Goal: Contribute content: Contribute content

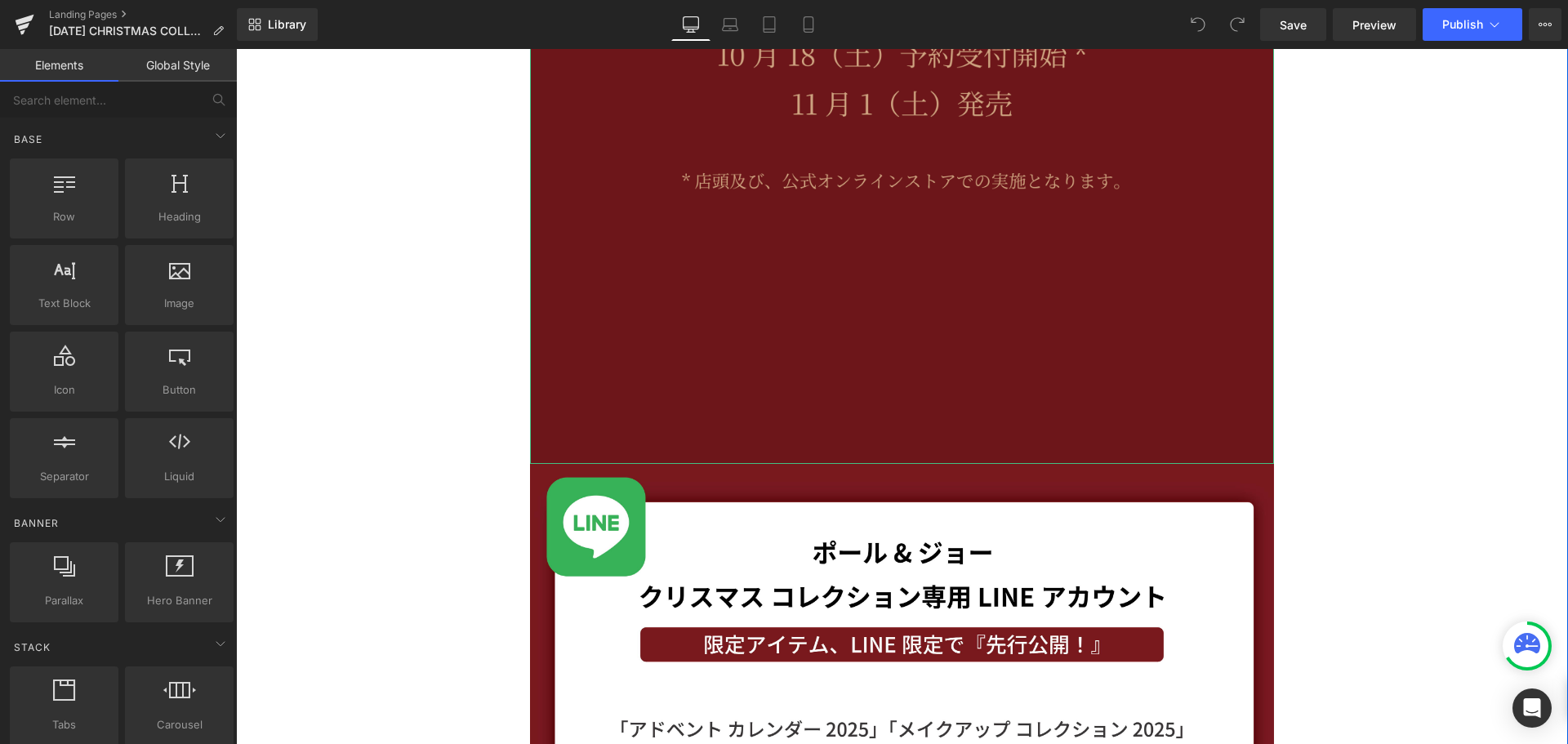
scroll to position [817, 0]
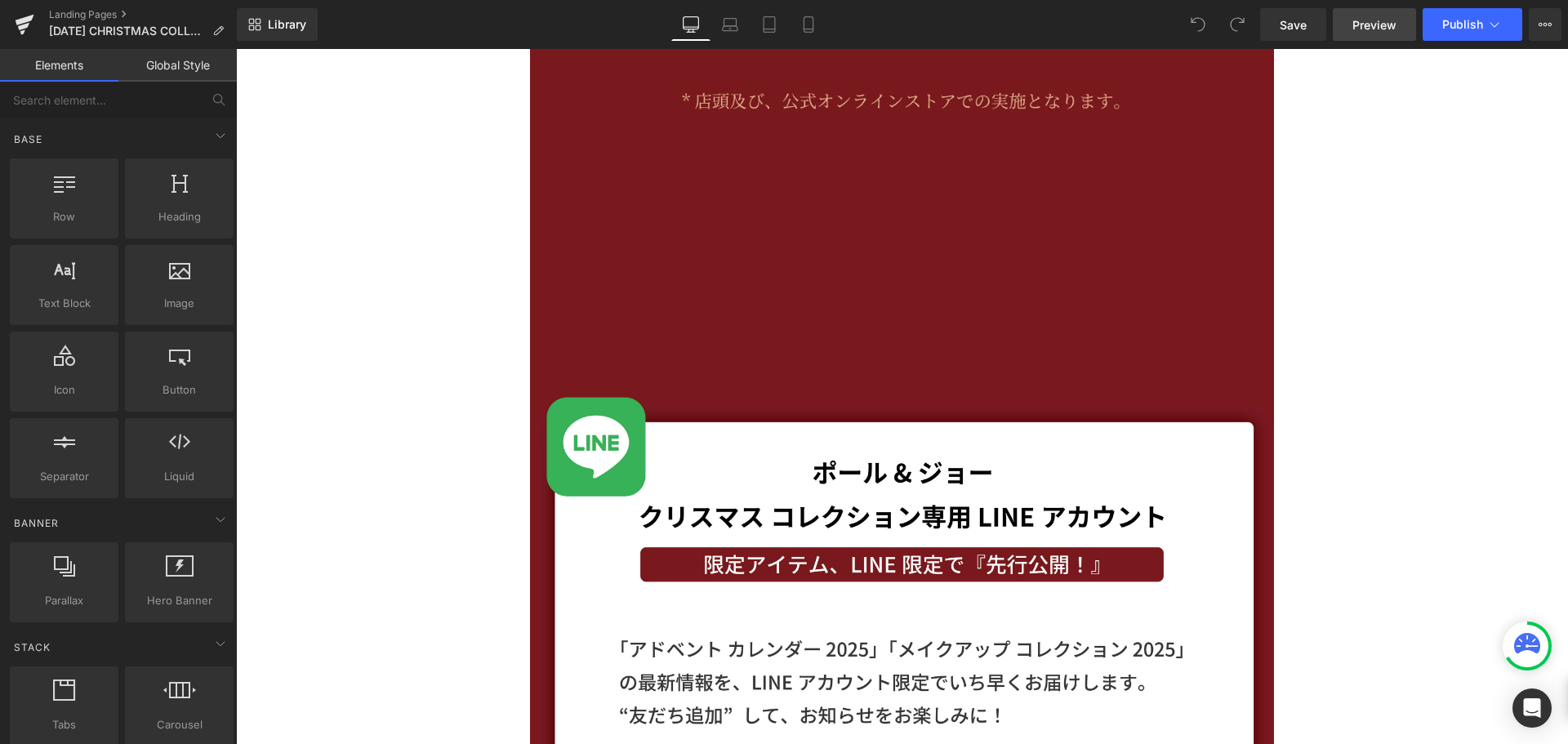
click at [1392, 28] on span "Preview" at bounding box center [1374, 24] width 44 height 17
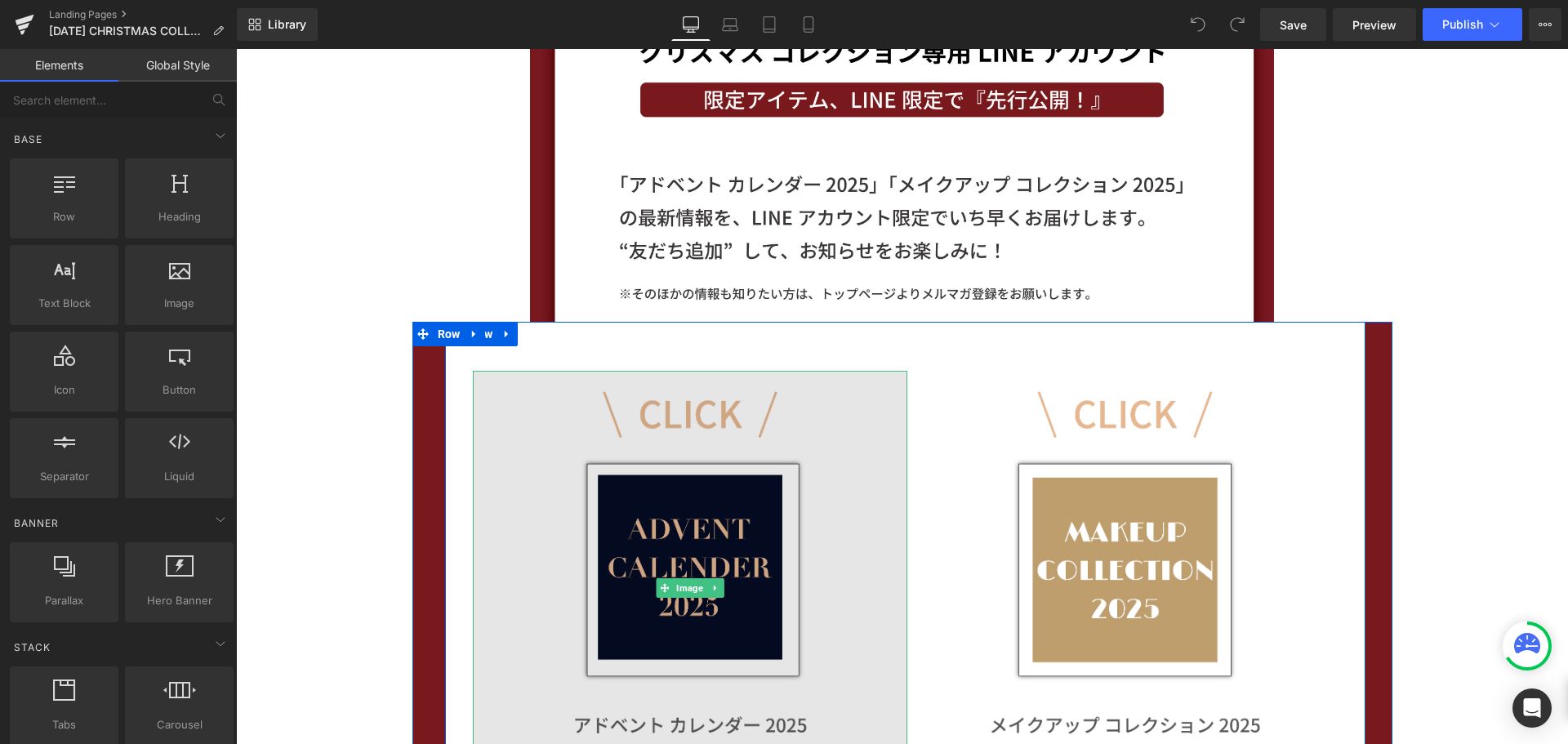
scroll to position [1306, 0]
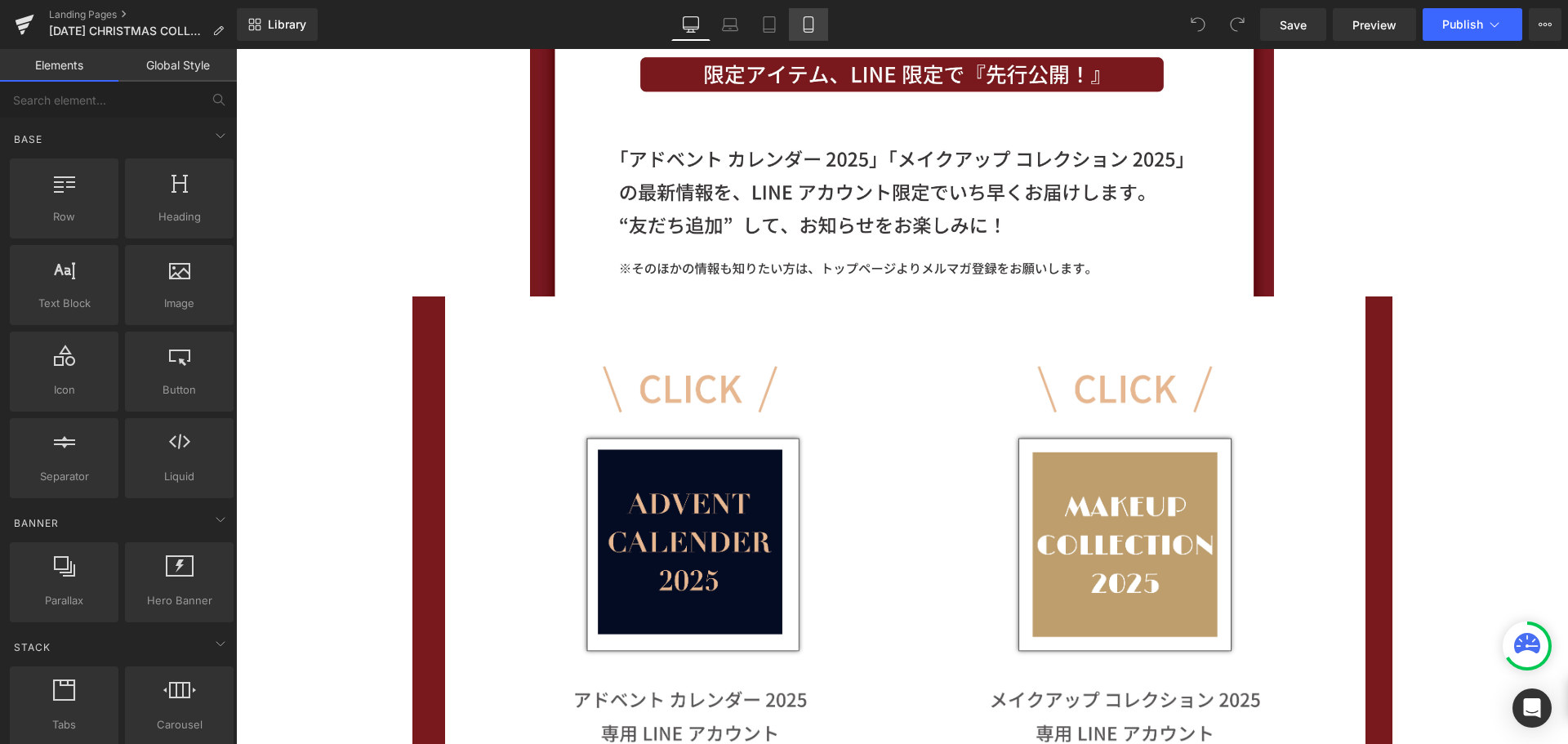
click at [810, 32] on icon at bounding box center [808, 24] width 9 height 16
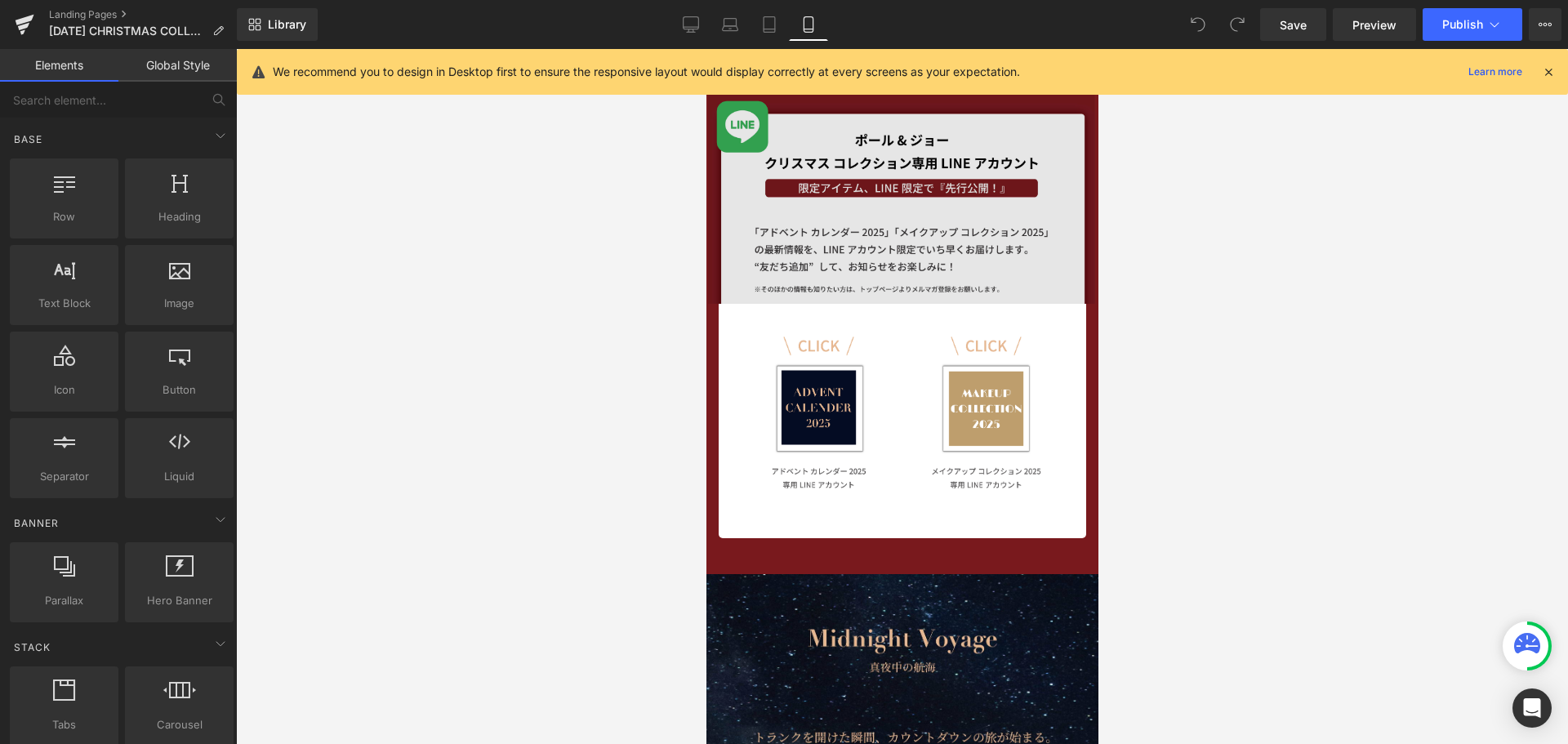
scroll to position [571, 0]
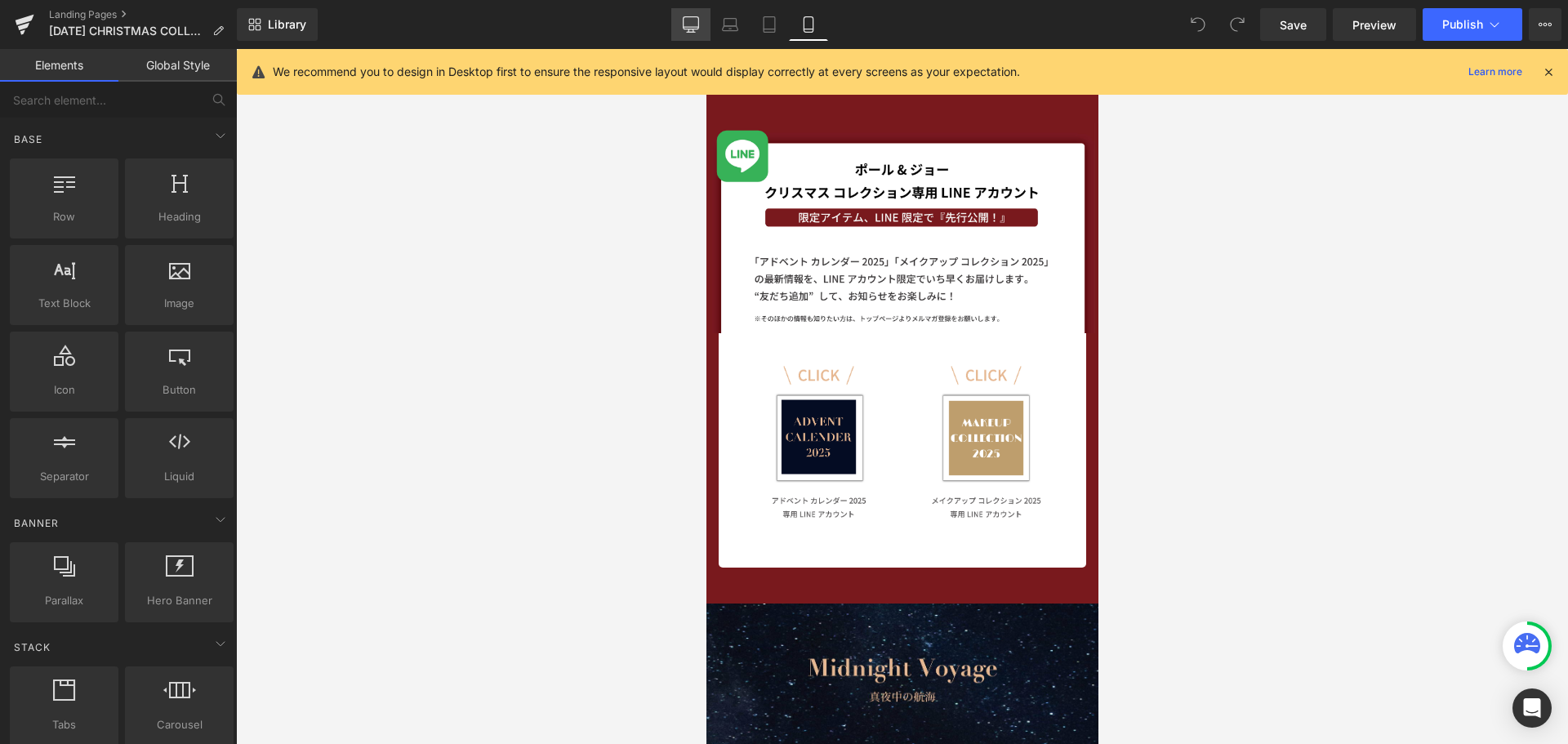
click at [696, 18] on icon at bounding box center [691, 23] width 16 height 16
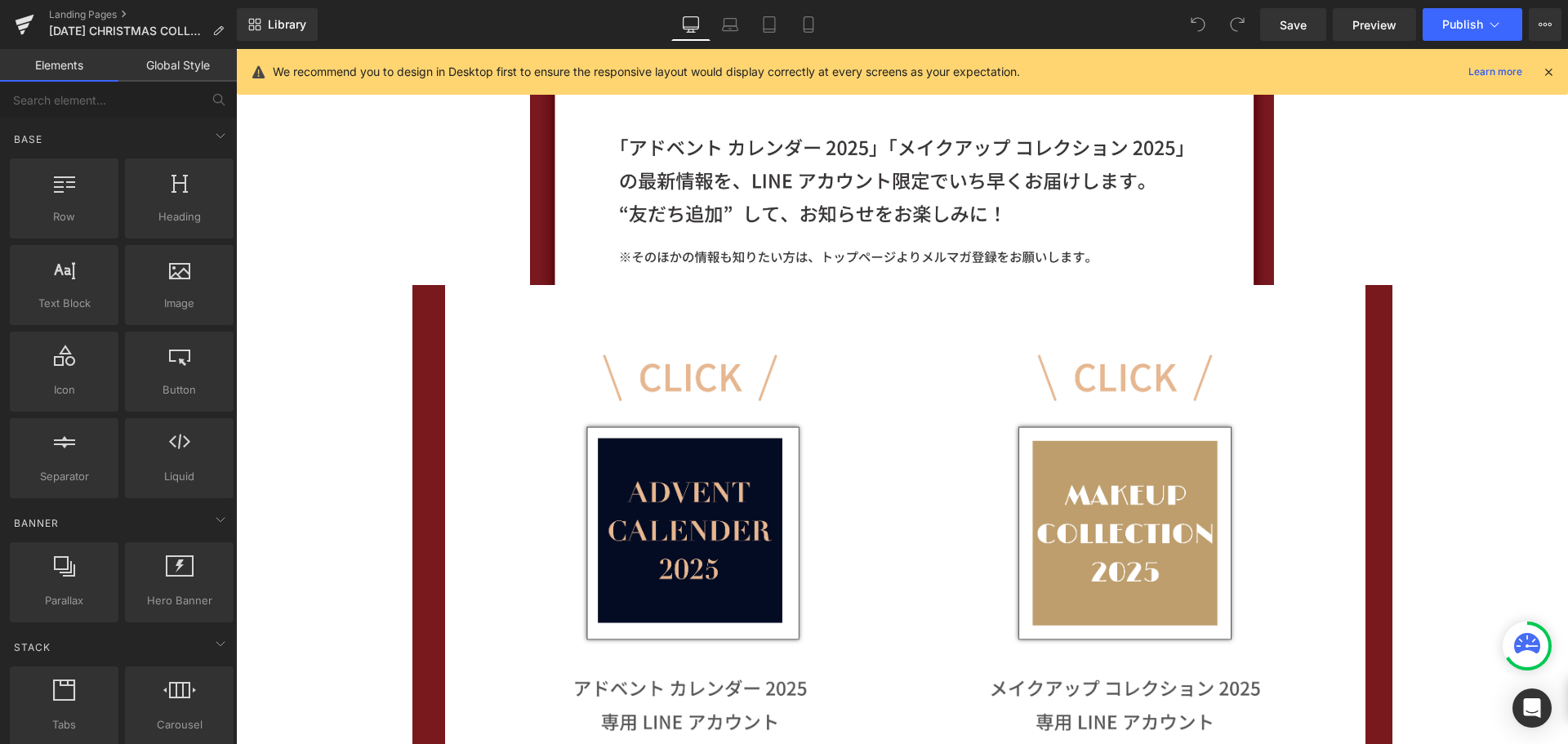
scroll to position [1391, 0]
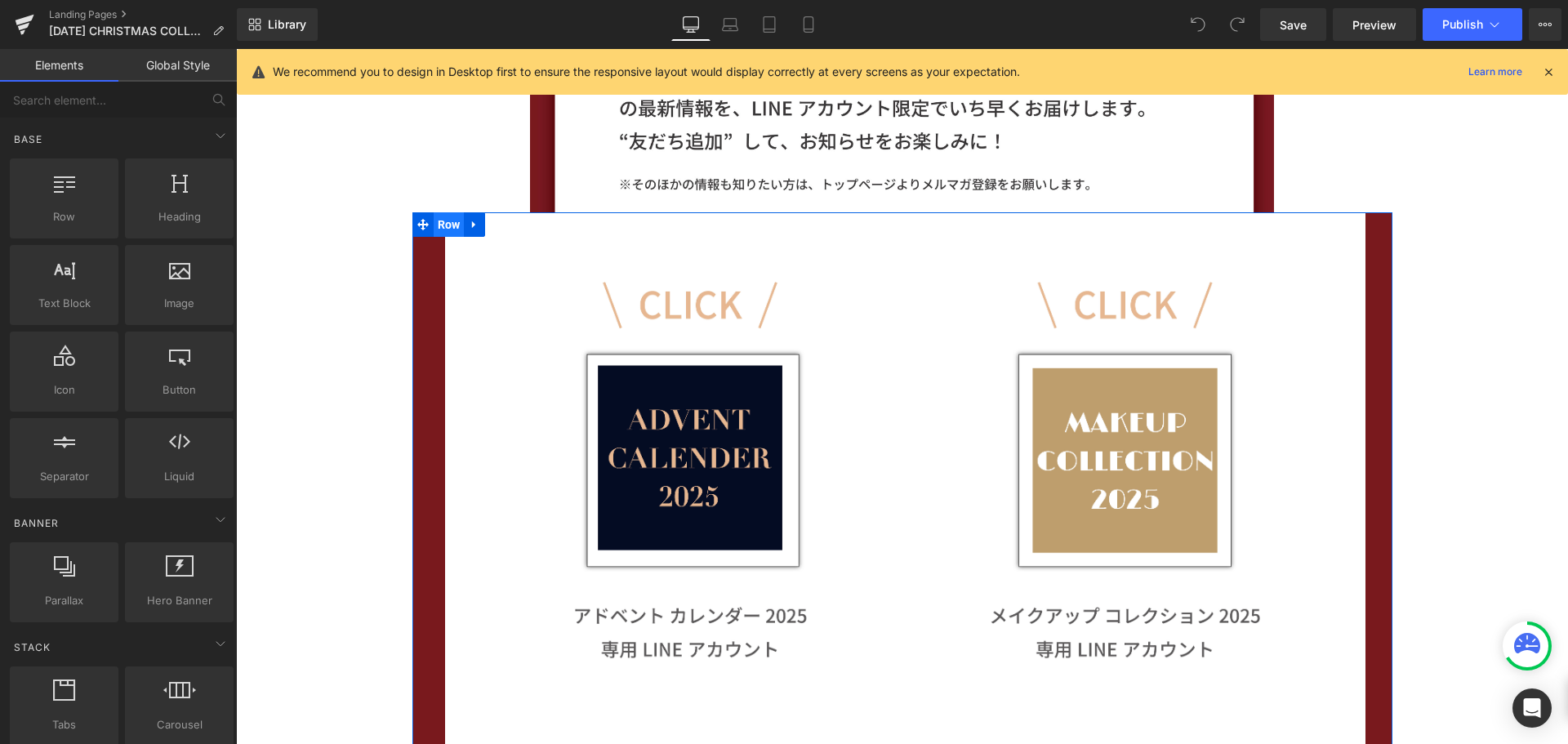
click at [437, 218] on span "Row" at bounding box center [449, 224] width 31 height 24
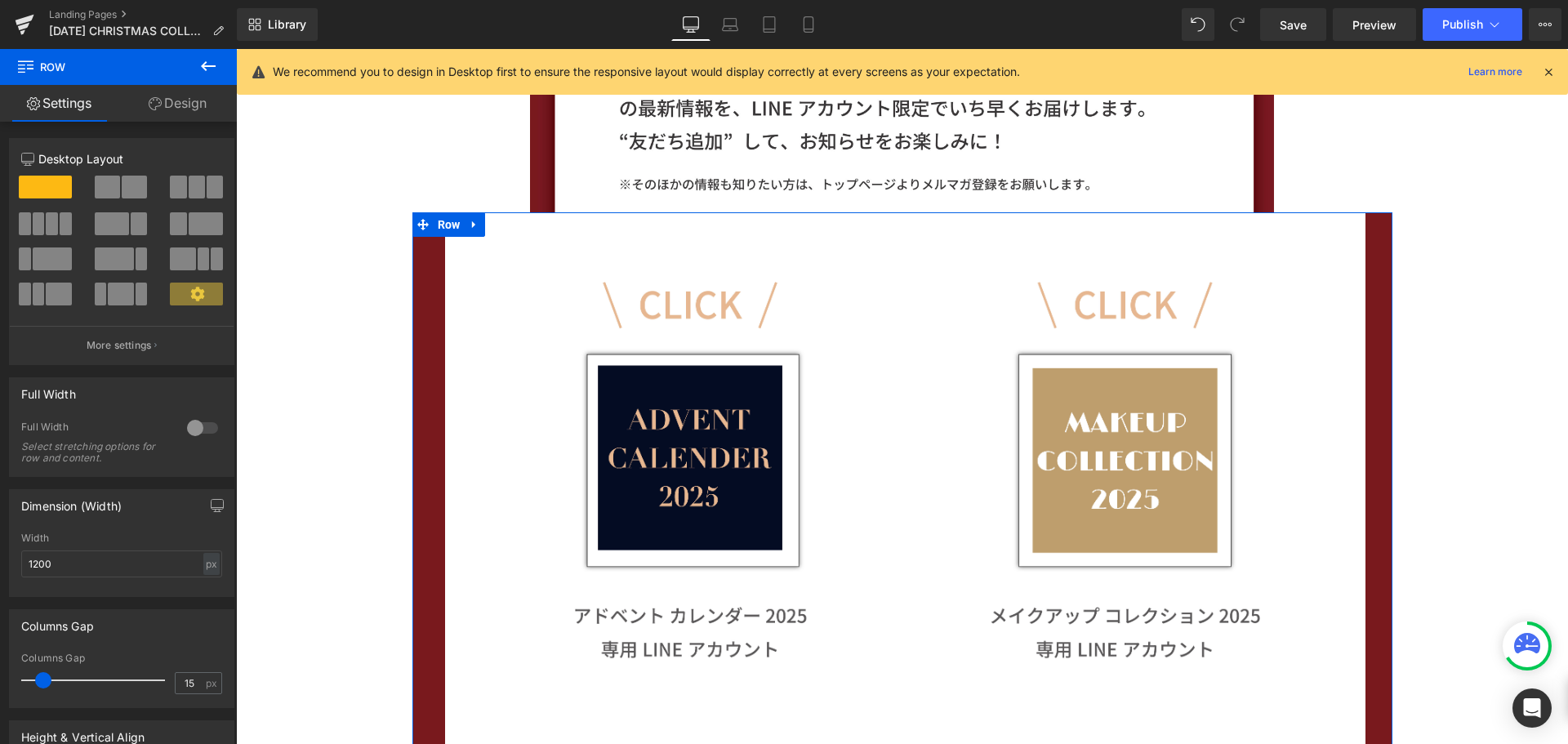
drag, startPoint x: 185, startPoint y: 98, endPoint x: 114, endPoint y: 241, distance: 159.7
click at [187, 99] on link "Design" at bounding box center [177, 103] width 118 height 37
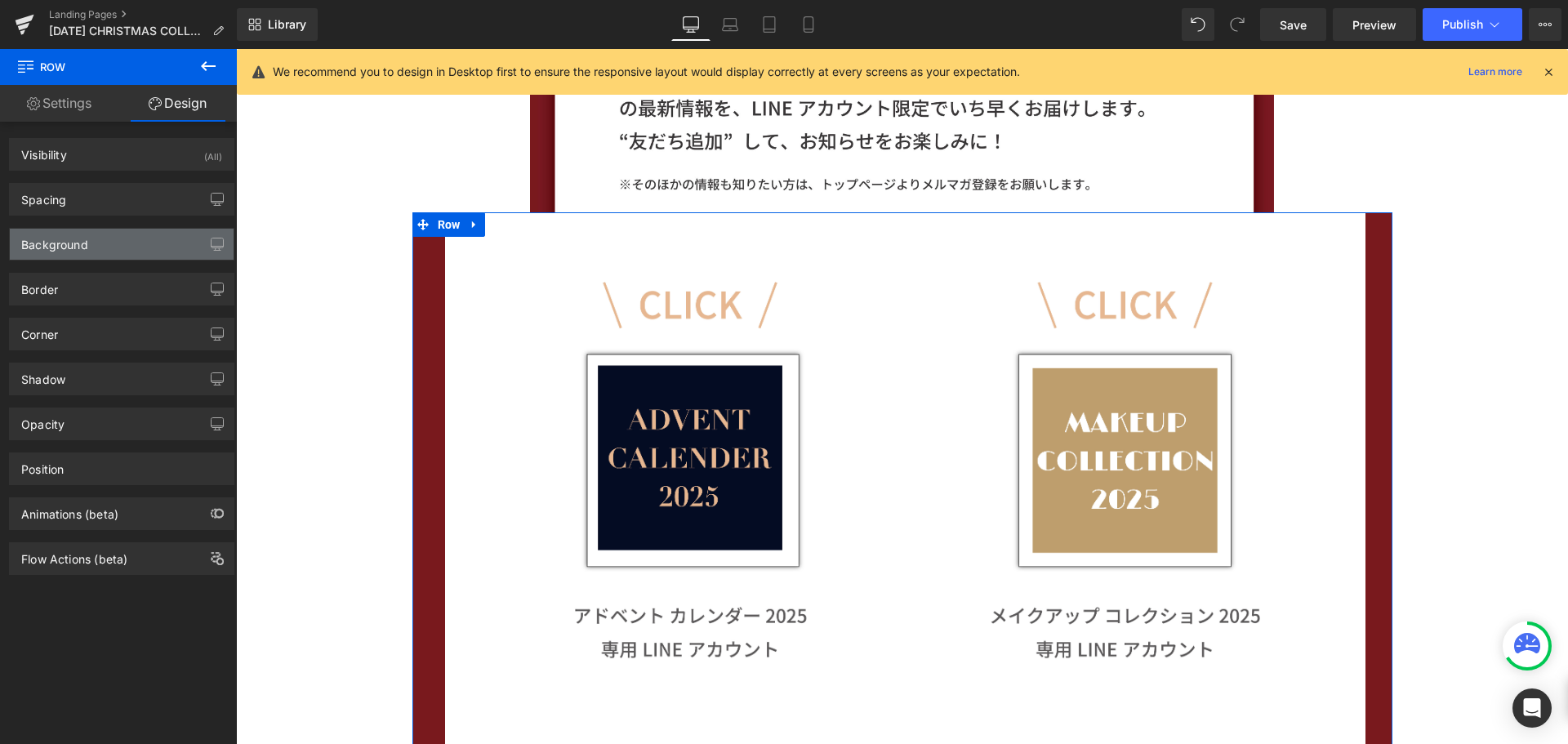
click at [114, 241] on div "Background" at bounding box center [122, 244] width 224 height 31
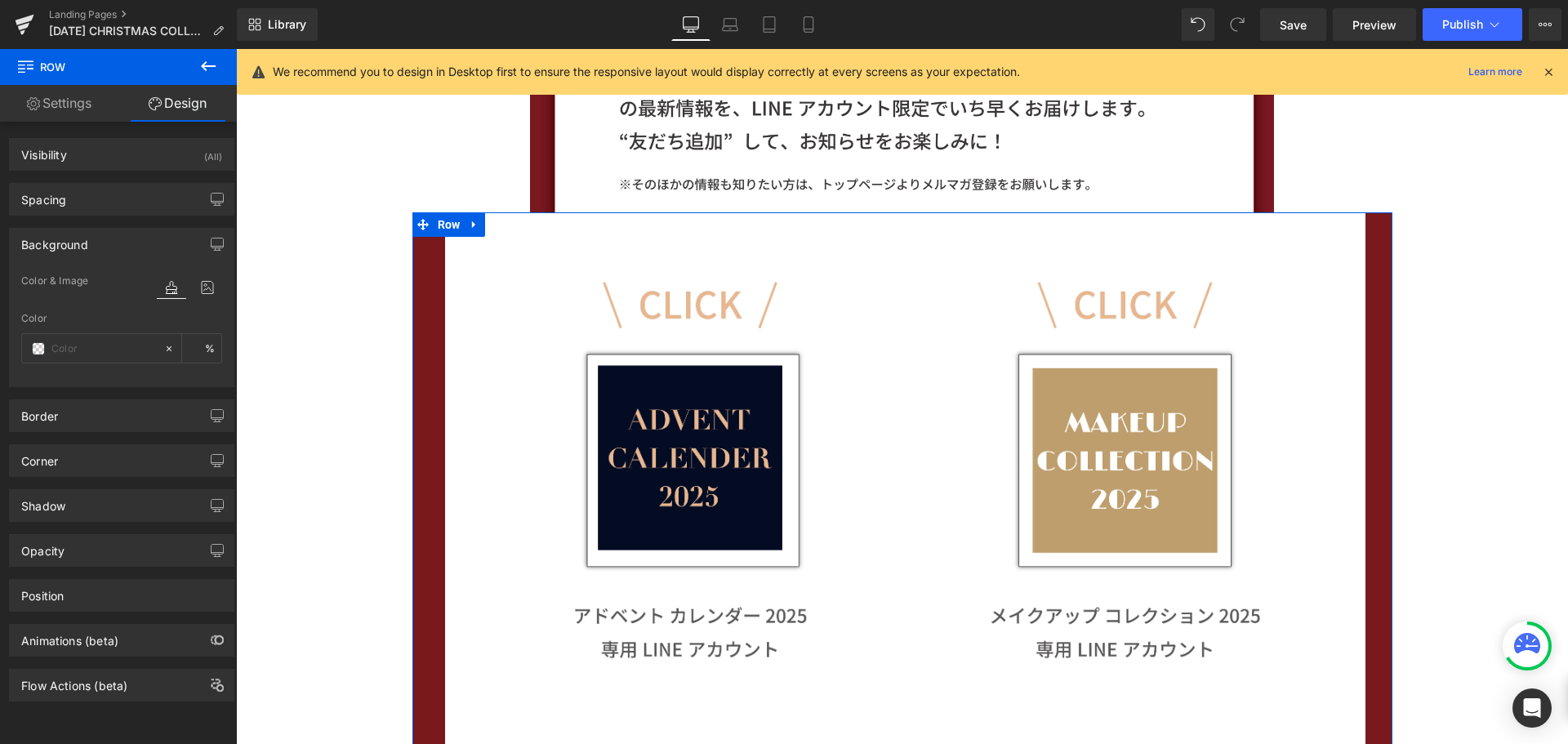
type input "#79191d"
type input "100"
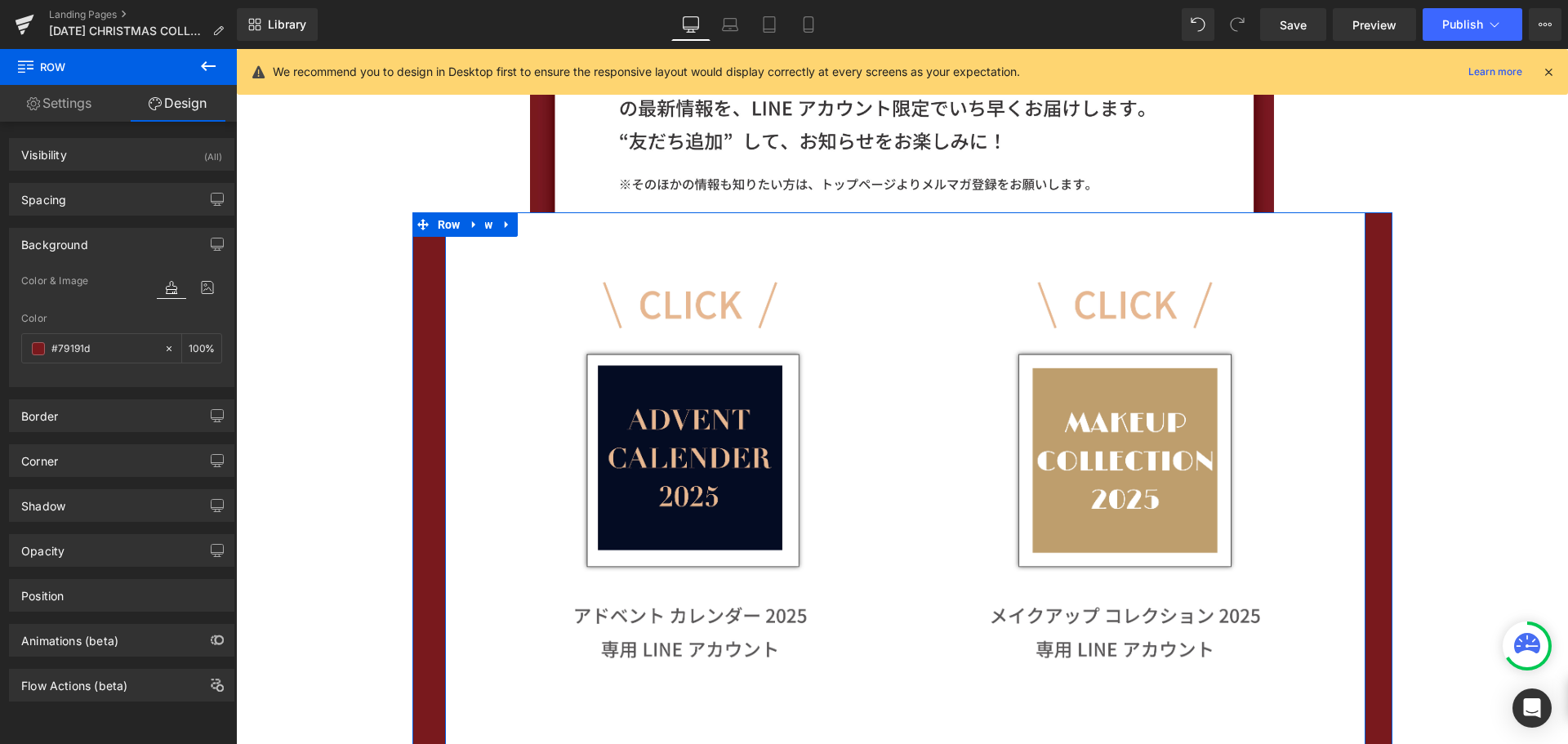
click at [452, 255] on div "Image" at bounding box center [675, 478] width 461 height 533
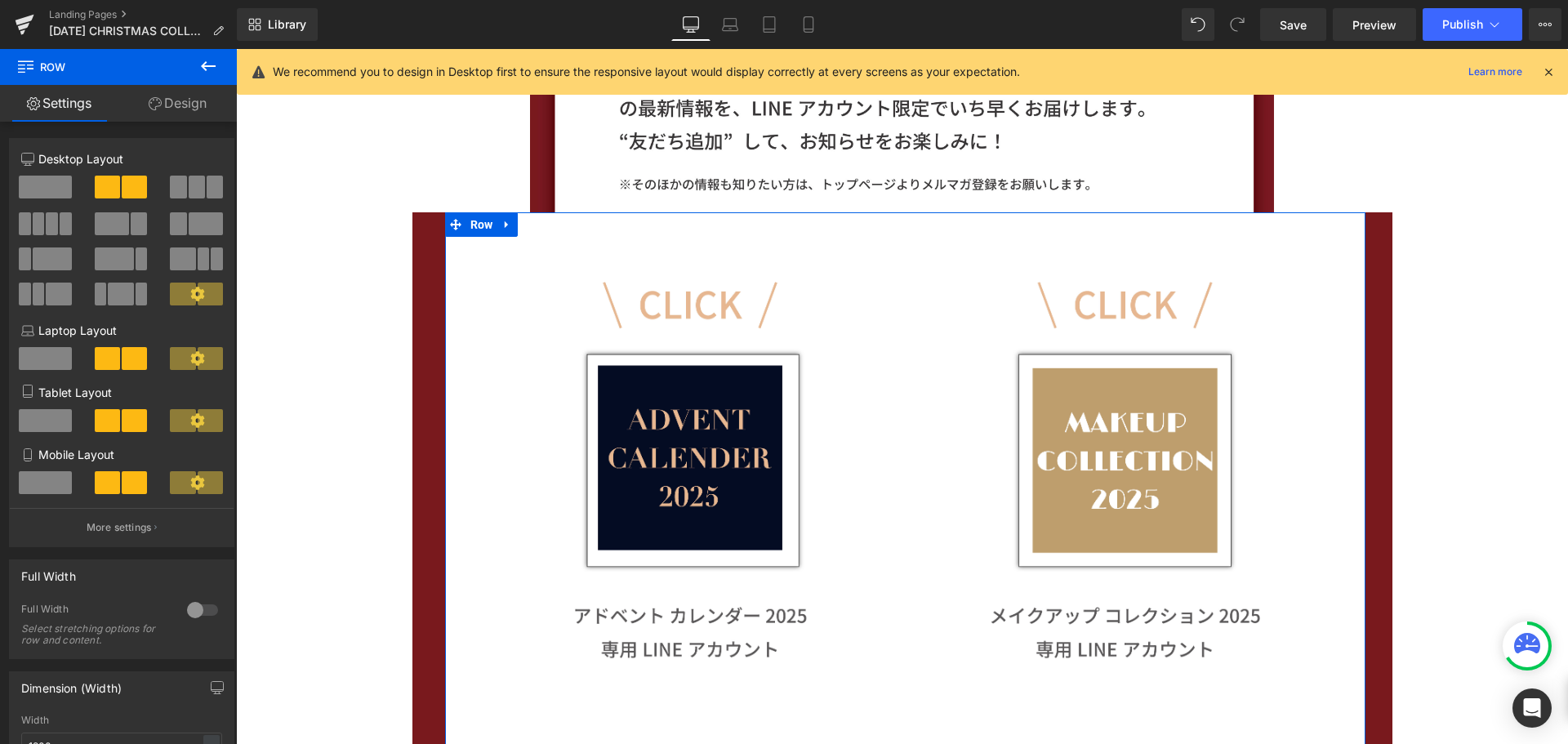
click at [197, 101] on link "Design" at bounding box center [177, 103] width 118 height 37
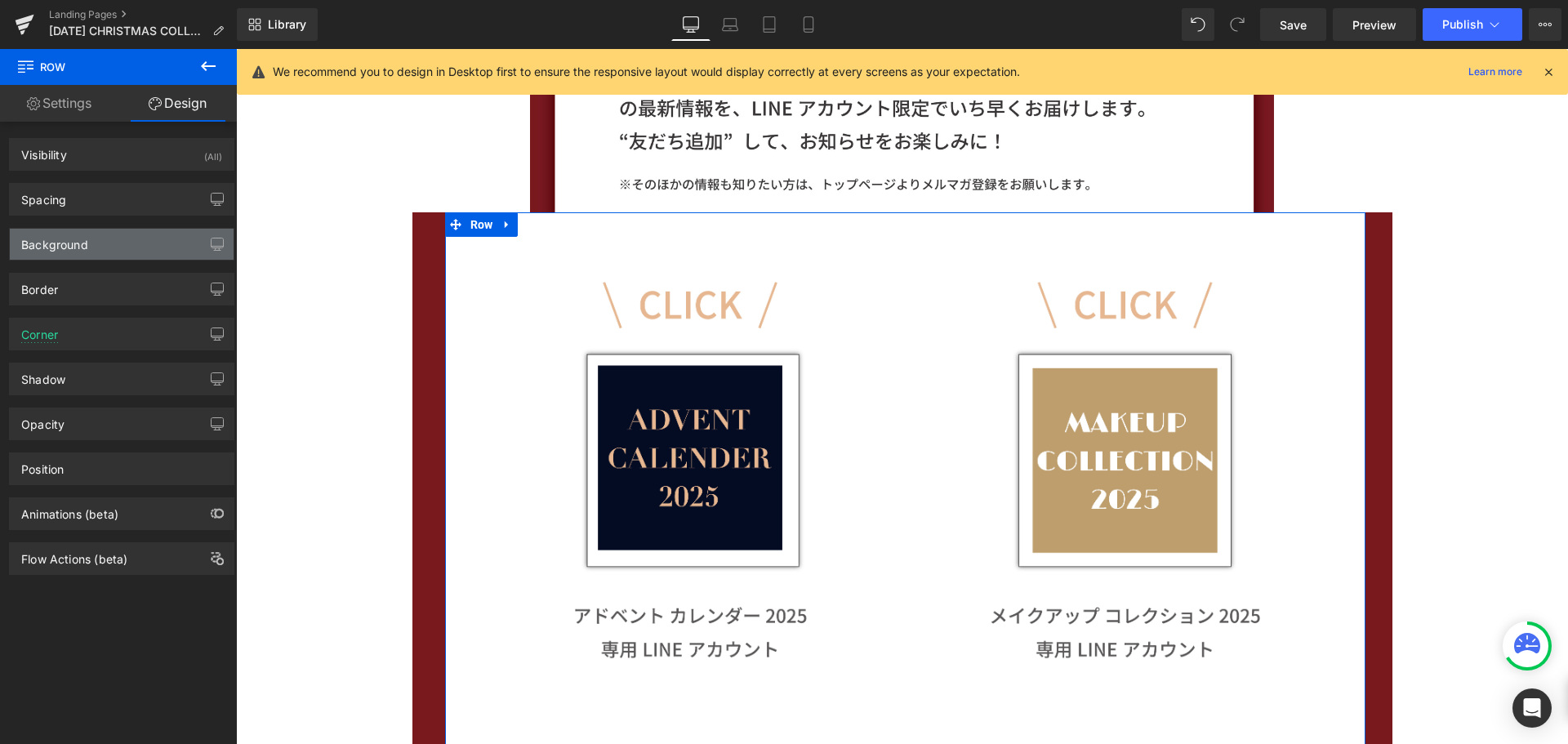
type input "#ffffff"
type input "100"
click at [143, 240] on div "Background" at bounding box center [122, 244] width 224 height 31
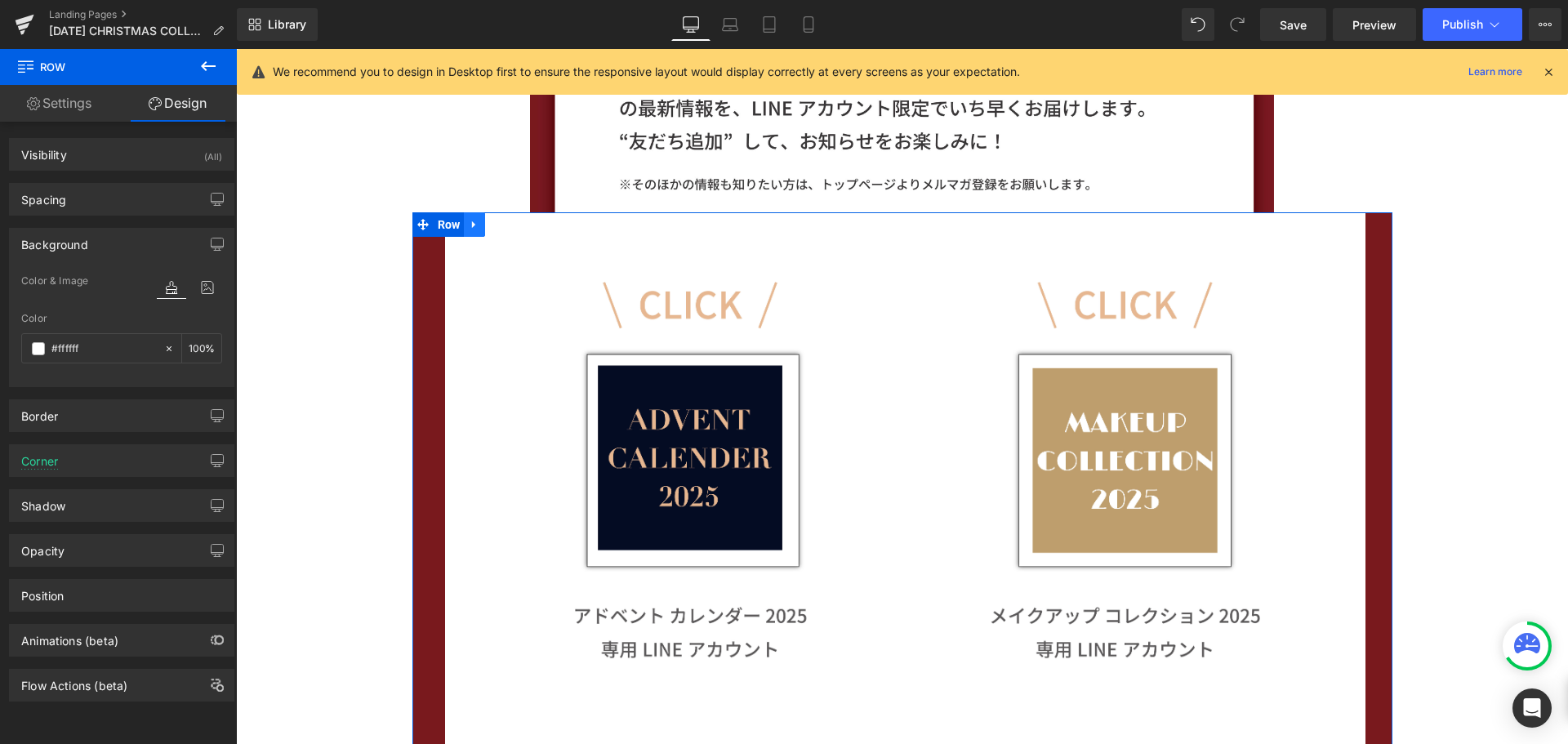
click at [468, 223] on icon at bounding box center [474, 225] width 12 height 13
click at [511, 226] on icon at bounding box center [517, 225] width 12 height 12
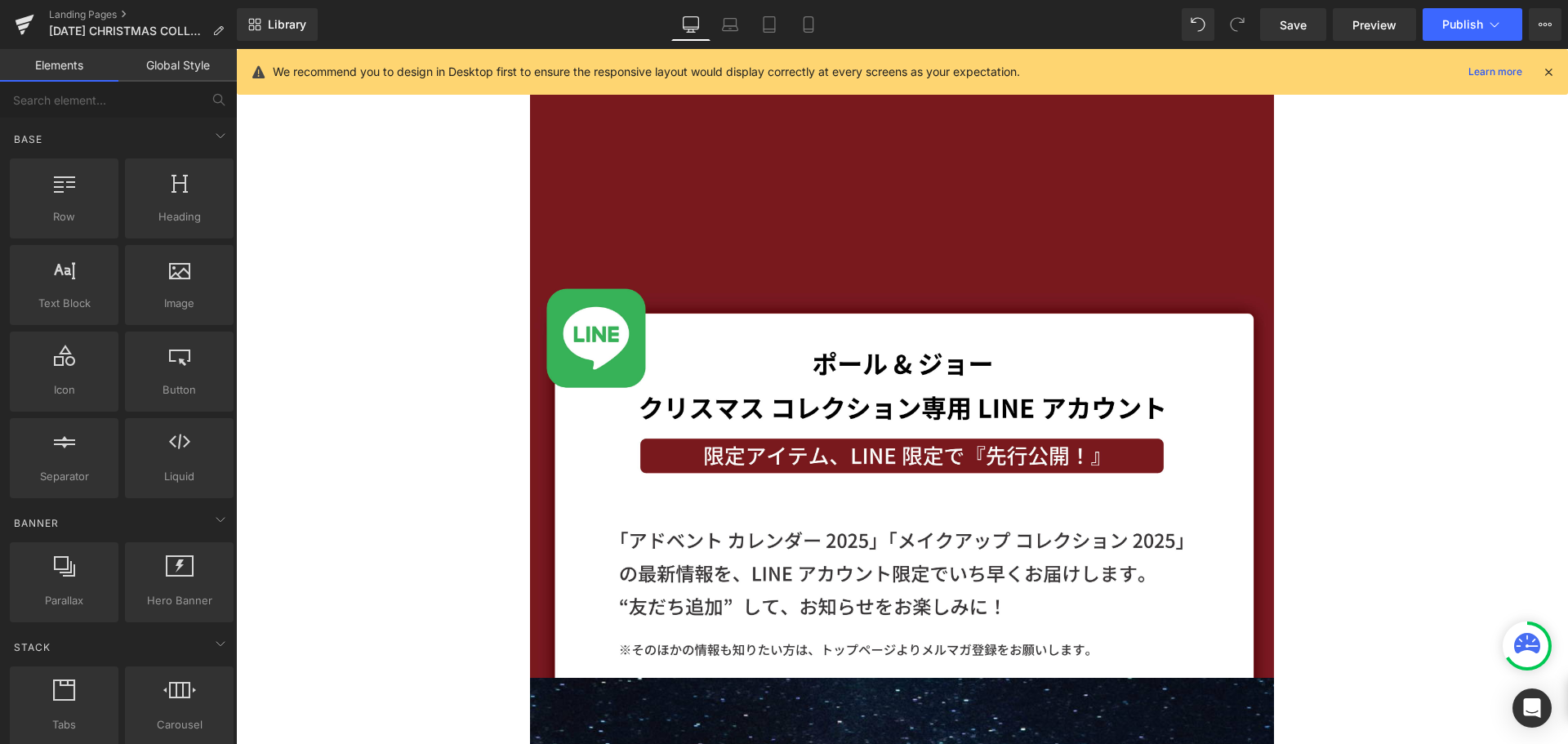
scroll to position [901, 0]
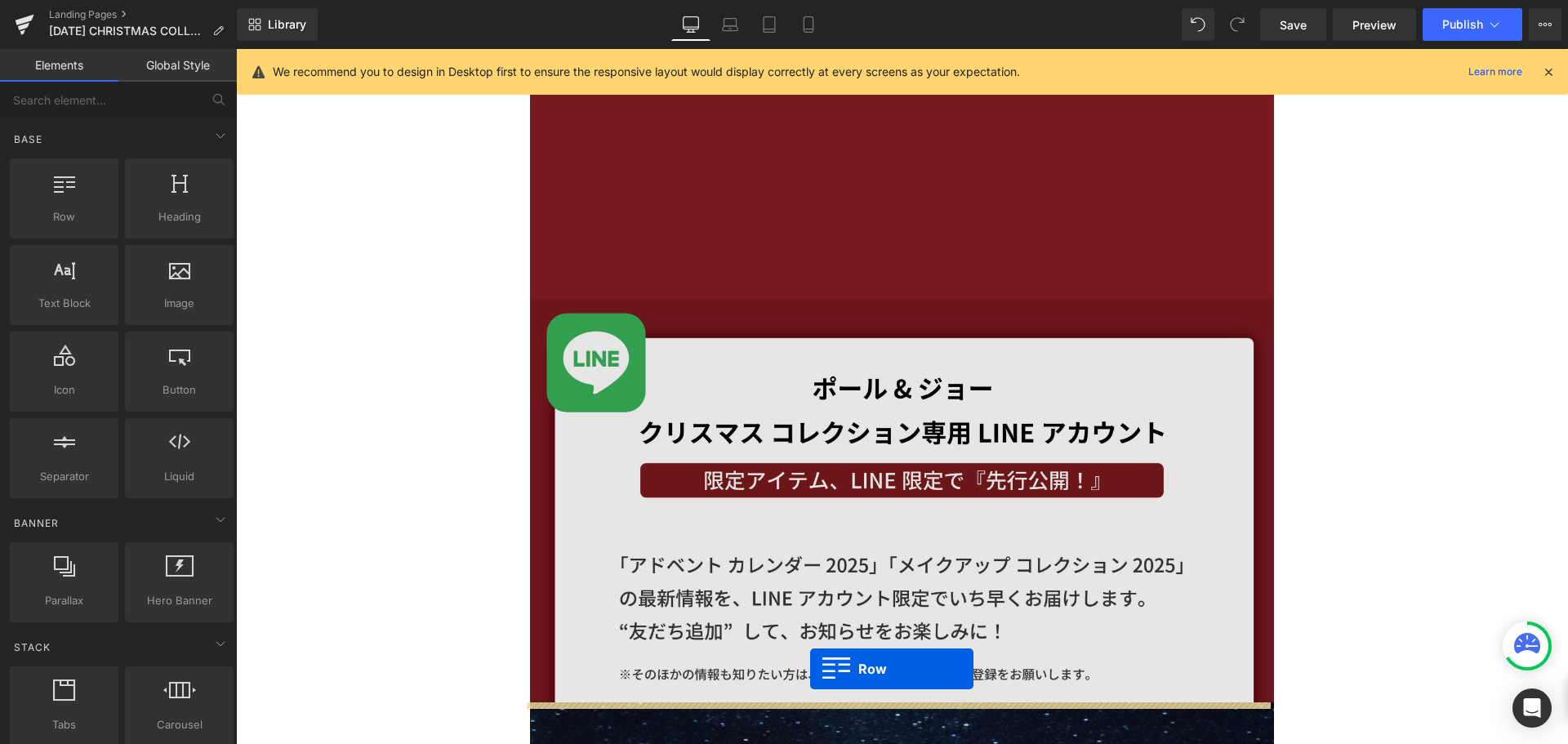
drag, startPoint x: 318, startPoint y: 251, endPoint x: 810, endPoint y: 669, distance: 645.6
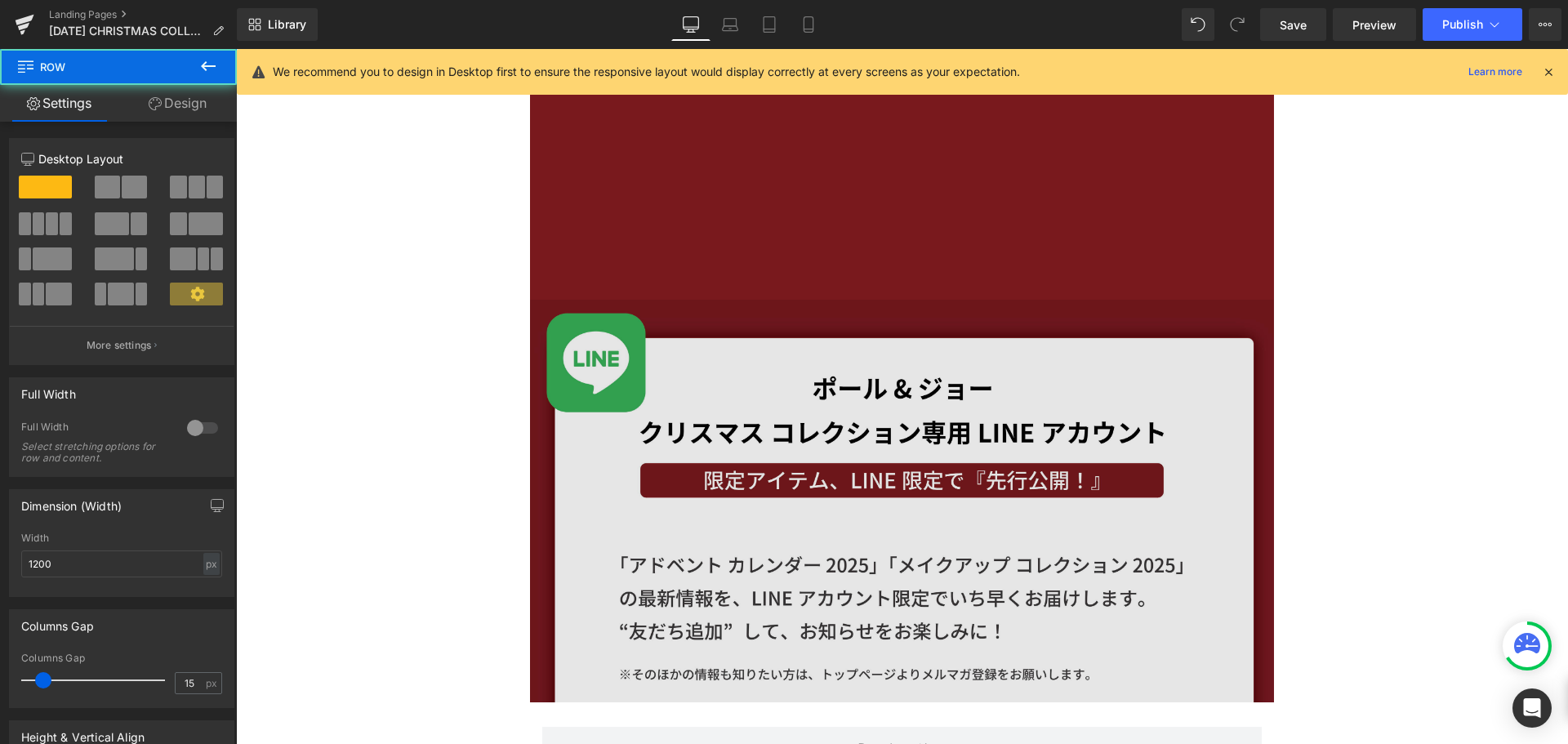
scroll to position [1064, 0]
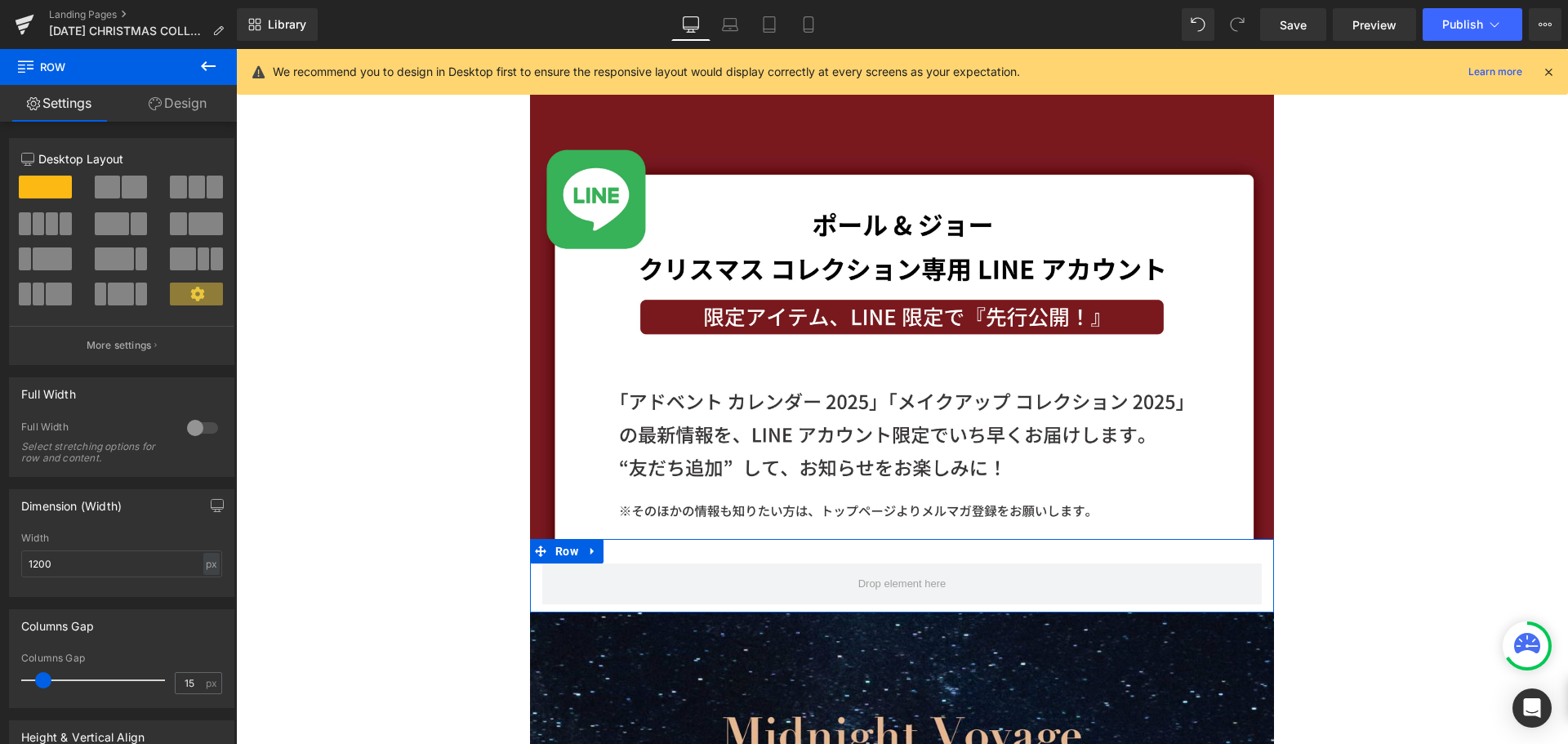
click at [107, 177] on span at bounding box center [107, 187] width 25 height 23
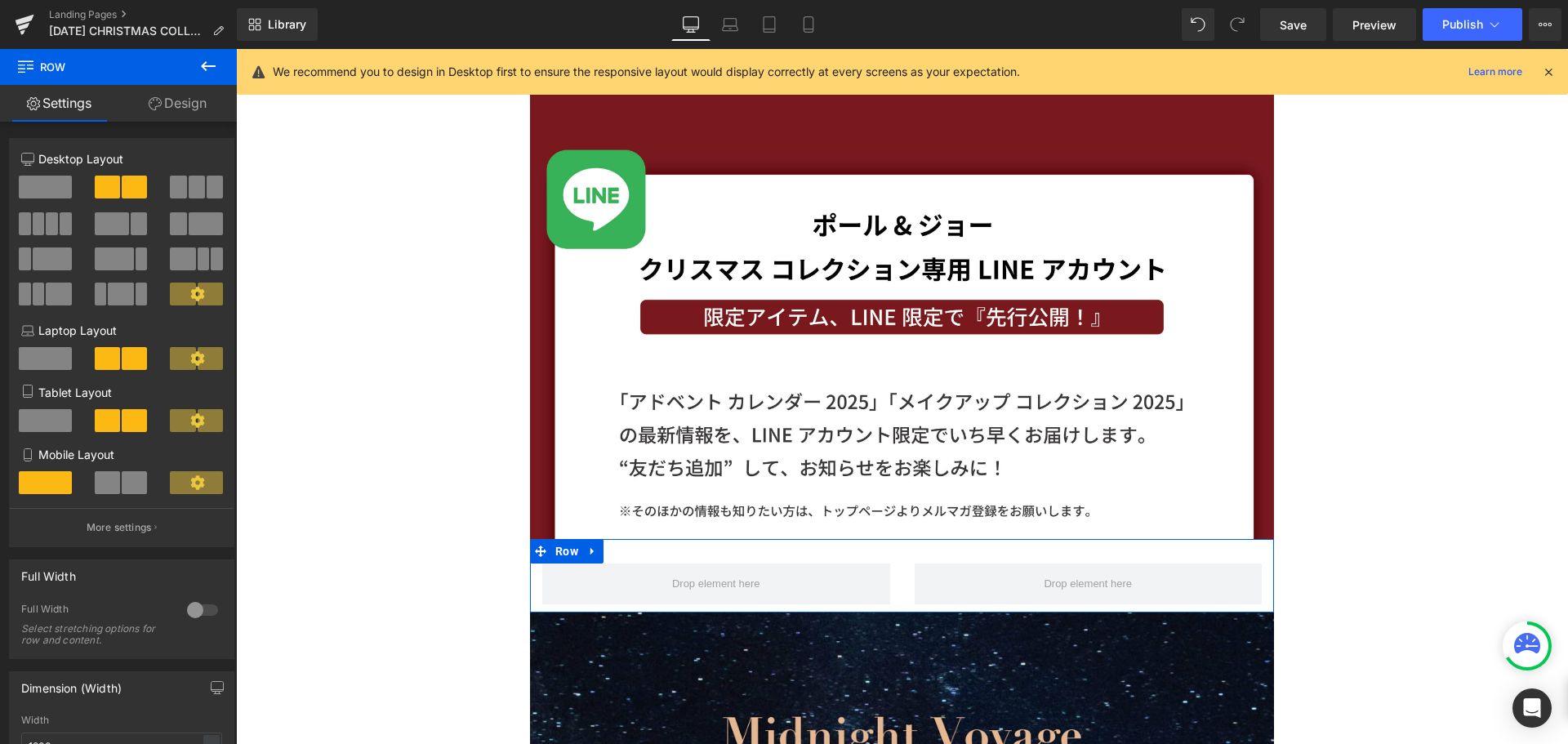
click at [122, 483] on span at bounding box center [134, 482] width 25 height 23
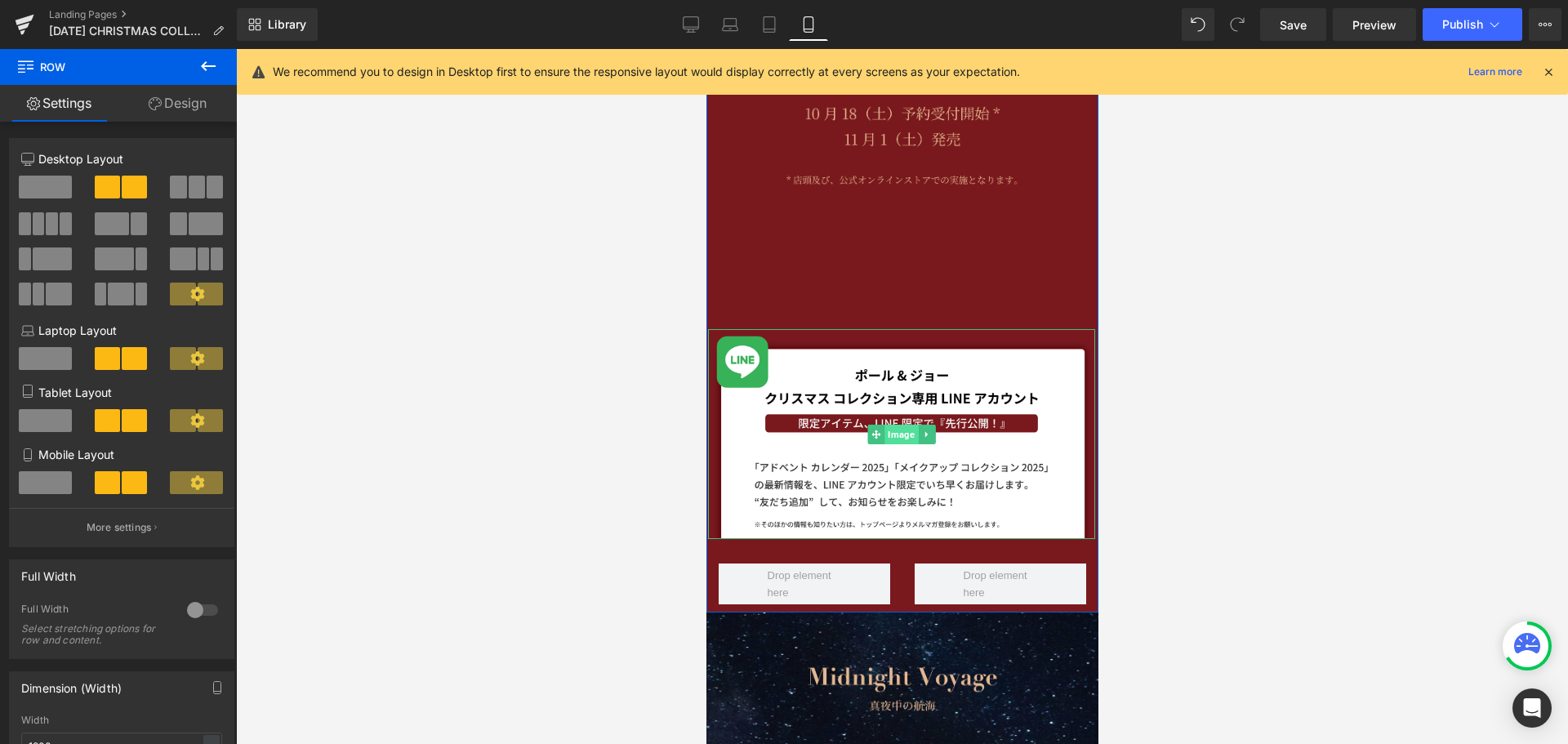
click at [903, 437] on span "Image" at bounding box center [901, 434] width 34 height 19
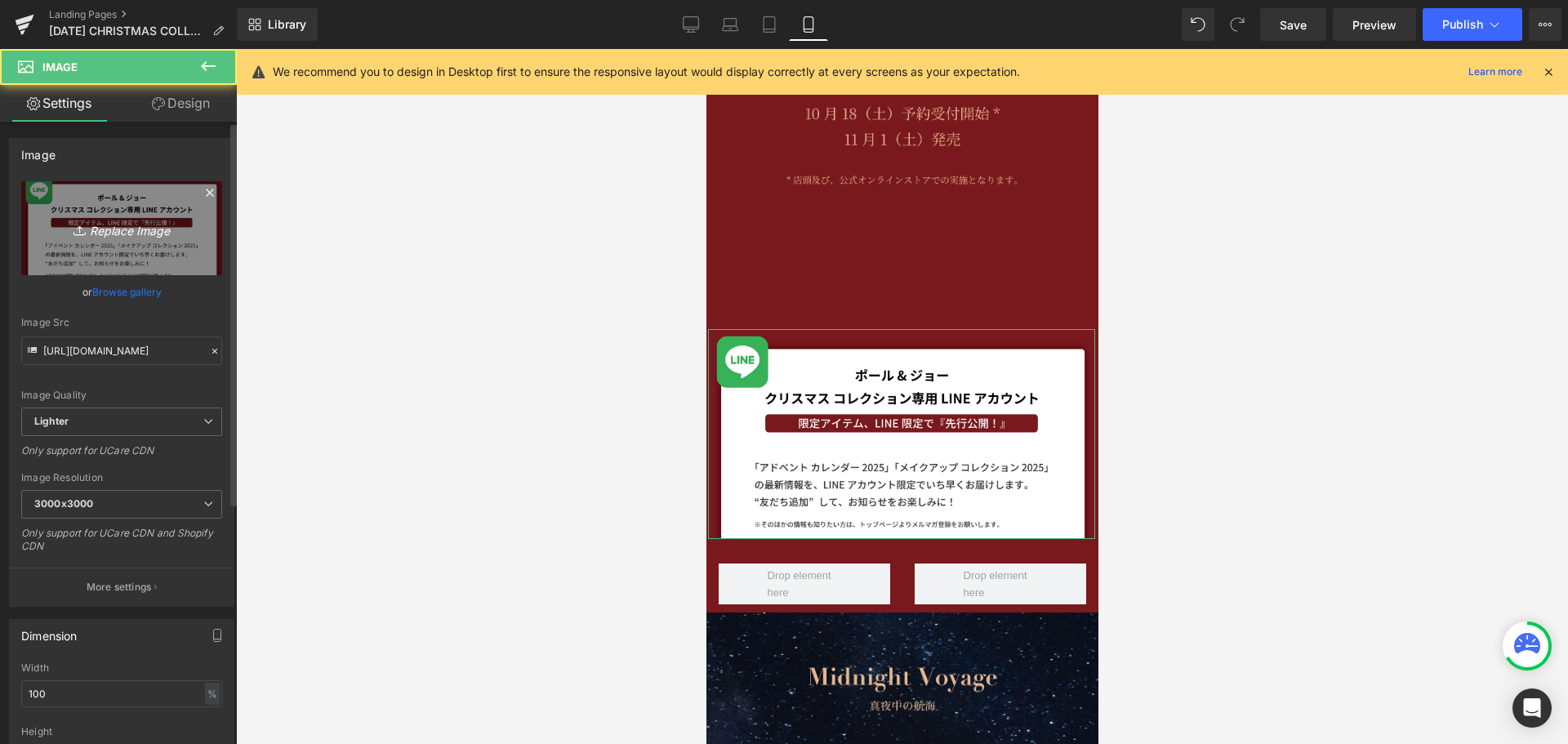
click at [89, 245] on link "Replace Image" at bounding box center [122, 228] width 201 height 94
type input "C:\fakepath\NEW_XM-03.jpg"
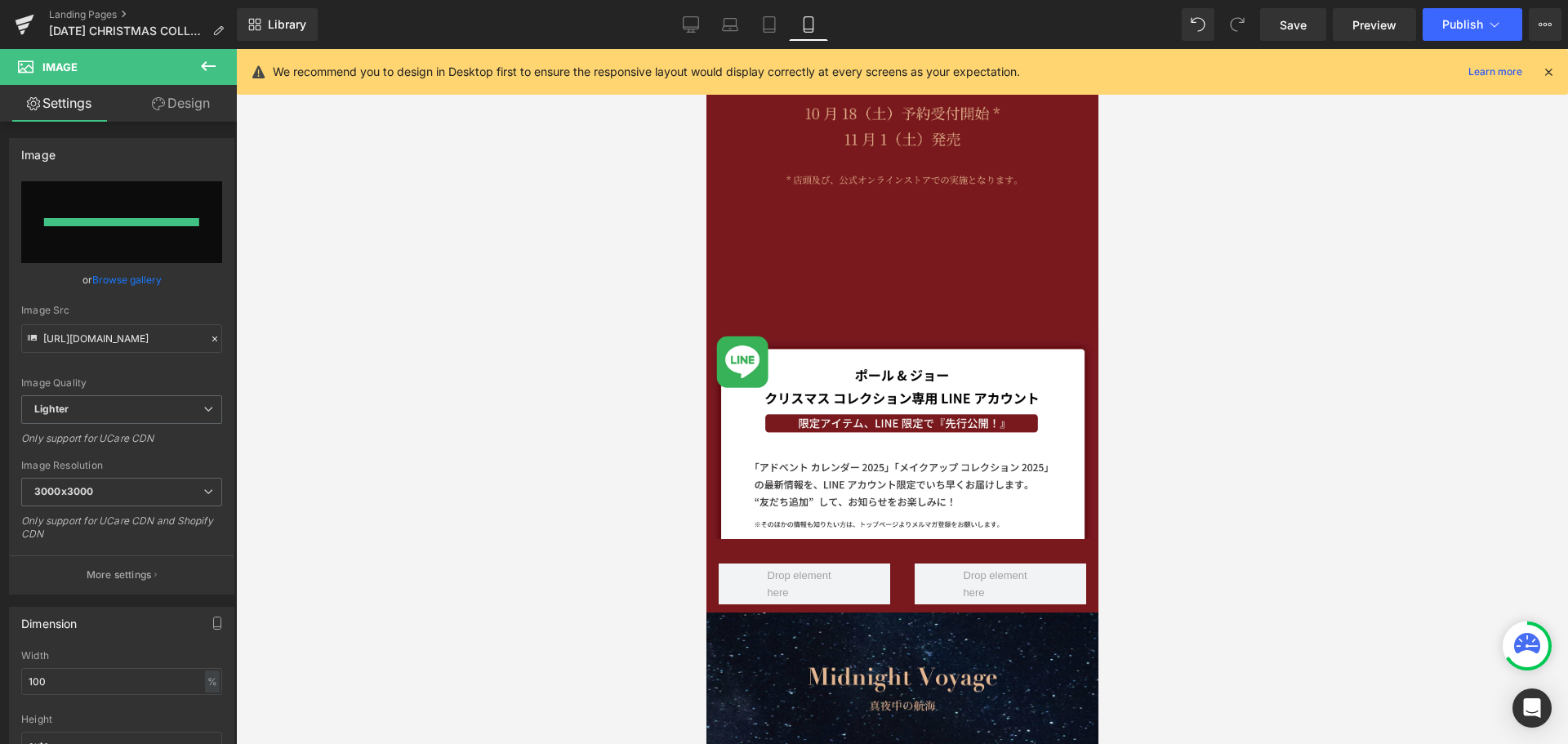
type input "[URL][DOMAIN_NAME]"
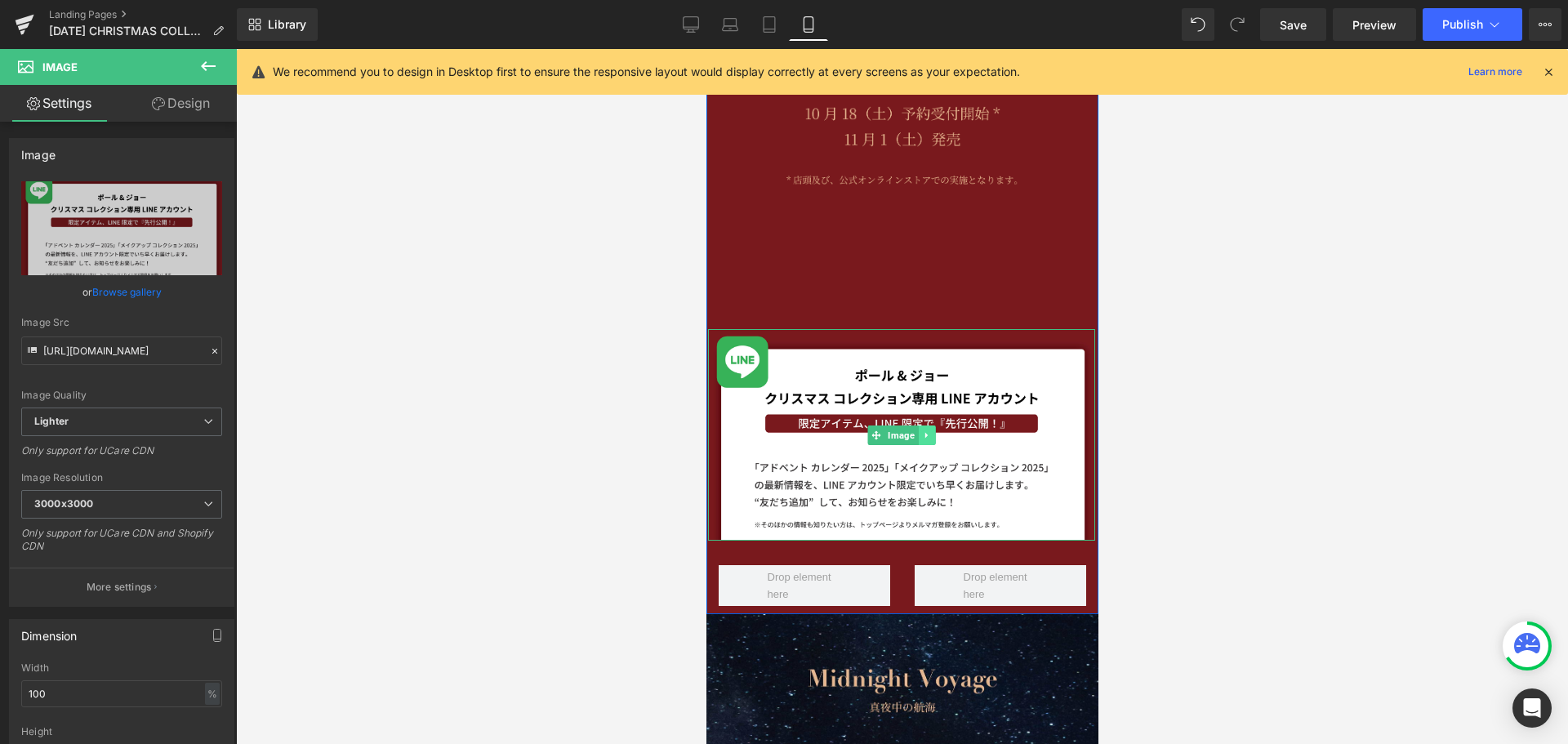
click at [925, 438] on link at bounding box center [926, 435] width 17 height 19
click at [917, 438] on link at bounding box center [918, 435] width 17 height 19
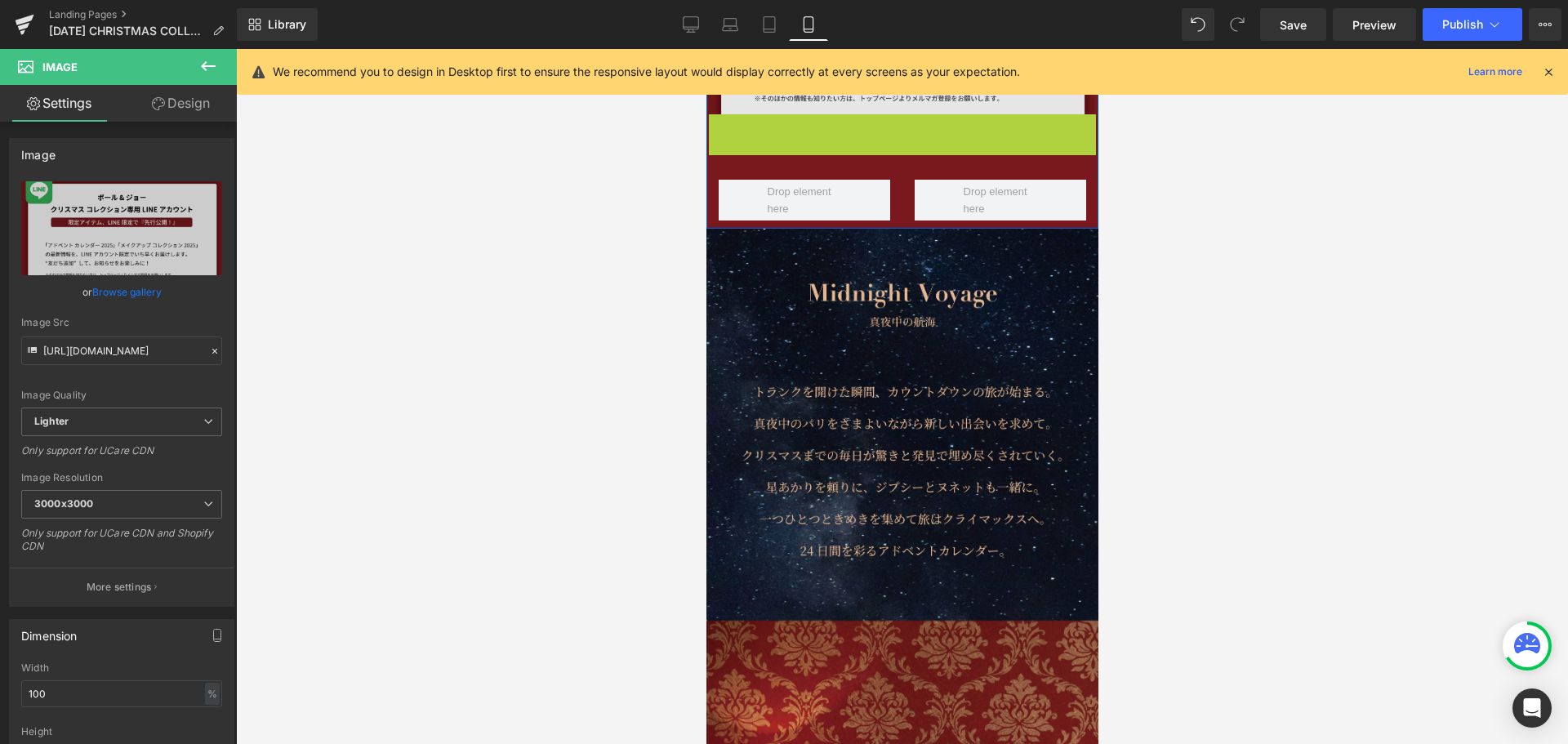
scroll to position [623, 0]
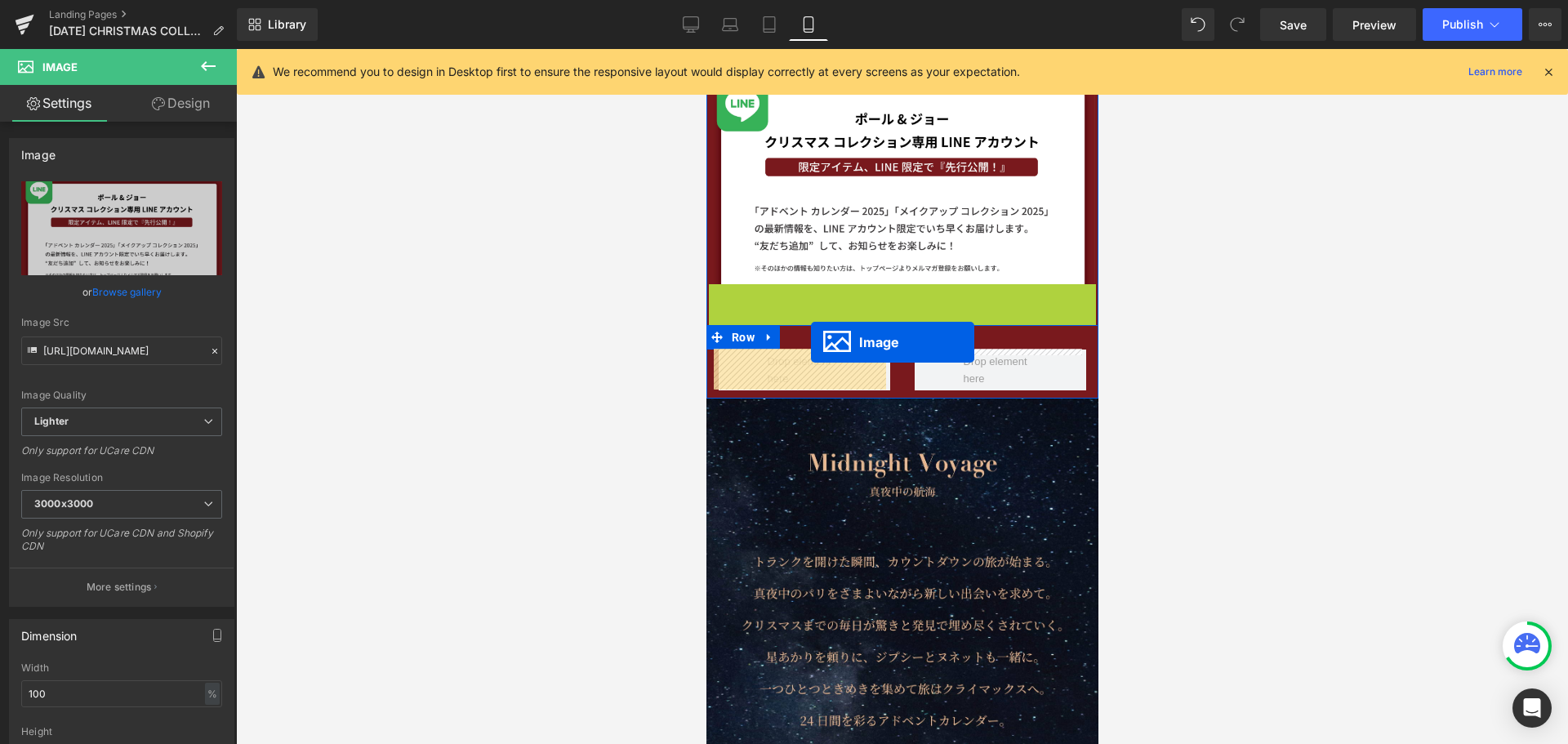
drag, startPoint x: 893, startPoint y: 220, endPoint x: 810, endPoint y: 342, distance: 147.6
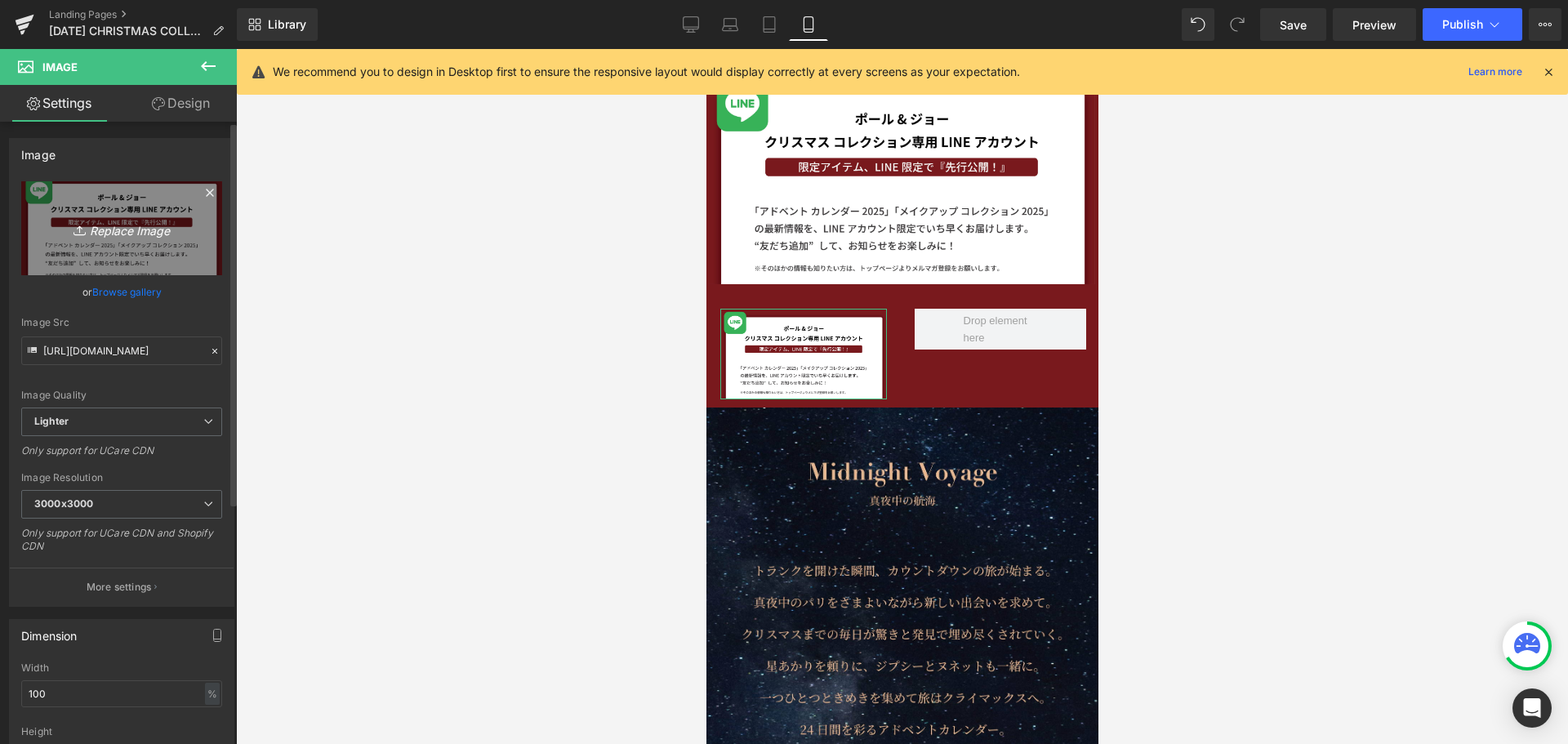
click at [158, 254] on link "Replace Image" at bounding box center [122, 228] width 201 height 94
type input "C:\fakepath\NEW_XM_アートボード 1.jpg"
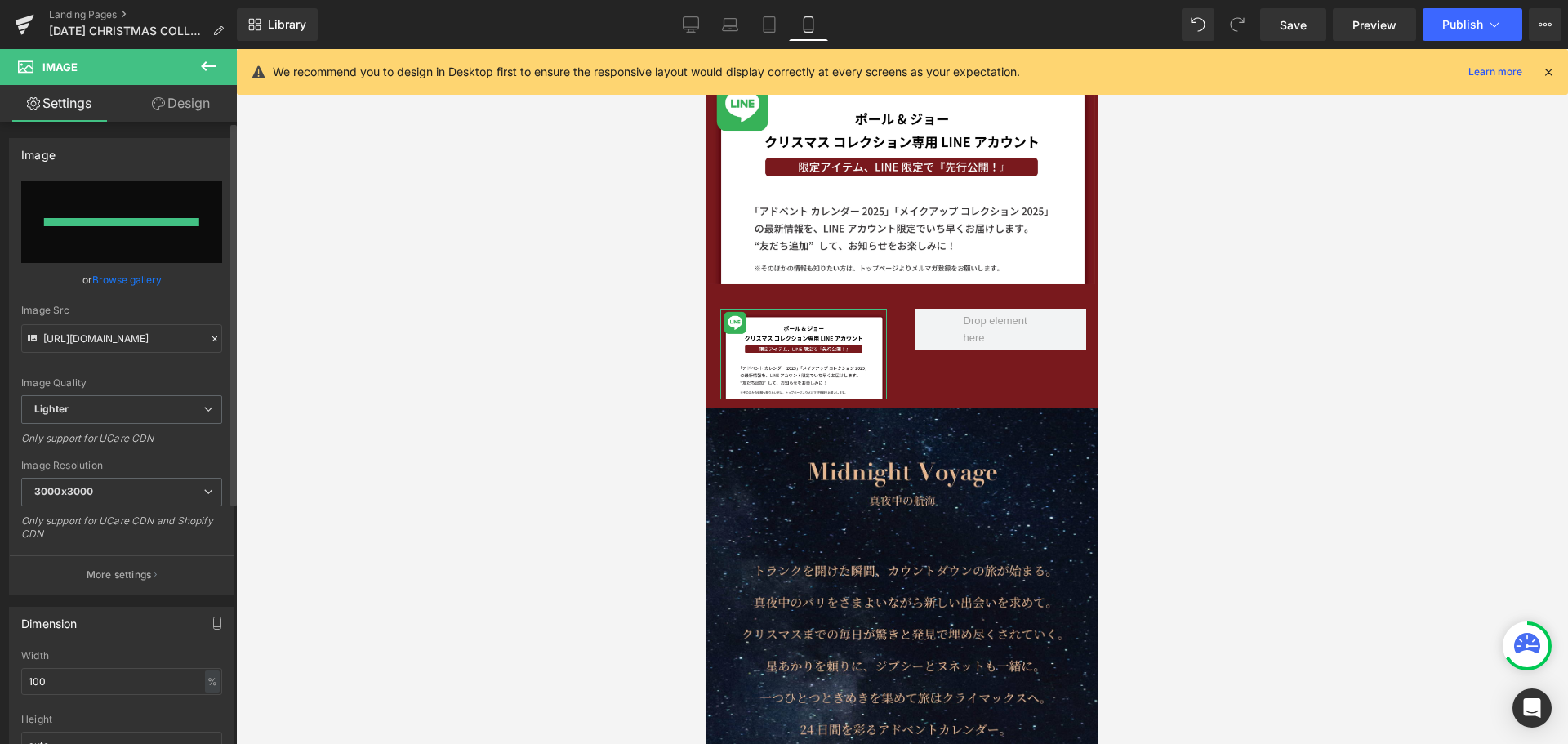
type input "[URL][DOMAIN_NAME]"
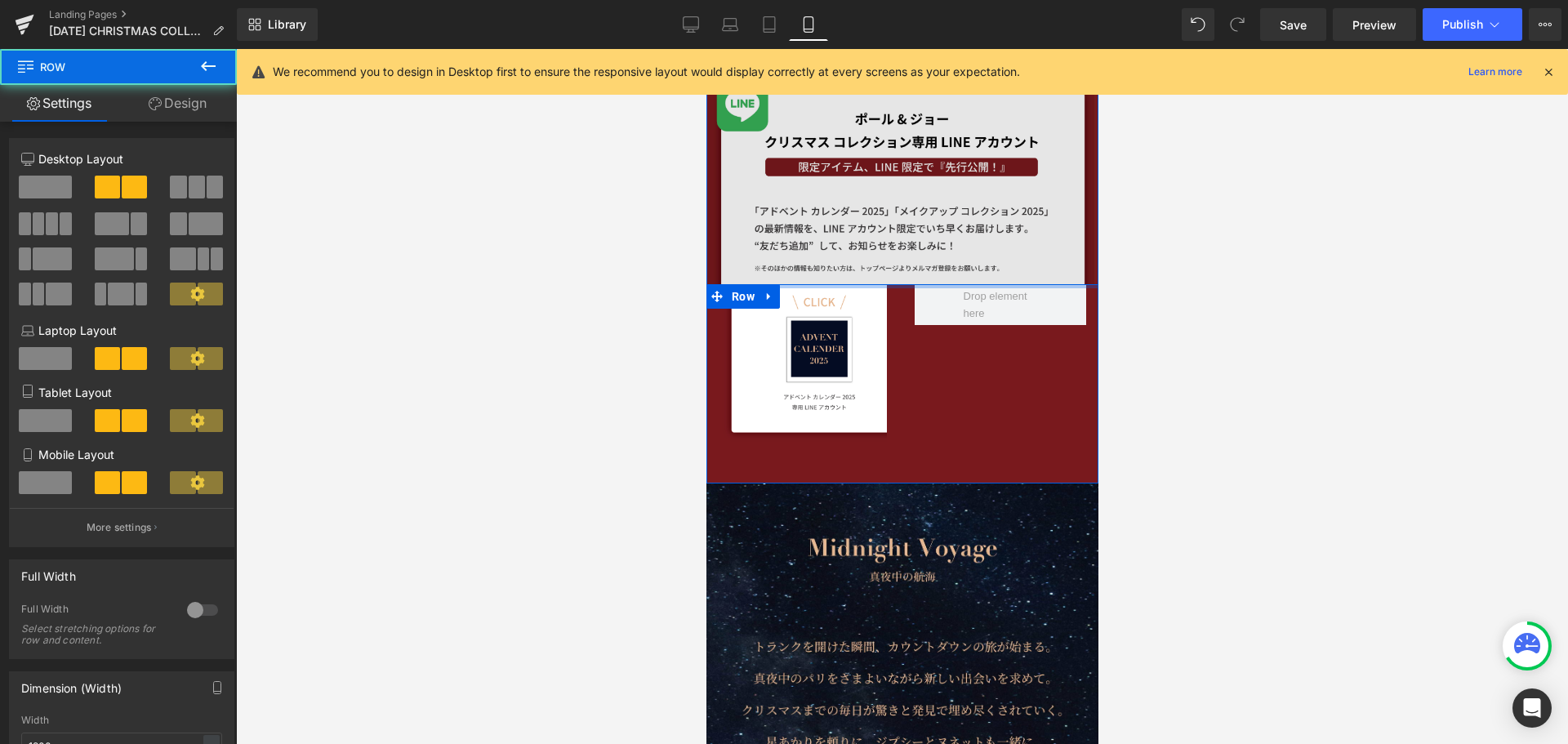
drag, startPoint x: 815, startPoint y: 298, endPoint x: 813, endPoint y: 266, distance: 32.1
click at [813, 266] on div "Image Image Image Row" at bounding box center [902, 17] width 392 height 933
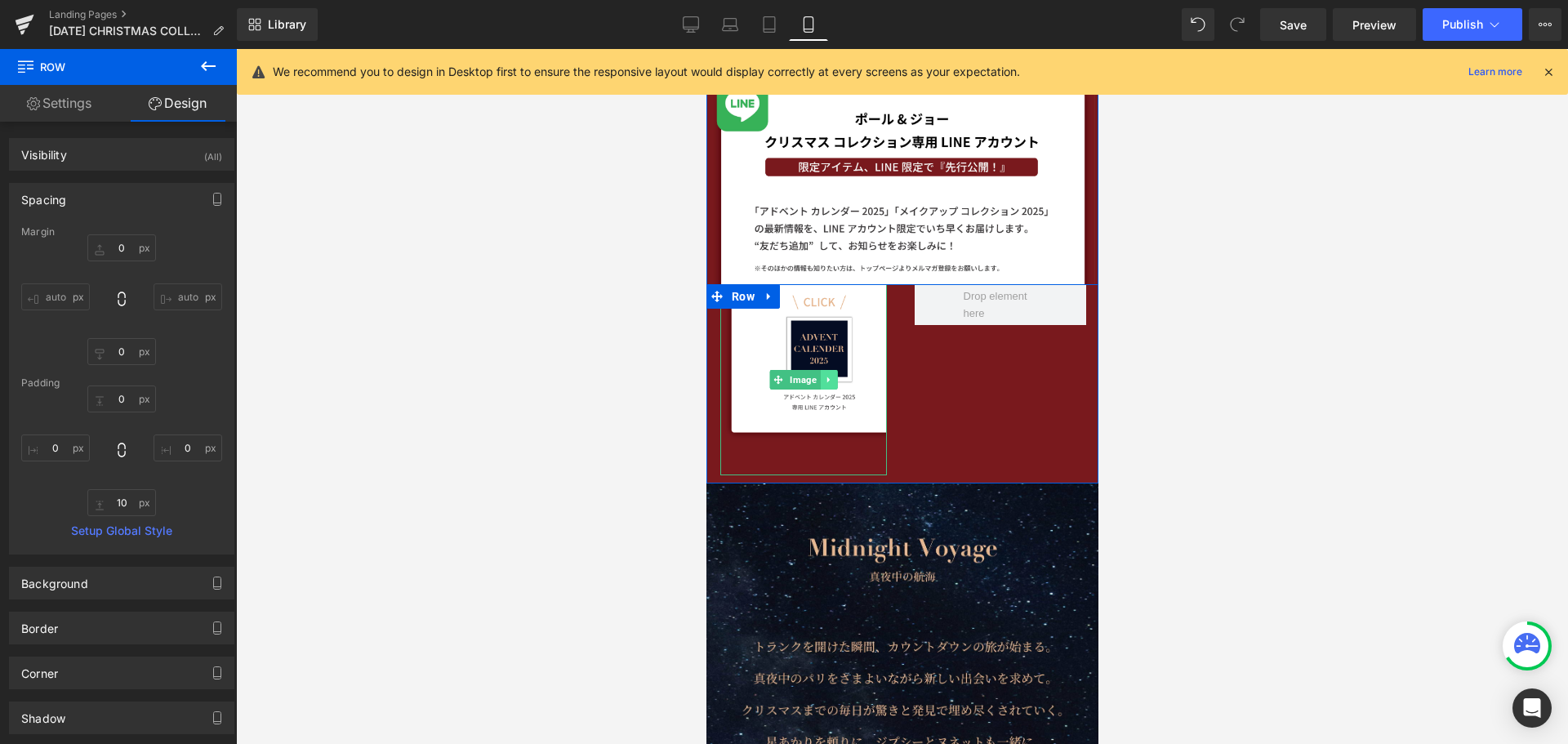
click at [828, 374] on link at bounding box center [829, 380] width 17 height 19
click at [815, 385] on link at bounding box center [820, 380] width 17 height 19
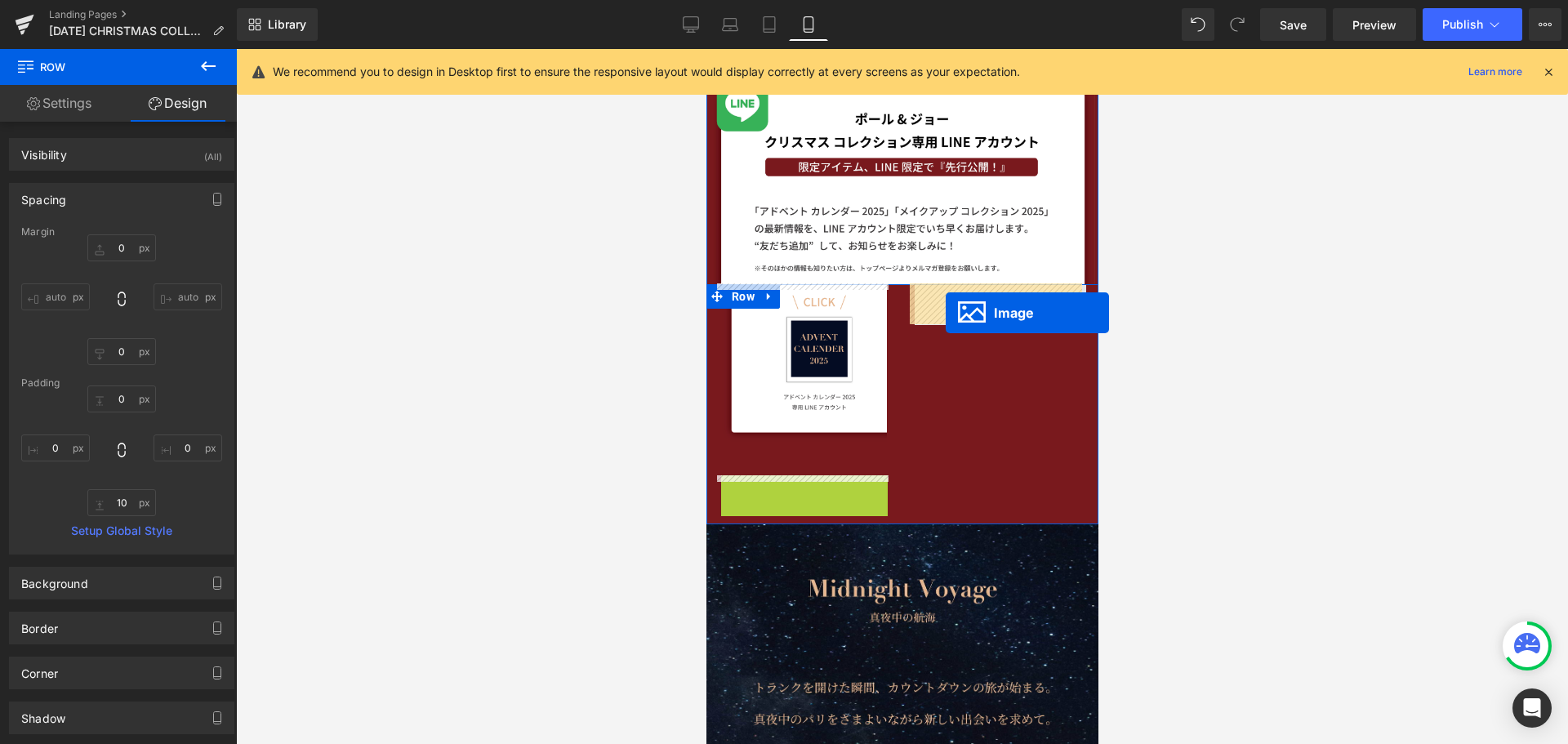
drag, startPoint x: 798, startPoint y: 571, endPoint x: 945, endPoint y: 313, distance: 296.9
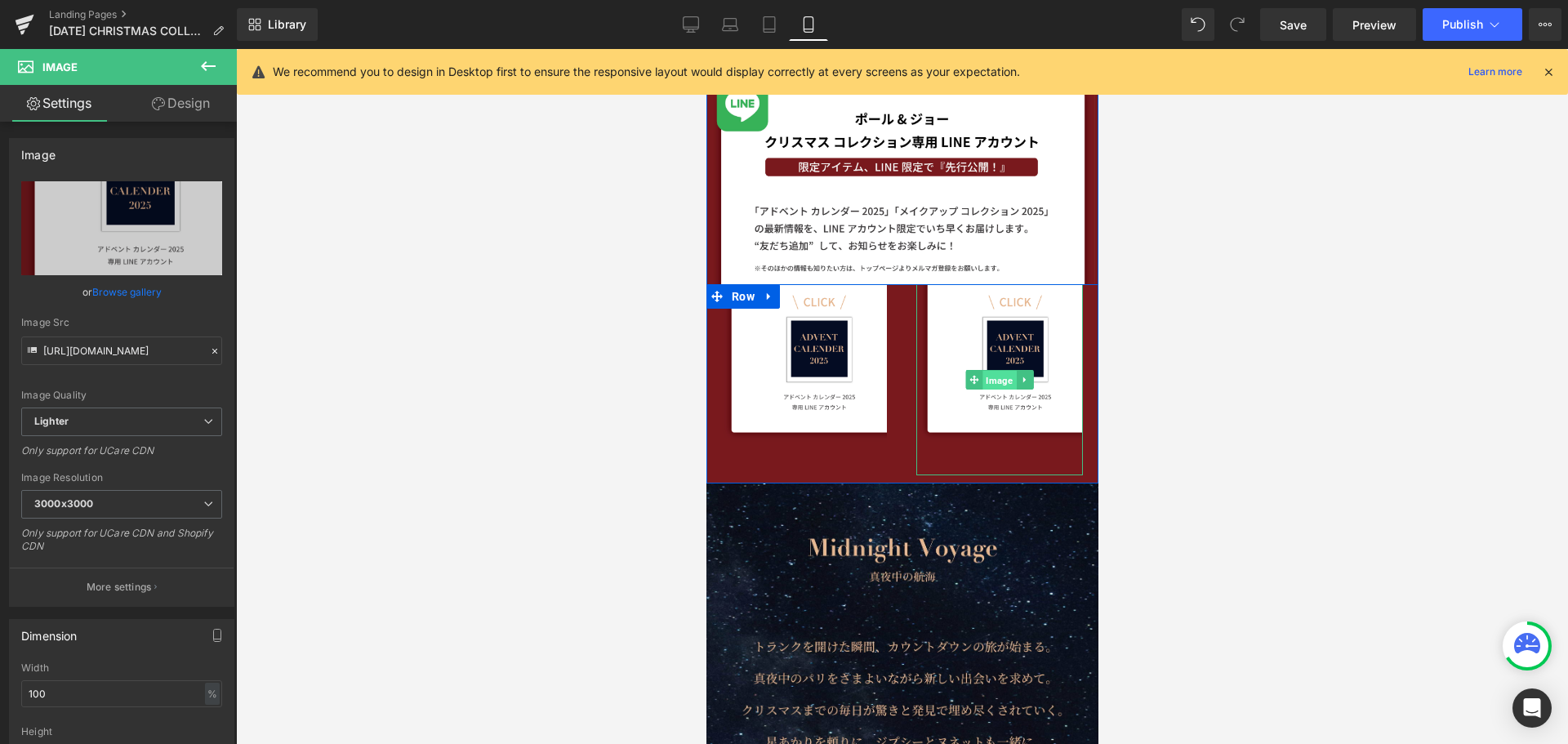
drag, startPoint x: 990, startPoint y: 375, endPoint x: 1153, endPoint y: 358, distance: 163.9
click at [990, 375] on span "Image" at bounding box center [999, 380] width 34 height 19
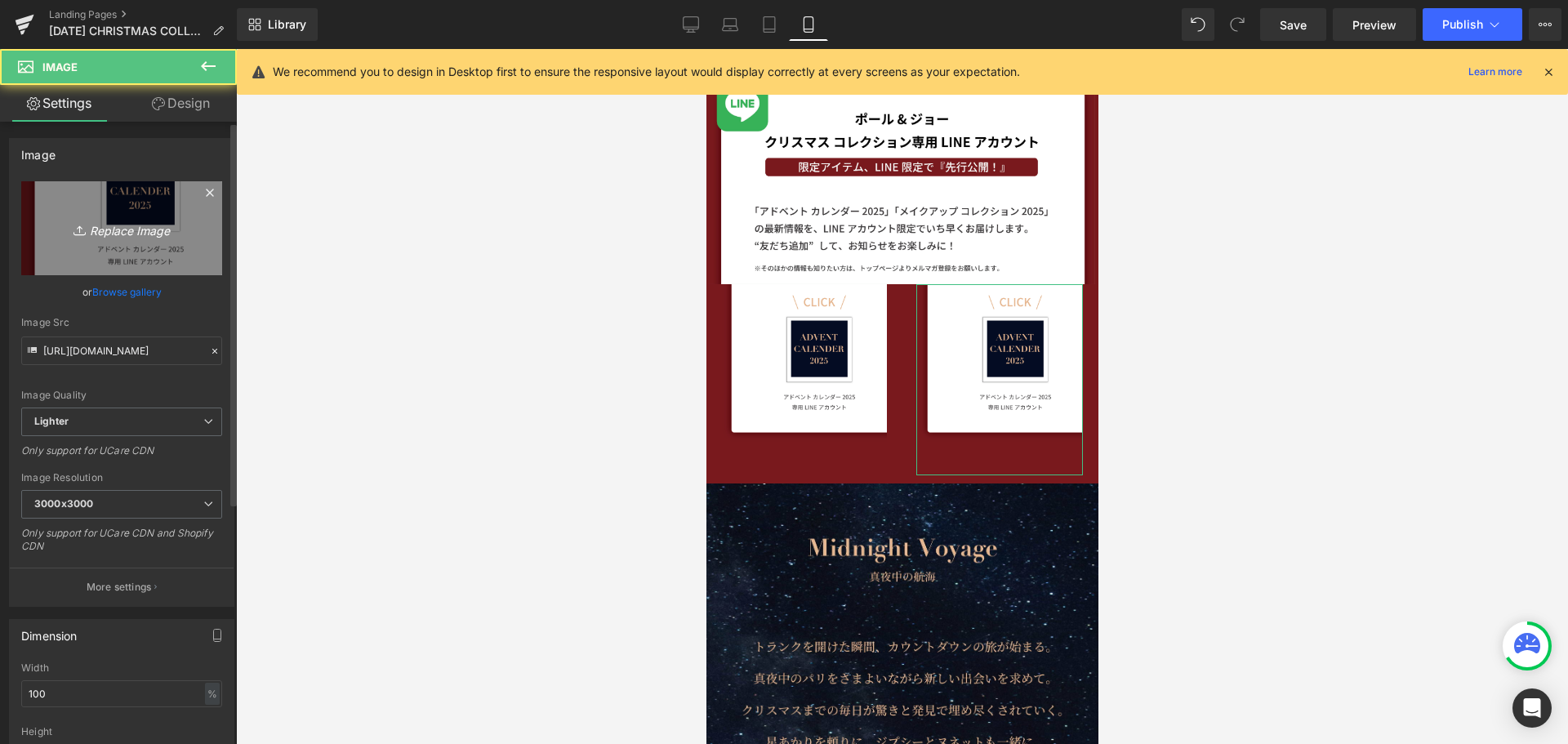
click at [148, 246] on link "Replace Image" at bounding box center [122, 228] width 201 height 94
type input "C:\fakepath\NEW_XM-02.jpg"
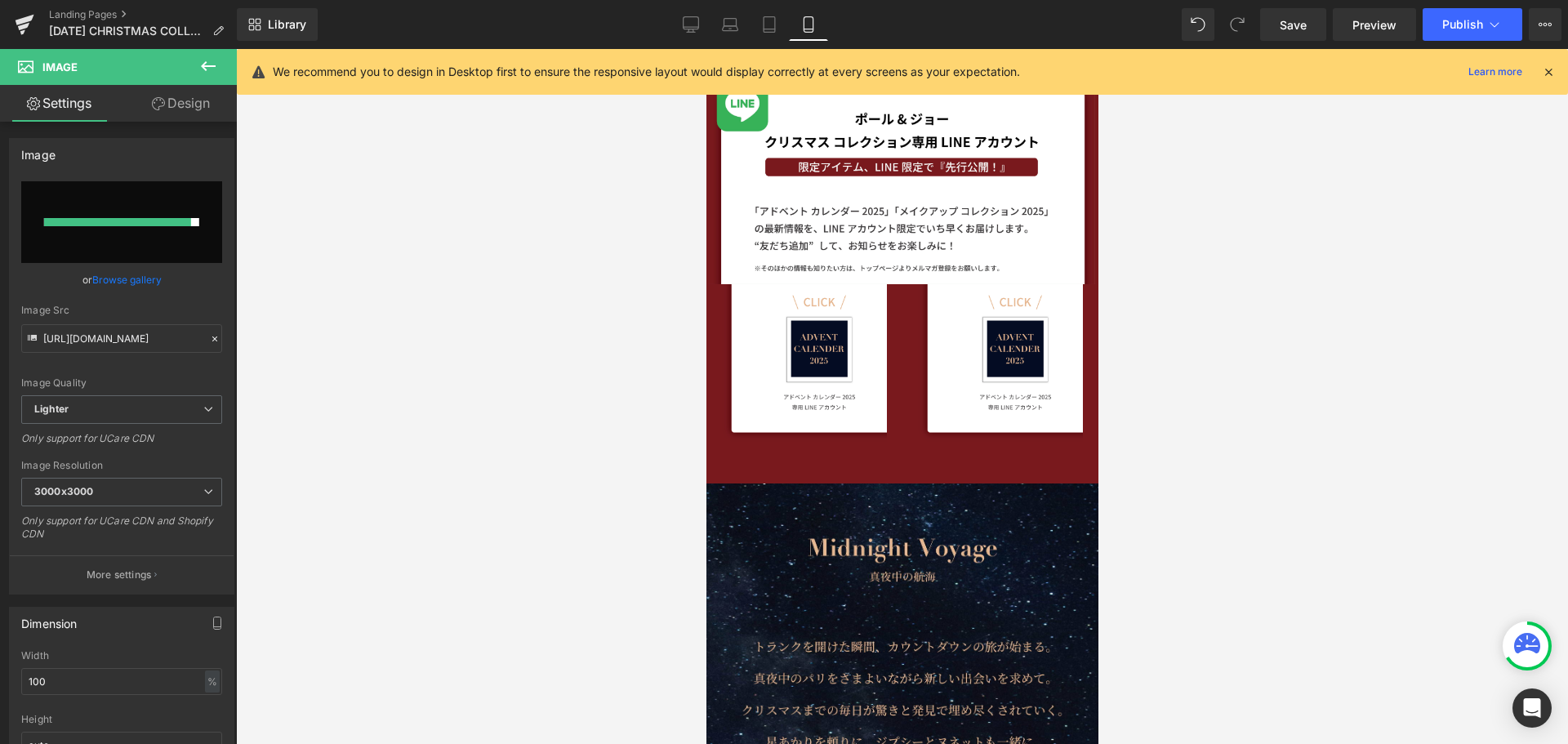
type input "[URL][DOMAIN_NAME]"
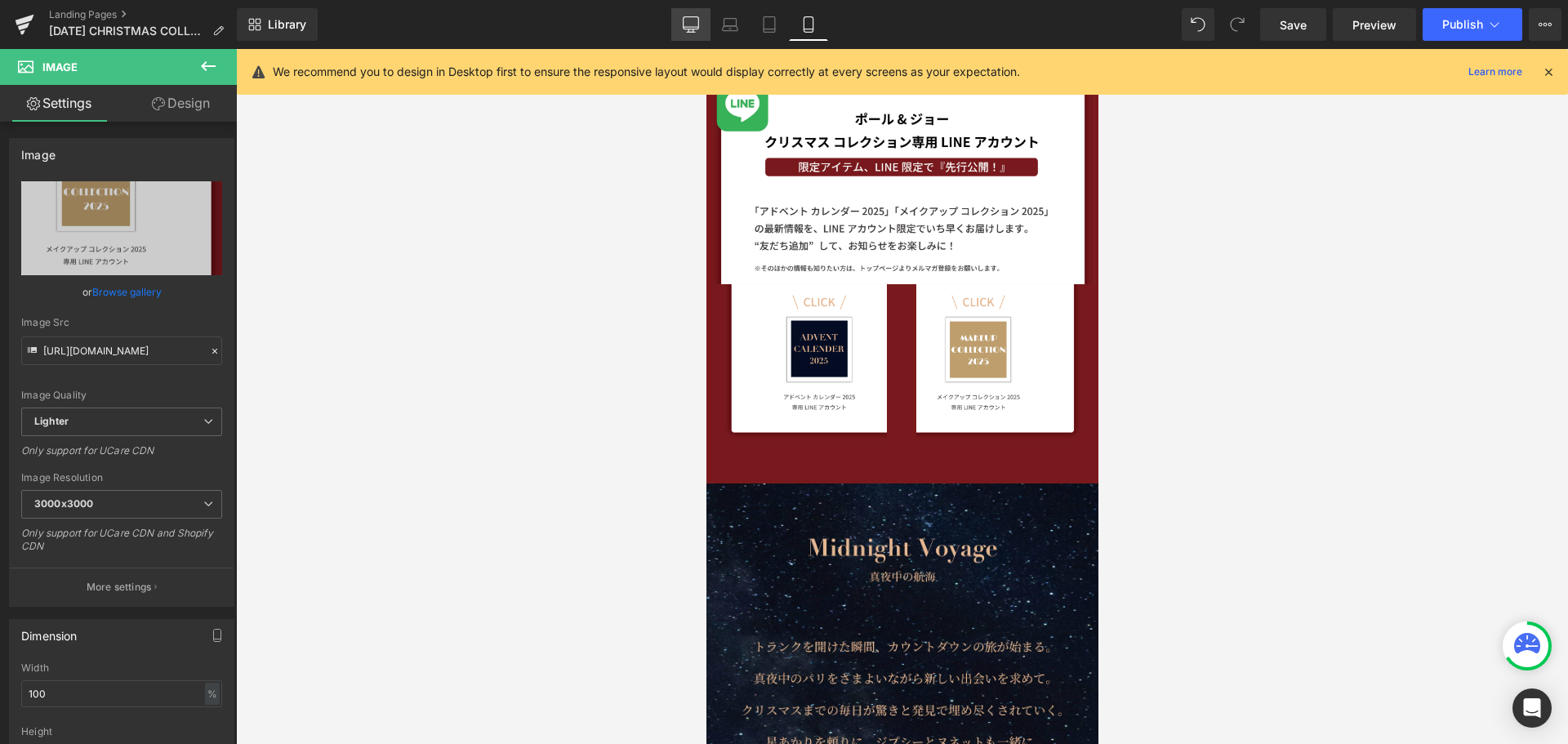
click at [696, 27] on icon at bounding box center [691, 27] width 16 height 0
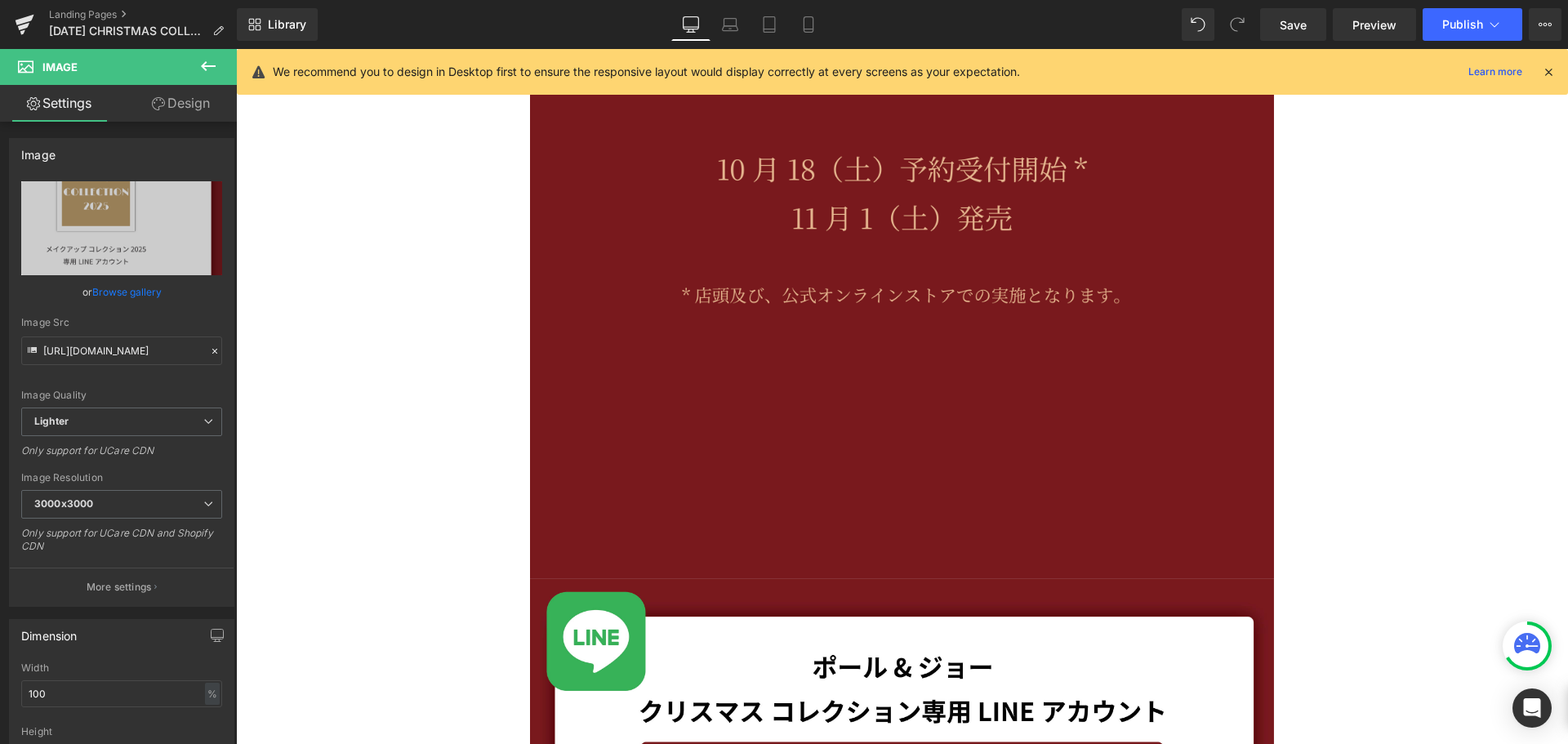
scroll to position [1346, 0]
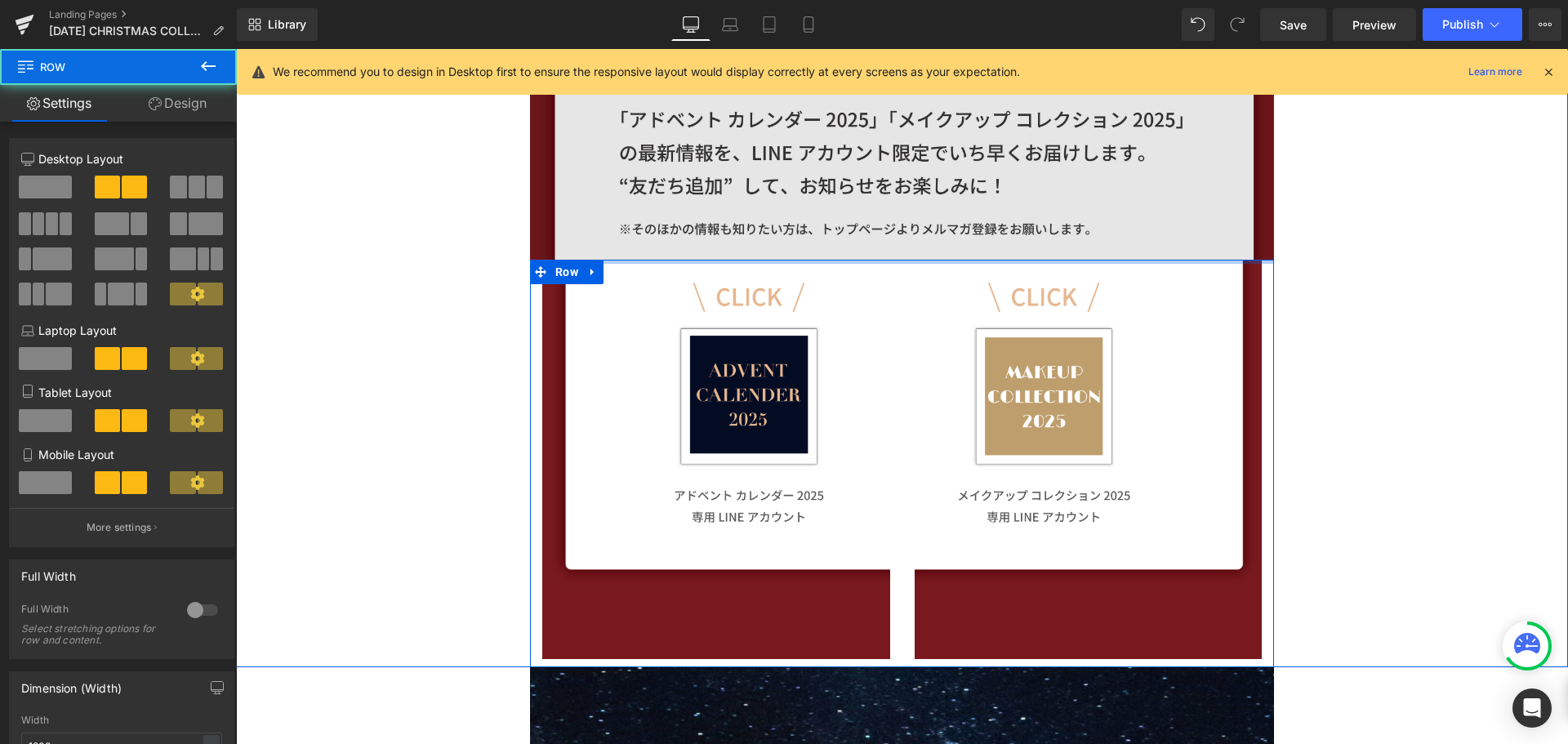
drag, startPoint x: 775, startPoint y: 264, endPoint x: 775, endPoint y: 220, distance: 44.0
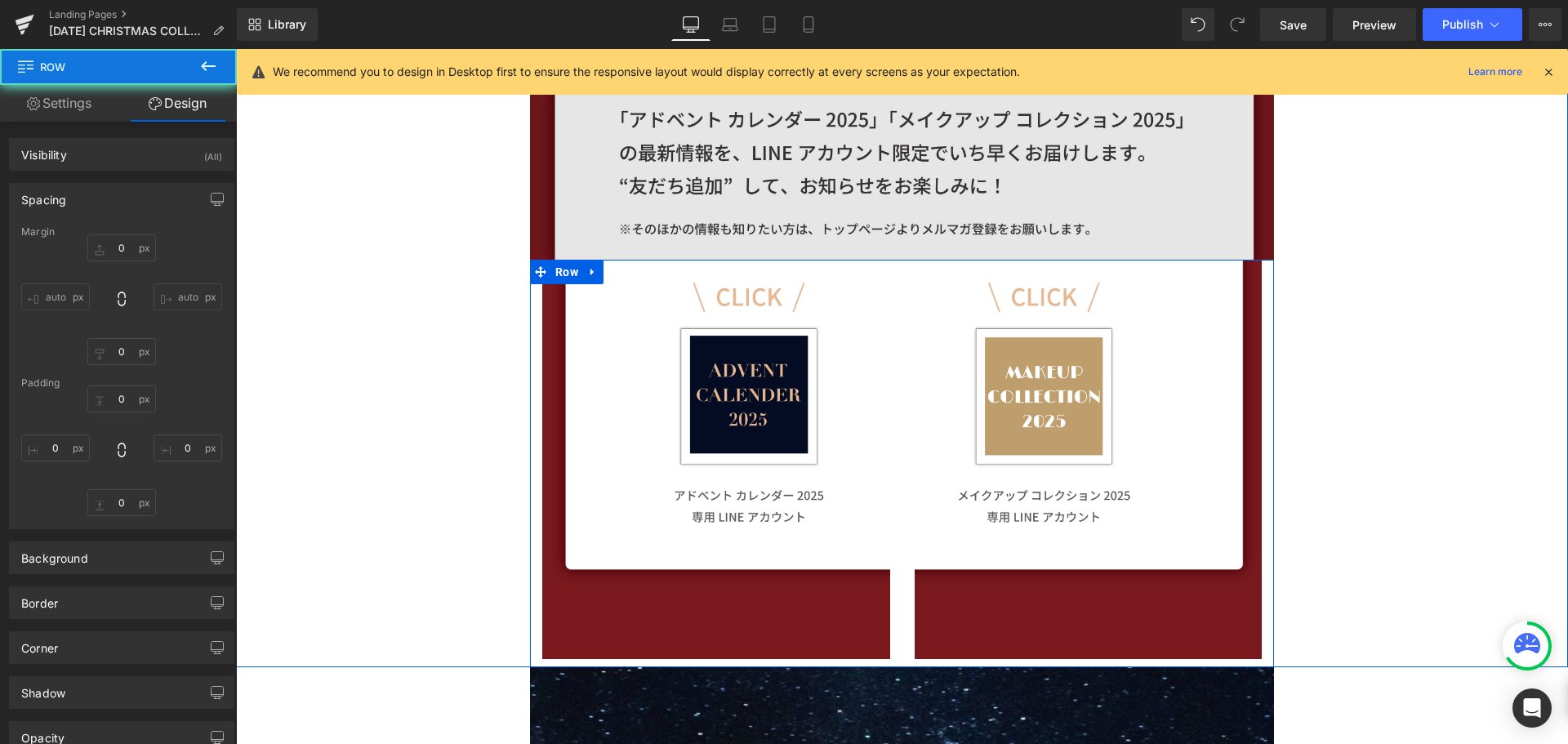
type input "0"
type input "10"
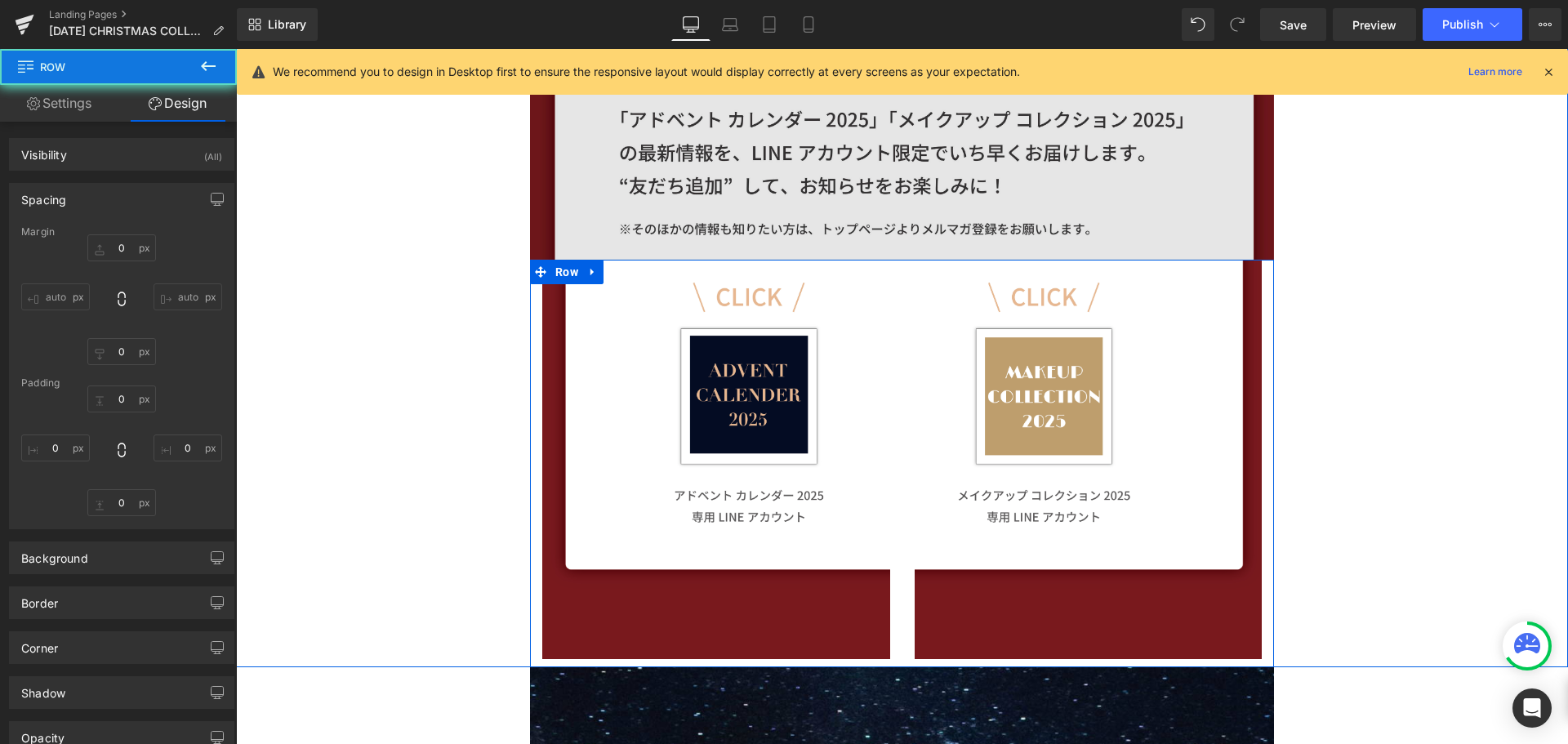
type input "0"
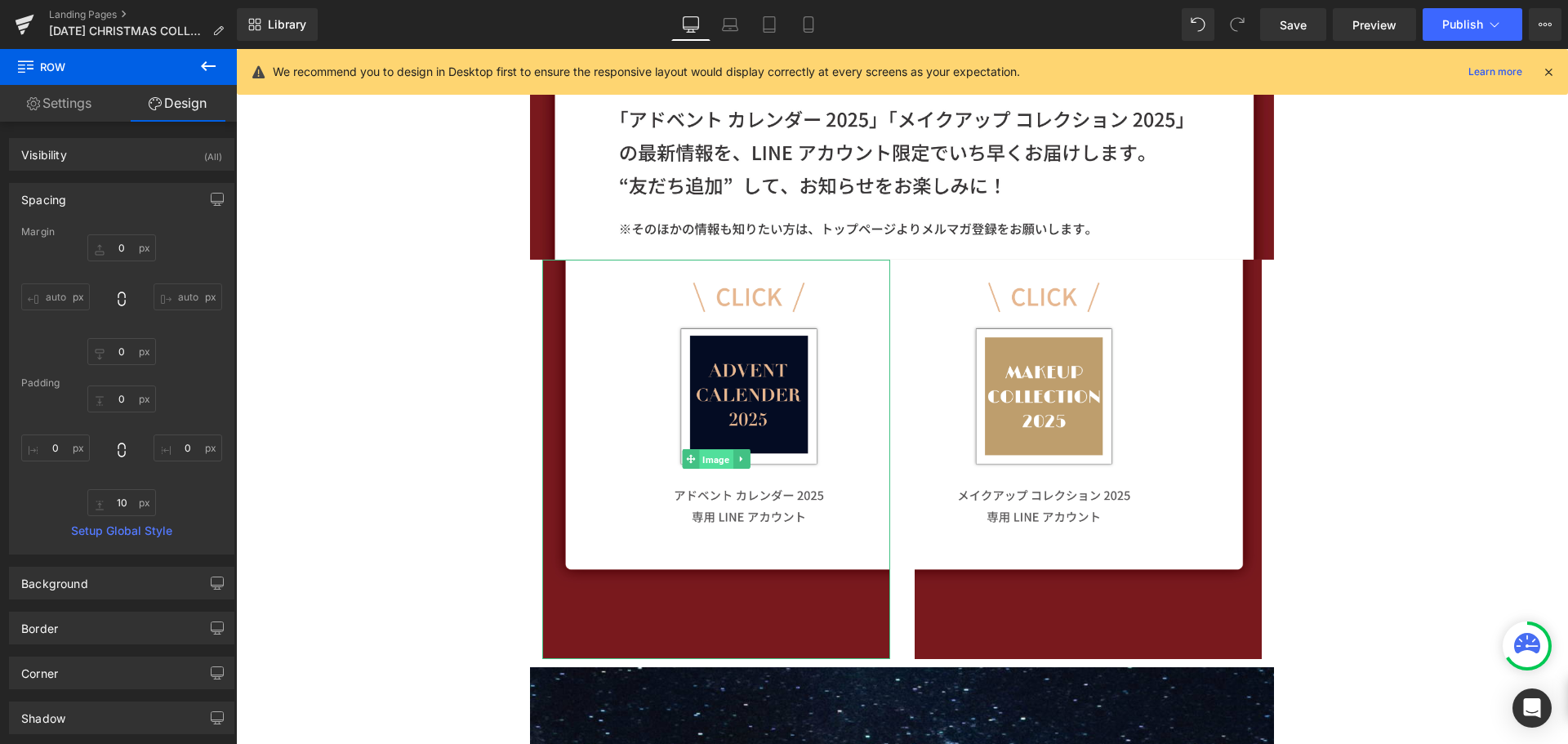
click at [692, 460] on link "Image" at bounding box center [707, 458] width 50 height 19
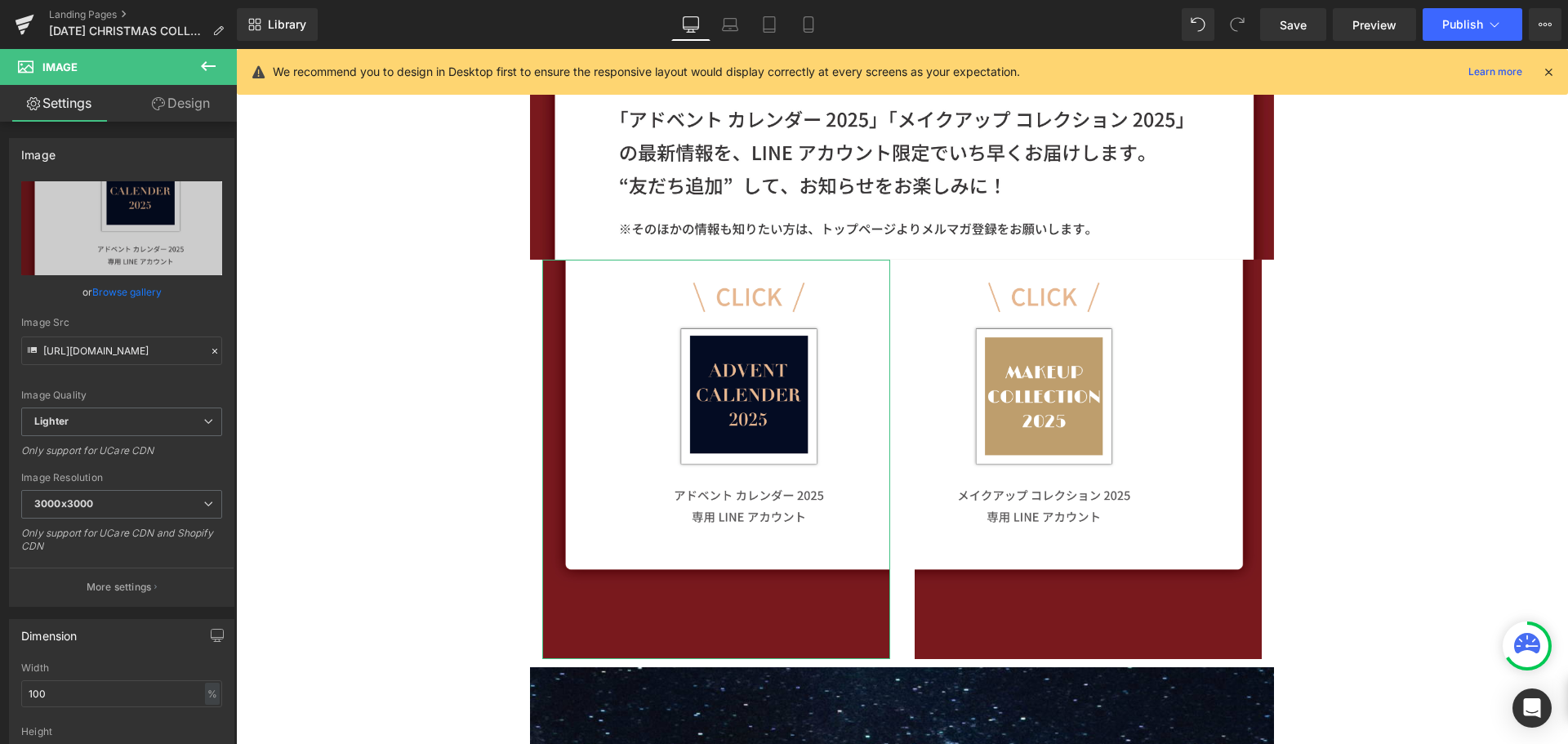
click at [188, 98] on link "Design" at bounding box center [180, 103] width 118 height 37
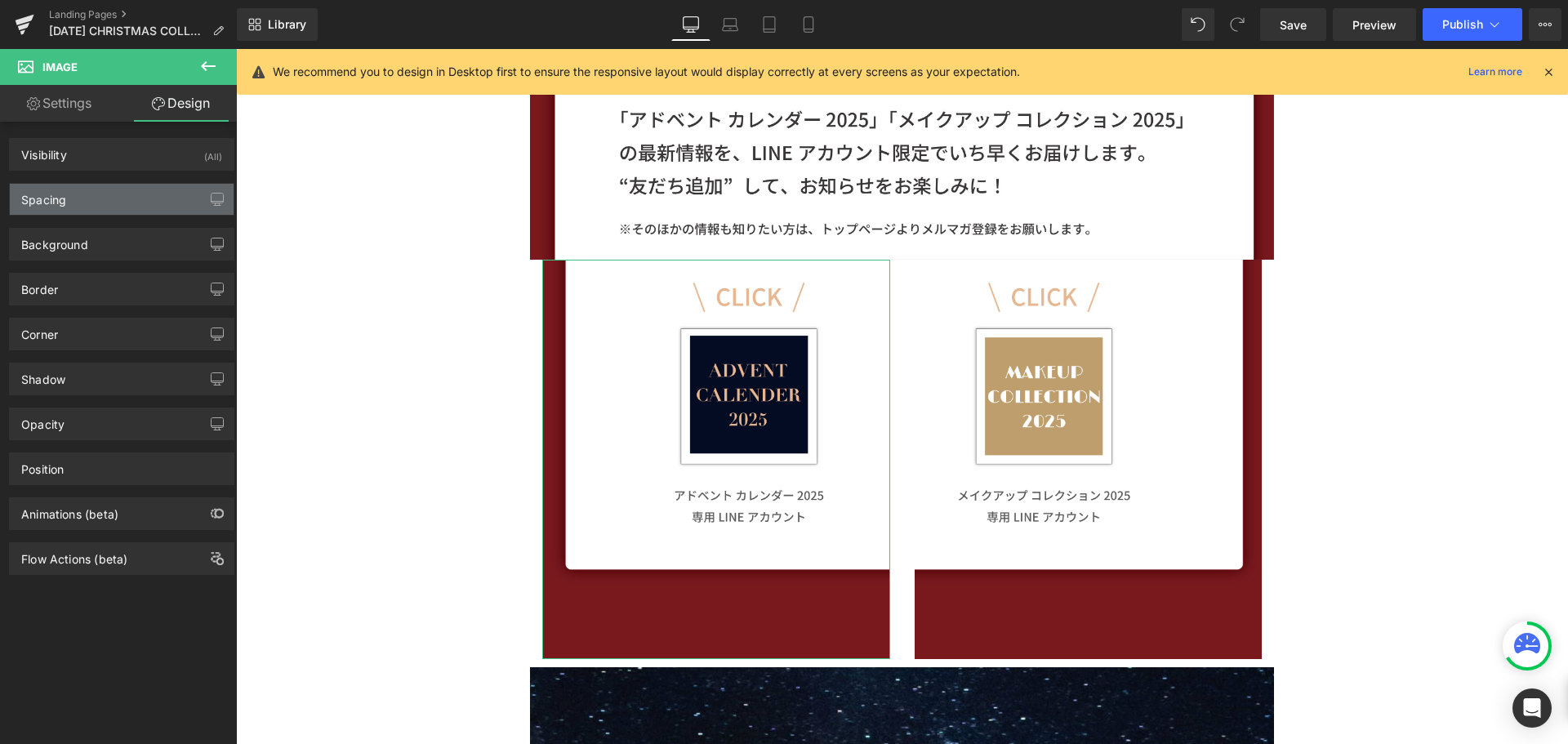
type input "0"
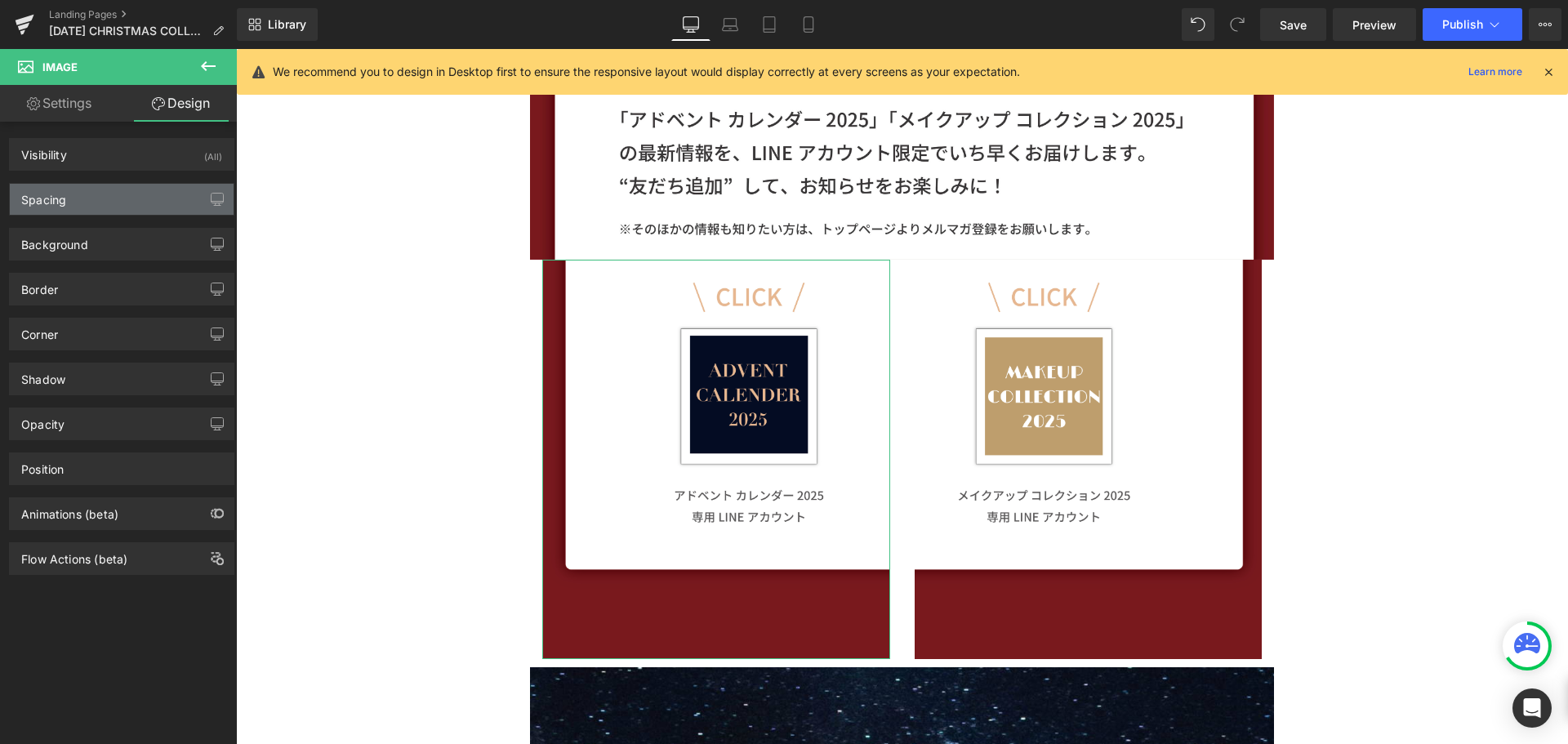
type input "0"
click at [154, 197] on div "Spacing" at bounding box center [122, 199] width 224 height 31
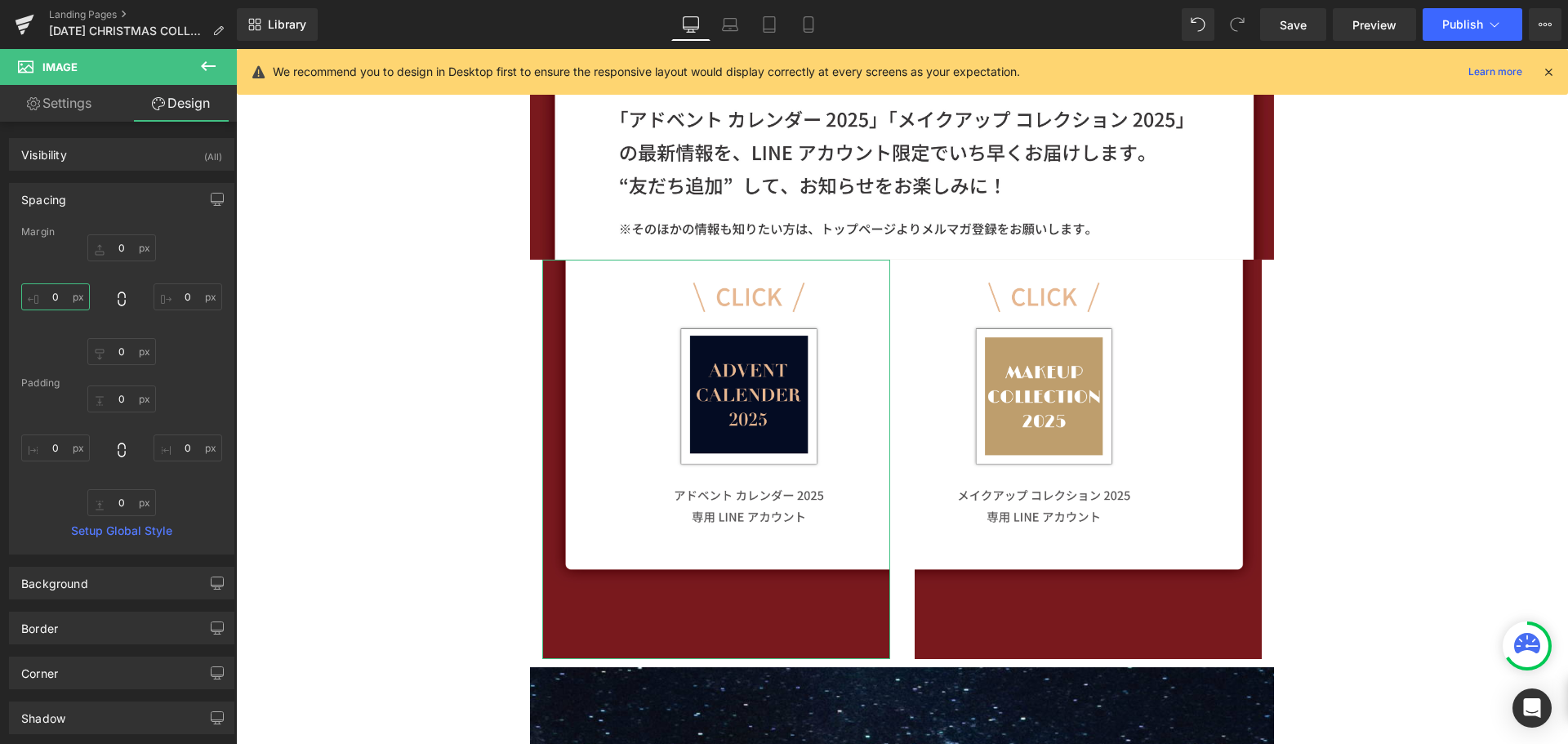
click at [70, 304] on input "0" at bounding box center [55, 297] width 69 height 27
type input "１"
type input "１０"
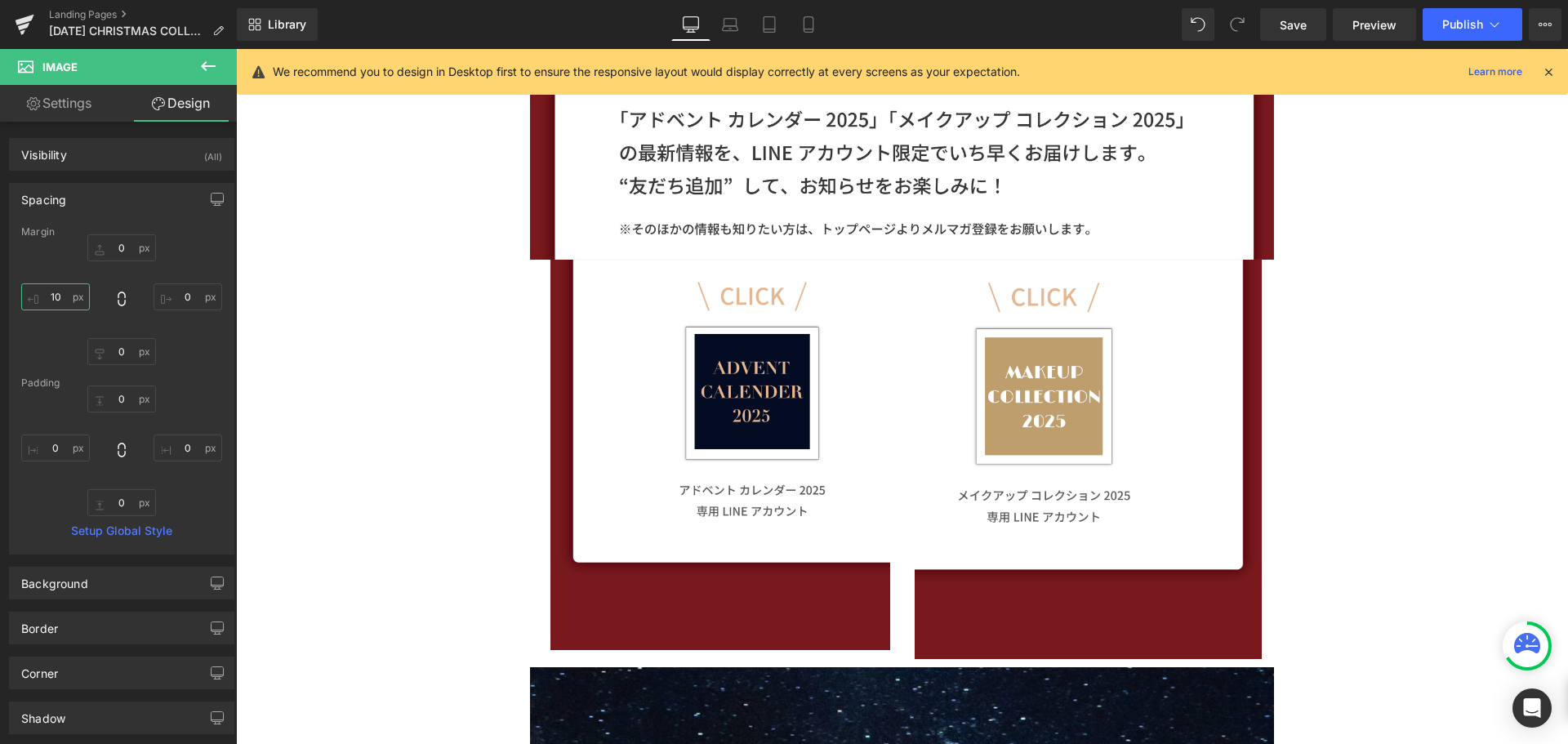
type input "1"
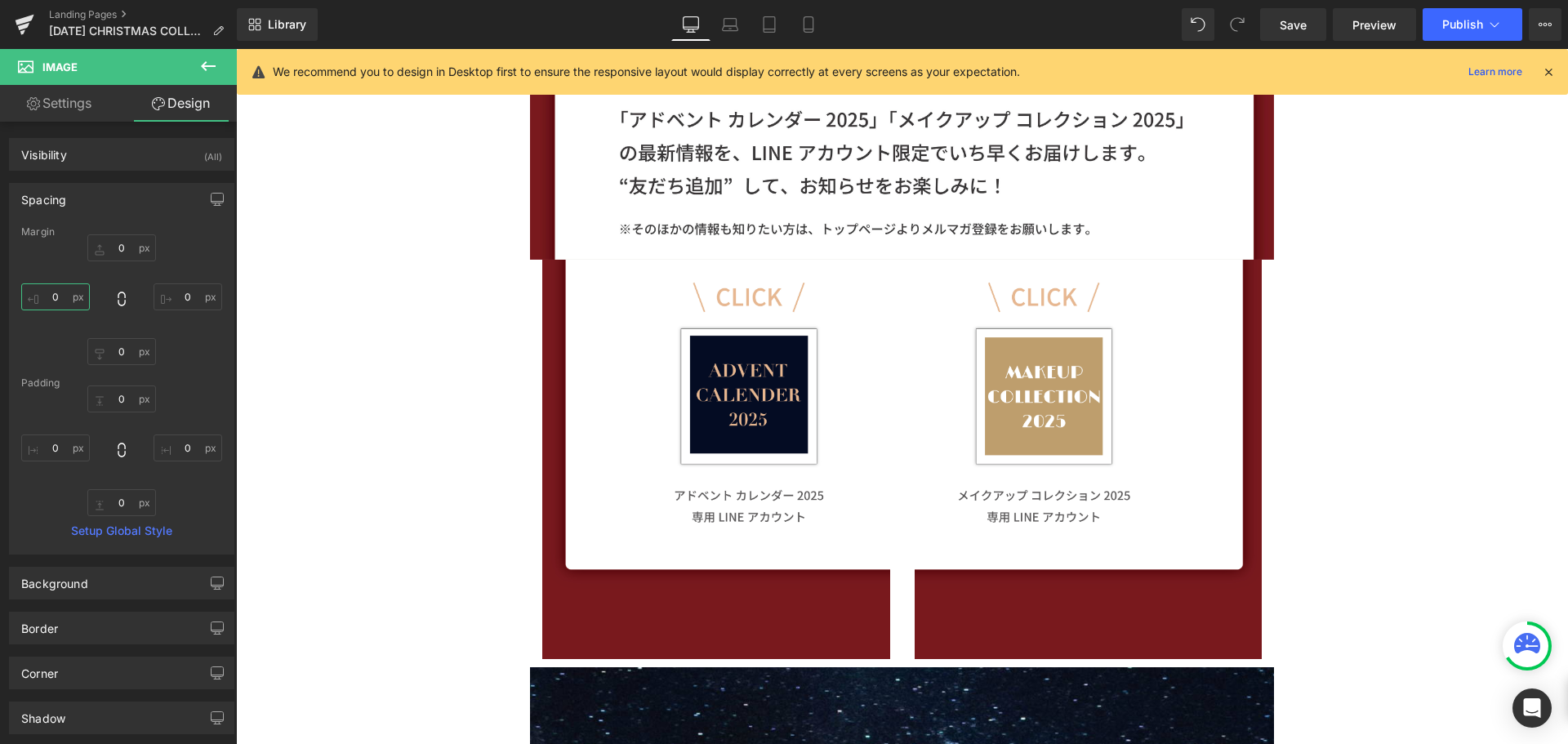
type input "ー"
type input "ー１"
type input "ー１０"
type input "-1２"
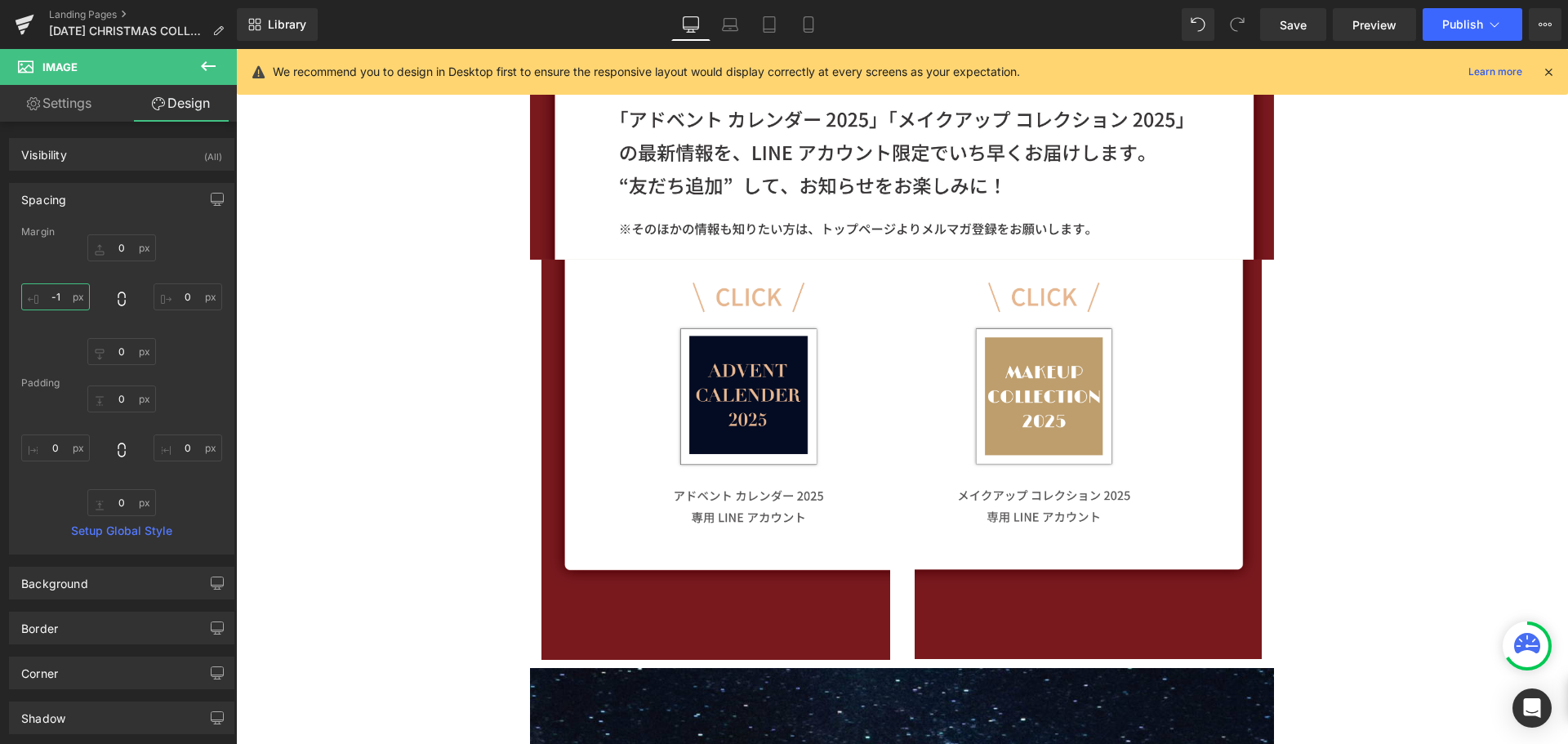
type input "-1４"
type input "-1５"
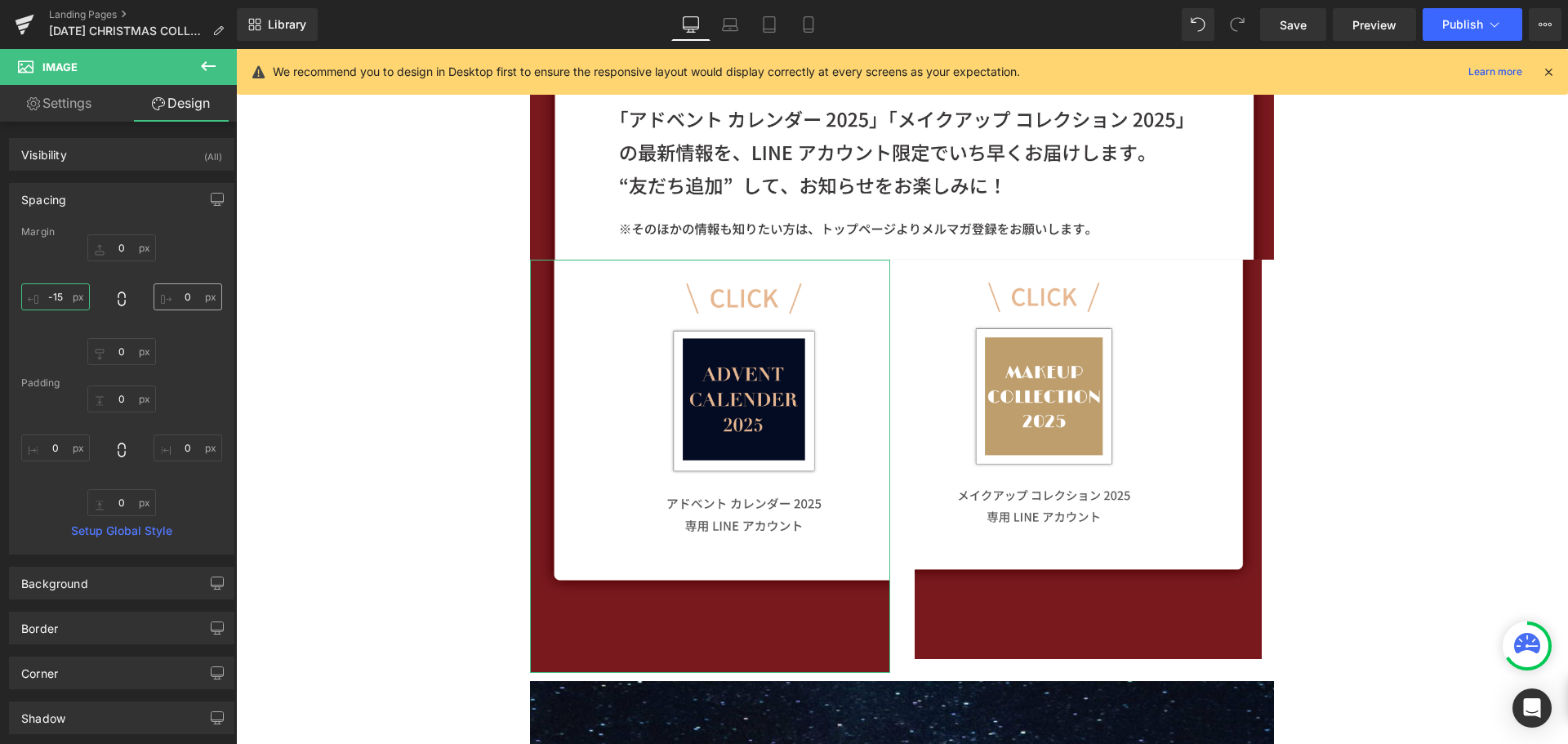
type input "-15"
click at [175, 294] on input "0" at bounding box center [188, 297] width 69 height 27
type input "ー"
type input "ー５"
type input "-１"
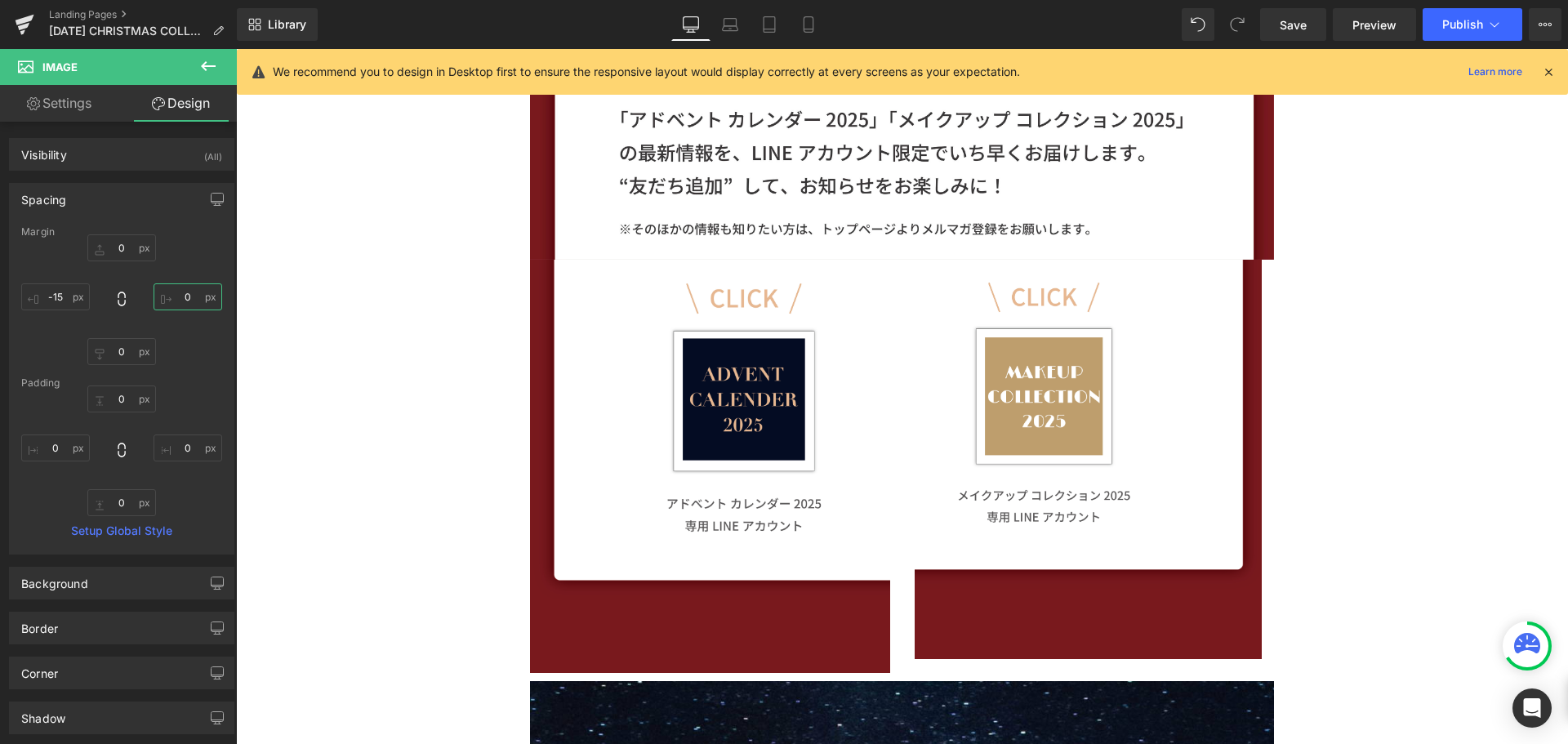
type input "-１０"
type input "-10"
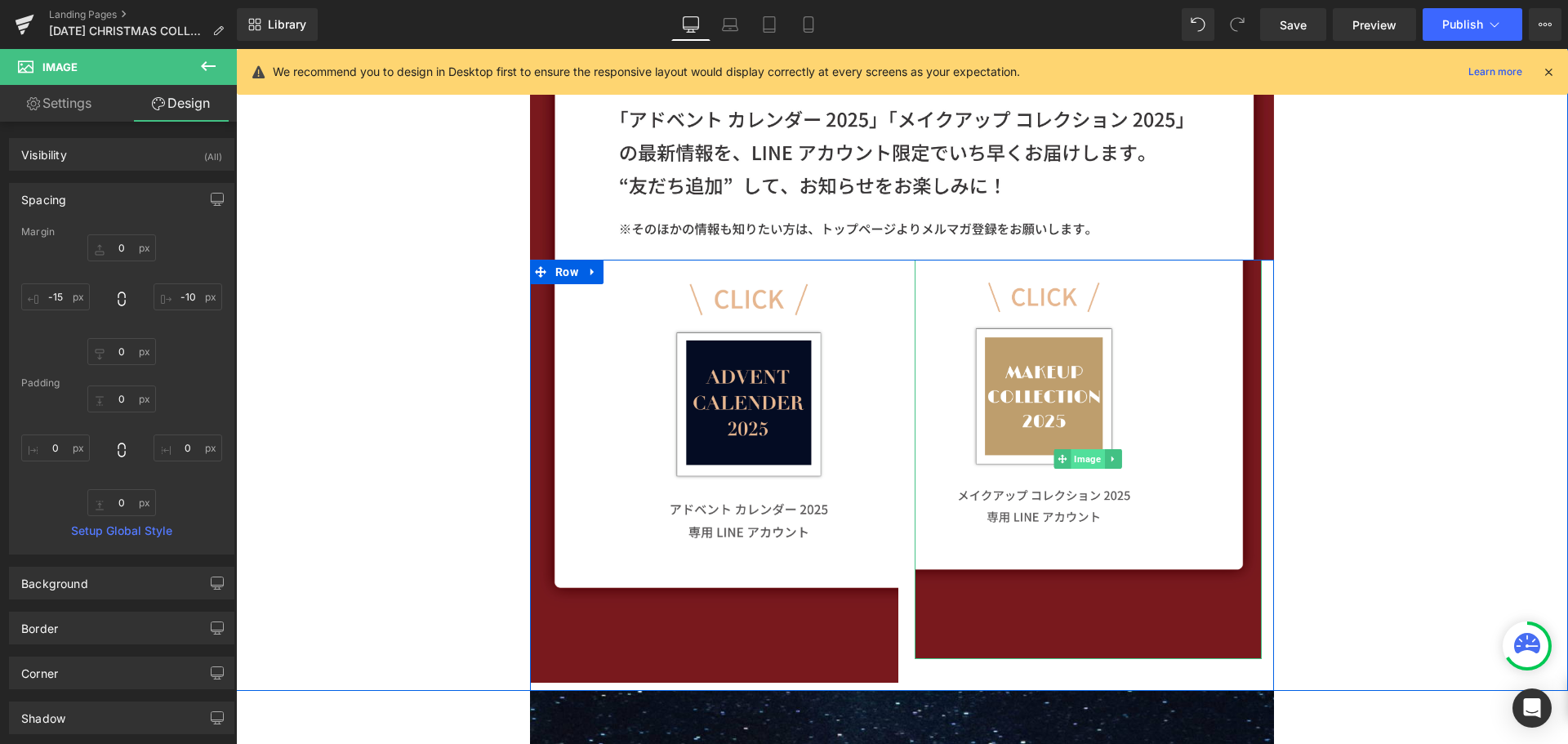
click at [1078, 462] on span "Image" at bounding box center [1089, 458] width 34 height 19
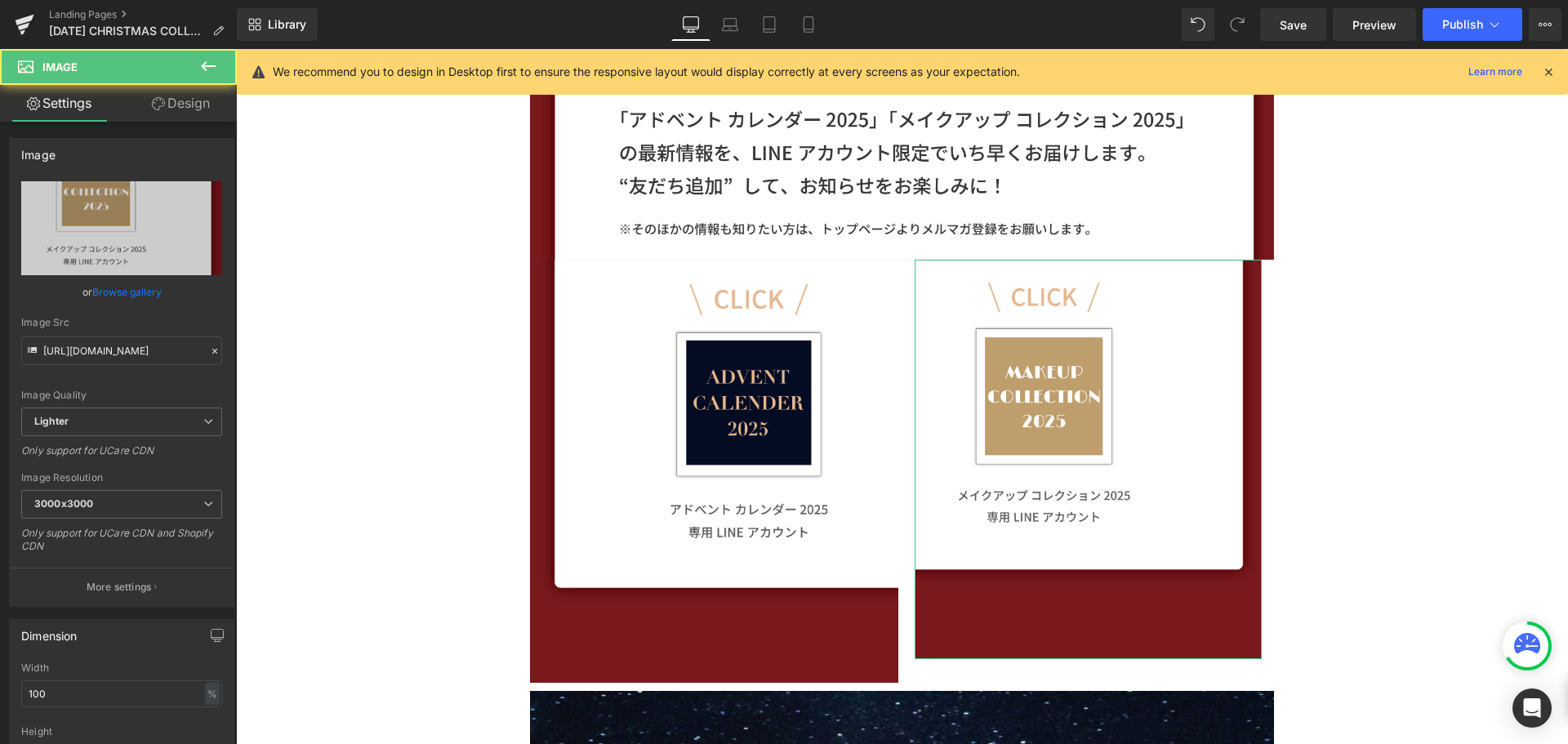
click at [199, 106] on link "Design" at bounding box center [180, 103] width 118 height 37
click at [0, 0] on div "Spacing" at bounding box center [0, 0] width 0 height 0
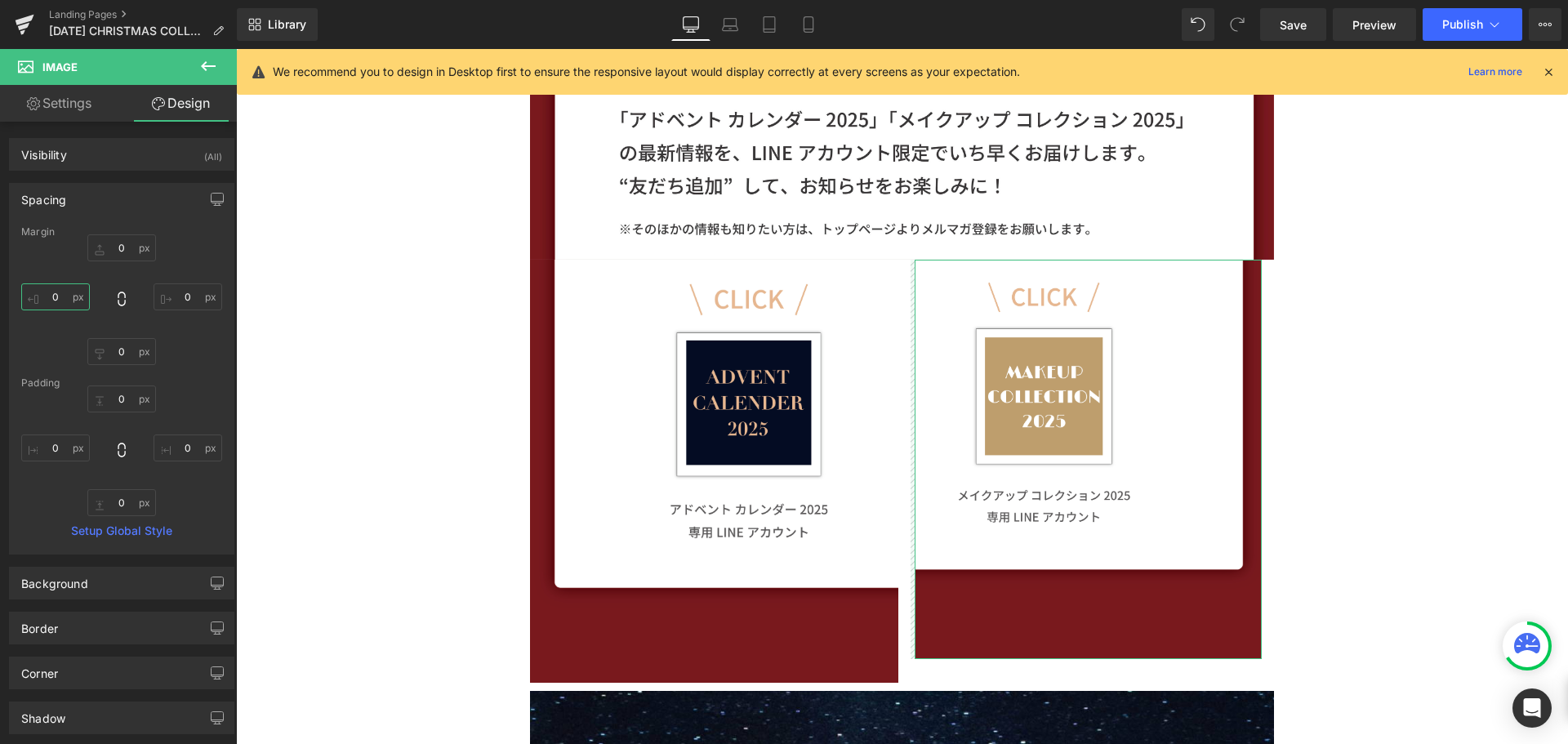
click at [70, 302] on input "0" at bounding box center [55, 297] width 69 height 27
type input "ー"
type input "ー１０"
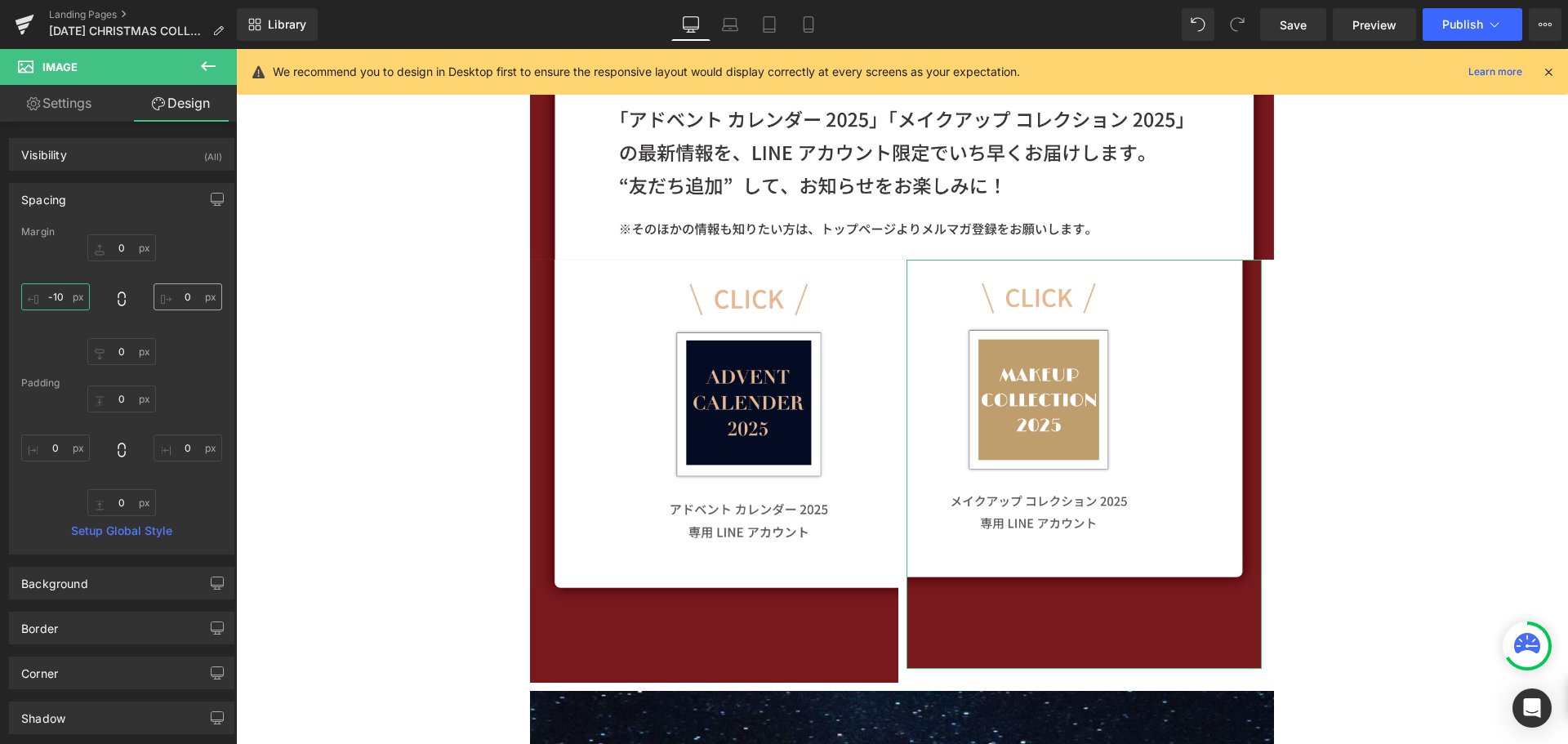
type input "-10"
click at [171, 303] on input "0" at bounding box center [188, 297] width 69 height 27
type input "ー"
type input "ー１"
type input "ー１５"
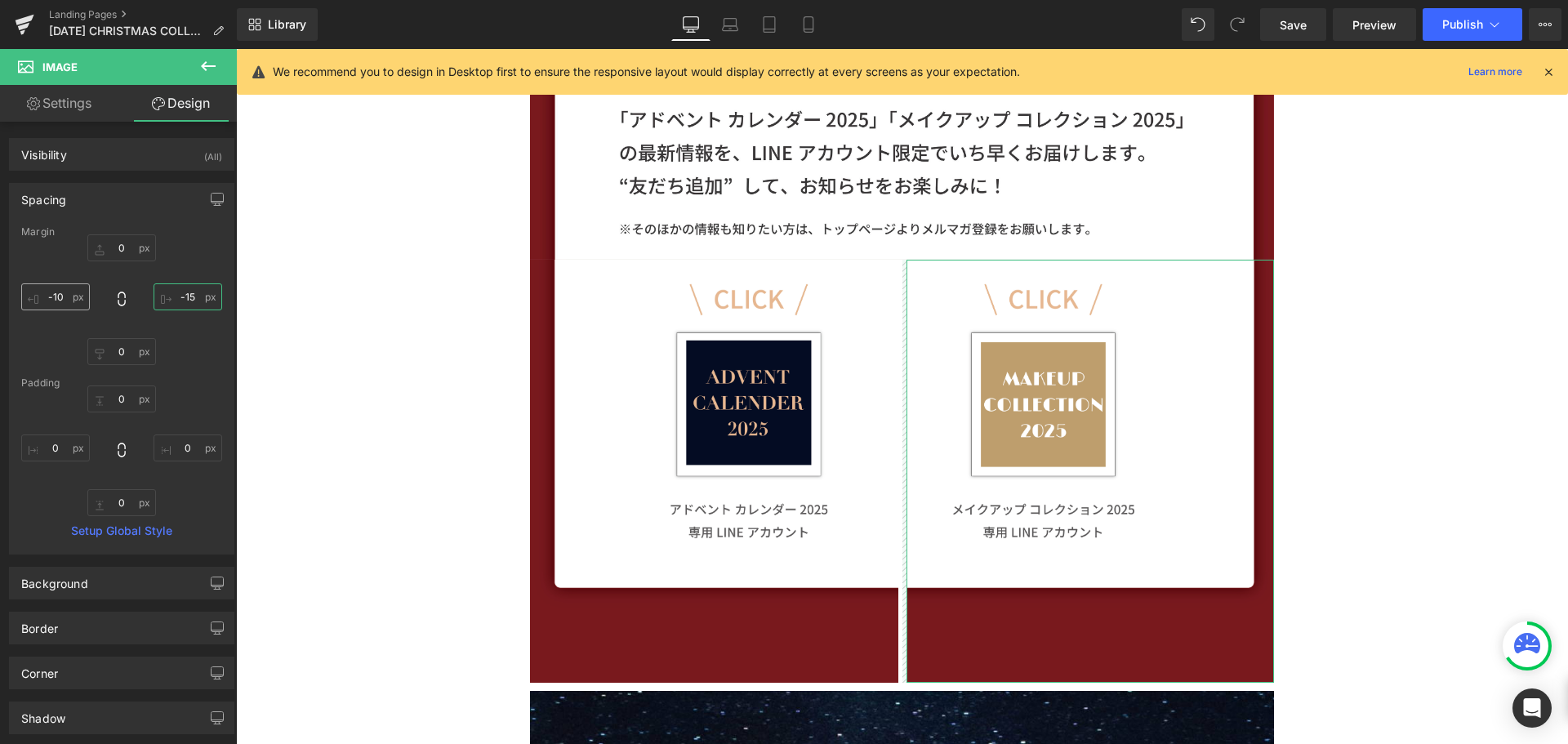
type input "-15"
click at [64, 297] on input "-10" at bounding box center [55, 297] width 69 height 27
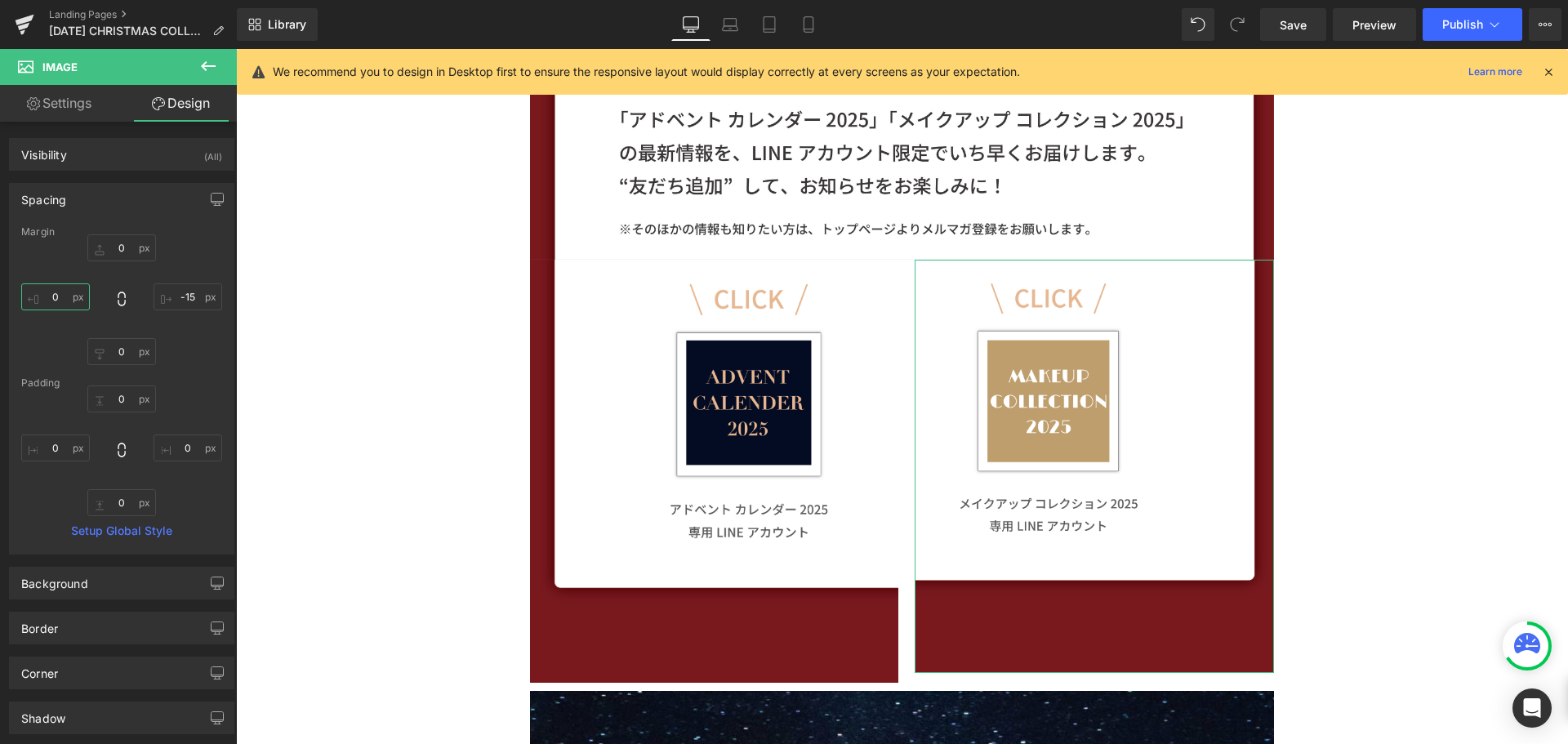
type input "ー"
type input "ー１"
type input "ー１３"
type input "ー１３ｂ"
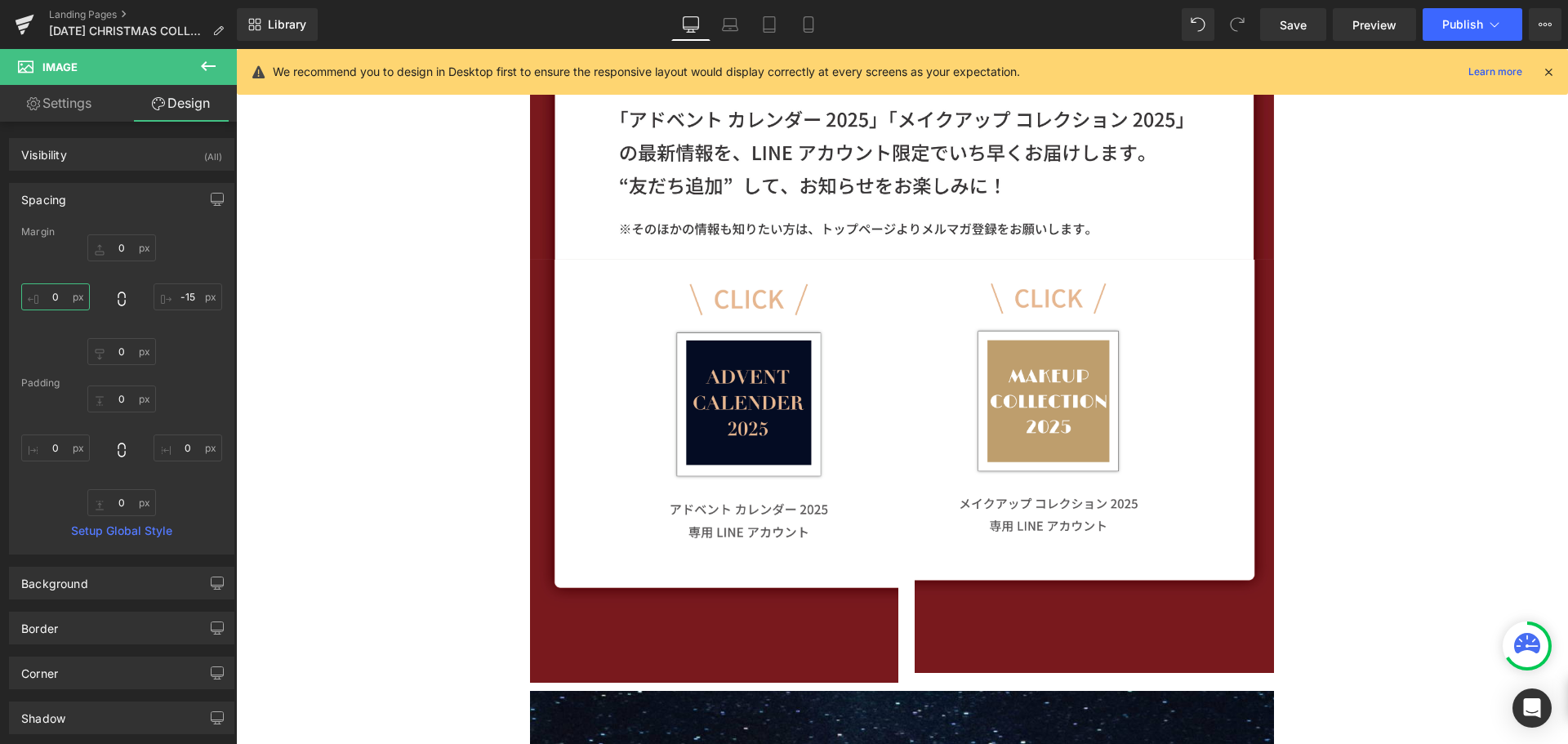
scroll to position [0, 0]
type input "-13b"
type input "-－"
type input "-－１"
type input "-－１３"
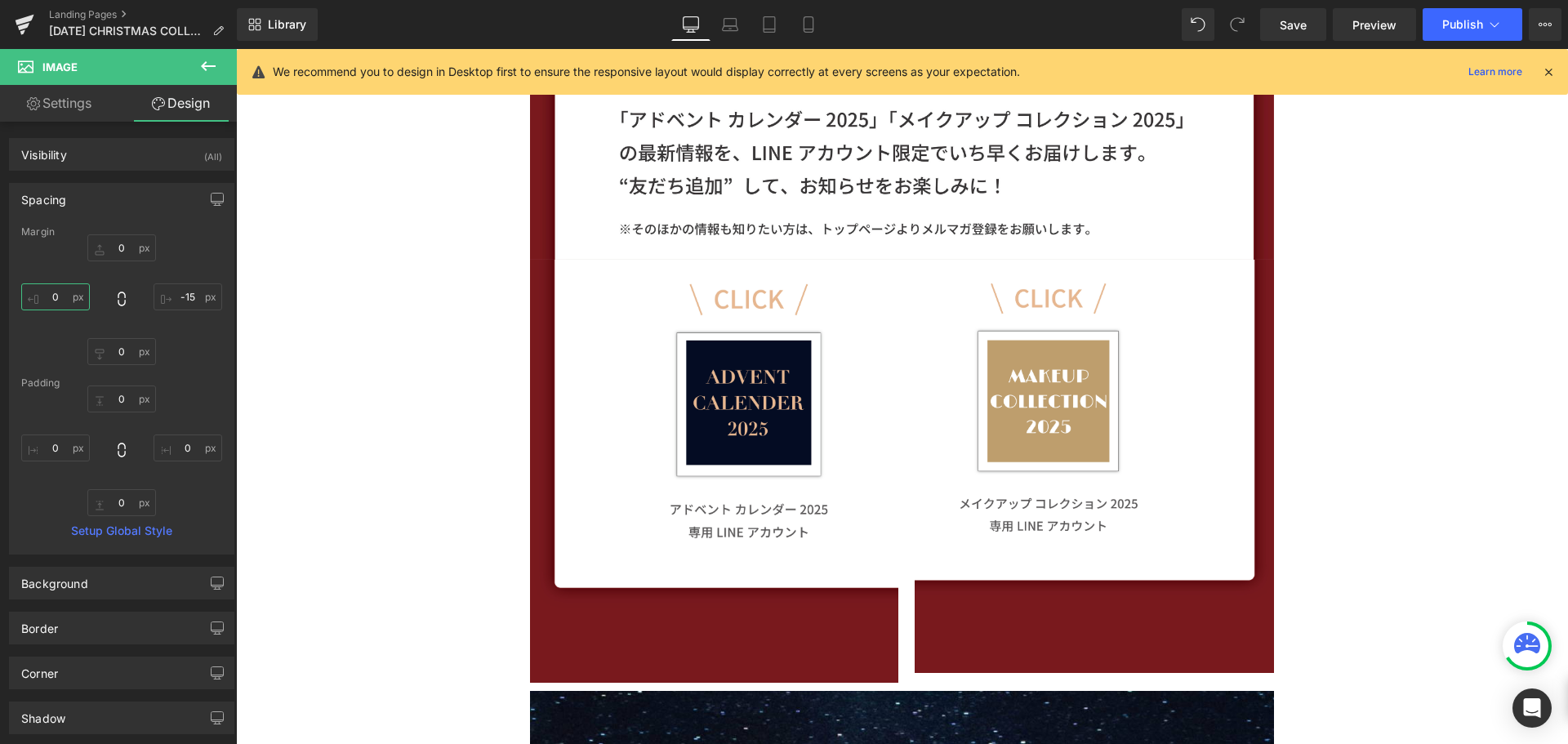
type input "－－13"
type input "－－1"
type input "－－"
type input "－"
type input "ー"
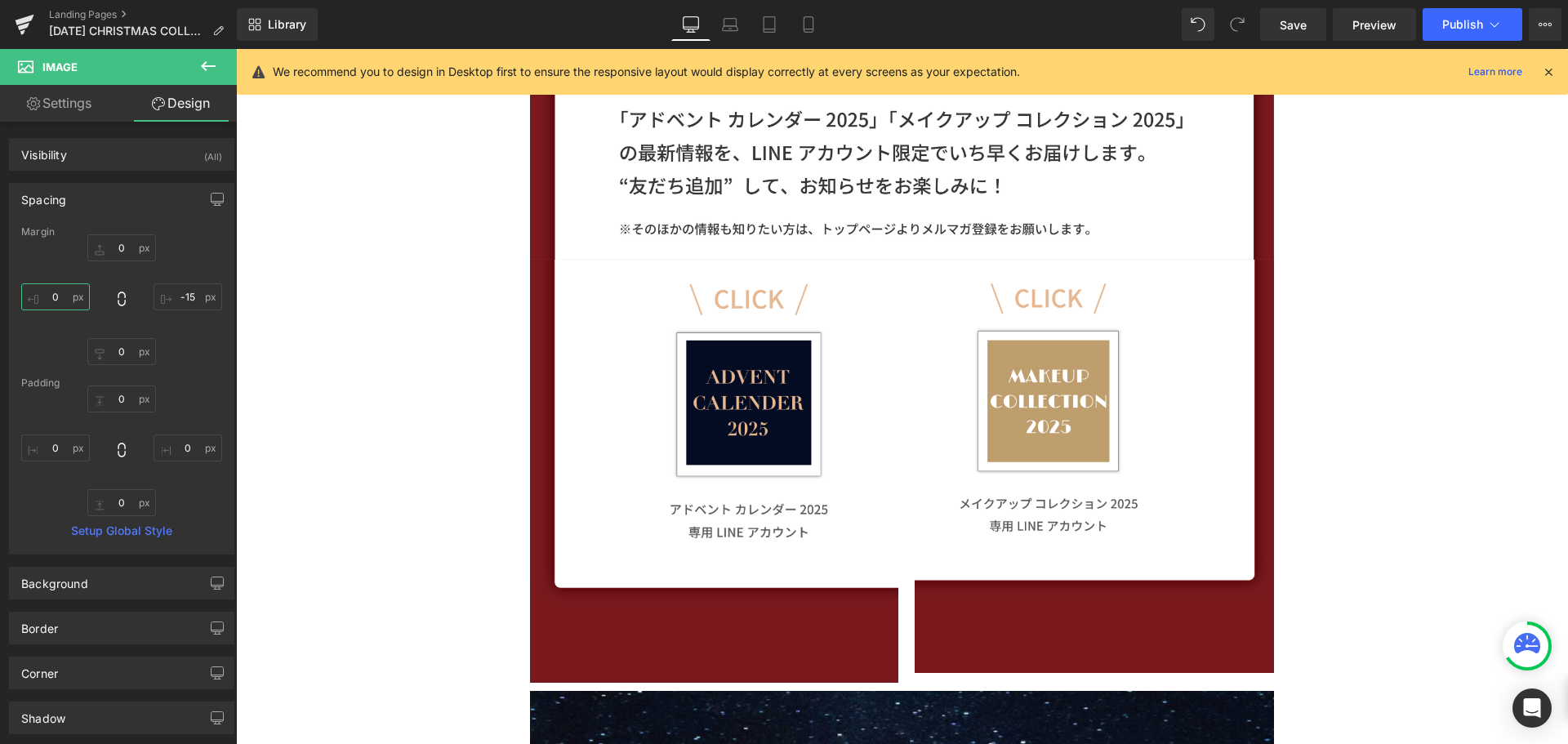
type input "ー１"
type input "ー１３"
type input "-13"
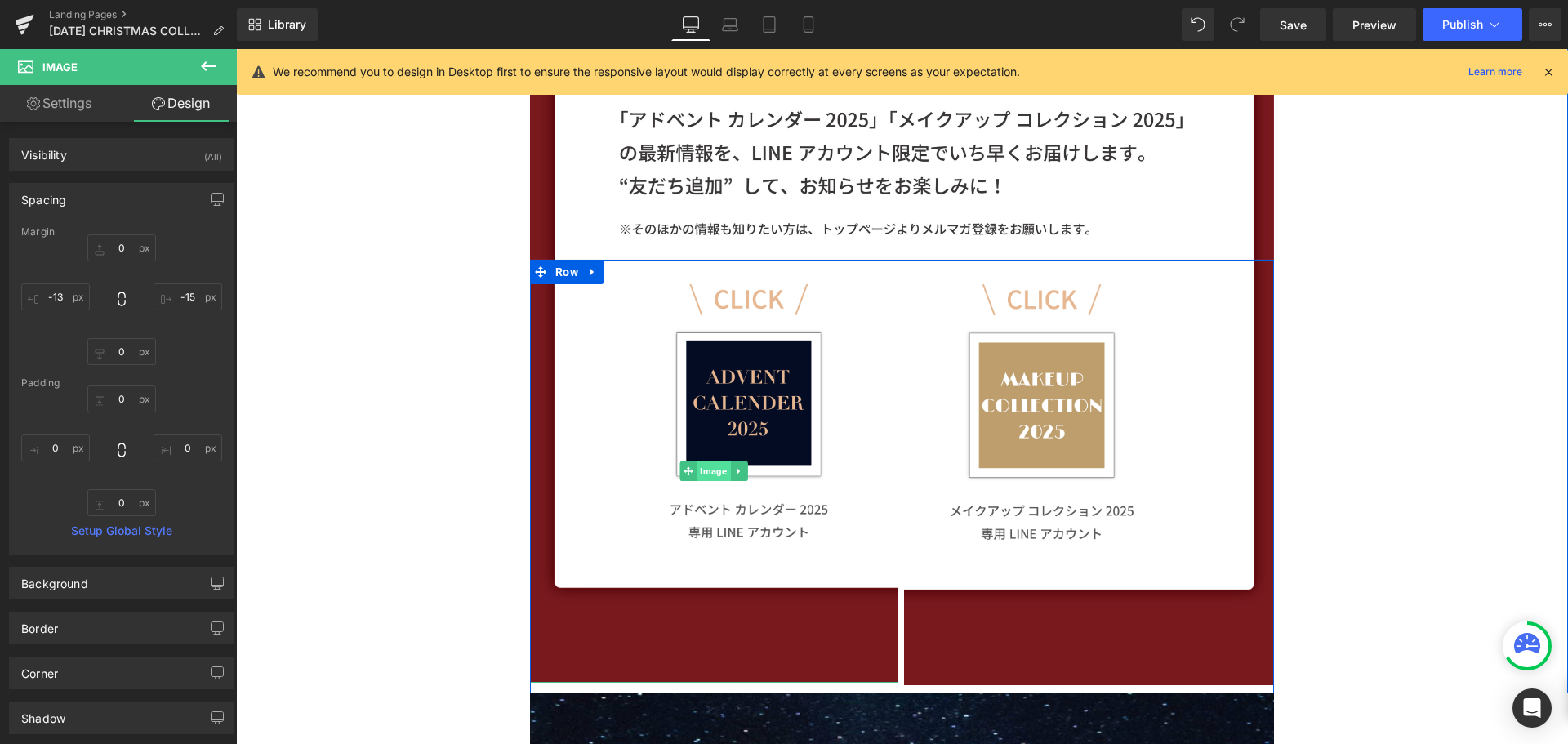
click at [701, 468] on span "Image" at bounding box center [714, 471] width 34 height 19
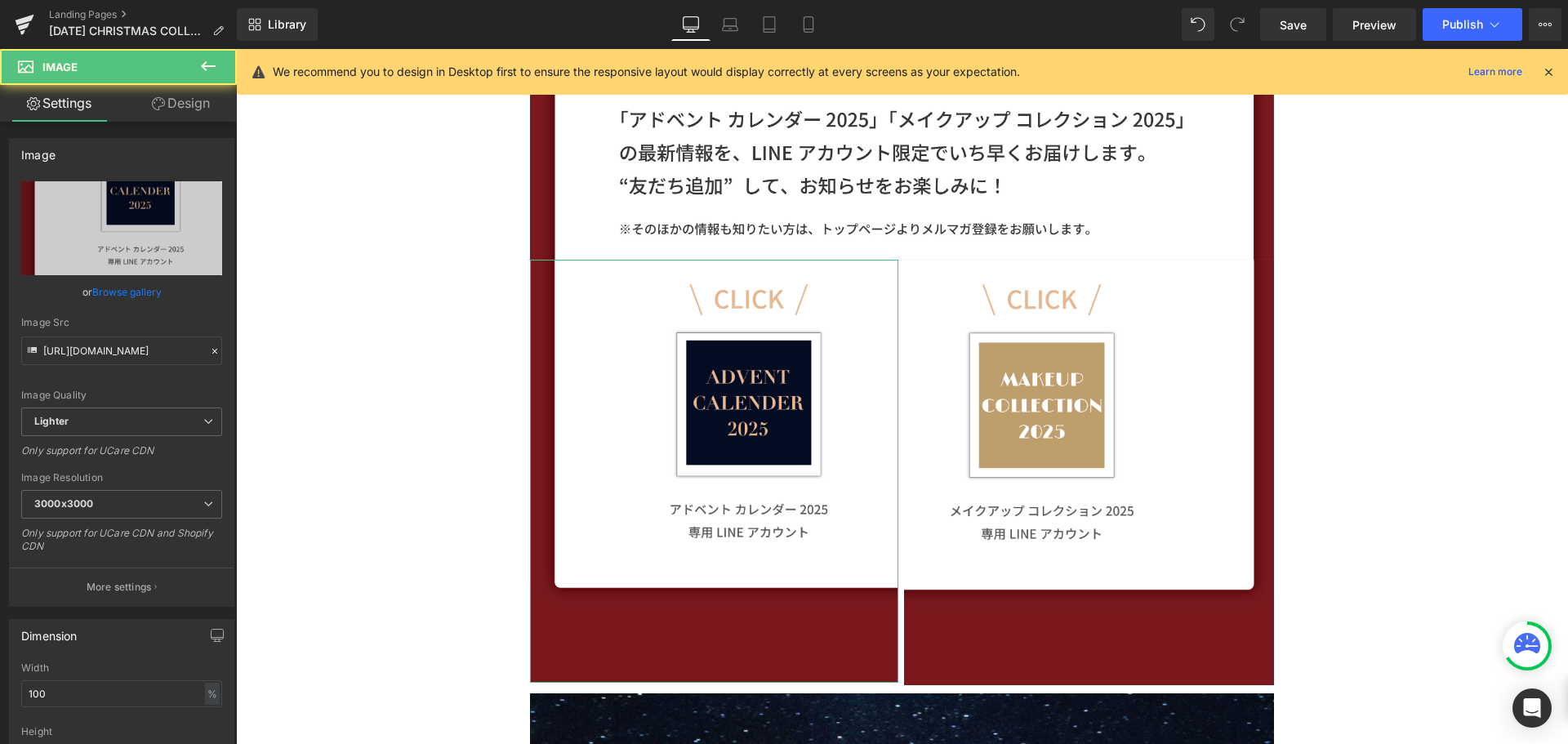
click at [199, 96] on link "Design" at bounding box center [180, 103] width 118 height 37
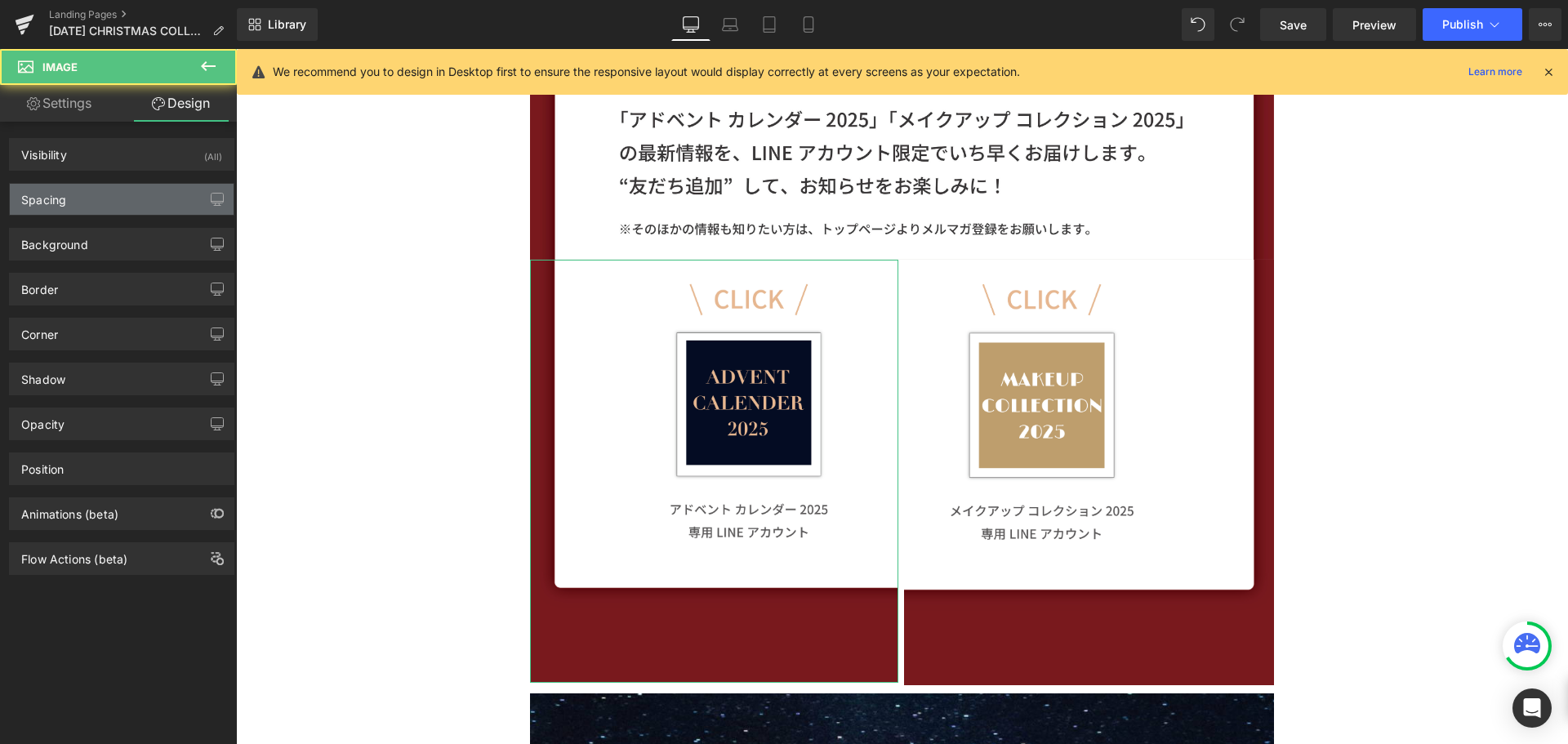
click at [132, 199] on div "Spacing" at bounding box center [122, 199] width 224 height 31
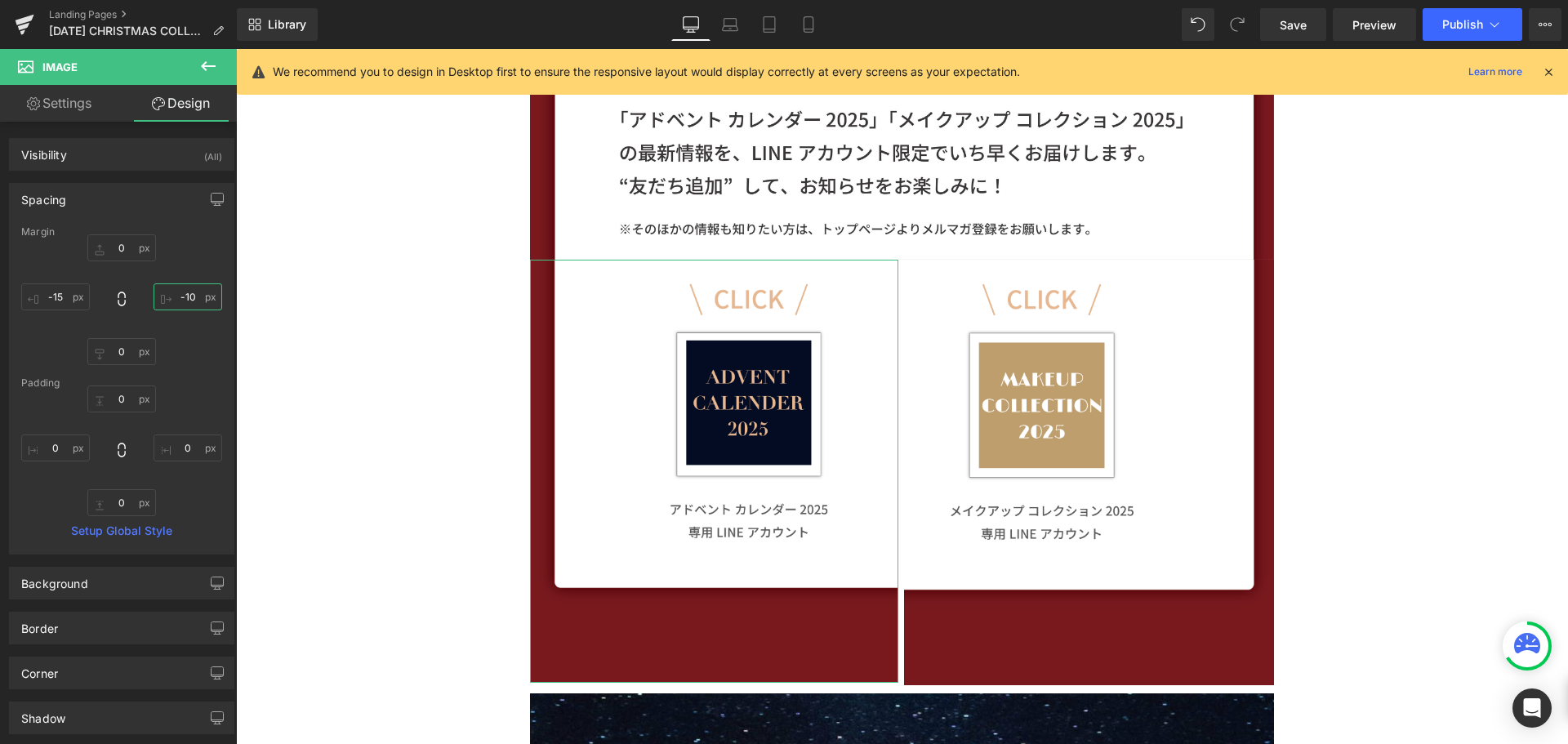
click at [192, 302] on input "-10" at bounding box center [188, 297] width 69 height 27
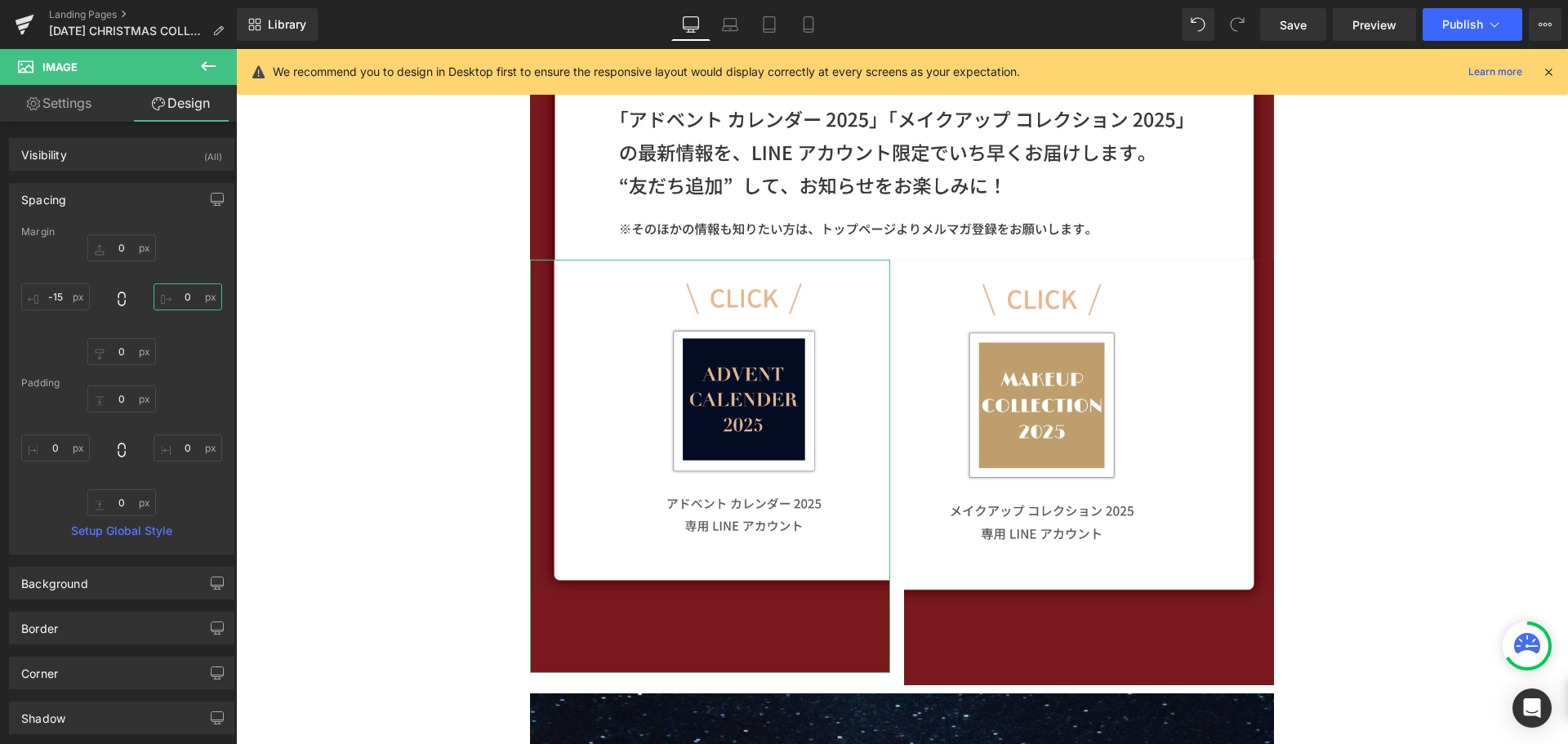
type input "ー"
type input "ー１"
type input "ー１３"
type input "-"
type input "ー"
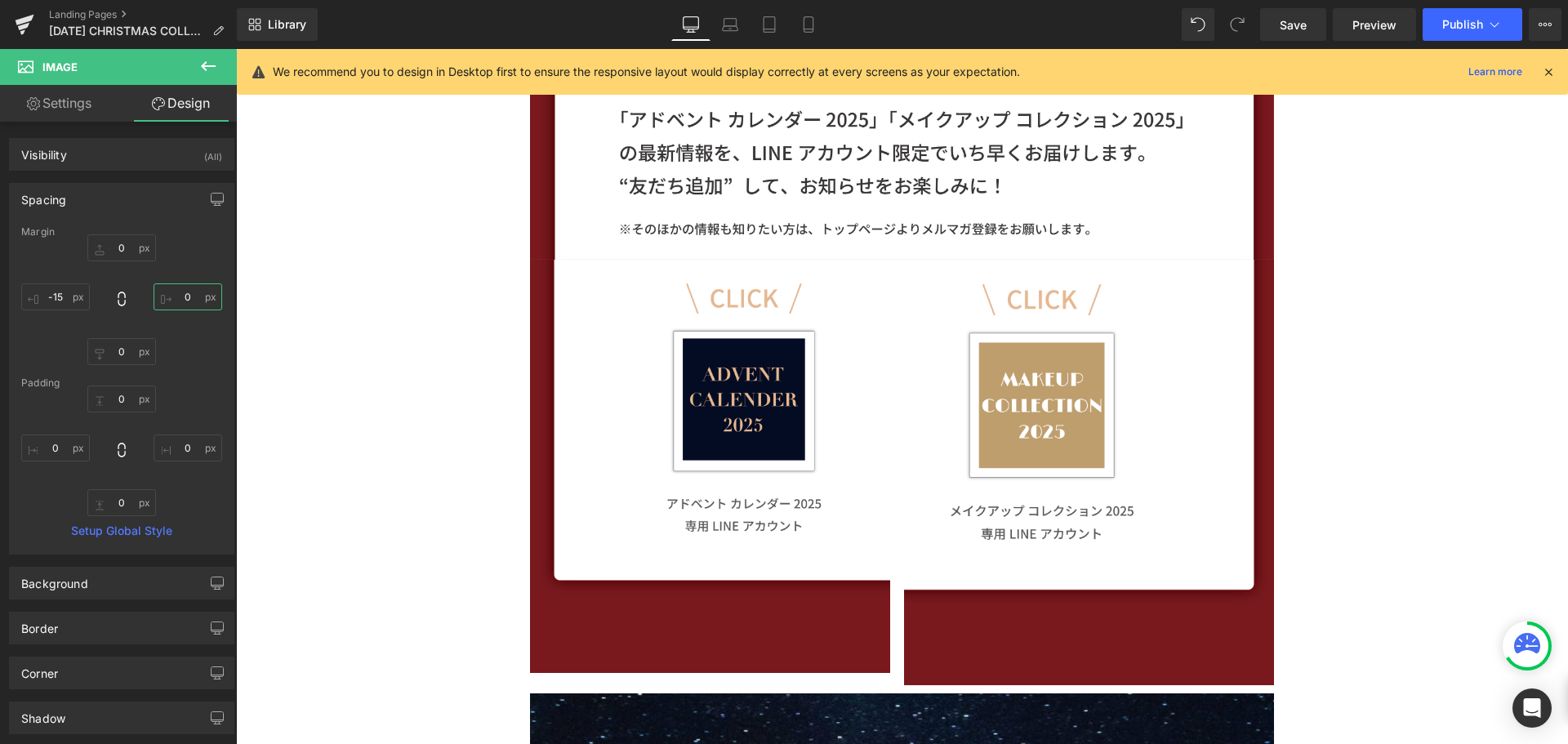
type input "ー１"
type input "ー１５"
type input "-15"
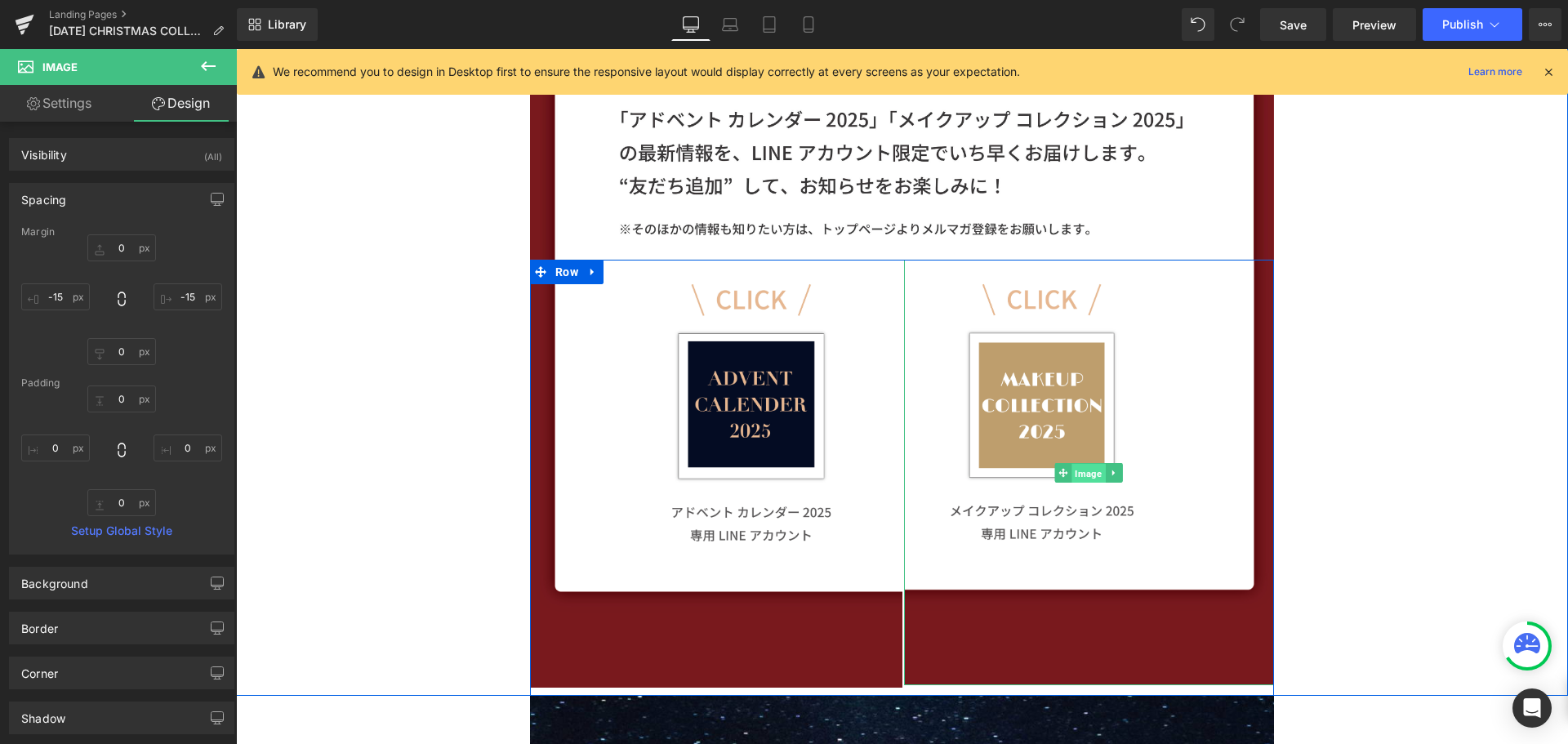
click at [1080, 476] on span "Image" at bounding box center [1089, 473] width 34 height 19
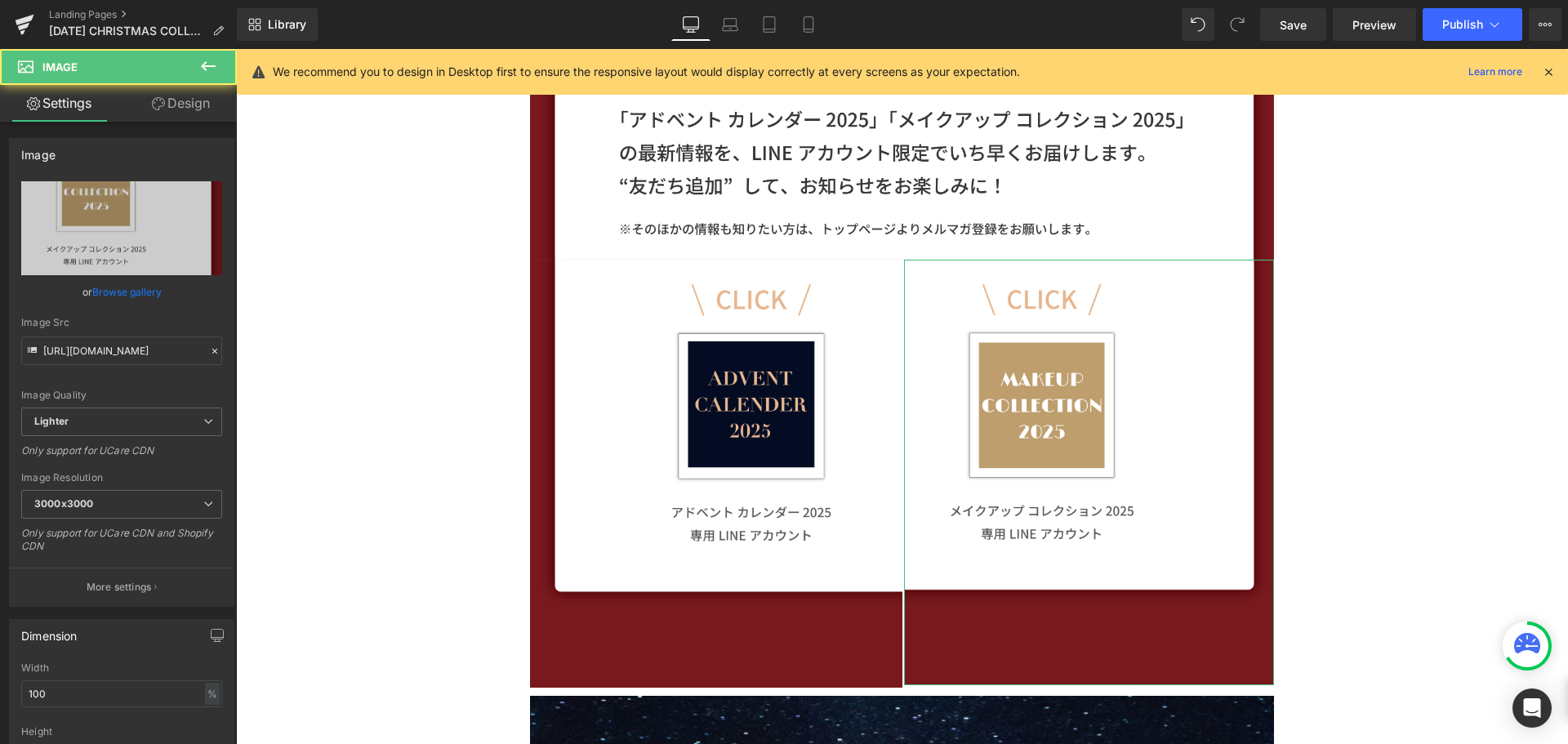
click at [212, 111] on link "Design" at bounding box center [180, 103] width 118 height 37
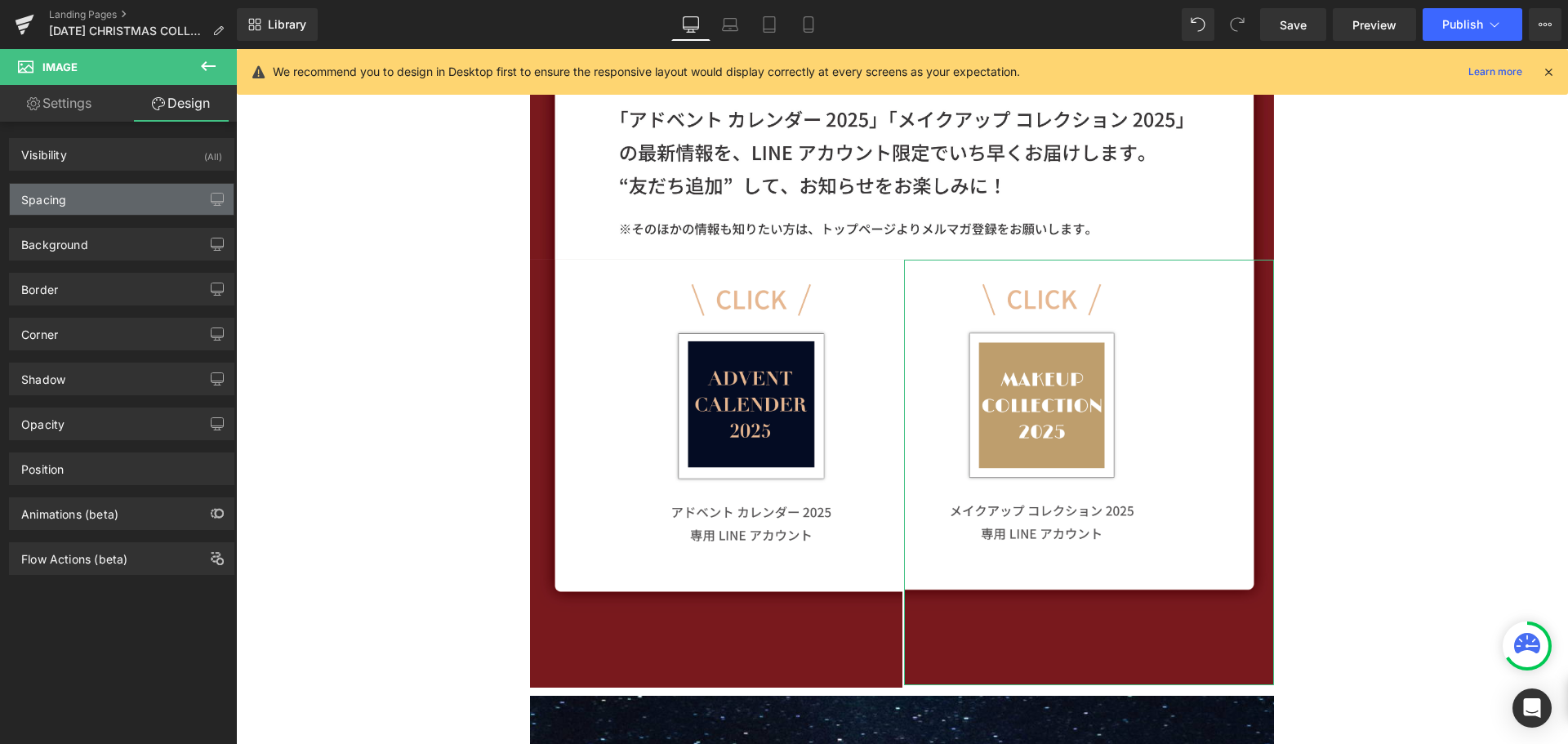
click at [143, 202] on div "Spacing" at bounding box center [122, 199] width 224 height 31
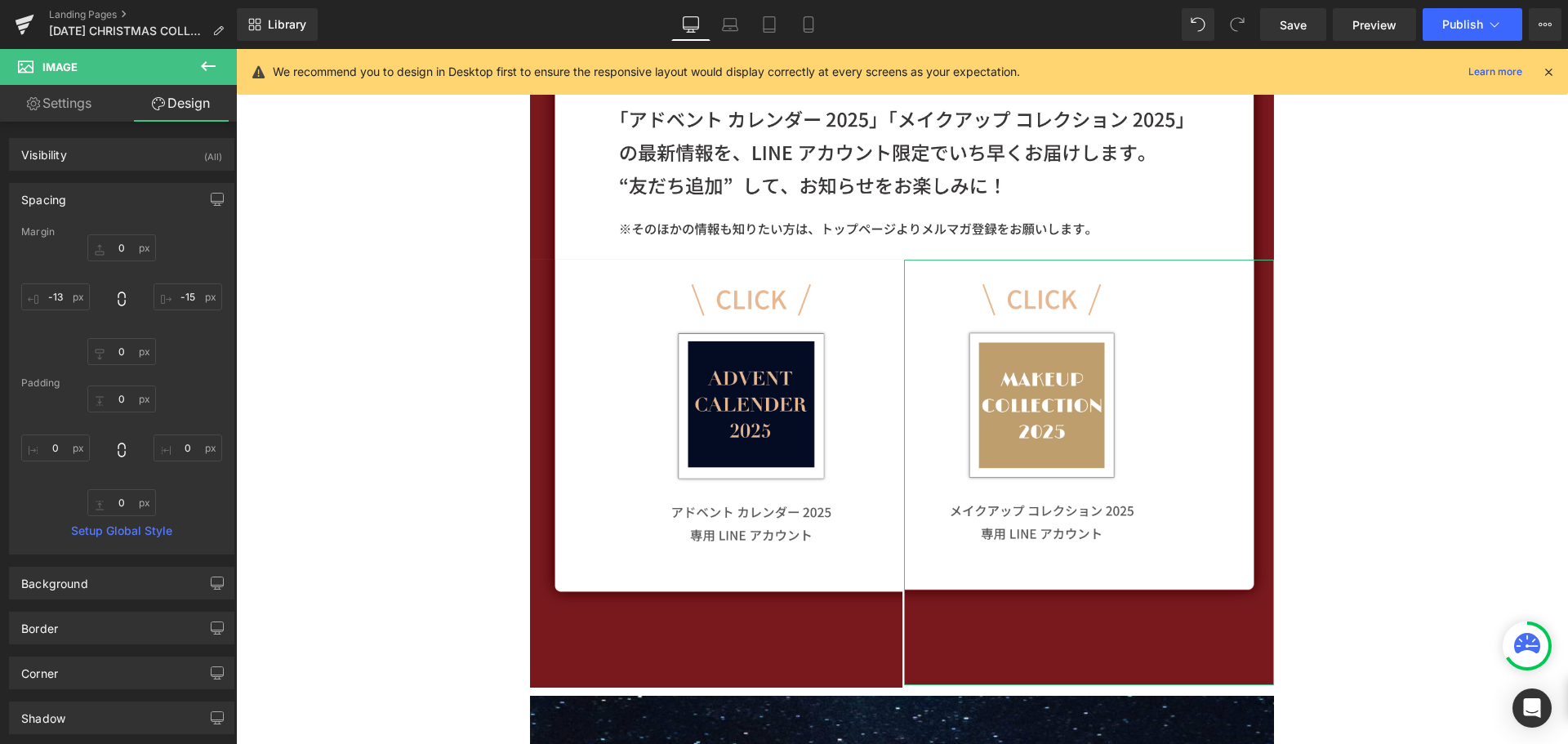
type input "0"
type input "-15"
type input "0"
type input "-13"
type input "0"
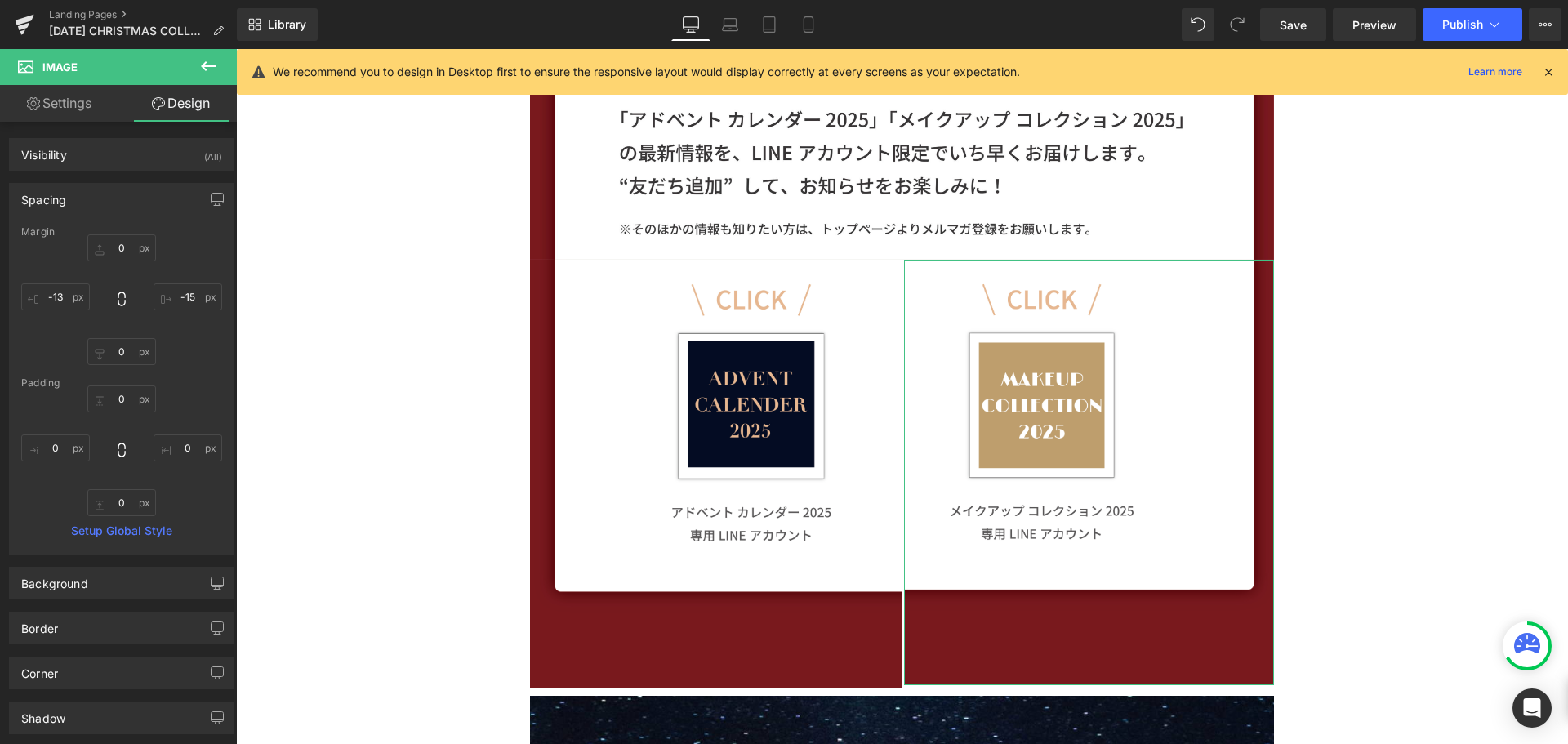
type input "0"
click at [75, 299] on input "-13" at bounding box center [55, 297] width 69 height 27
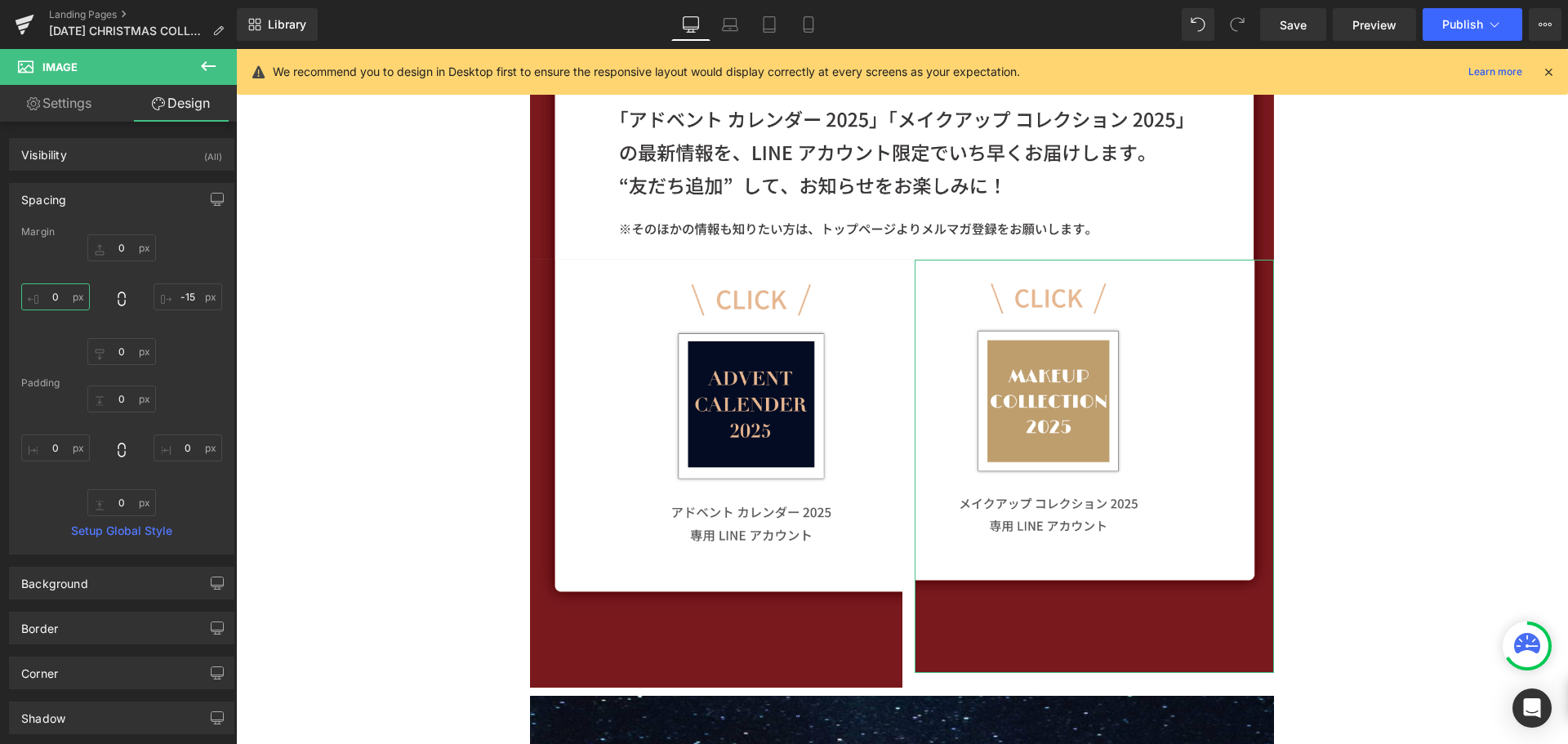
type input "ー"
type input "ー１"
type input "ー１５"
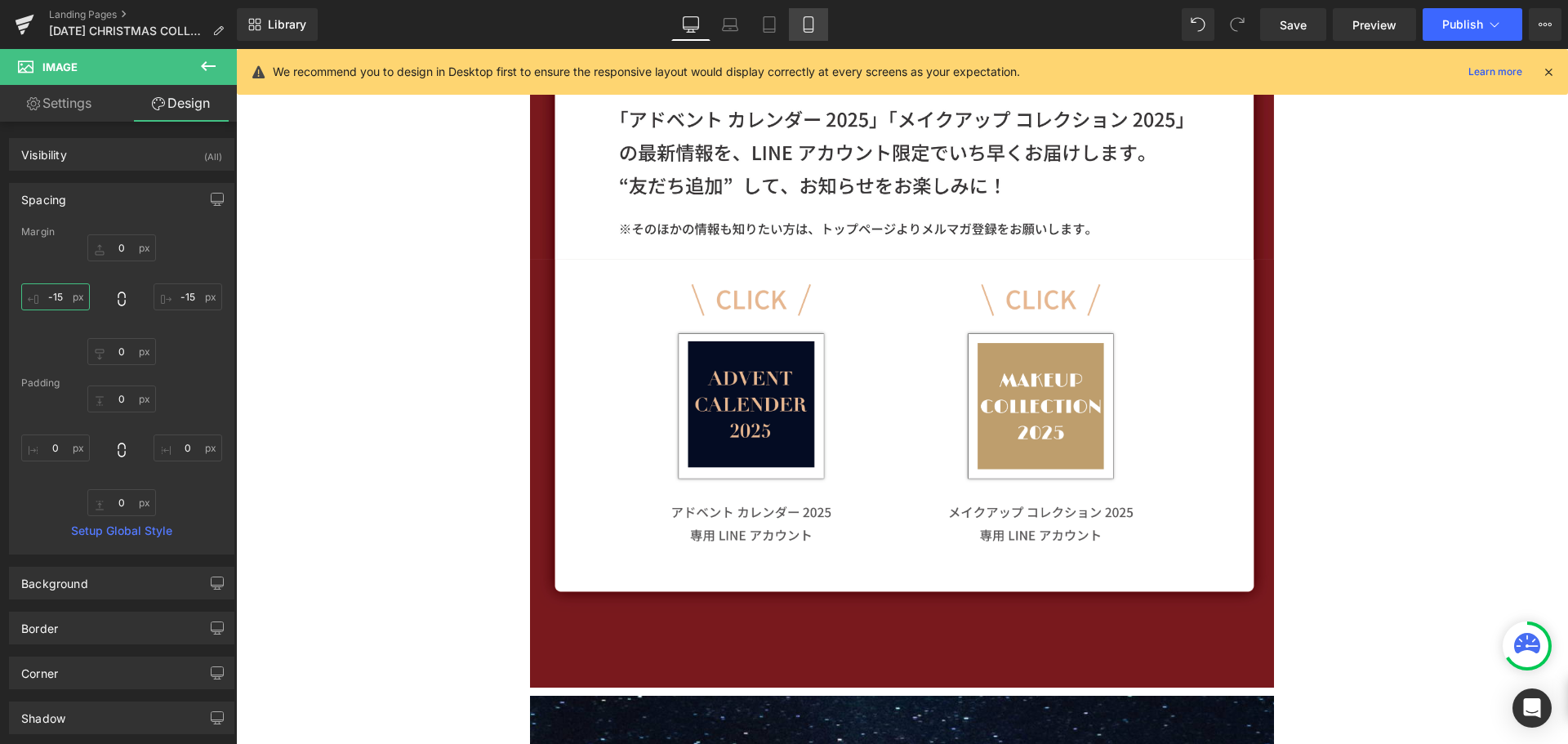
type input "-15"
click at [813, 18] on icon at bounding box center [808, 24] width 9 height 16
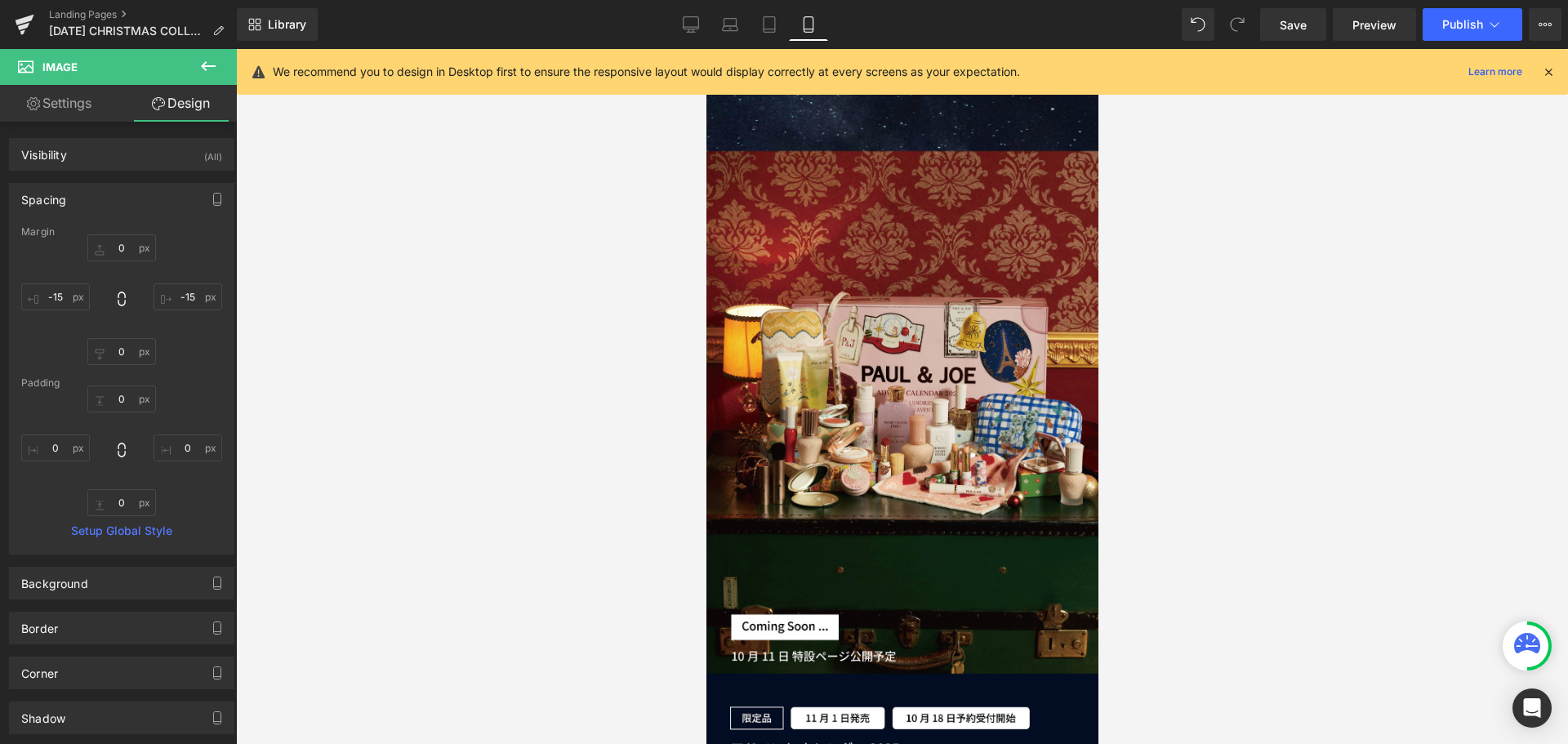
type input "0"
type input "4"
type input "0"
type input "2"
type input "0"
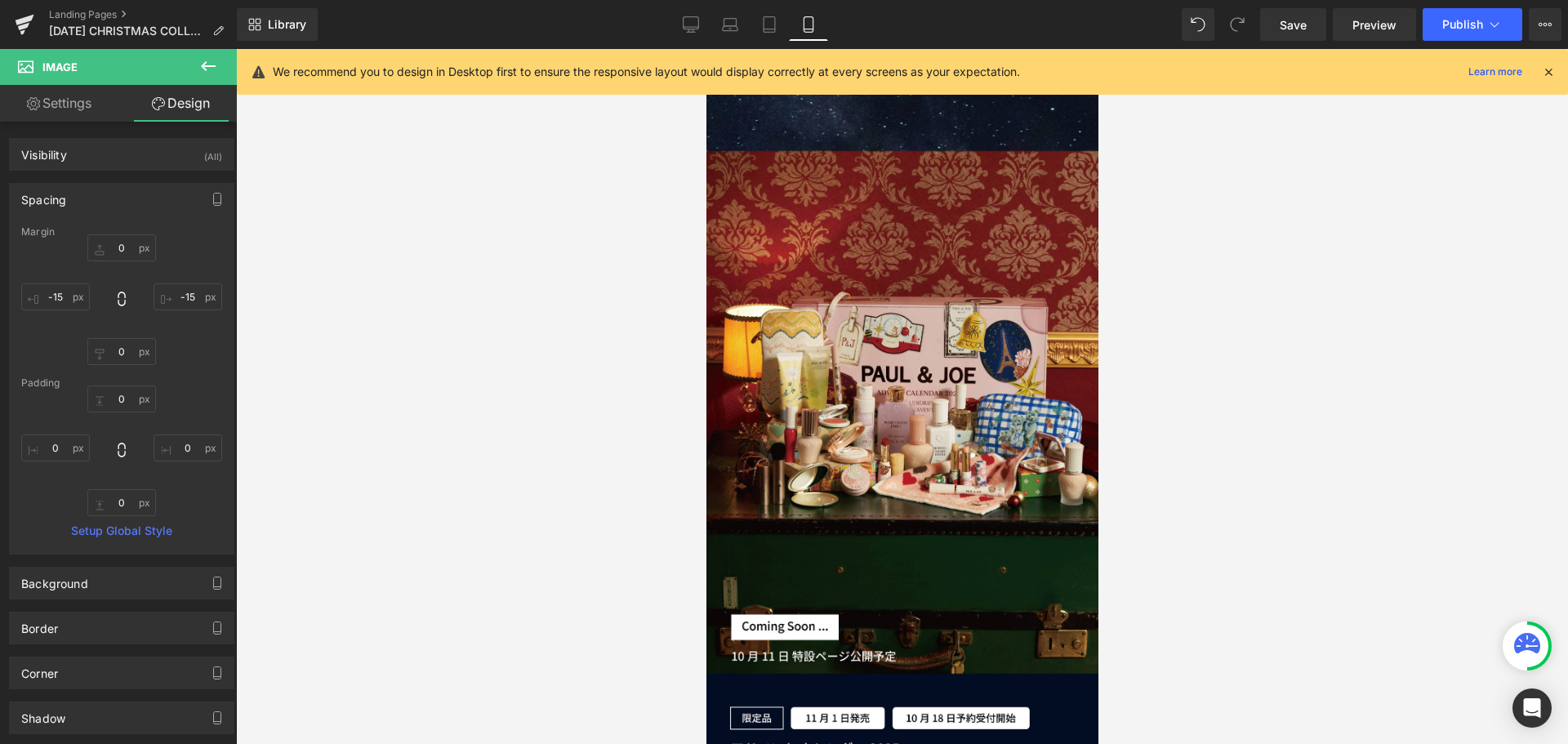
type input "0"
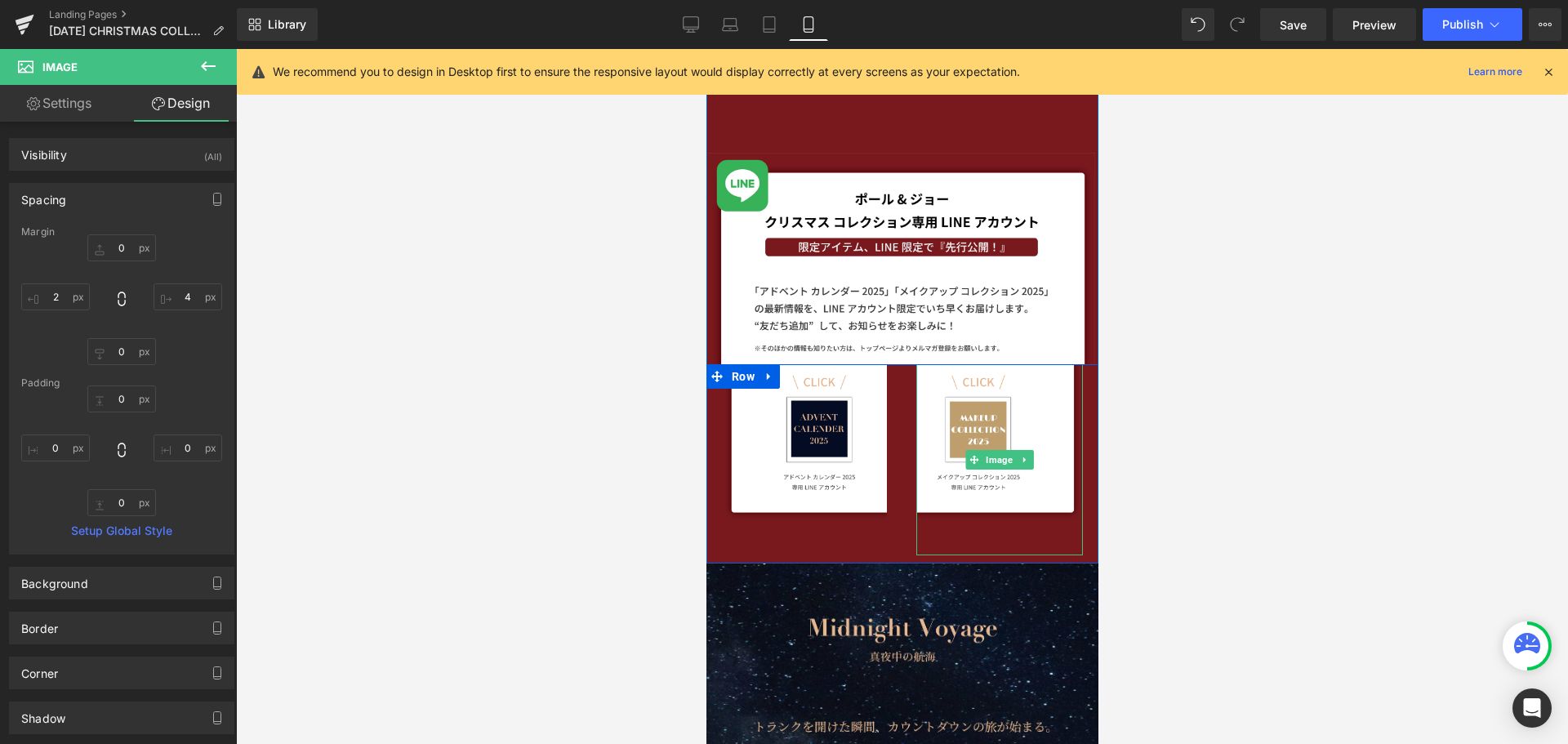
scroll to position [402, 0]
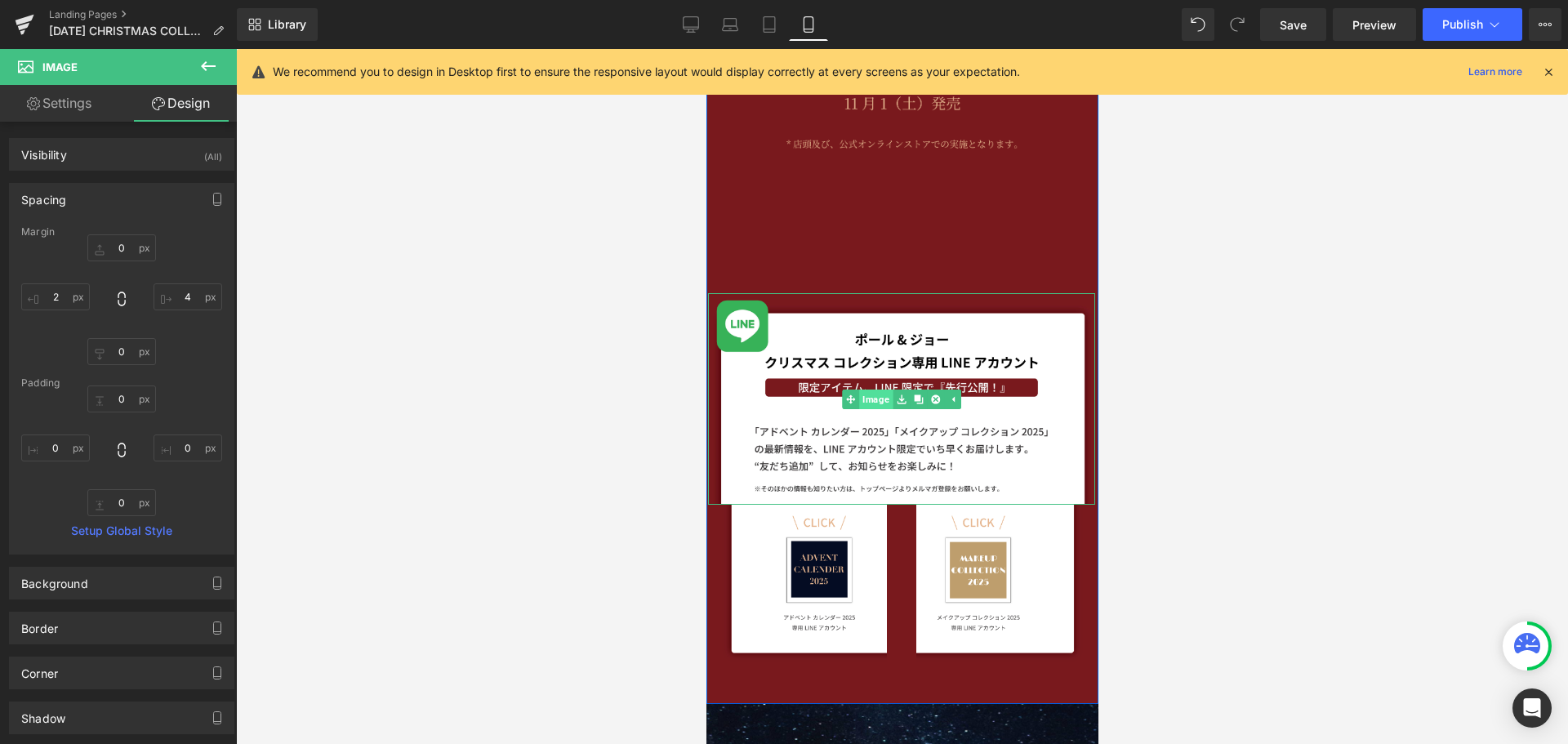
click at [868, 406] on link "Image" at bounding box center [867, 399] width 50 height 19
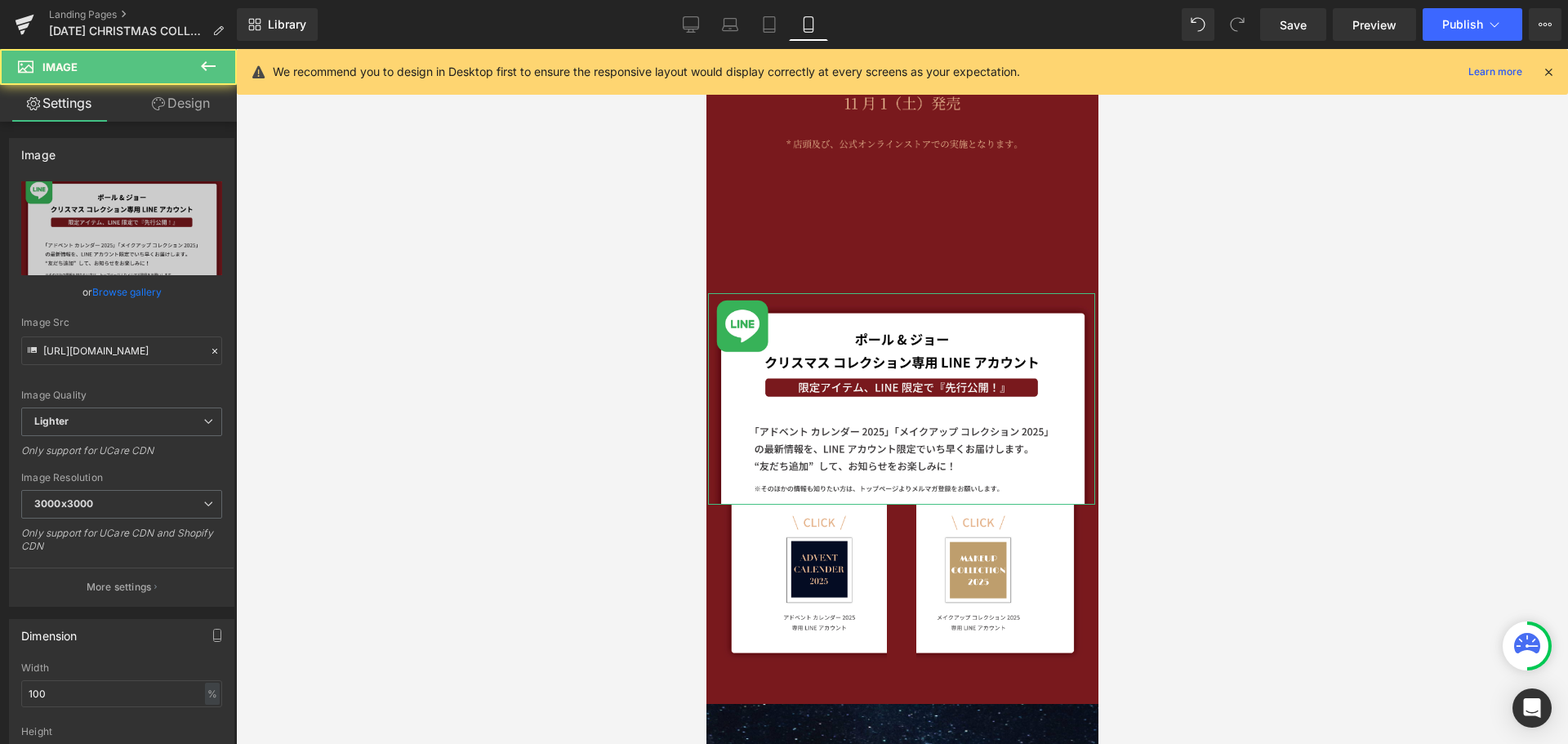
click at [192, 101] on link "Design" at bounding box center [180, 103] width 118 height 37
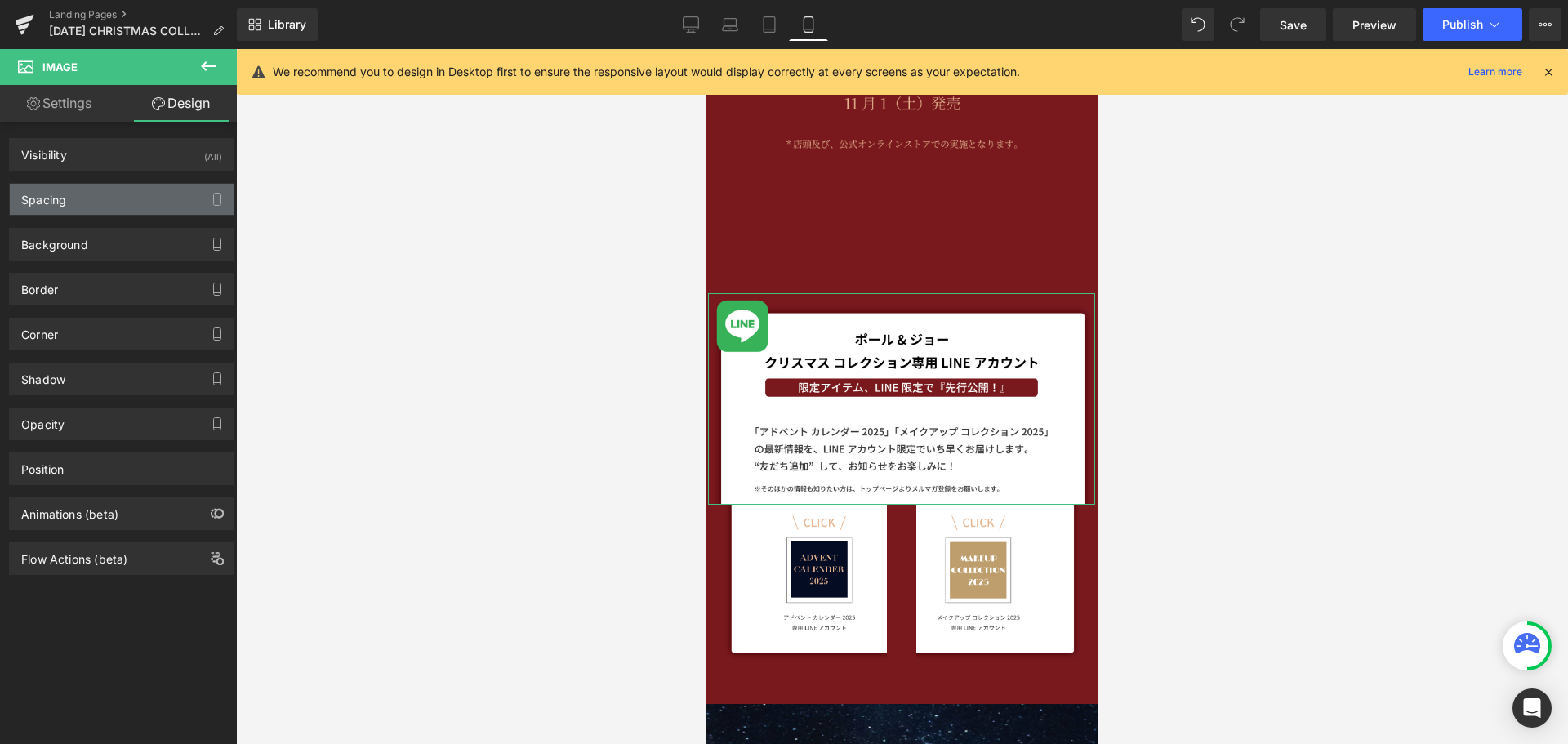
click at [129, 195] on div "Spacing" at bounding box center [122, 199] width 224 height 31
type input "0"
type input "4"
type input "0"
type input "2"
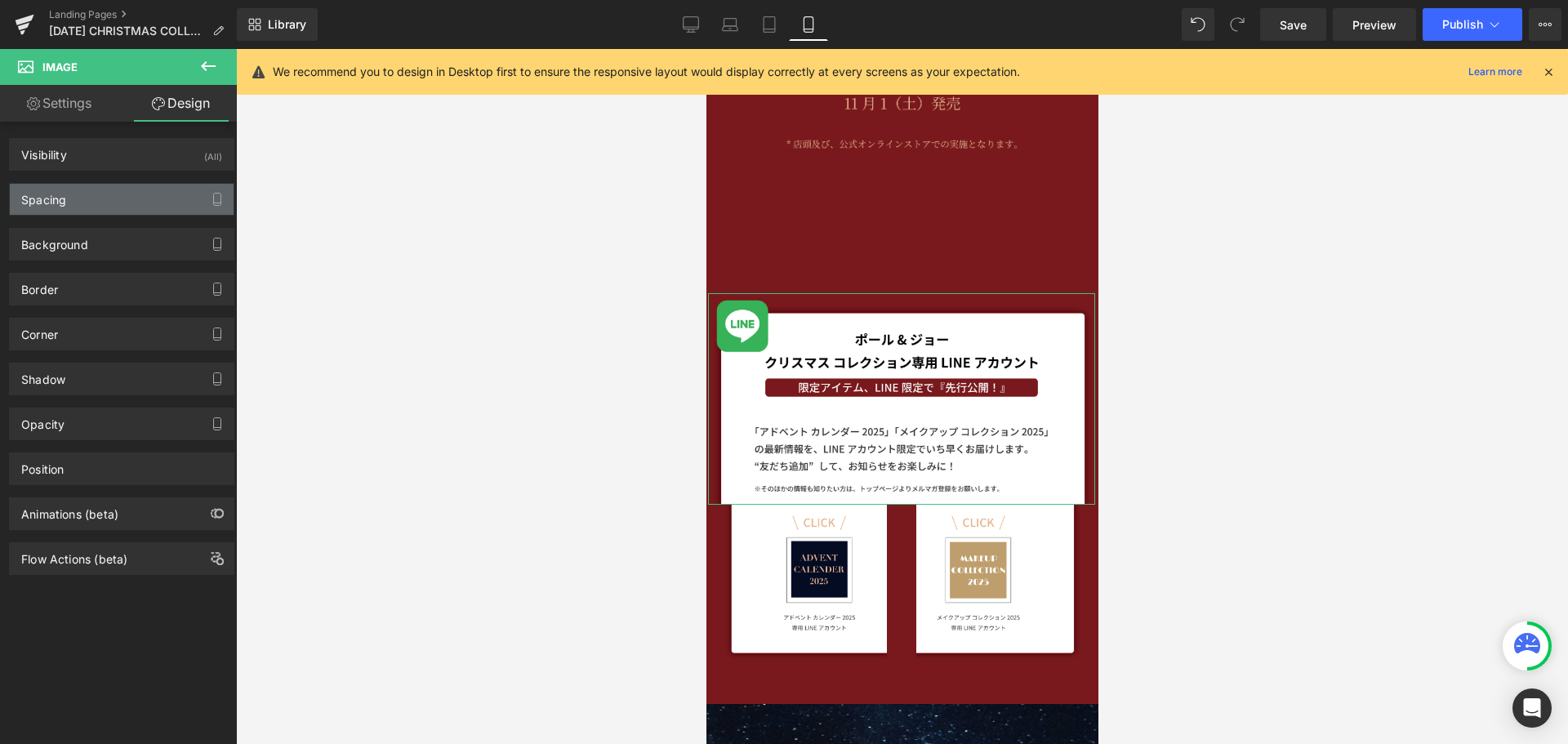
type input "0"
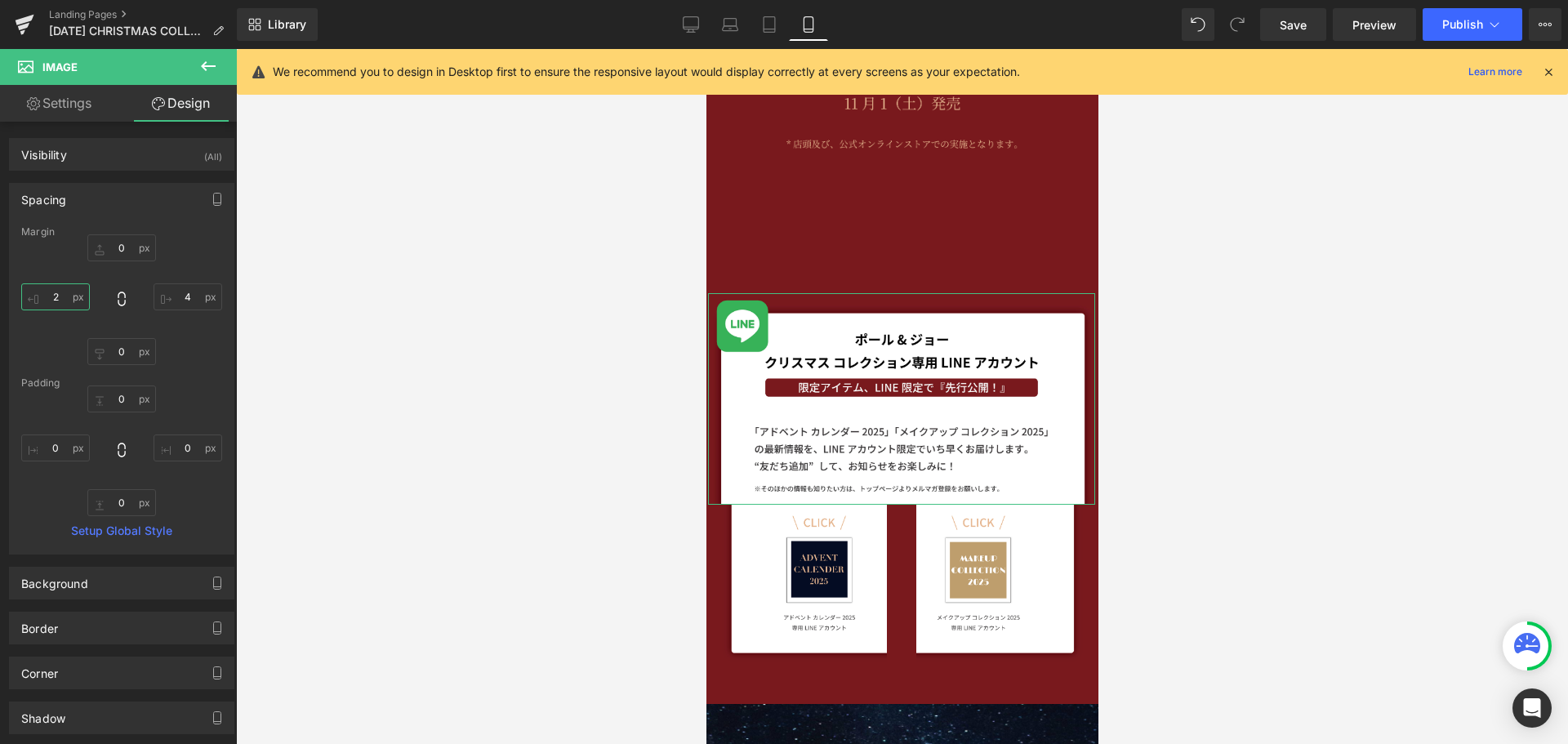
click at [67, 302] on input "2" at bounding box center [55, 297] width 69 height 27
click at [188, 302] on input "4" at bounding box center [188, 297] width 69 height 27
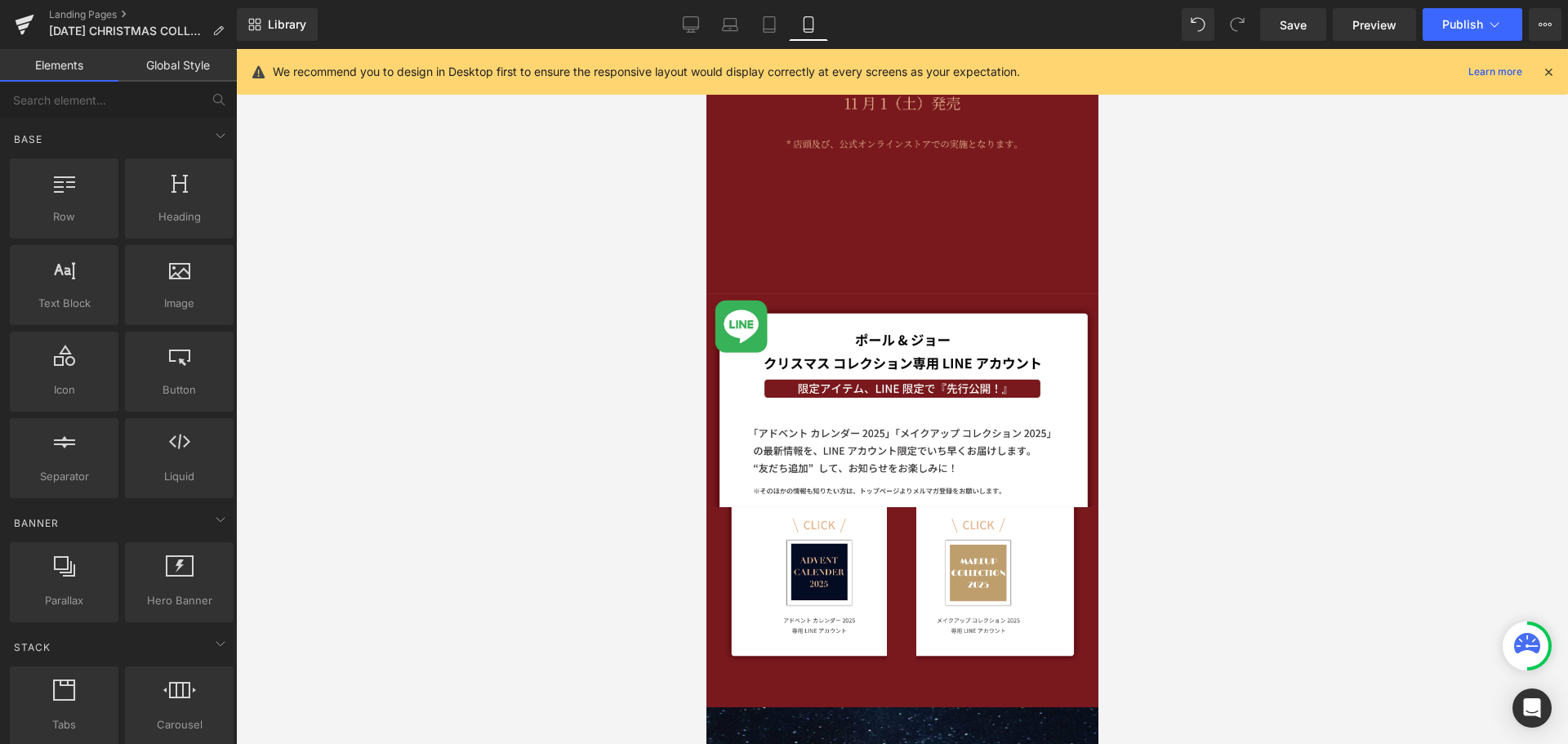
click at [334, 338] on div at bounding box center [903, 395] width 1333 height 695
click at [1298, 25] on span "Save" at bounding box center [1293, 24] width 27 height 17
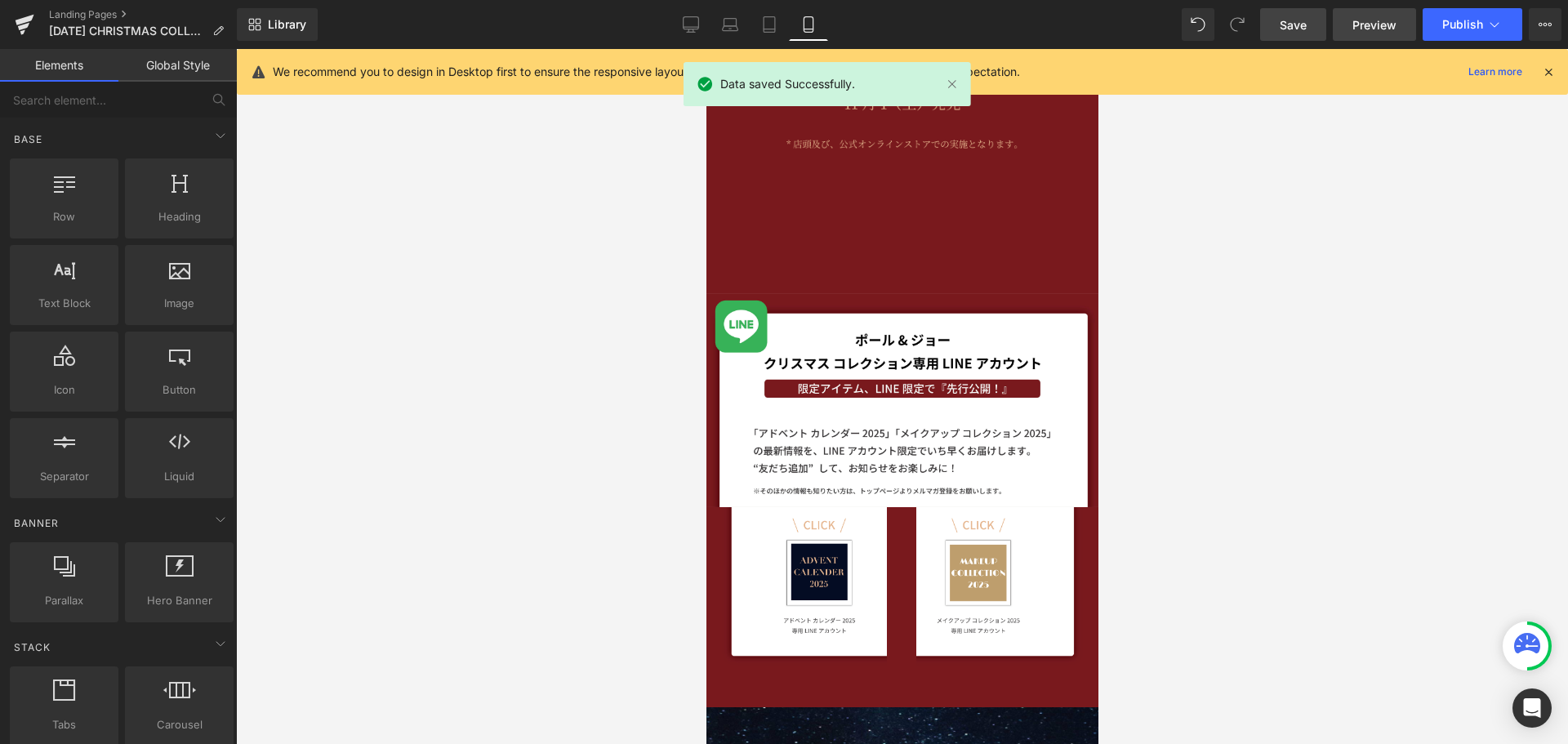
click at [1389, 33] on span "Preview" at bounding box center [1374, 24] width 44 height 17
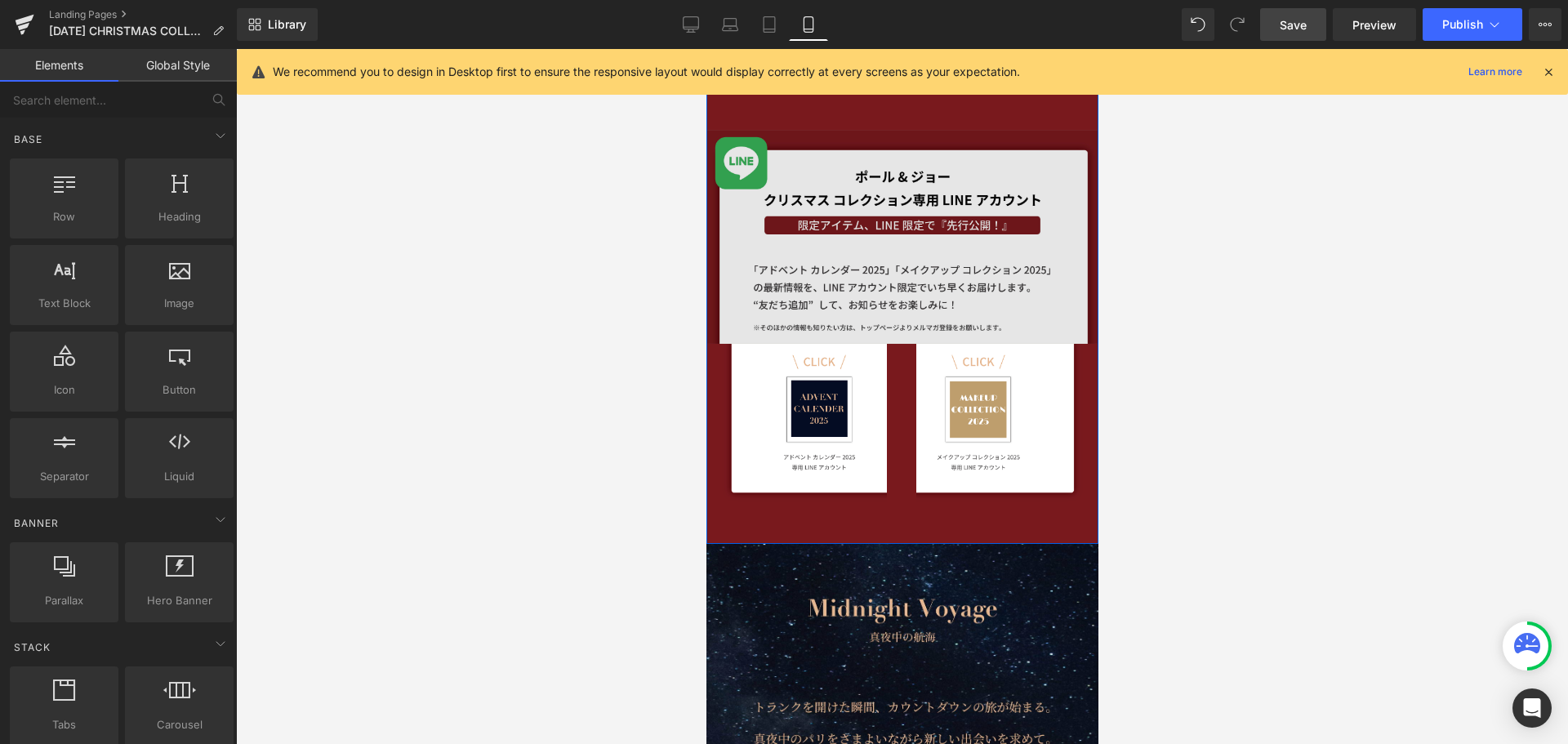
scroll to position [647, 0]
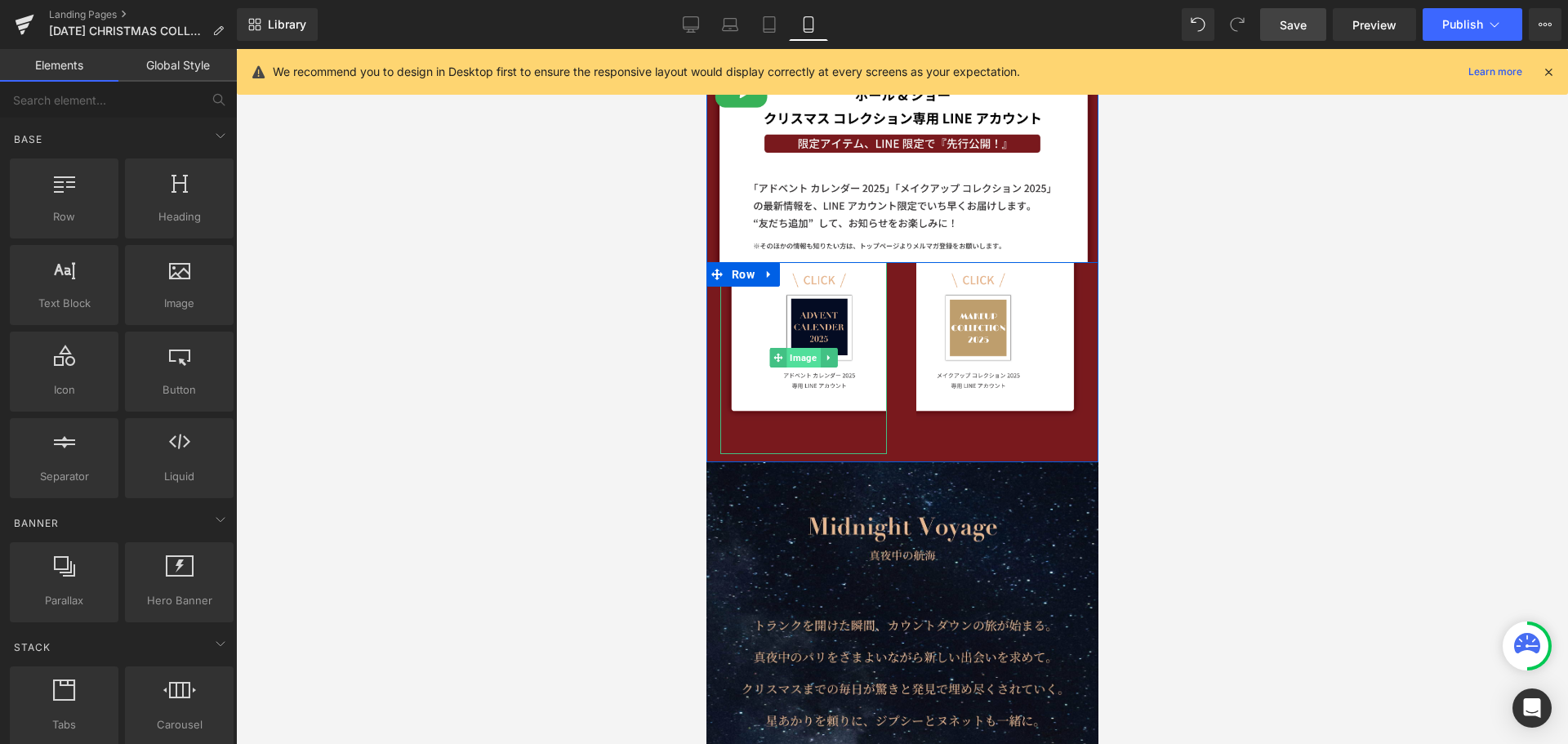
click at [789, 354] on span "Image" at bounding box center [803, 357] width 34 height 19
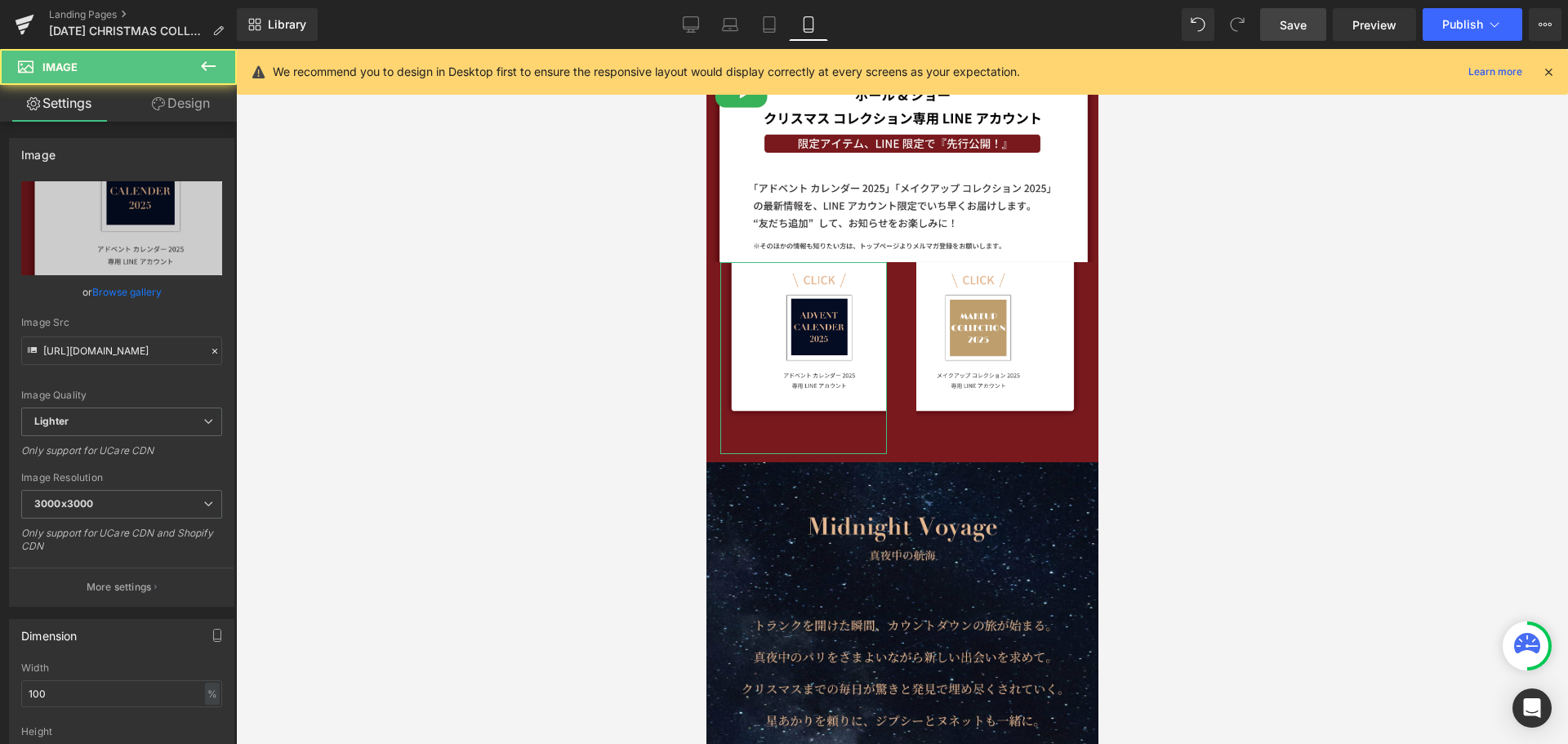
click at [173, 103] on link "Design" at bounding box center [180, 103] width 118 height 37
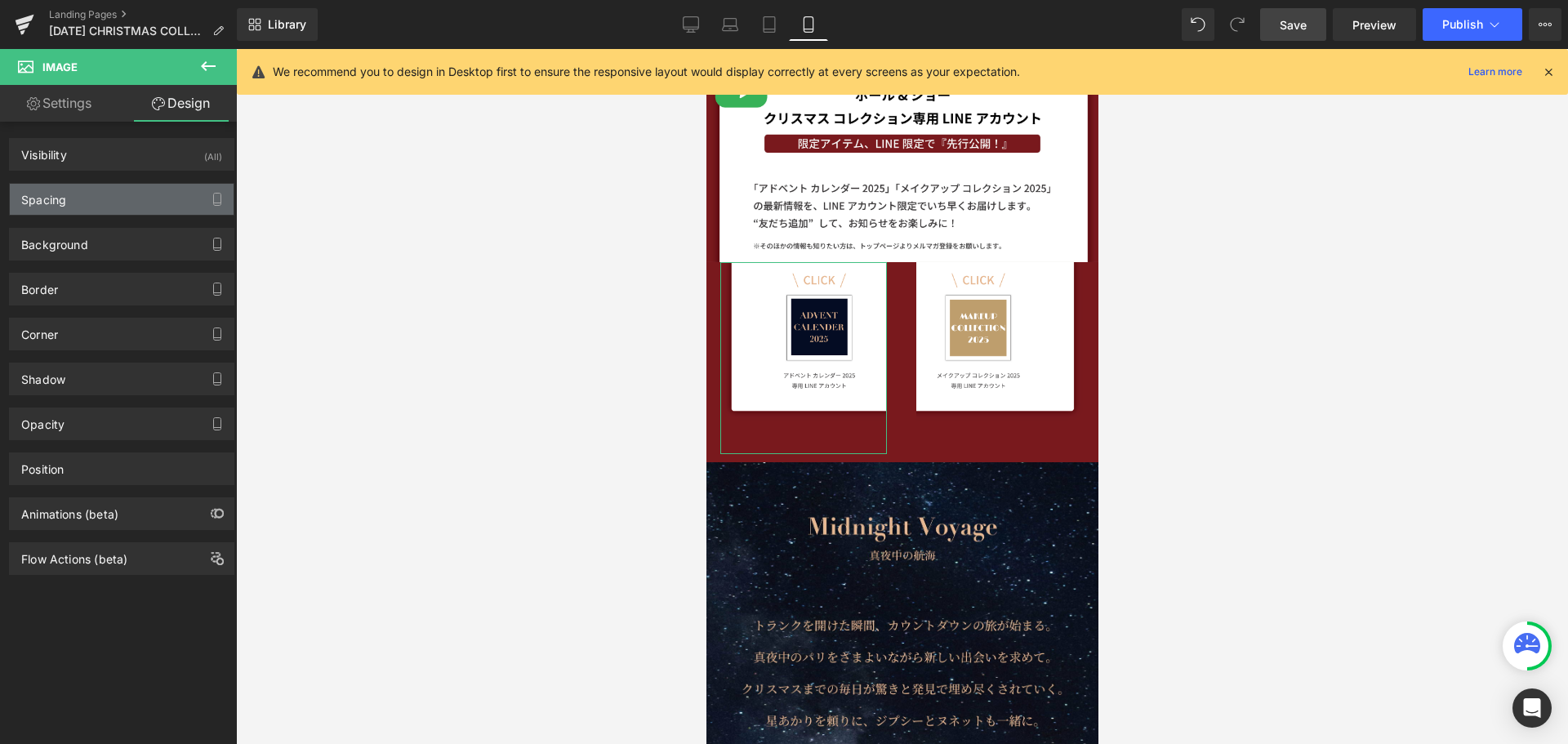
type input "0"
type input "4"
type input "0"
type input "2"
type input "0"
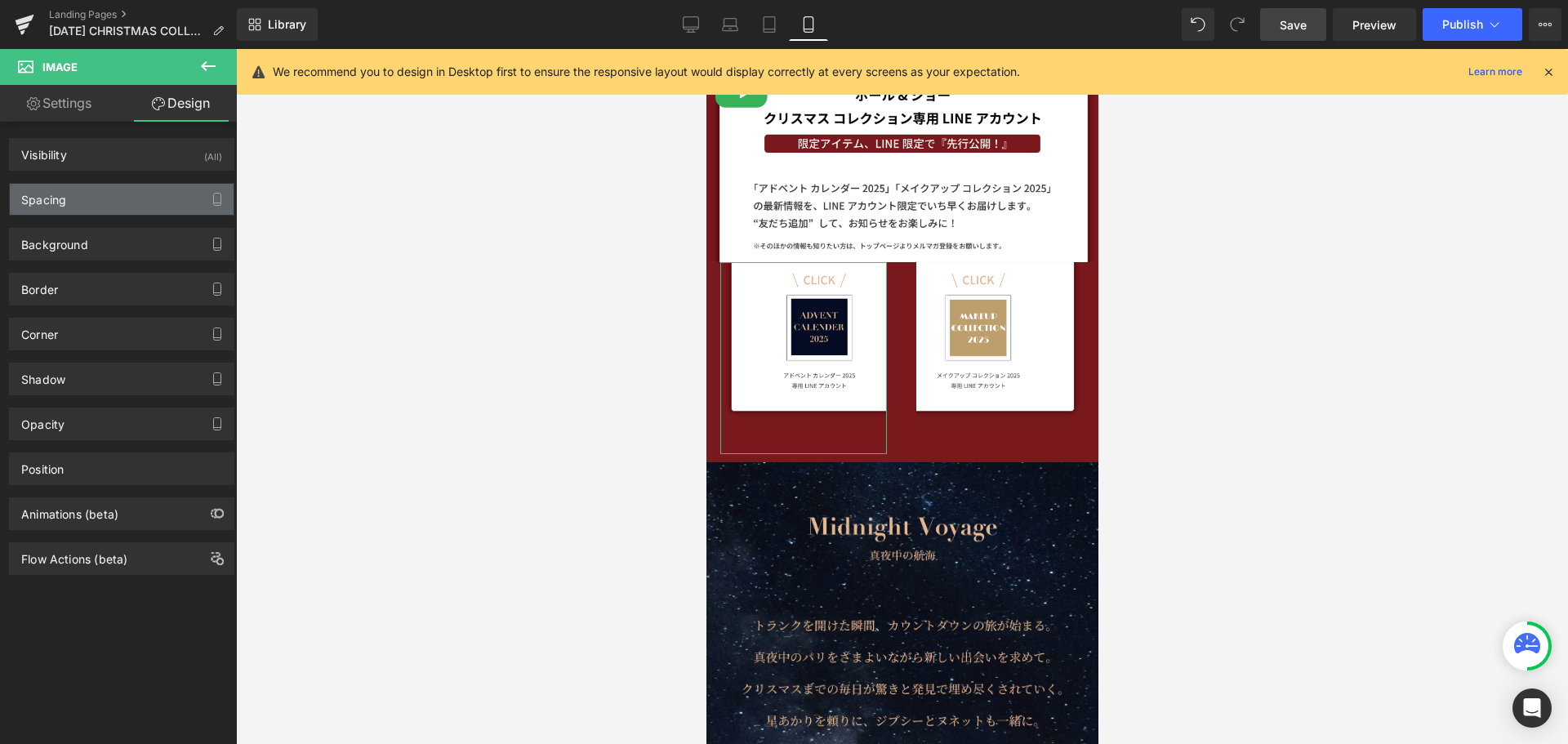
type input "0"
click at [136, 201] on div "Spacing" at bounding box center [122, 199] width 224 height 31
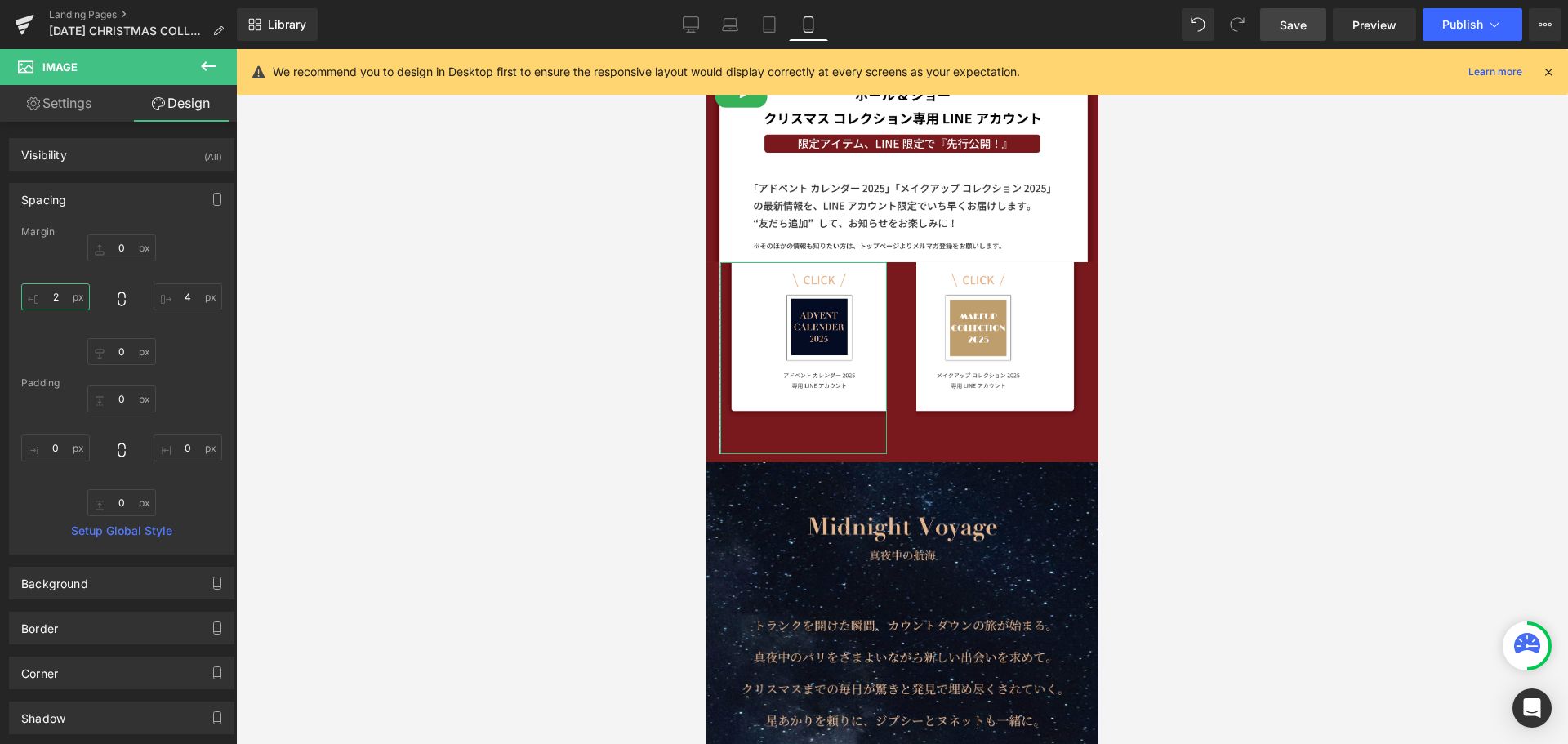
click at [65, 300] on input "2" at bounding box center [55, 297] width 69 height 27
type input "ー"
type input "ー１"
type input "ー１０"
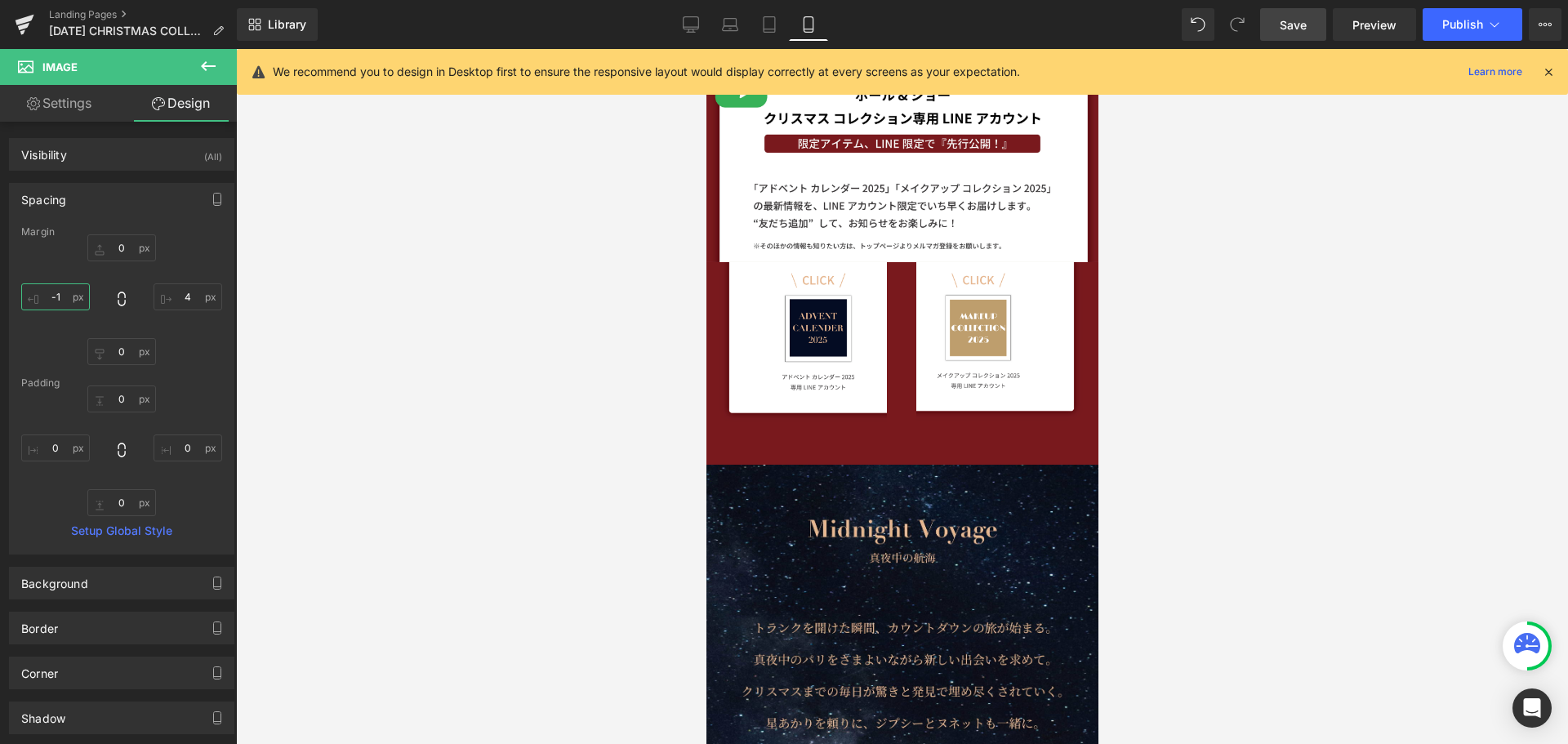
type input "-"
type input "ー"
type input "ー１"
type input "ー１３"
type input "-1４"
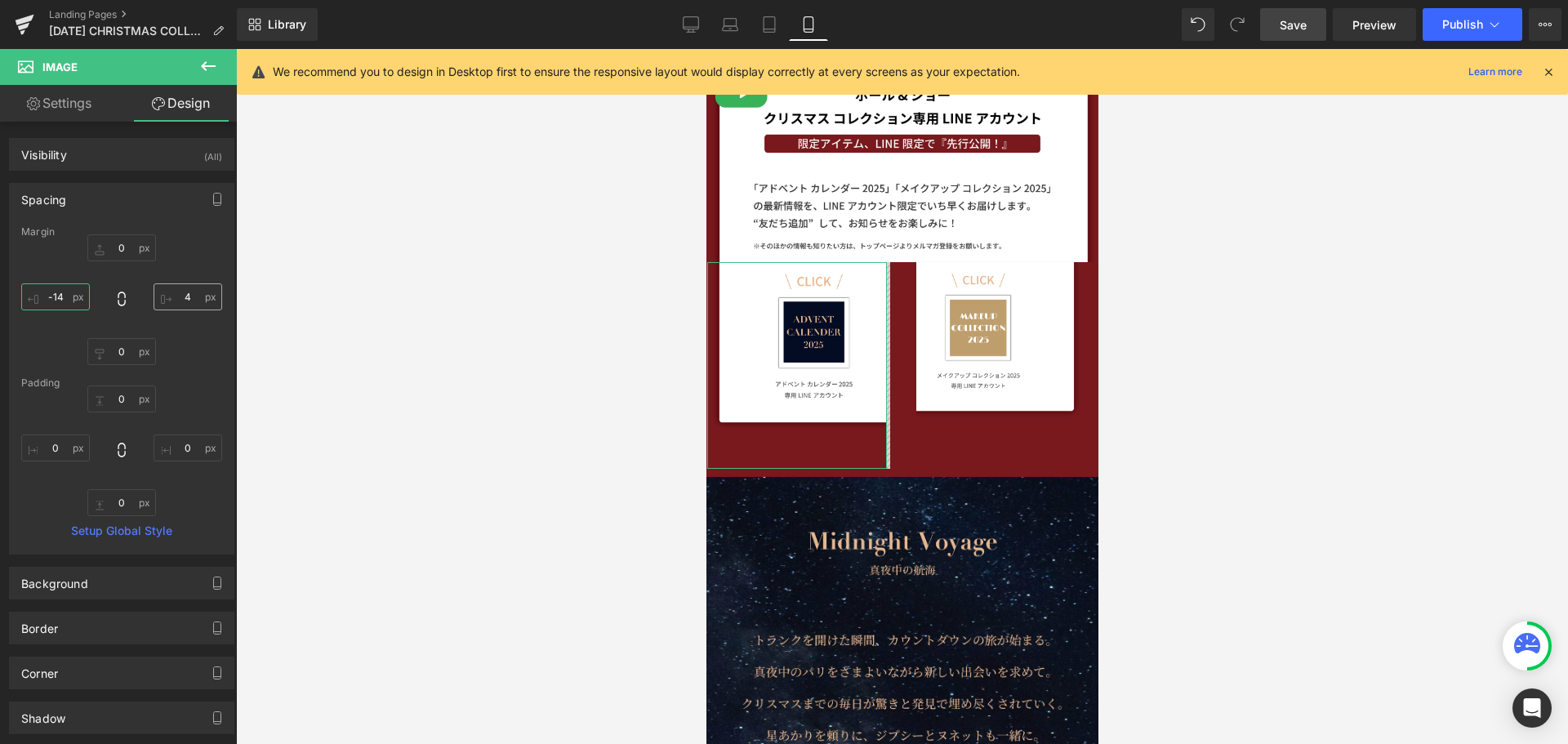
type input "-14"
click at [188, 302] on input "4" at bounding box center [188, 297] width 69 height 27
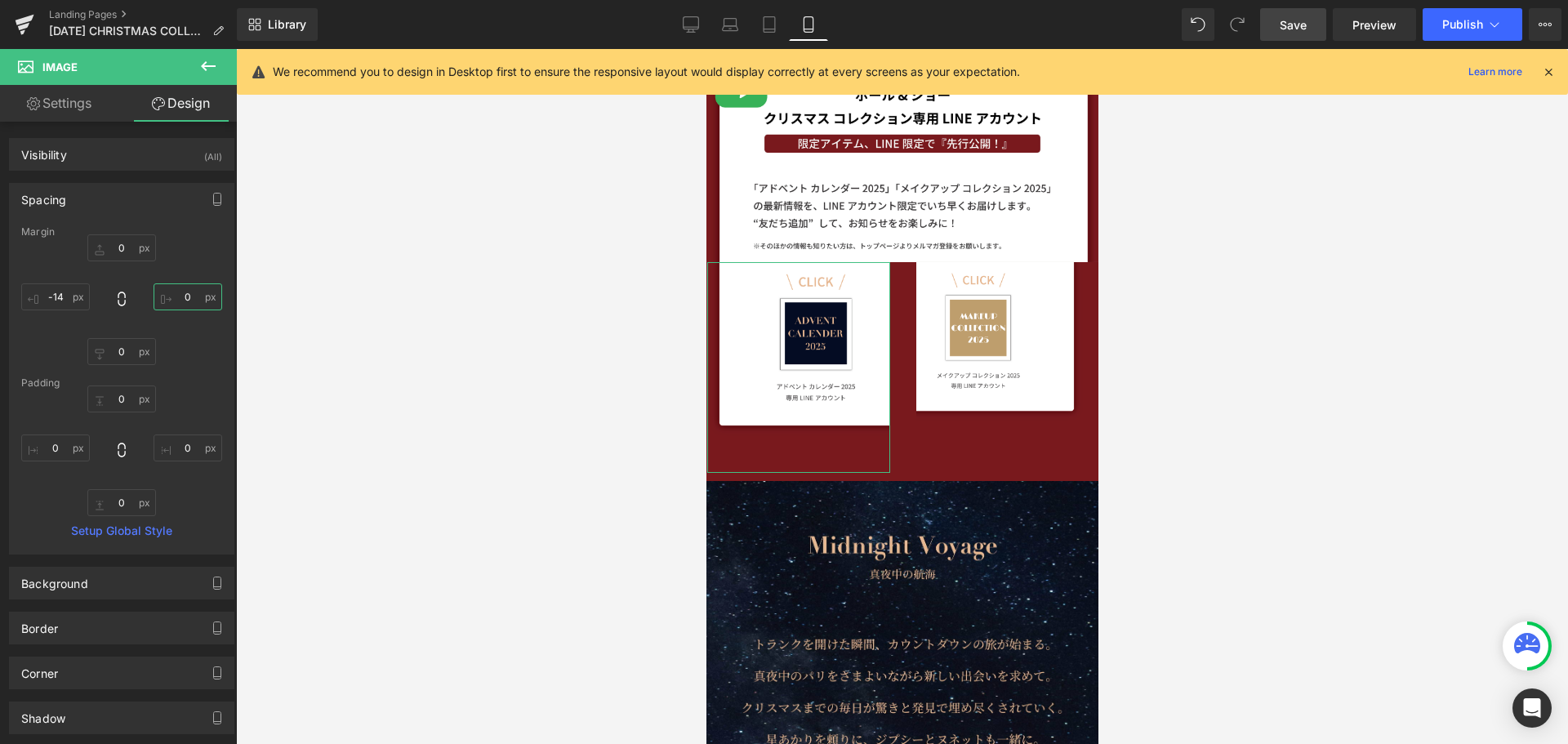
type input "ー"
type input "ー１"
type input "ー１５"
type input "-1４"
type input "4"
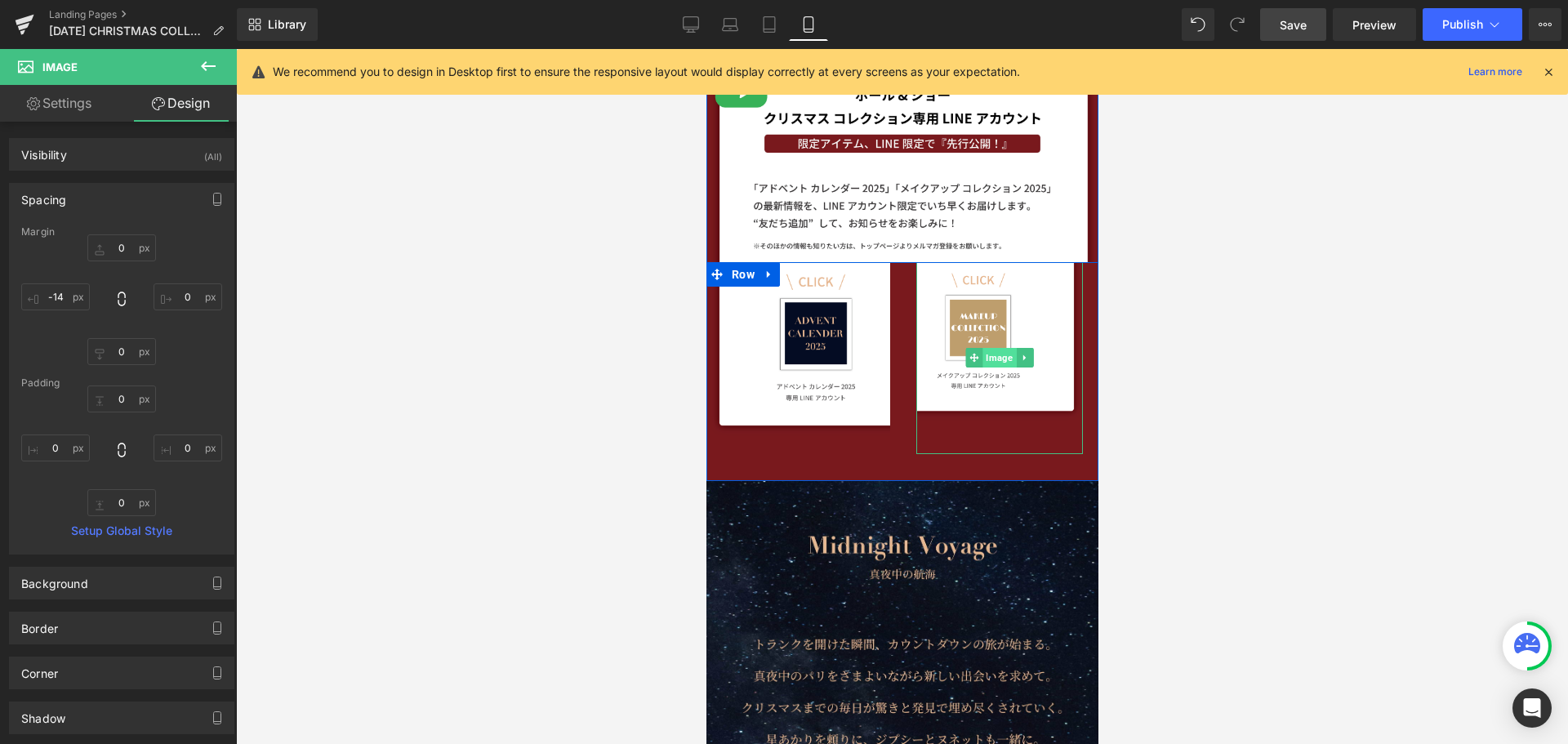
click at [991, 359] on span "Image" at bounding box center [999, 357] width 34 height 19
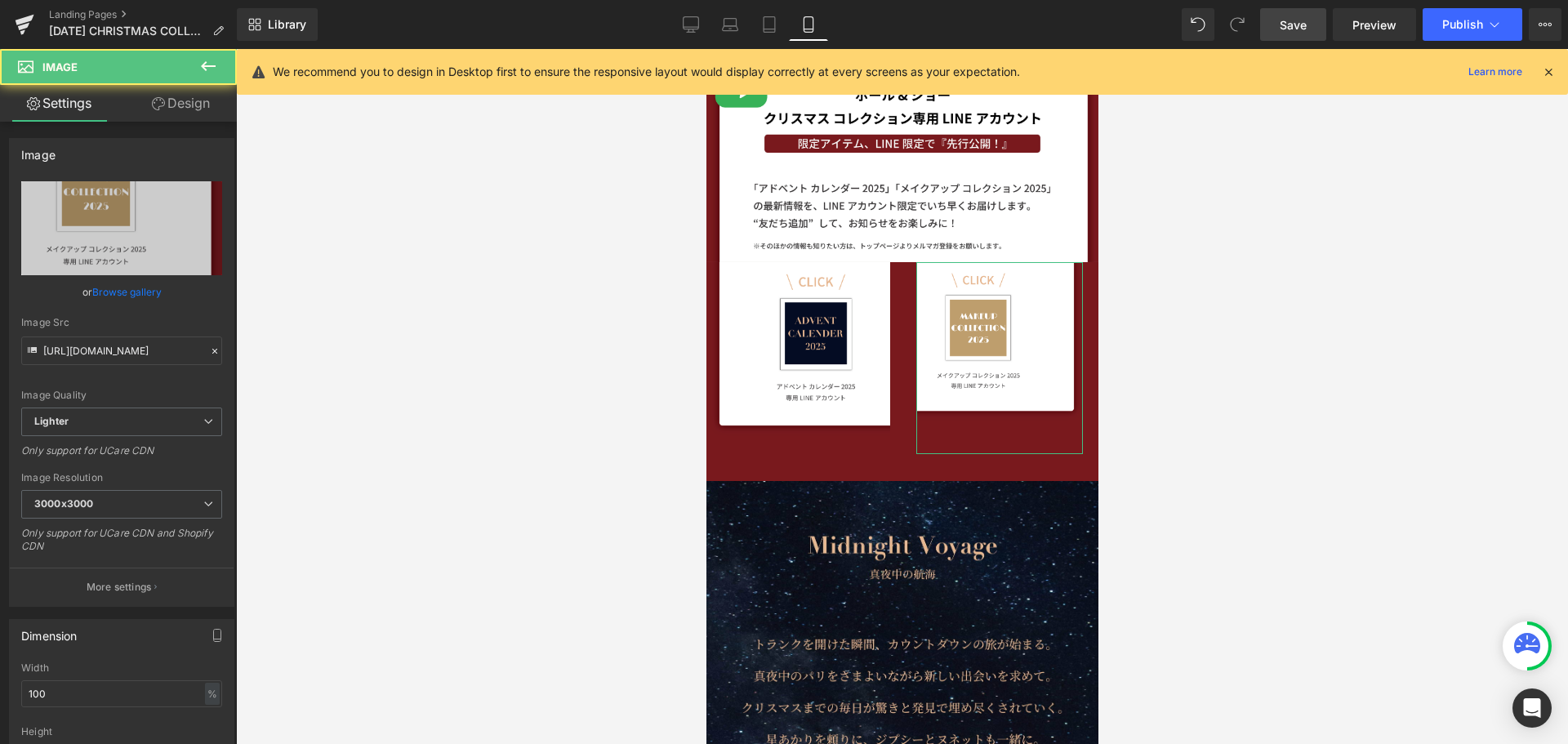
drag, startPoint x: 188, startPoint y: 111, endPoint x: 166, endPoint y: 210, distance: 101.4
click at [188, 111] on link "Design" at bounding box center [180, 103] width 118 height 37
click at [0, 0] on div "Spacing" at bounding box center [0, 0] width 0 height 0
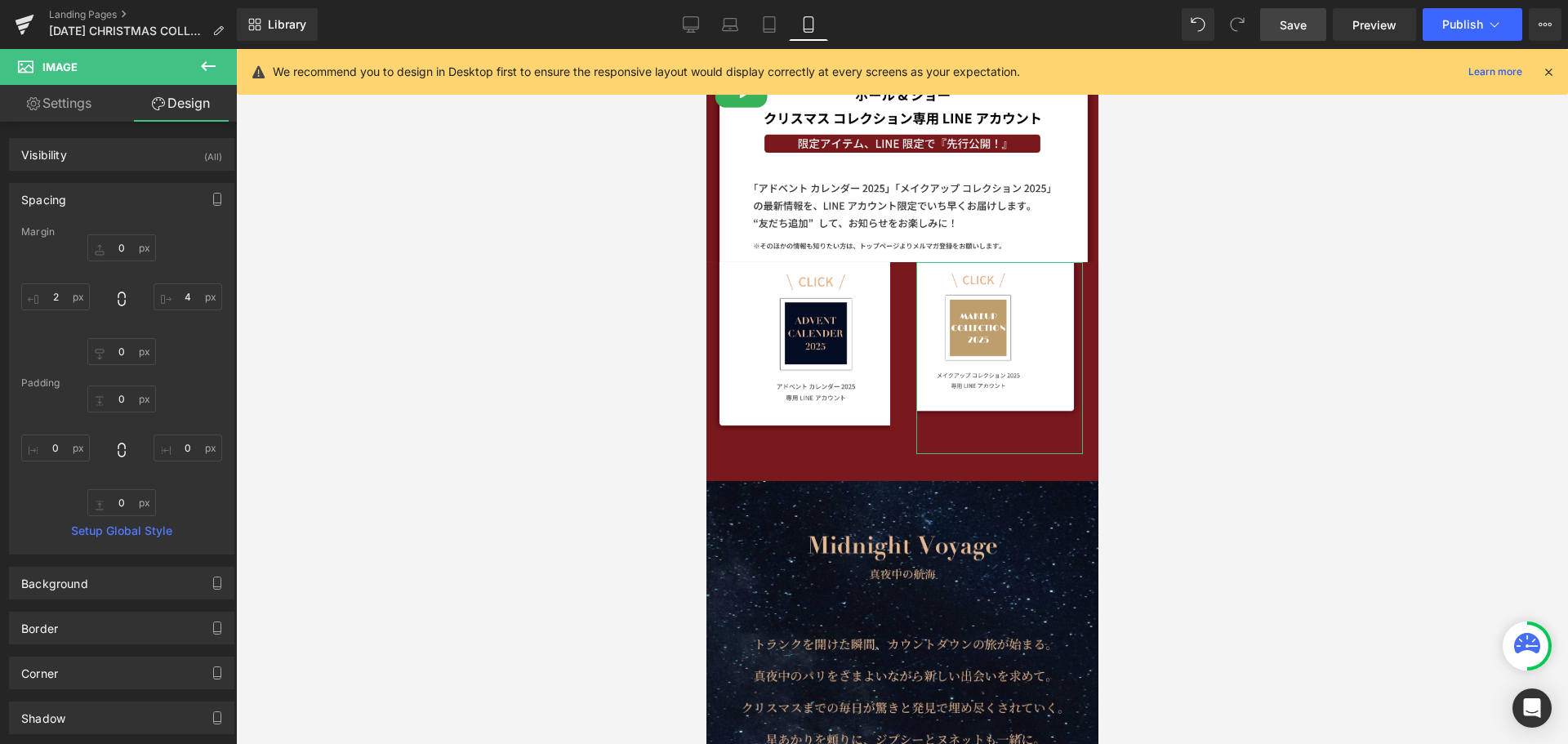
type input "0"
type input "4"
type input "0"
type input "2"
type input "0"
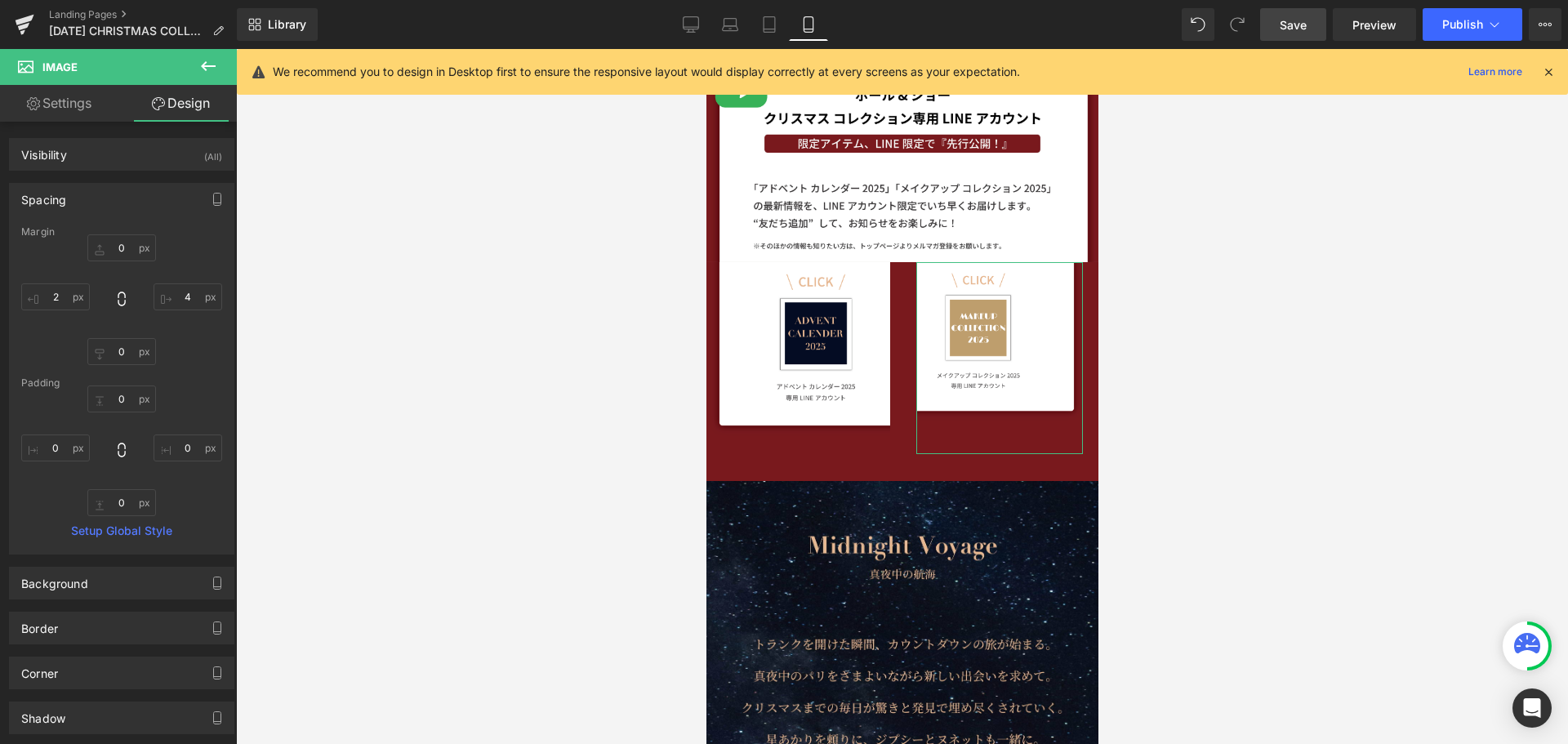
type input "0"
click at [180, 298] on input "4" at bounding box center [188, 297] width 69 height 27
type input "１"
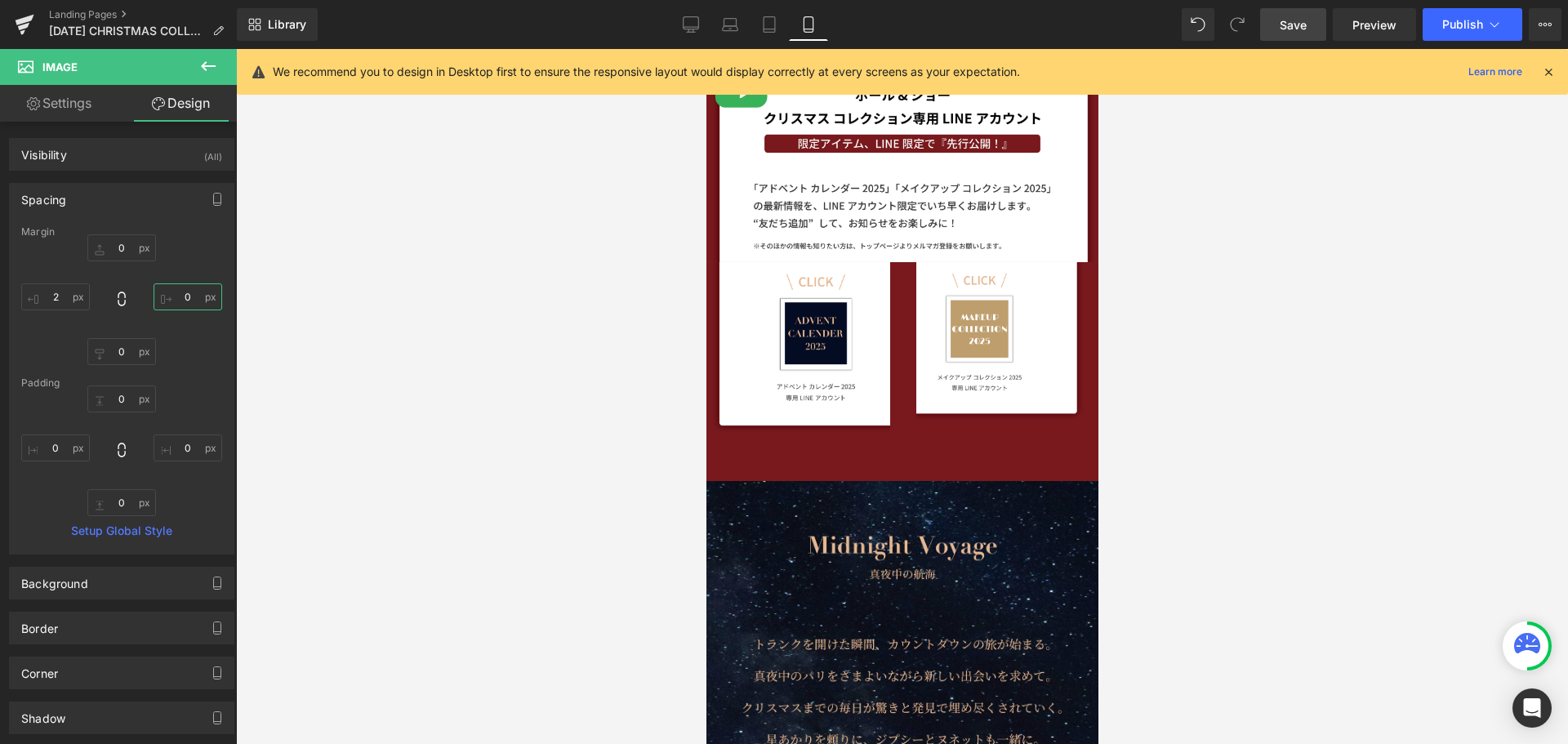
type input "１４"
type input "1"
type input "ー"
type input "ー１"
type input "ー１４"
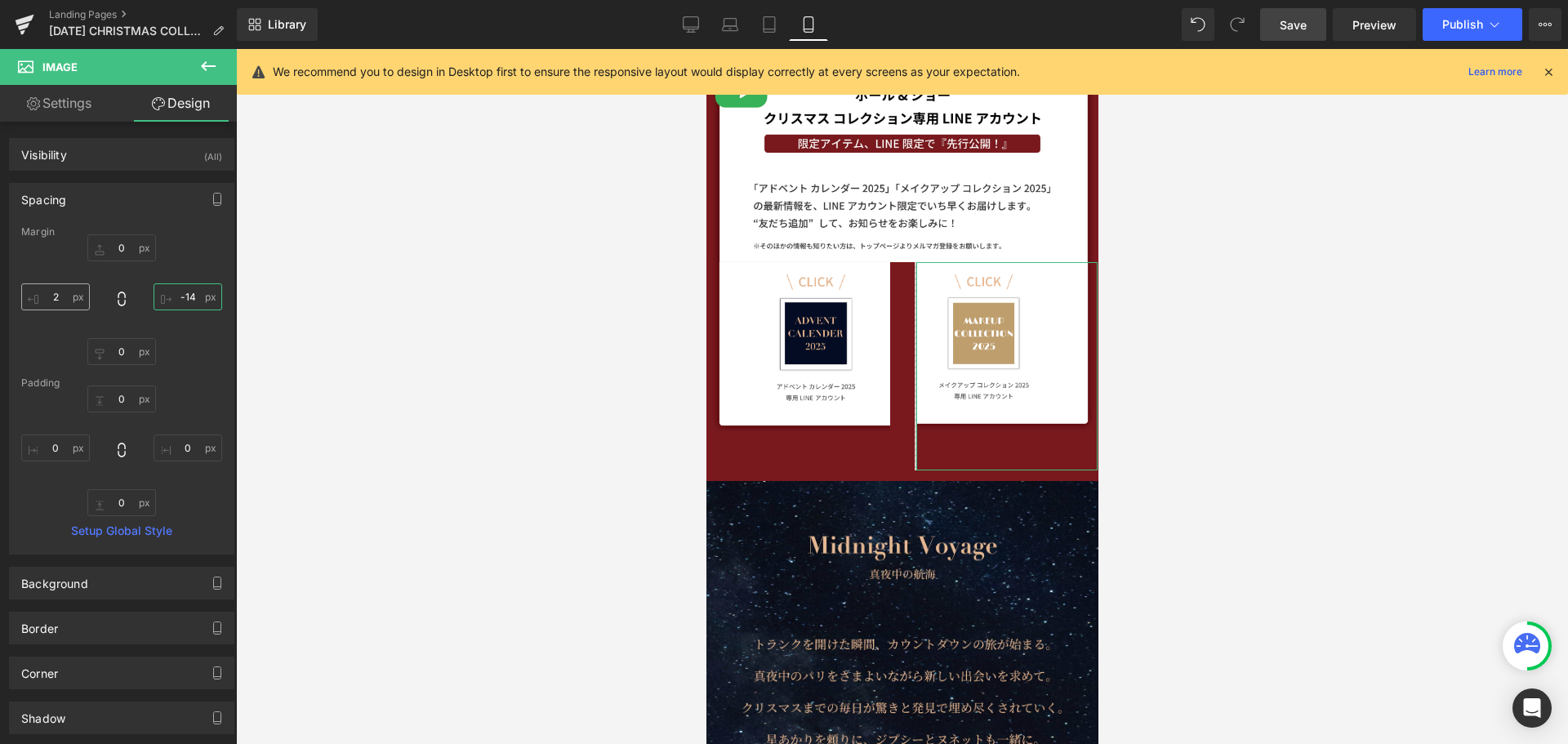
type input "-14"
click at [65, 300] on input "2" at bounding box center [55, 297] width 69 height 27
type input "ー"
type input "ー１"
type input "ー１５"
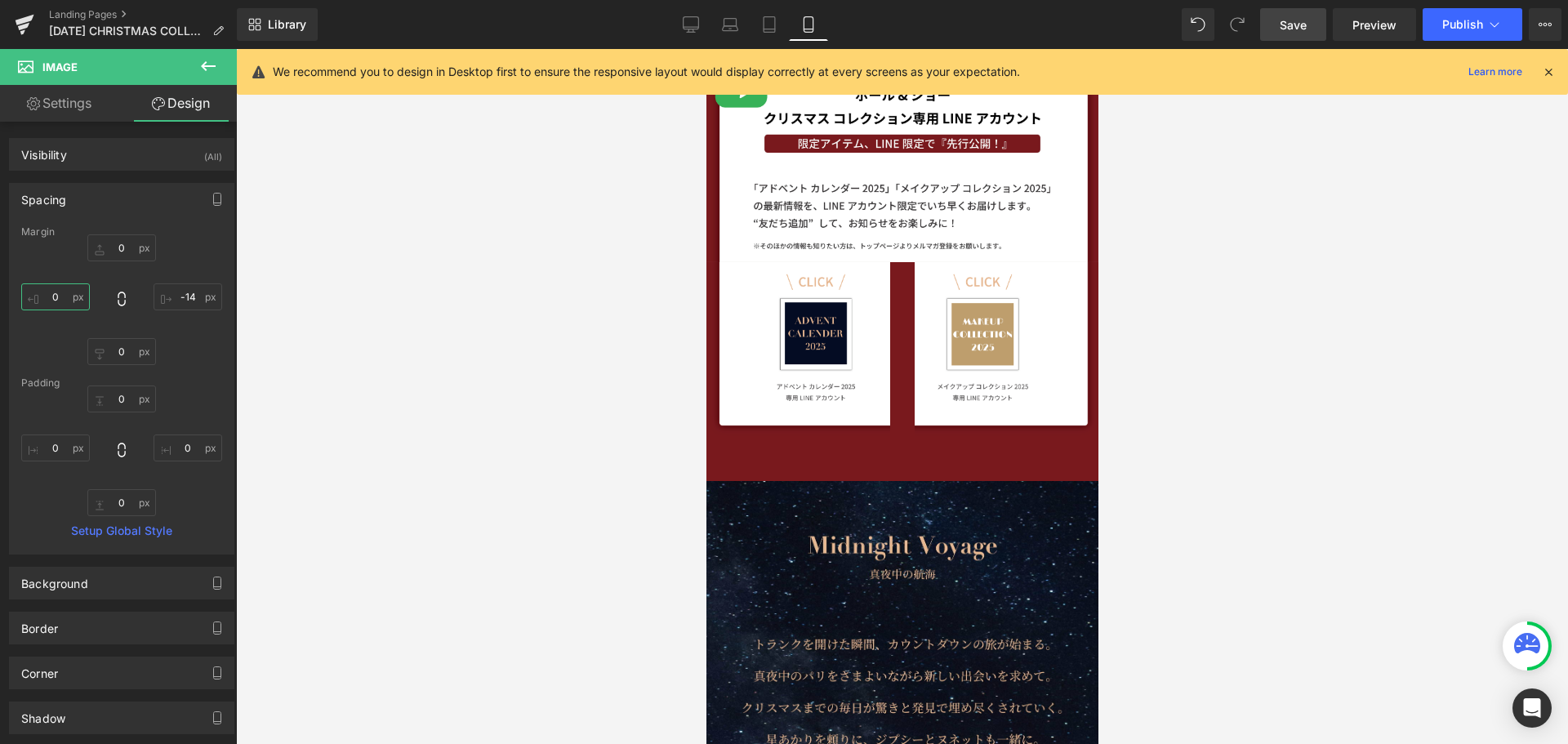
type input "-15"
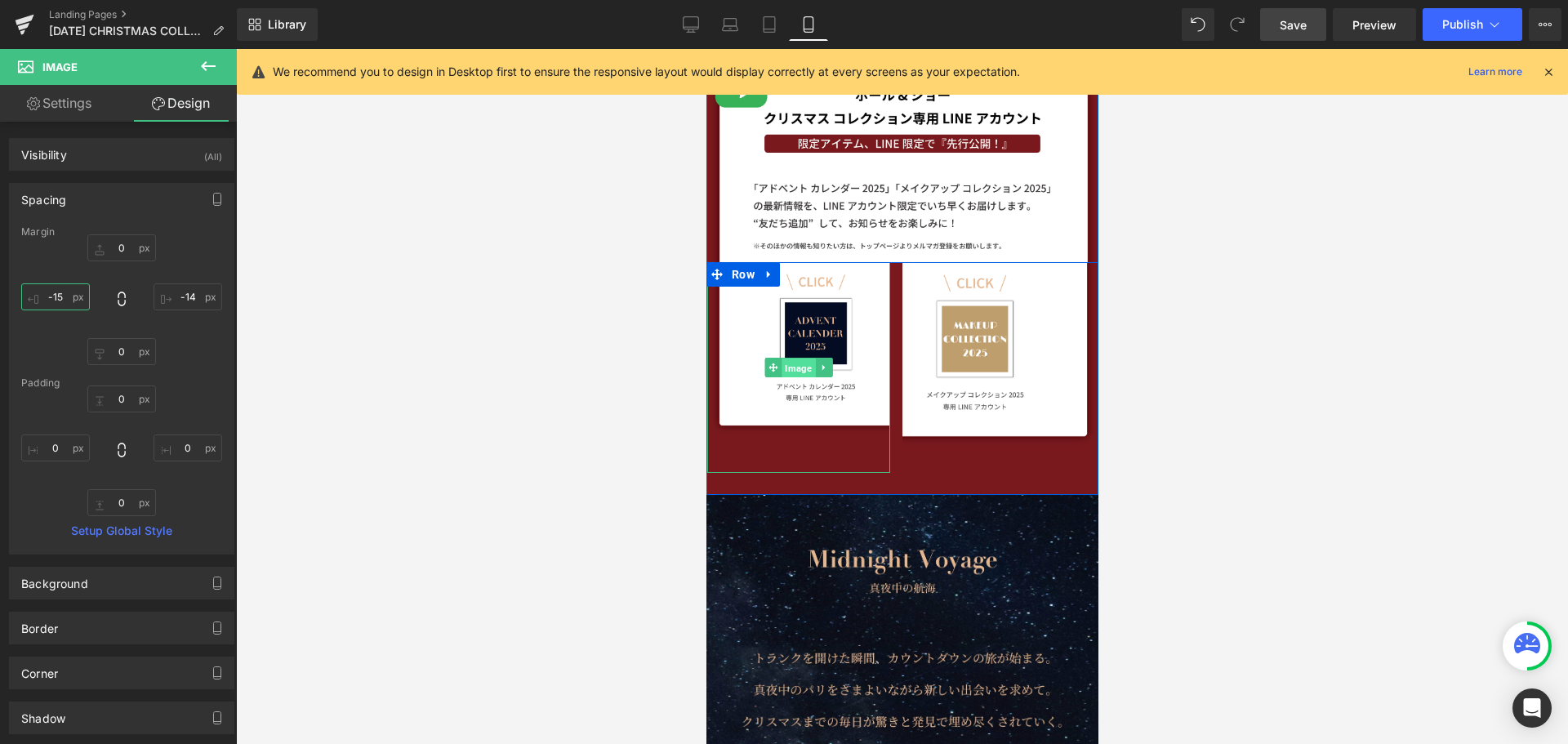
drag, startPoint x: 791, startPoint y: 370, endPoint x: 1177, endPoint y: 280, distance: 396.4
click at [791, 370] on span "Image" at bounding box center [798, 368] width 34 height 19
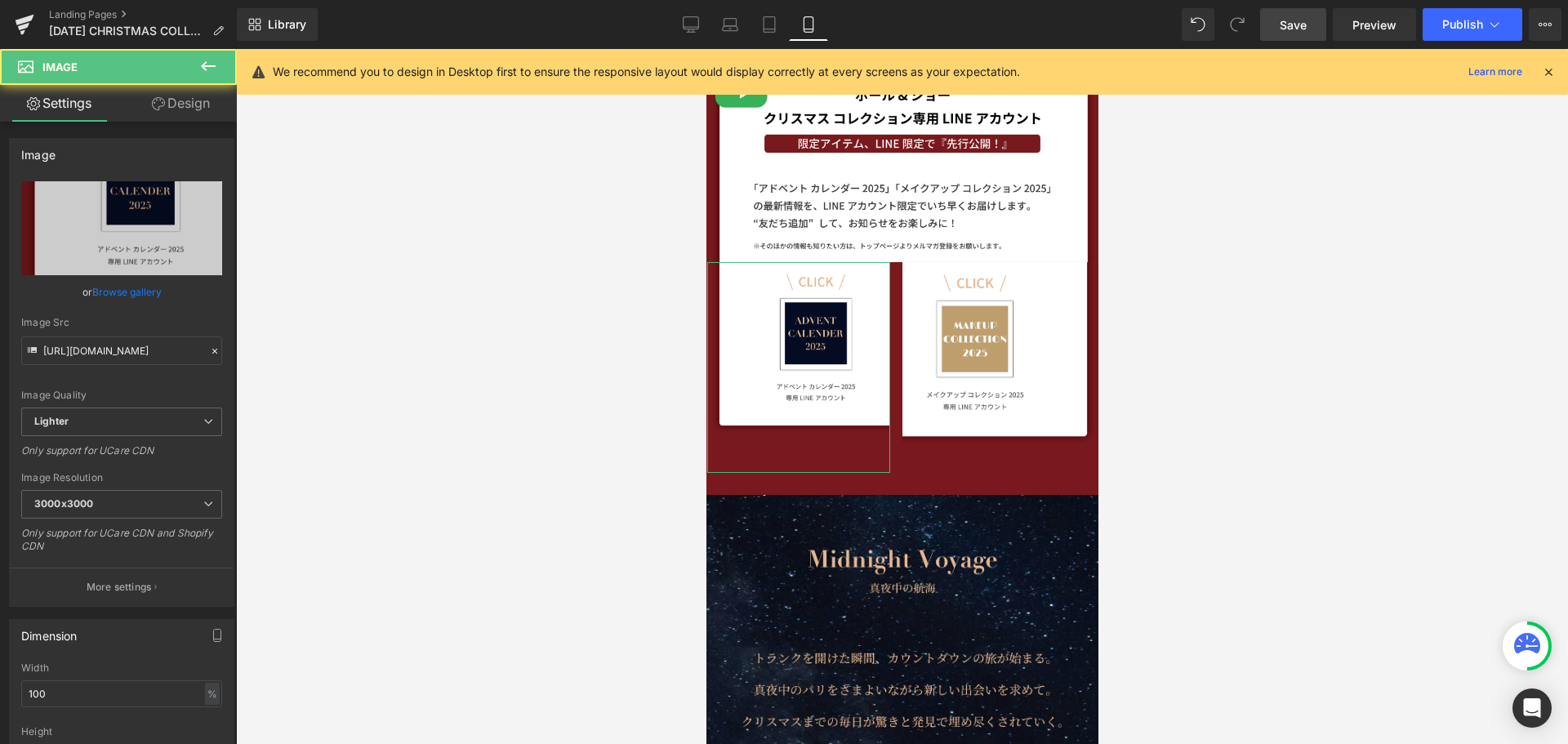
drag, startPoint x: 198, startPoint y: 101, endPoint x: 141, endPoint y: 228, distance: 139.2
click at [198, 101] on link "Design" at bounding box center [180, 103] width 118 height 37
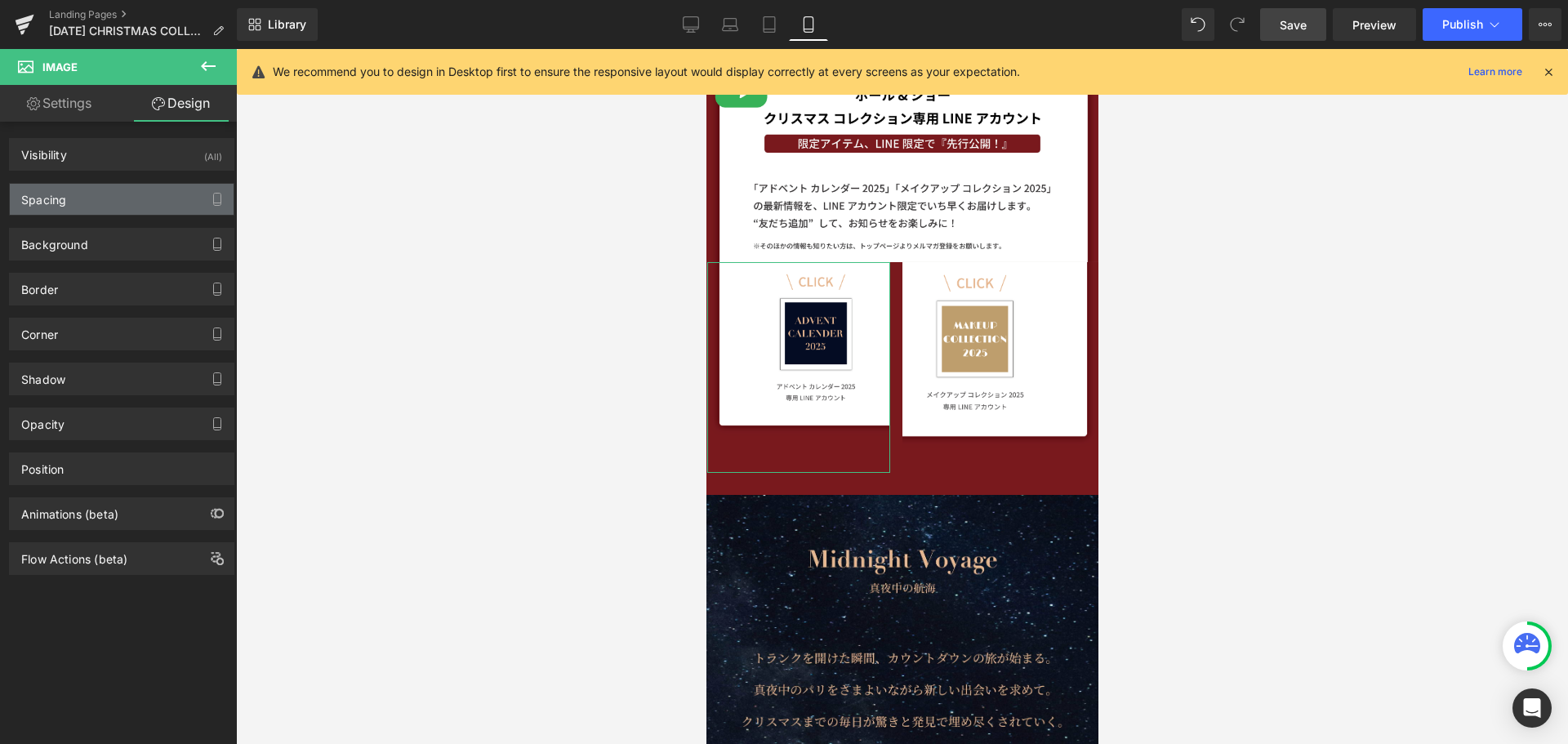
click at [134, 203] on div "Spacing" at bounding box center [122, 199] width 224 height 31
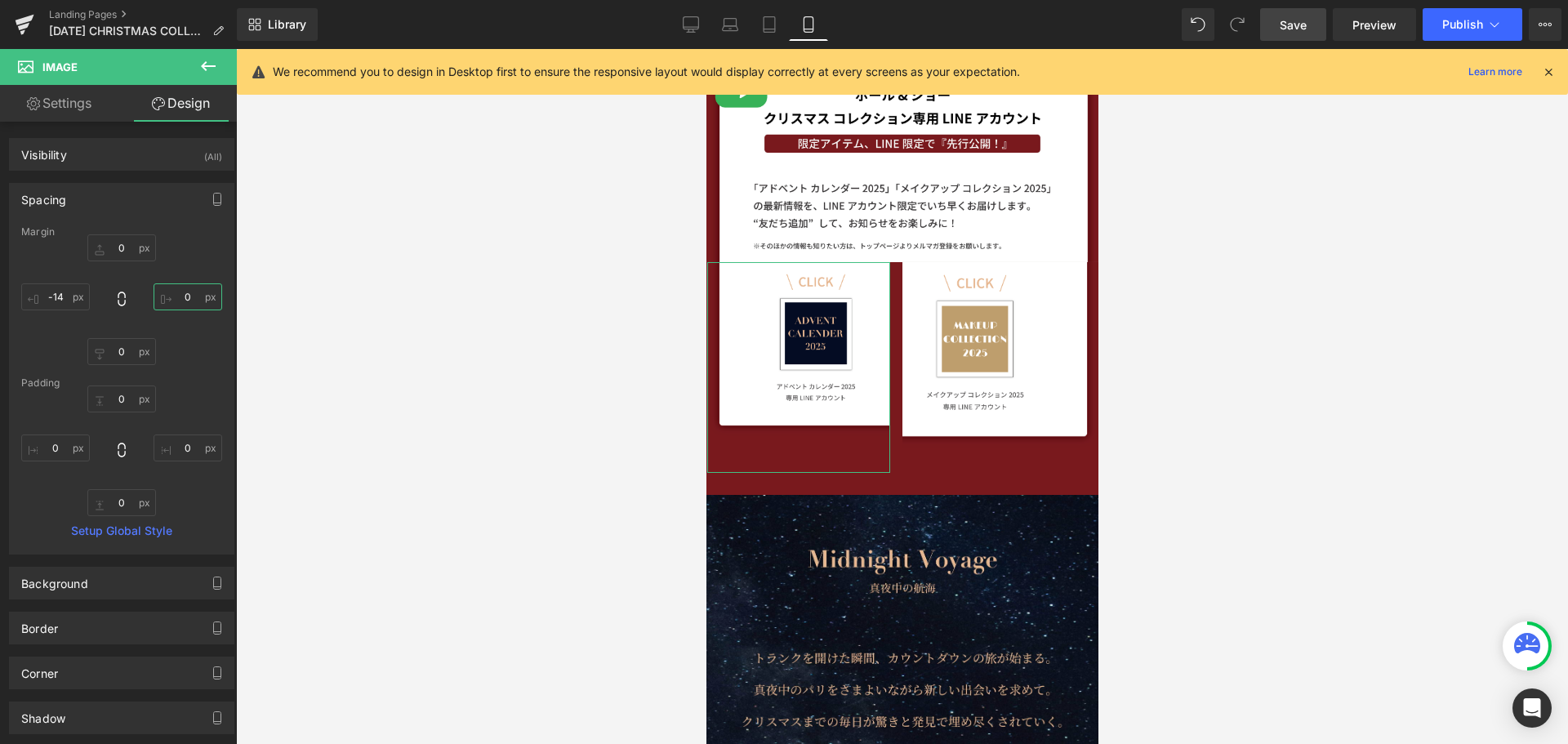
click at [180, 291] on input "0" at bounding box center [188, 297] width 69 height 27
type input "ー"
type input "ー１"
type input "ー１５"
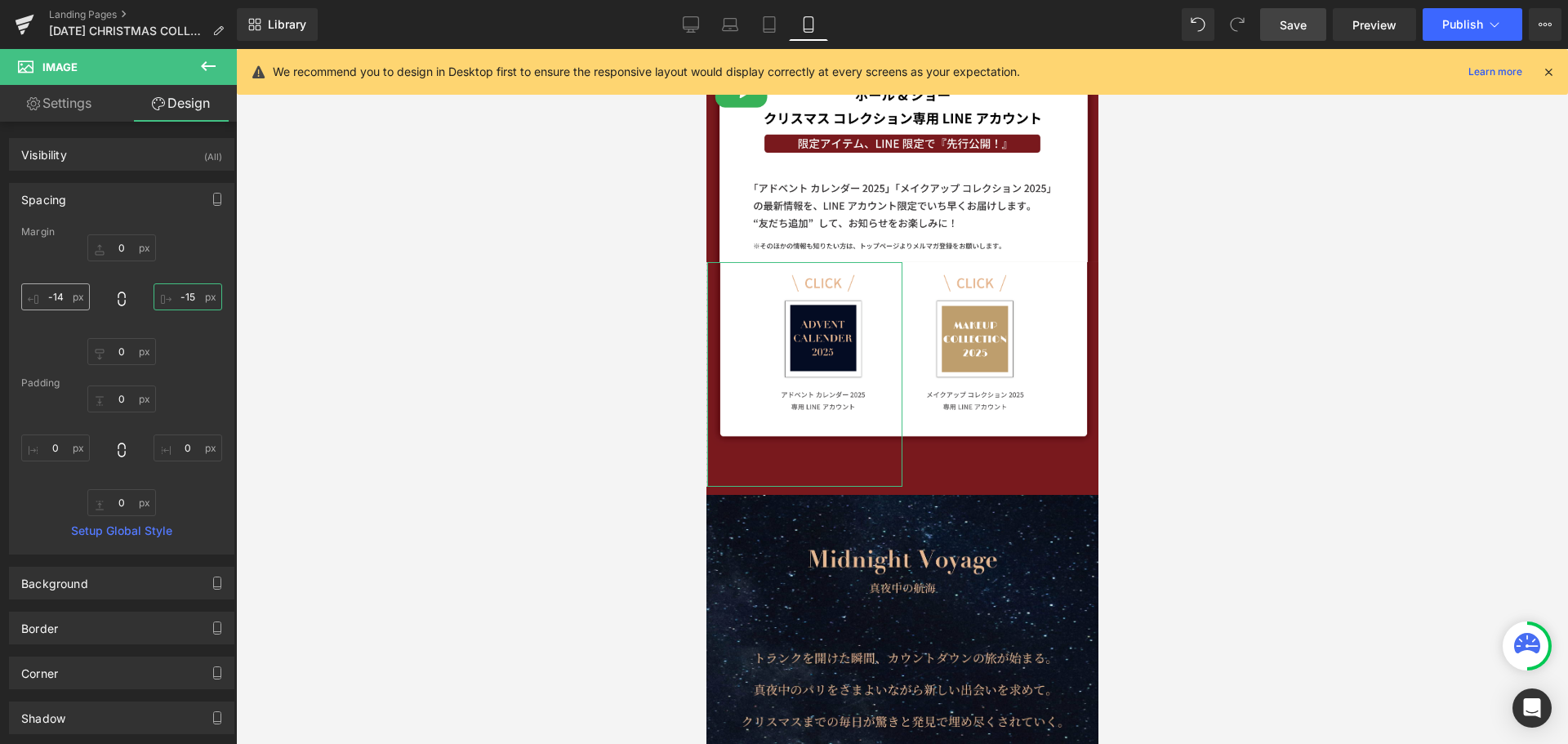
type input "-15"
click at [75, 297] on input "-14" at bounding box center [55, 297] width 69 height 27
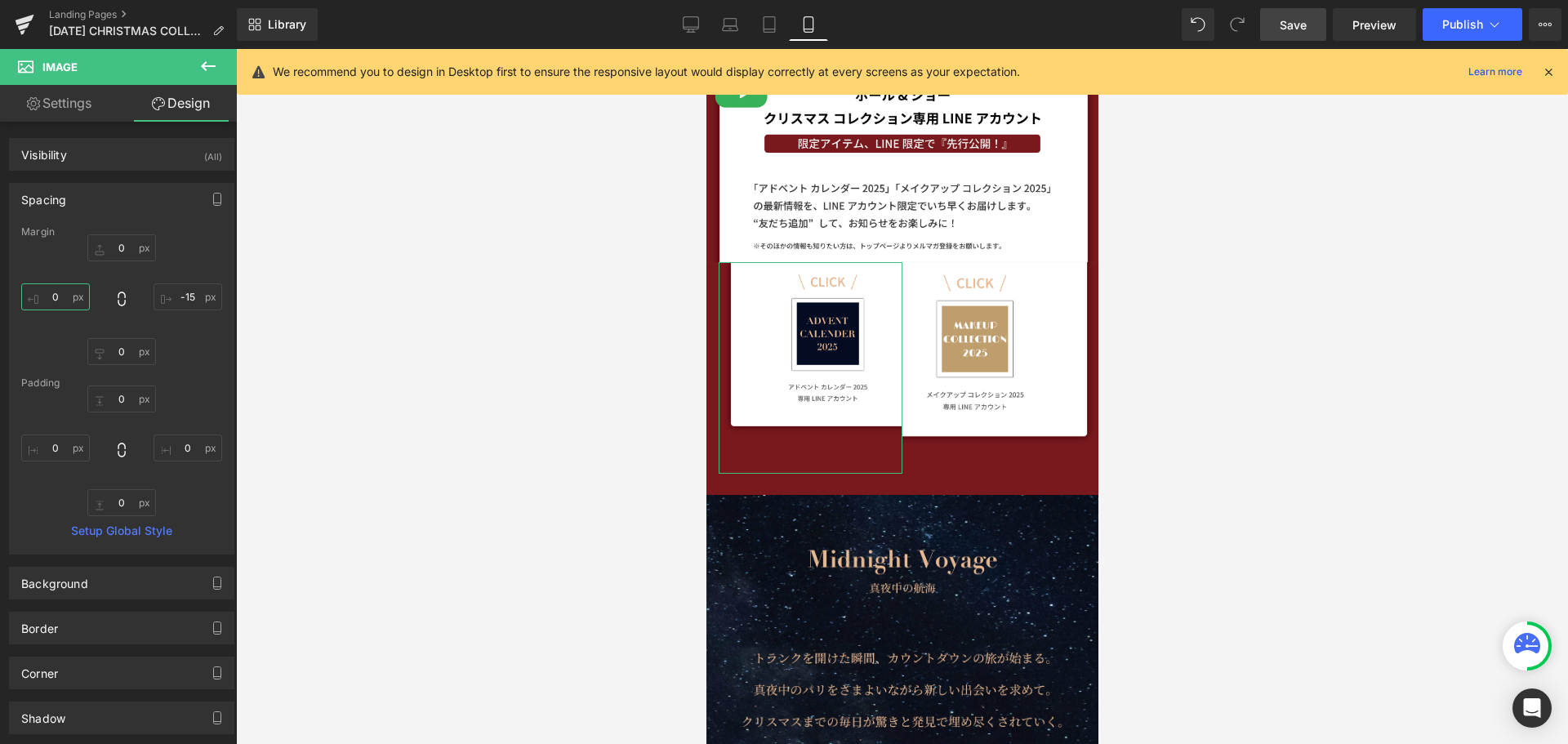
type input "ー"
type input "ー１"
type input "ー１５"
type input "-15"
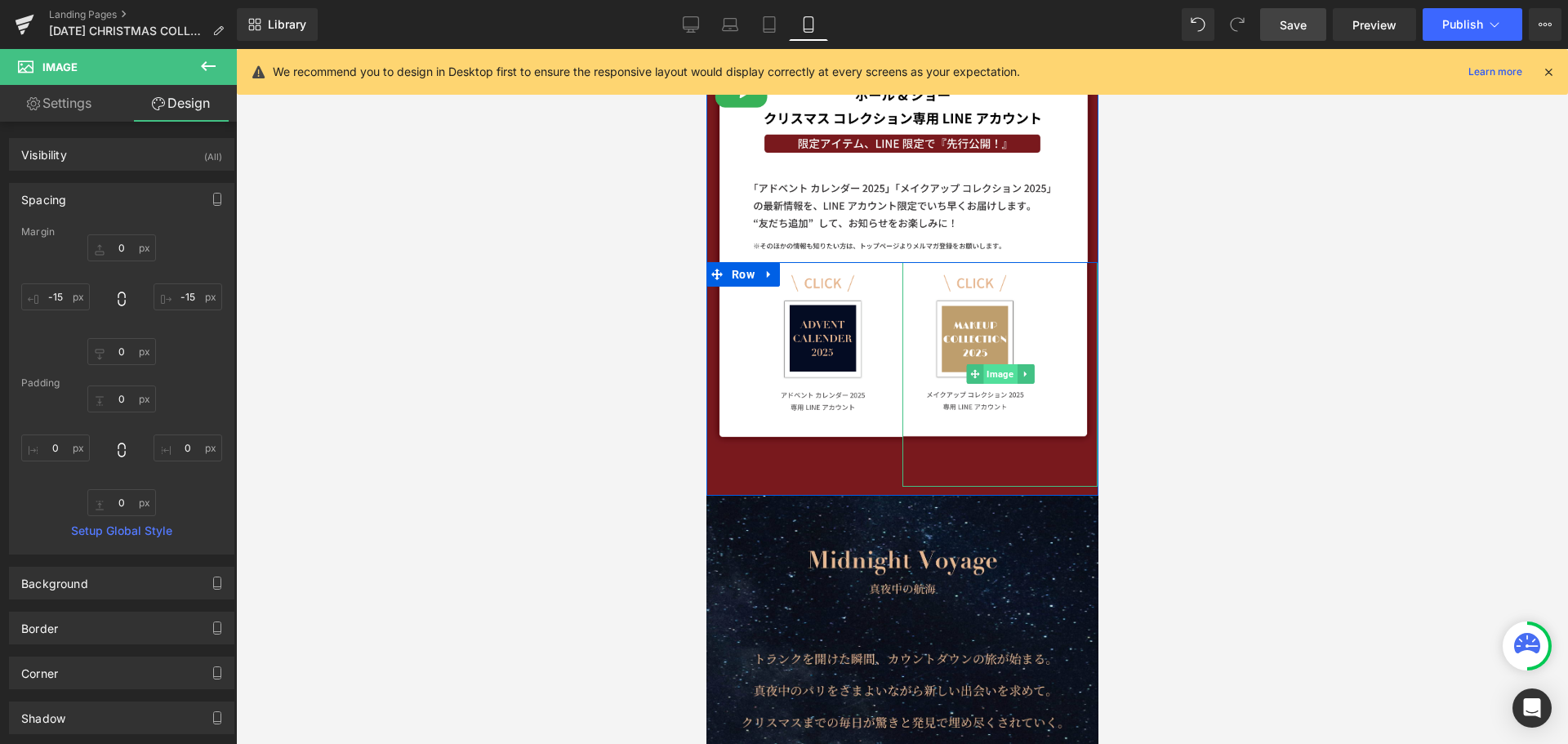
click at [991, 369] on span "Image" at bounding box center [999, 374] width 34 height 19
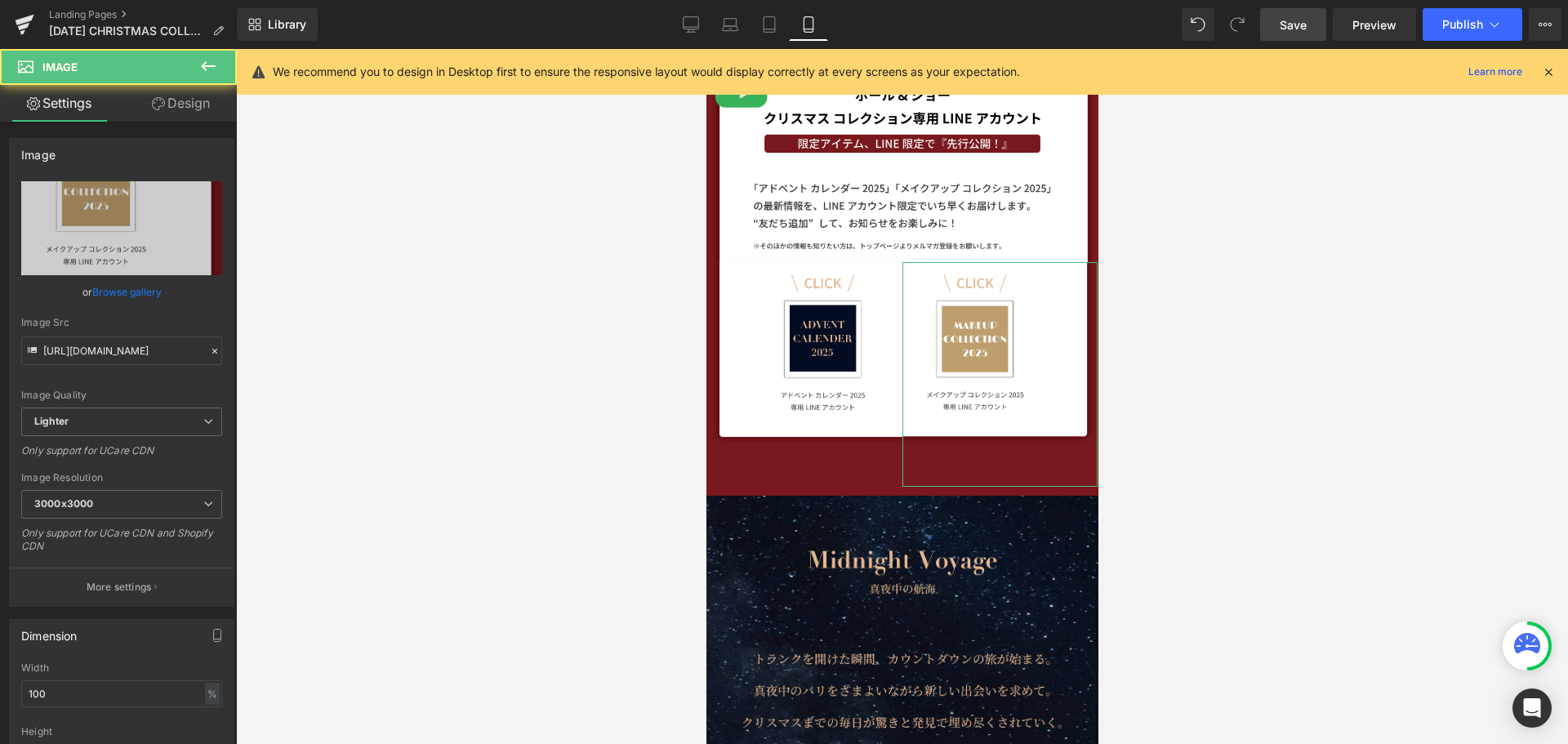
click at [199, 108] on link "Design" at bounding box center [180, 103] width 118 height 37
click at [0, 0] on div "Spacing" at bounding box center [0, 0] width 0 height 0
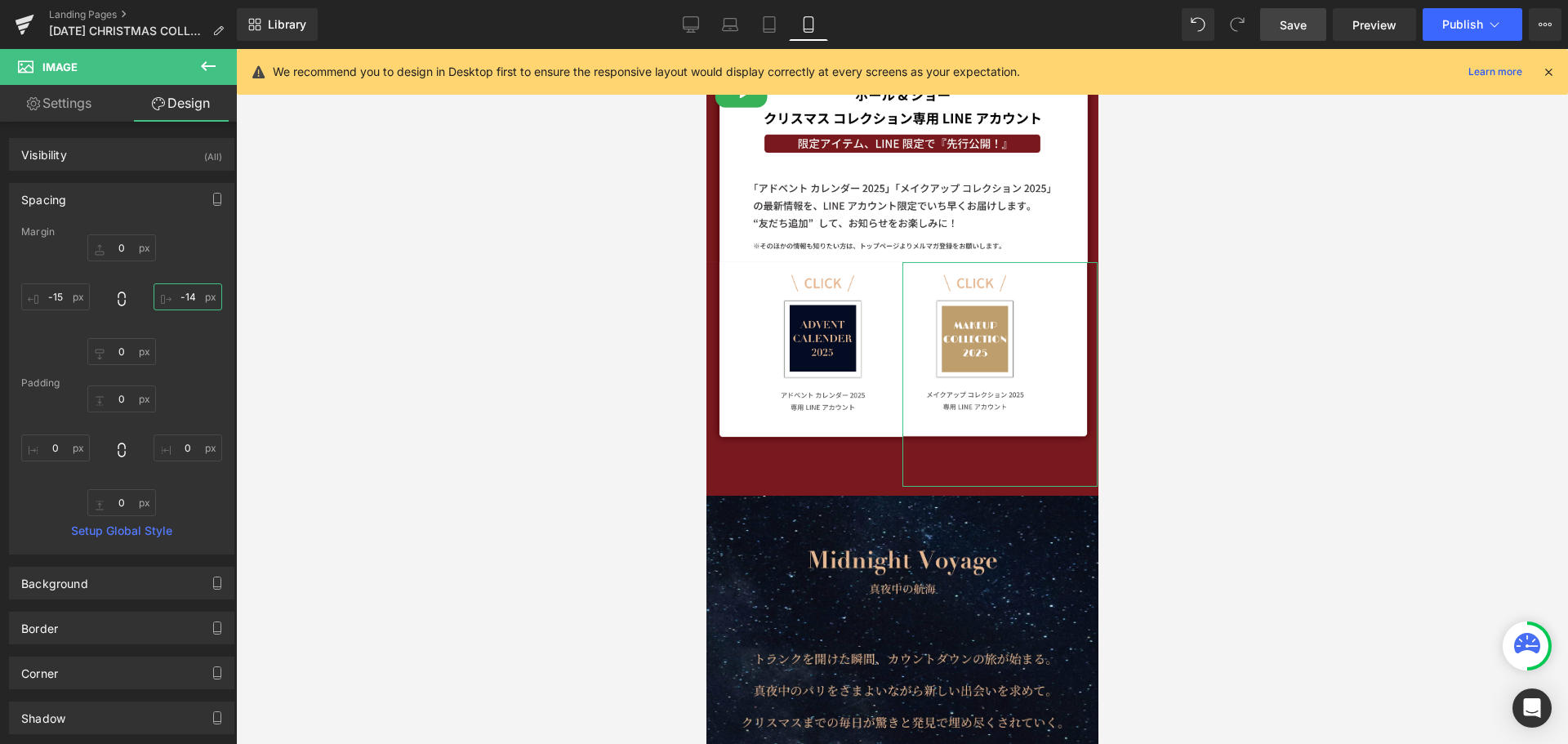
click at [187, 301] on input "-14" at bounding box center [188, 297] width 69 height 27
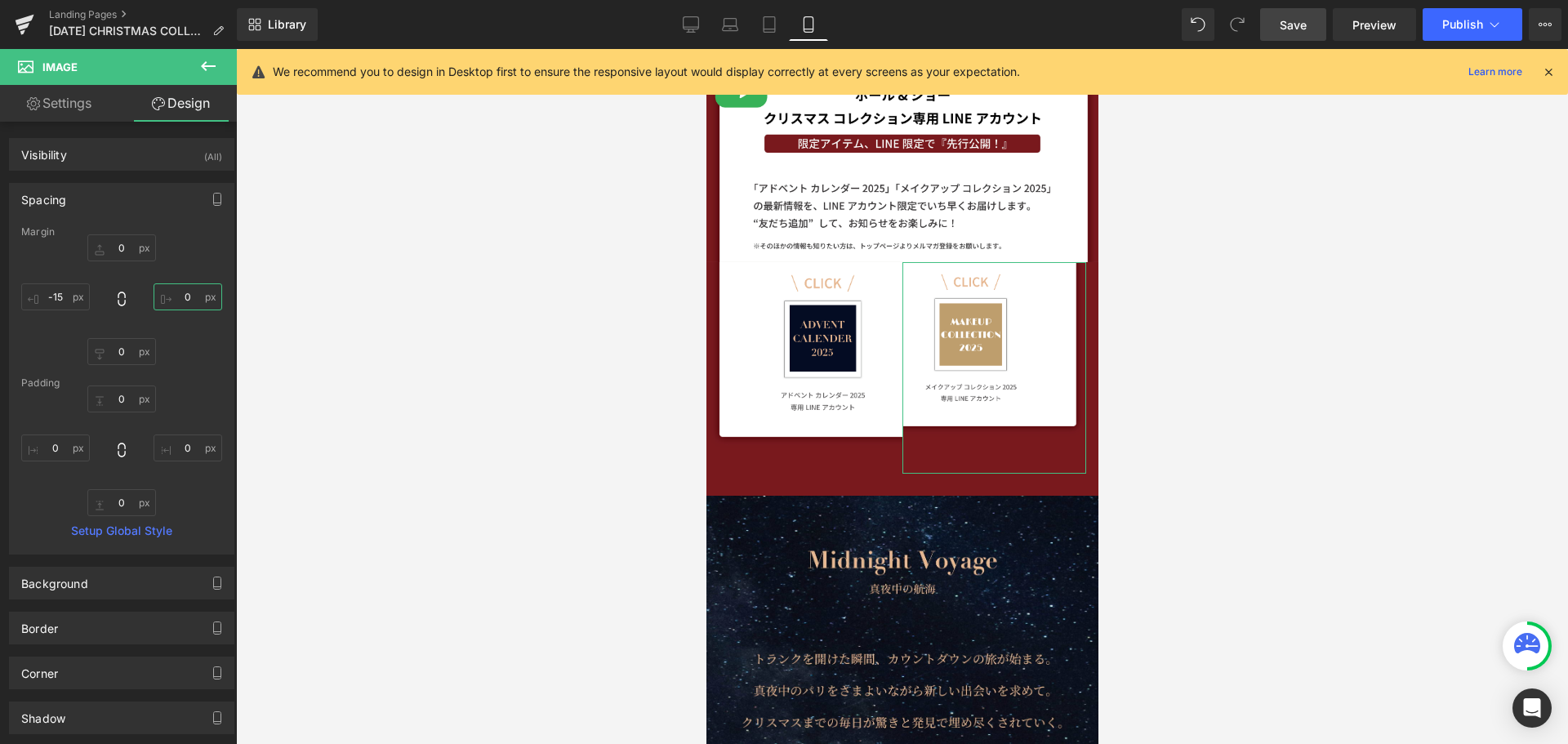
type input "ー"
type input "ー１"
type input "ー１５"
type input "-15"
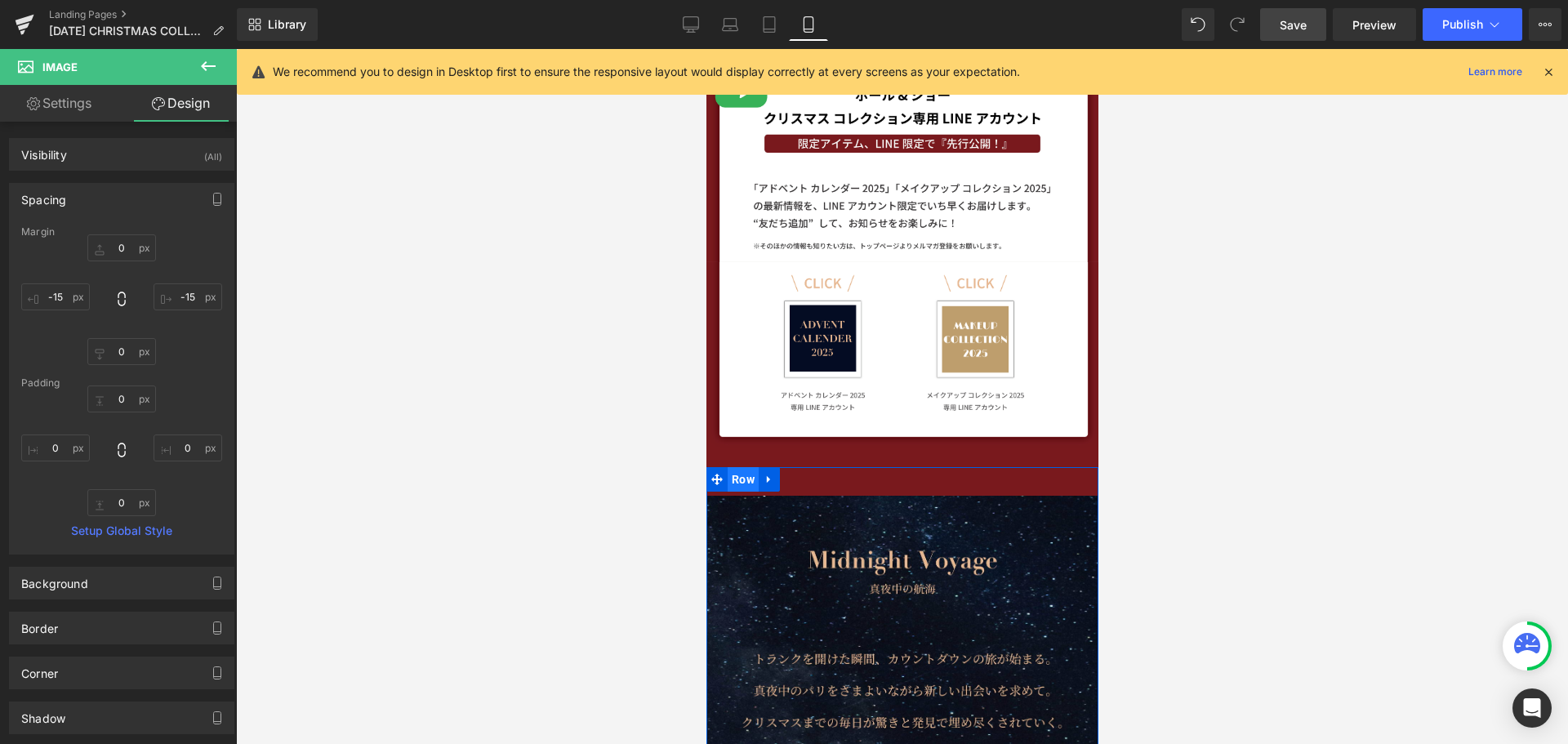
click at [740, 479] on span "Row" at bounding box center [742, 478] width 31 height 24
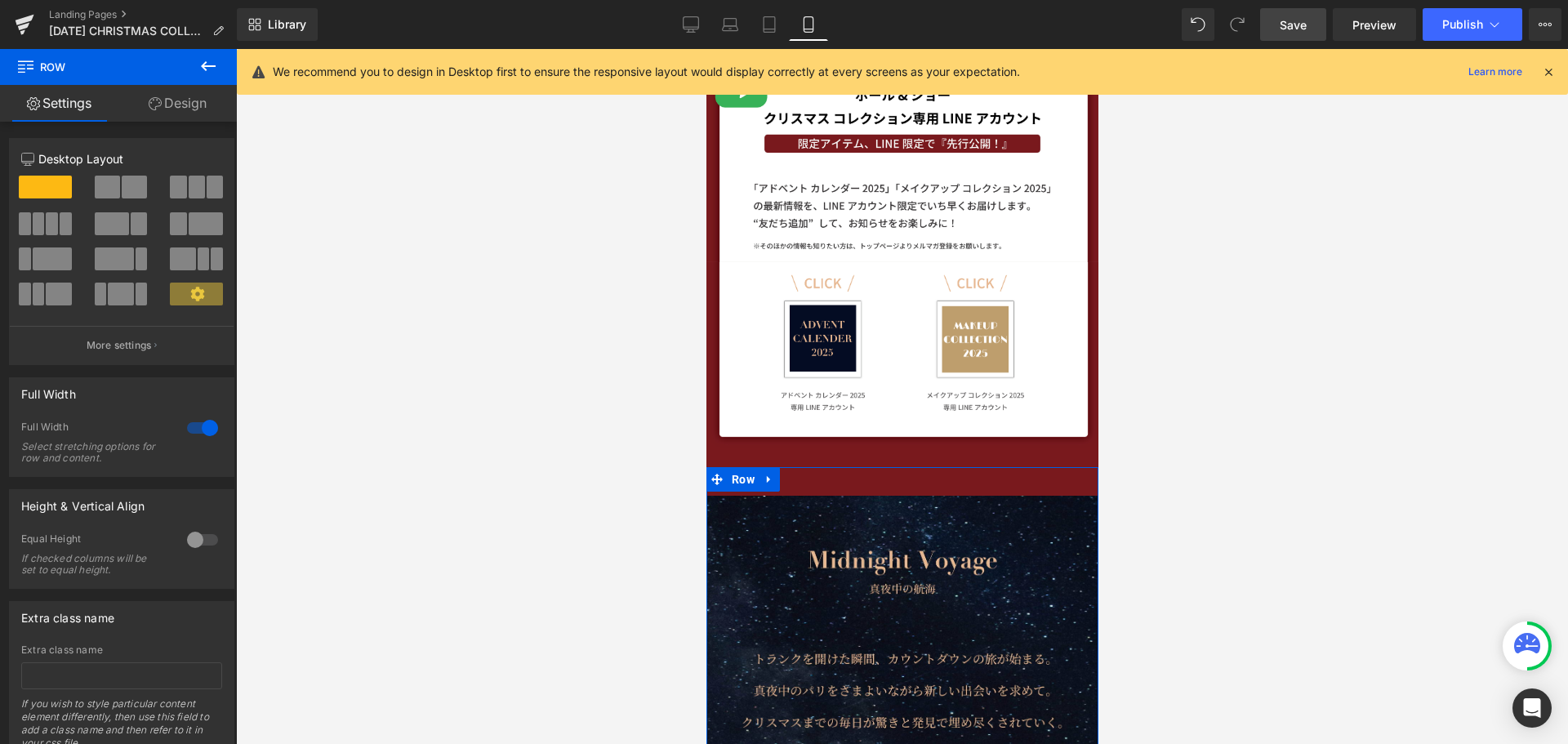
drag, startPoint x: 190, startPoint y: 107, endPoint x: 157, endPoint y: 194, distance: 93.0
click at [190, 107] on link "Design" at bounding box center [177, 103] width 118 height 37
click at [0, 0] on div "Spacing" at bounding box center [0, 0] width 0 height 0
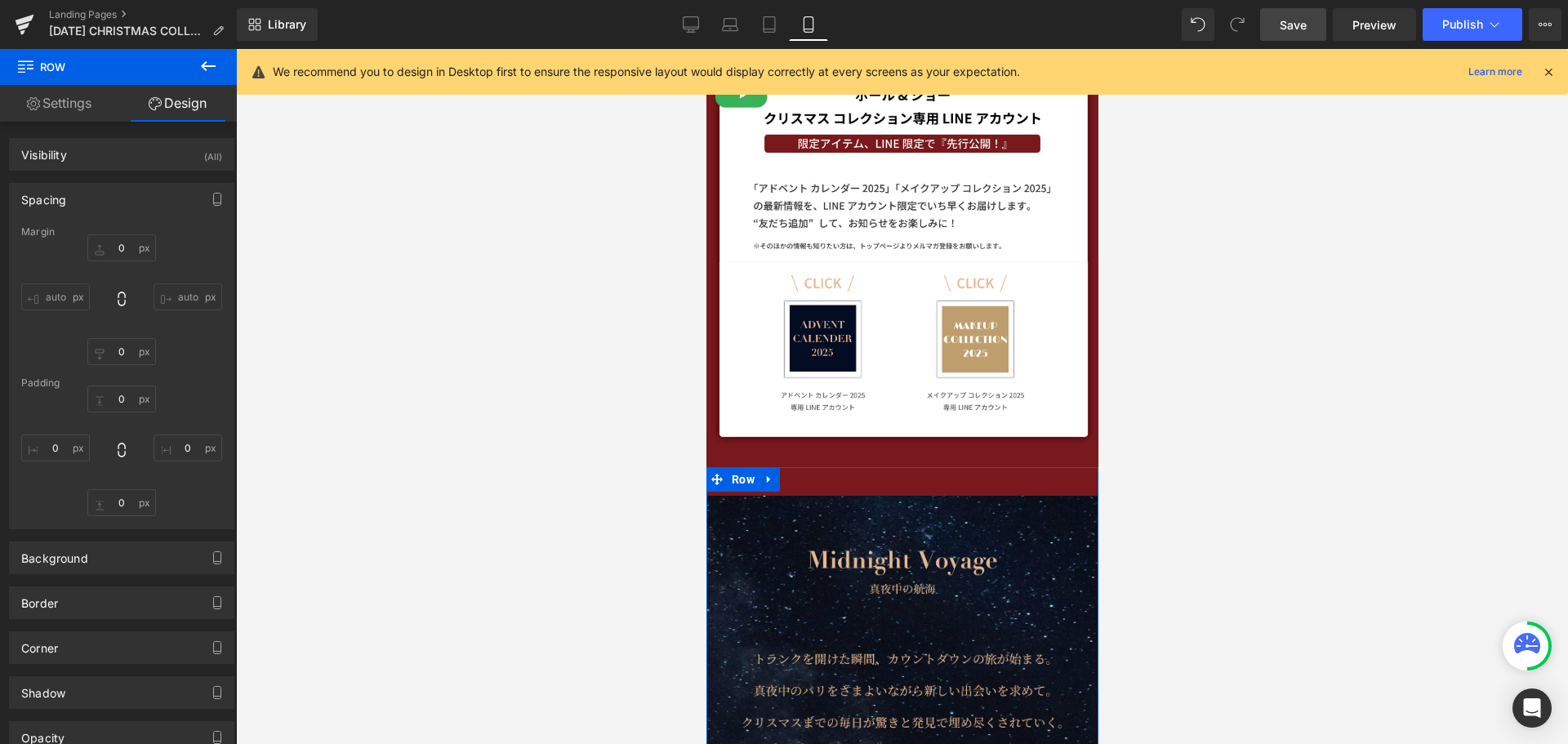
type input "-35"
type input "0"
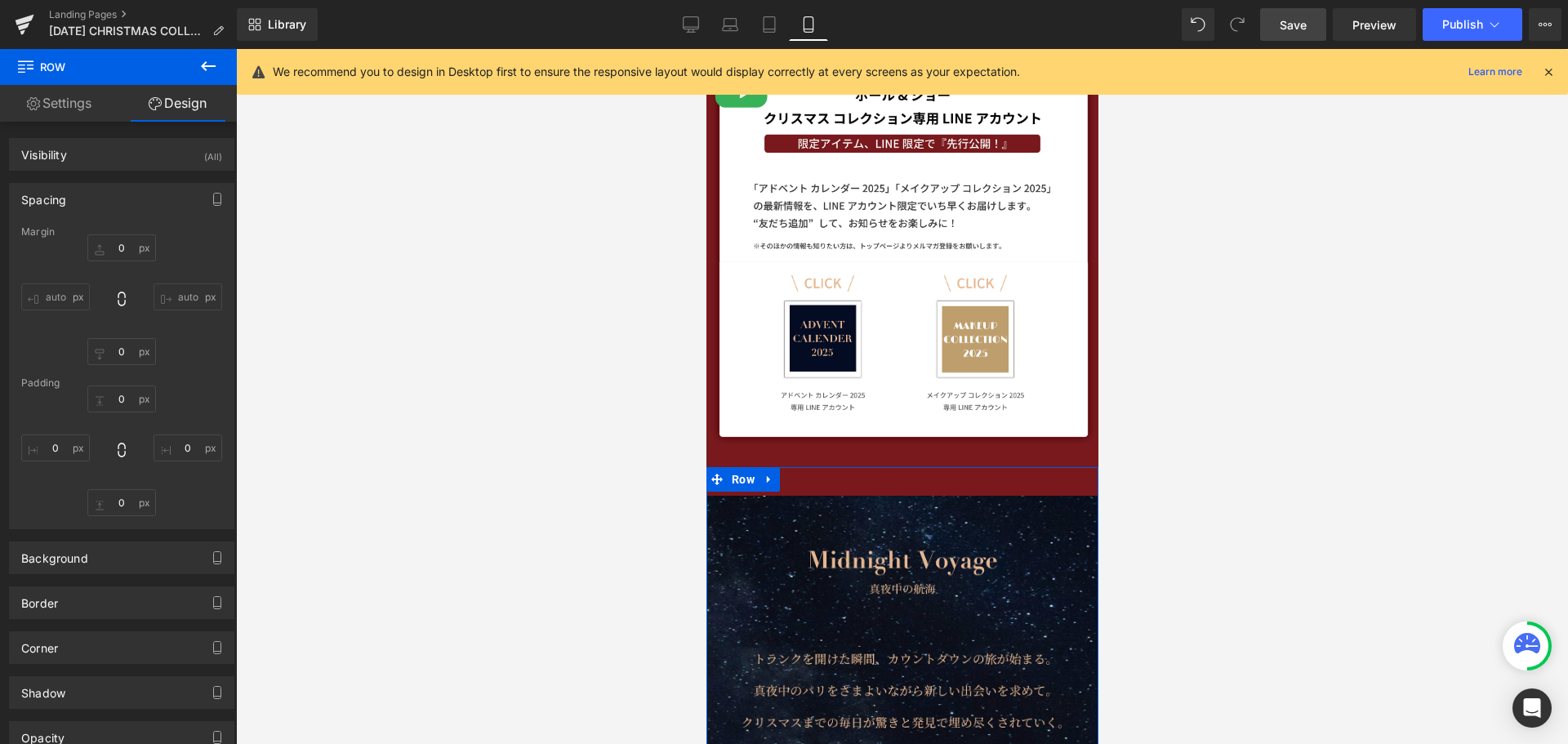
type input "0"
click at [126, 245] on input "-35" at bounding box center [122, 248] width 69 height 27
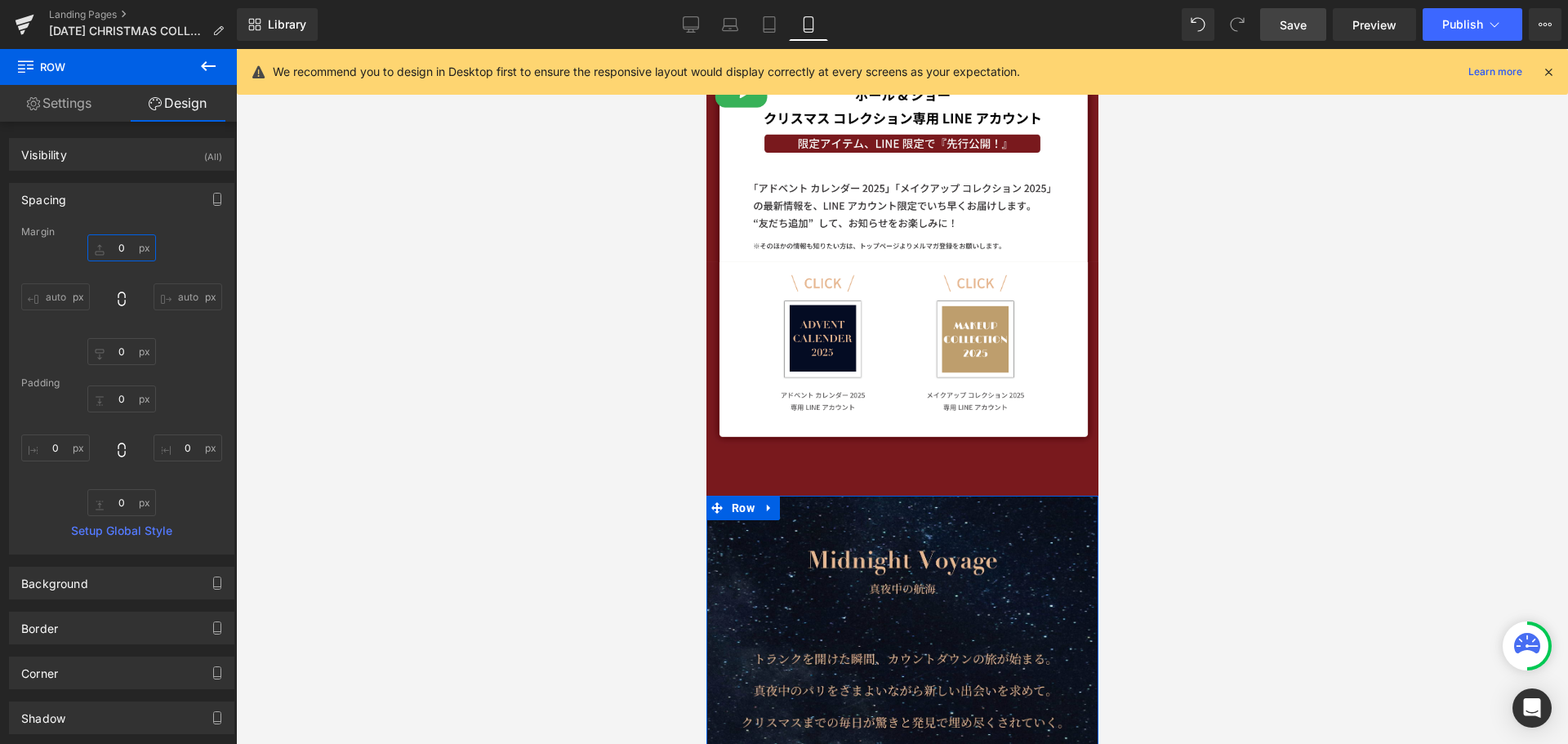
type input "０"
type input "0"
click at [1301, 28] on span "Save" at bounding box center [1293, 24] width 27 height 17
click at [799, 376] on span "Image" at bounding box center [804, 375] width 34 height 19
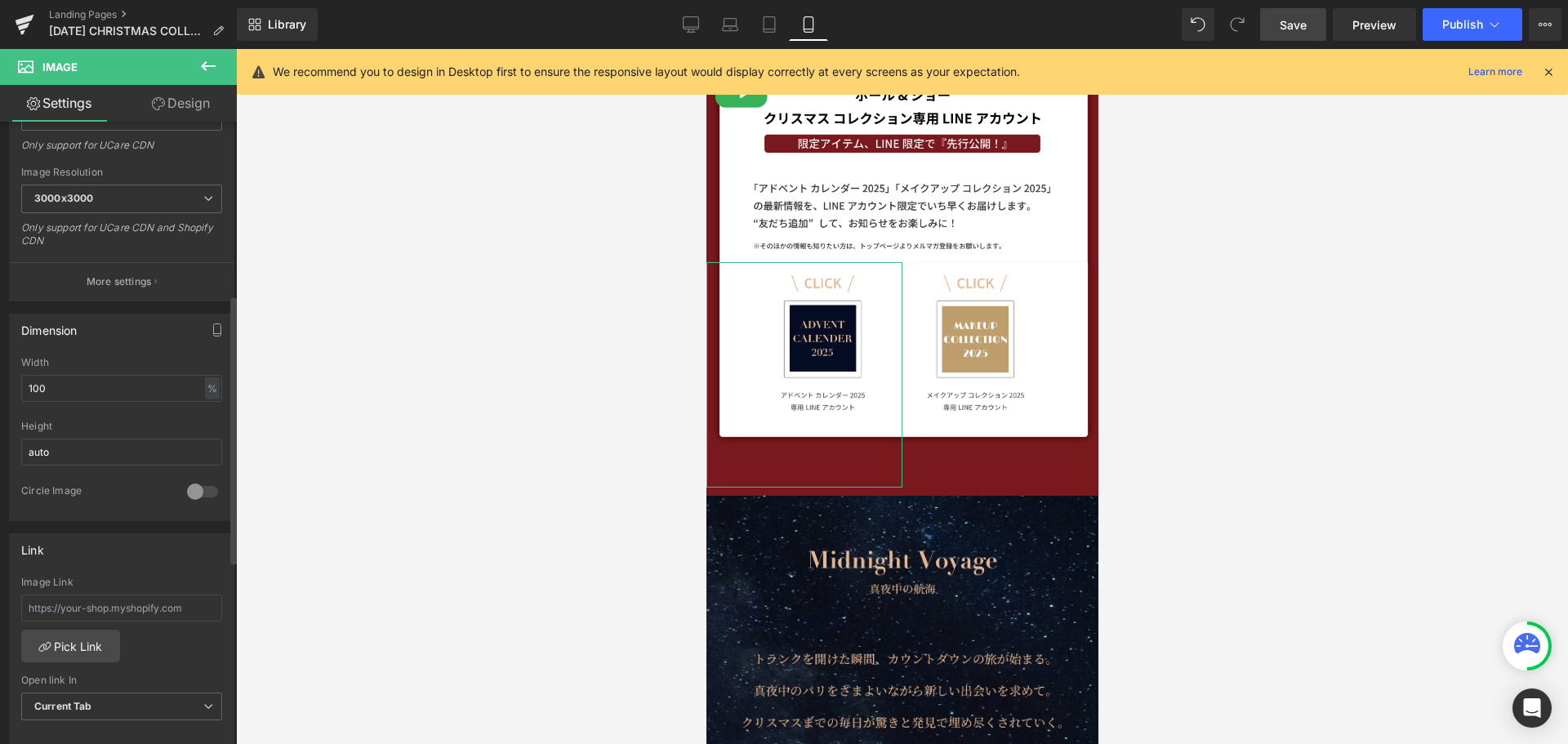
scroll to position [408, 0]
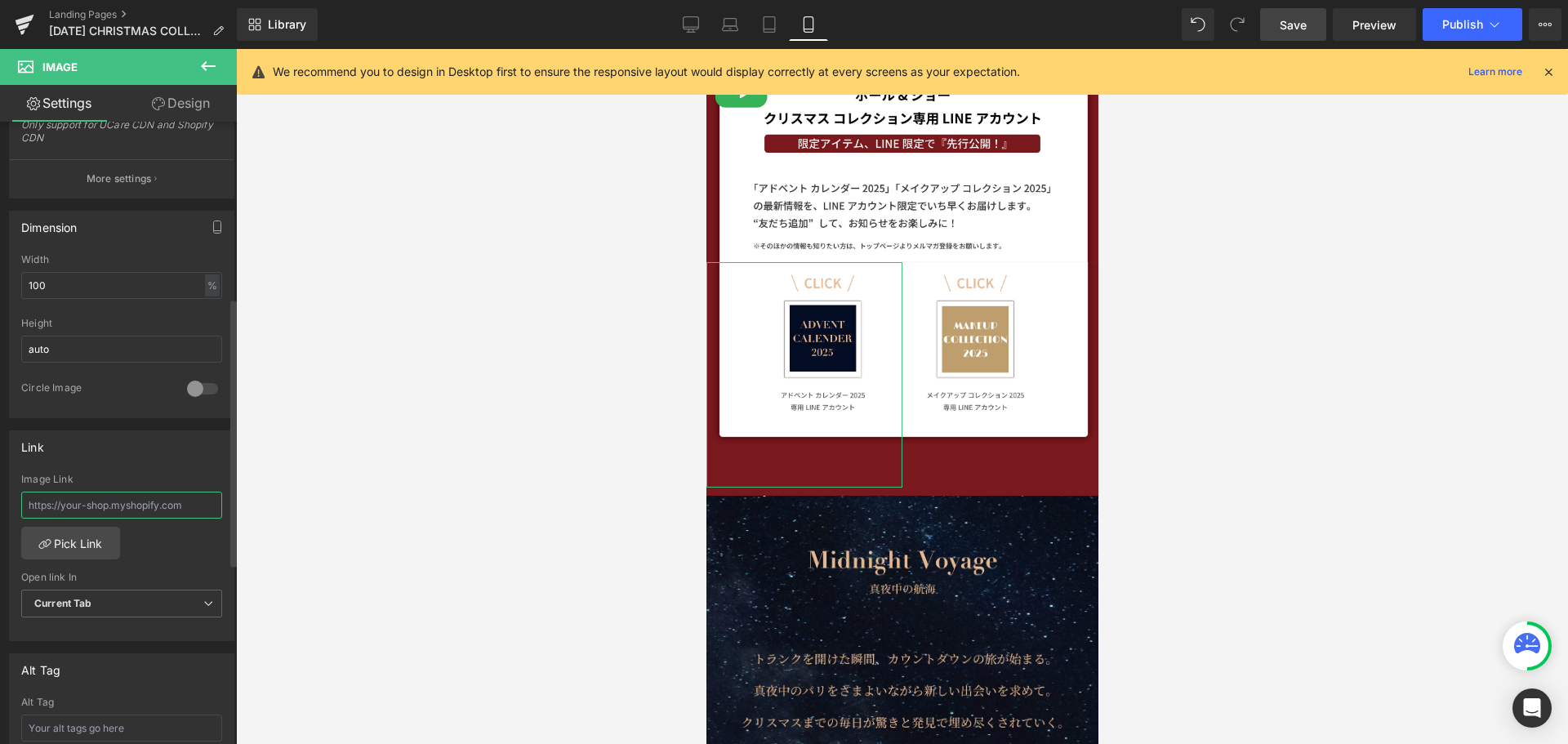
click at [118, 512] on input "text" at bounding box center [122, 505] width 201 height 27
paste input "<a href="[URL][DOMAIN_NAME]"><img src="[URL][DOMAIN_NAME]" alt="友だち追加" height="…"
type input "<a href="[URL][DOMAIN_NAME]"><img src="[URL][DOMAIN_NAME]" alt="友だち追加" height="…"
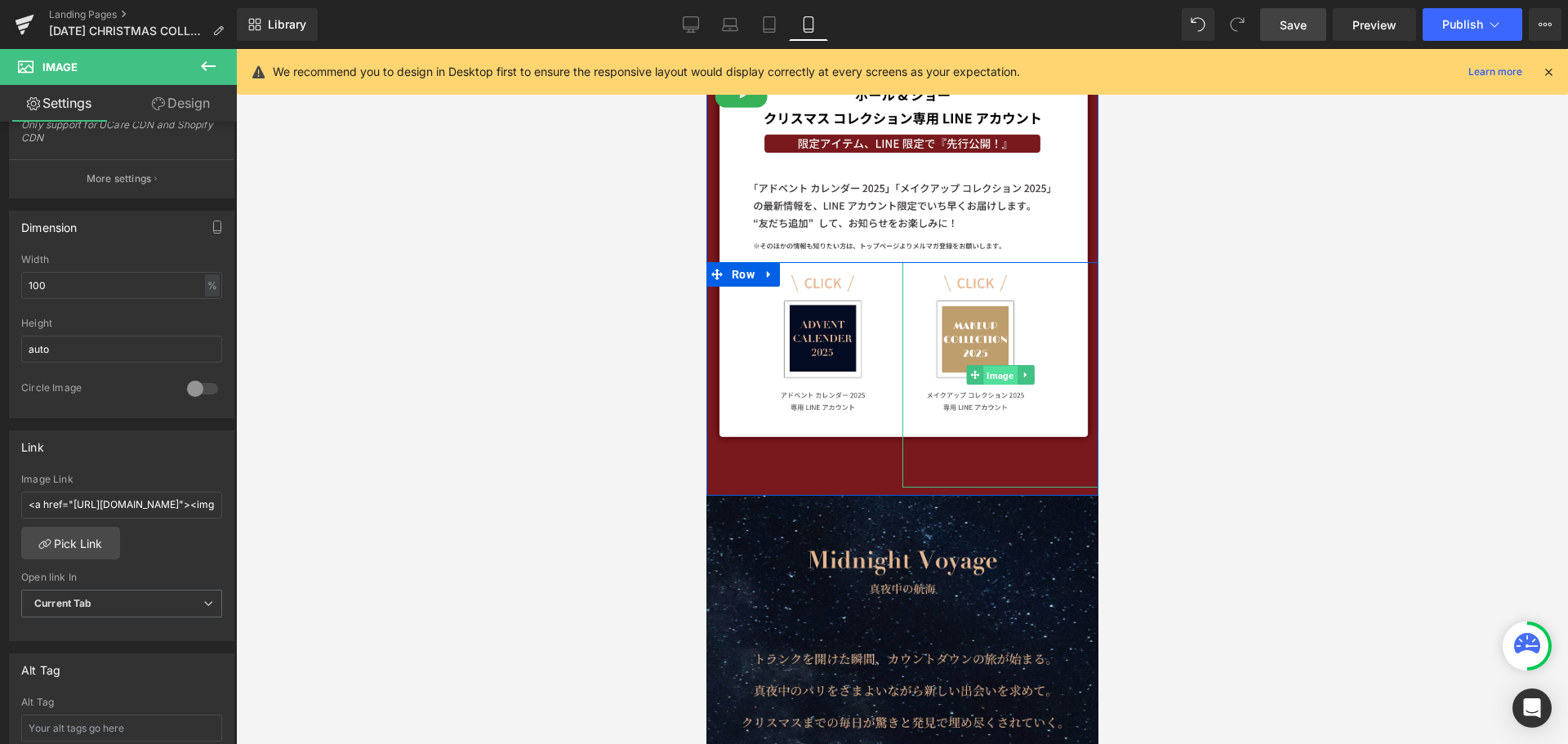
click at [1003, 376] on span "Image" at bounding box center [999, 375] width 34 height 19
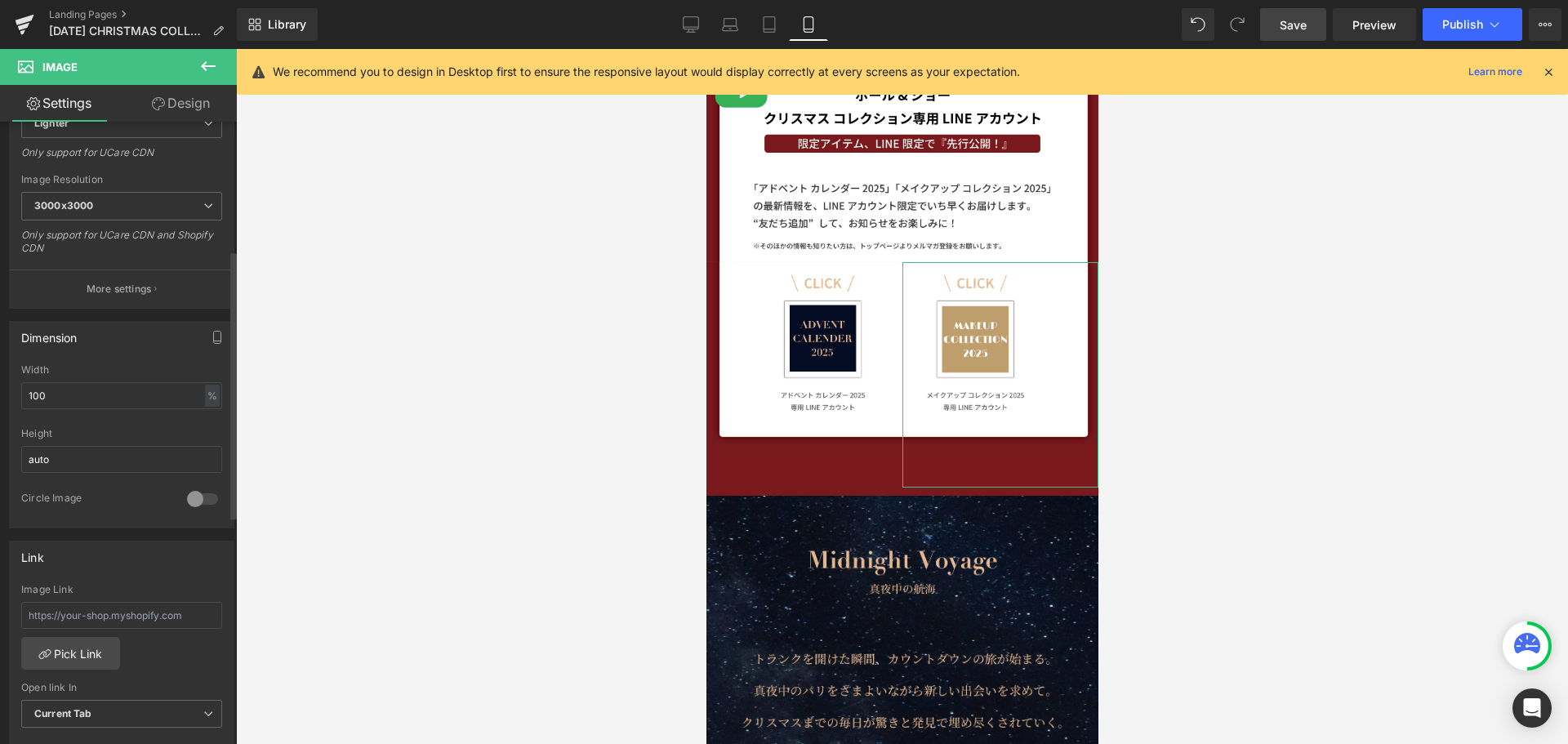
scroll to position [408, 0]
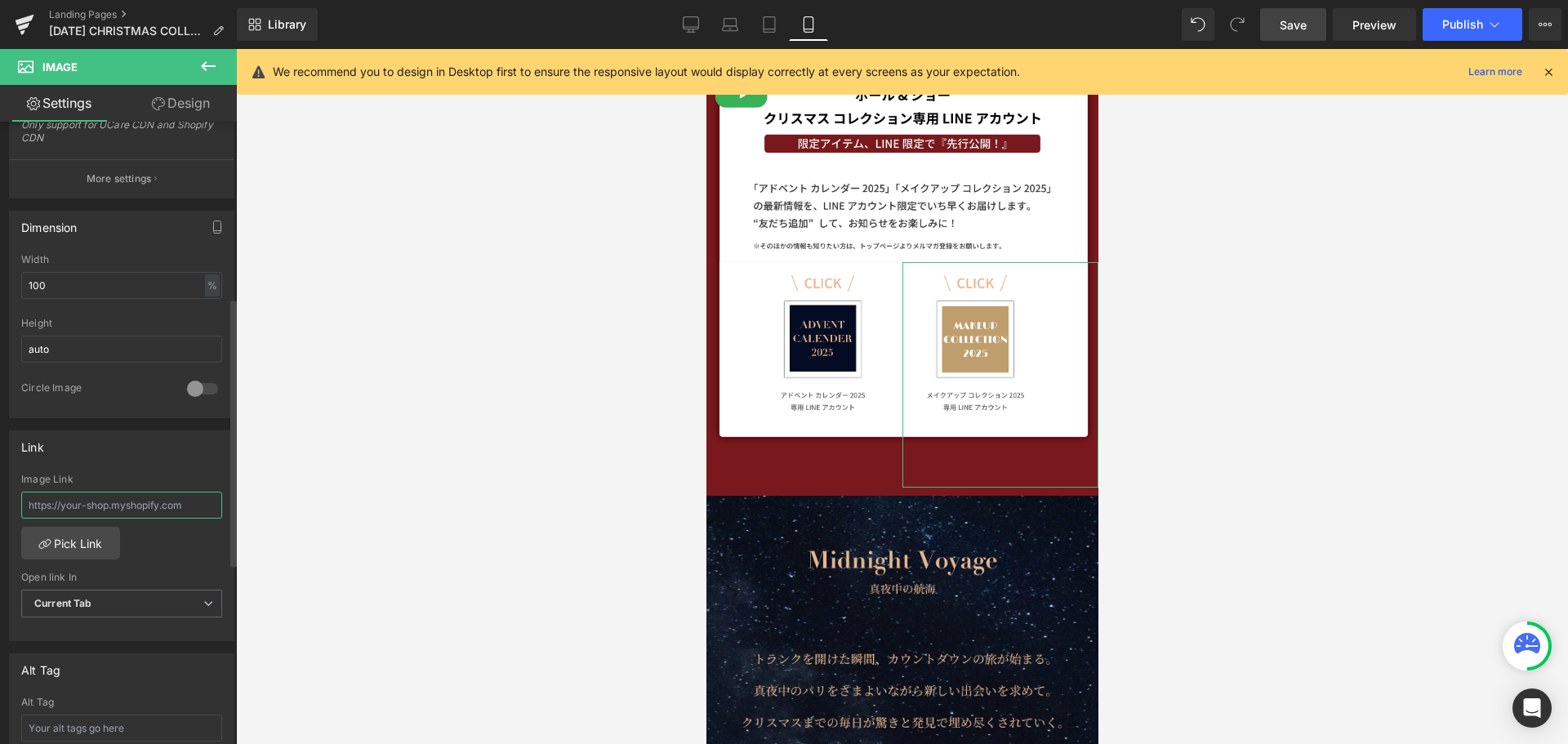
click at [120, 511] on input "text" at bounding box center [122, 505] width 201 height 27
paste input "<a href="[URL][DOMAIN_NAME]"><img src="[URL][DOMAIN_NAME]" alt="友だち追加" height="…"
type input "<a href="[URL][DOMAIN_NAME]"><img src="[URL][DOMAIN_NAME]" alt="友だち追加" height="…"
click at [1307, 32] on span "Save" at bounding box center [1293, 24] width 27 height 17
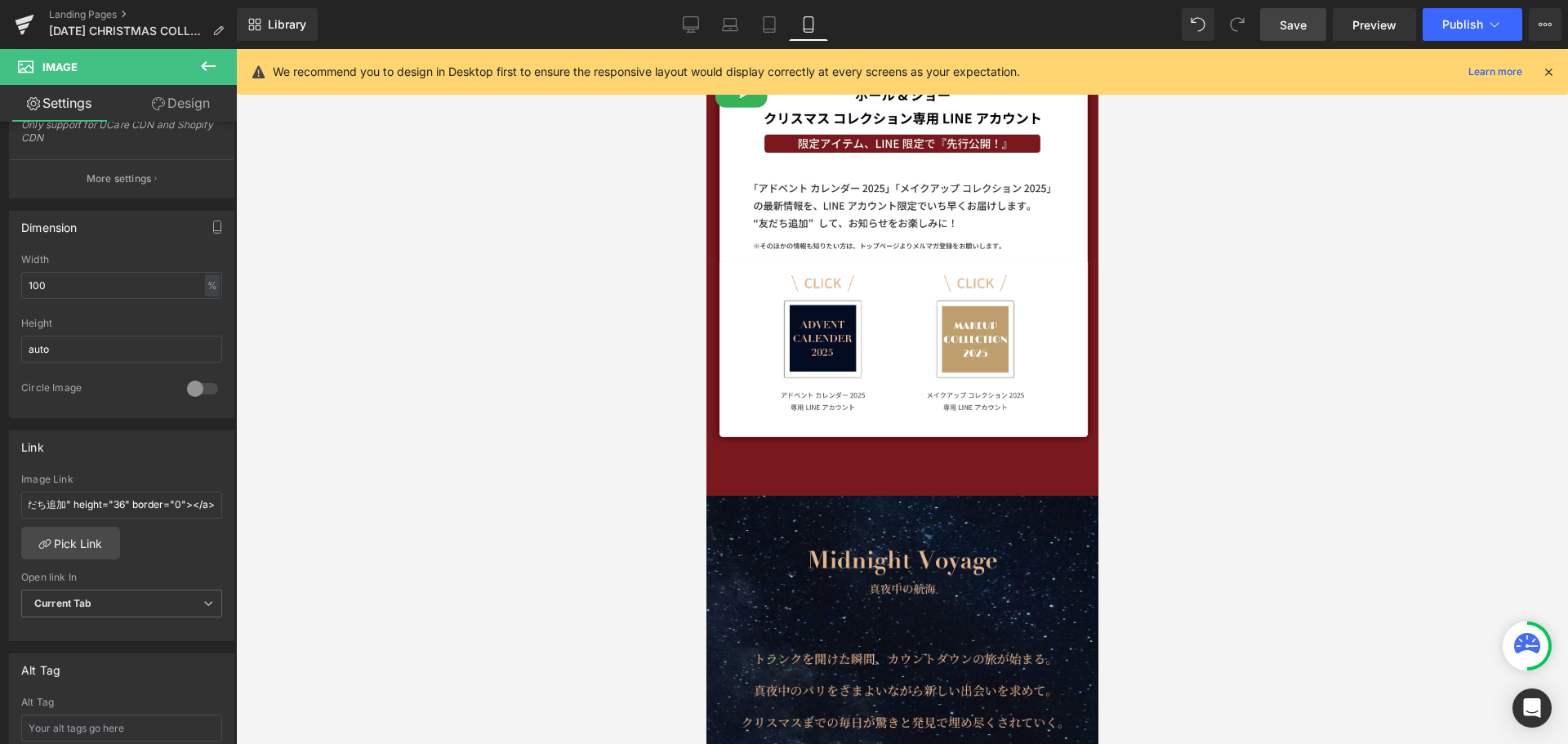
scroll to position [0, 0]
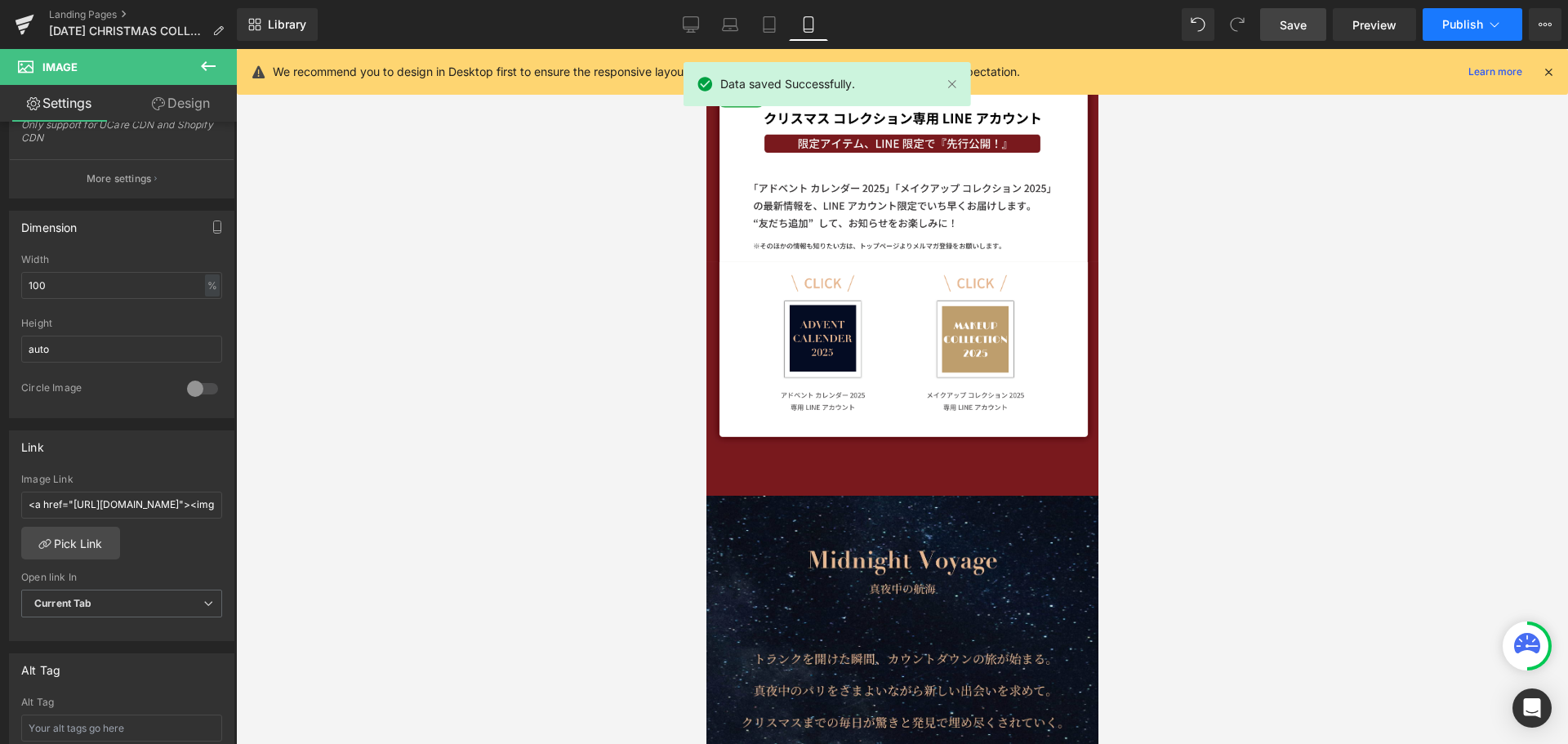
click at [1459, 36] on button "Publish" at bounding box center [1472, 24] width 100 height 33
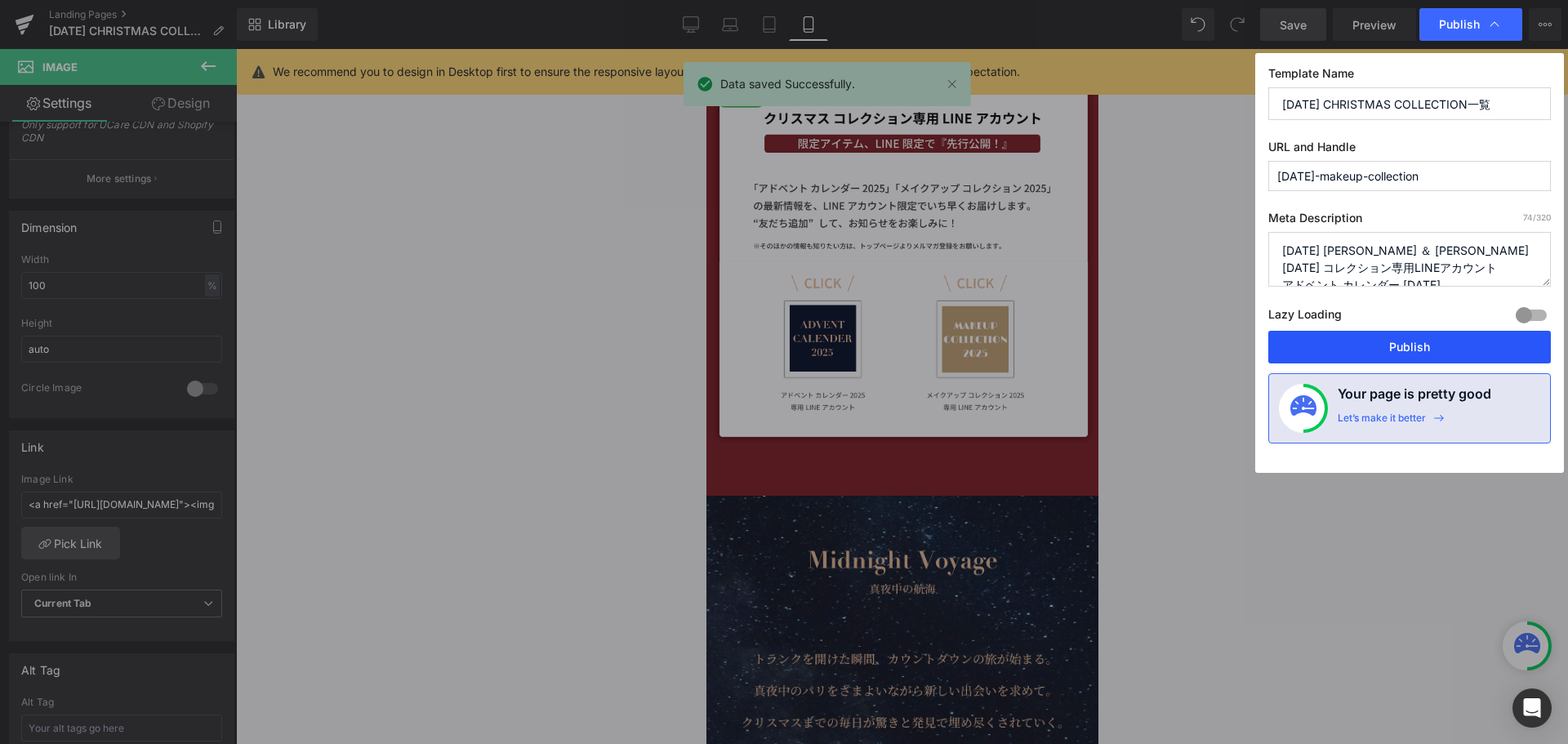
click at [1348, 344] on button "Publish" at bounding box center [1410, 347] width 282 height 33
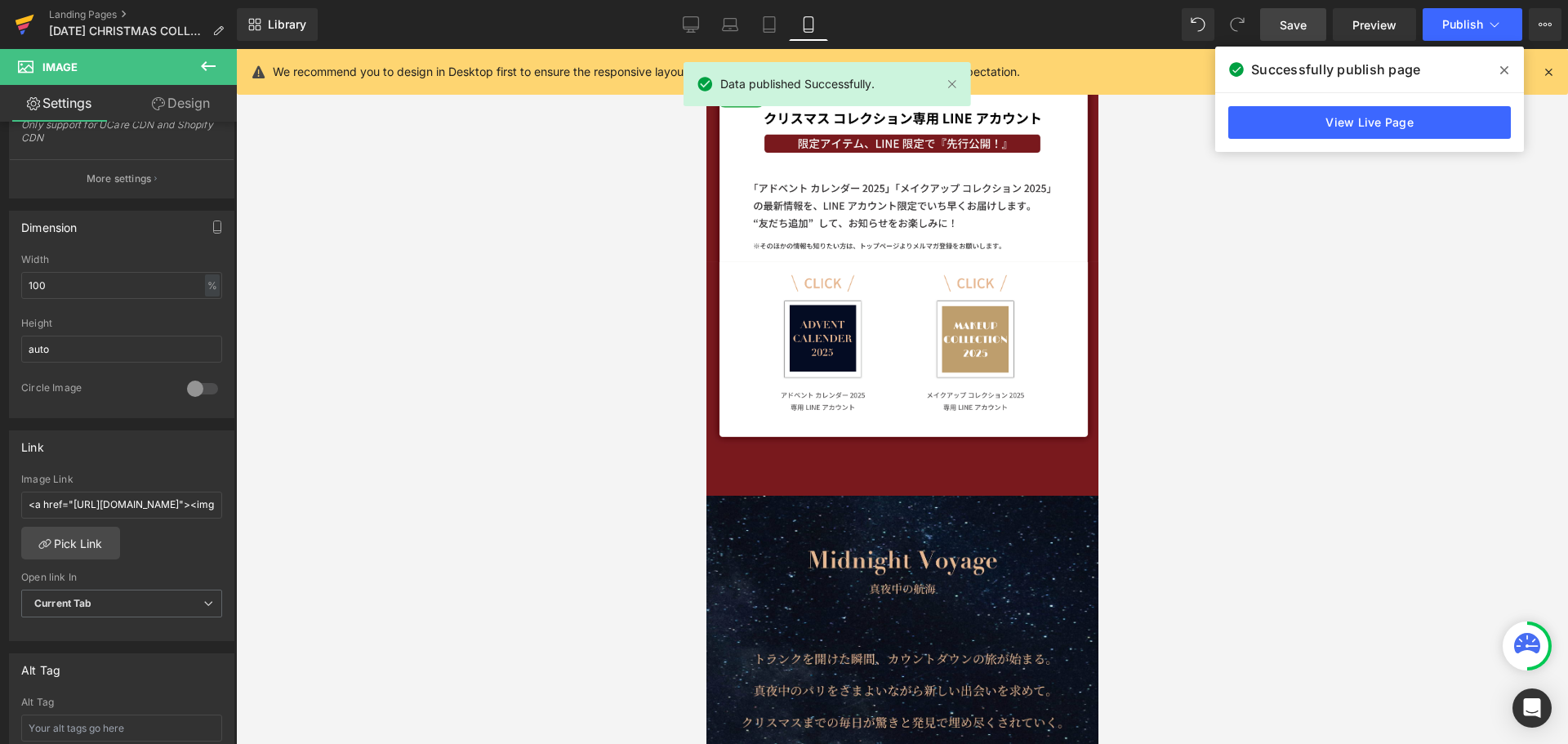
click at [18, 28] on icon at bounding box center [24, 24] width 19 height 41
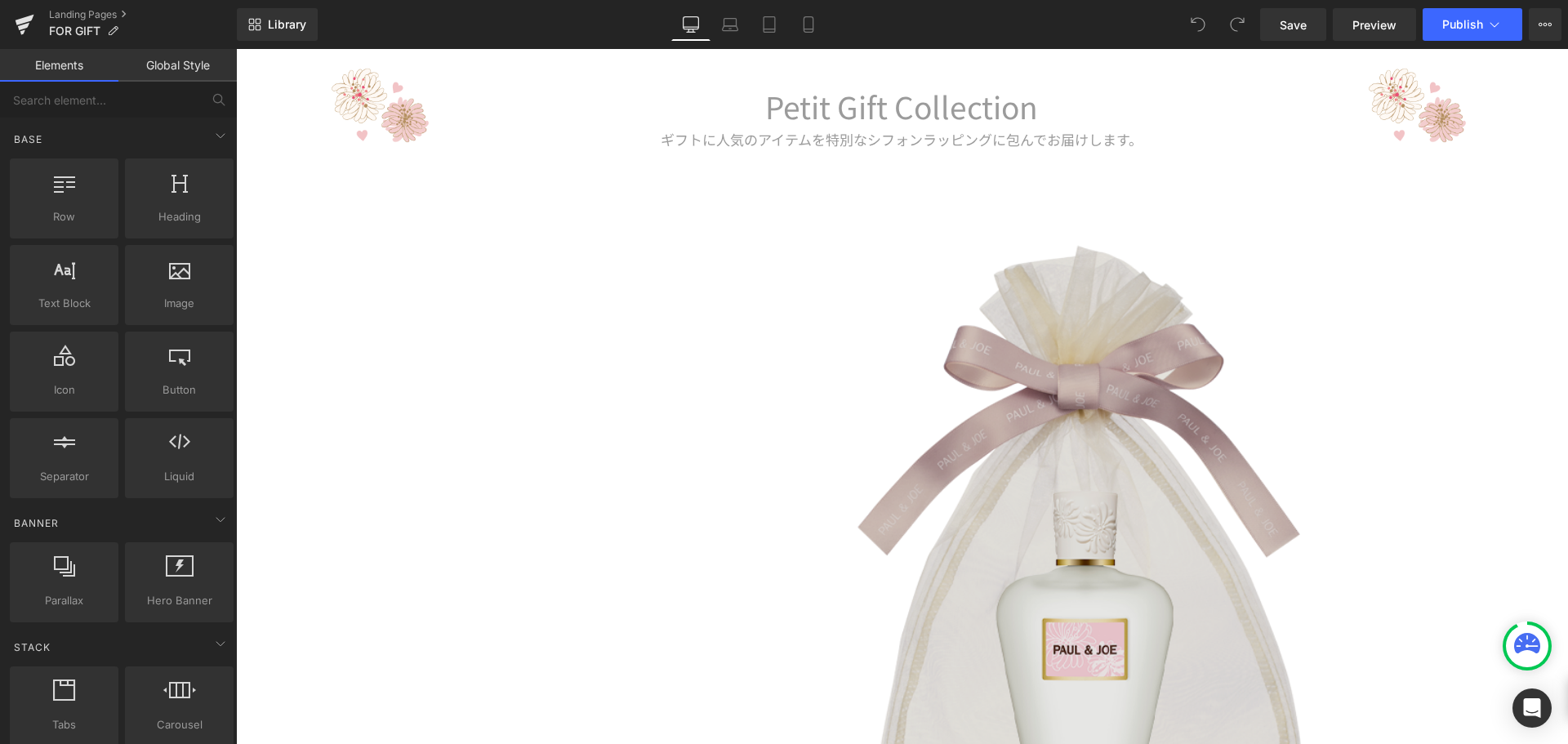
scroll to position [2123, 0]
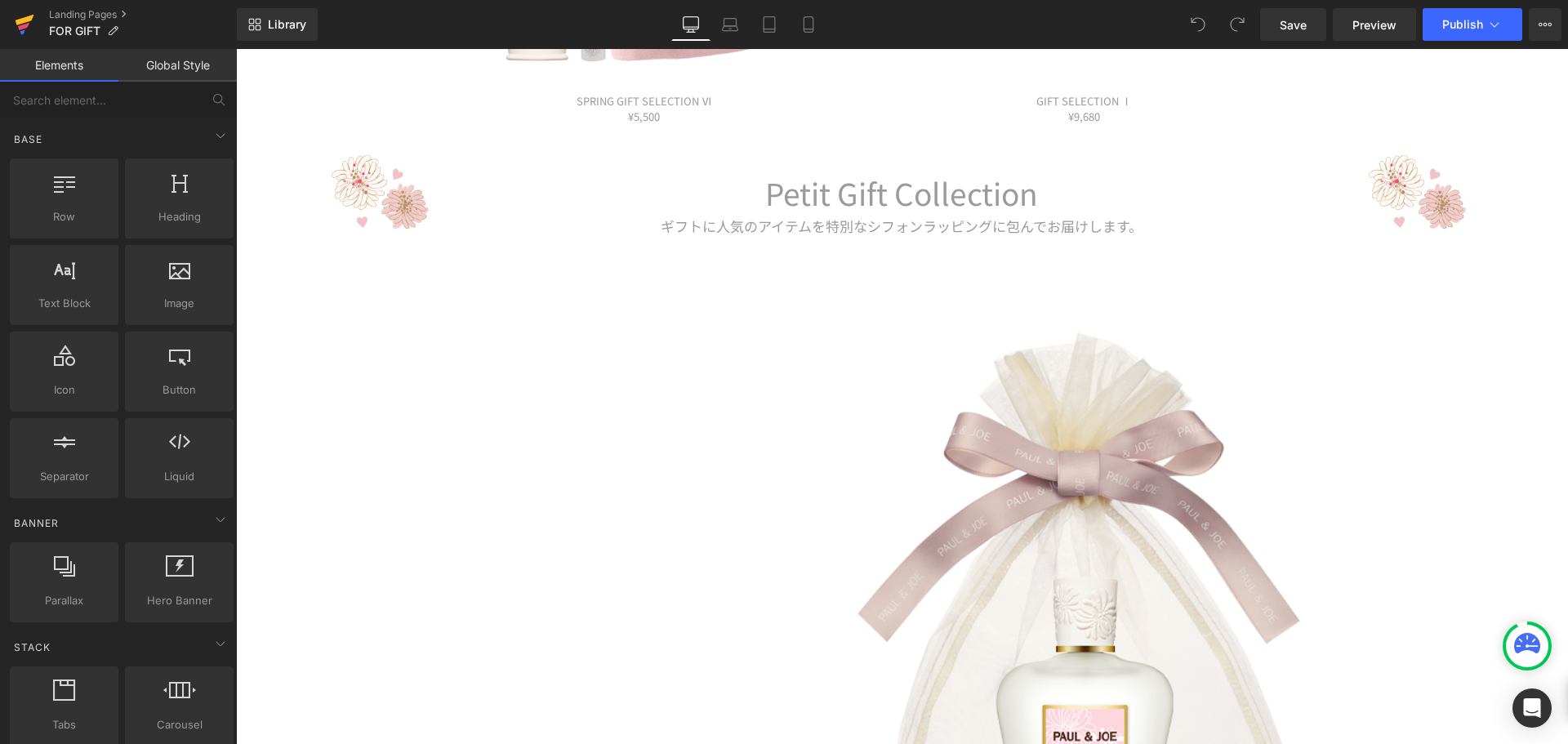
click at [23, 29] on icon at bounding box center [24, 24] width 19 height 41
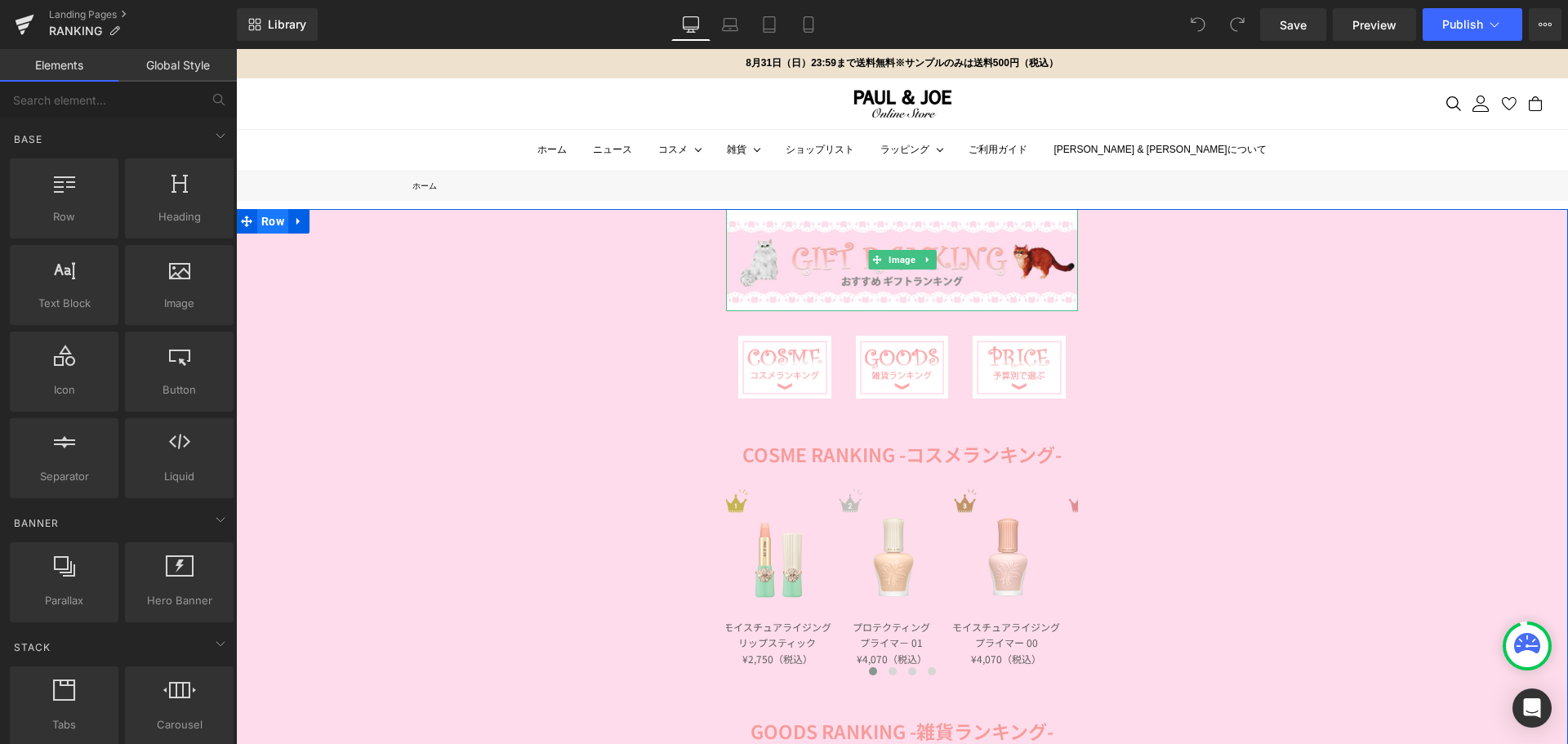
click at [269, 215] on span "Row" at bounding box center [272, 221] width 31 height 24
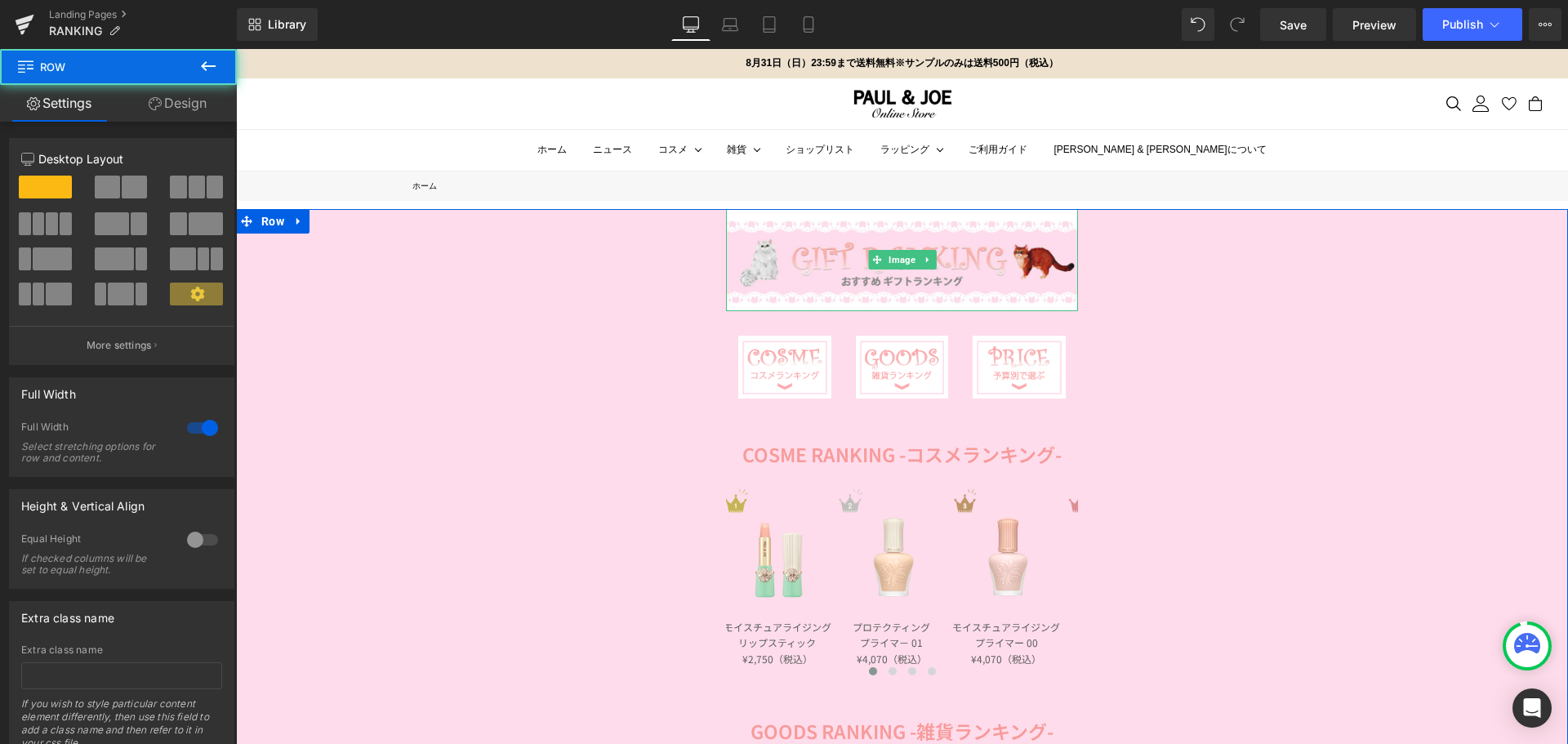
click at [204, 102] on link "Design" at bounding box center [177, 103] width 118 height 37
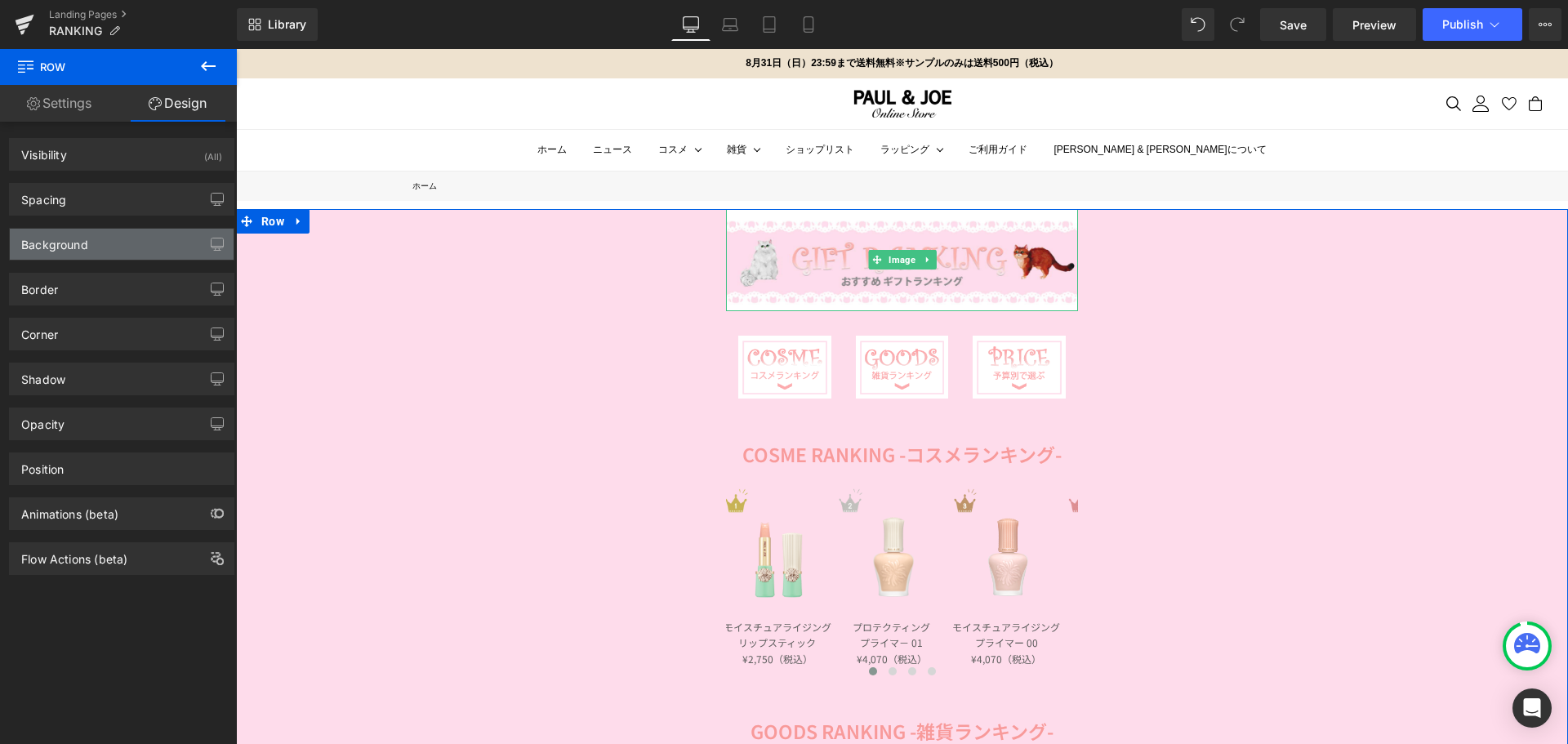
click at [137, 245] on div "Background" at bounding box center [122, 244] width 224 height 31
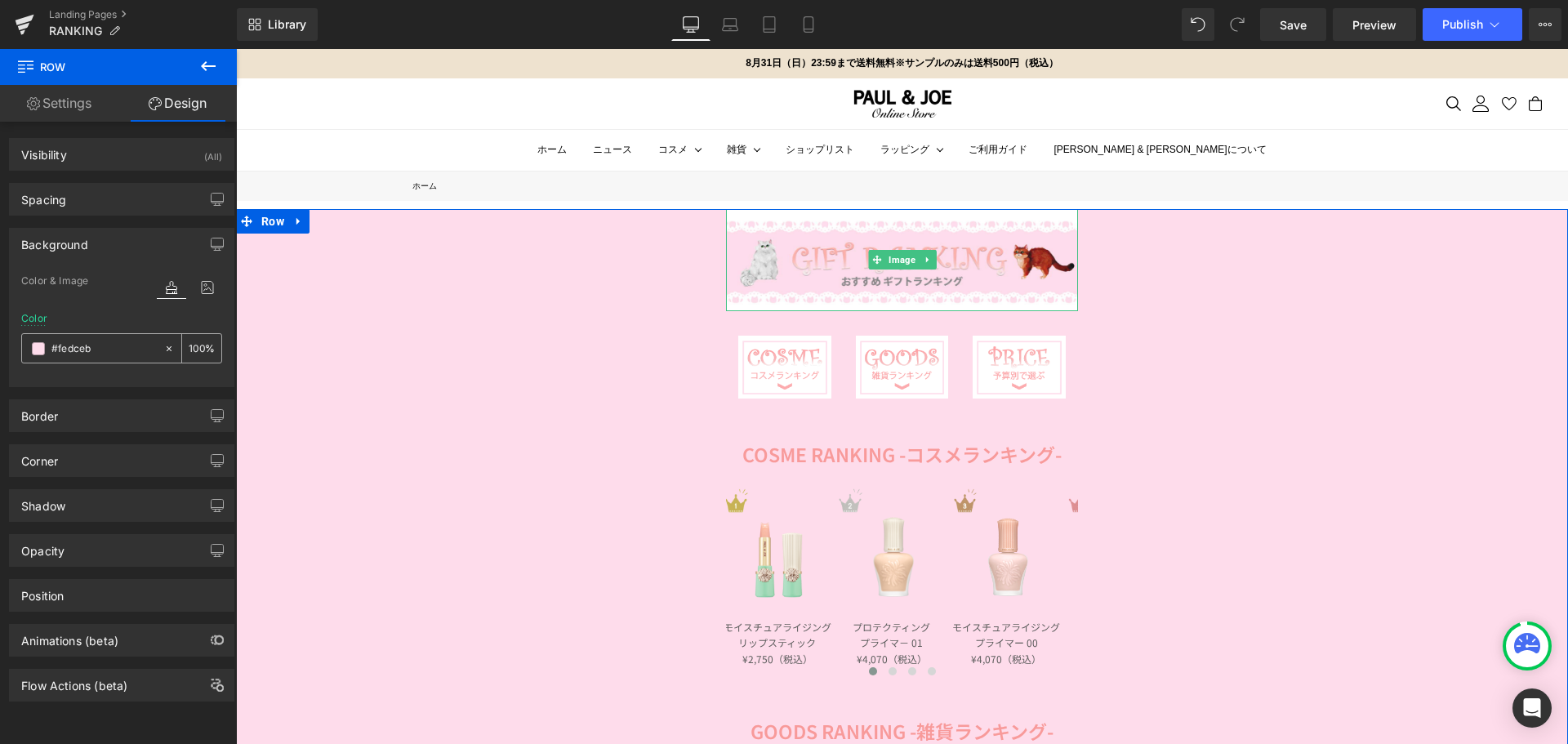
click at [41, 350] on span at bounding box center [39, 349] width 13 height 13
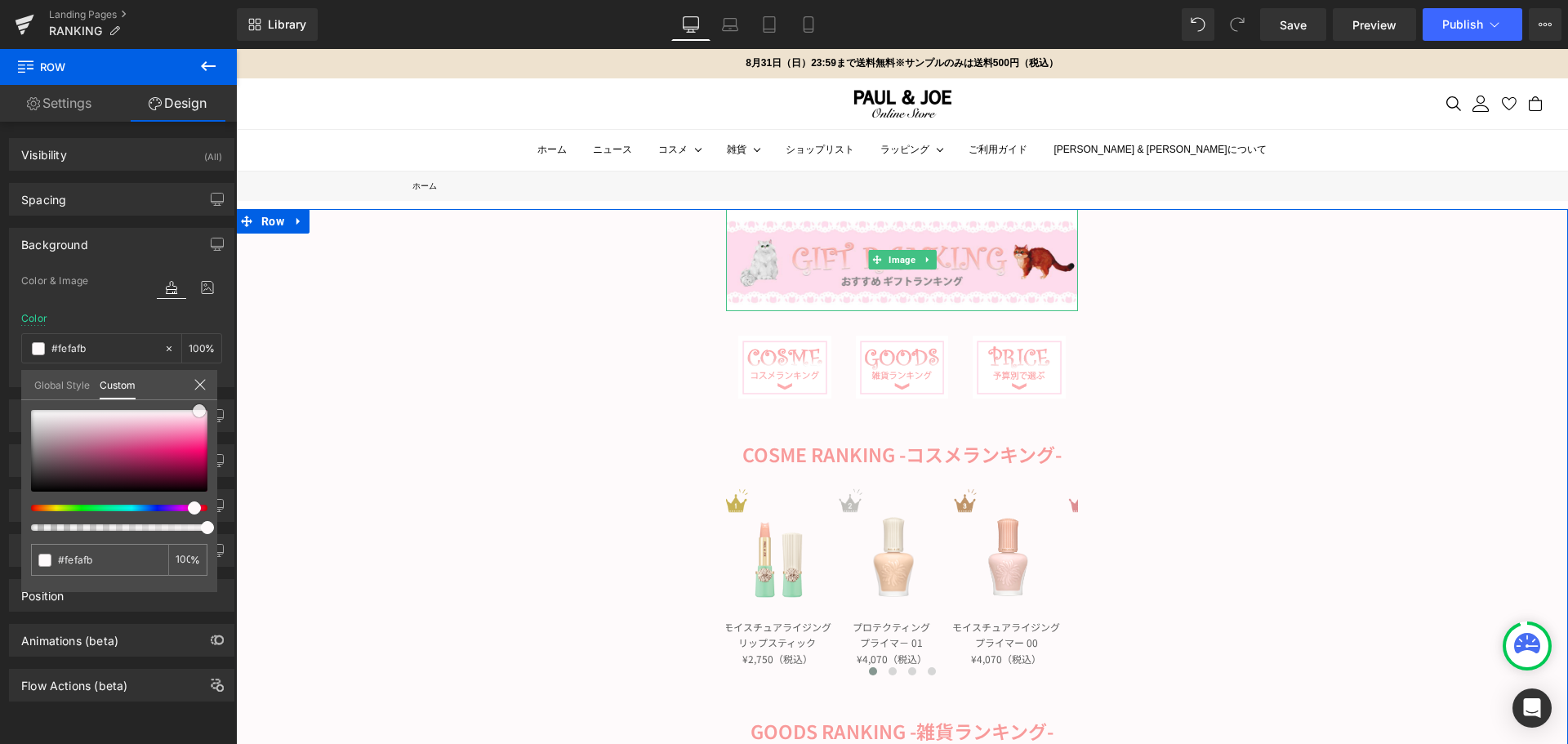
click at [196, 408] on span at bounding box center [199, 411] width 13 height 13
click at [125, 566] on input "#fedceb" at bounding box center [101, 560] width 86 height 17
click at [113, 555] on input "#fedceb" at bounding box center [101, 560] width 86 height 17
drag, startPoint x: 113, startPoint y: 555, endPoint x: 29, endPoint y: 563, distance: 84.4
click at [29, 563] on div "#fedceb 100 %" at bounding box center [119, 500] width 196 height 182
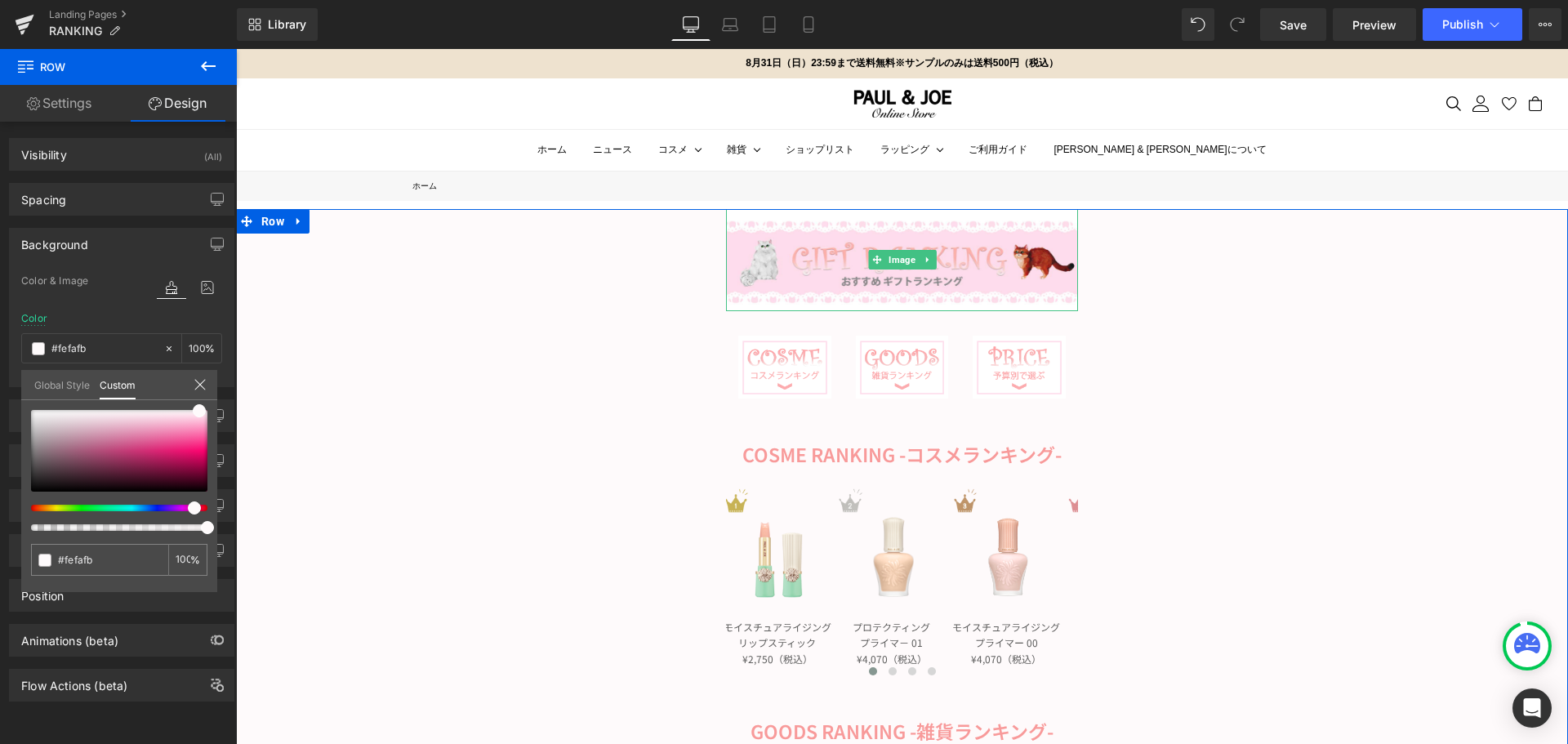
type input "#fefafb"
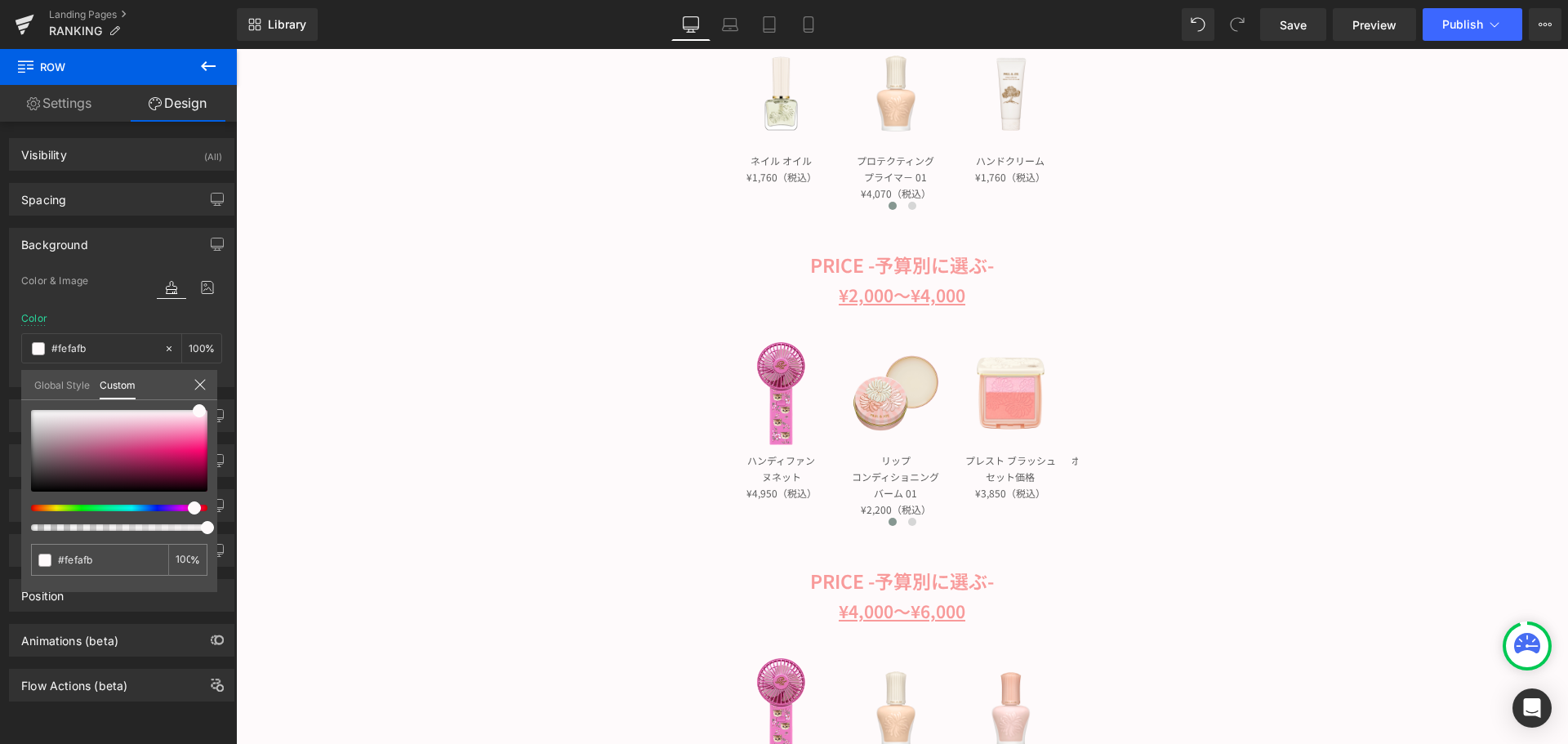
scroll to position [1062, 0]
click at [801, 14] on link "Mobile" at bounding box center [808, 24] width 39 height 33
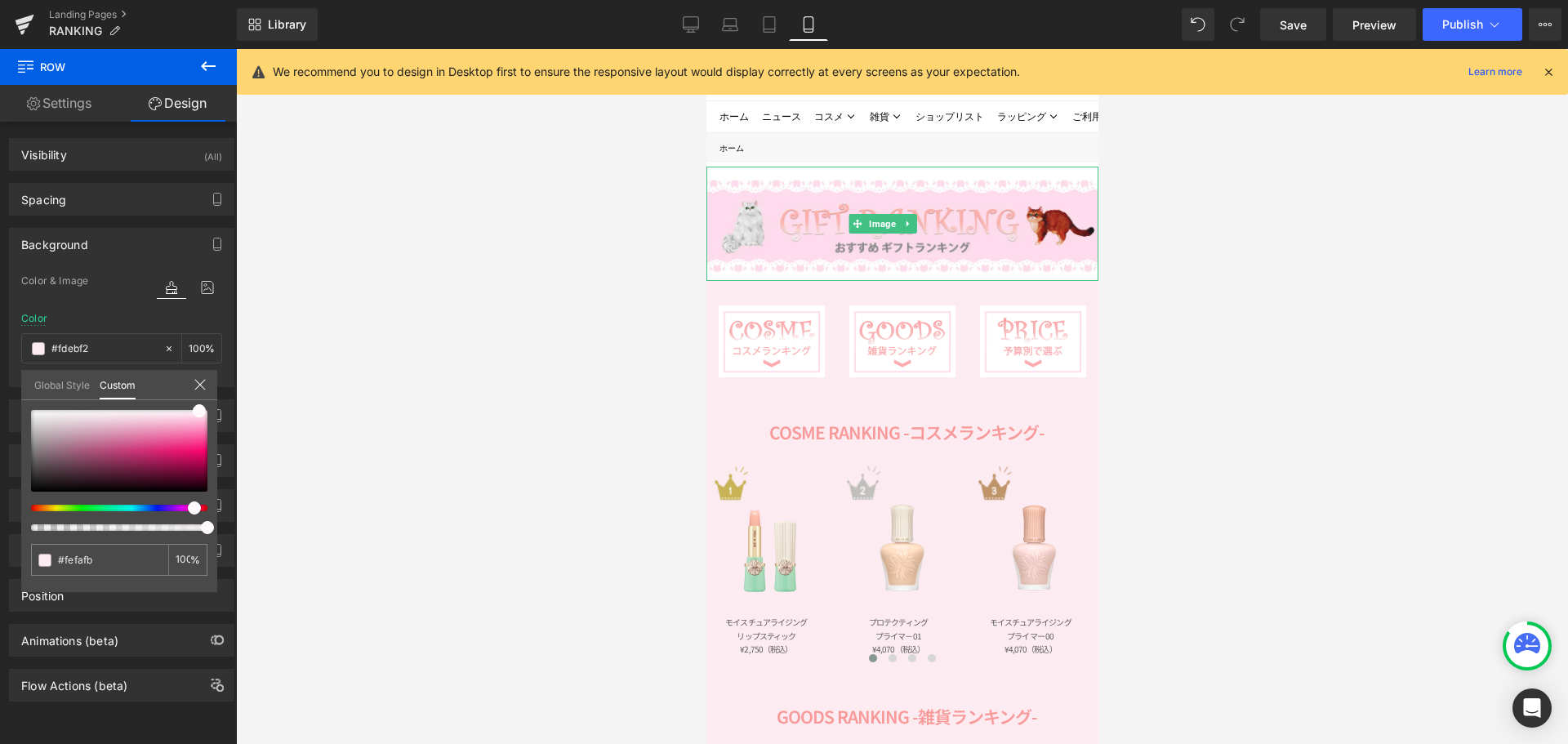
scroll to position [0, 0]
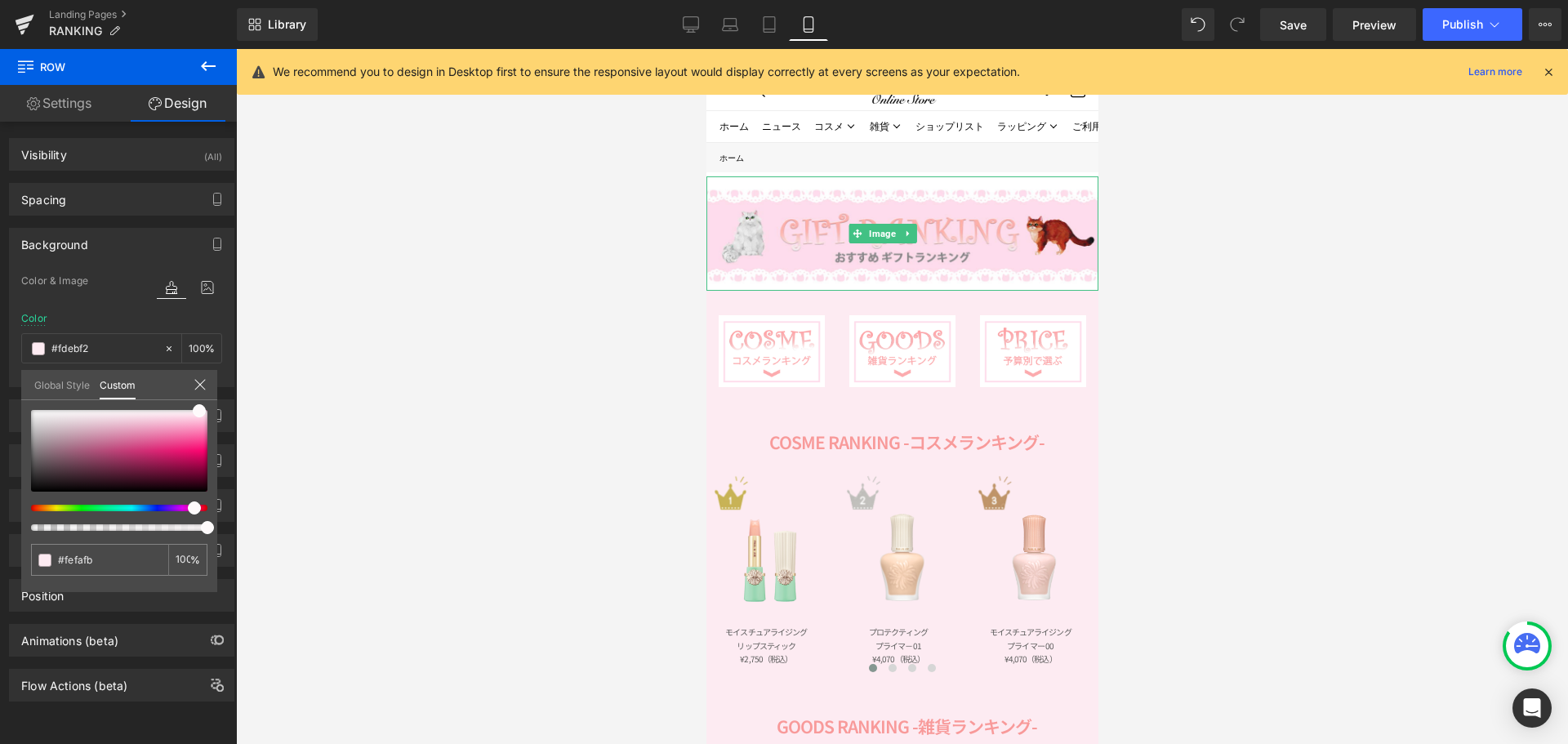
click at [609, 328] on div at bounding box center [903, 395] width 1333 height 695
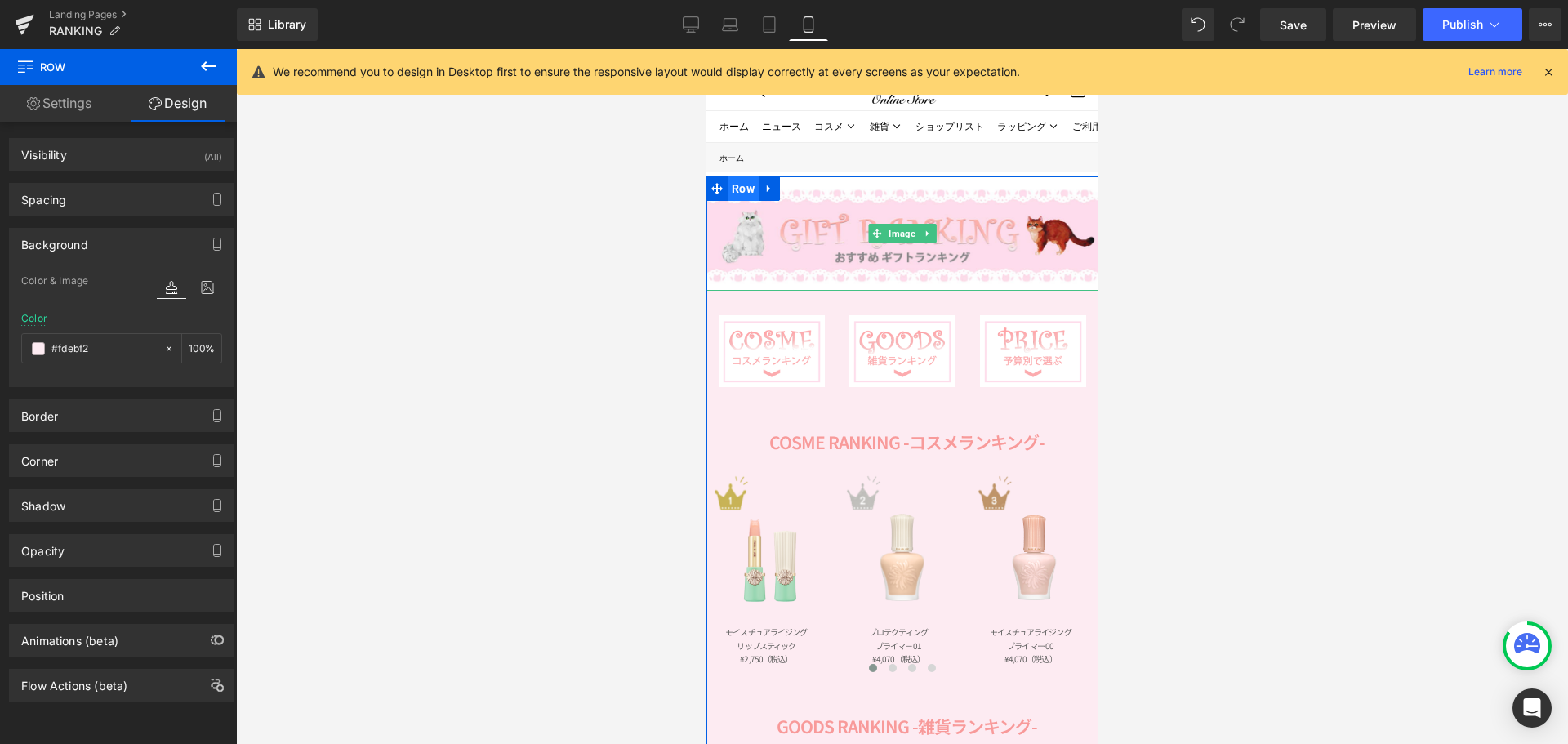
click at [737, 189] on span "Row" at bounding box center [742, 189] width 31 height 24
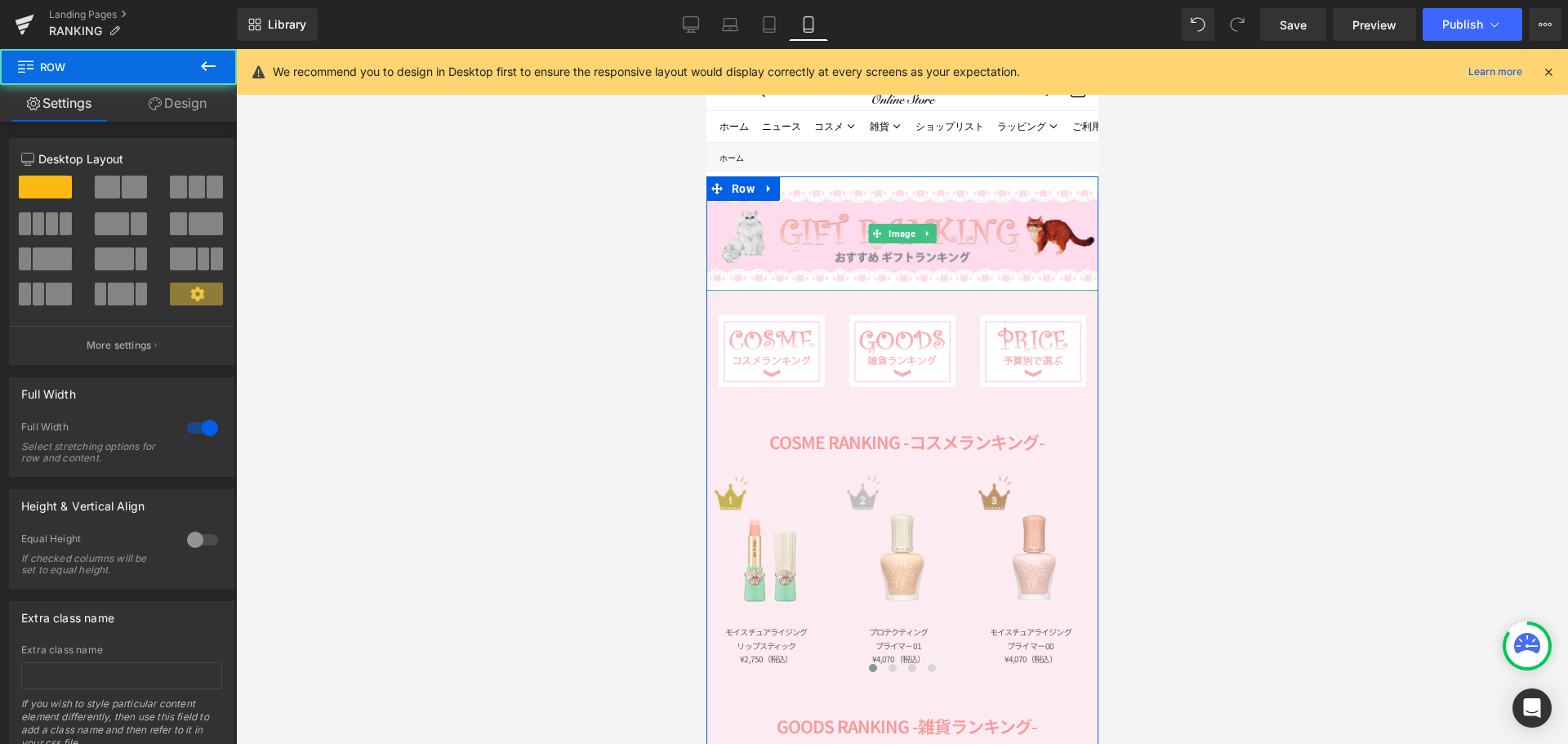
click at [207, 103] on link "Design" at bounding box center [177, 103] width 118 height 37
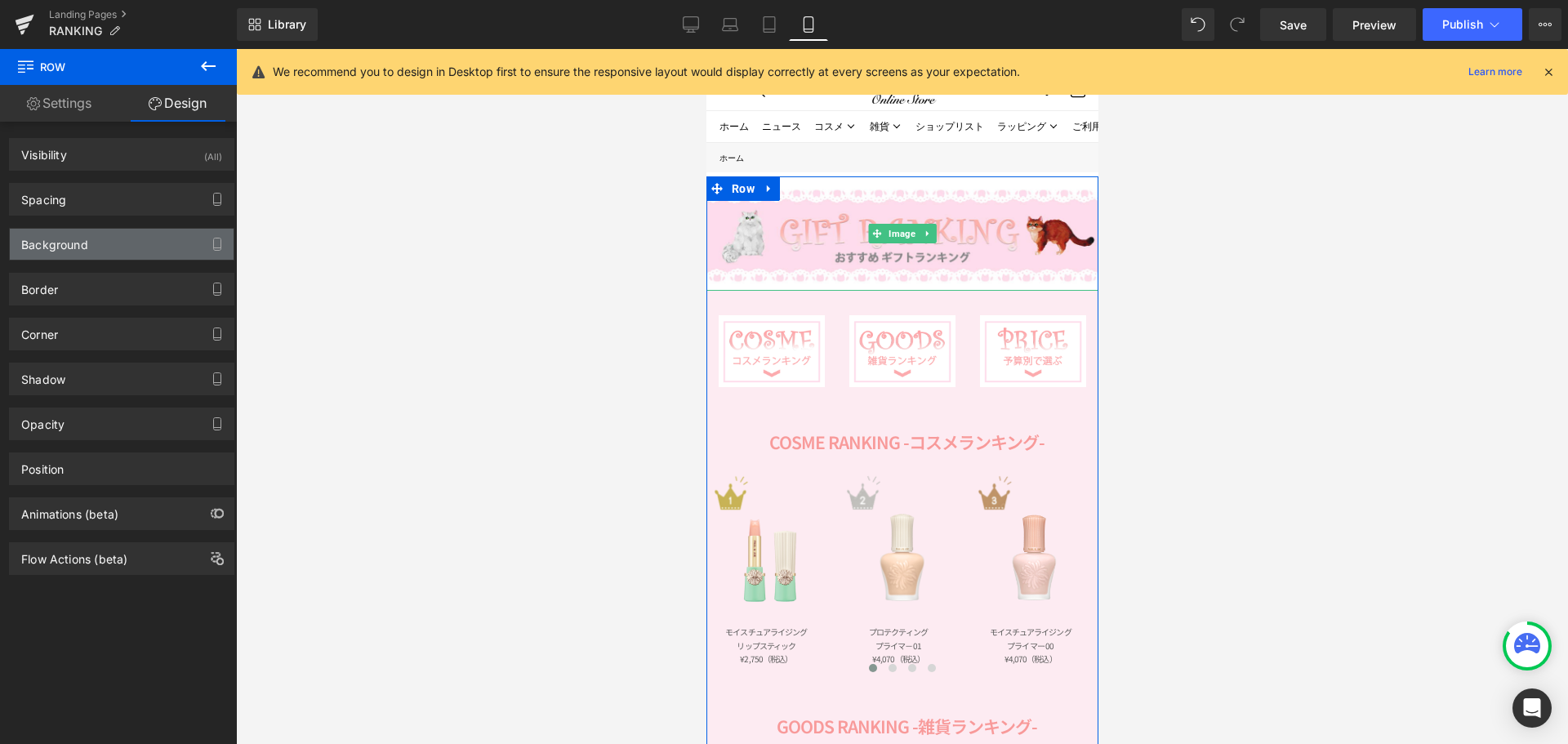
click at [142, 239] on div "Background" at bounding box center [122, 244] width 224 height 31
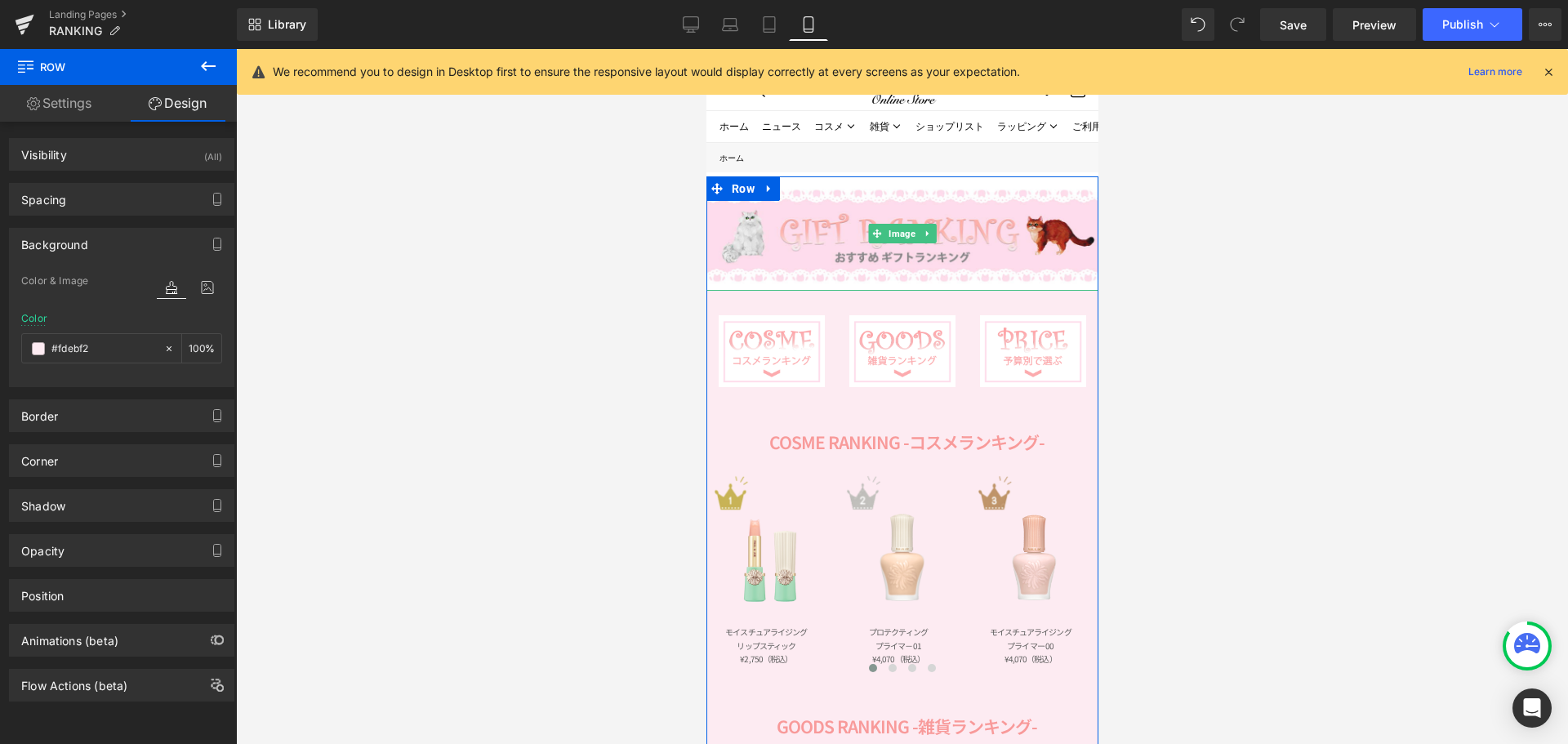
paste input "efafb"
type input "#fefafb"
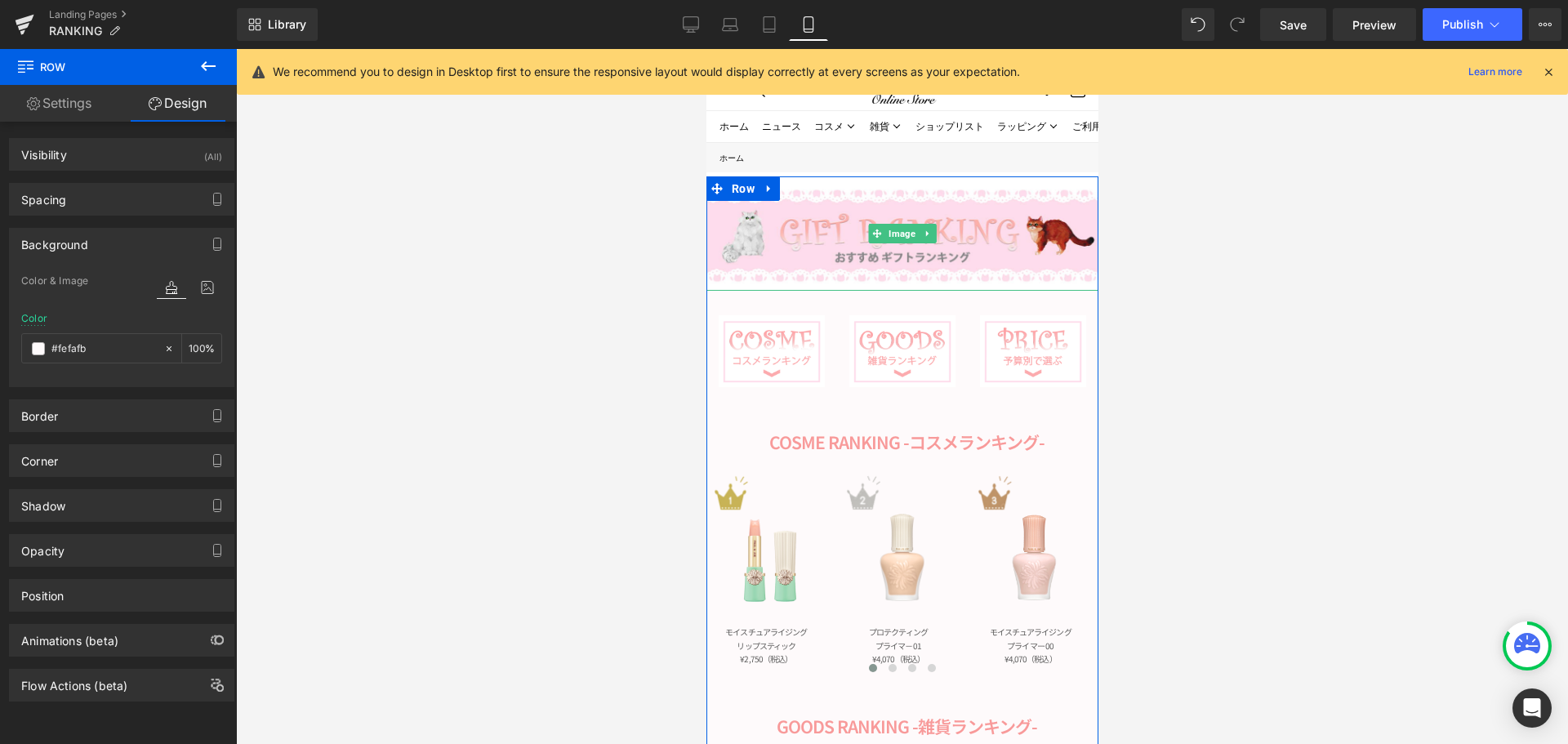
click at [542, 483] on div at bounding box center [903, 395] width 1333 height 695
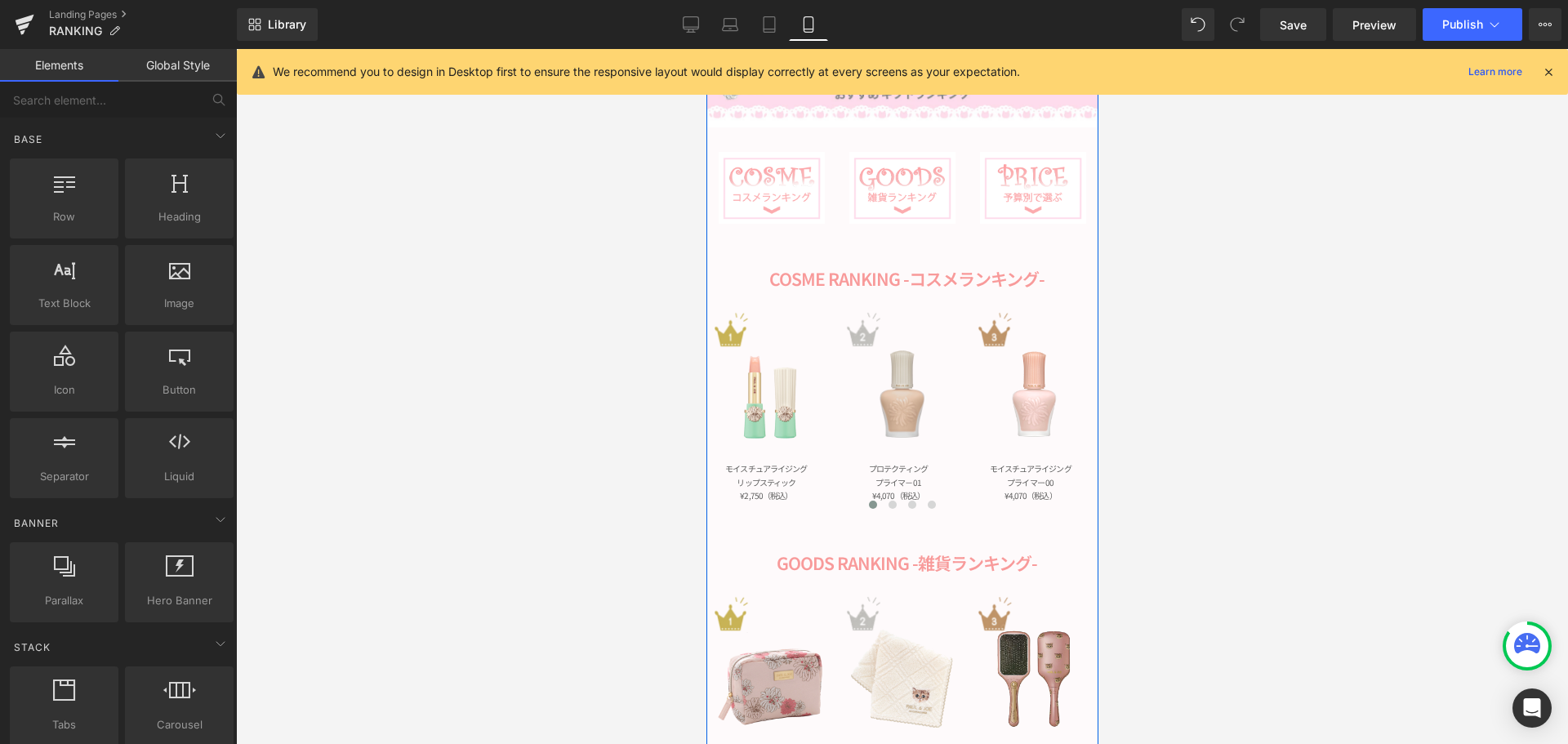
scroll to position [327, 0]
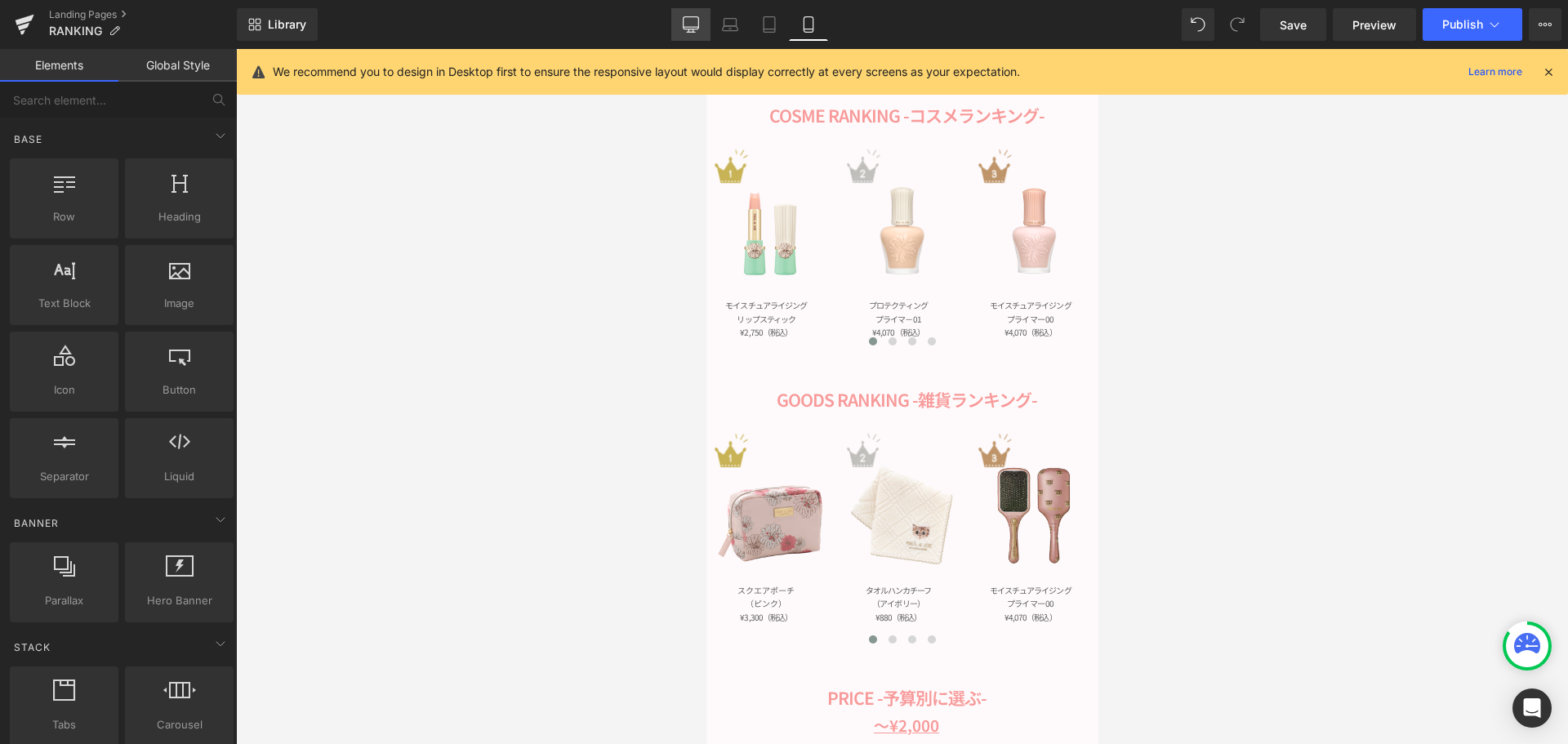
click at [692, 18] on icon at bounding box center [691, 23] width 16 height 16
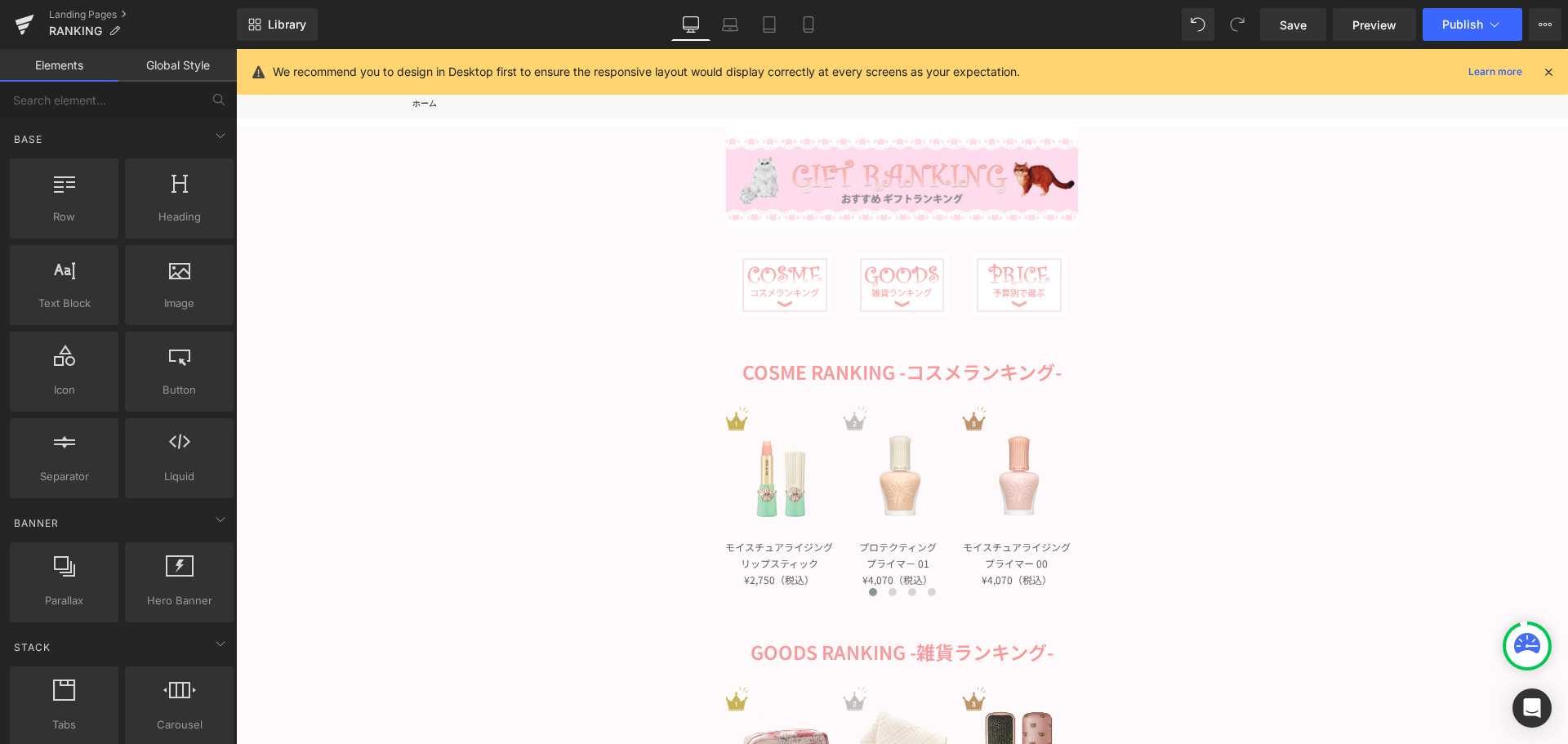
scroll to position [81, 0]
click at [1048, 498] on button "›" at bounding box center [1053, 496] width 49 height 49
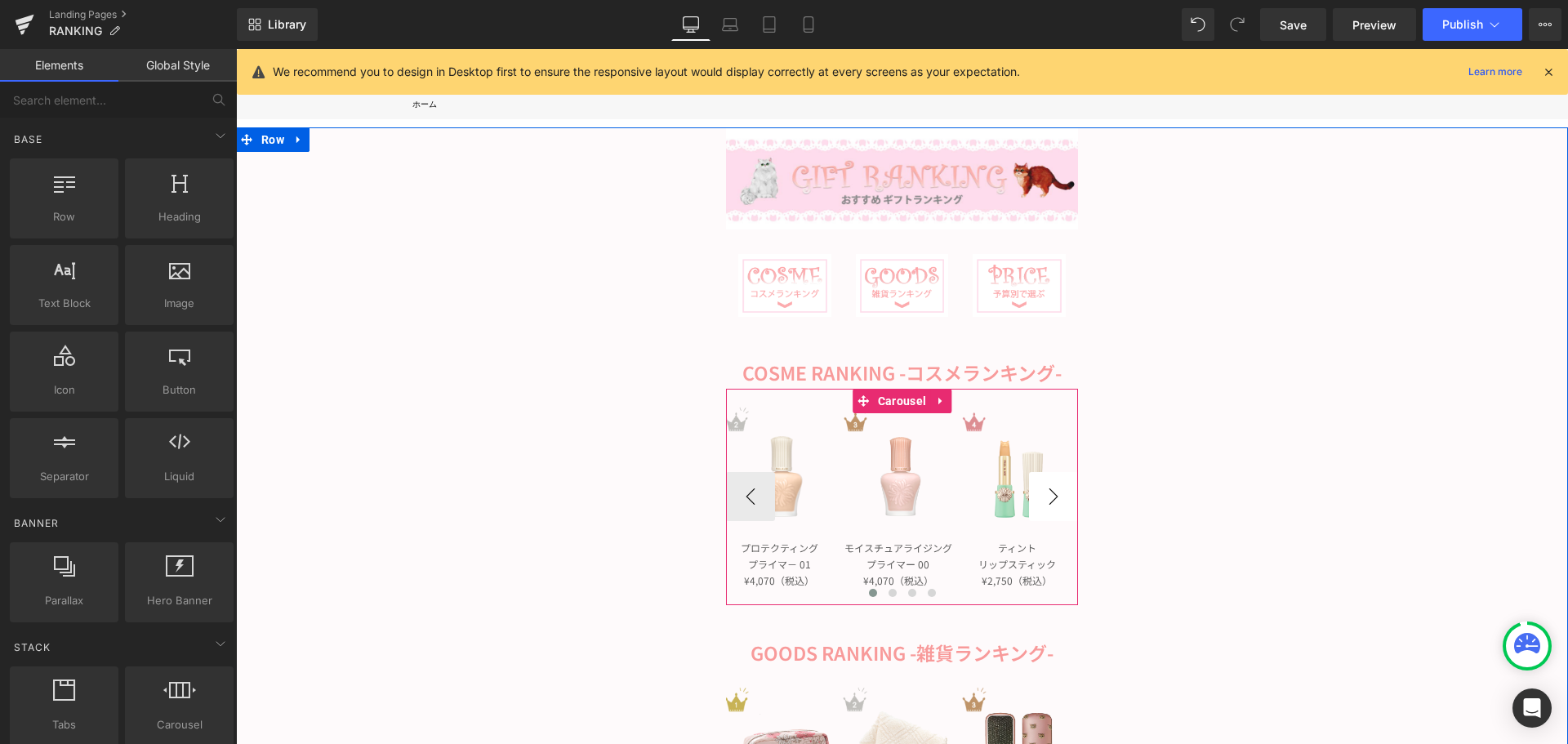
click at [1048, 498] on button "›" at bounding box center [1053, 496] width 49 height 49
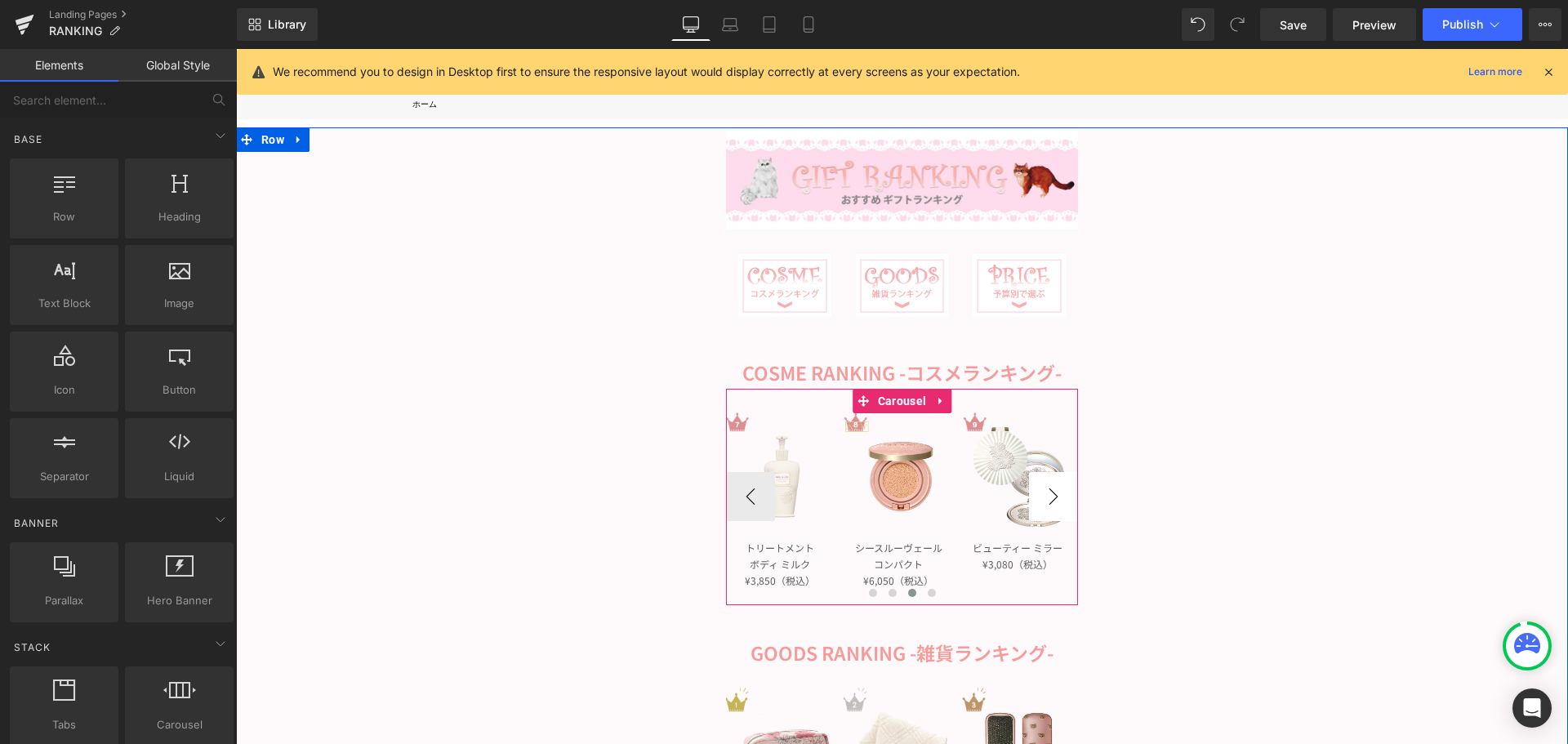
click at [1048, 498] on button "›" at bounding box center [1053, 496] width 49 height 49
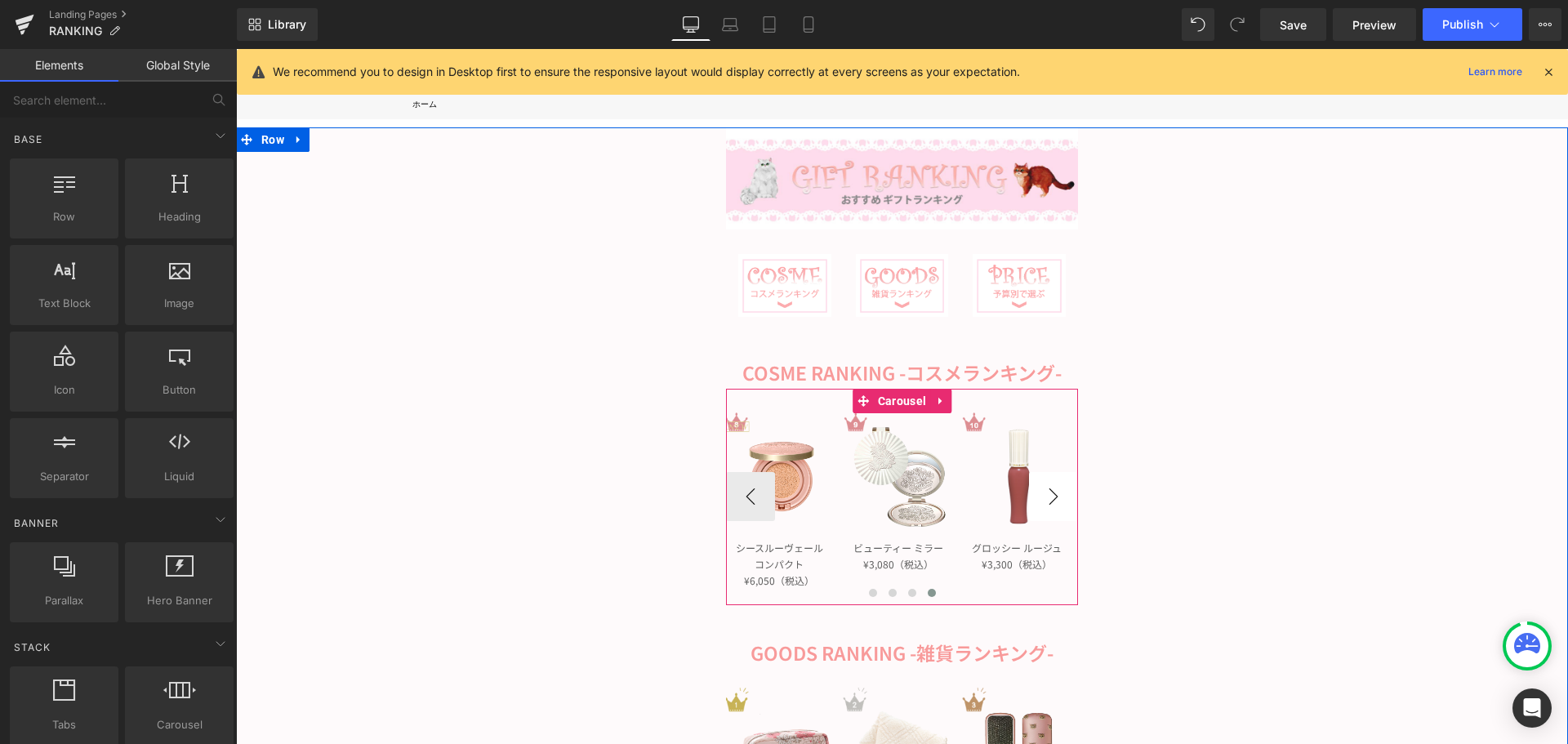
click at [1048, 498] on button "›" at bounding box center [1053, 496] width 49 height 49
click at [736, 492] on button "‹" at bounding box center [750, 496] width 49 height 49
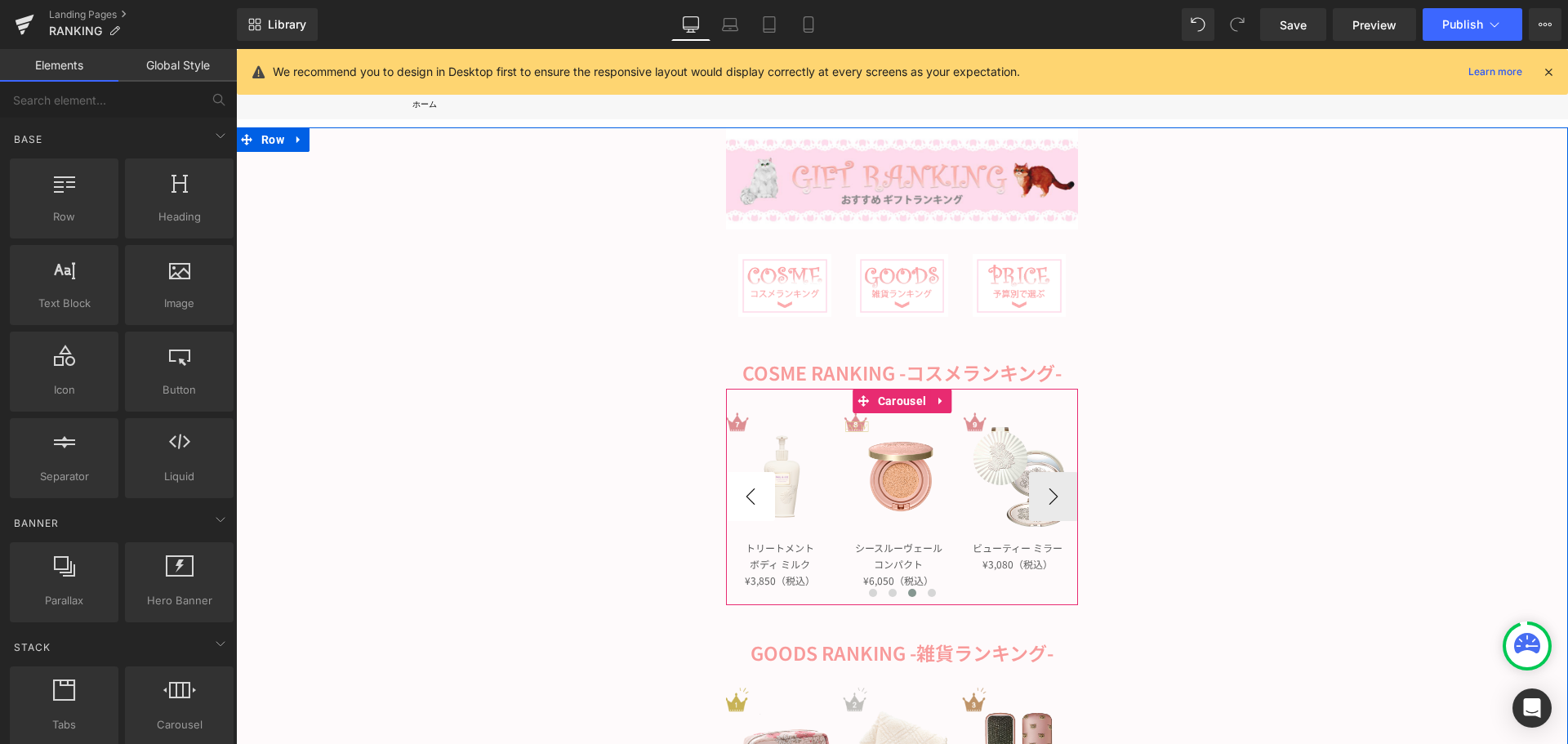
click at [736, 492] on button "‹" at bounding box center [750, 496] width 49 height 49
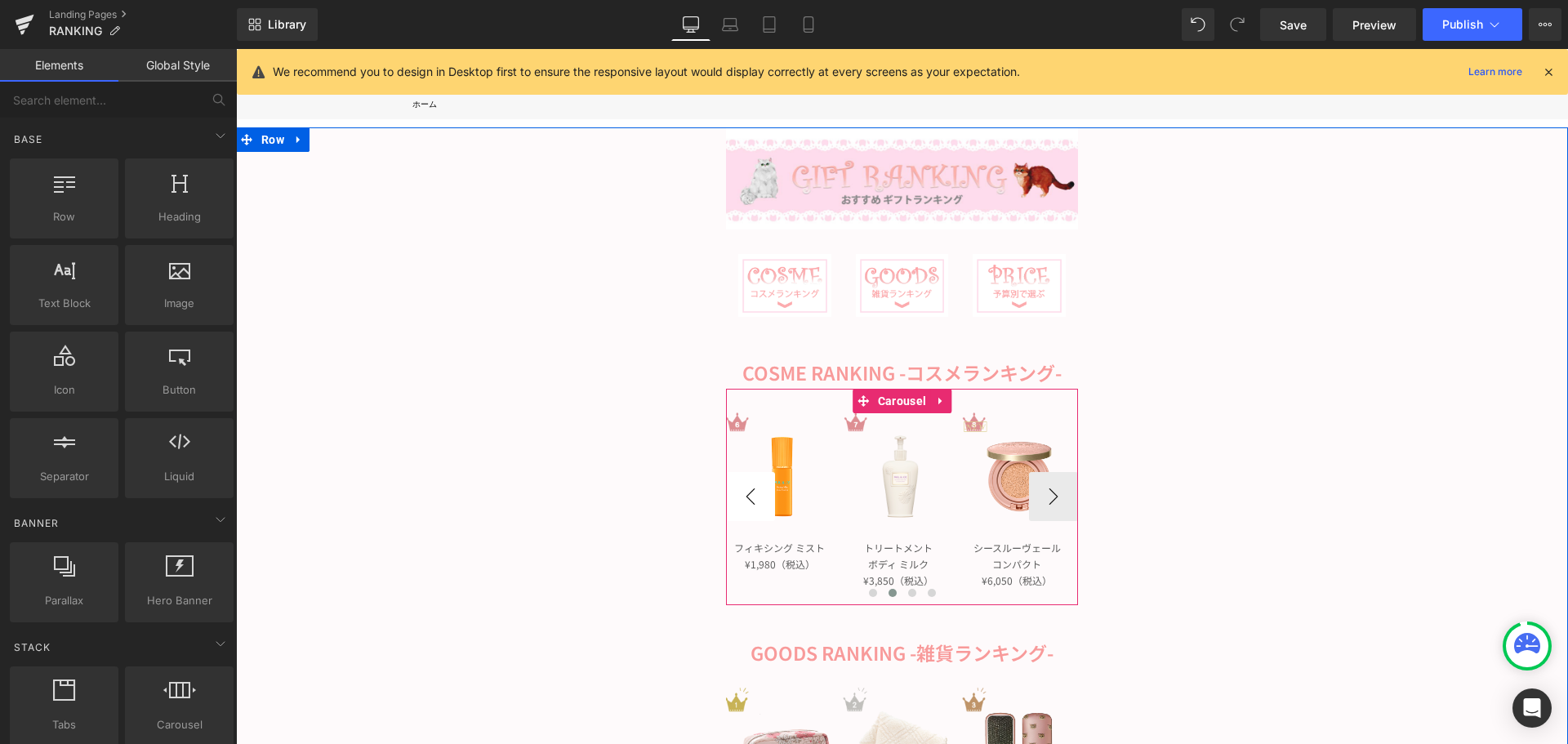
click at [736, 492] on button "‹" at bounding box center [750, 496] width 49 height 49
click at [737, 490] on button "‹" at bounding box center [750, 496] width 49 height 49
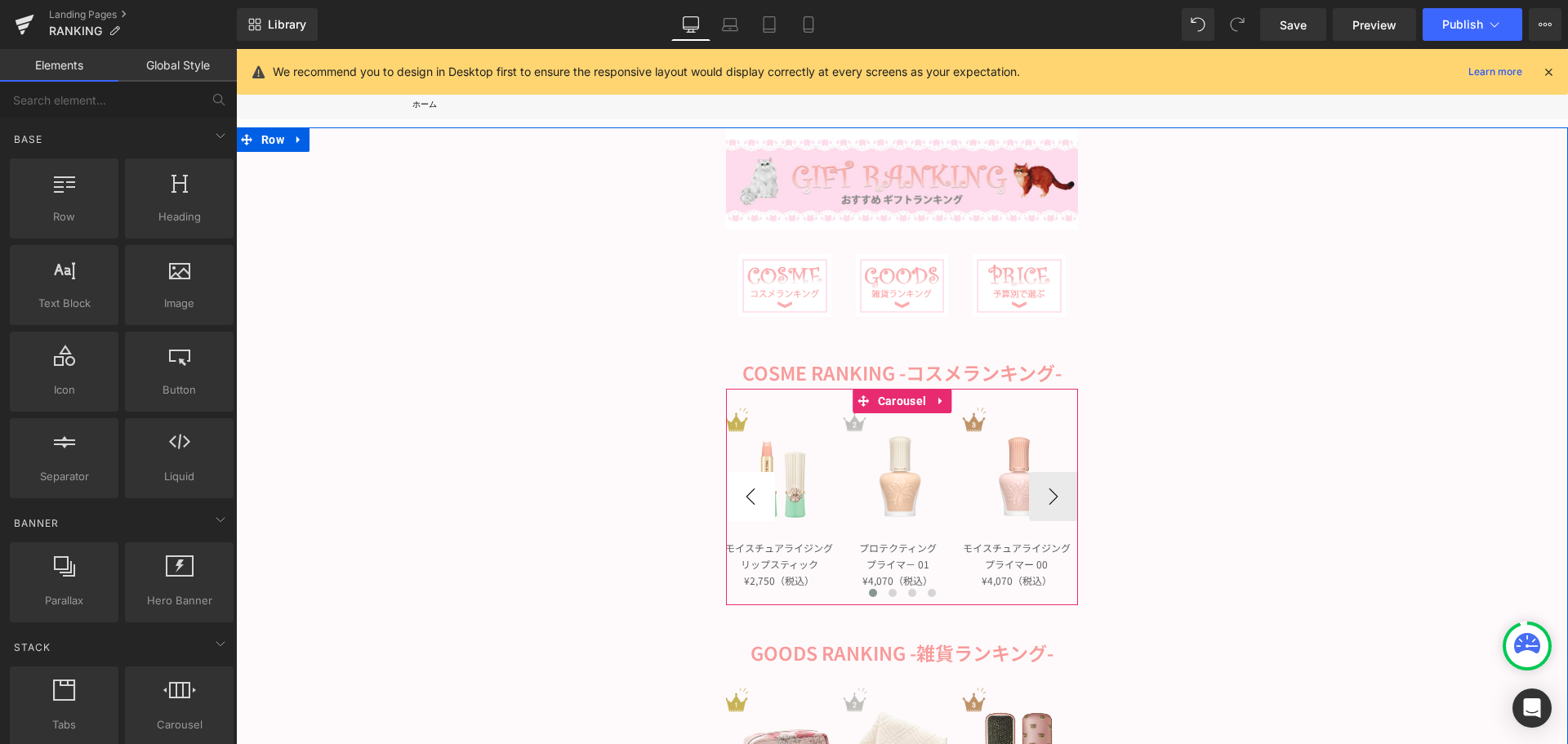
click at [737, 490] on button "‹" at bounding box center [750, 496] width 49 height 49
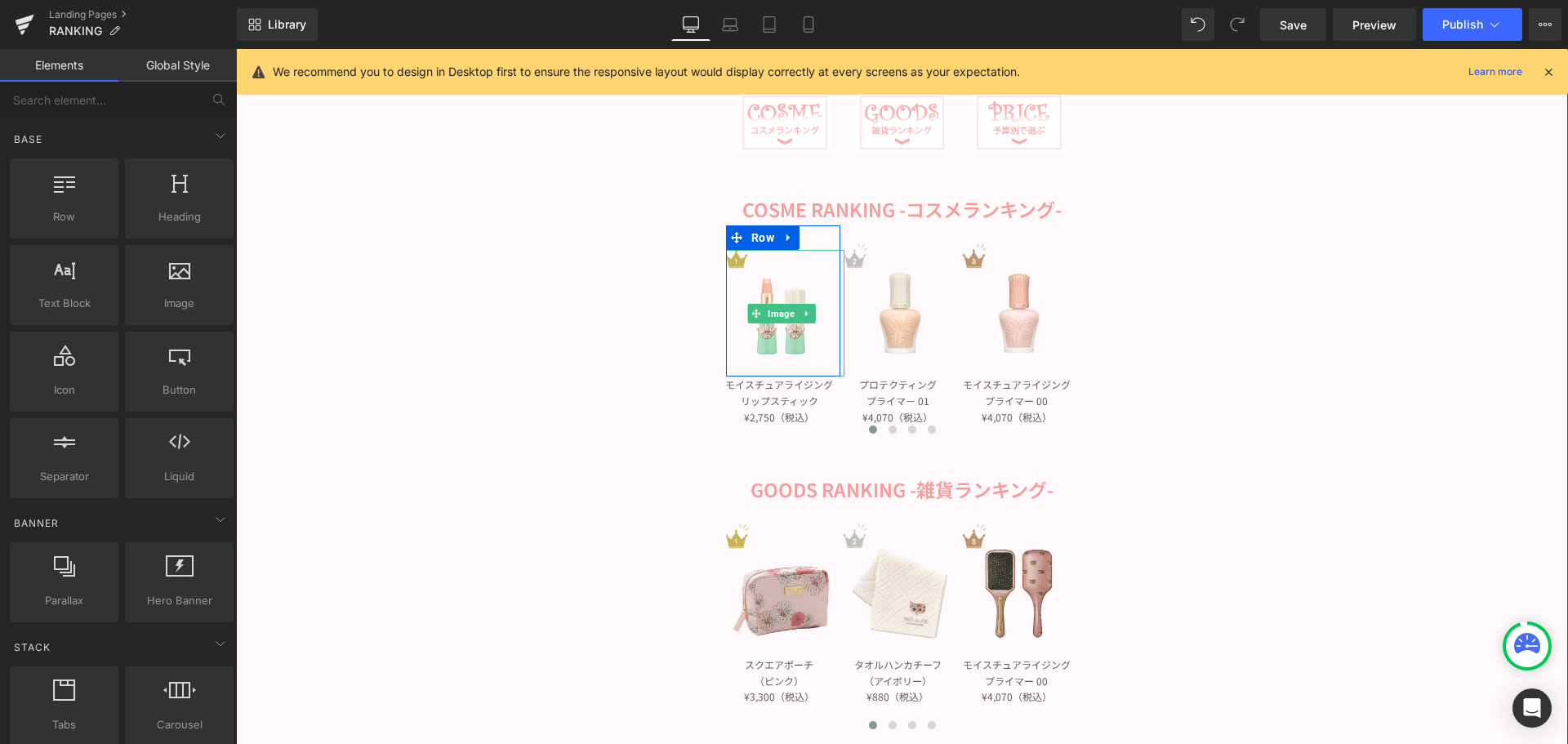
scroll to position [327, 0]
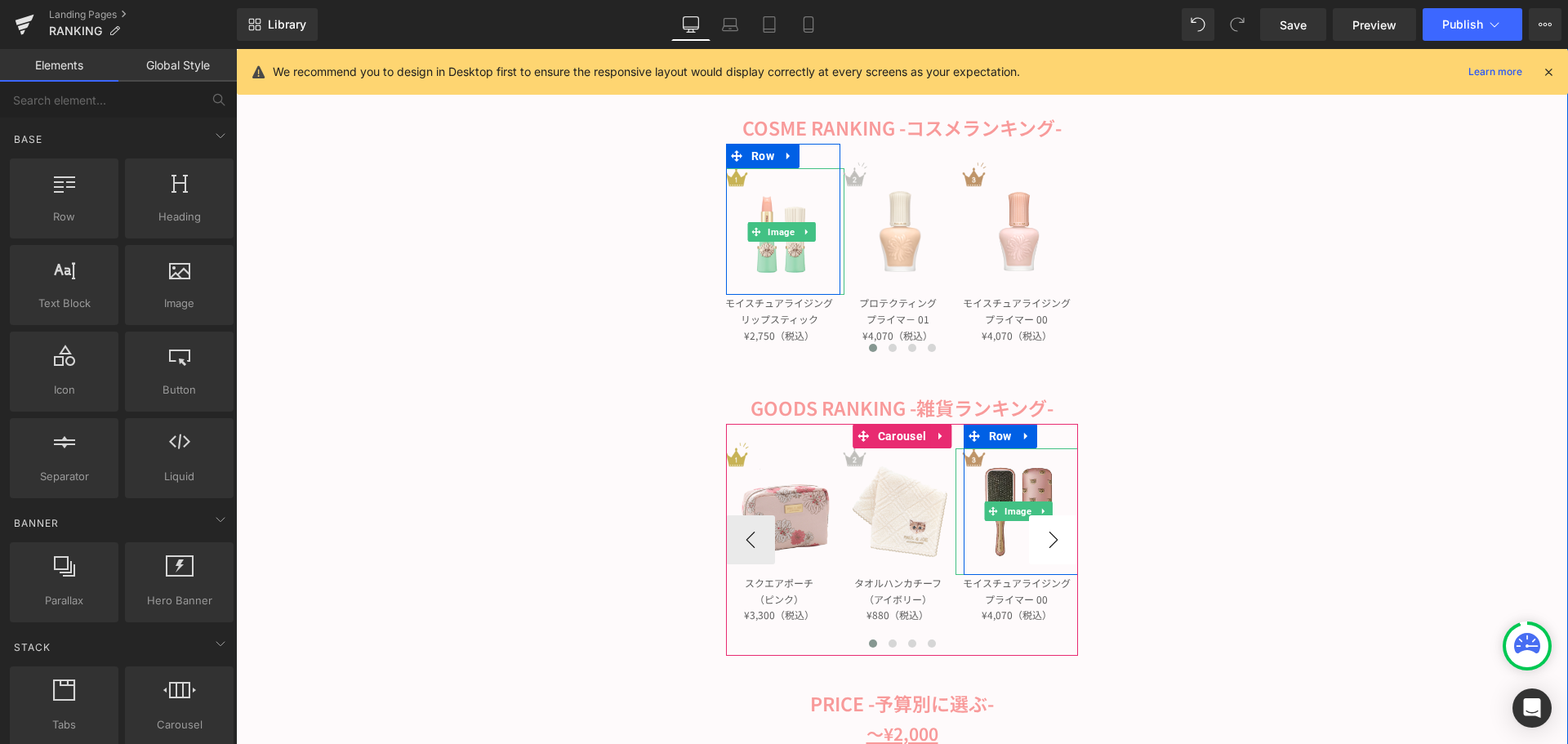
click at [1043, 539] on button "›" at bounding box center [1053, 540] width 49 height 49
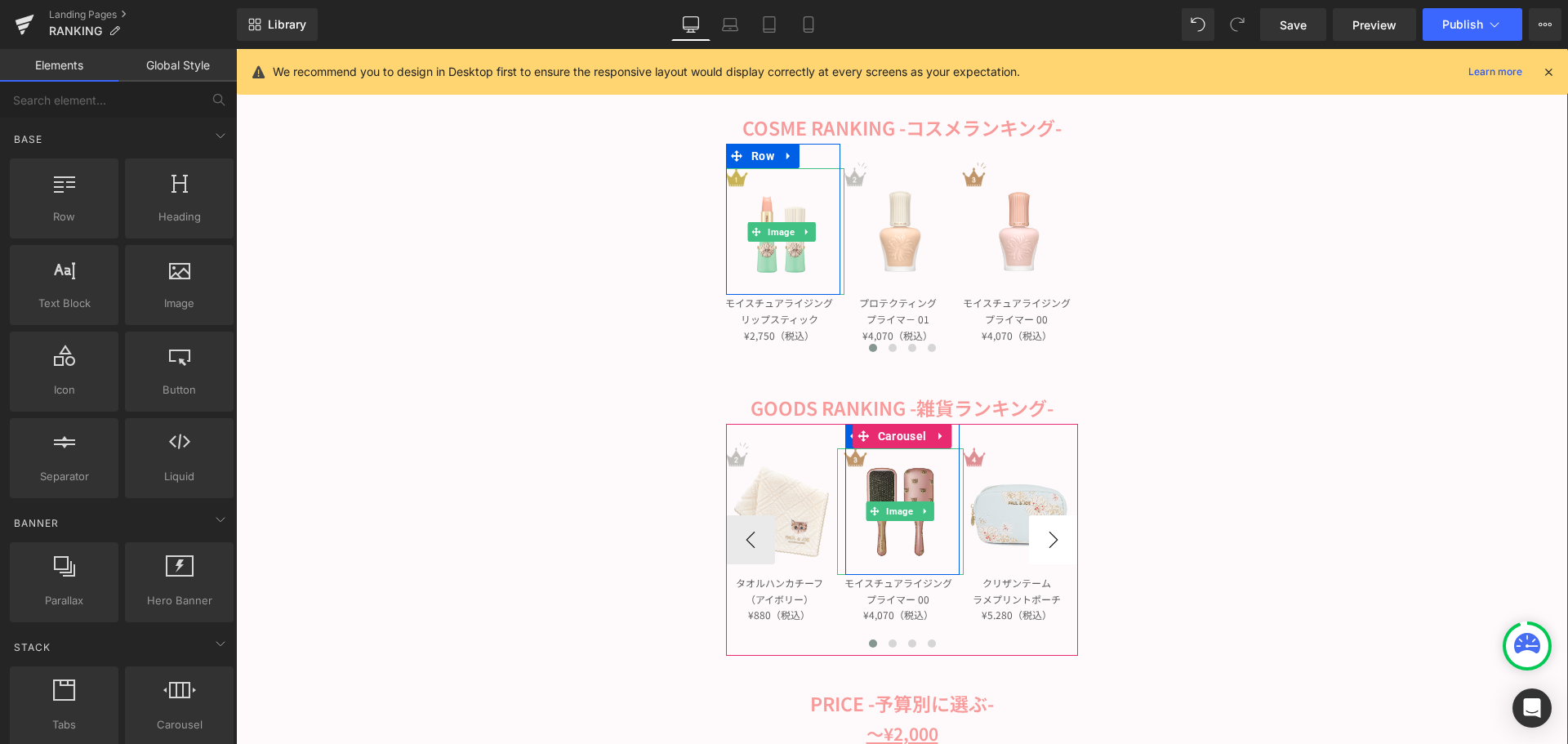
click at [1043, 539] on button "›" at bounding box center [1053, 540] width 49 height 49
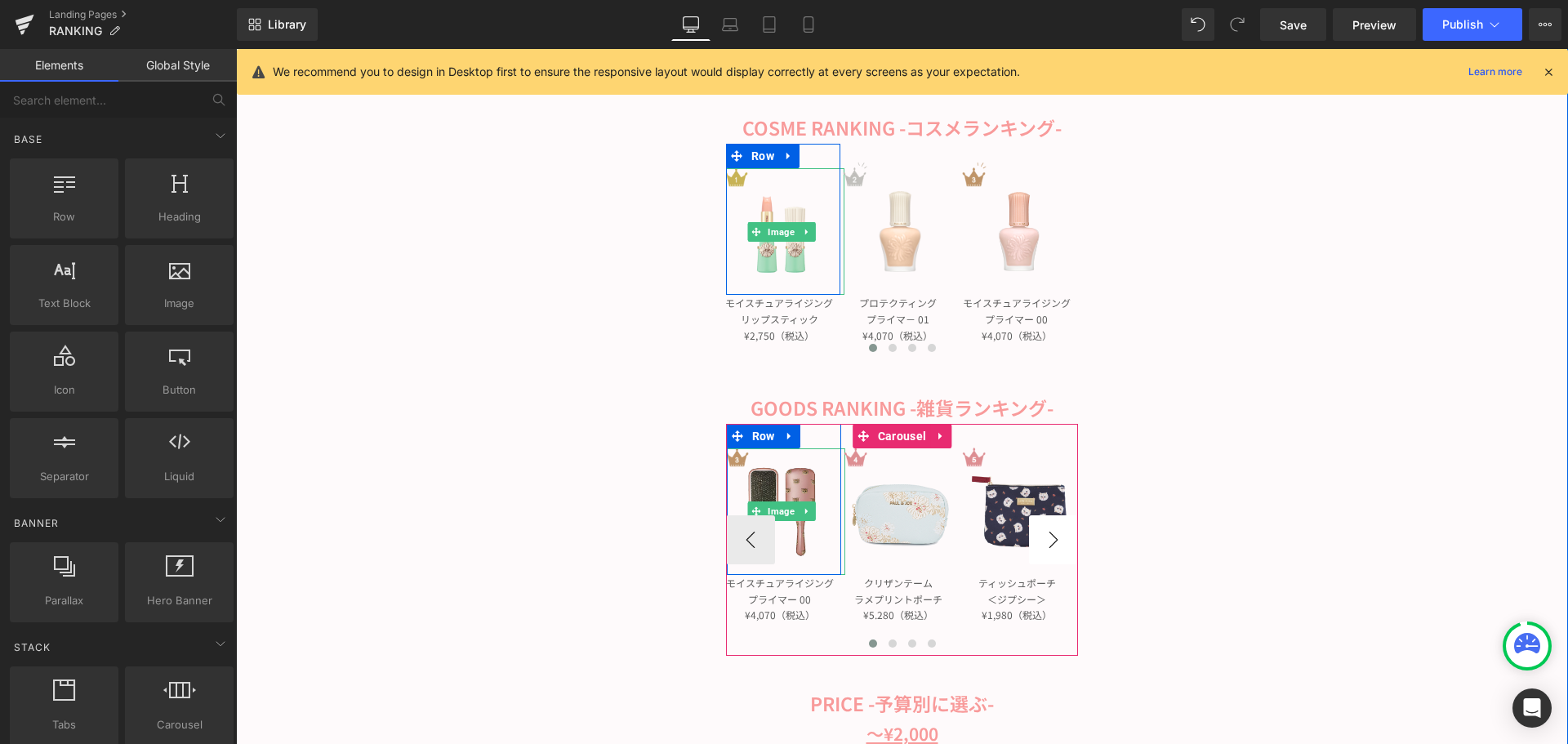
click at [1043, 539] on button "›" at bounding box center [1053, 540] width 49 height 49
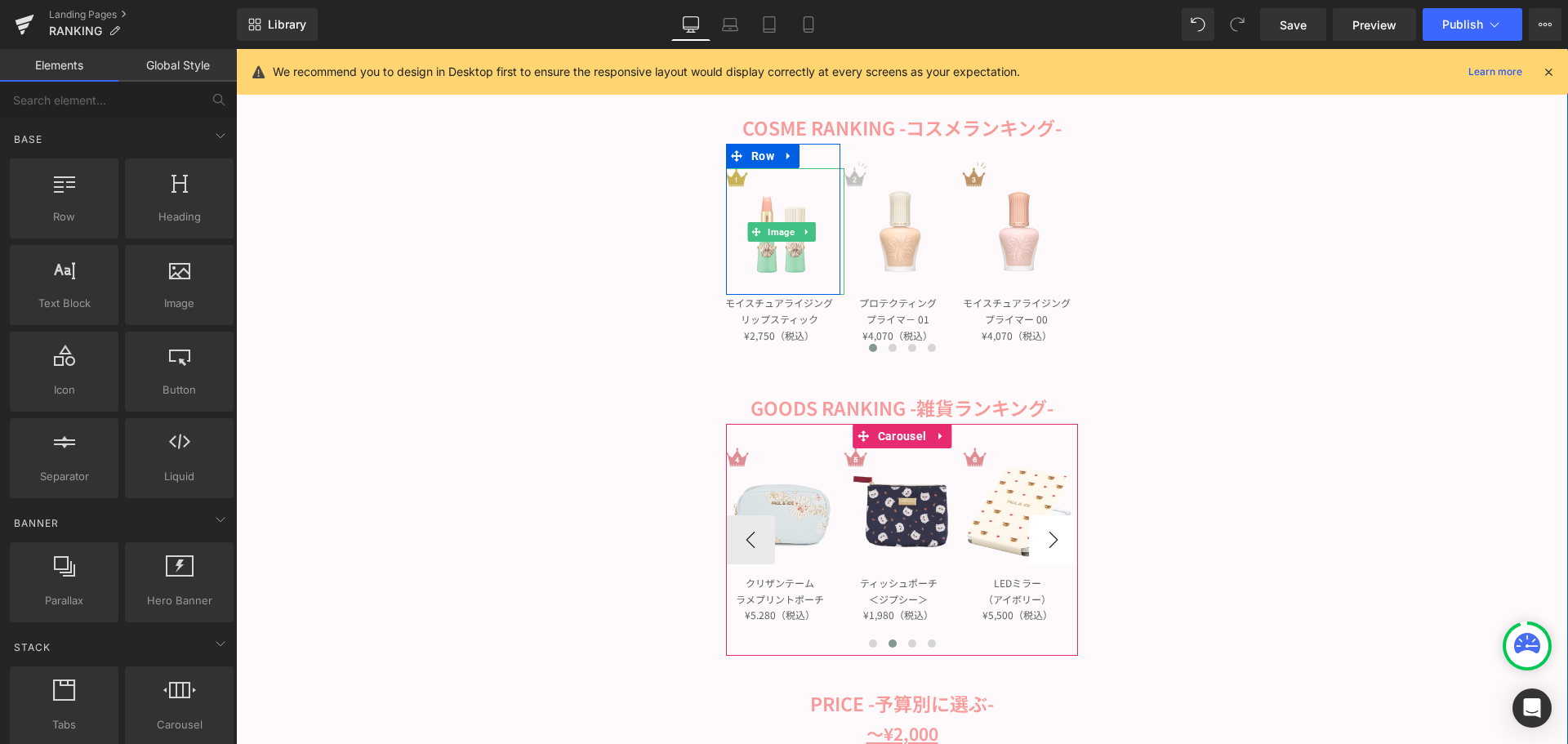
click at [1043, 539] on button "›" at bounding box center [1053, 540] width 49 height 49
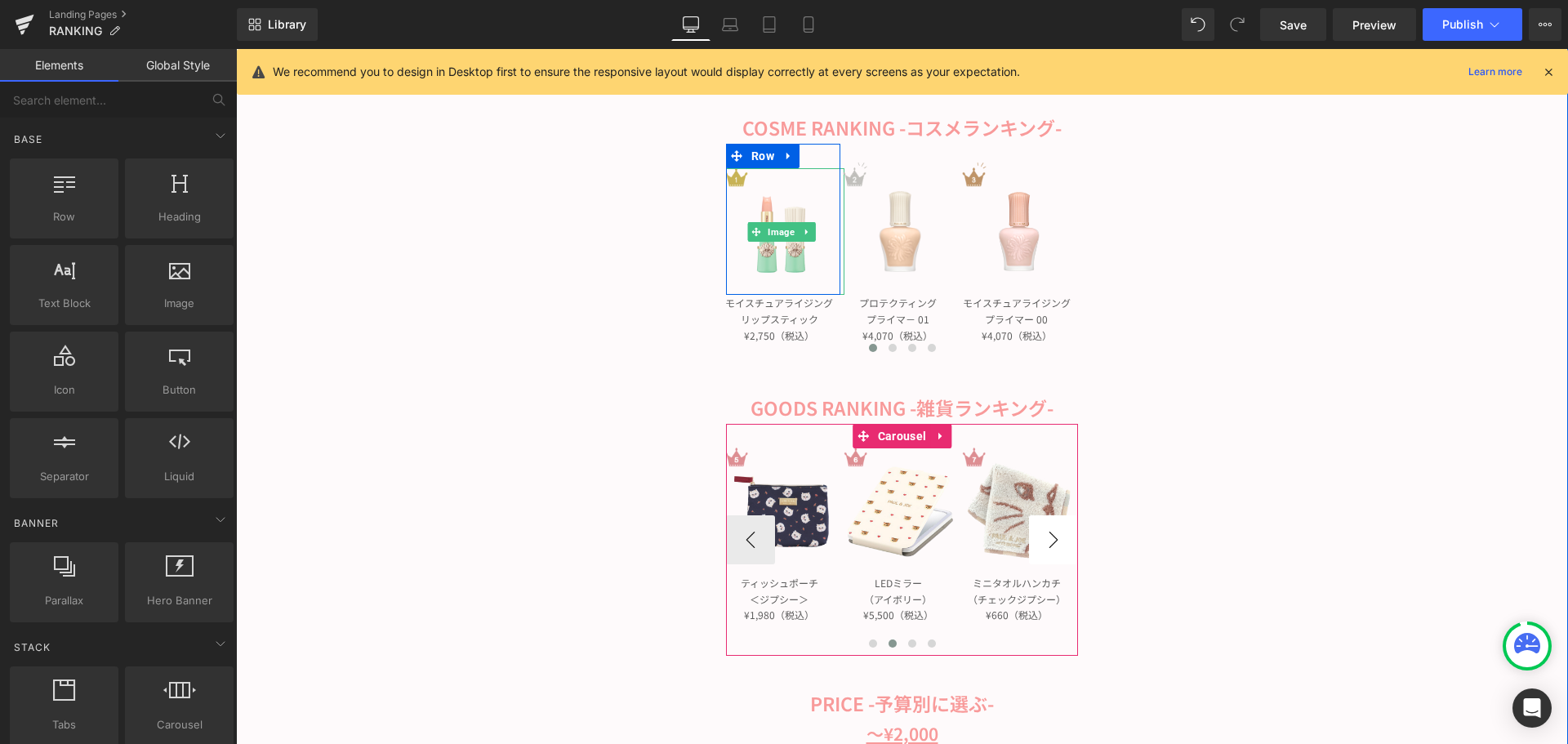
click at [1043, 539] on button "›" at bounding box center [1053, 540] width 49 height 49
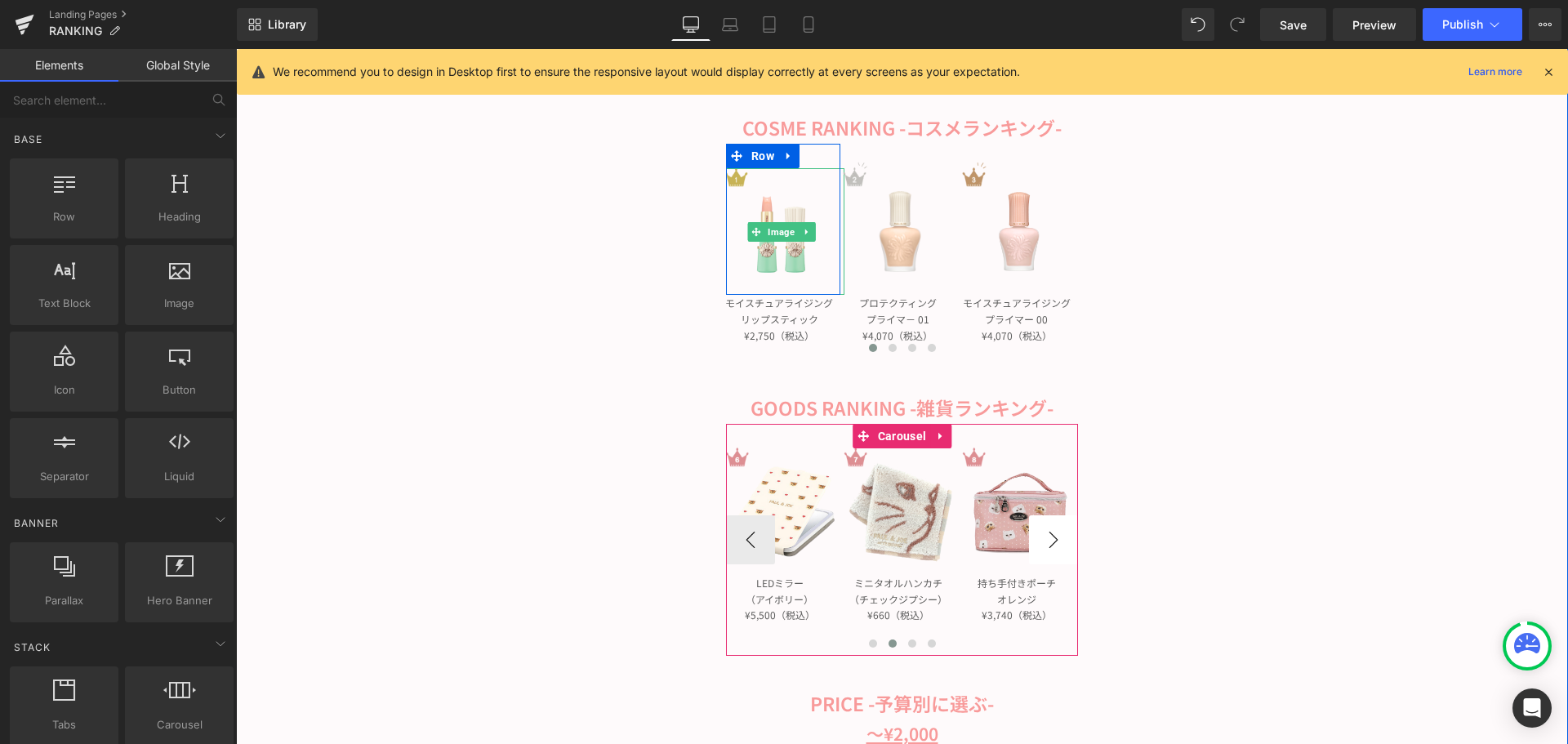
click at [1043, 539] on button "›" at bounding box center [1053, 540] width 49 height 49
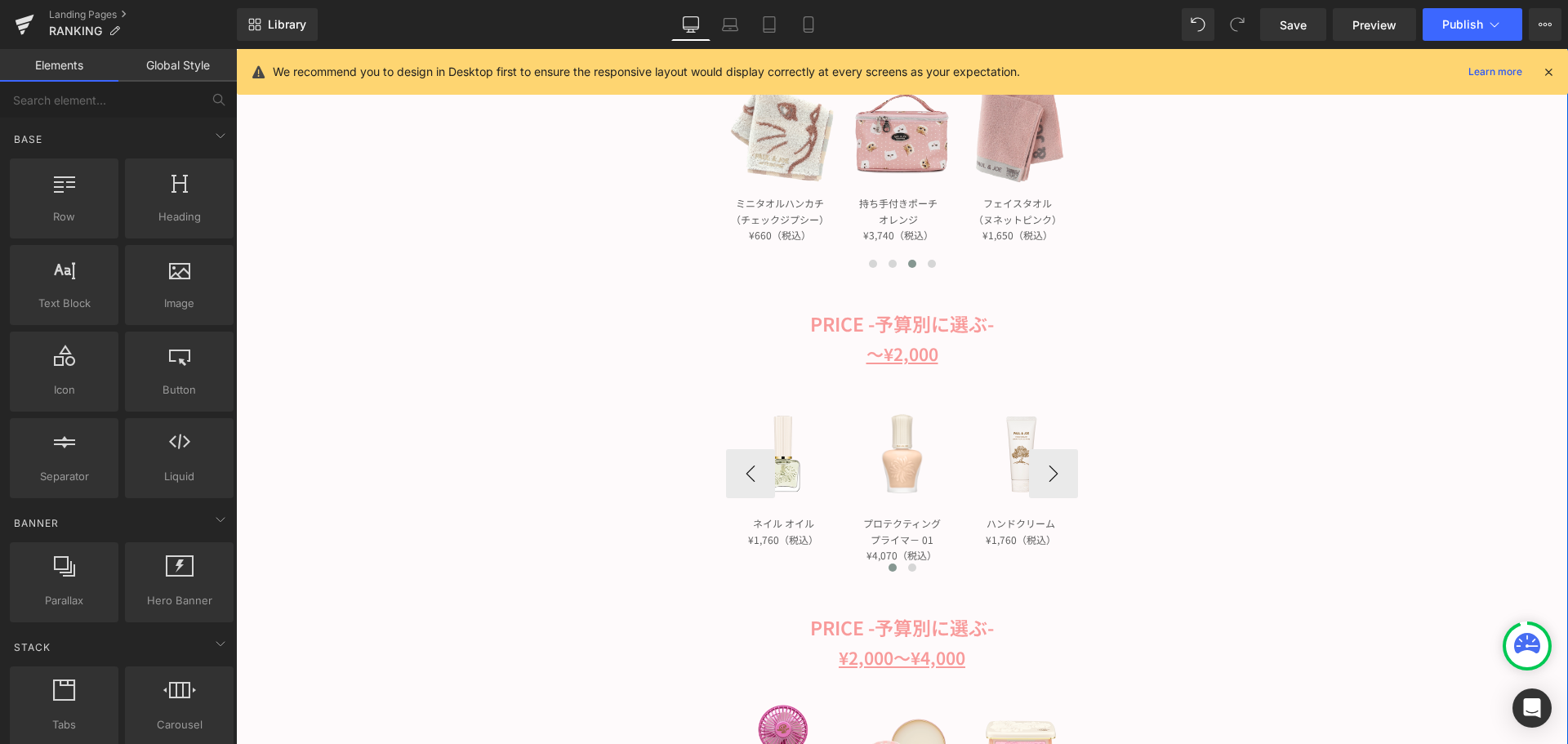
scroll to position [735, 0]
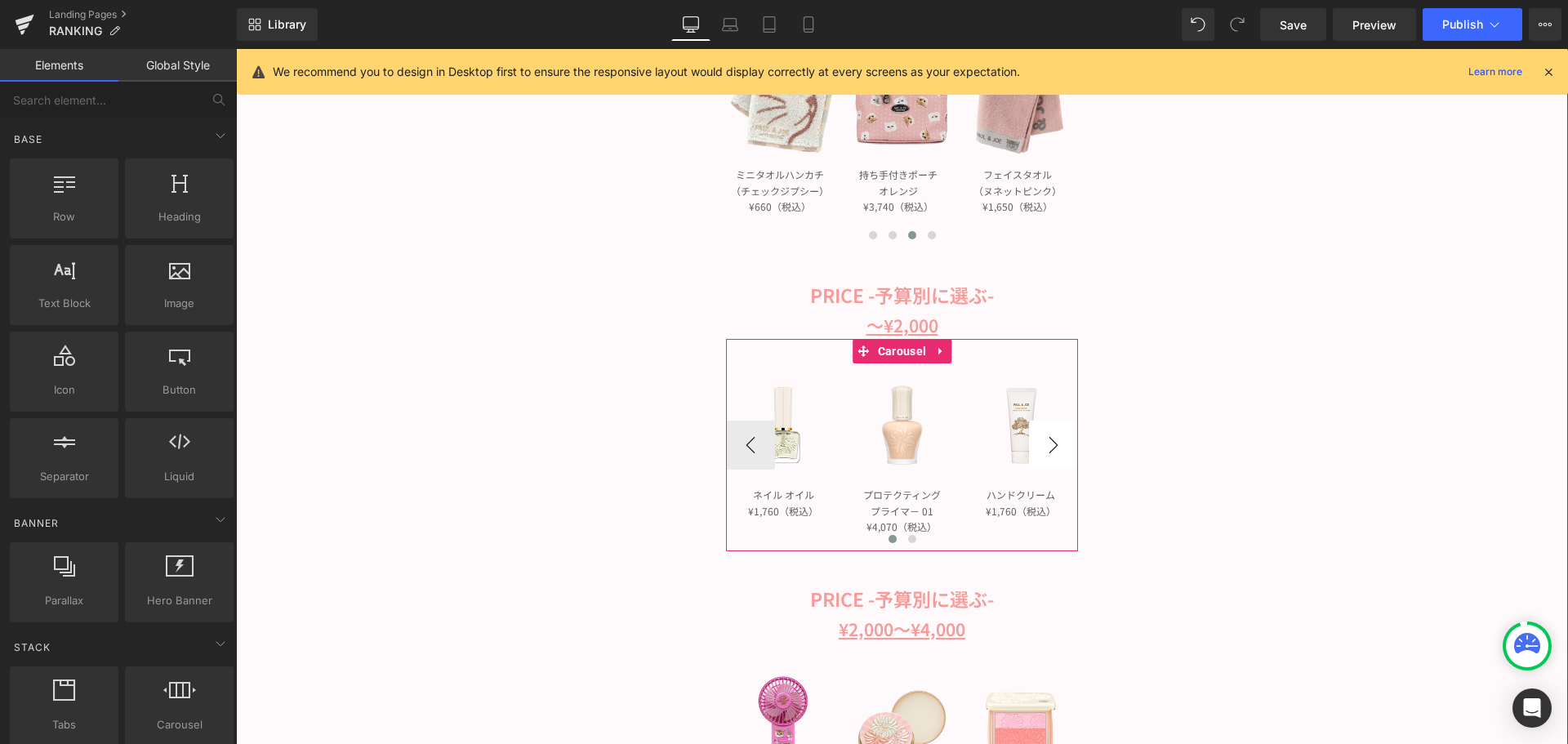
click at [1043, 431] on button "›" at bounding box center [1053, 445] width 49 height 49
click at [748, 449] on button "‹" at bounding box center [750, 445] width 49 height 49
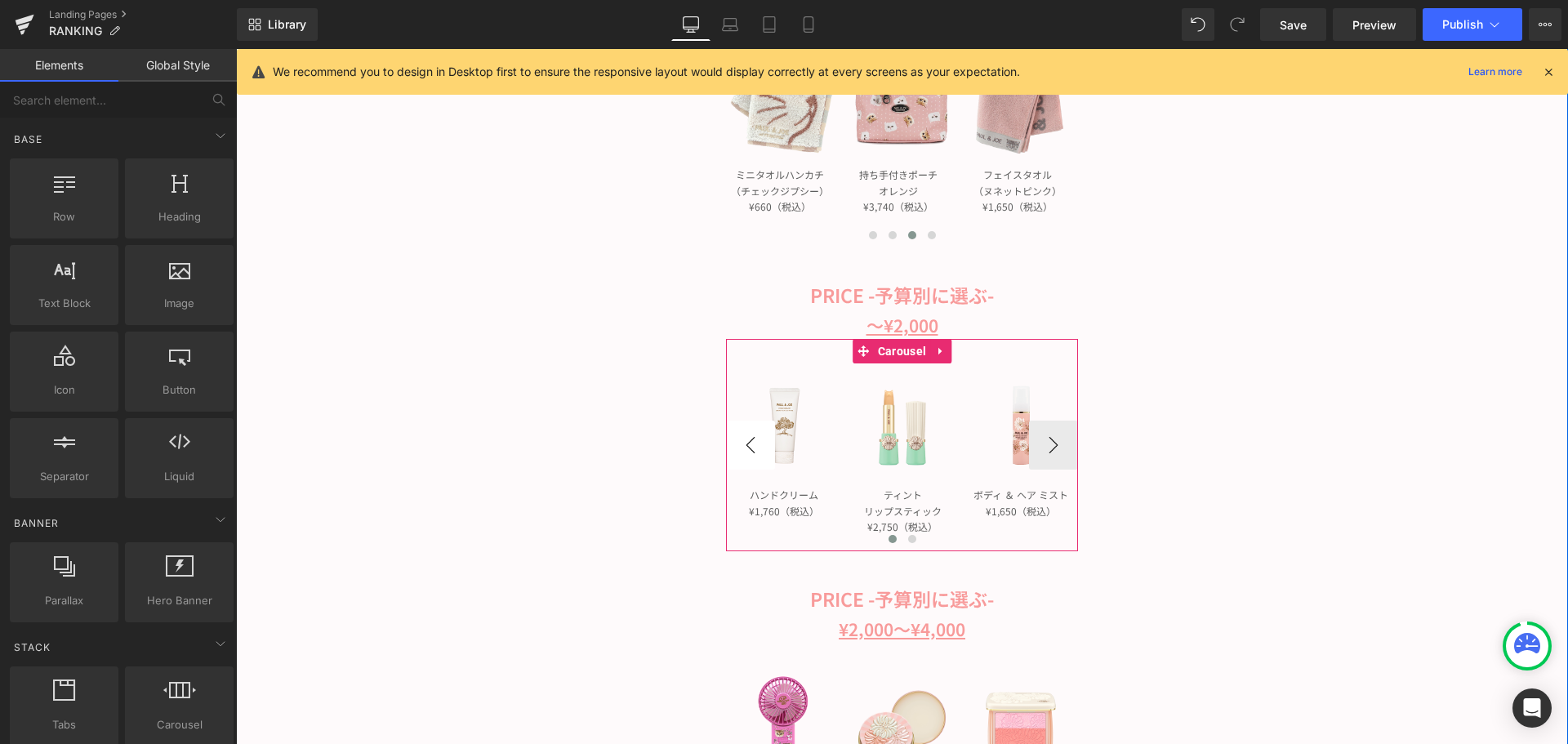
click at [748, 449] on button "‹" at bounding box center [750, 445] width 49 height 49
click at [1042, 442] on button "›" at bounding box center [1053, 445] width 49 height 49
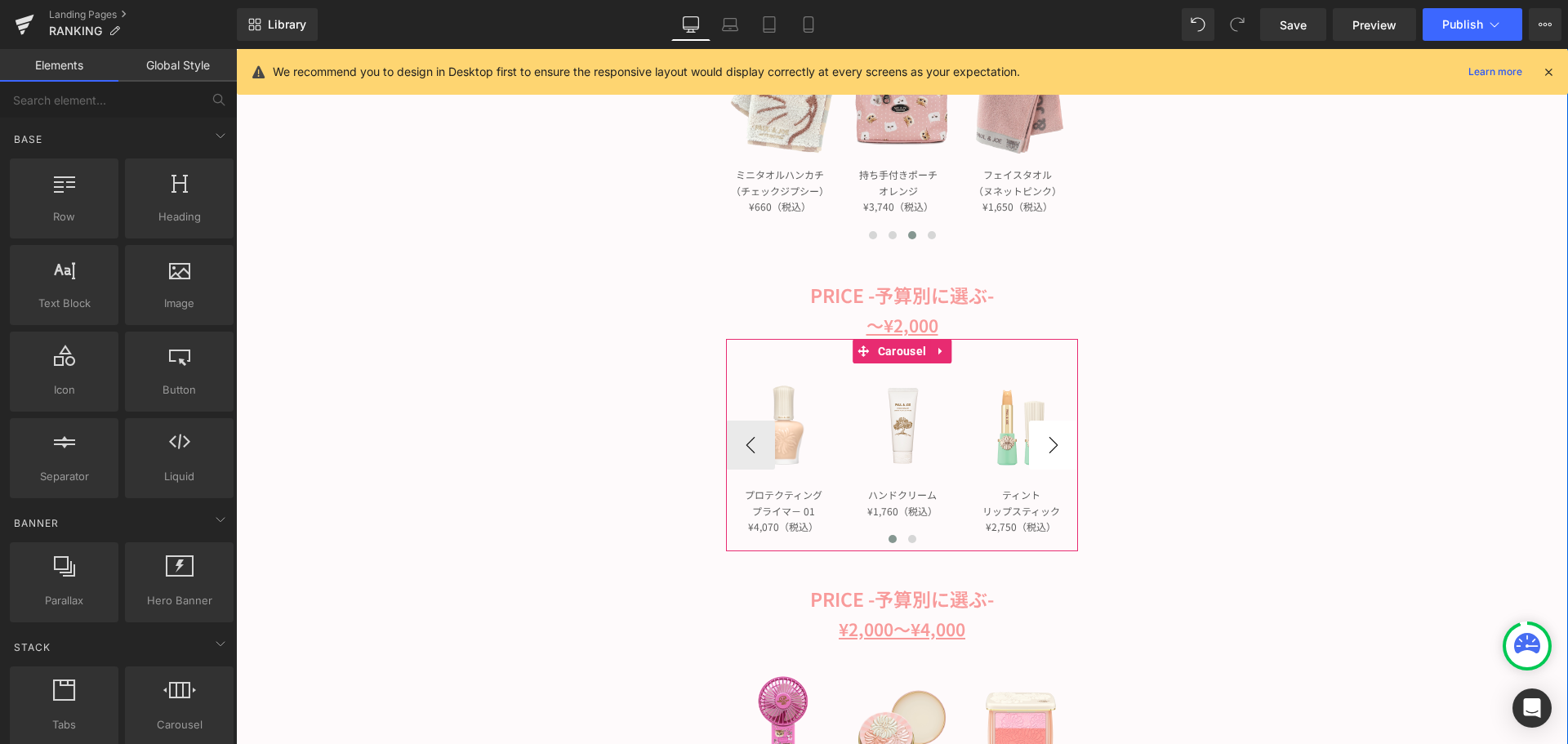
click at [1042, 442] on button "›" at bounding box center [1053, 445] width 49 height 49
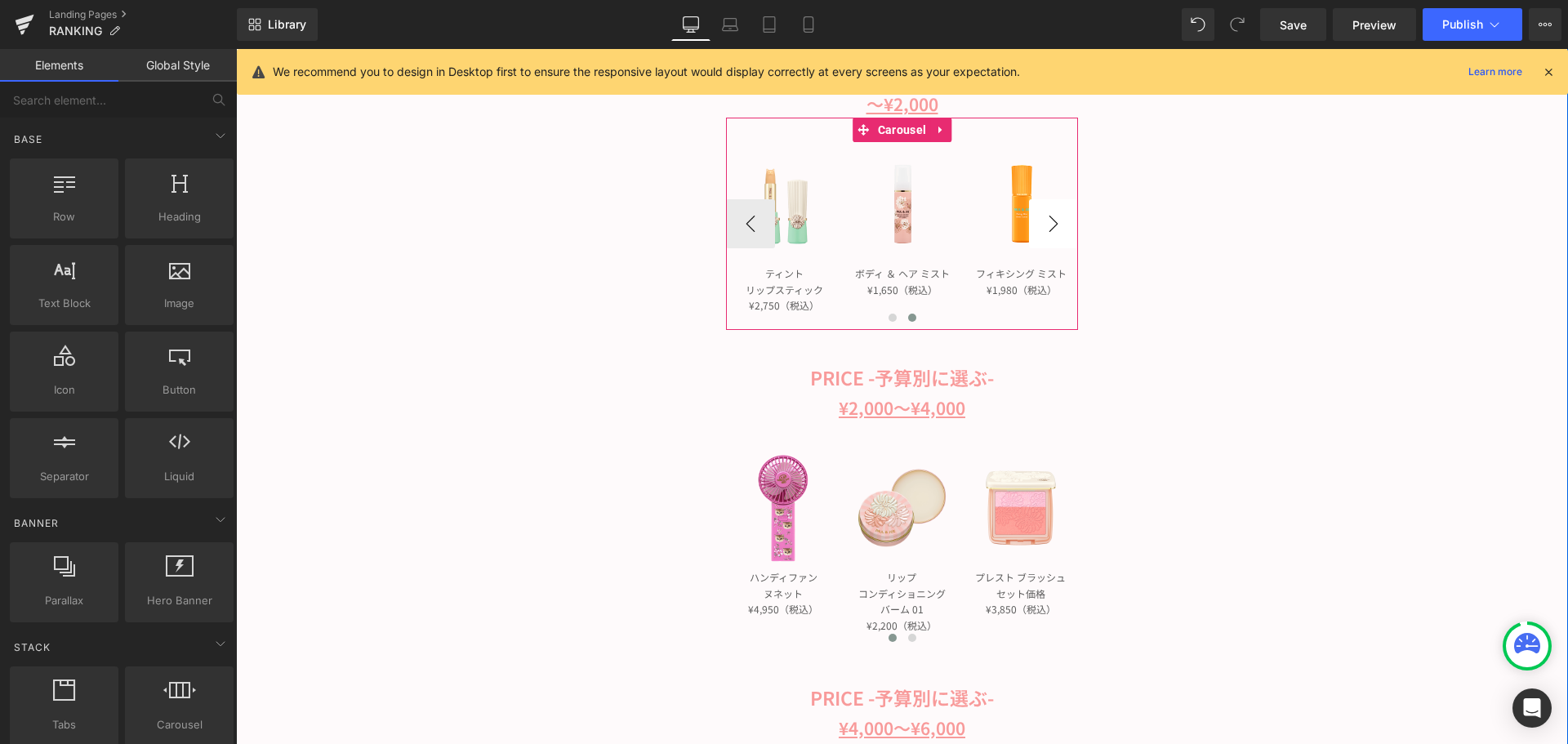
scroll to position [980, 0]
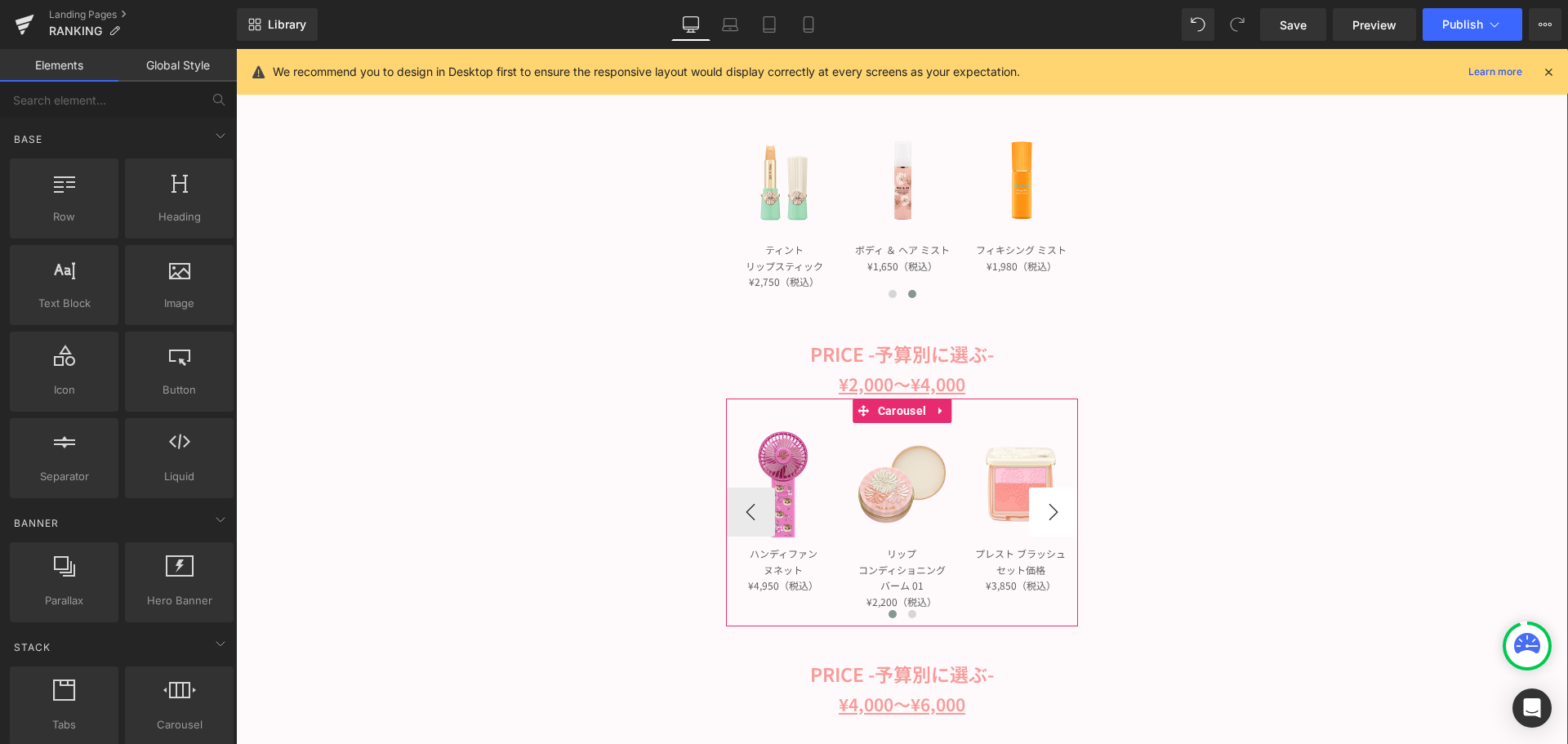
click at [1056, 511] on button "›" at bounding box center [1053, 512] width 49 height 49
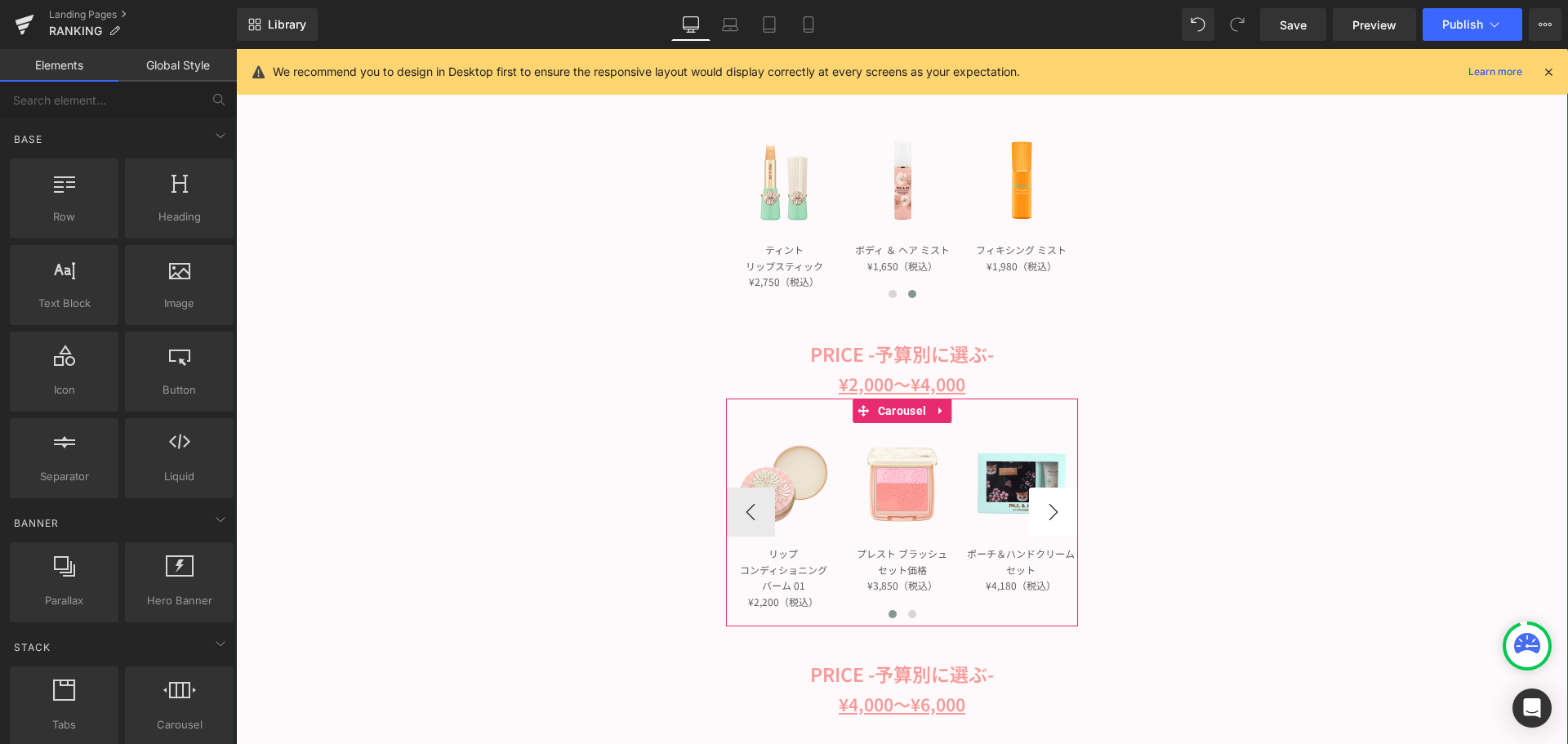
click at [1056, 511] on button "›" at bounding box center [1053, 512] width 49 height 49
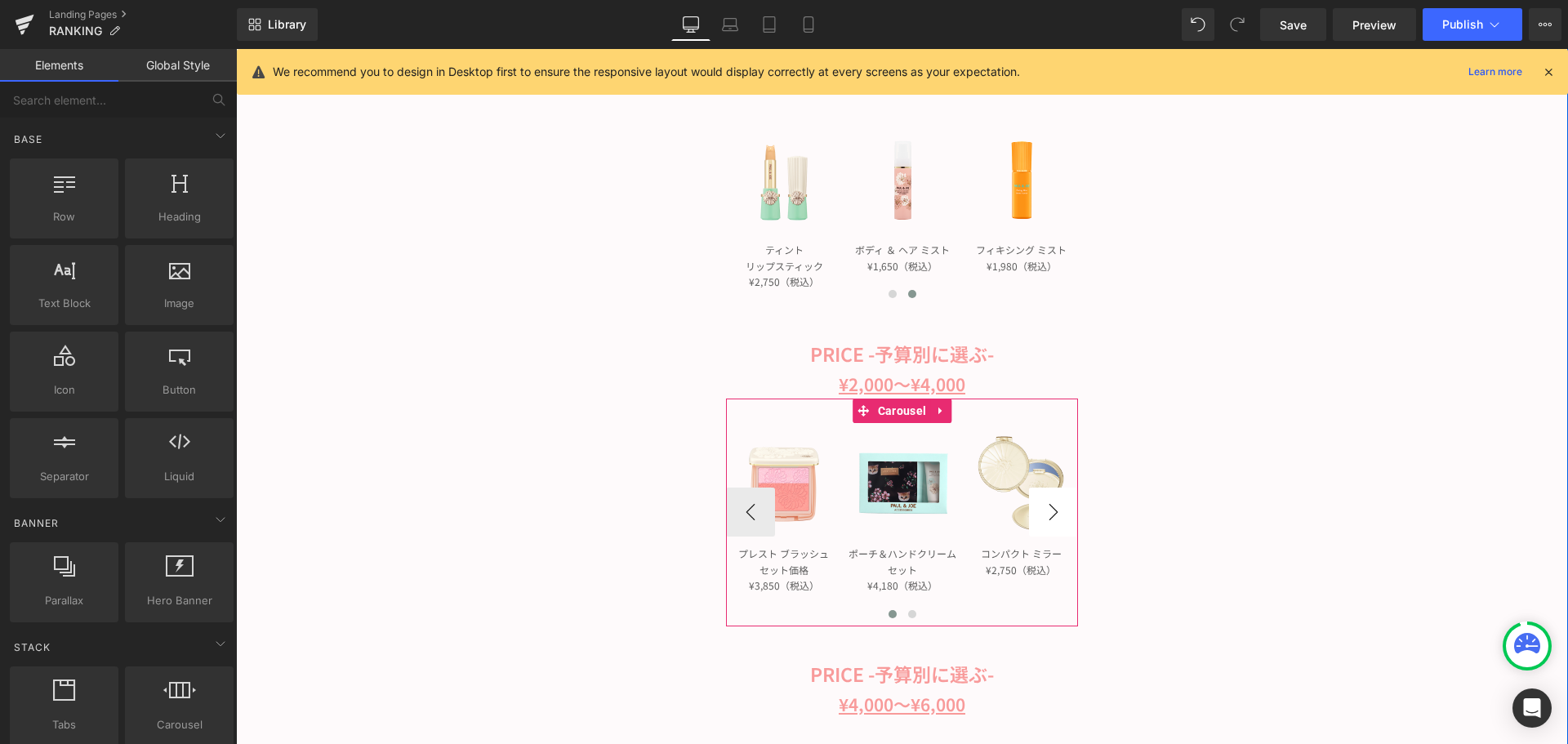
click at [1056, 511] on button "›" at bounding box center [1053, 512] width 49 height 49
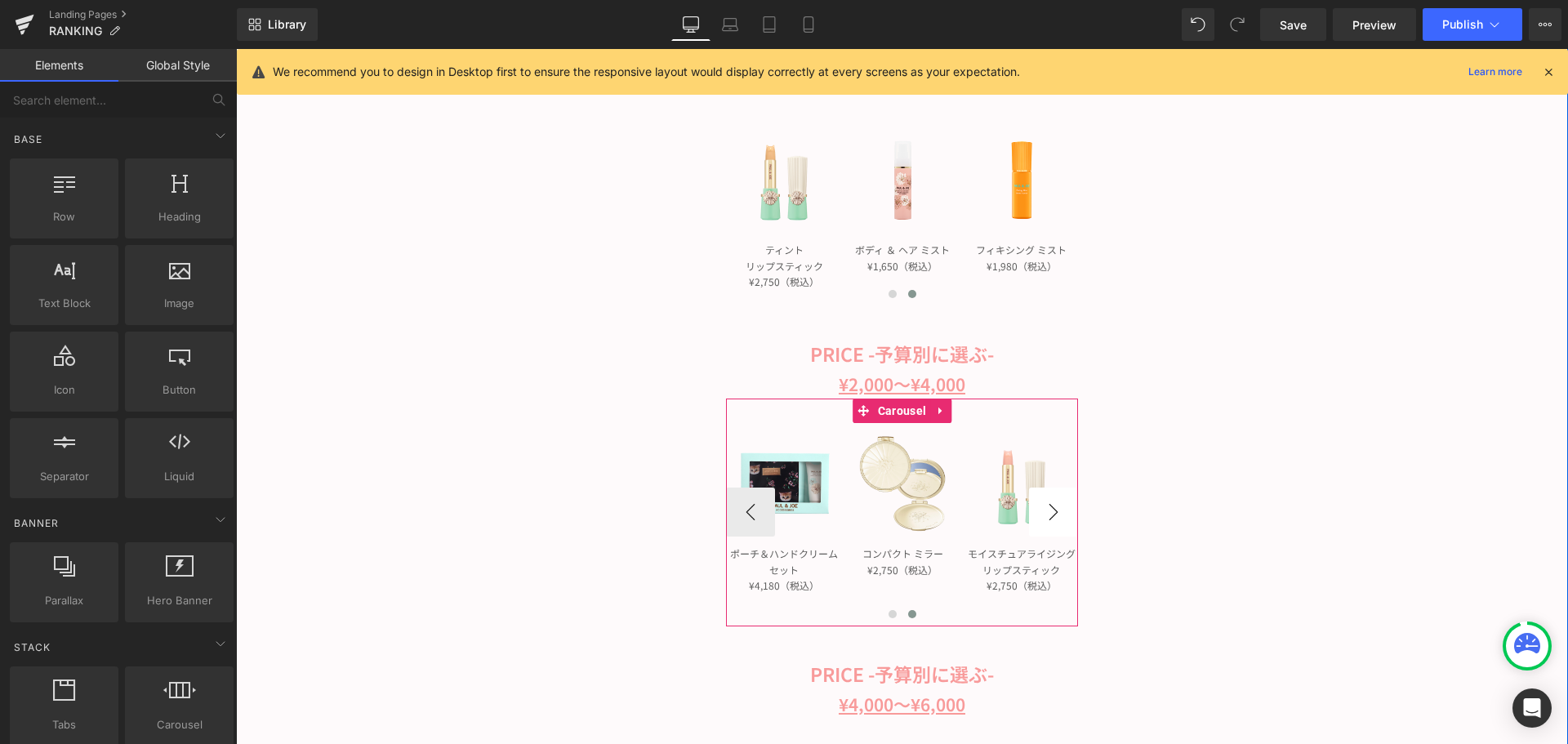
click at [1056, 511] on button "›" at bounding box center [1053, 512] width 49 height 49
click at [753, 502] on button "‹" at bounding box center [750, 512] width 49 height 49
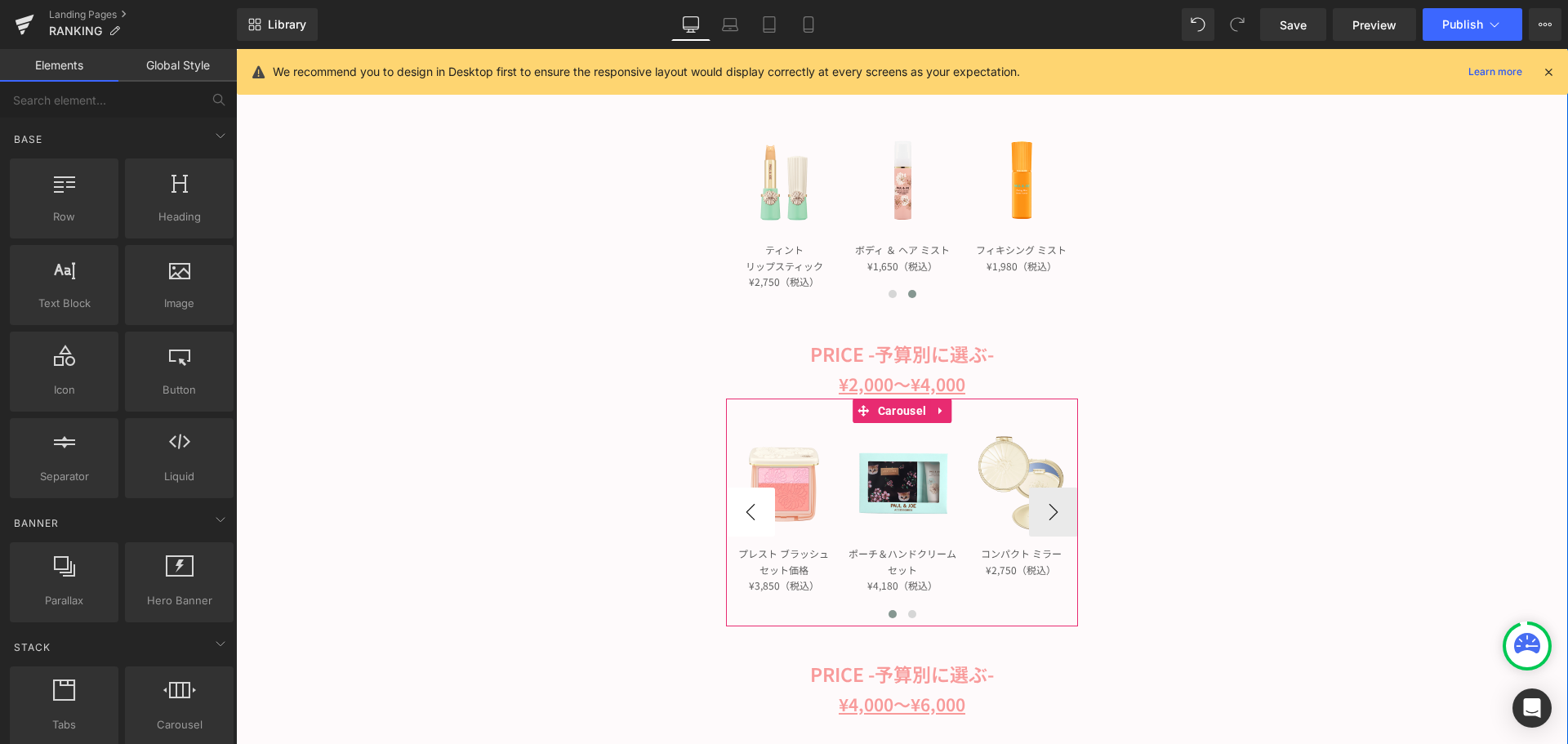
click at [753, 502] on button "‹" at bounding box center [750, 512] width 49 height 49
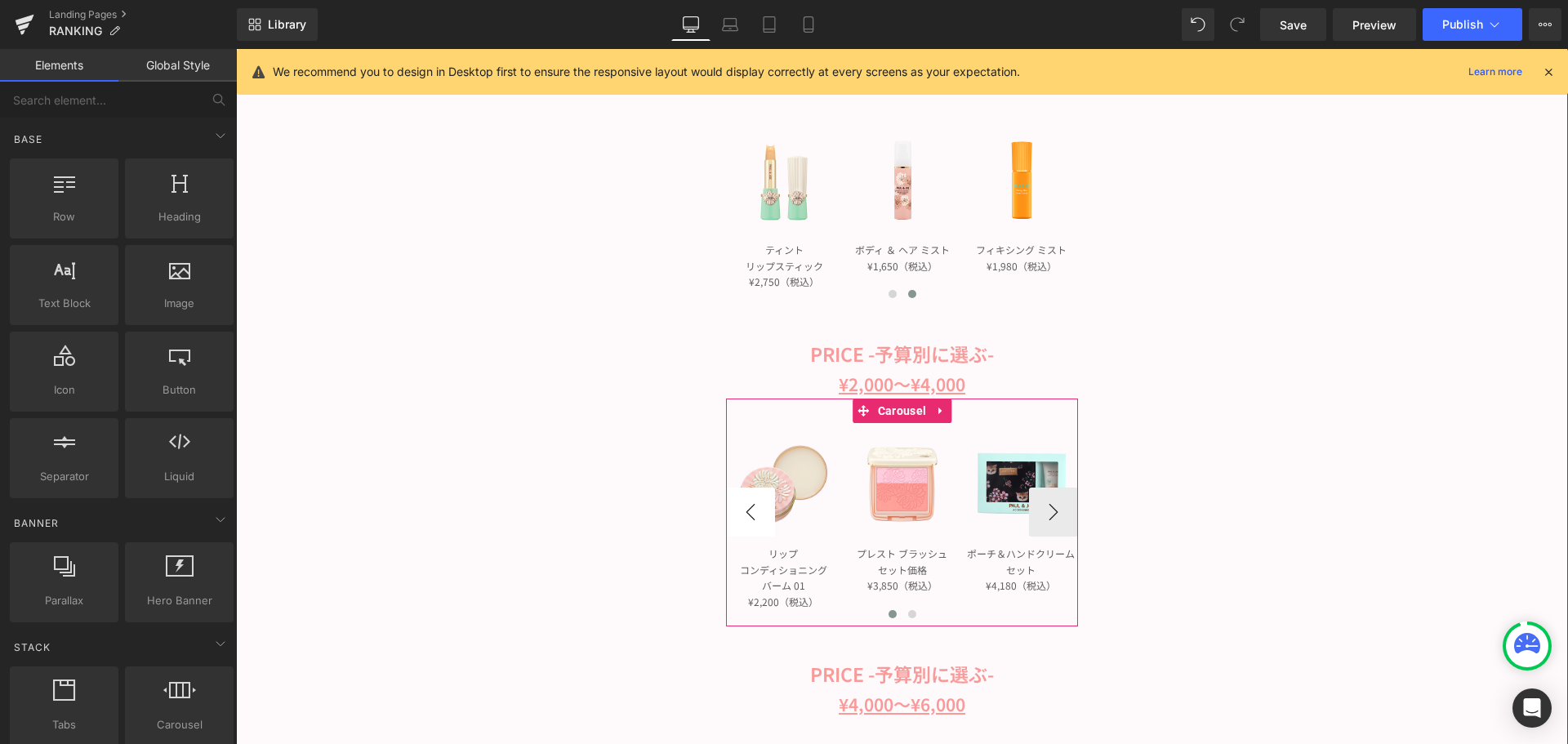
click at [753, 502] on button "‹" at bounding box center [750, 512] width 49 height 49
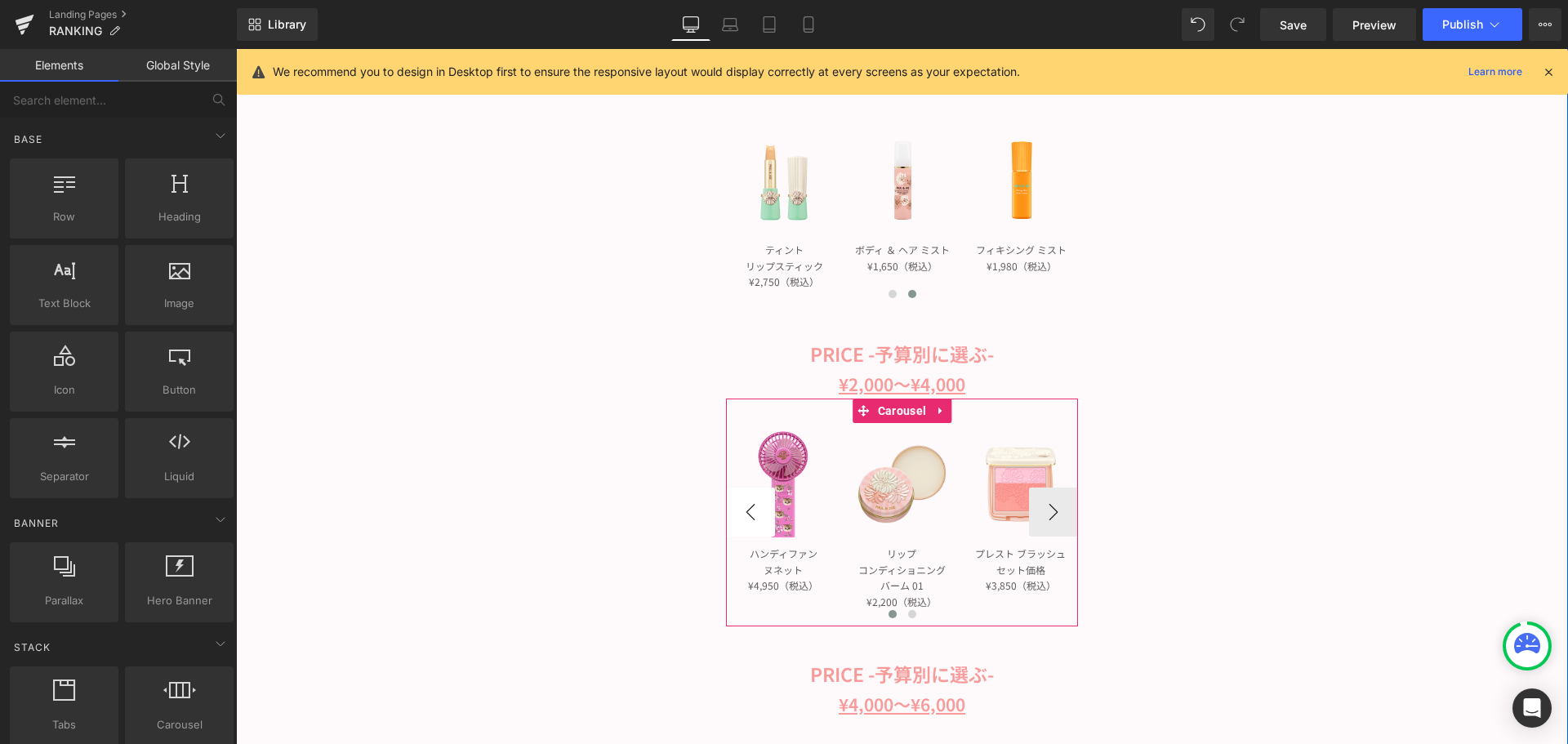
click at [753, 502] on button "‹" at bounding box center [750, 512] width 49 height 49
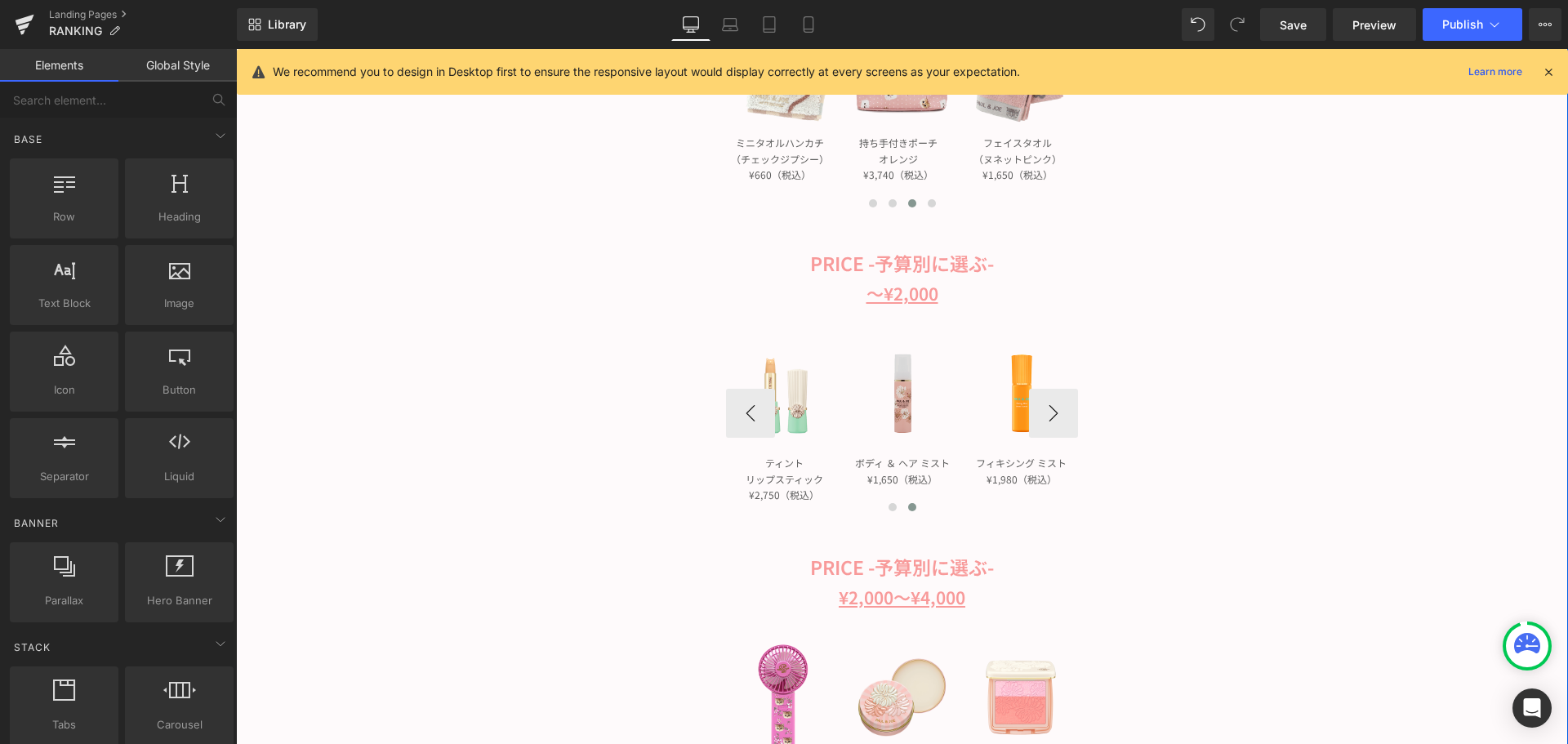
scroll to position [735, 0]
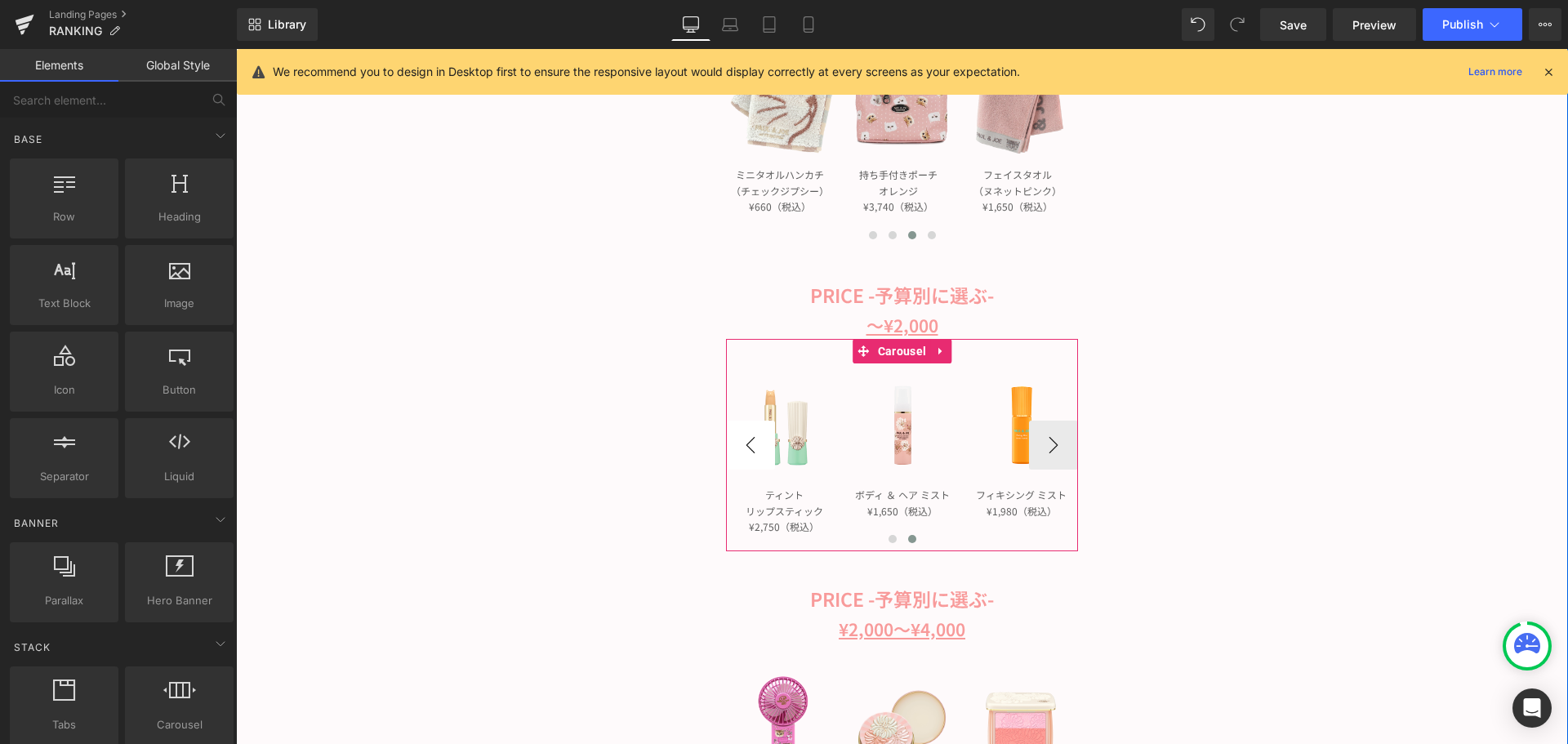
click at [744, 447] on button "‹" at bounding box center [750, 445] width 49 height 49
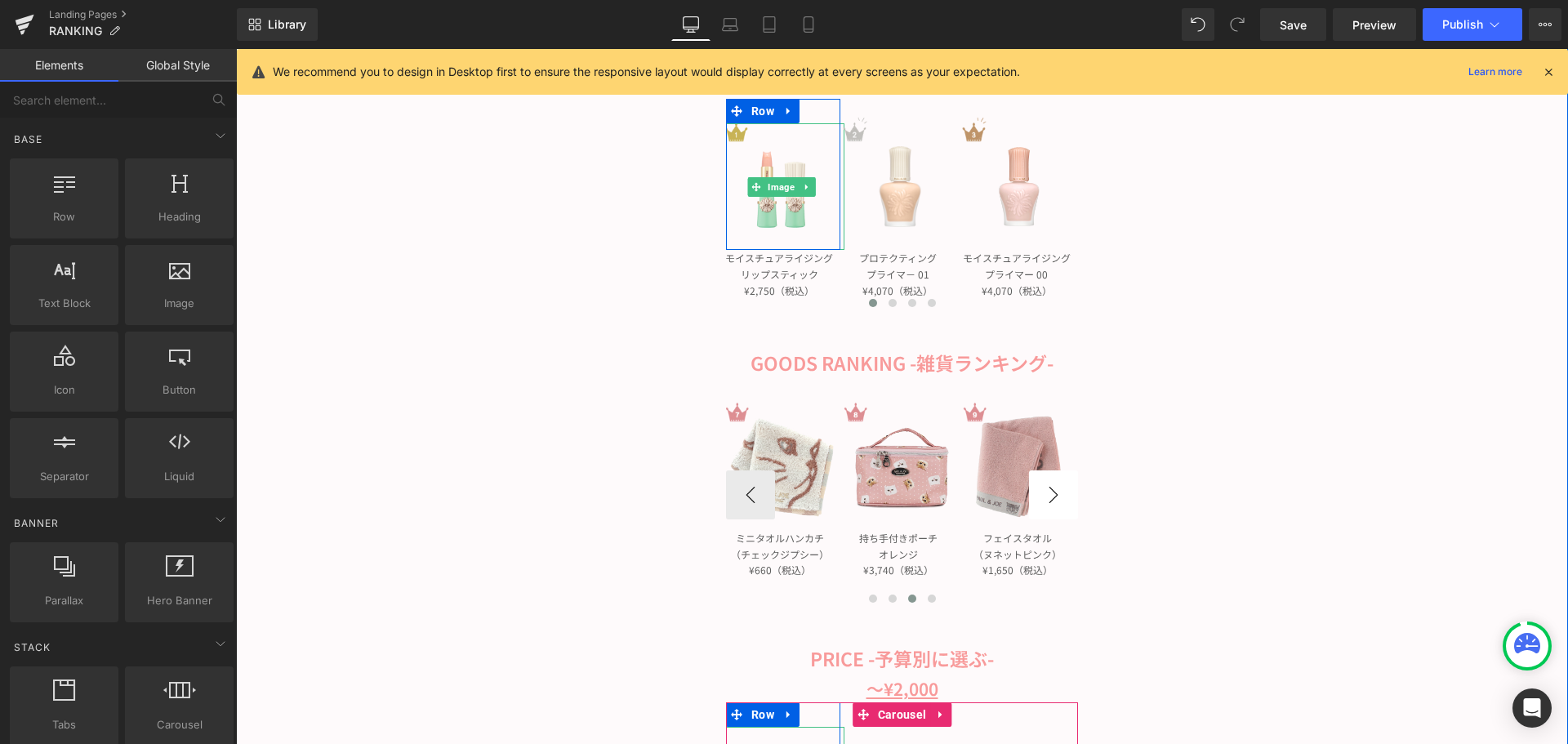
scroll to position [408, 0]
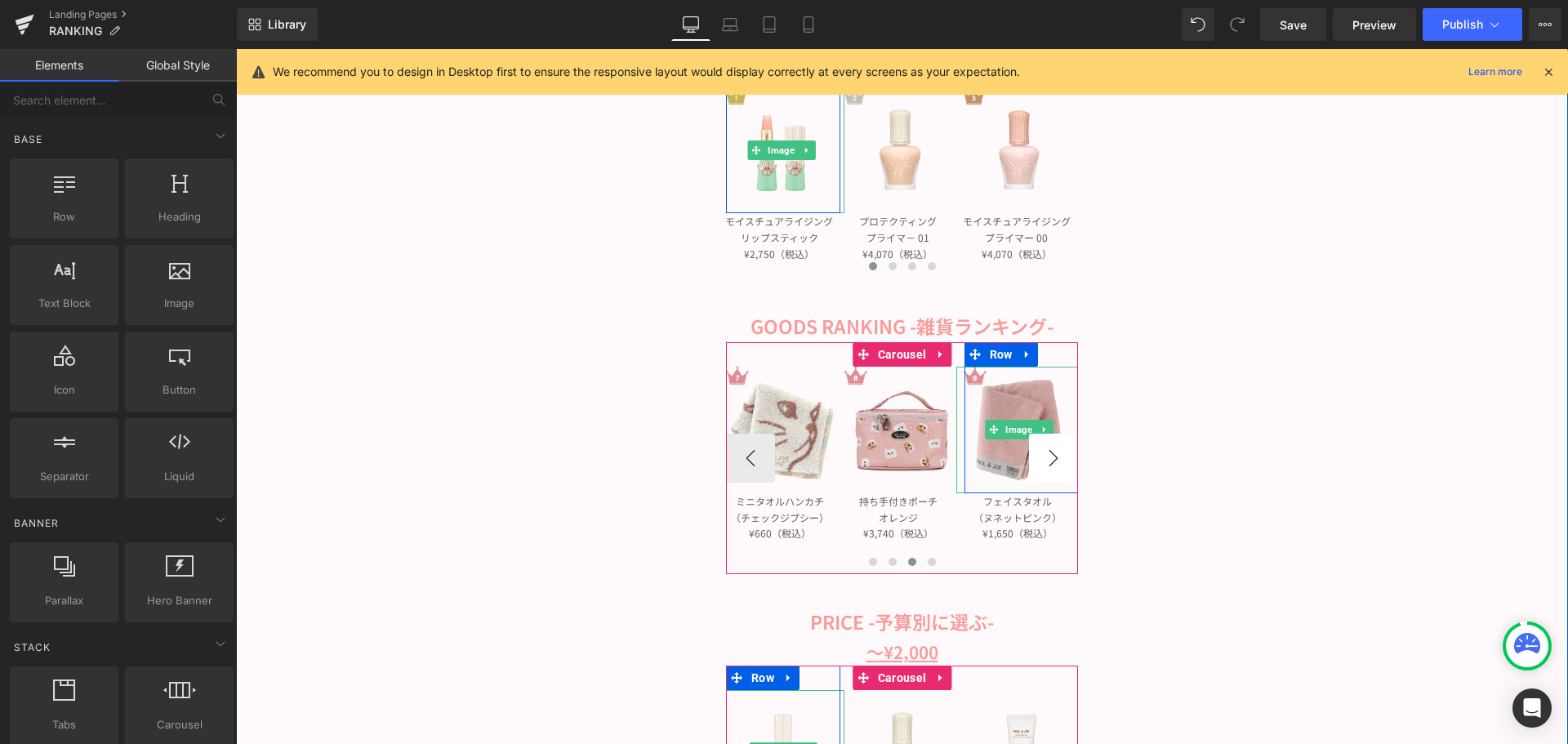
click at [1043, 467] on button "›" at bounding box center [1053, 458] width 49 height 49
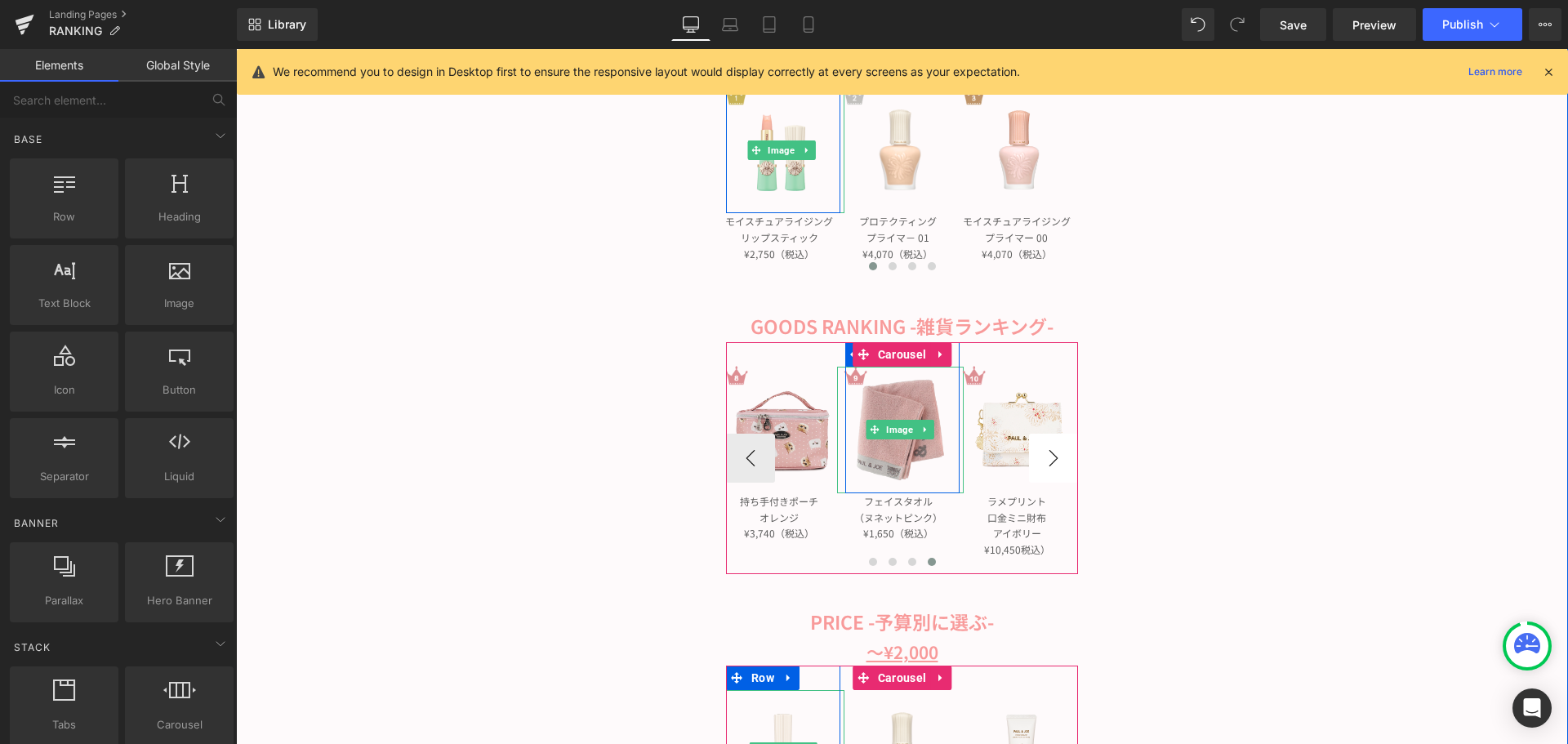
click at [1043, 467] on button "›" at bounding box center [1053, 458] width 49 height 49
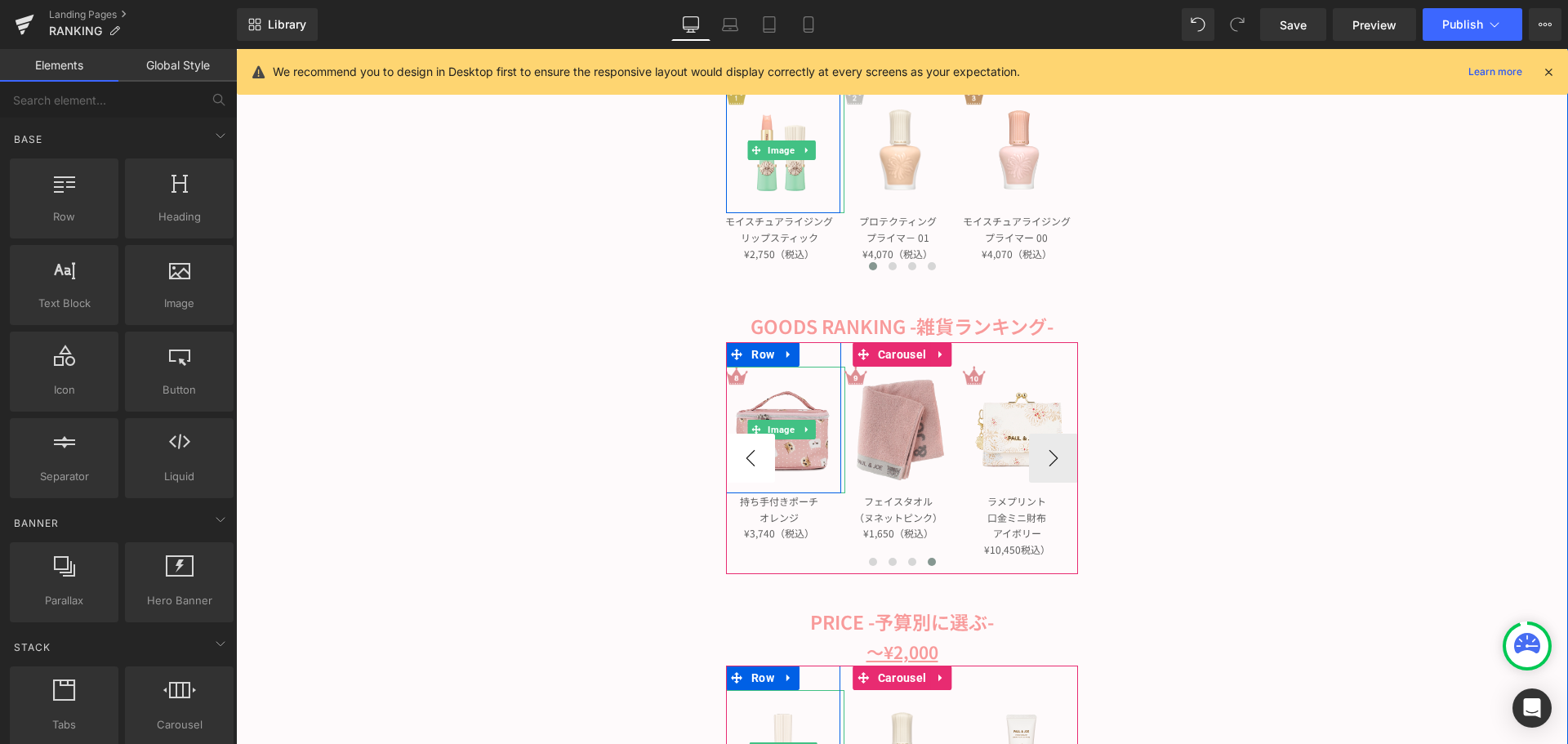
click at [743, 462] on button "‹" at bounding box center [750, 458] width 49 height 49
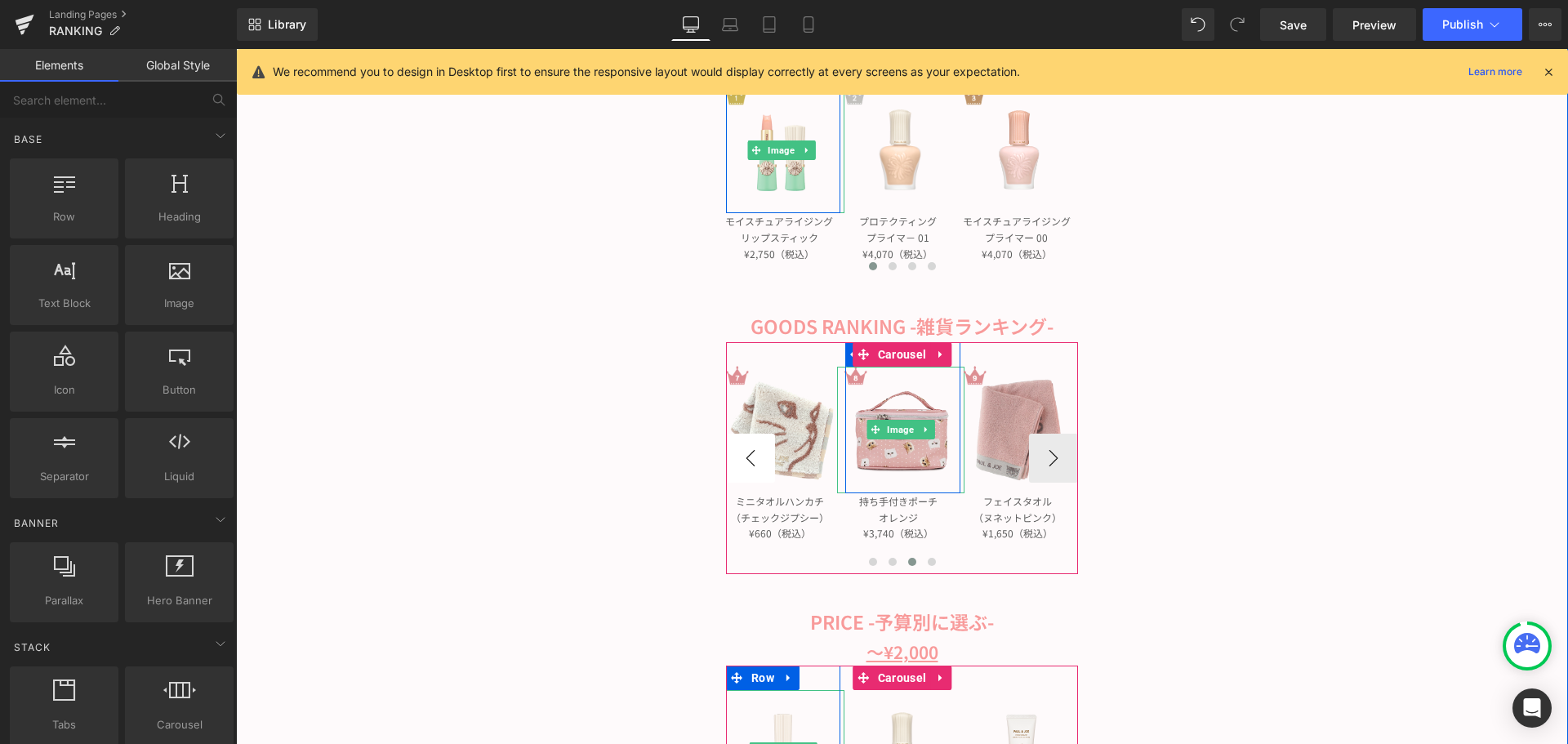
click at [743, 462] on button "‹" at bounding box center [750, 458] width 49 height 49
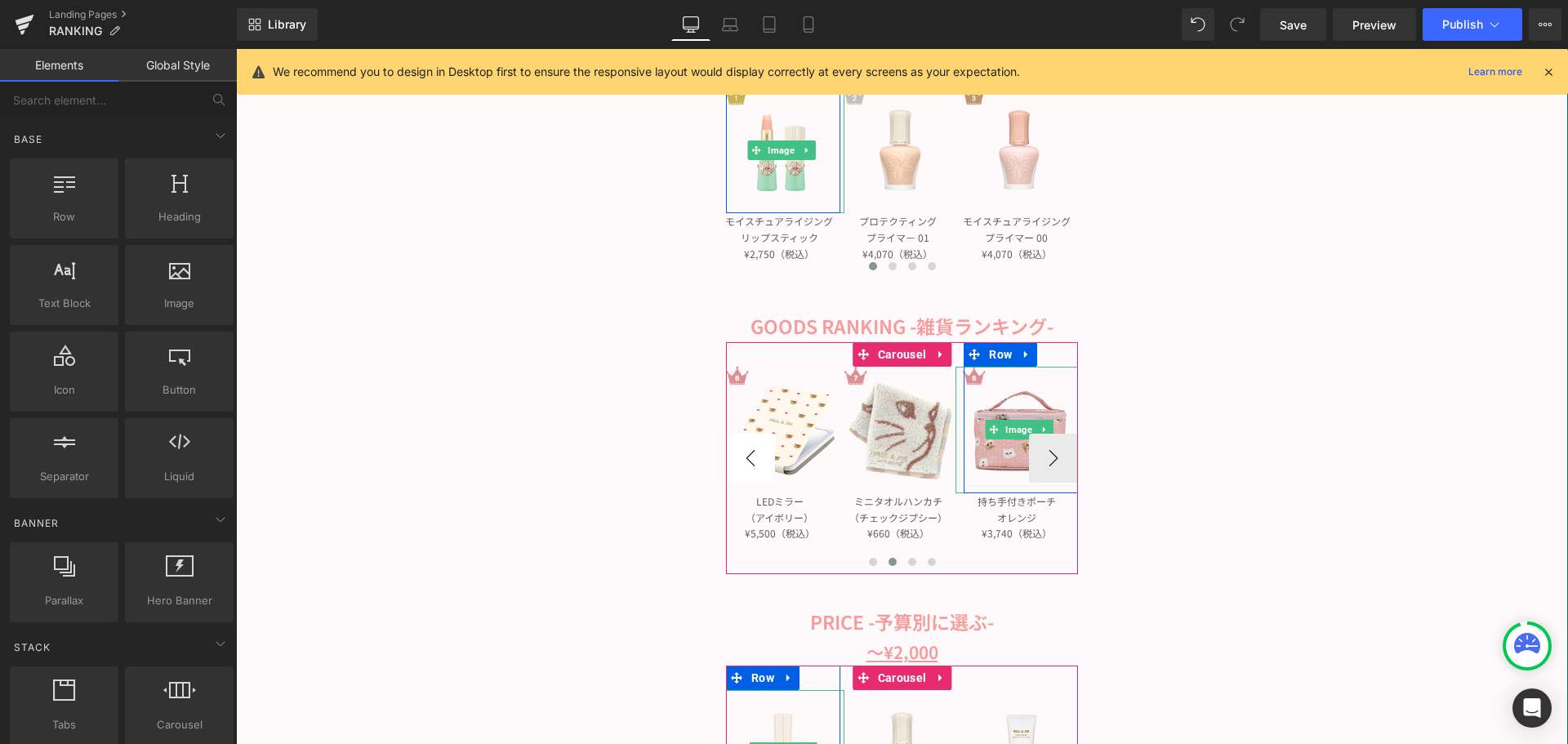
click at [743, 462] on button "‹" at bounding box center [750, 458] width 49 height 49
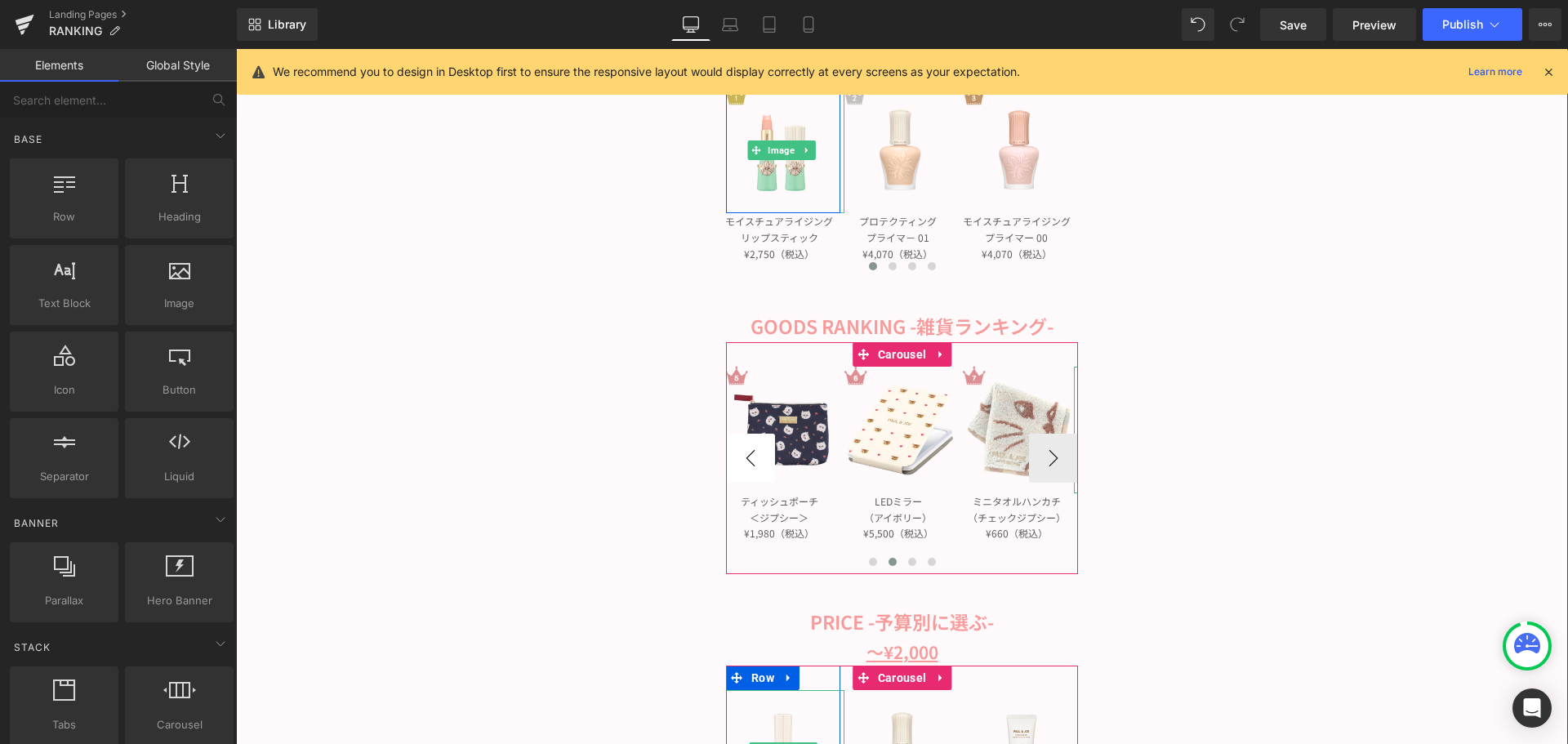
click at [743, 462] on button "‹" at bounding box center [750, 458] width 49 height 49
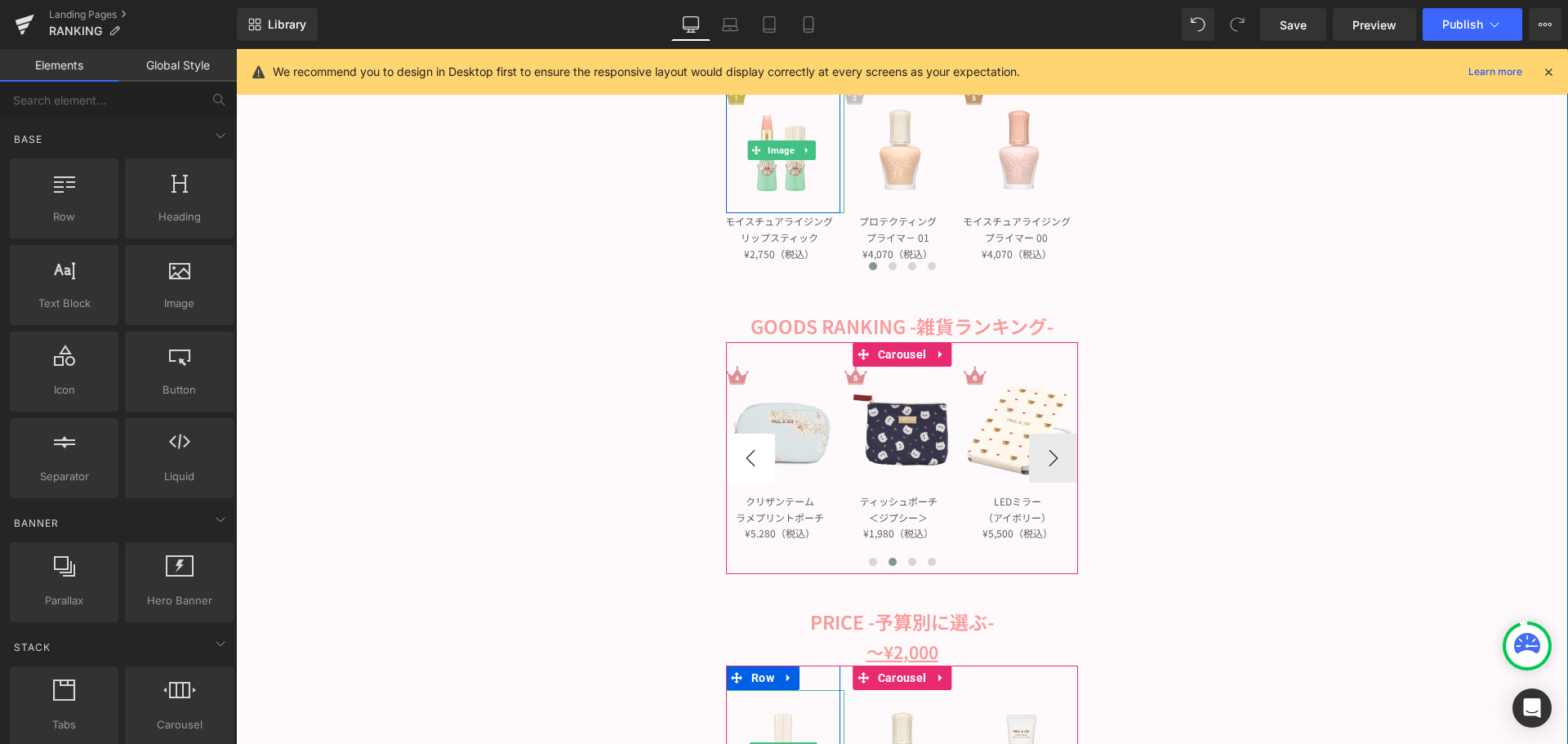
click at [743, 462] on button "‹" at bounding box center [750, 458] width 49 height 49
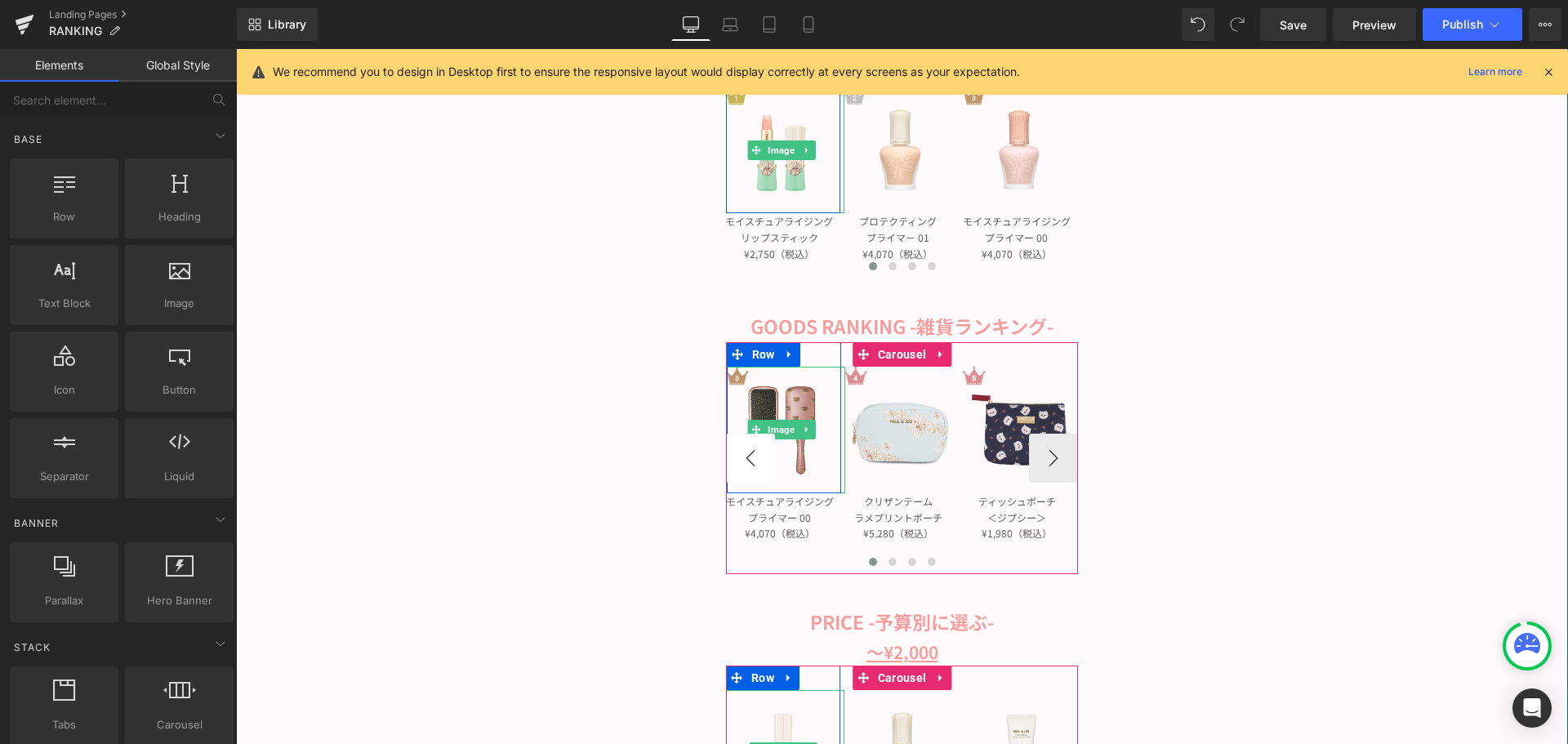
click at [743, 462] on button "‹" at bounding box center [750, 458] width 49 height 49
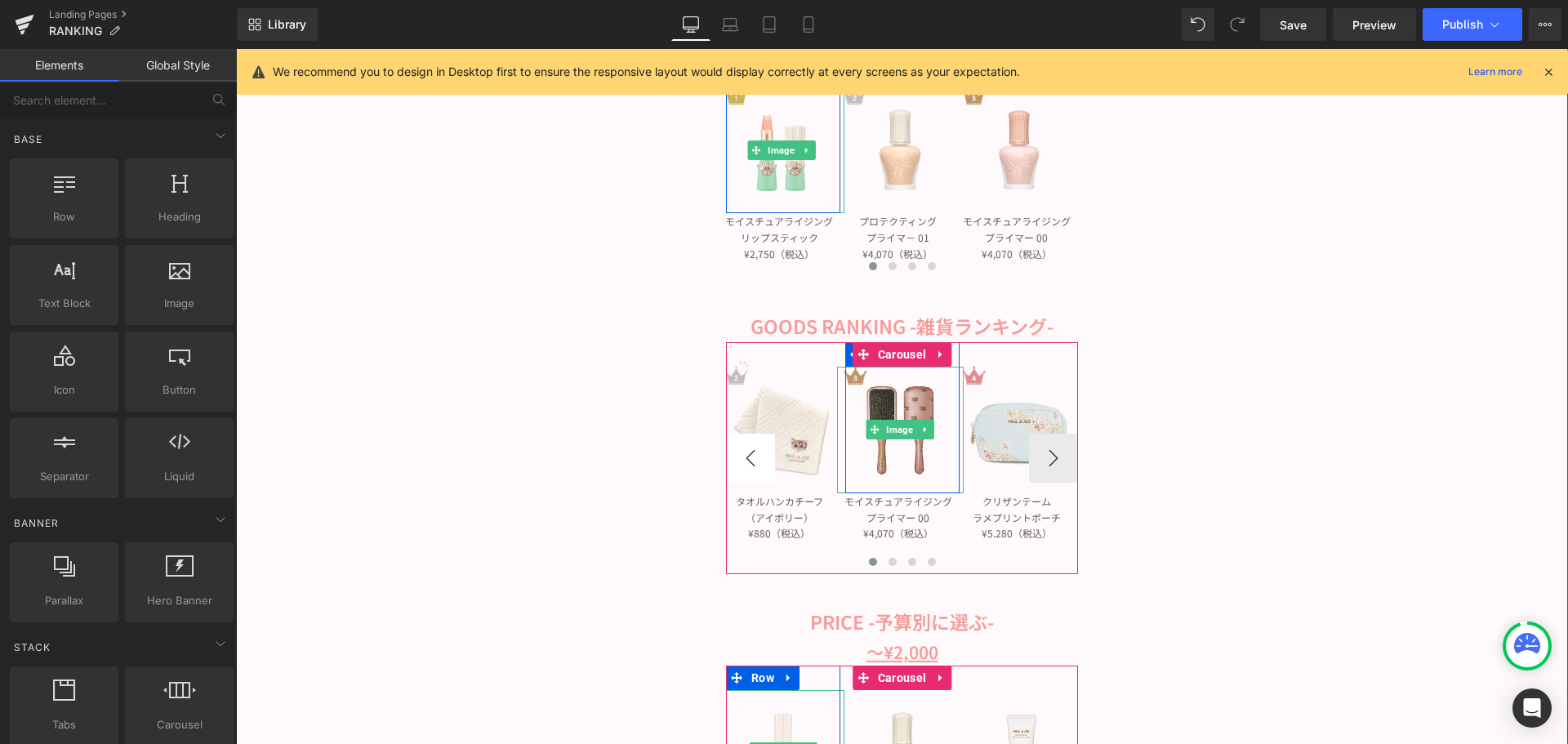
click at [743, 462] on button "‹" at bounding box center [750, 458] width 49 height 49
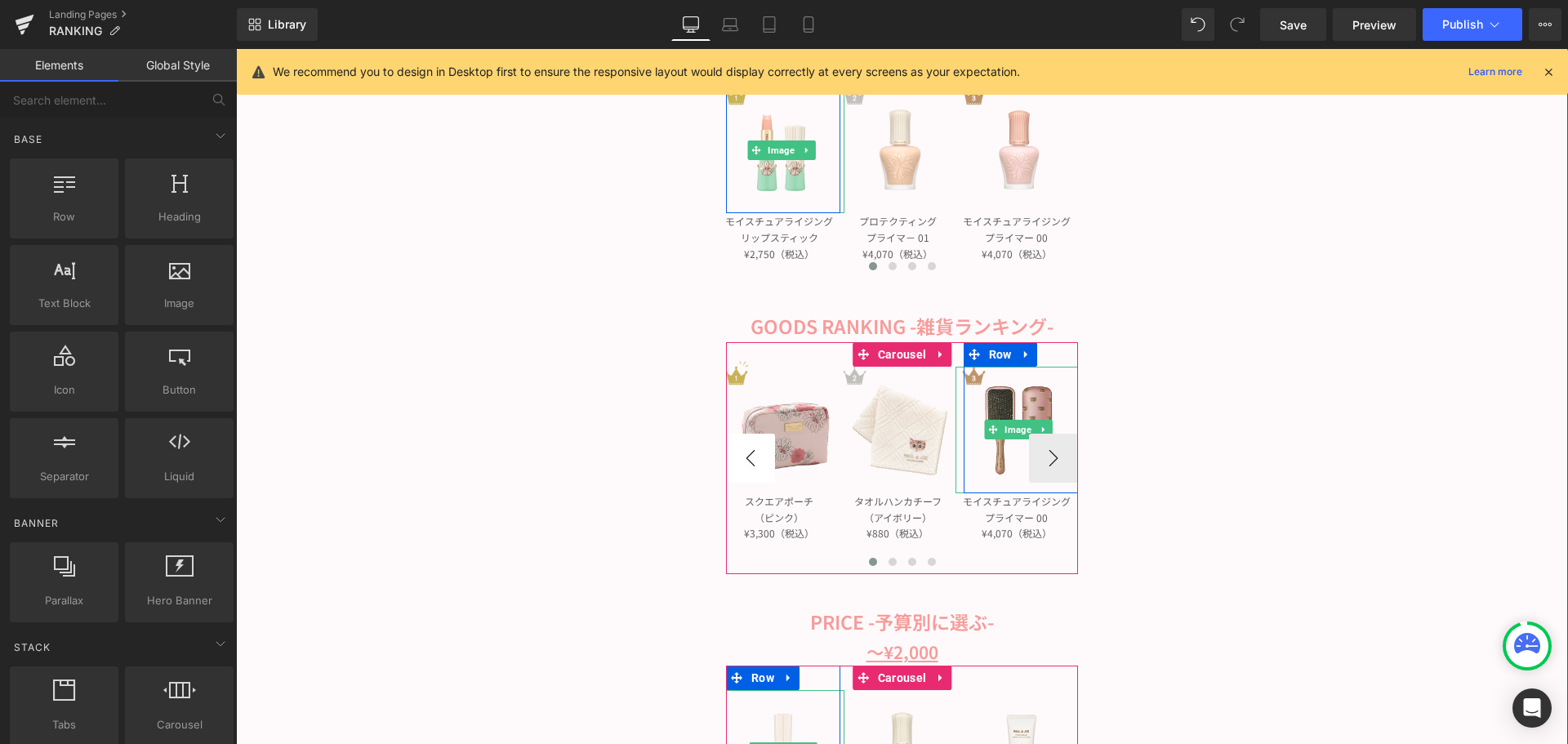
click at [743, 462] on button "‹" at bounding box center [750, 458] width 49 height 49
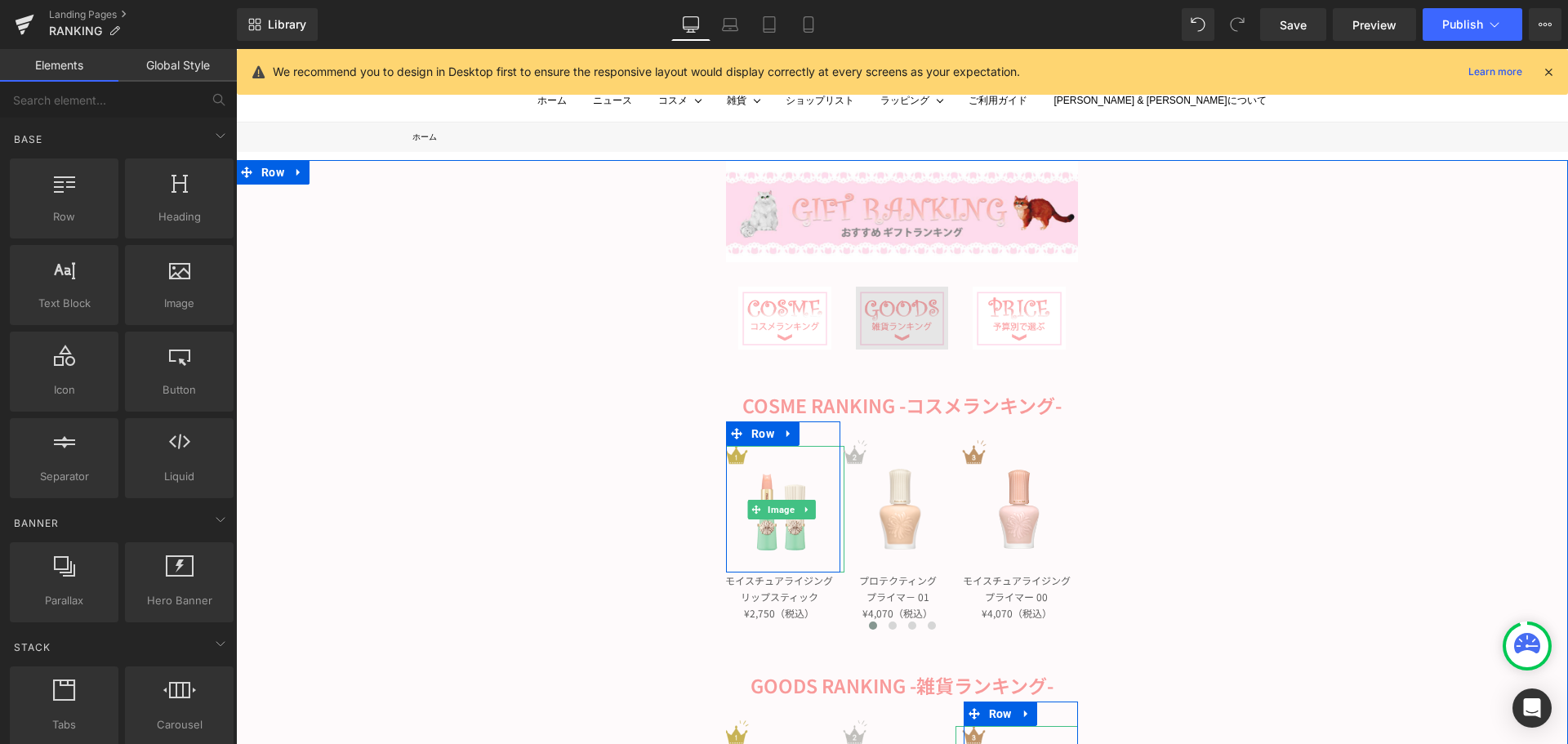
scroll to position [0, 0]
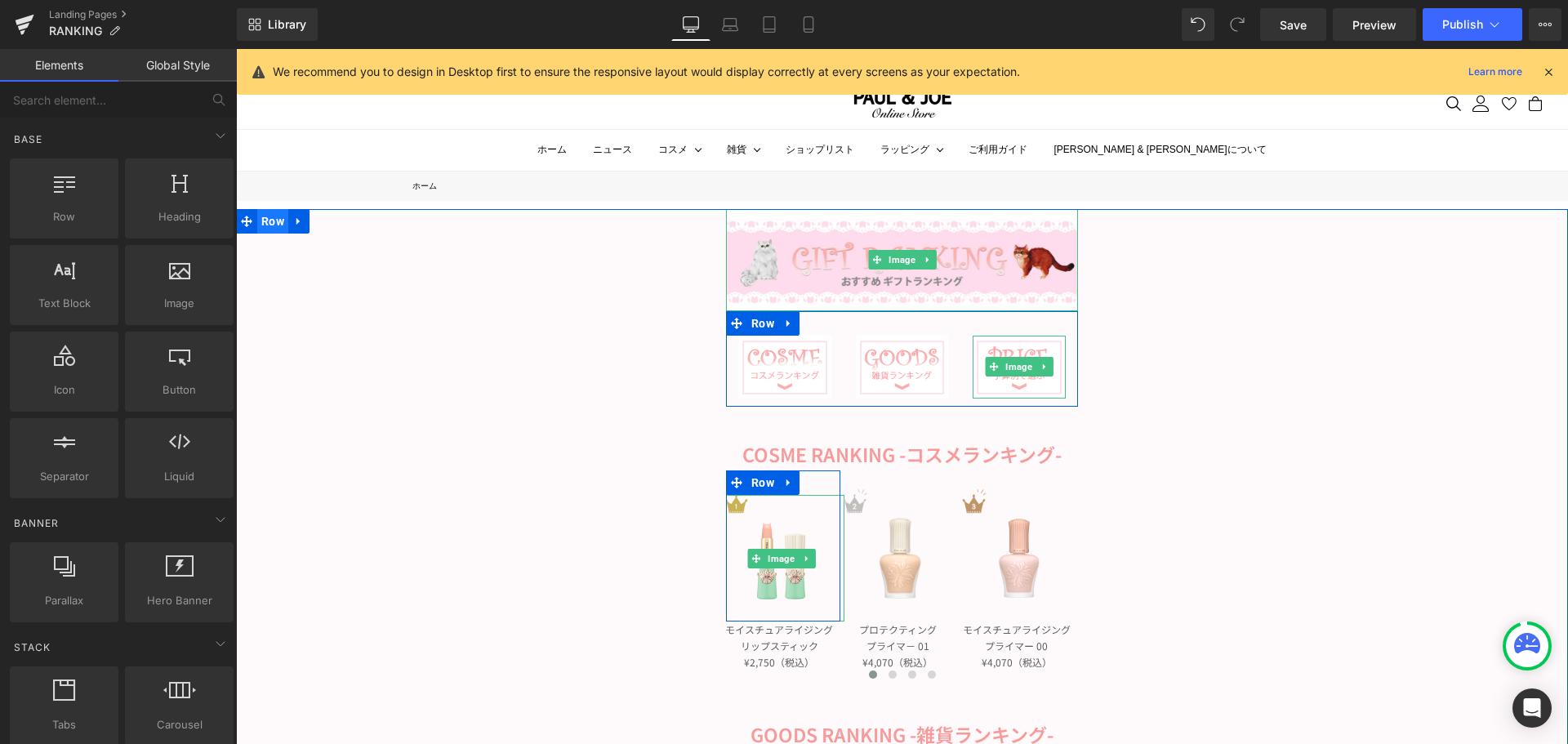
click at [264, 221] on span "Row" at bounding box center [272, 221] width 31 height 24
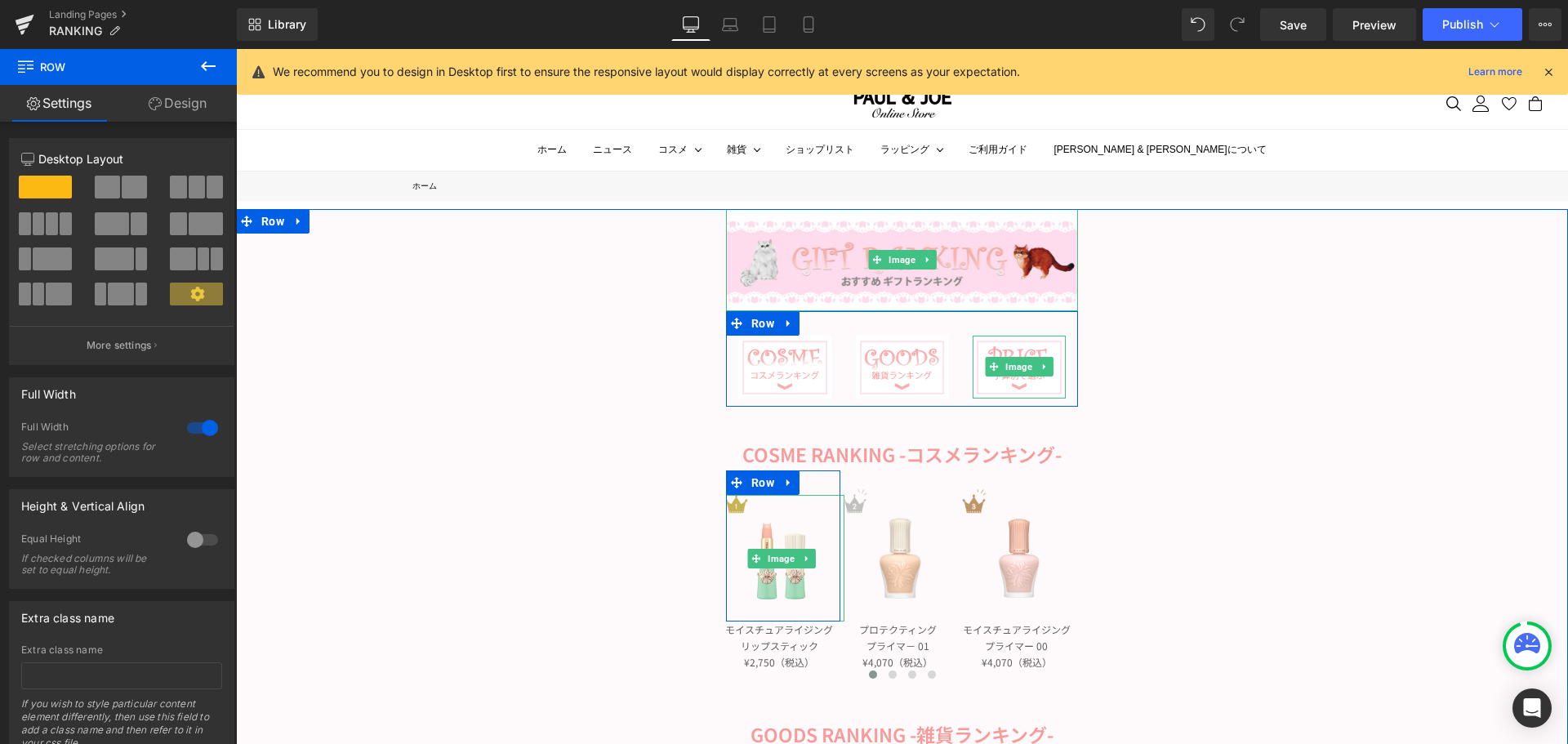
click at [189, 106] on link "Design" at bounding box center [177, 103] width 118 height 37
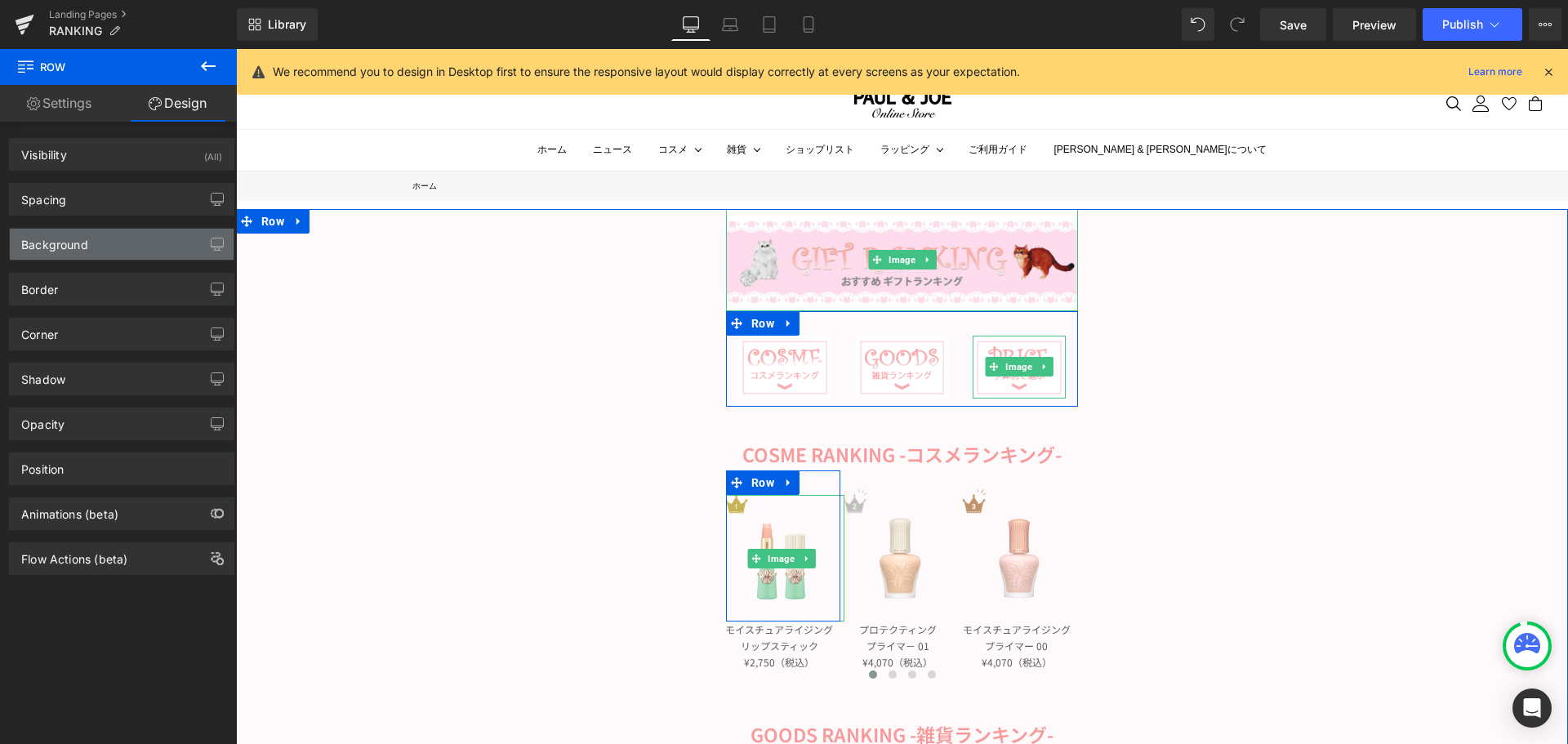
click at [70, 251] on div "Background" at bounding box center [122, 244] width 224 height 31
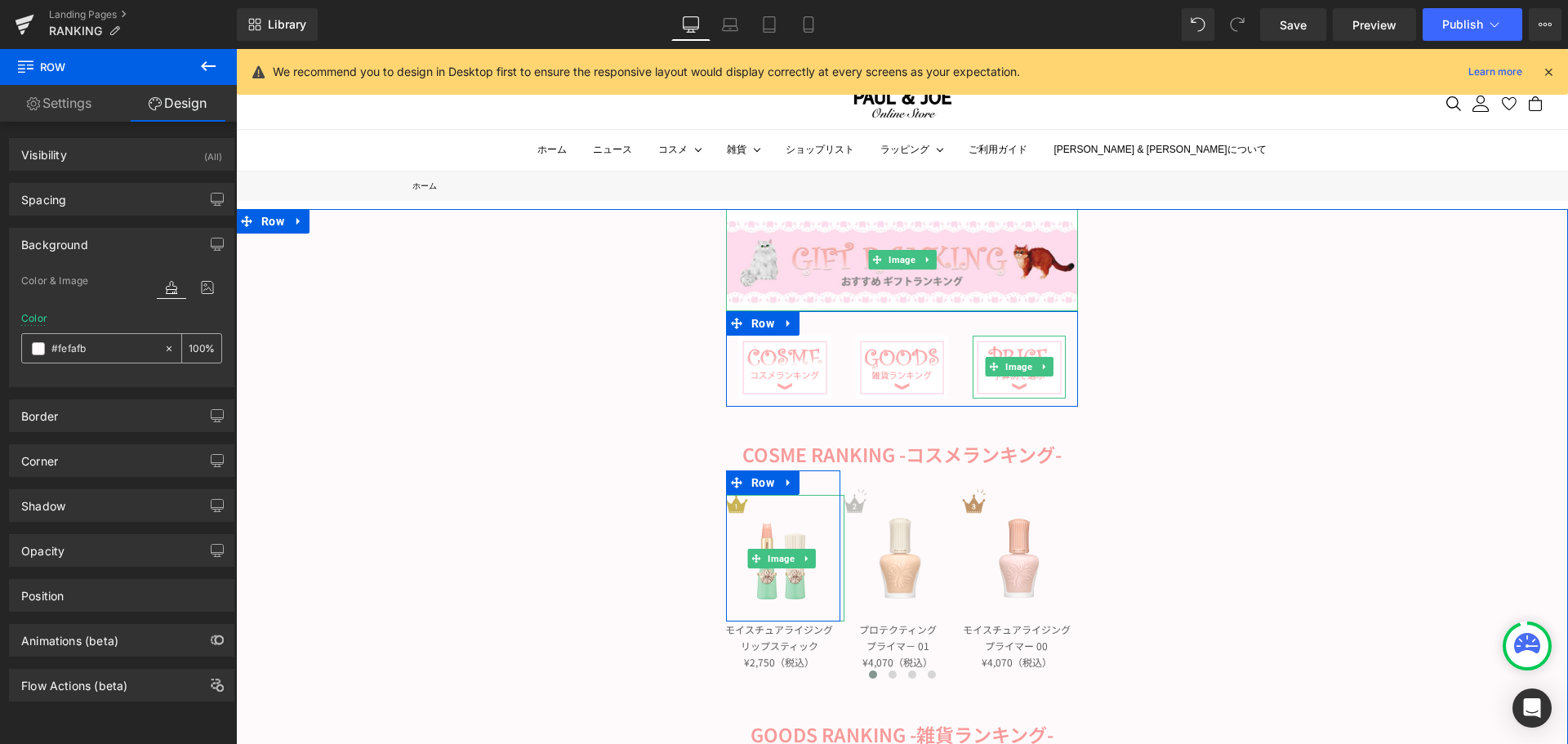
click at [42, 350] on span at bounding box center [39, 349] width 13 height 13
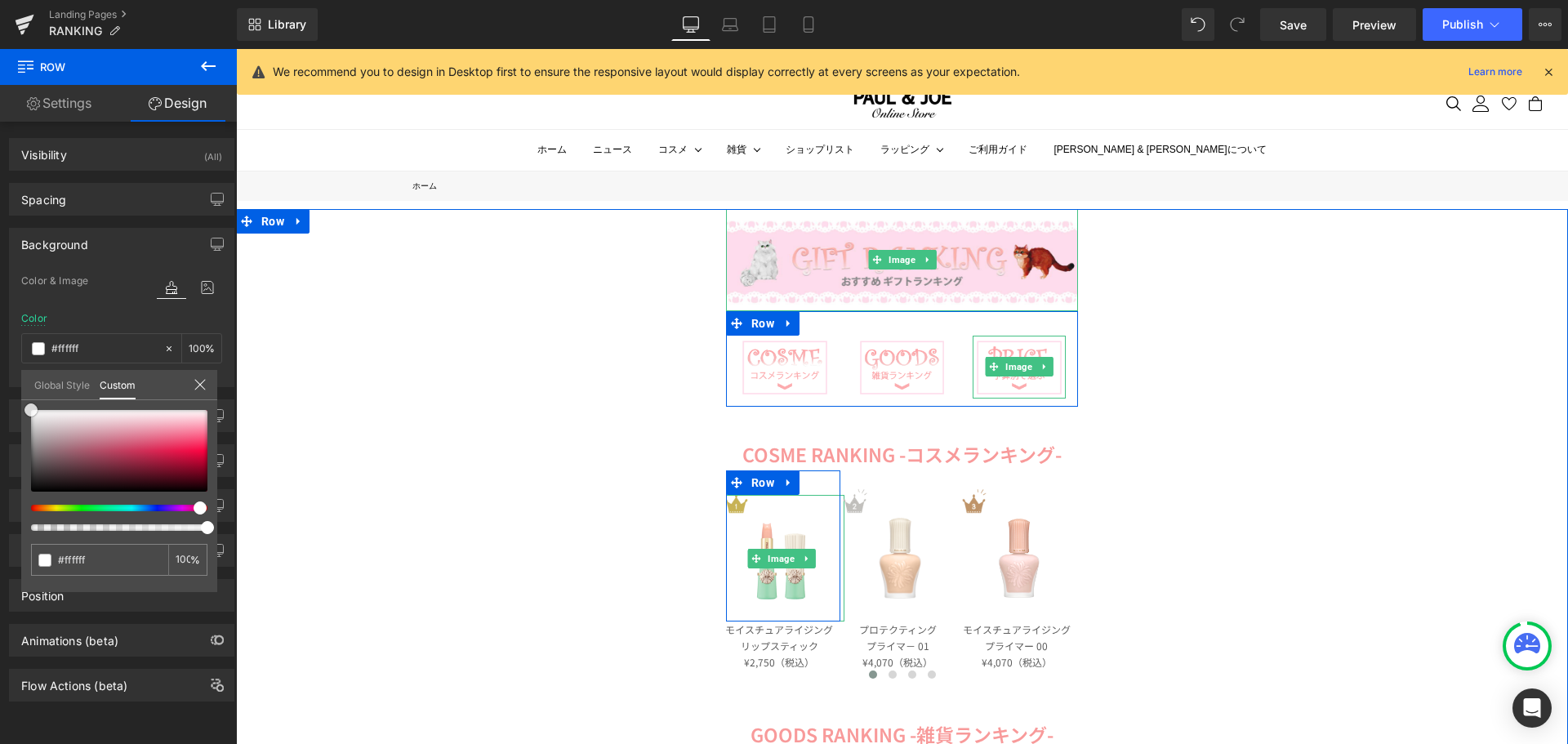
drag, startPoint x: 39, startPoint y: 413, endPoint x: 8, endPoint y: 383, distance: 43.1
click at [8, 383] on div "Background Color & Image color Color % Image Replace Image Upload image or Brow…" at bounding box center [122, 301] width 244 height 172
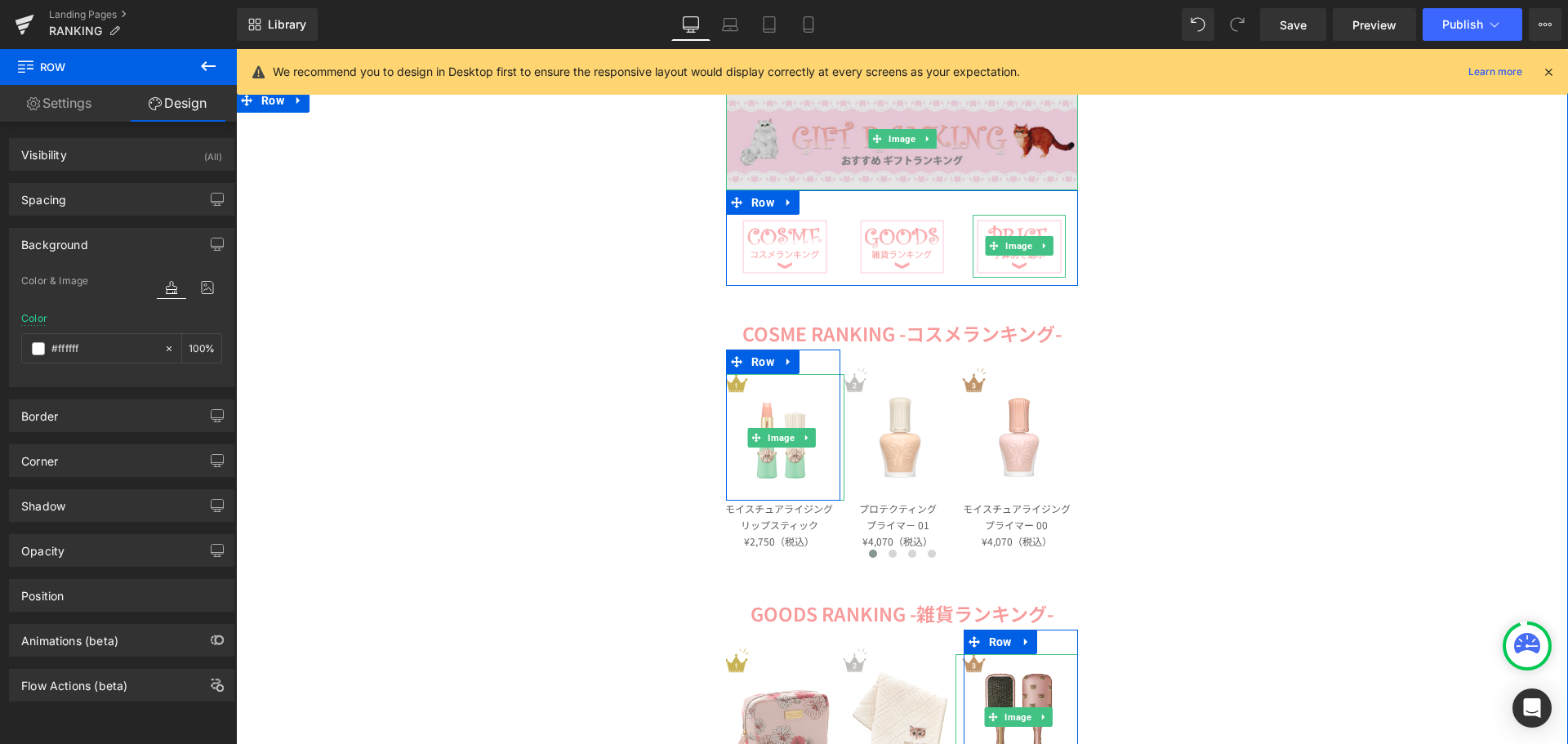
scroll to position [81, 0]
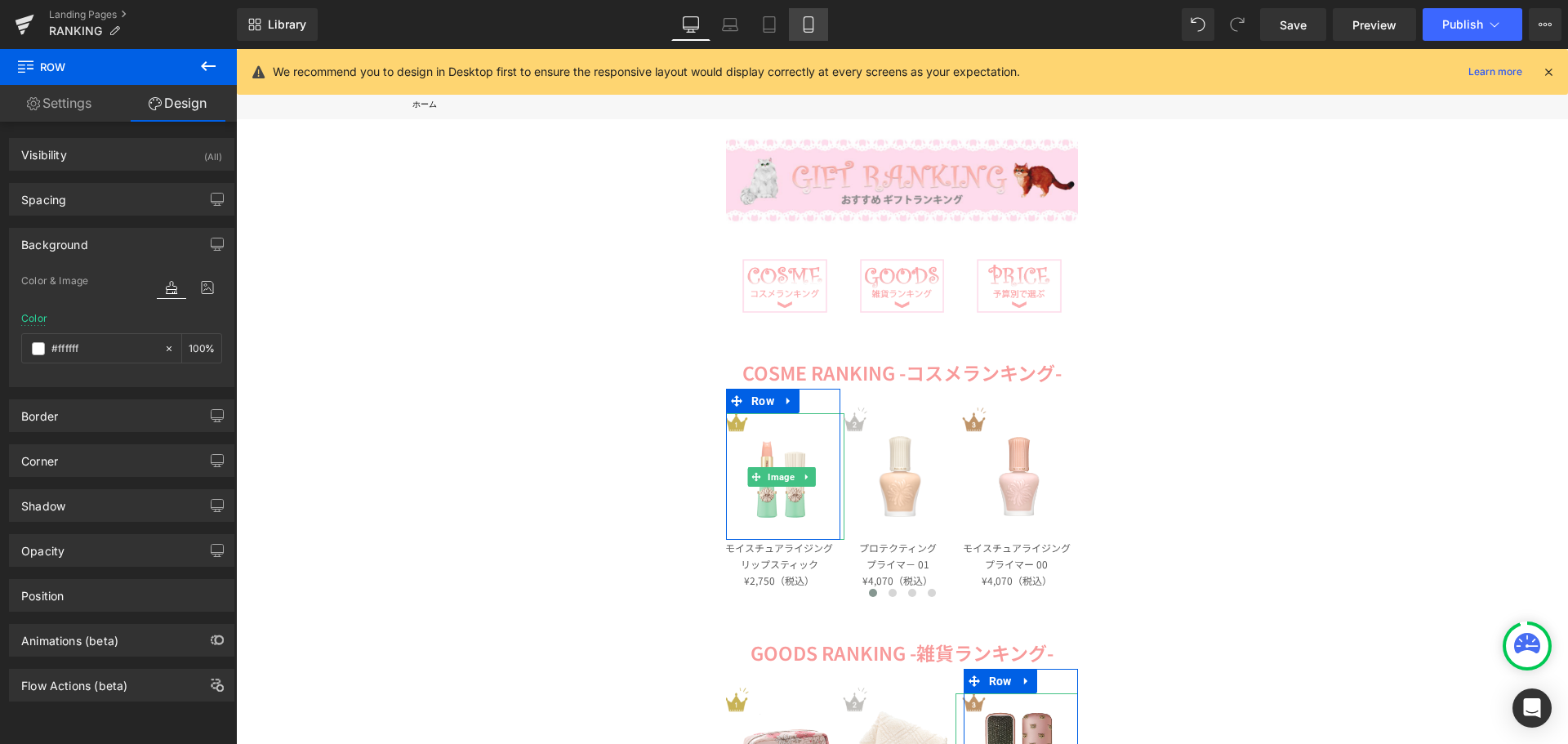
click at [803, 31] on icon at bounding box center [808, 23] width 16 height 16
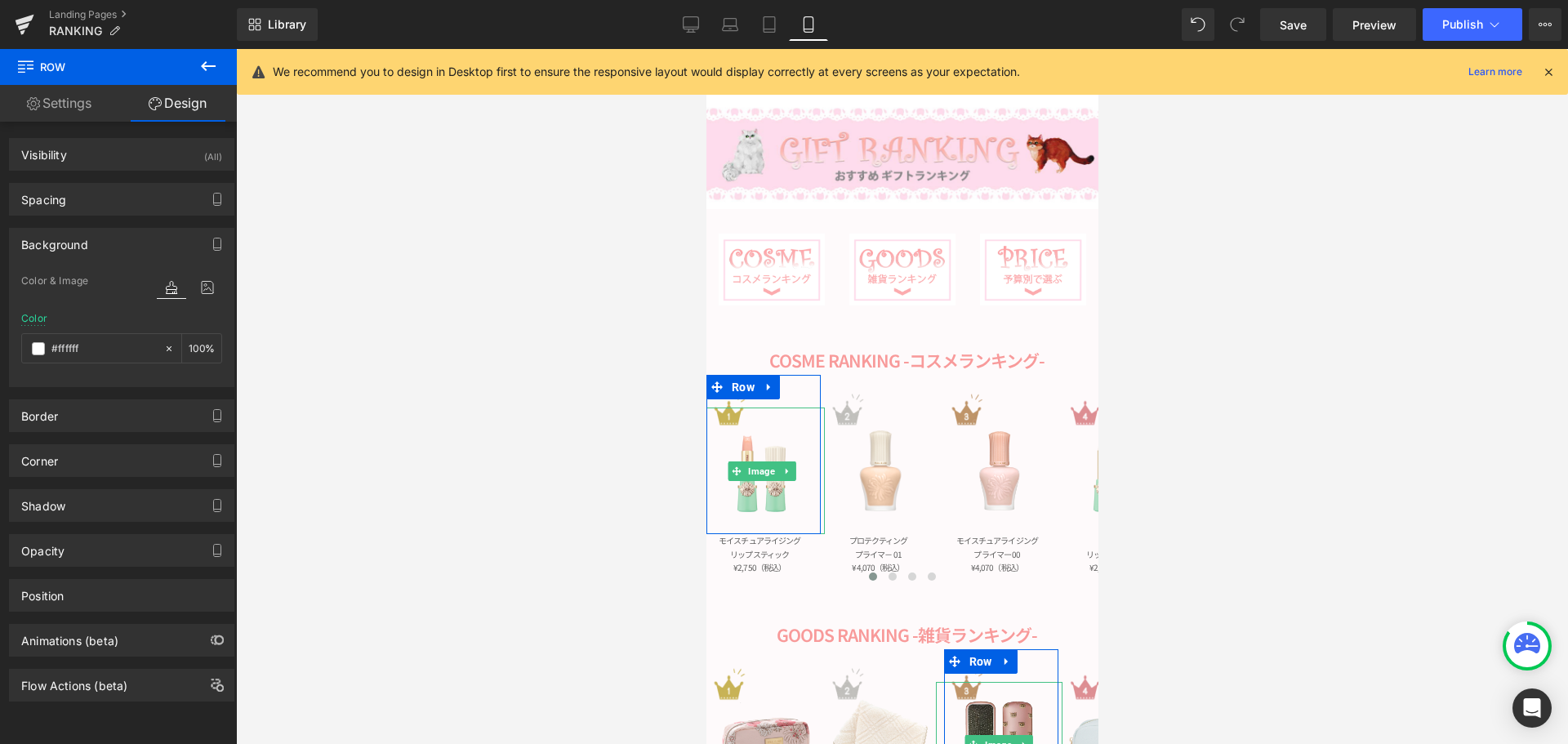
scroll to position [49, 0]
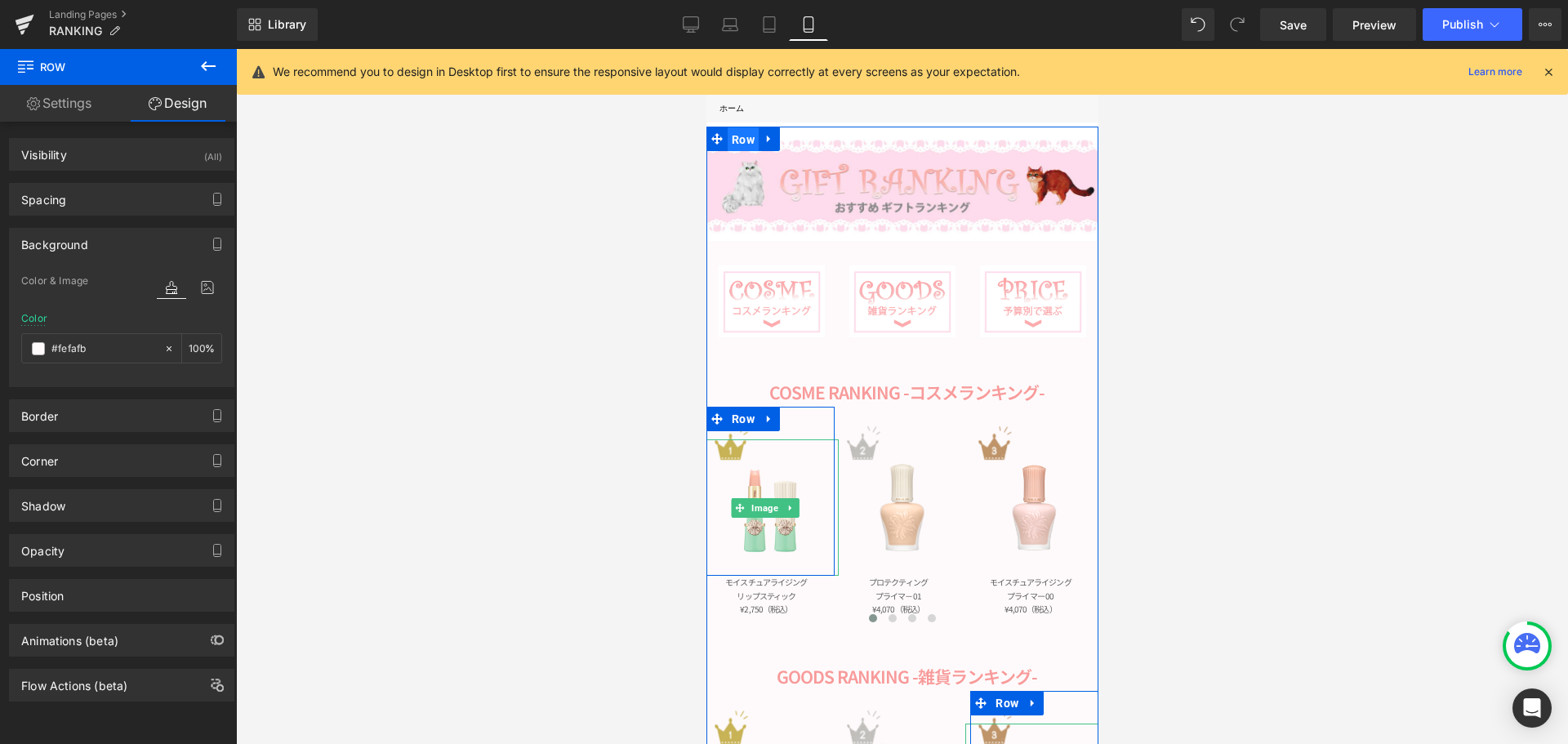
drag, startPoint x: 738, startPoint y: 134, endPoint x: 1279, endPoint y: 181, distance: 543.0
click at [738, 134] on span "Row" at bounding box center [742, 139] width 31 height 24
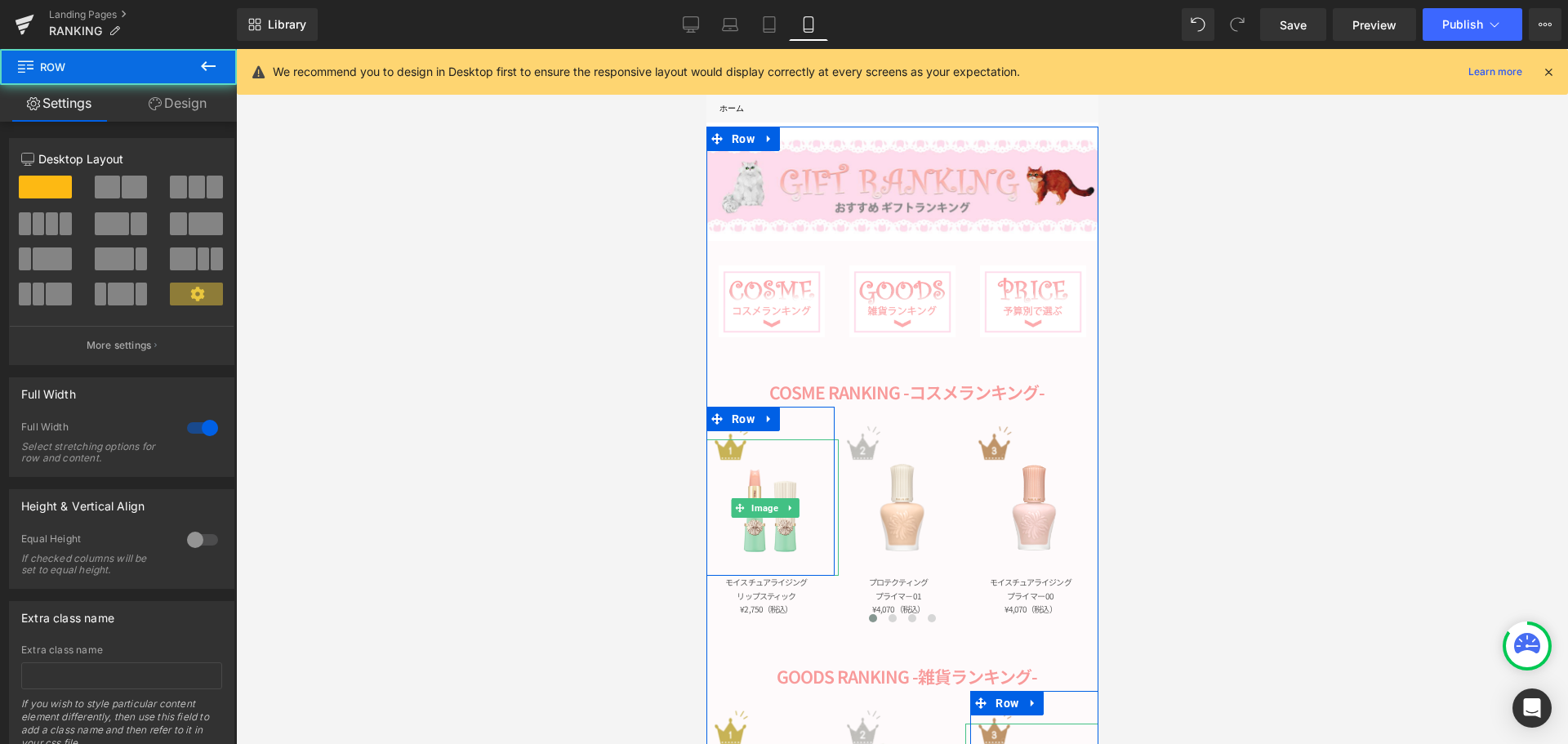
click at [218, 110] on link "Design" at bounding box center [177, 103] width 118 height 37
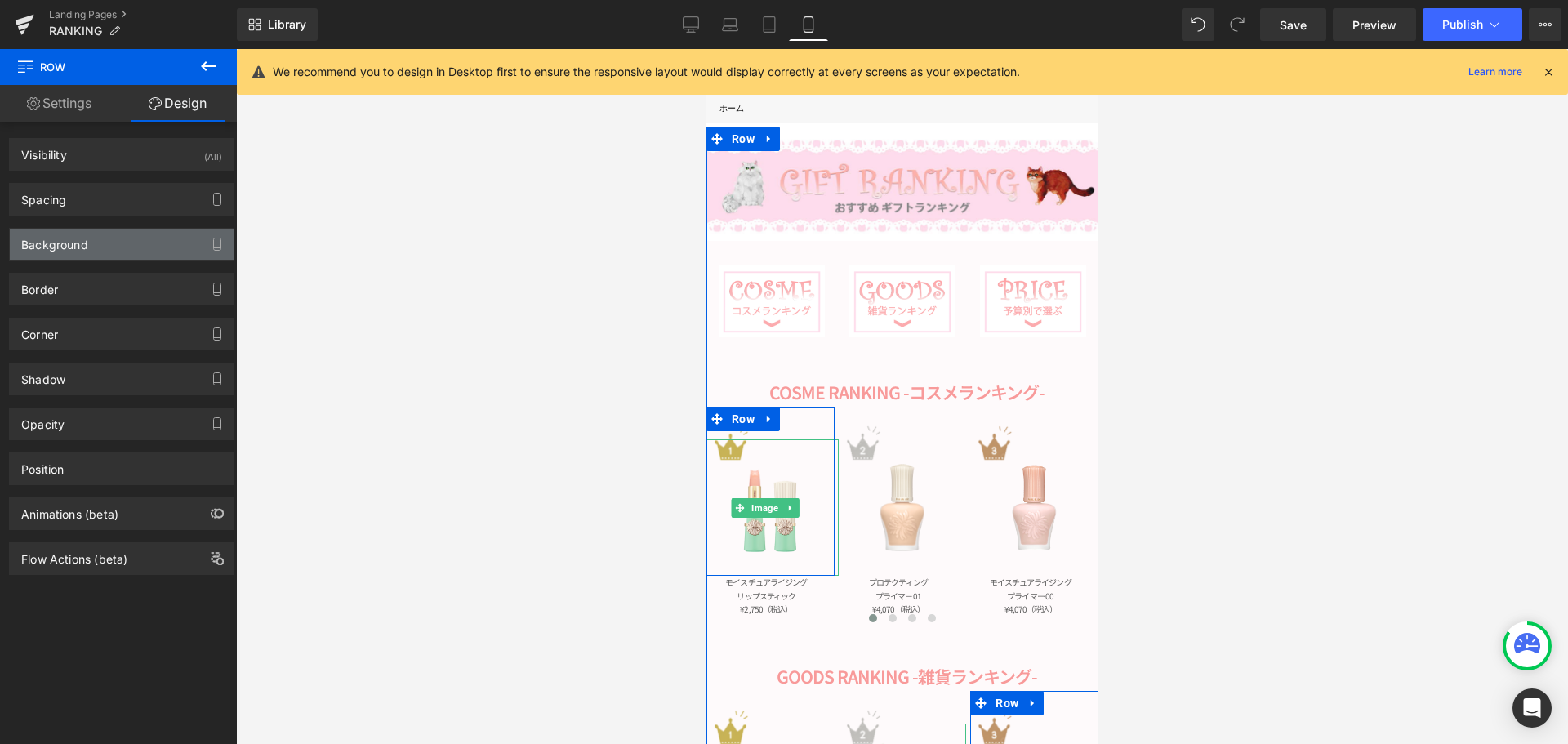
click at [112, 241] on div "Background" at bounding box center [122, 244] width 224 height 31
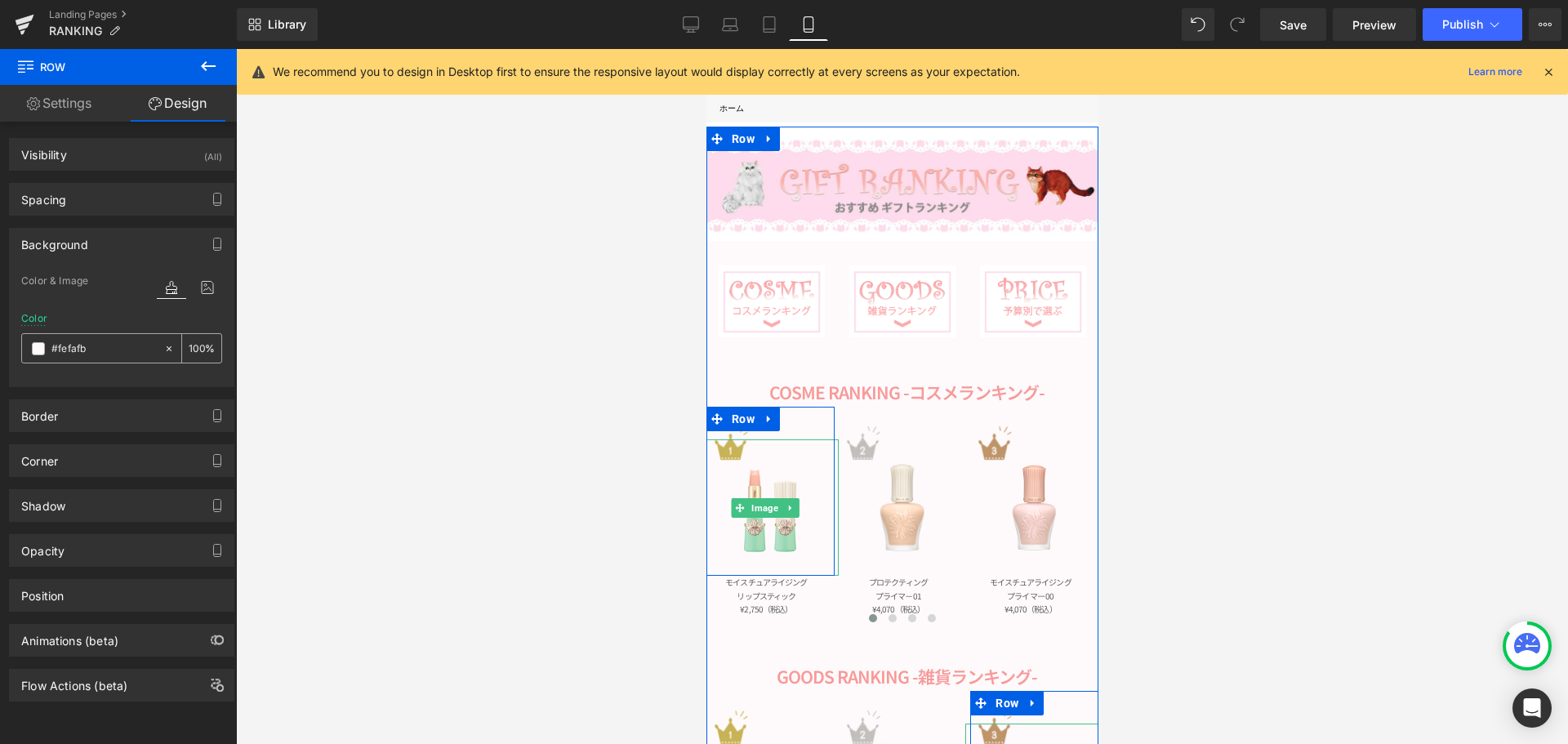
click at [40, 348] on span at bounding box center [39, 349] width 13 height 13
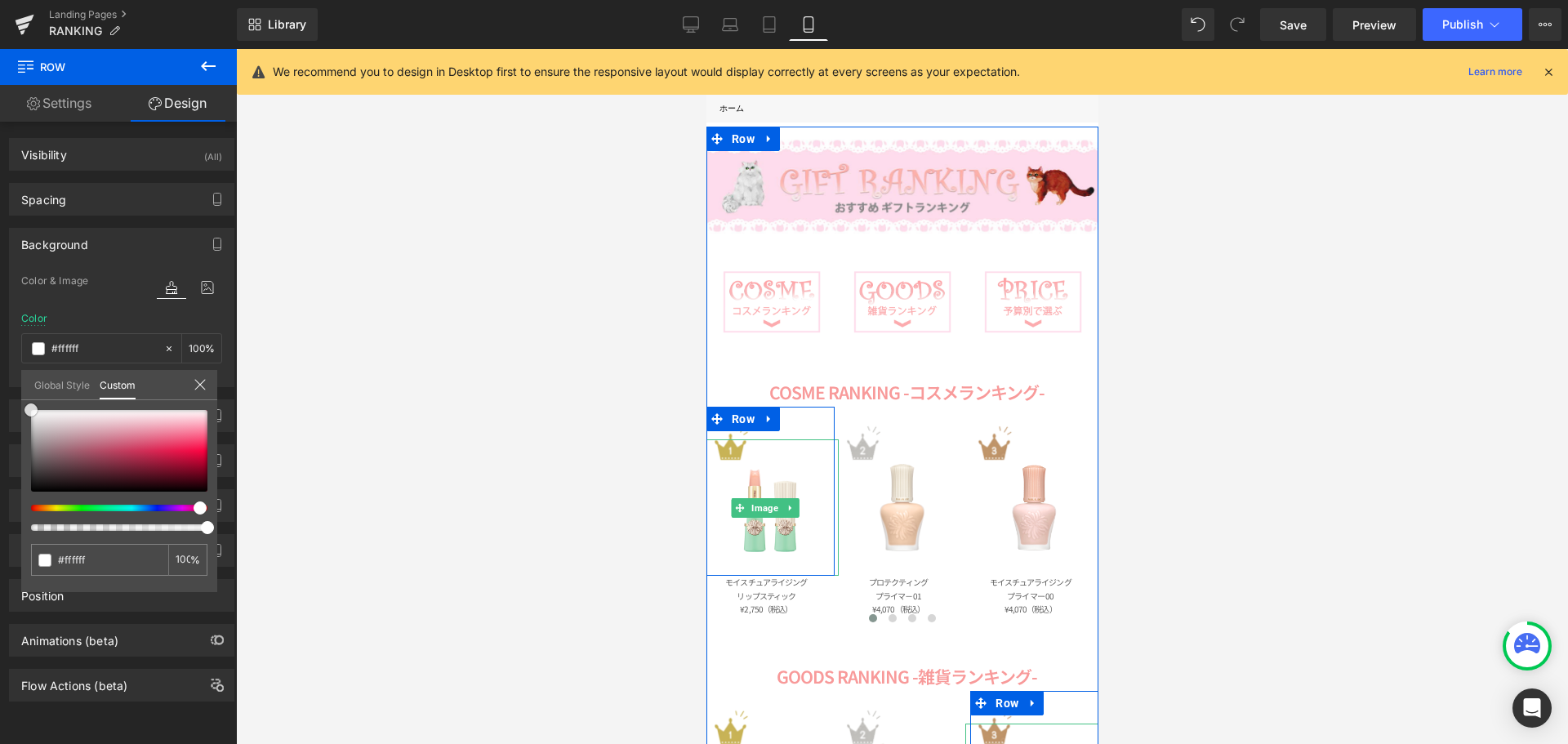
drag, startPoint x: 64, startPoint y: 424, endPoint x: 0, endPoint y: 352, distance: 96.3
click at [0, 352] on div "Background Color & Image color Color % Image Replace Image Upload image or Brow…" at bounding box center [122, 301] width 244 height 172
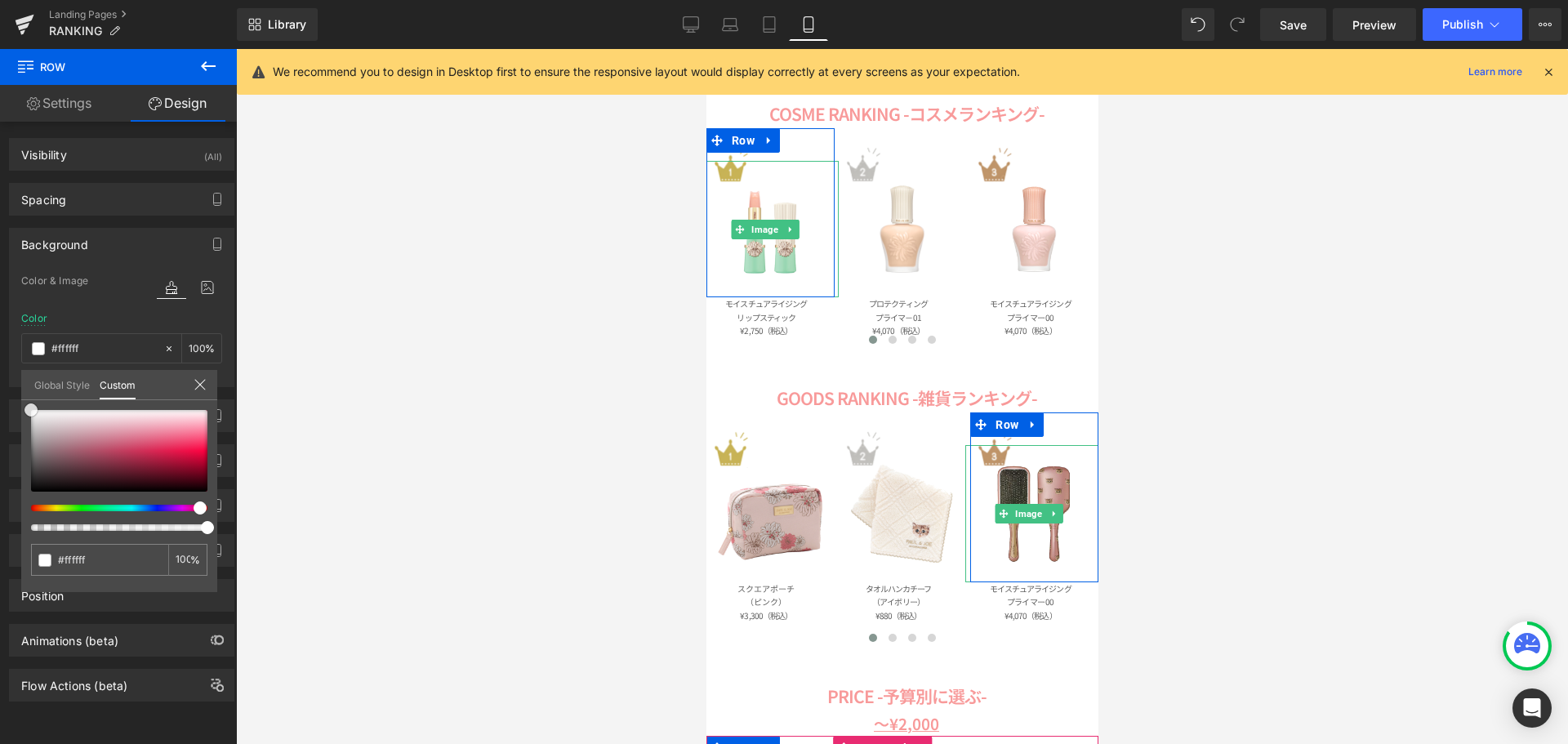
scroll to position [376, 0]
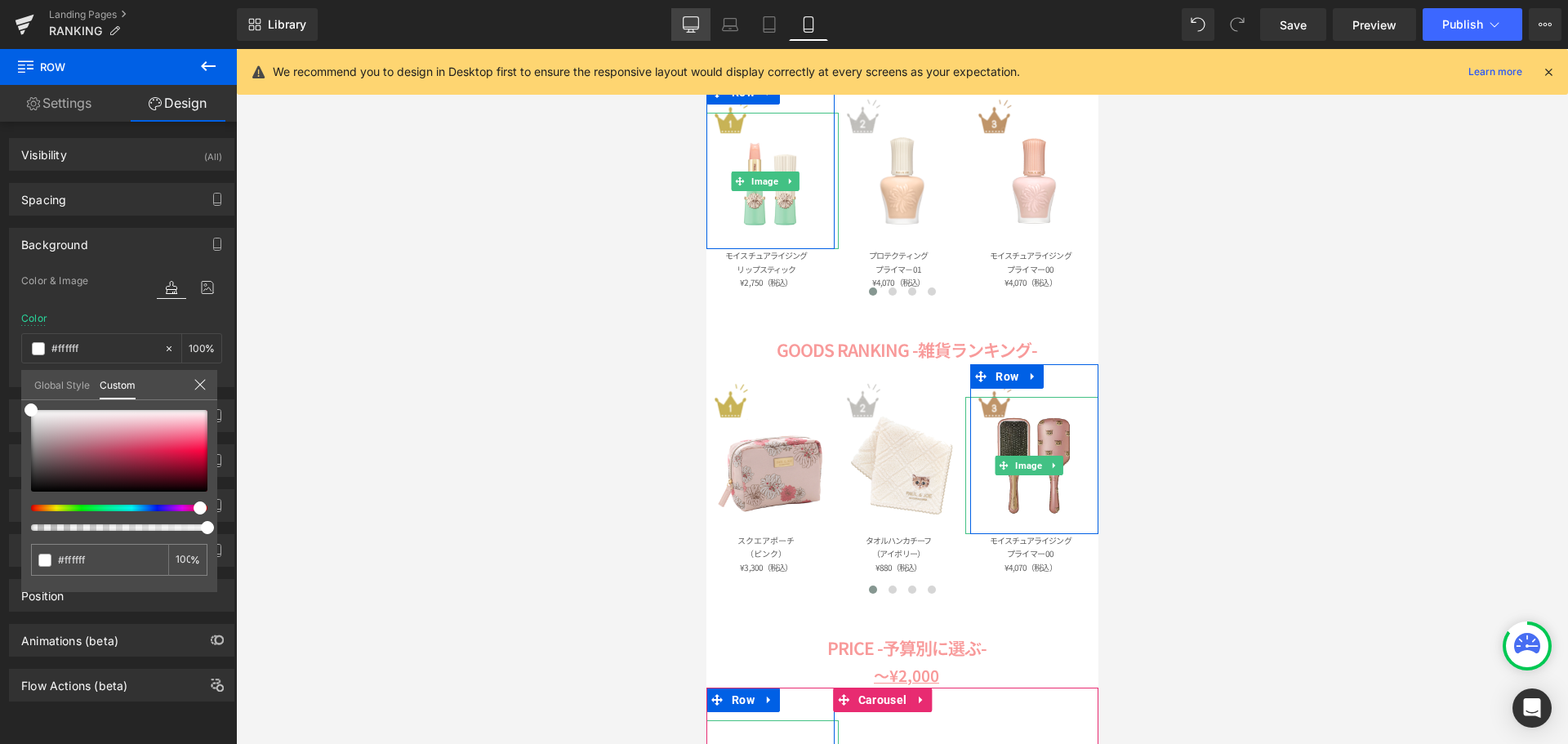
click at [700, 23] on link "Desktop" at bounding box center [691, 24] width 39 height 33
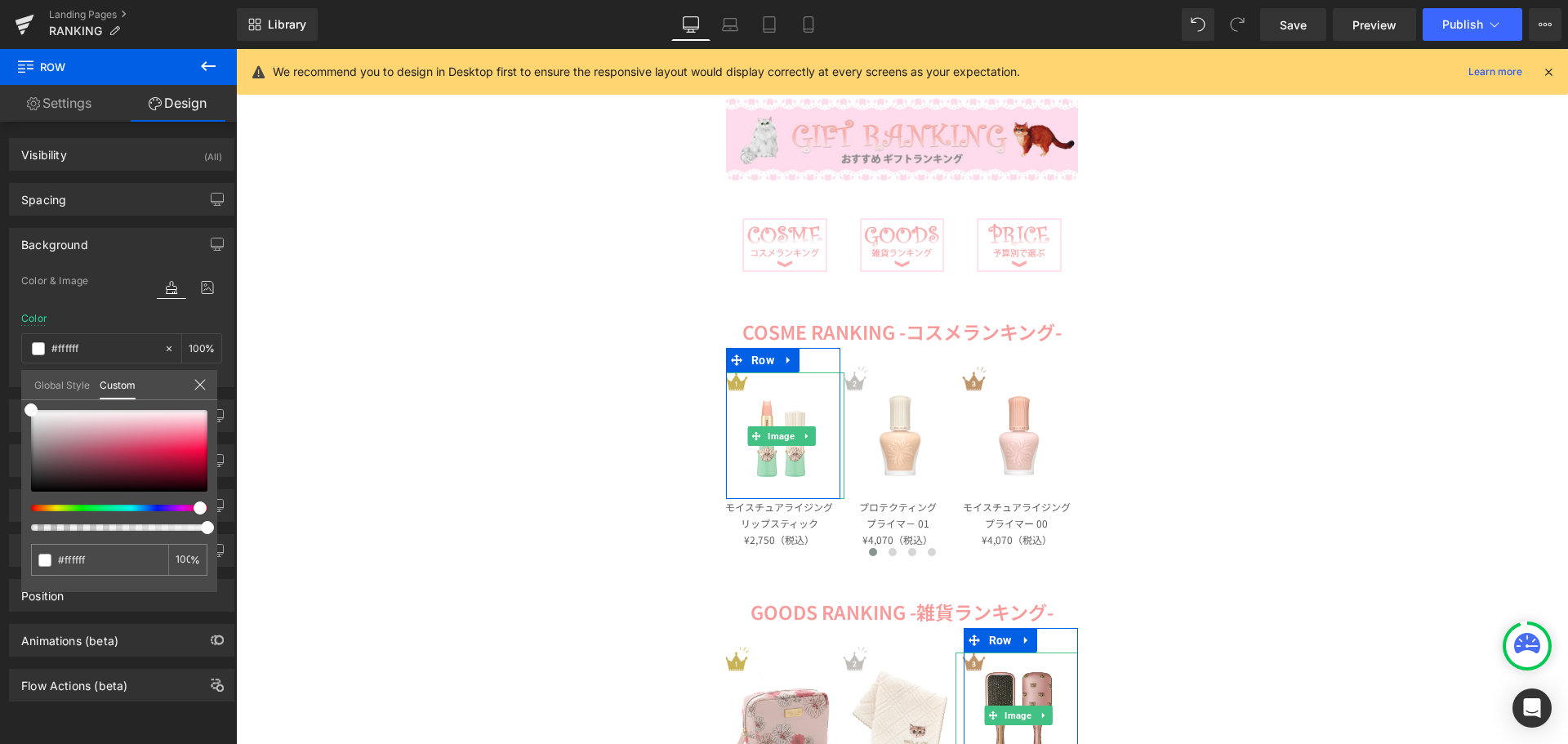
scroll to position [245, 0]
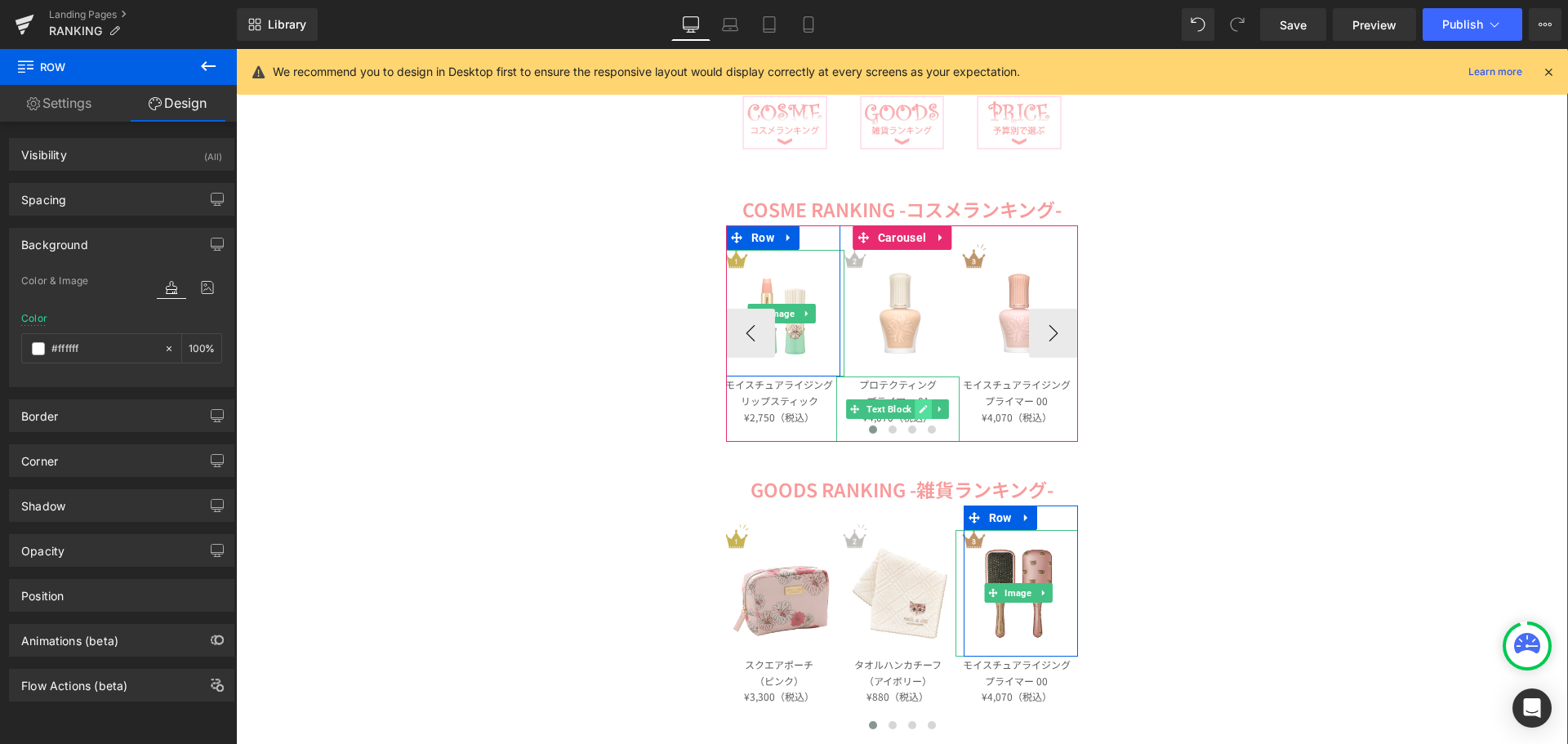
click at [919, 406] on icon at bounding box center [923, 409] width 9 height 10
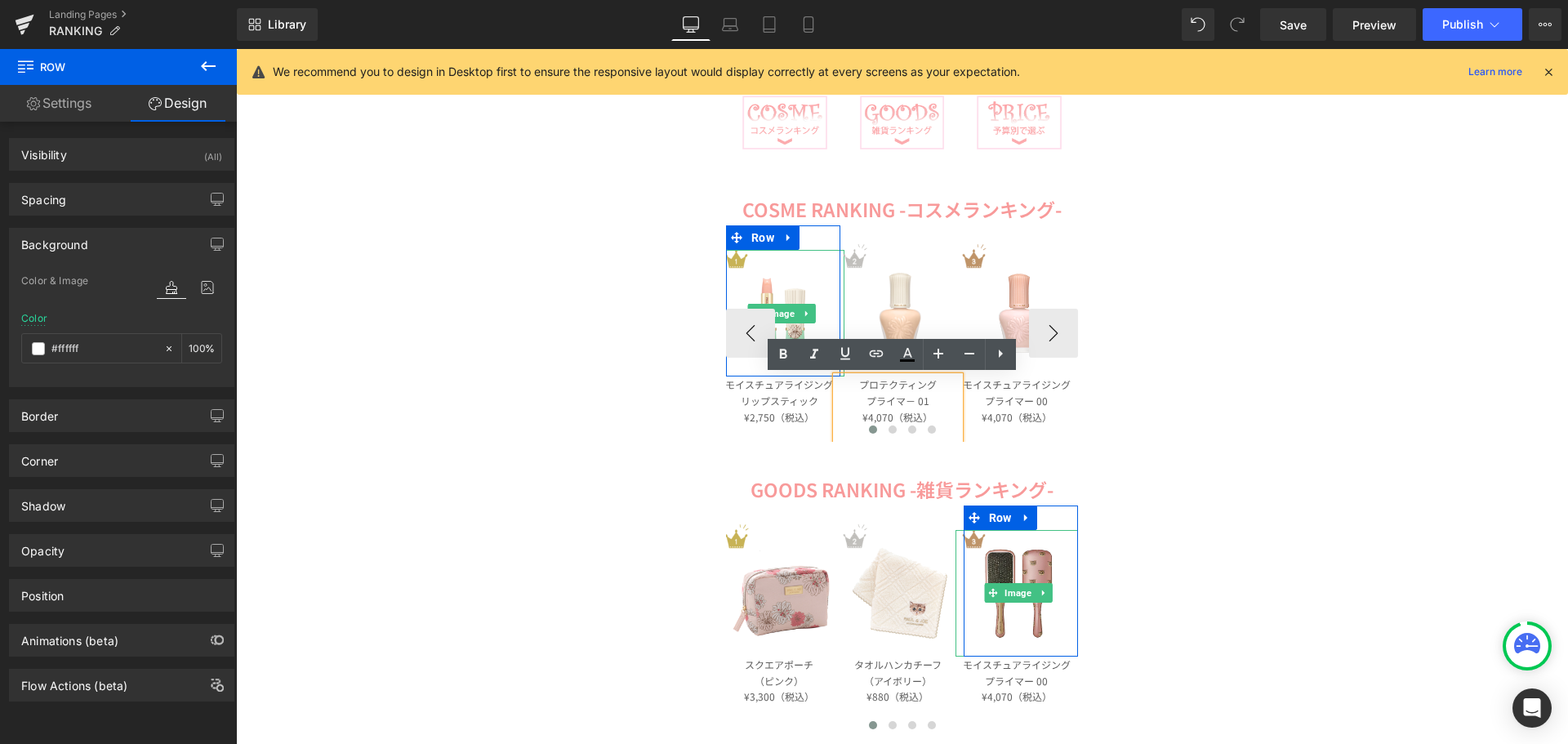
click at [926, 415] on p "¥4,070（税込）" at bounding box center [898, 416] width 122 height 16
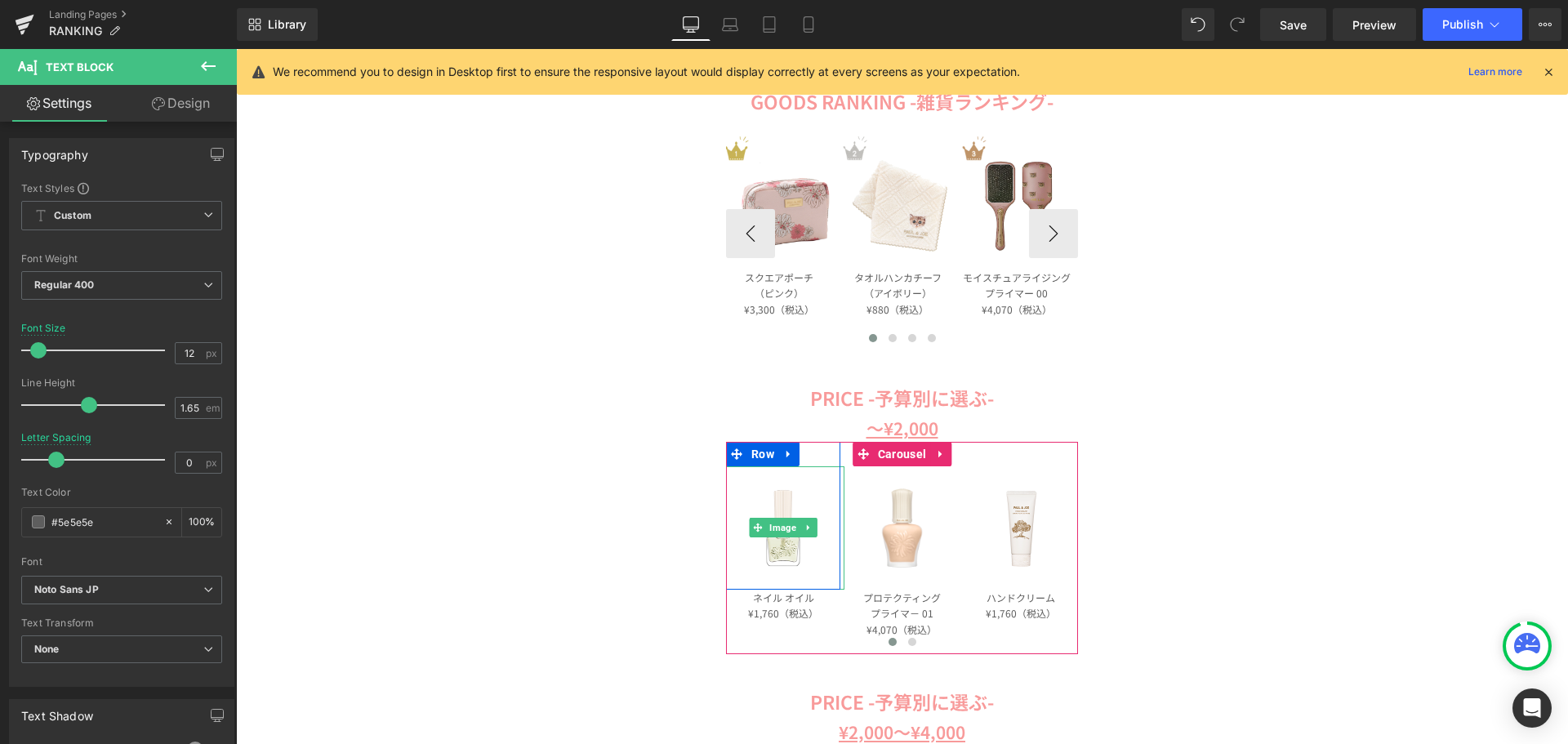
scroll to position [735, 0]
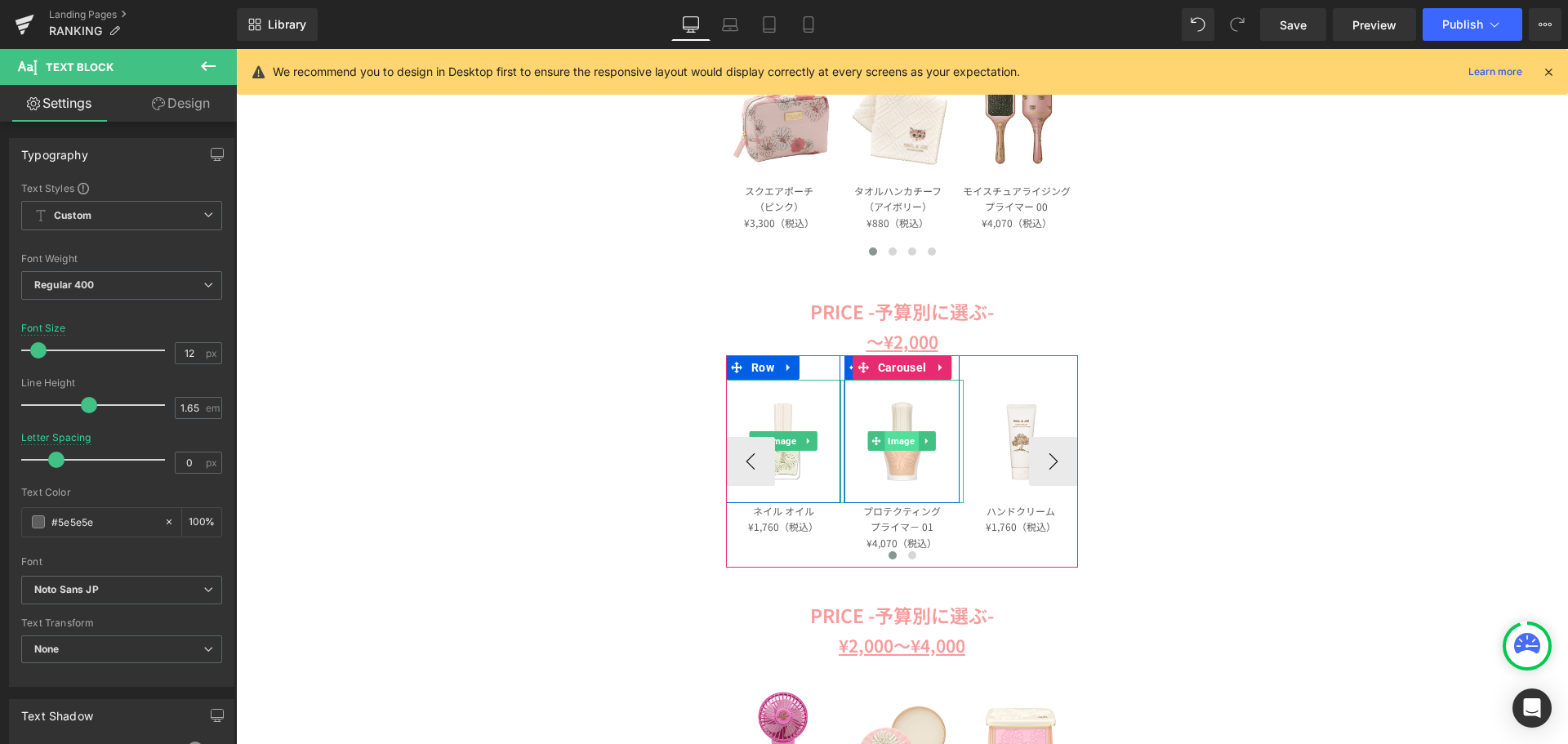
click at [890, 440] on span "Image" at bounding box center [902, 441] width 34 height 19
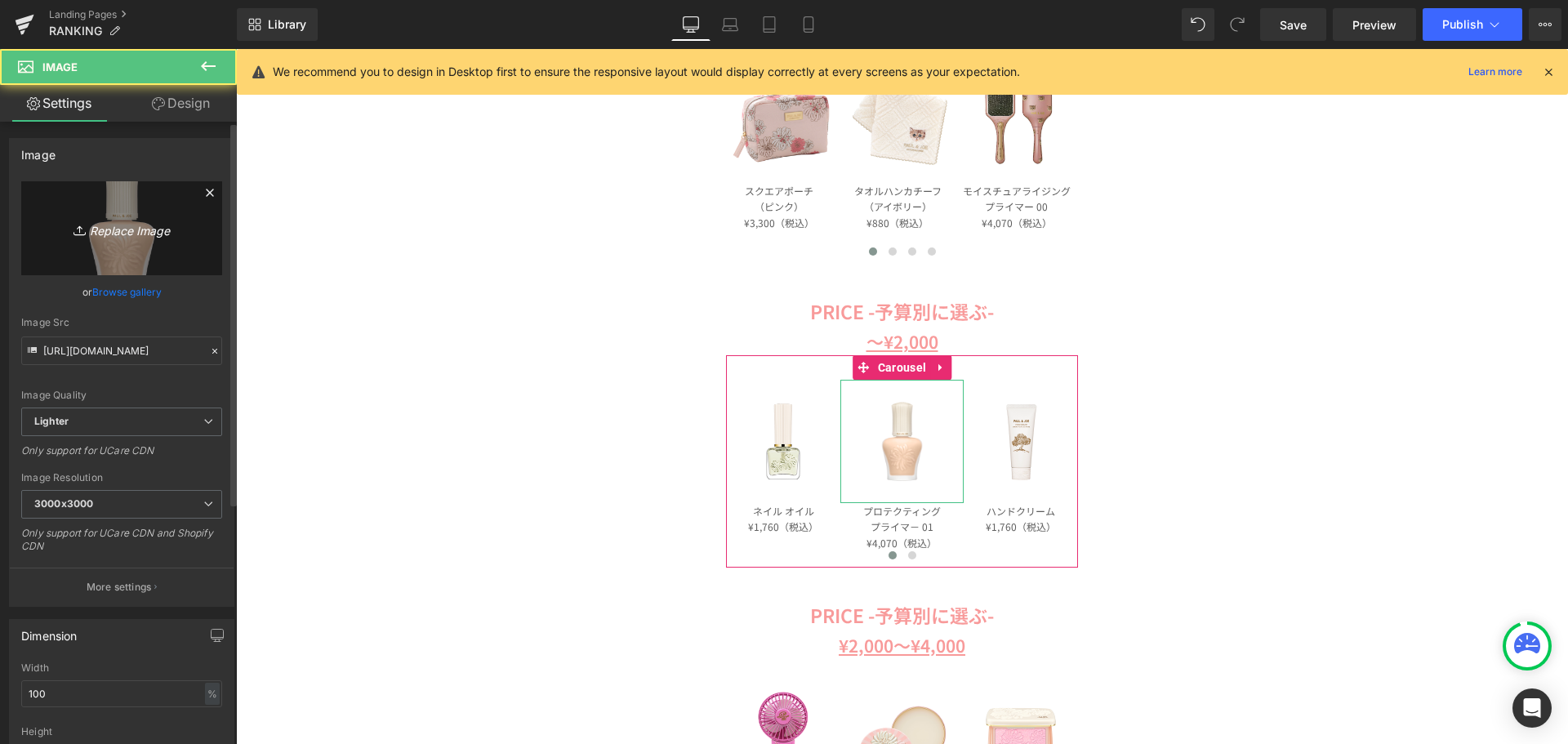
click at [140, 217] on link "Replace Image" at bounding box center [122, 228] width 201 height 94
type input "C:\fakepath\107211-0004-01_1.jpg"
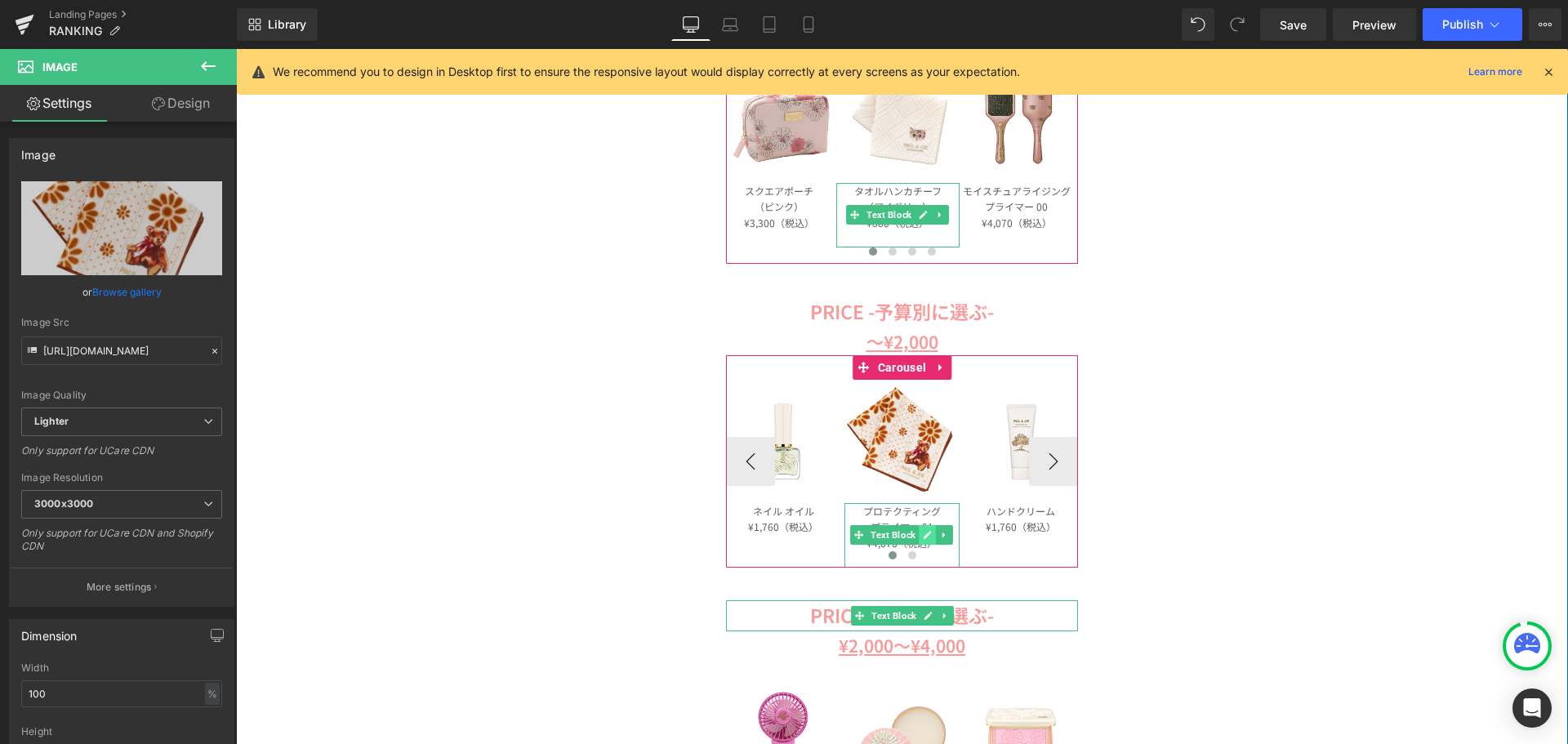
click at [923, 532] on icon at bounding box center [927, 535] width 9 height 10
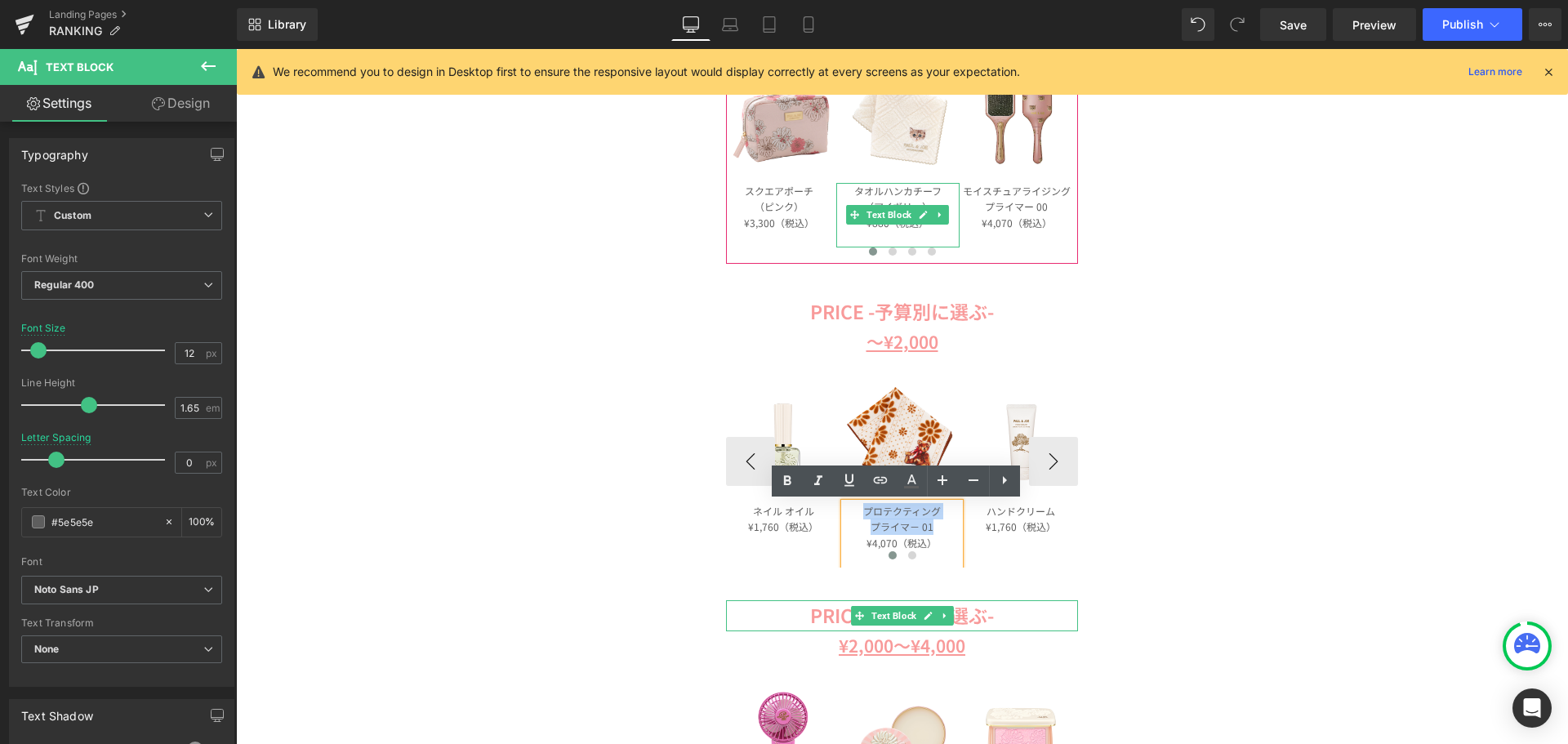
drag, startPoint x: 929, startPoint y: 524, endPoint x: 855, endPoint y: 512, distance: 75.0
click at [855, 512] on div "プロテクティング プライマ－ 01 ¥4,070（税込）" at bounding box center [902, 535] width 114 height 65
paste div
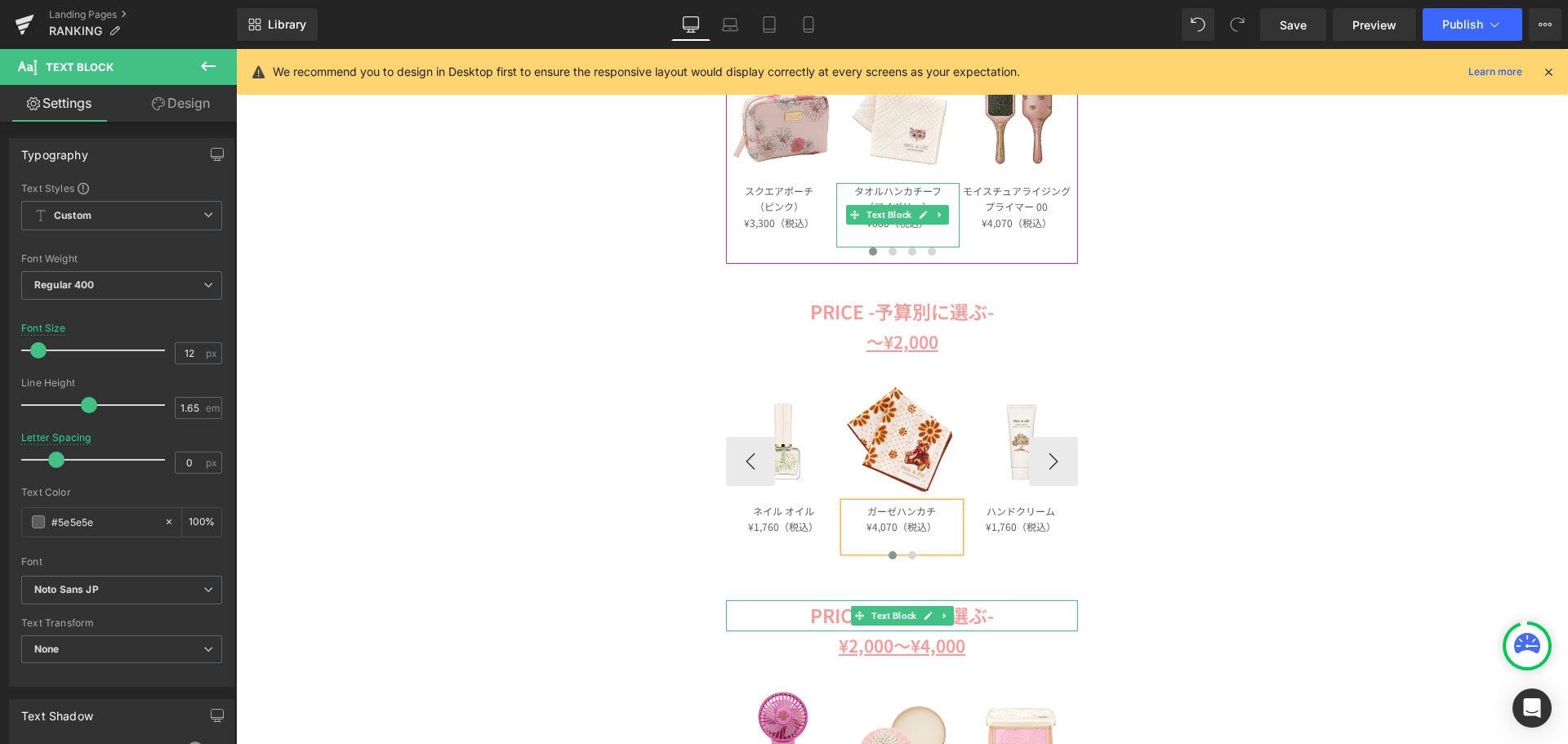
click at [891, 531] on p "¥4,070（税込）" at bounding box center [902, 526] width 114 height 16
click at [1057, 466] on button "›" at bounding box center [1053, 461] width 49 height 49
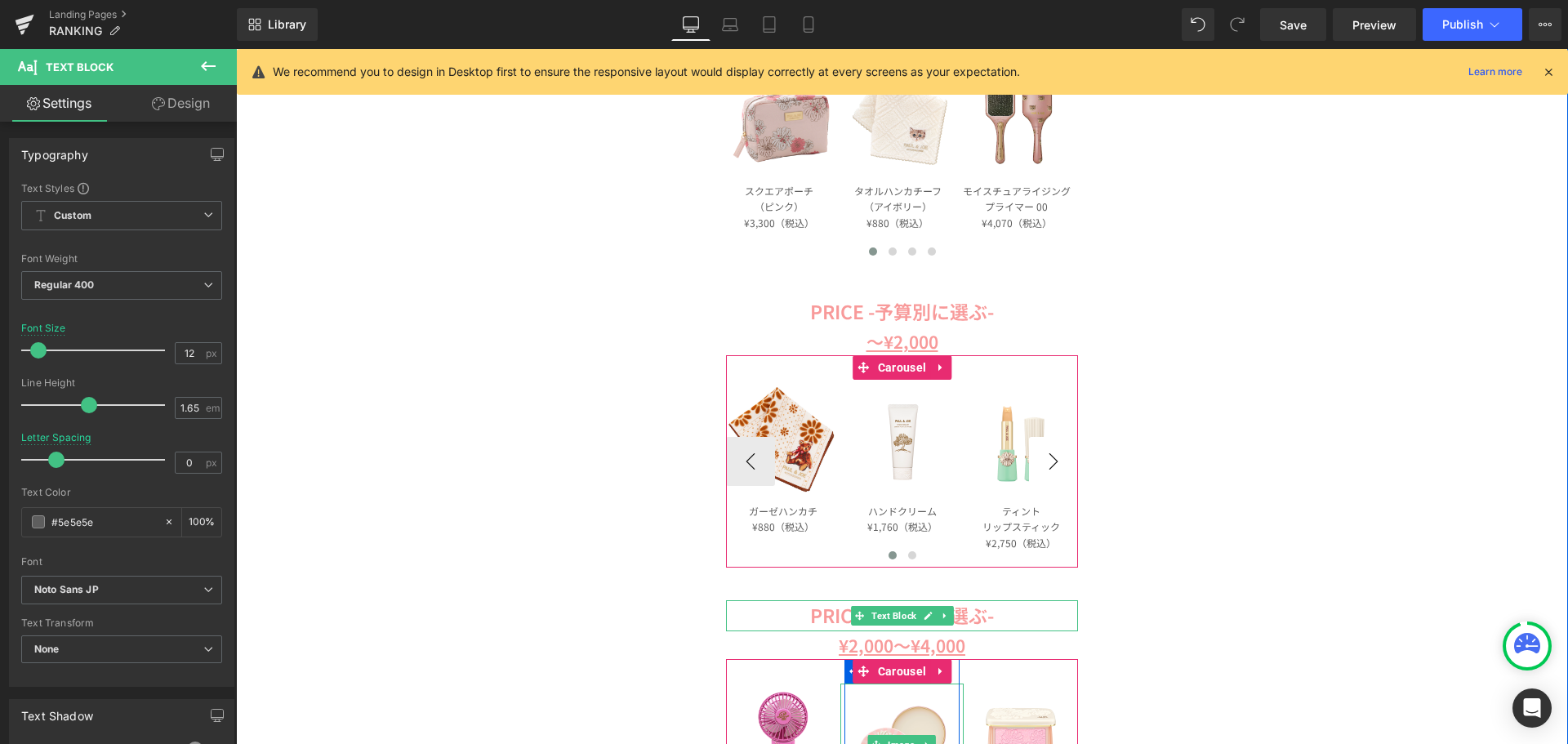
click at [1049, 473] on button "›" at bounding box center [1053, 461] width 49 height 49
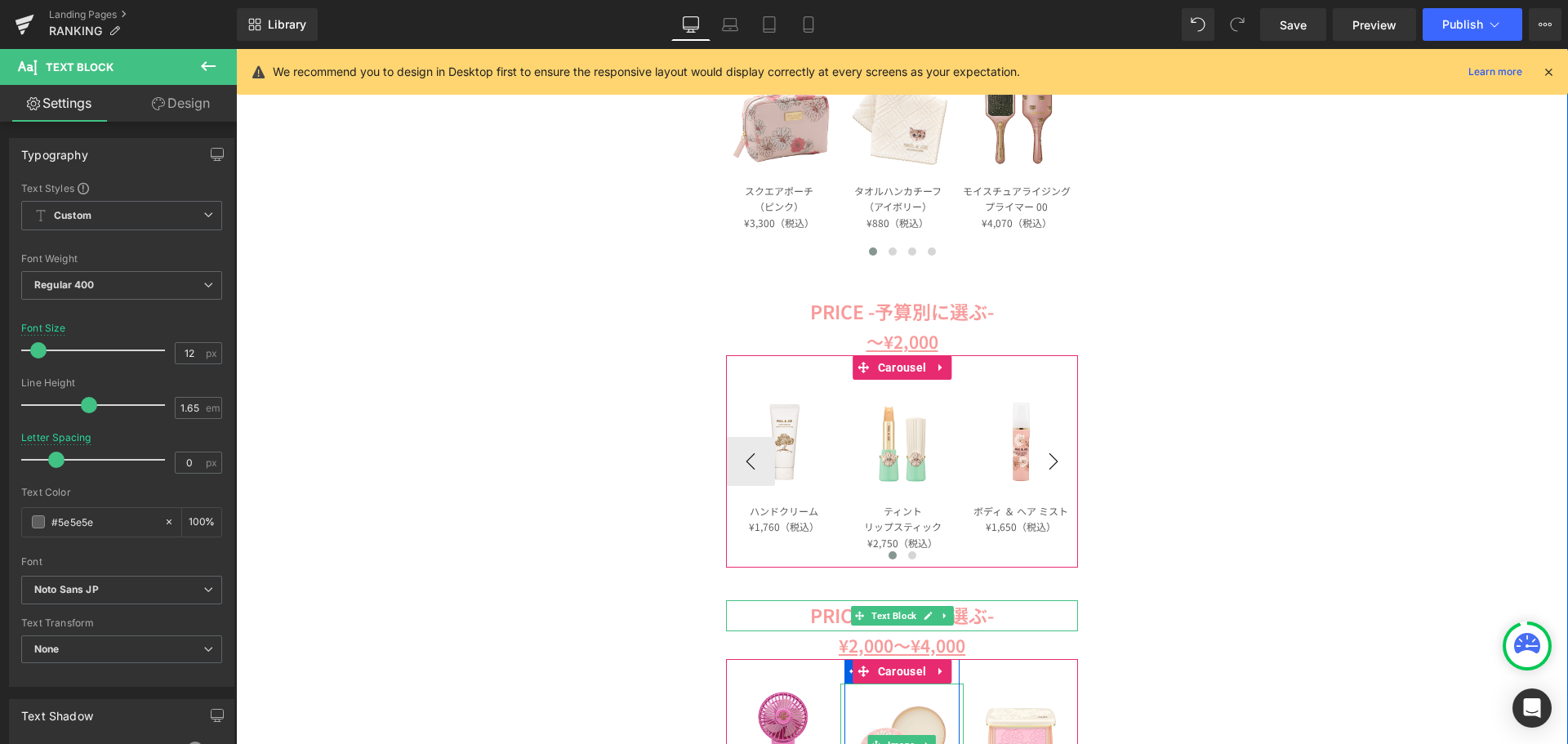
click at [1049, 473] on button "›" at bounding box center [1053, 461] width 49 height 49
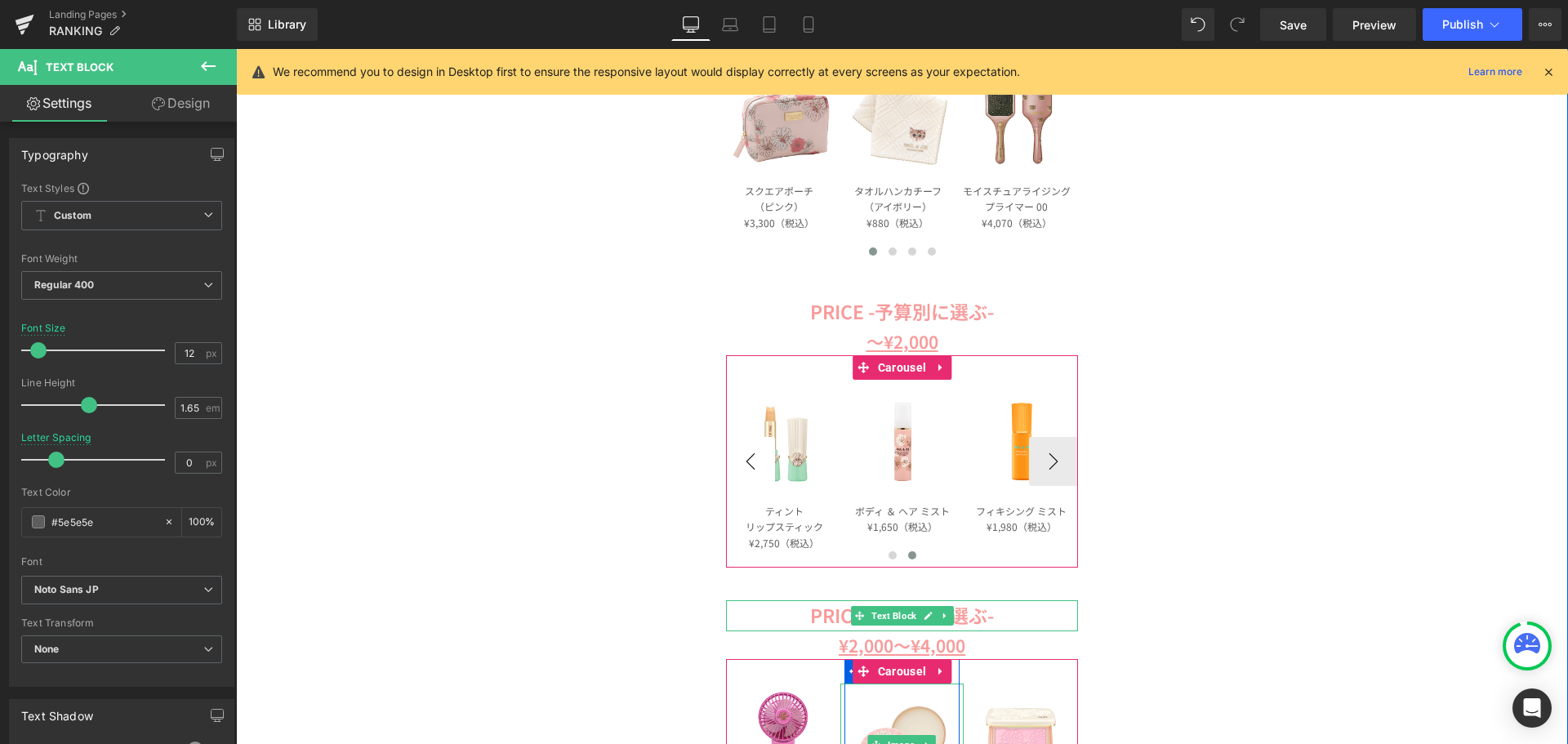
click at [744, 466] on button "‹" at bounding box center [750, 461] width 49 height 49
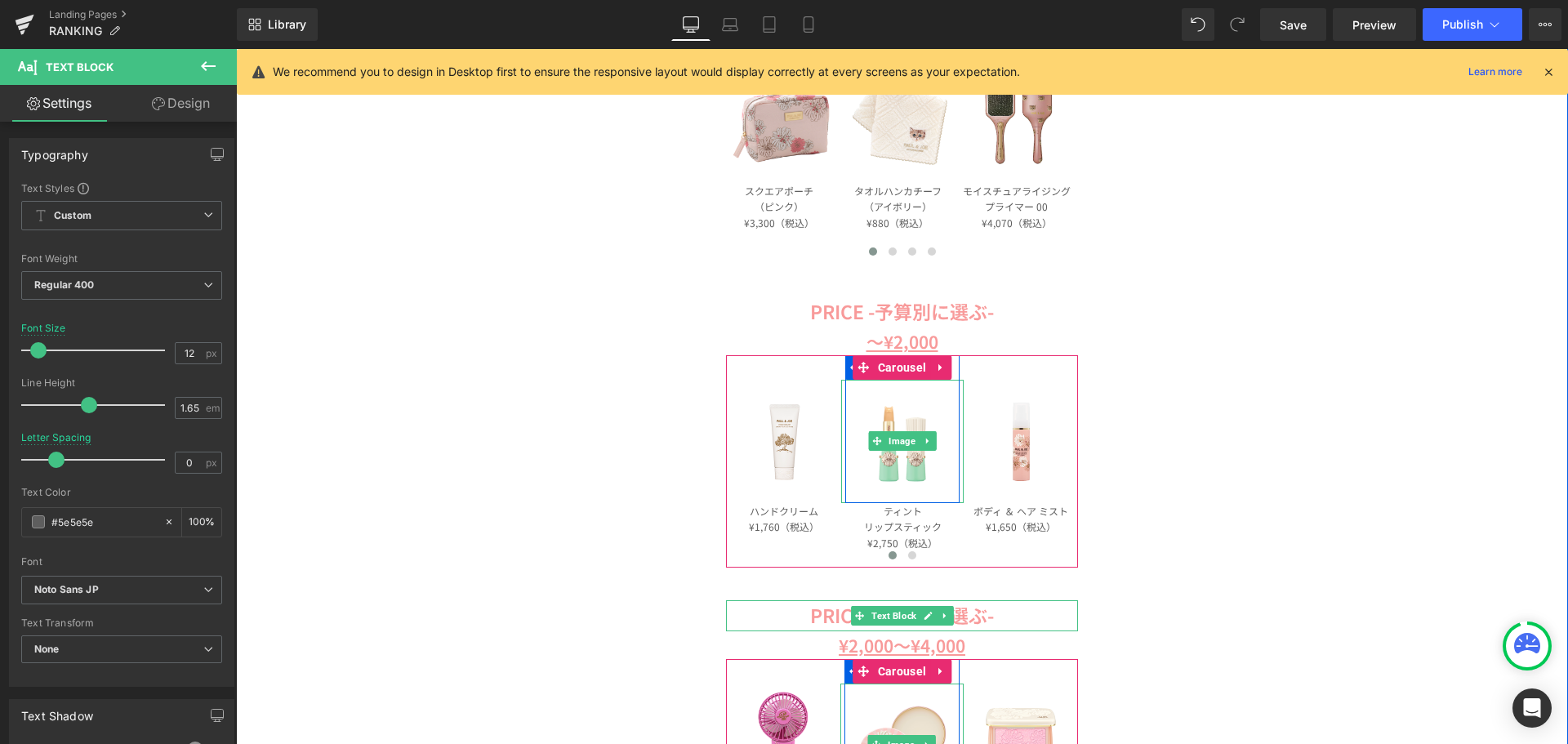
click at [891, 446] on span "Image" at bounding box center [903, 441] width 34 height 19
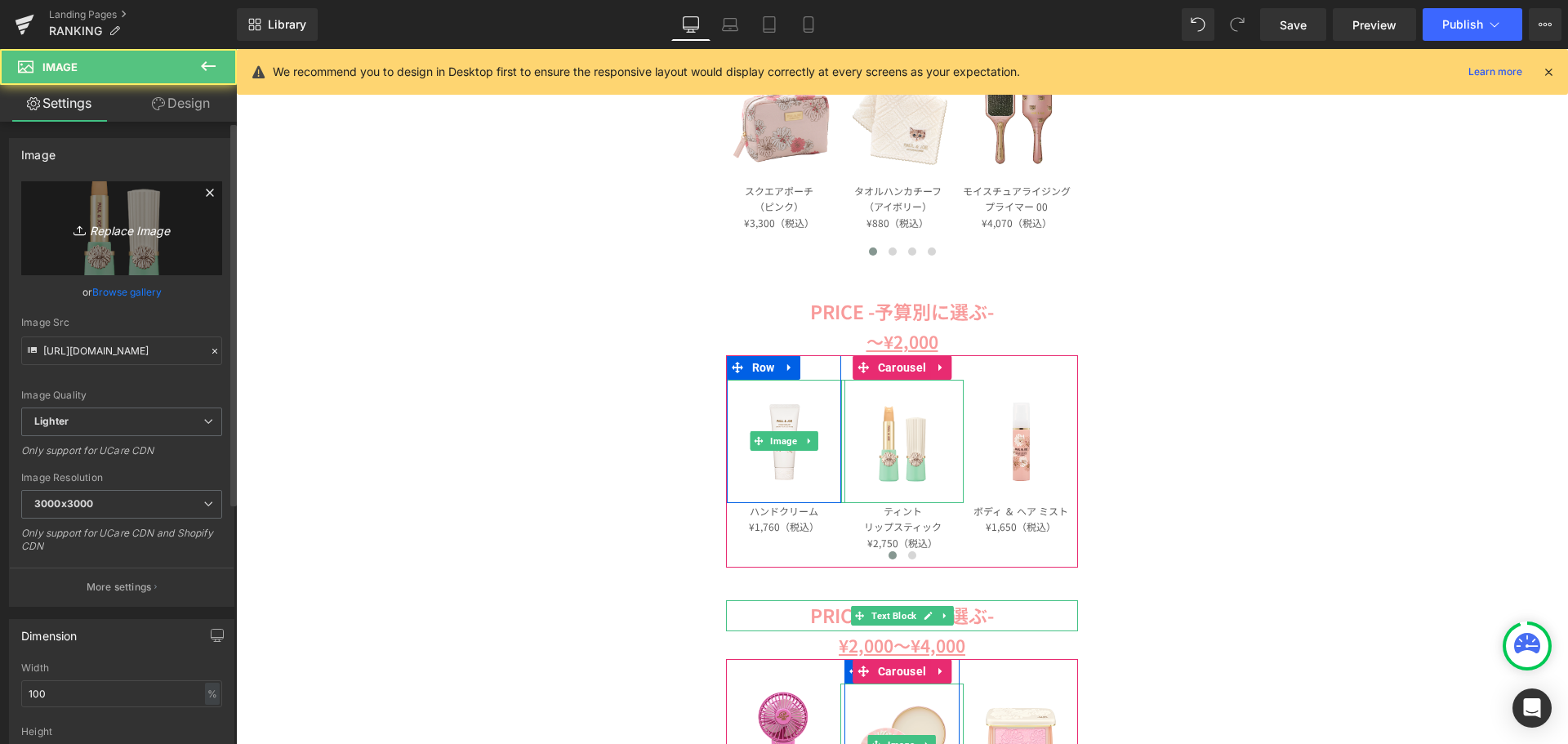
click at [127, 221] on icon "Replace Image" at bounding box center [122, 228] width 131 height 20
type input "C:\fakepath\107365-0002-01.jpg"
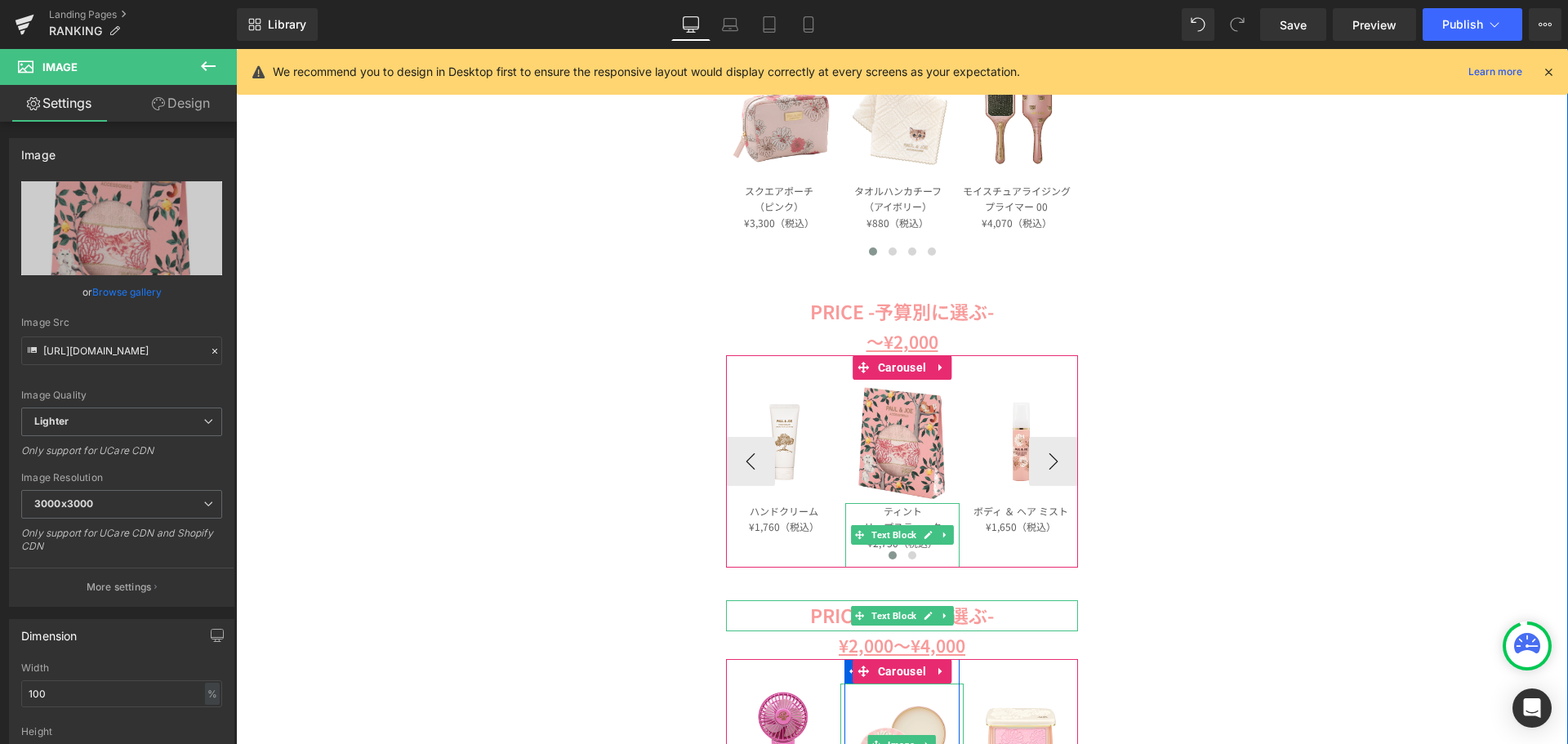
click at [919, 532] on link at bounding box center [928, 535] width 17 height 19
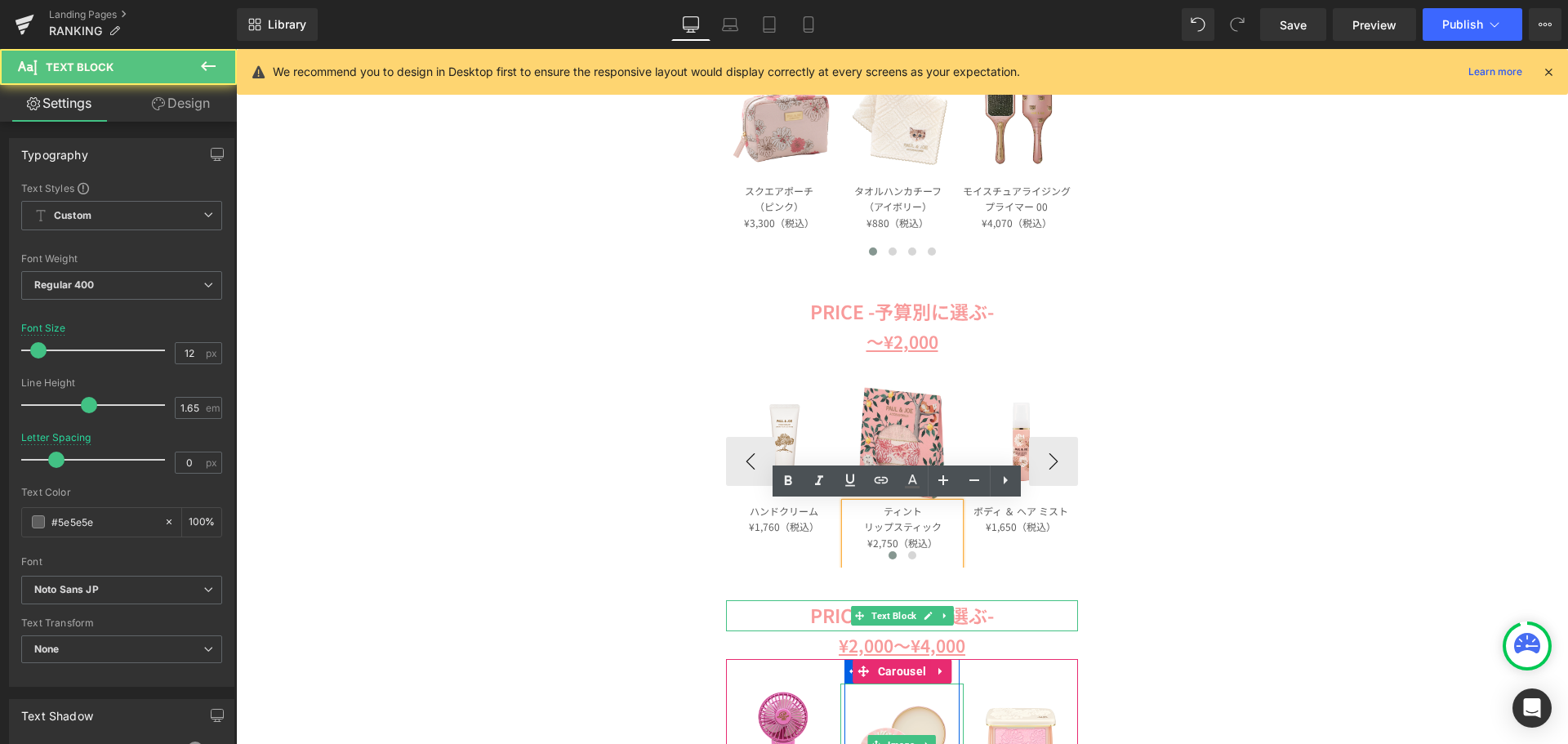
drag, startPoint x: 937, startPoint y: 527, endPoint x: 870, endPoint y: 507, distance: 69.9
click at [870, 507] on p "ティント リップスティック" at bounding box center [903, 519] width 114 height 33
paste div
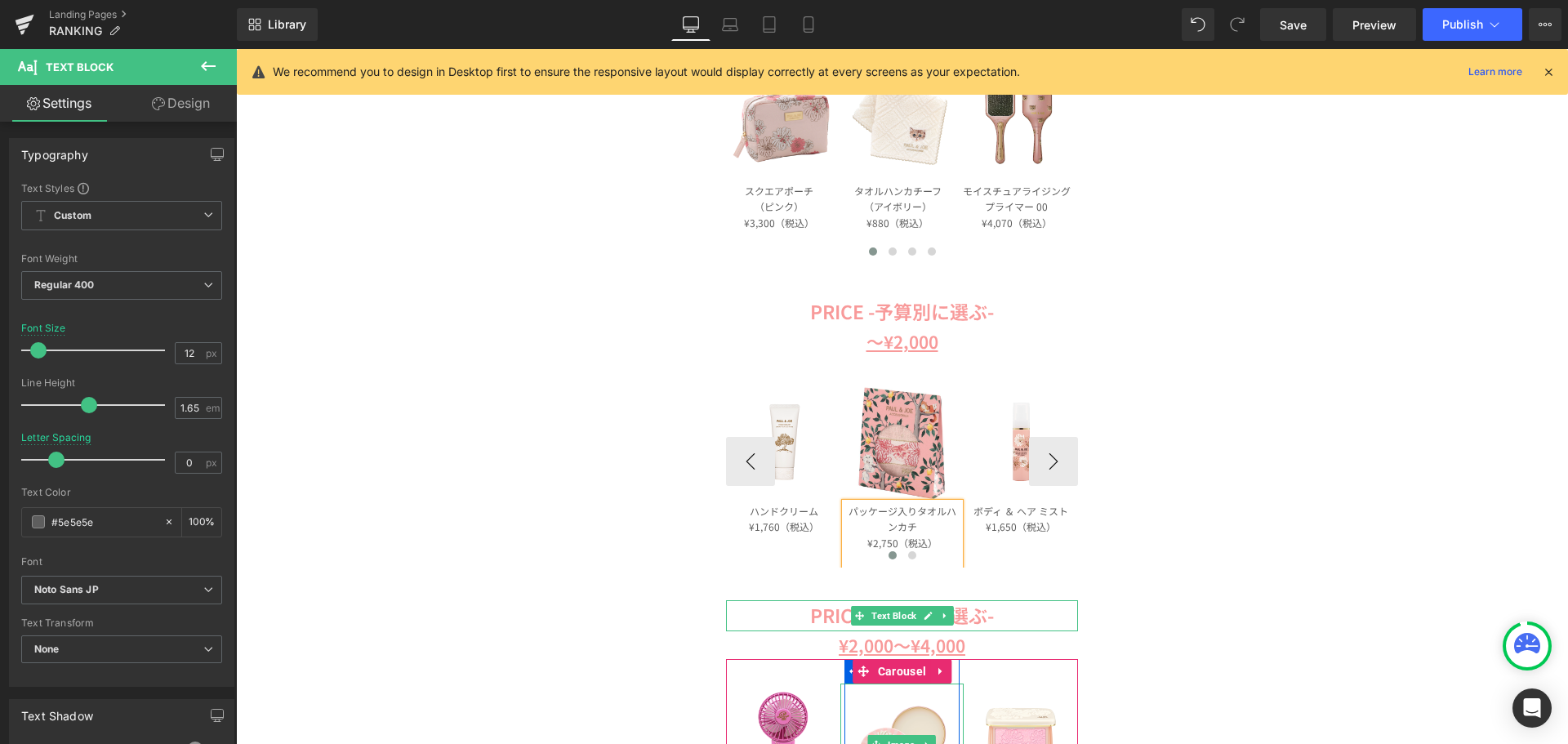
click at [912, 513] on p "パッケージ入りタオルハンカチ" at bounding box center [903, 519] width 114 height 33
click at [889, 543] on p "¥2,750（税込）" at bounding box center [903, 542] width 114 height 16
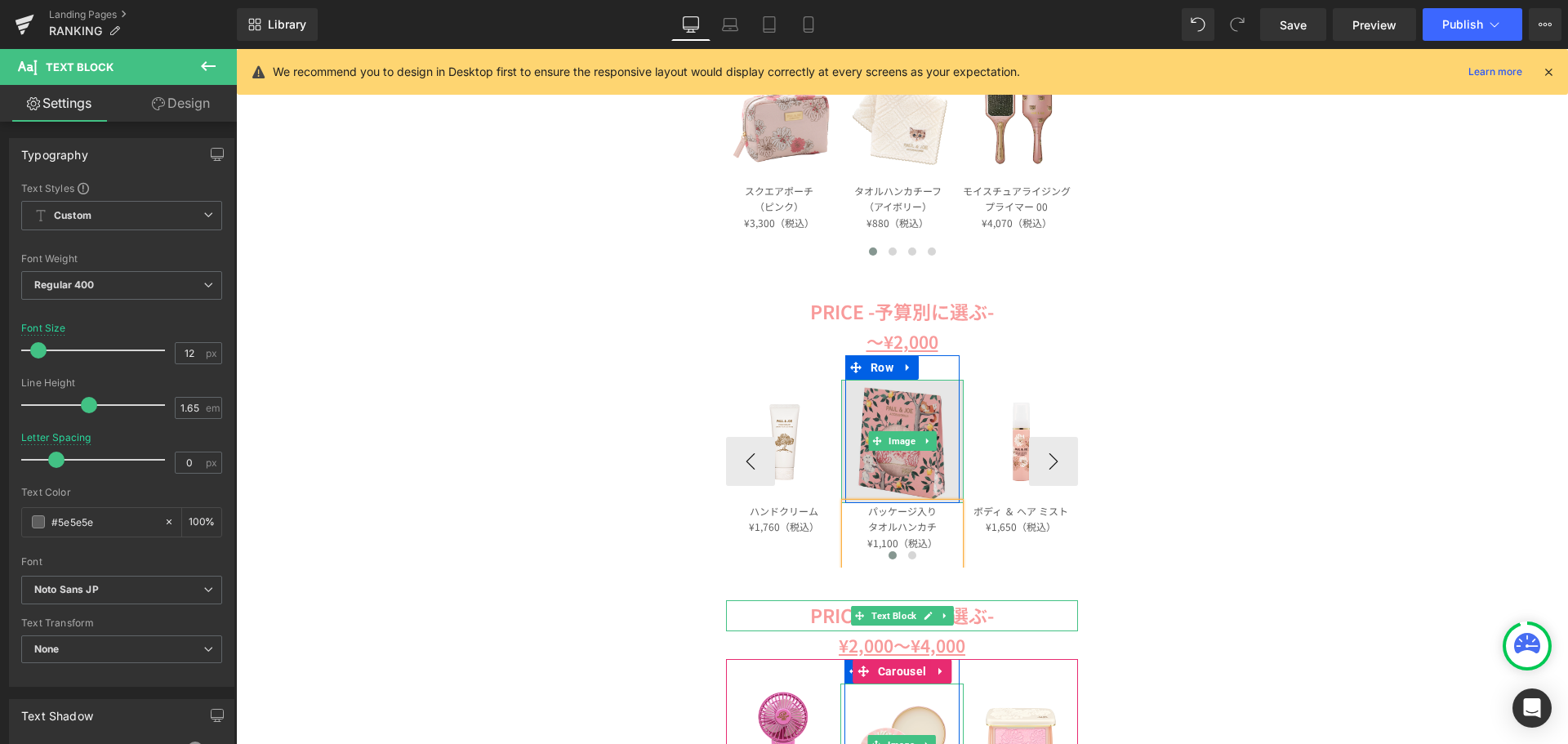
drag, startPoint x: 893, startPoint y: 436, endPoint x: 860, endPoint y: 434, distance: 33.1
click at [893, 436] on span "Image" at bounding box center [903, 441] width 34 height 19
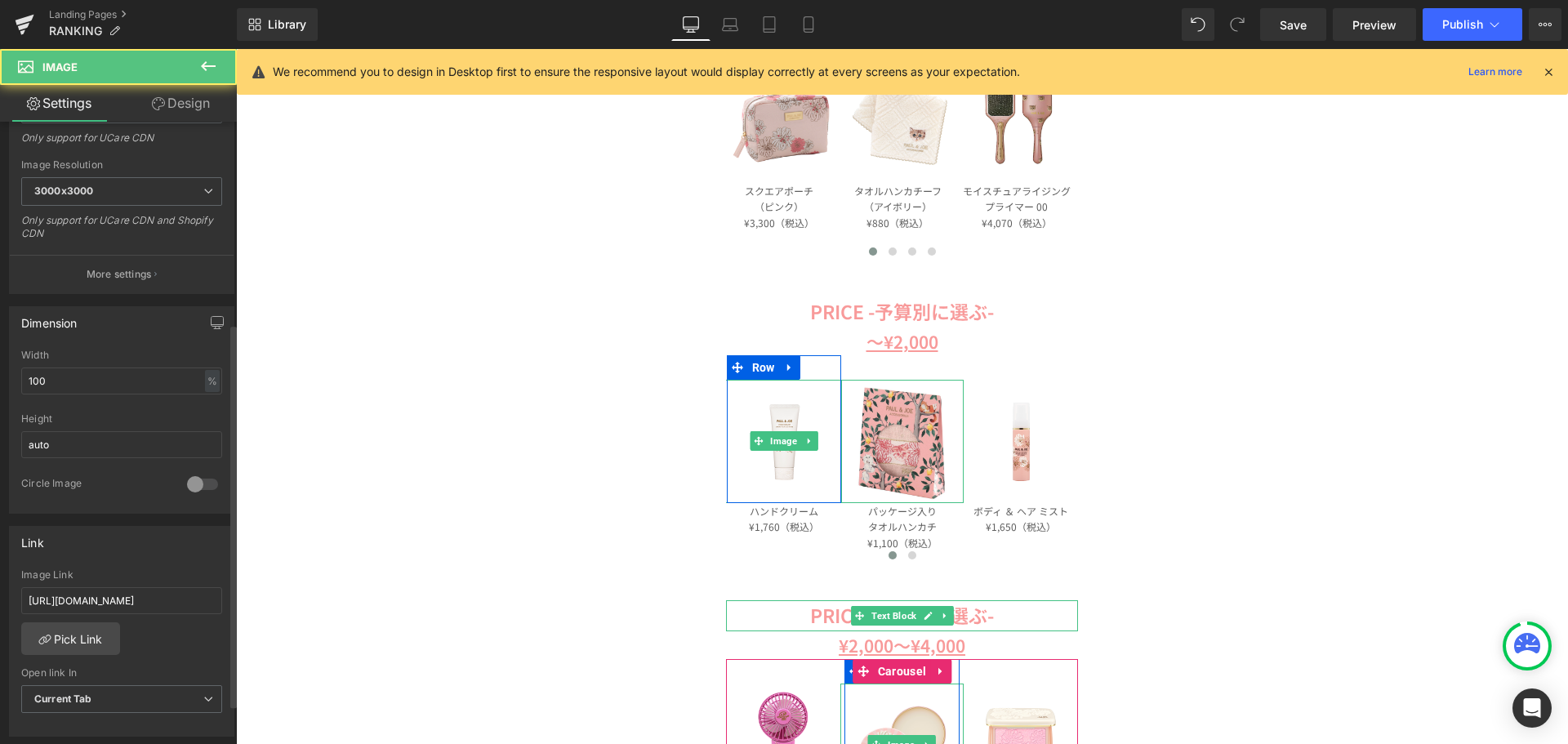
scroll to position [327, 0]
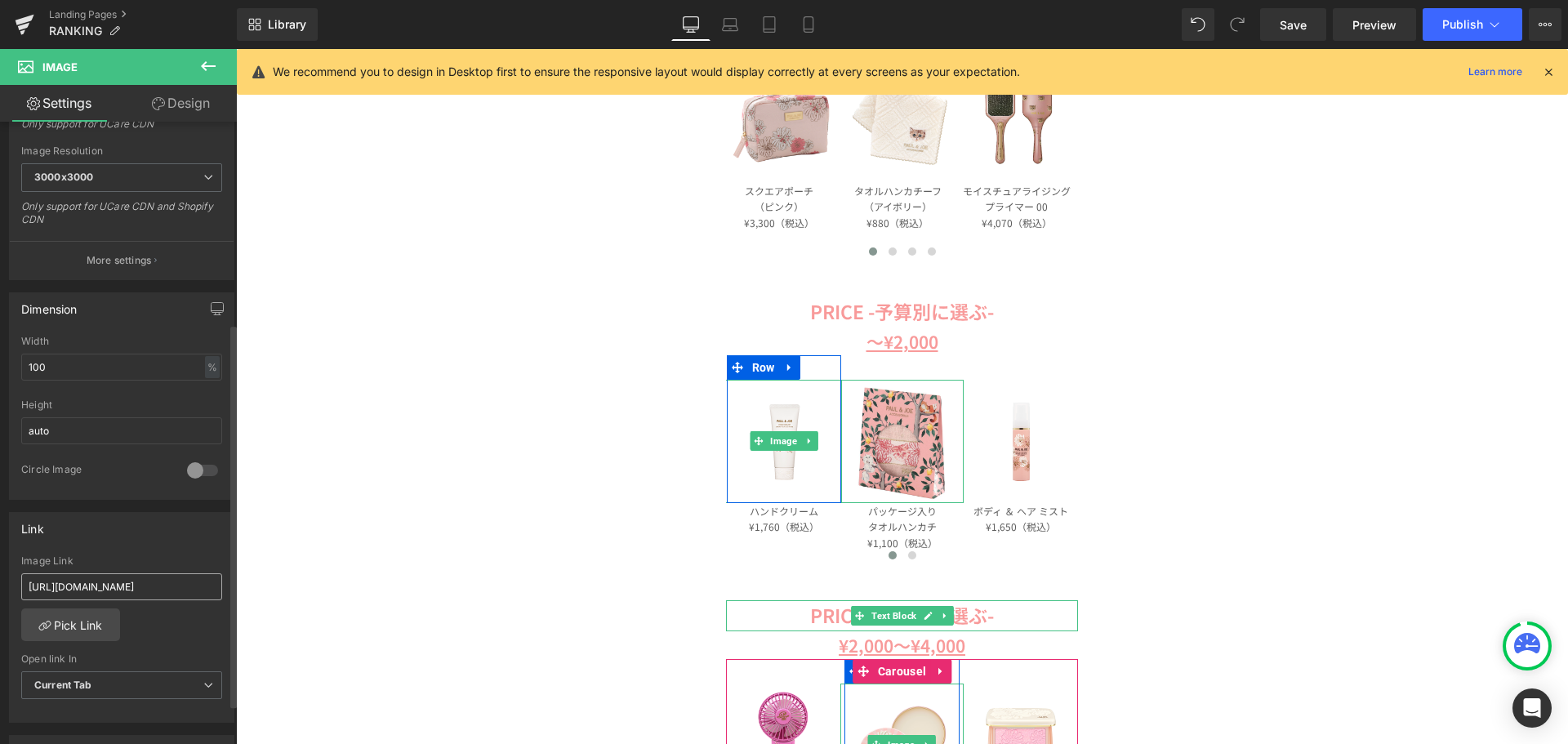
click at [129, 585] on input "https://www.paul-joe-beaute.com/products/apagtq01-set" at bounding box center [122, 586] width 201 height 27
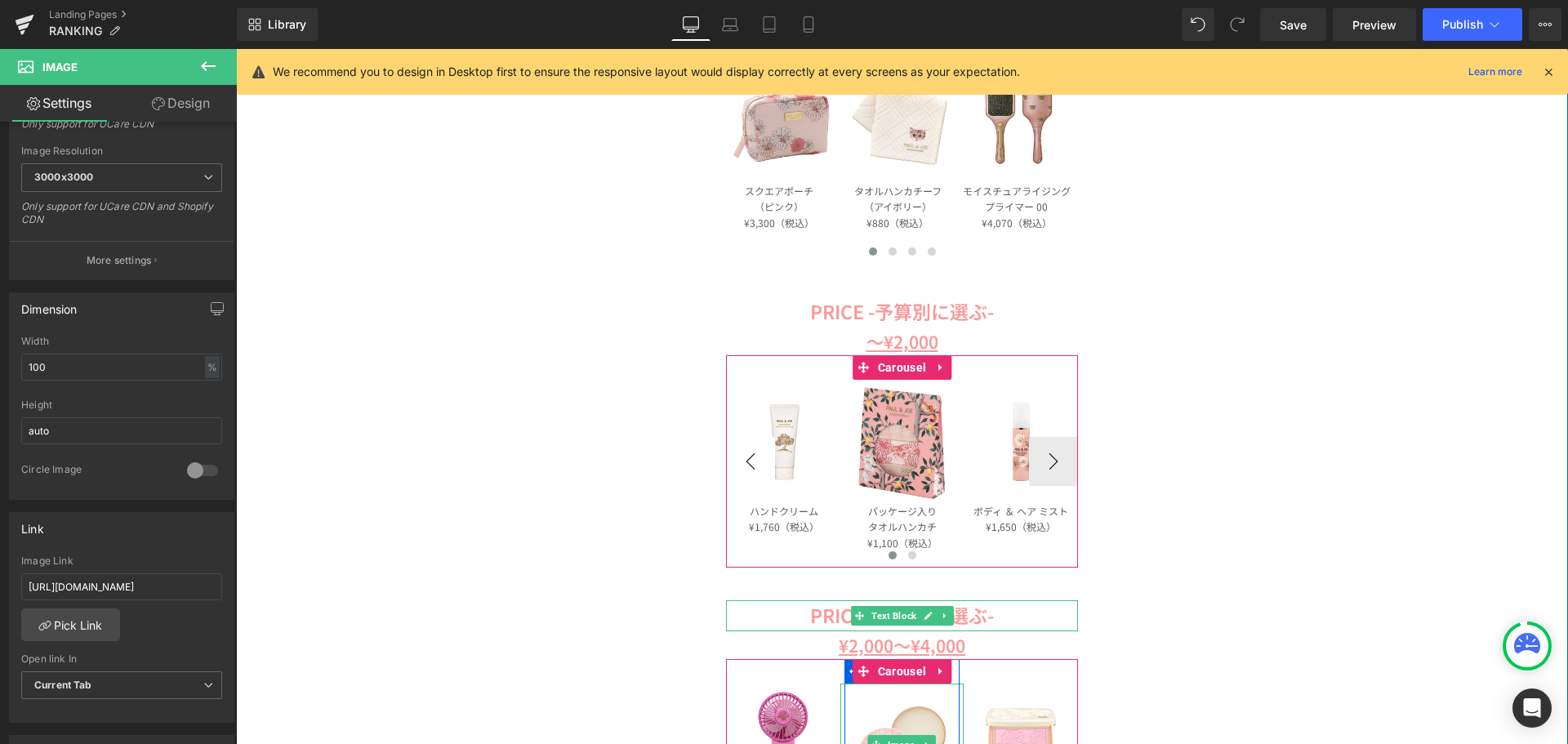
type input "https://www.paul-joe-beaute.com/products/107365-0002-01"
click at [733, 462] on button "‹" at bounding box center [750, 461] width 49 height 49
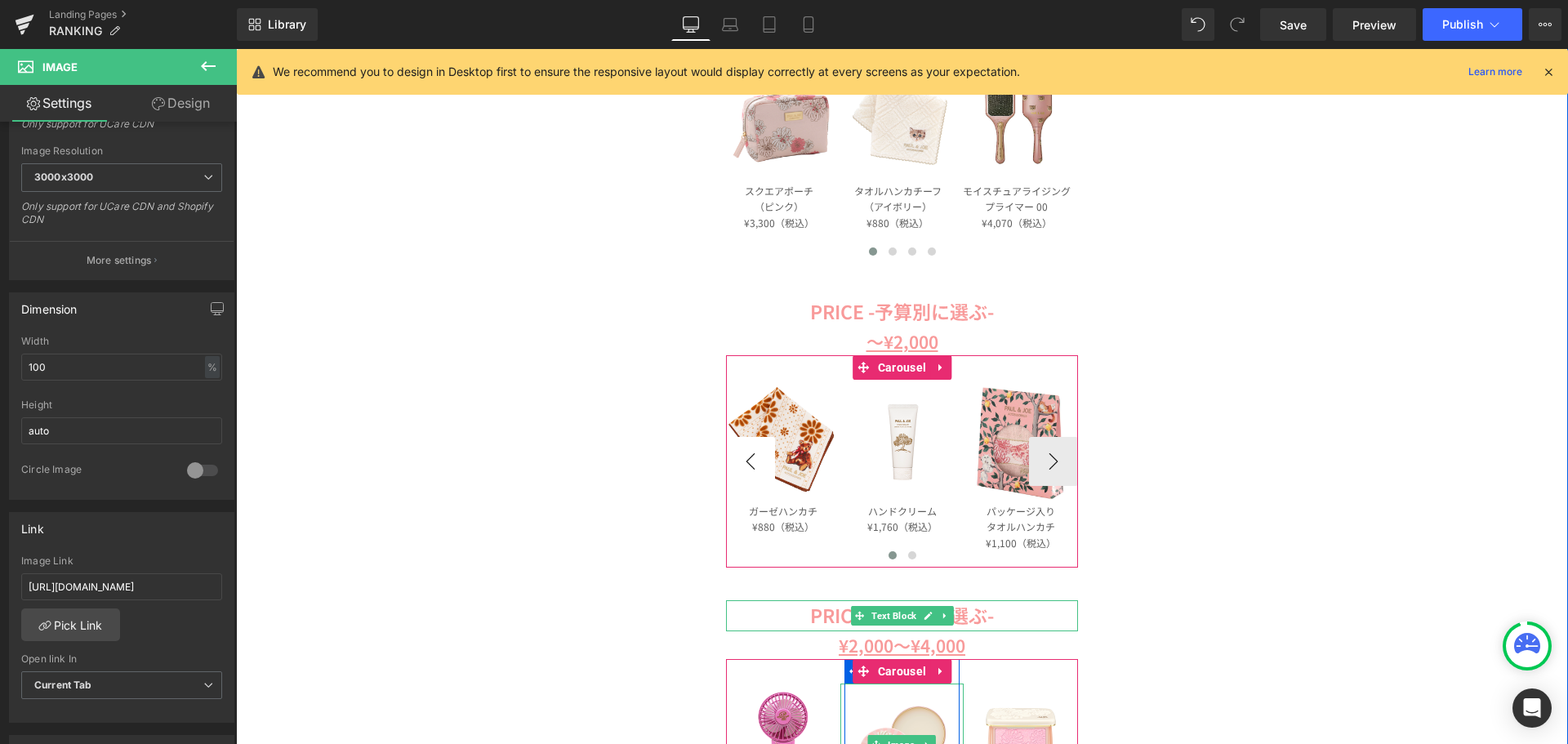
scroll to position [0, 0]
click at [733, 462] on button "‹" at bounding box center [750, 461] width 49 height 49
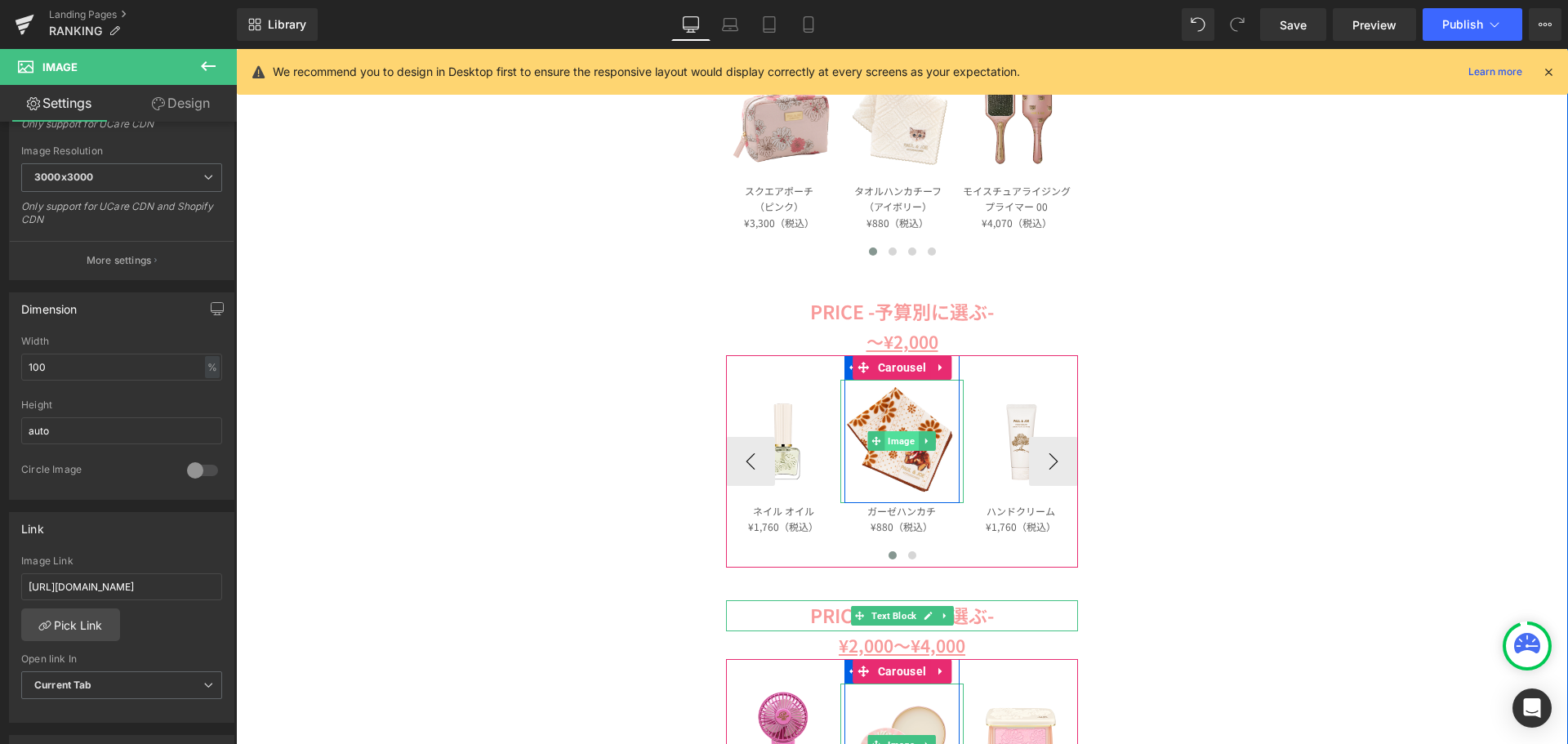
click at [902, 440] on span "Image" at bounding box center [902, 441] width 34 height 19
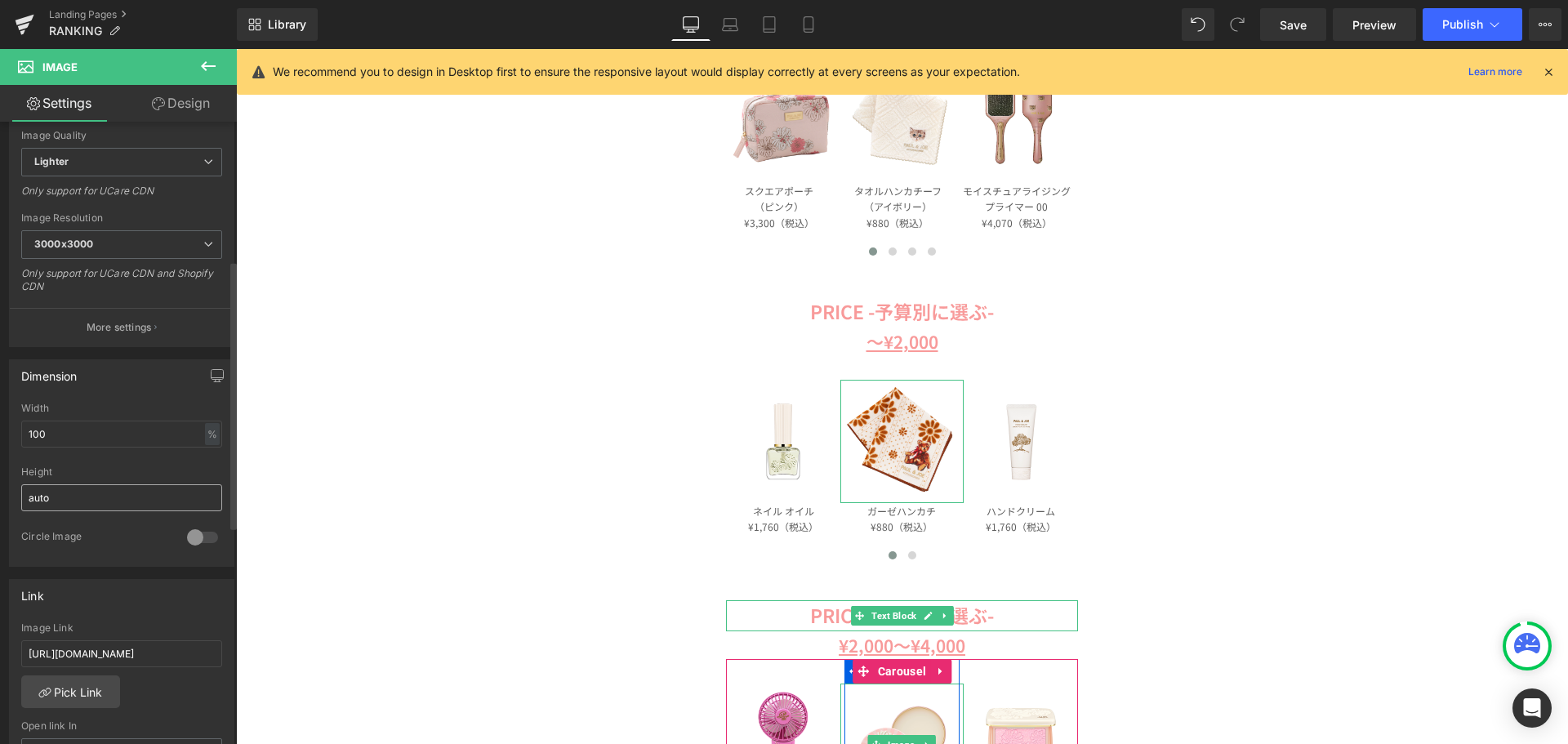
scroll to position [327, 0]
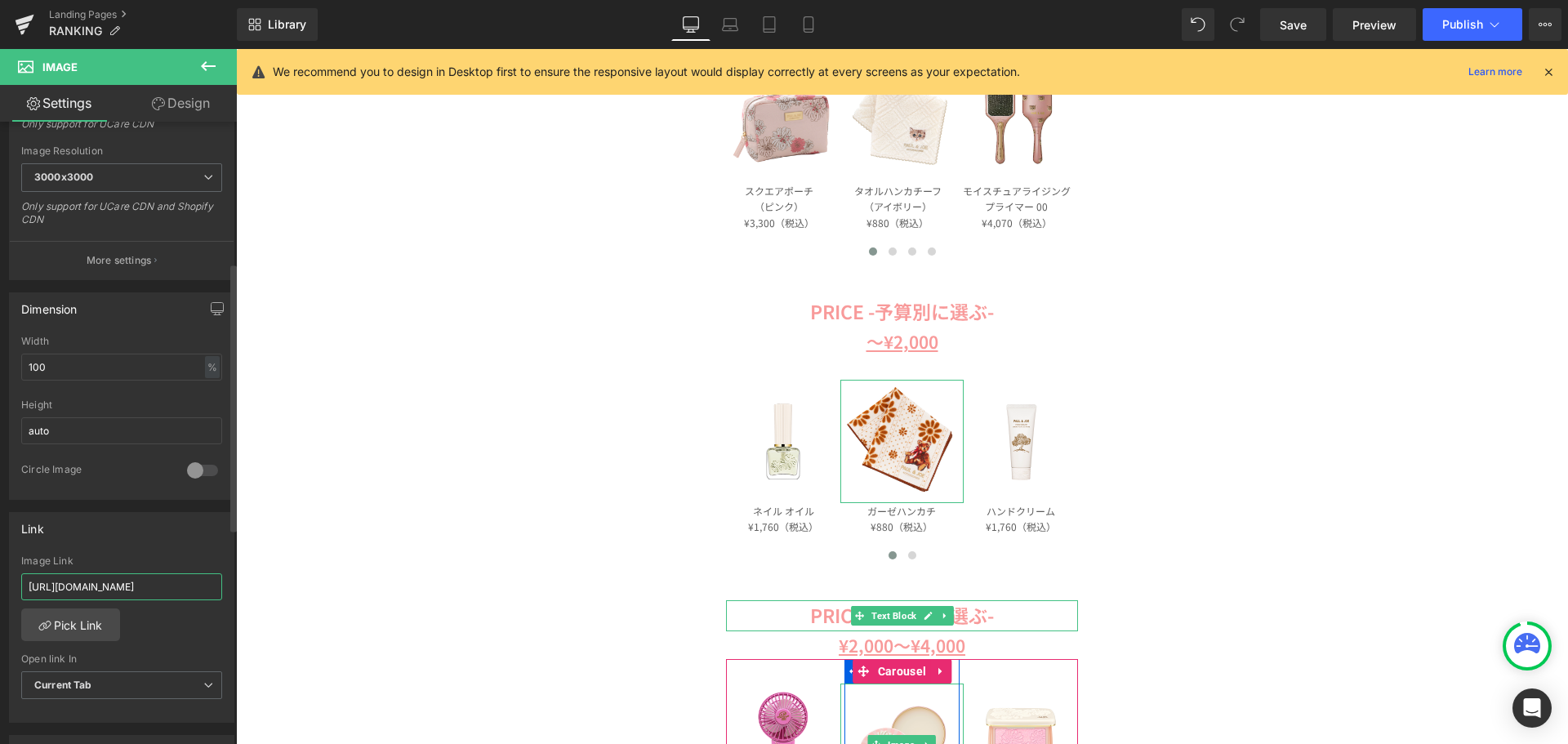
click at [150, 584] on input "https://www.paul-joe-beaute.com/products/apabvk01" at bounding box center [122, 586] width 201 height 27
paste input "https://www.paul-joe-beaute.com/products/107211-0004-01"
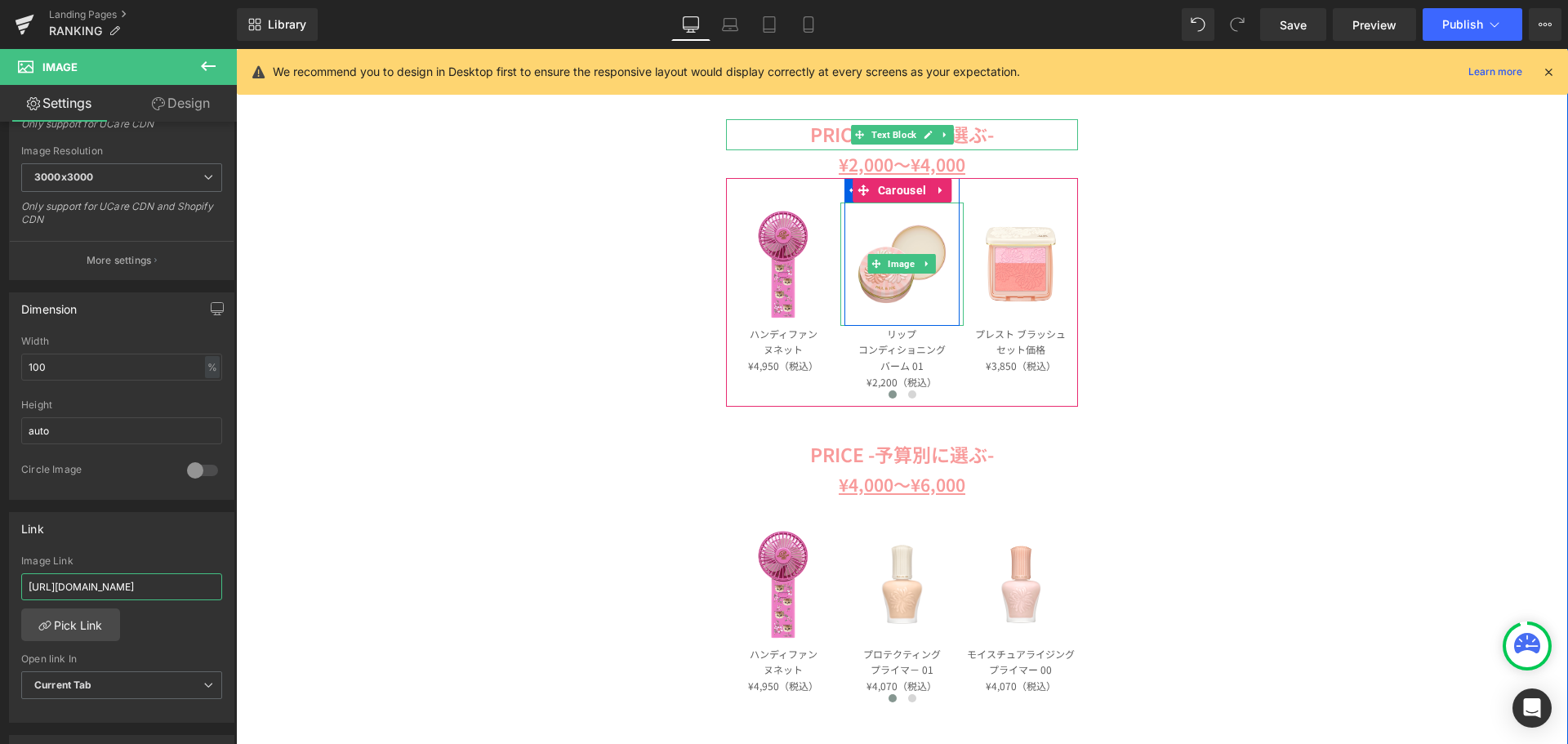
scroll to position [1225, 0]
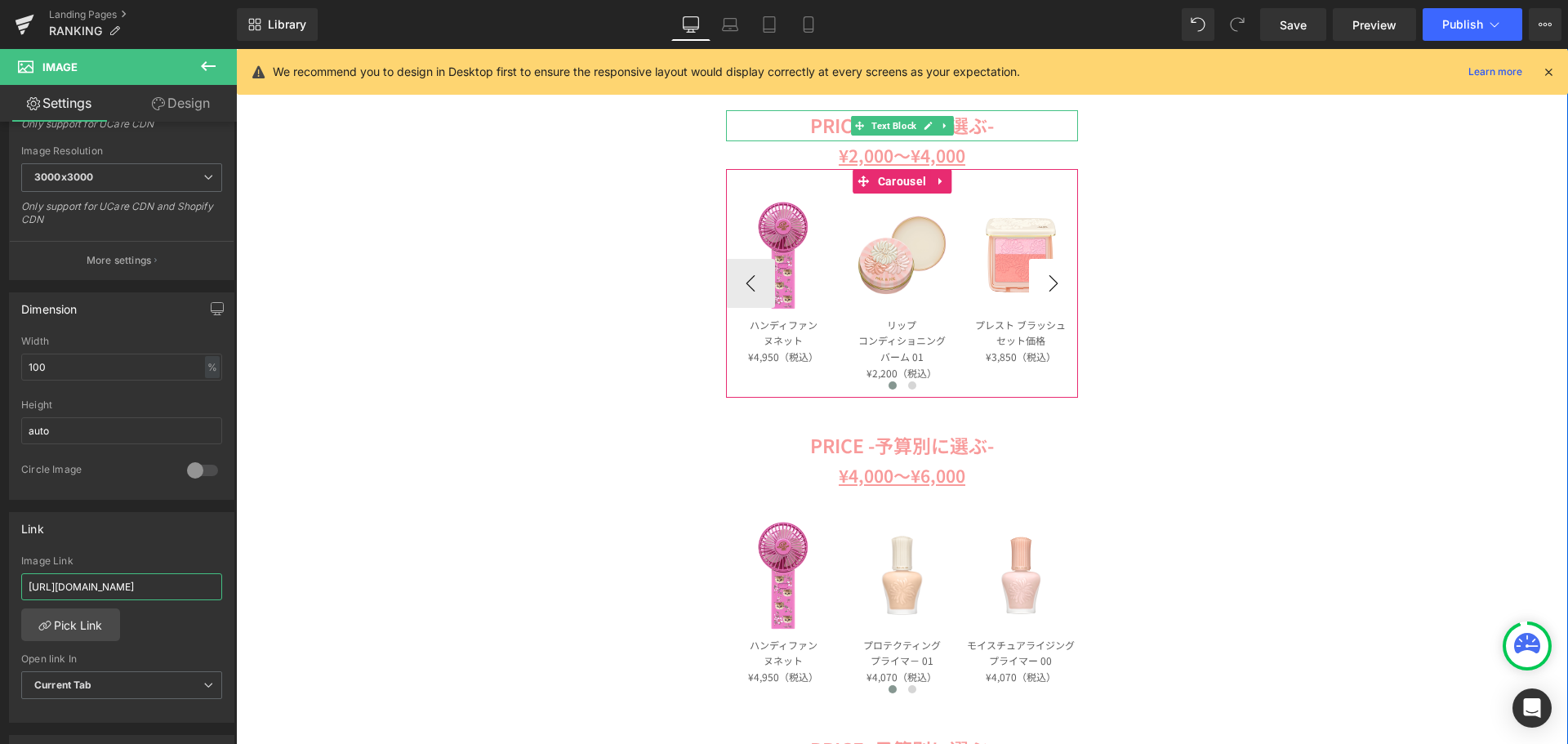
type input "https://www.paul-joe-beaute.com/products/107211-0004-01"
click at [1040, 287] on button "›" at bounding box center [1053, 283] width 49 height 49
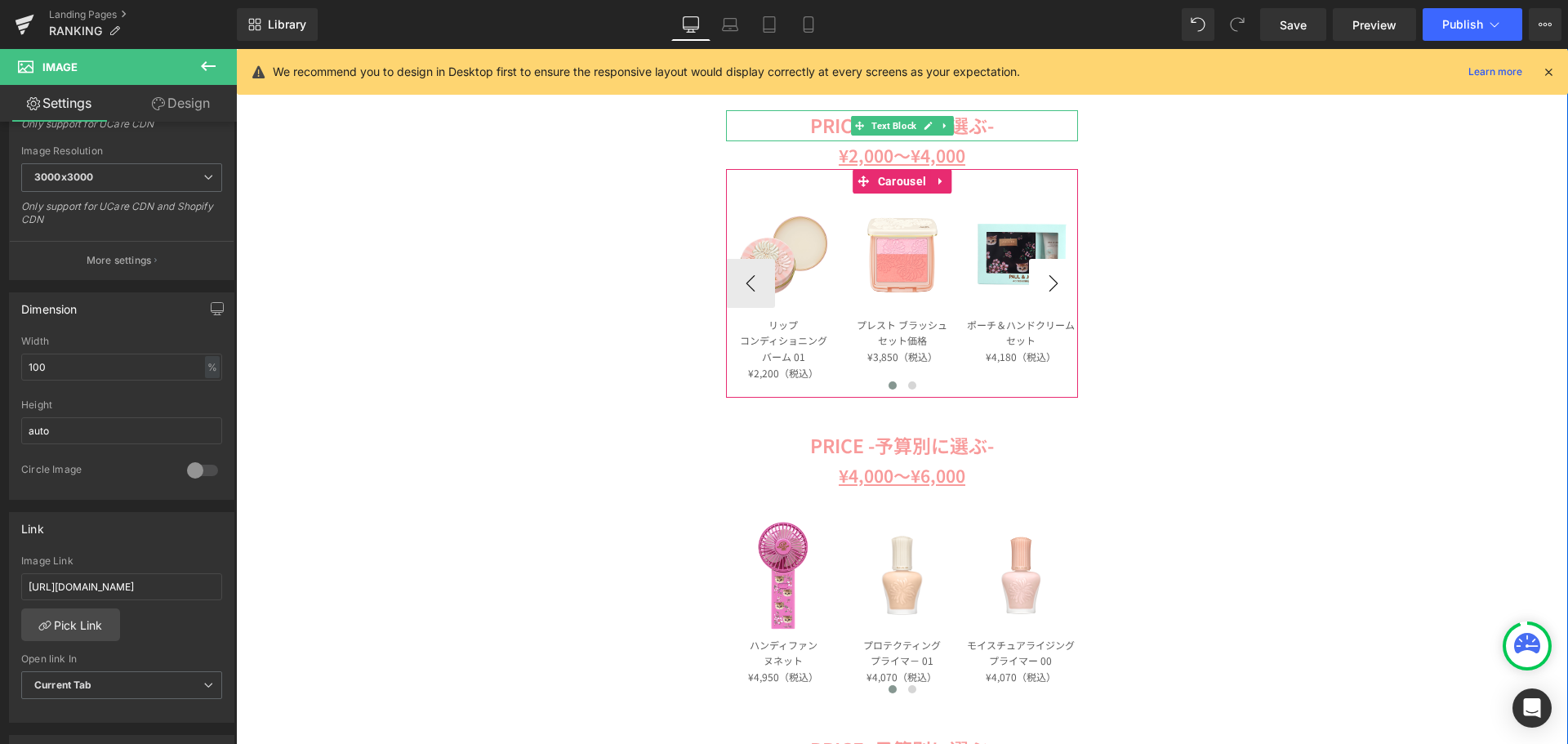
click at [1040, 287] on button "›" at bounding box center [1053, 283] width 49 height 49
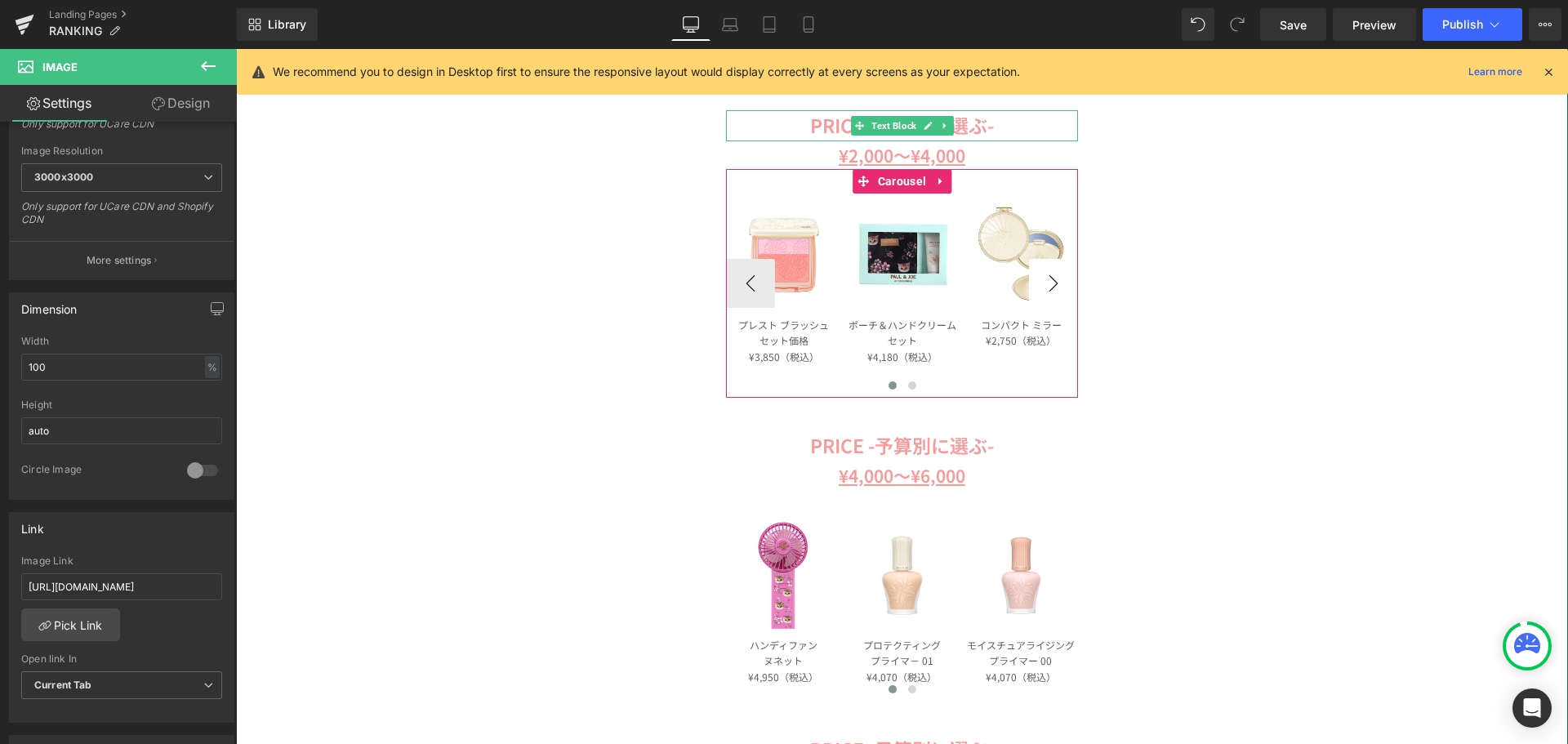
click at [1040, 287] on button "›" at bounding box center [1053, 283] width 49 height 49
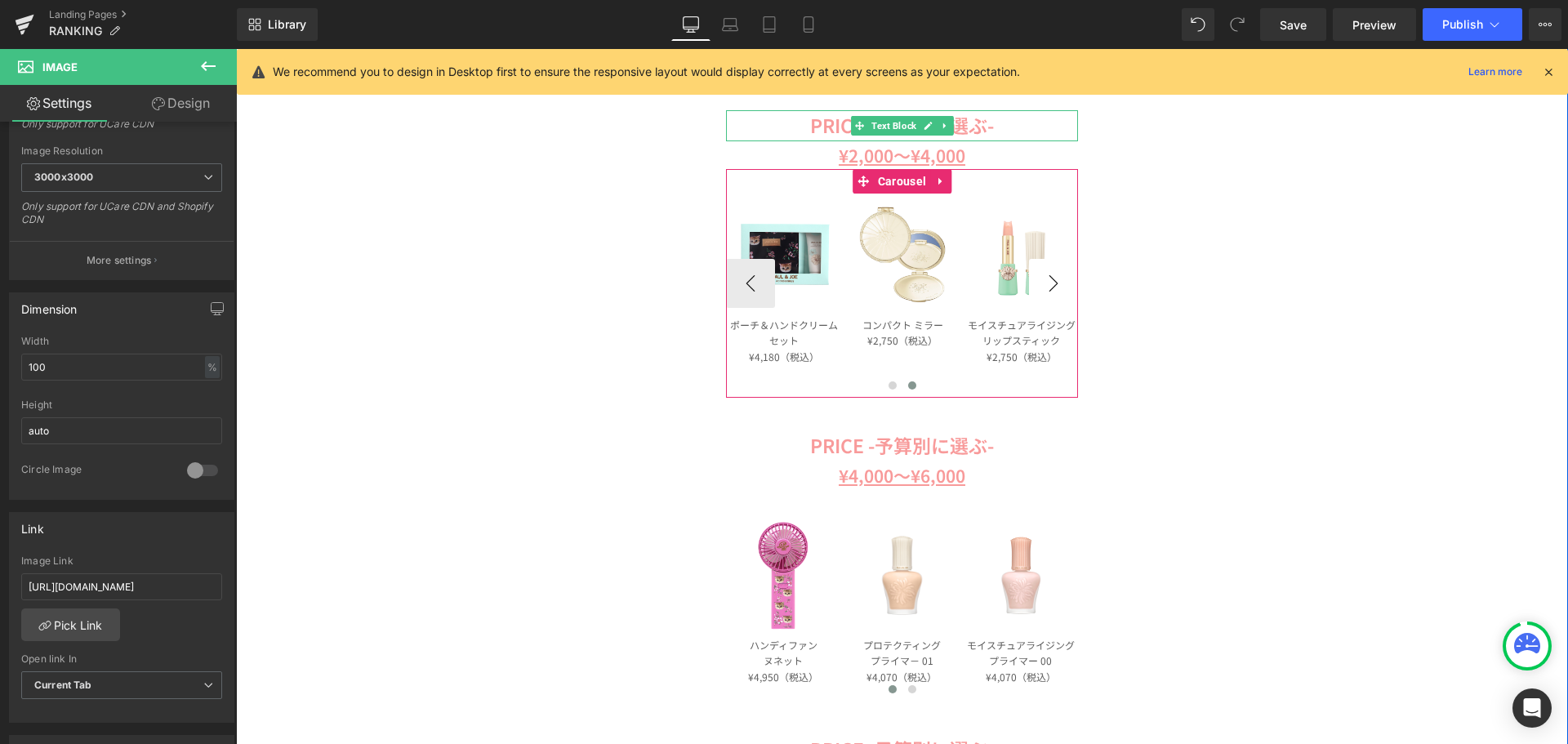
click at [1040, 287] on button "›" at bounding box center [1053, 283] width 49 height 49
click at [750, 286] on button "‹" at bounding box center [750, 283] width 49 height 49
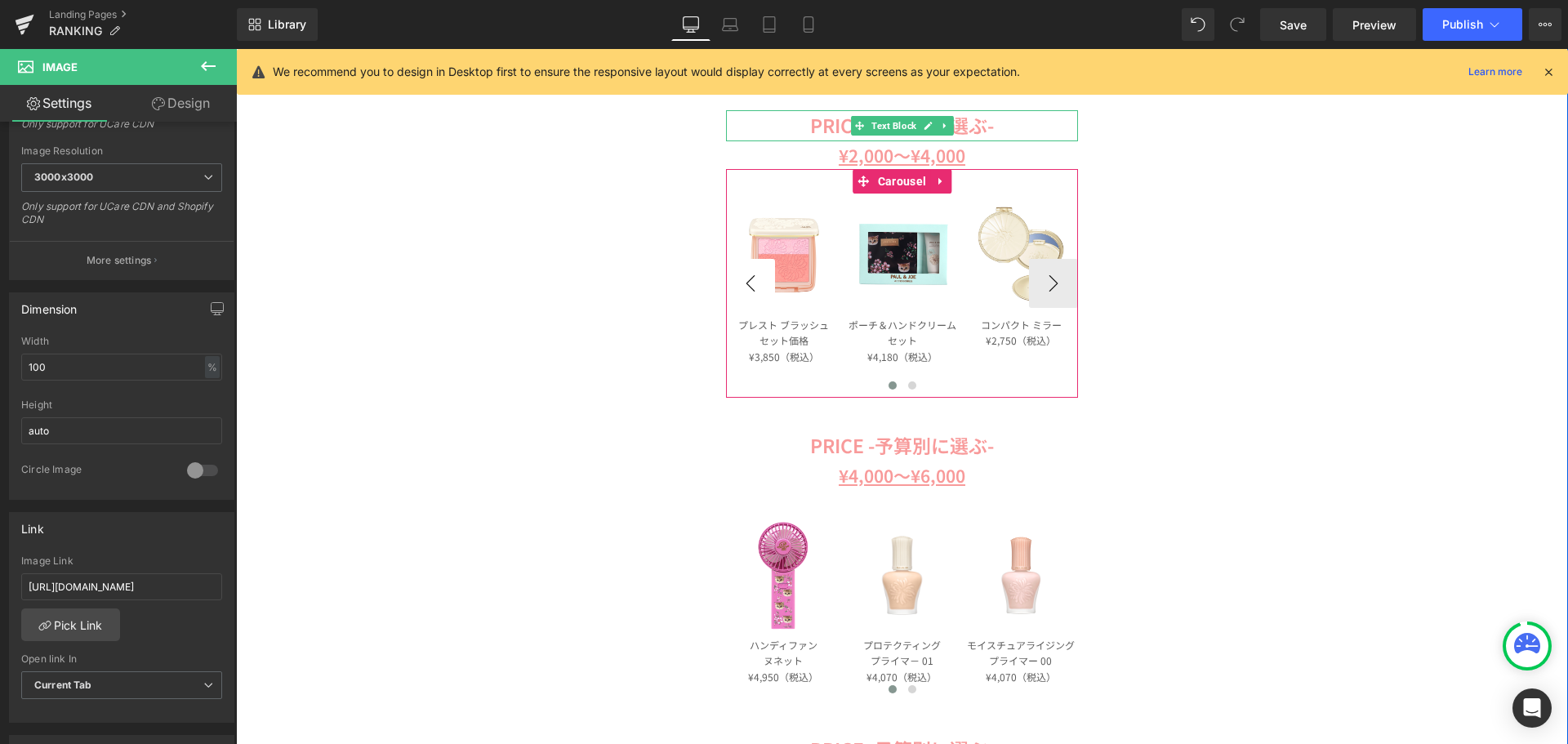
click at [750, 286] on button "‹" at bounding box center [750, 283] width 49 height 49
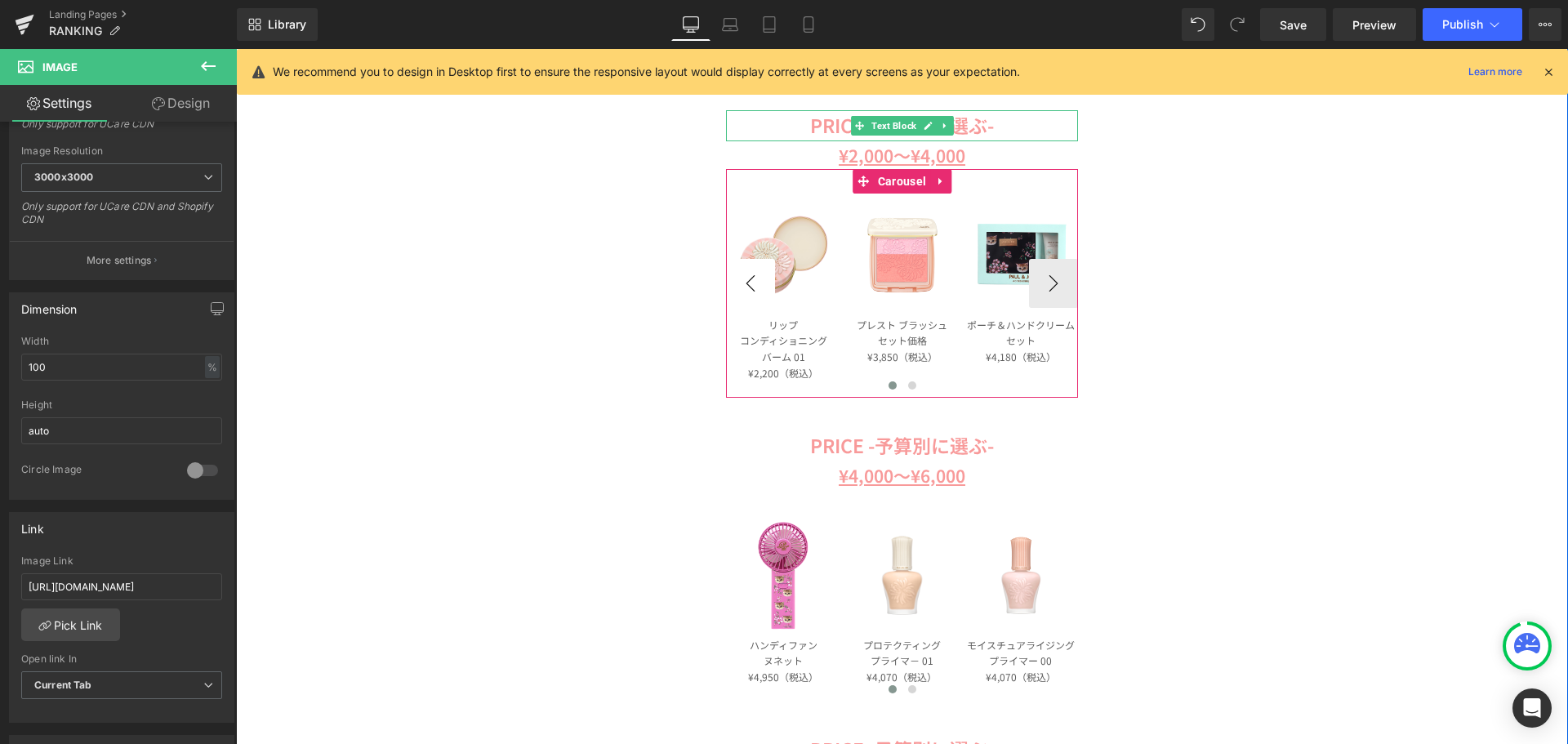
click at [750, 286] on button "‹" at bounding box center [750, 283] width 49 height 49
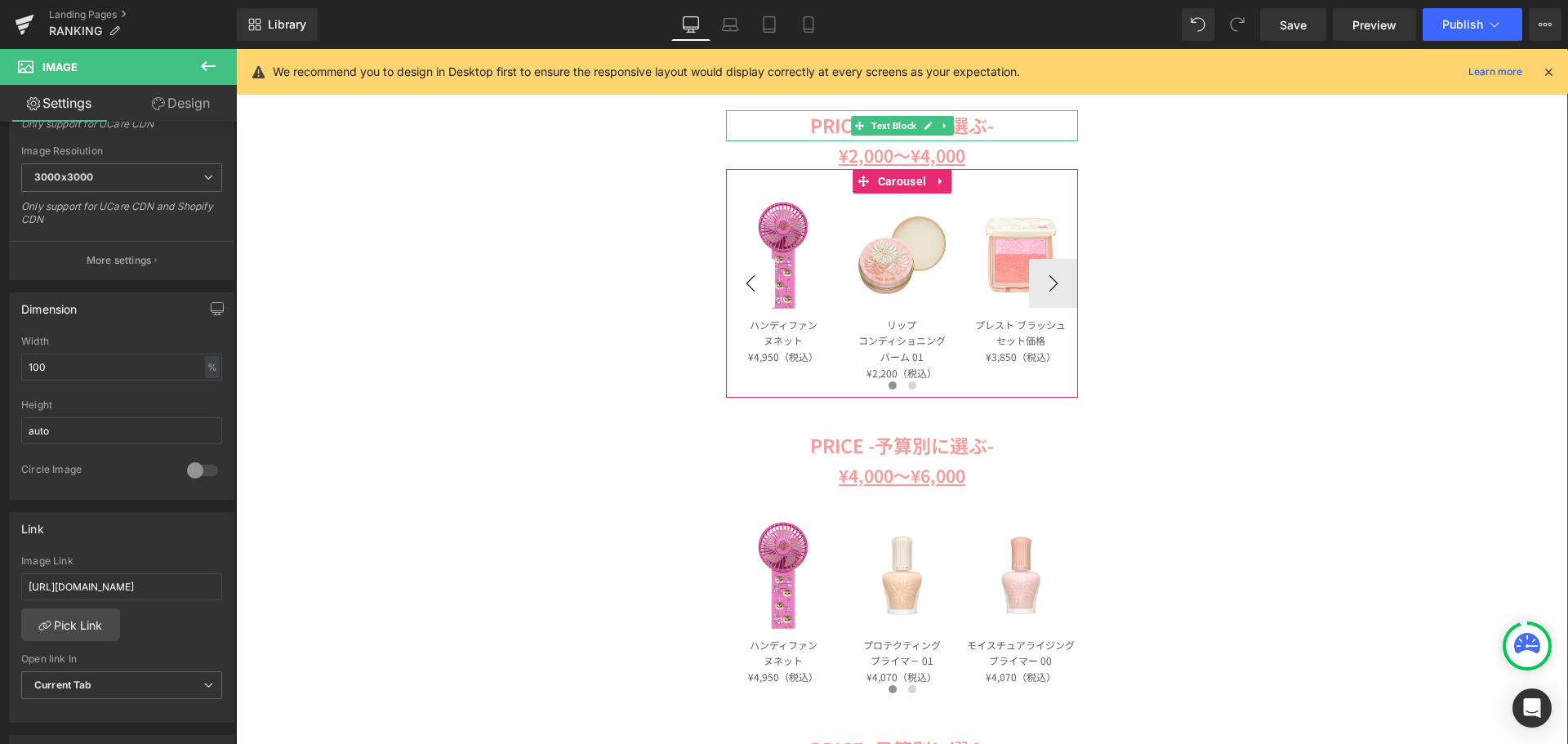
click at [750, 286] on button "‹" at bounding box center [750, 283] width 49 height 49
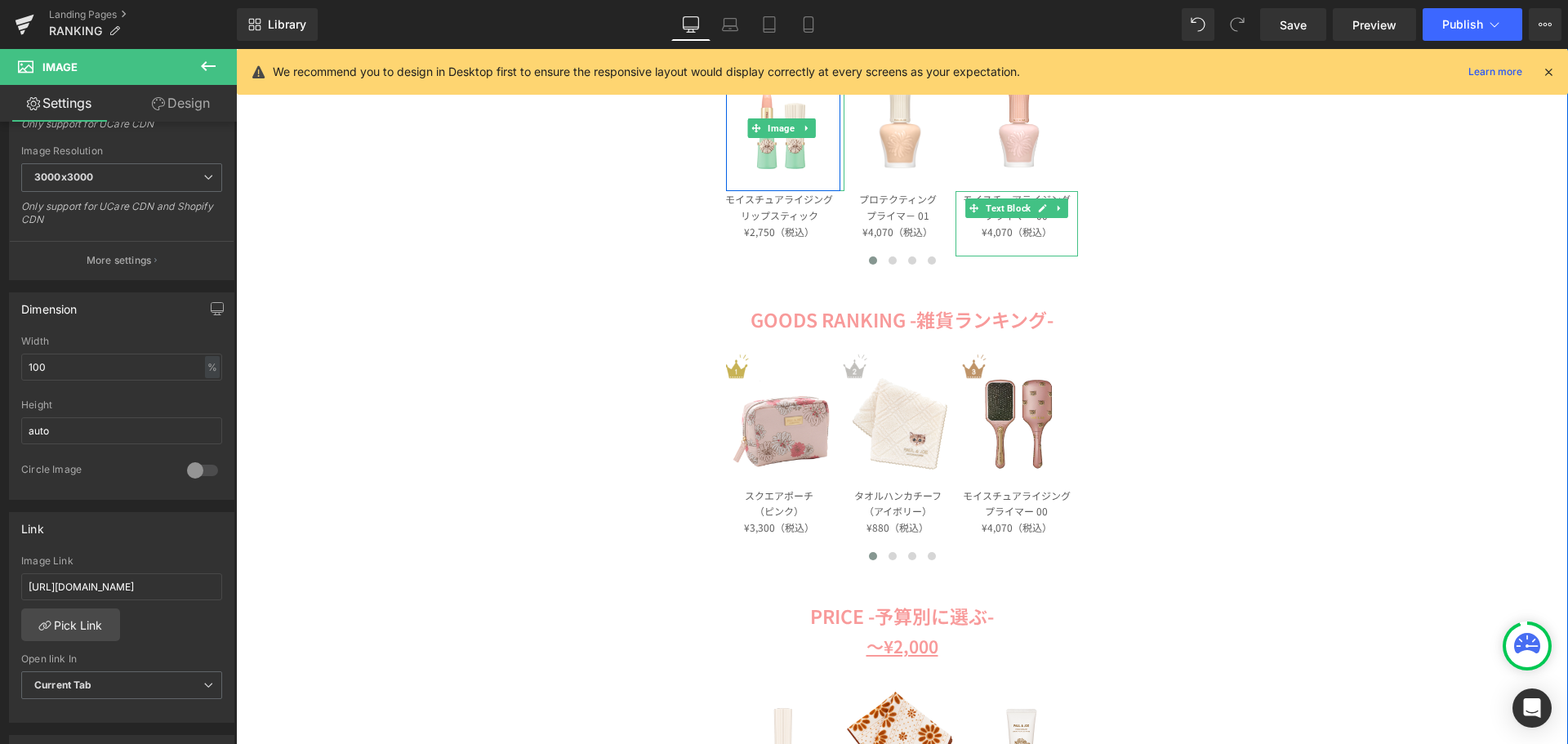
scroll to position [571, 0]
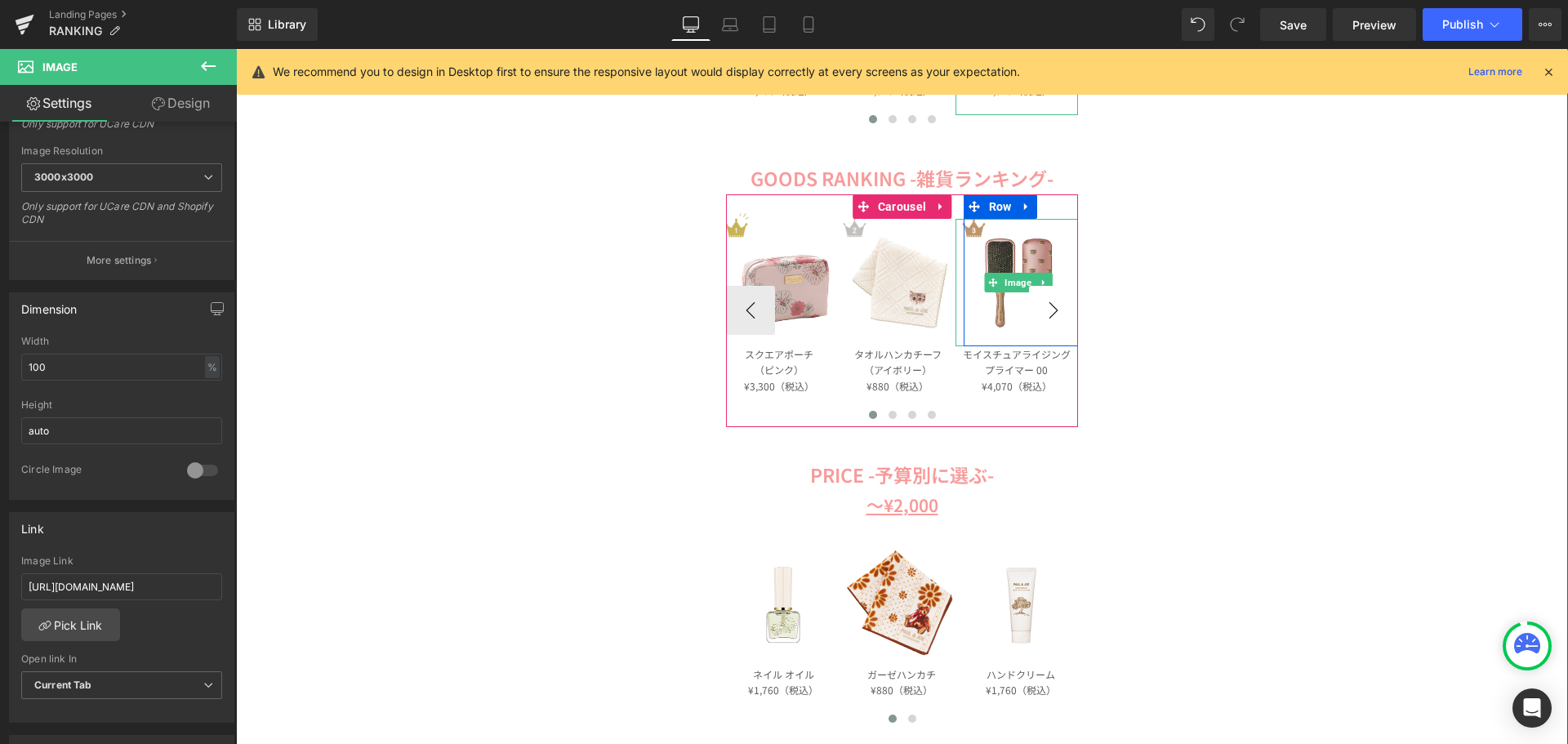
click at [1053, 306] on button "›" at bounding box center [1053, 310] width 49 height 49
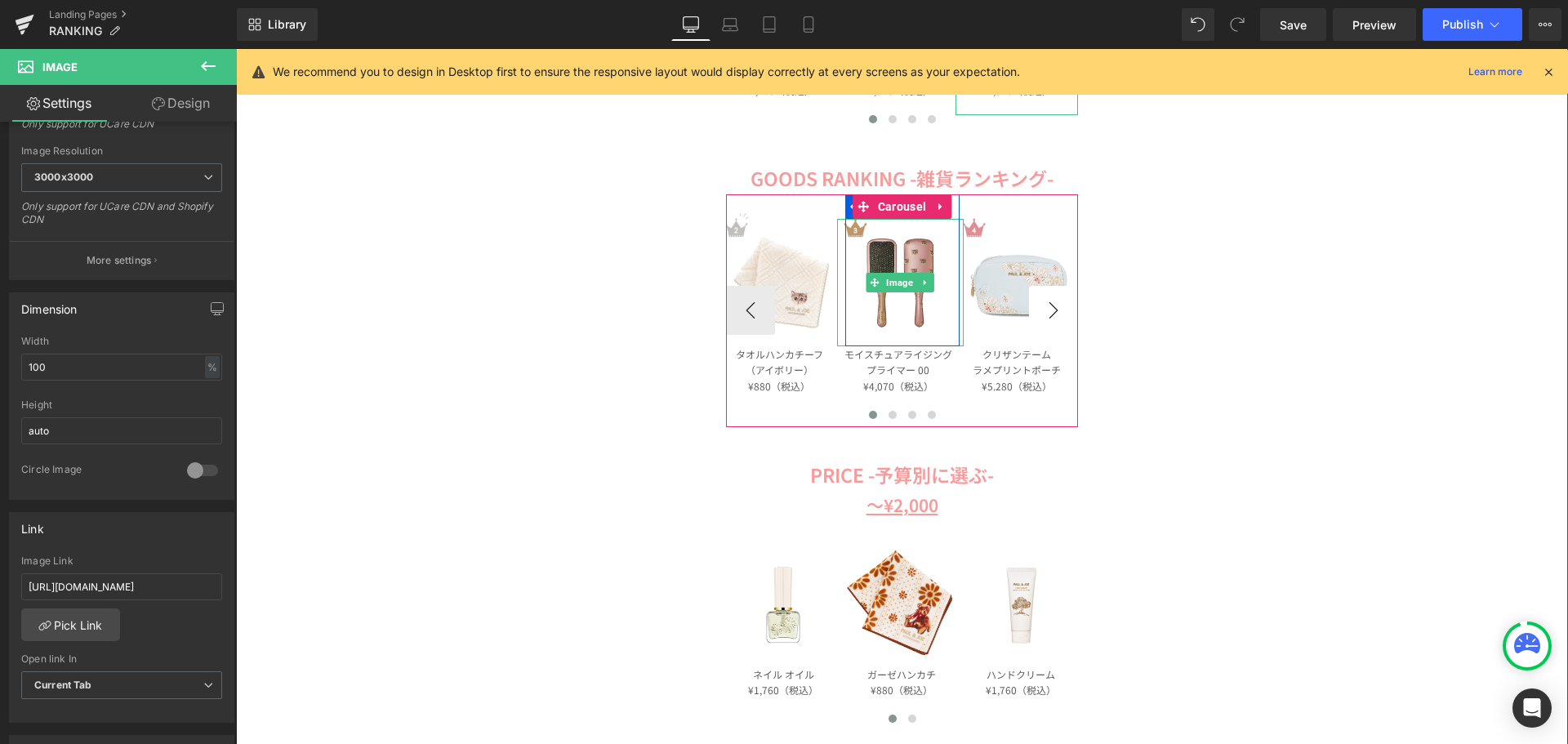
click at [1053, 306] on button "›" at bounding box center [1053, 310] width 49 height 49
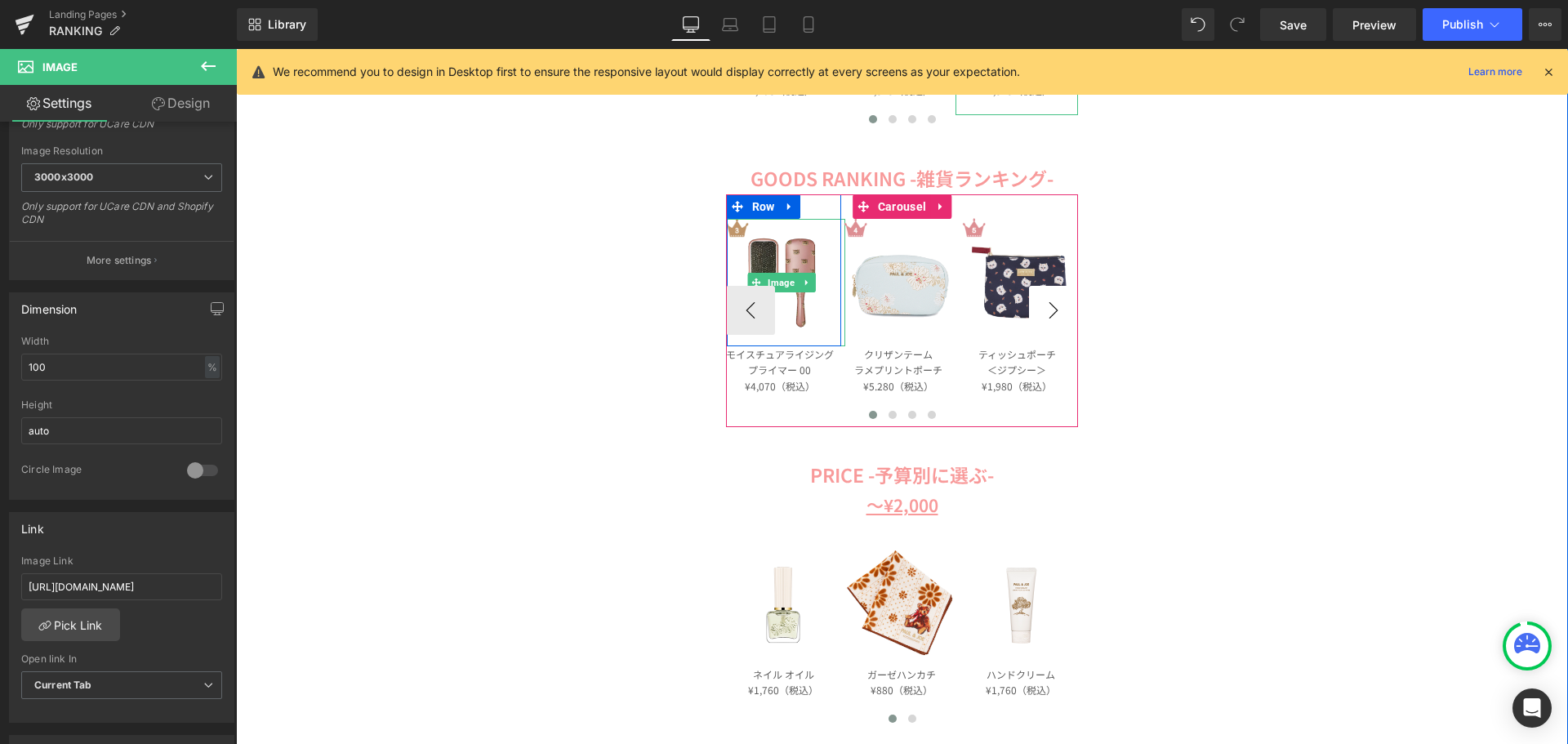
click at [1053, 306] on button "›" at bounding box center [1053, 310] width 49 height 49
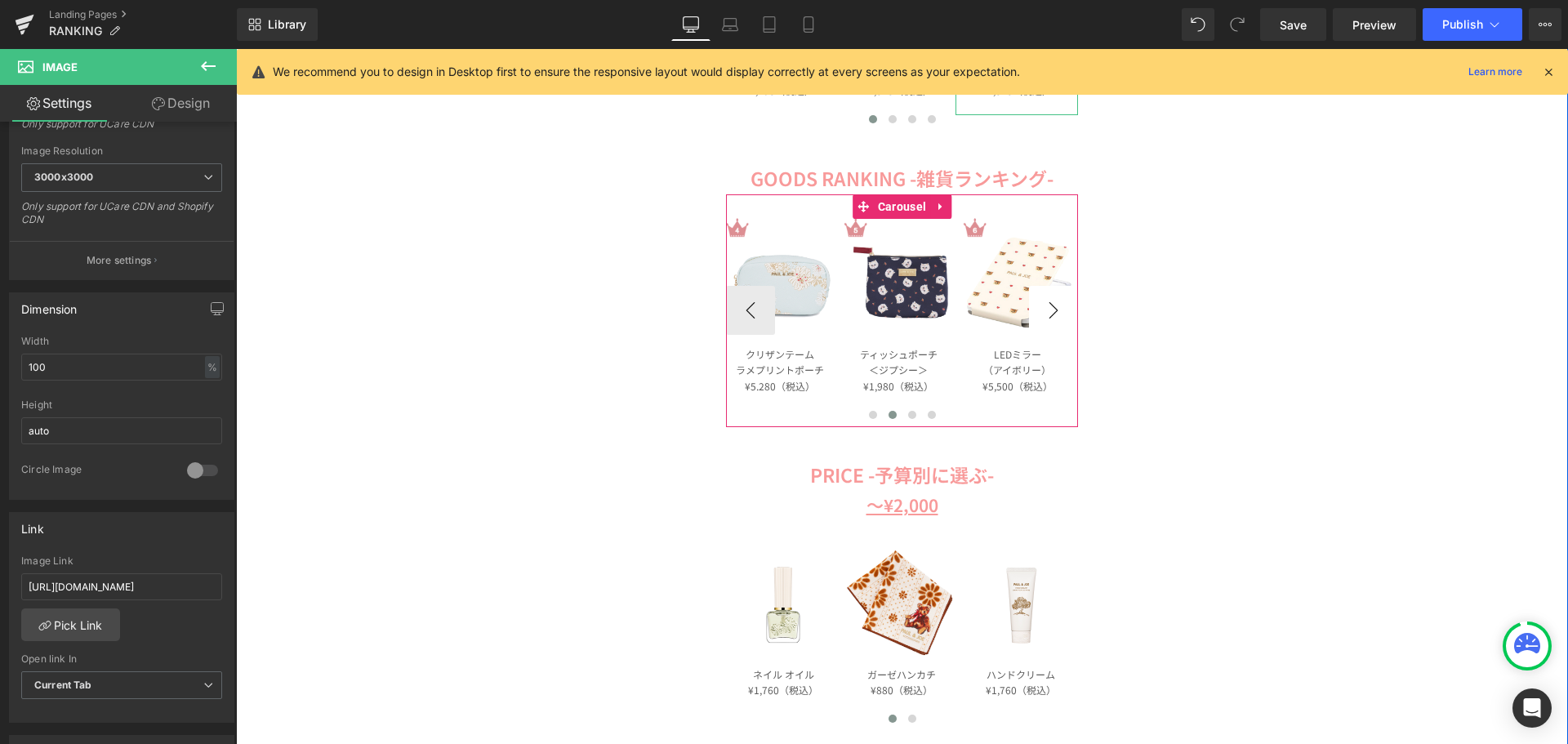
click at [1053, 306] on button "›" at bounding box center [1053, 310] width 49 height 49
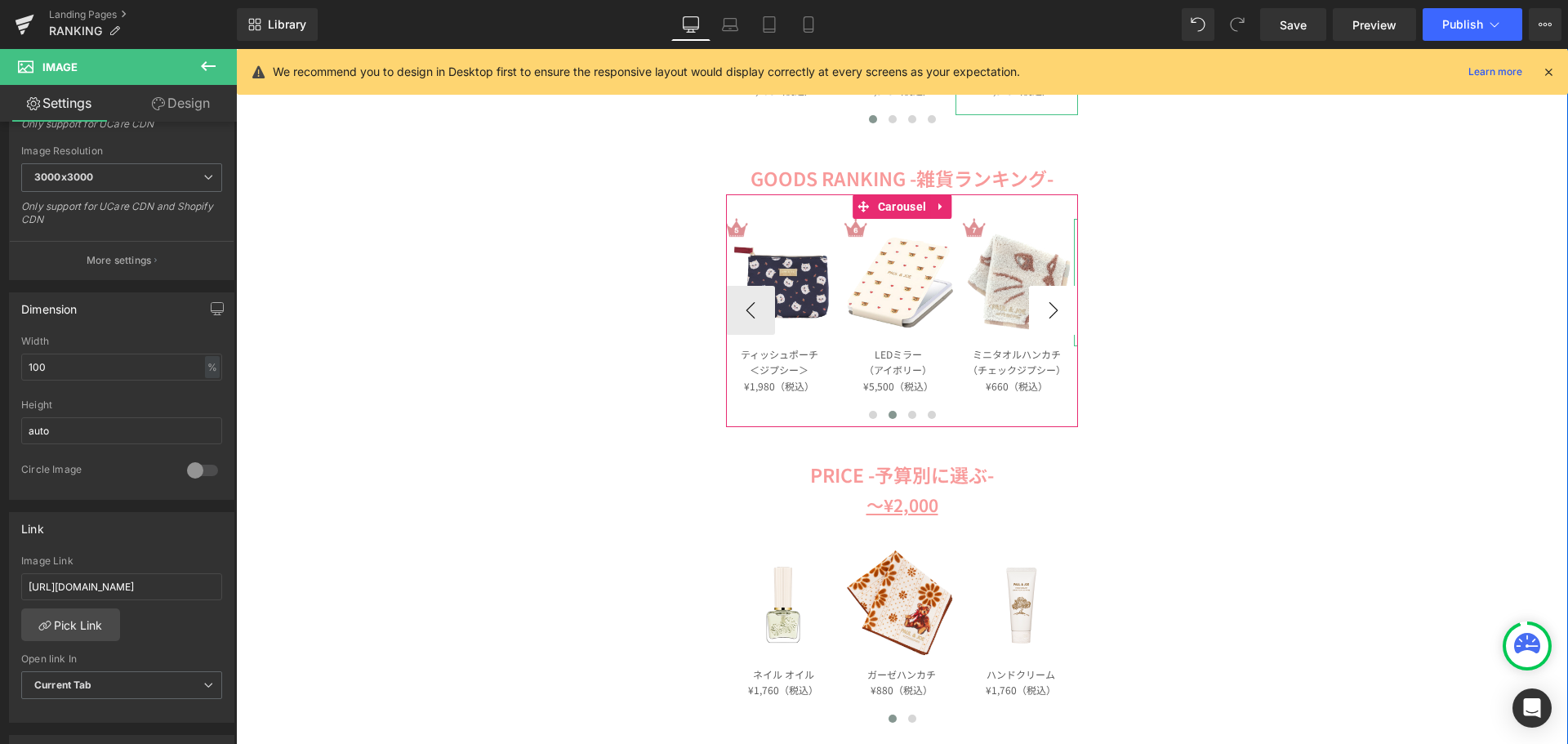
click at [1053, 306] on button "›" at bounding box center [1053, 310] width 49 height 49
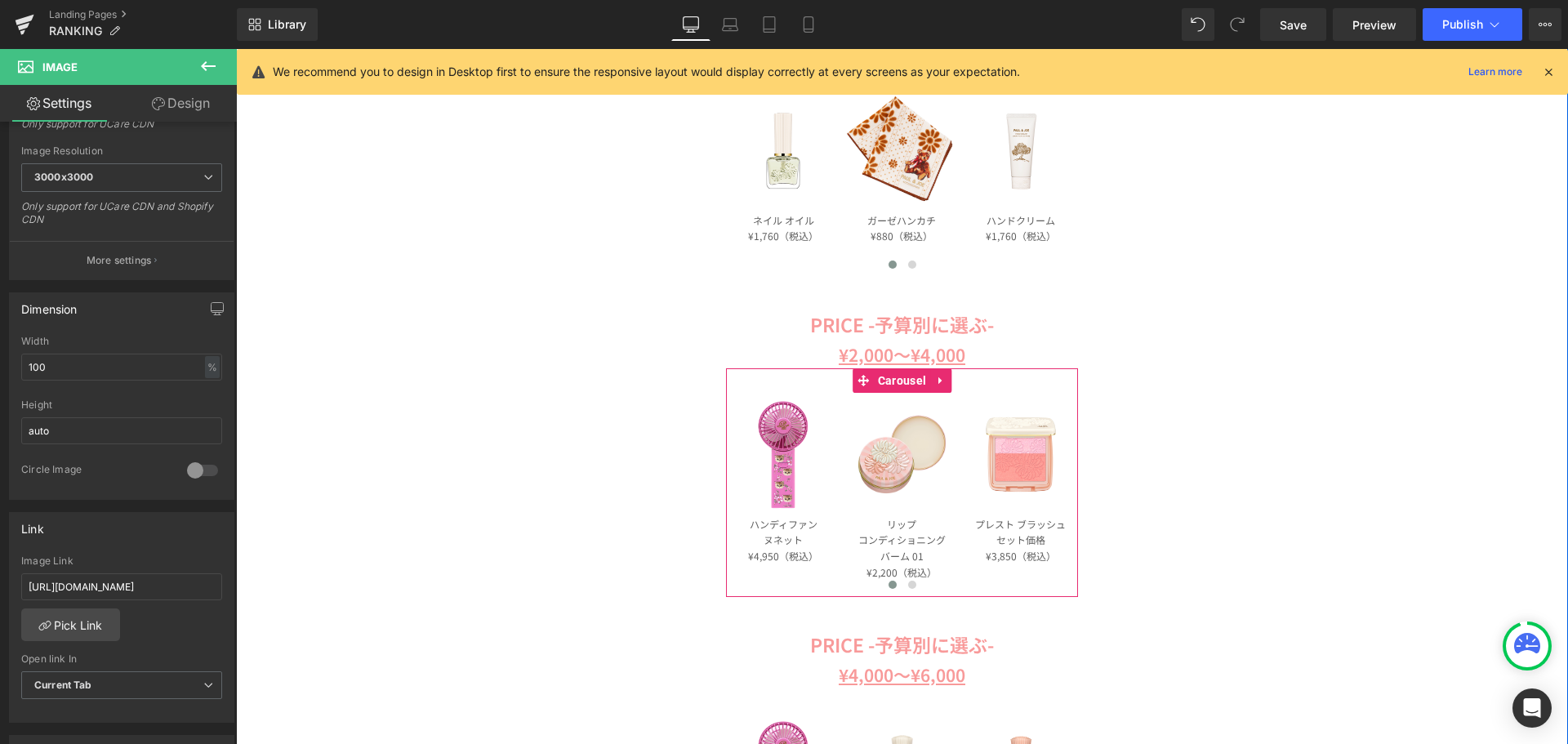
scroll to position [1062, 0]
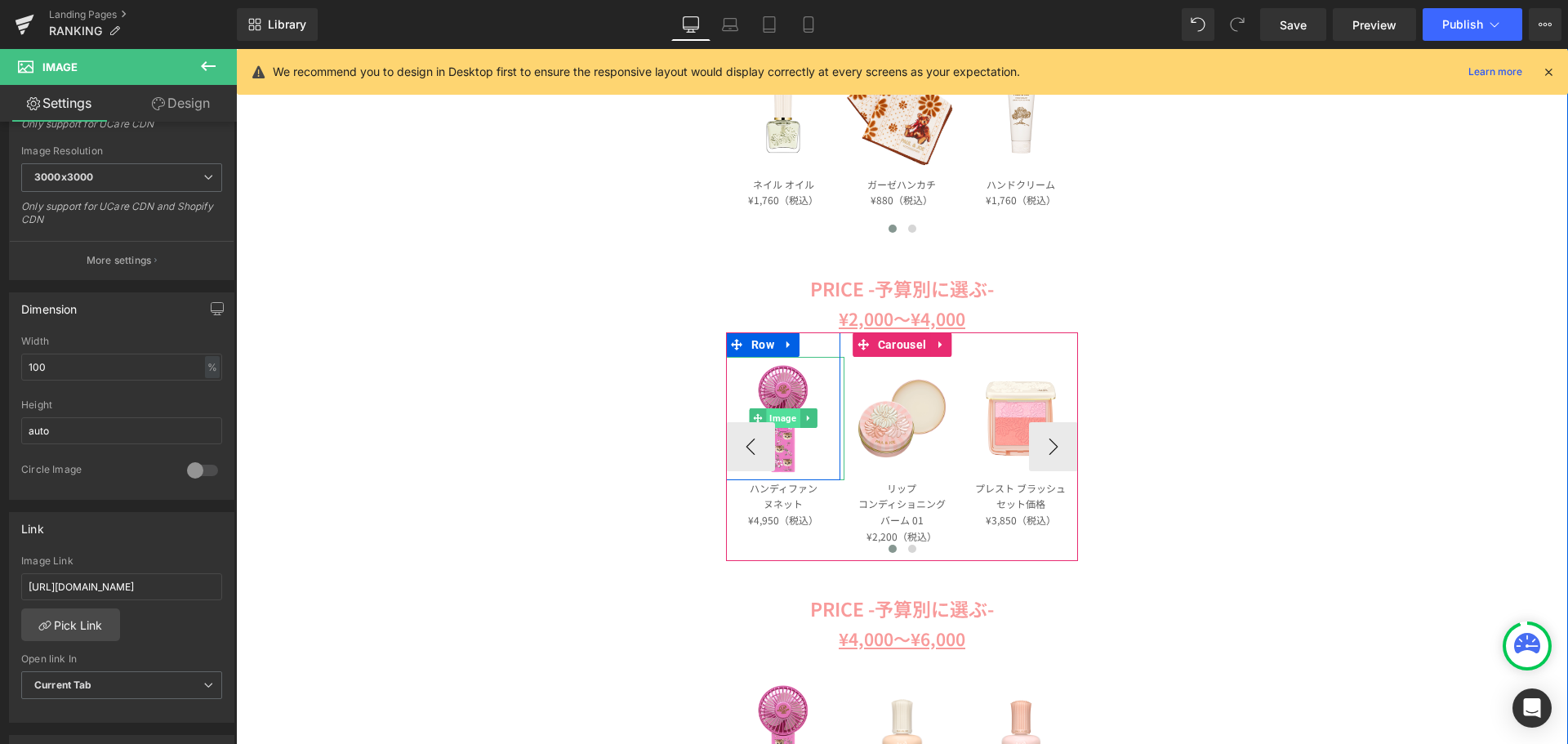
click at [784, 417] on span "Image" at bounding box center [784, 417] width 34 height 19
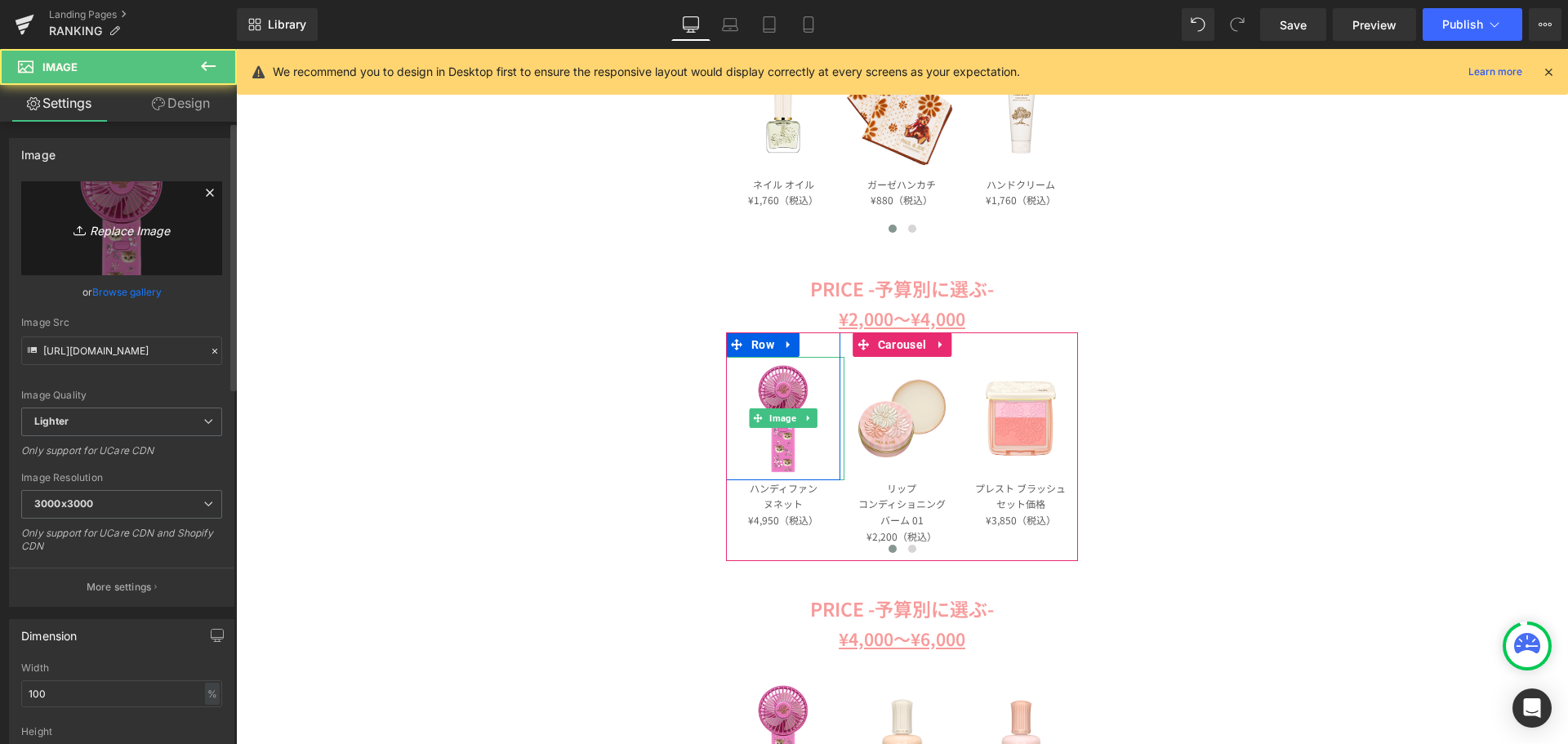
click at [144, 238] on icon "Replace Image" at bounding box center [122, 228] width 131 height 20
type input "C:\fakepath\PAJ-KH07-BE_SUB03.jpg"
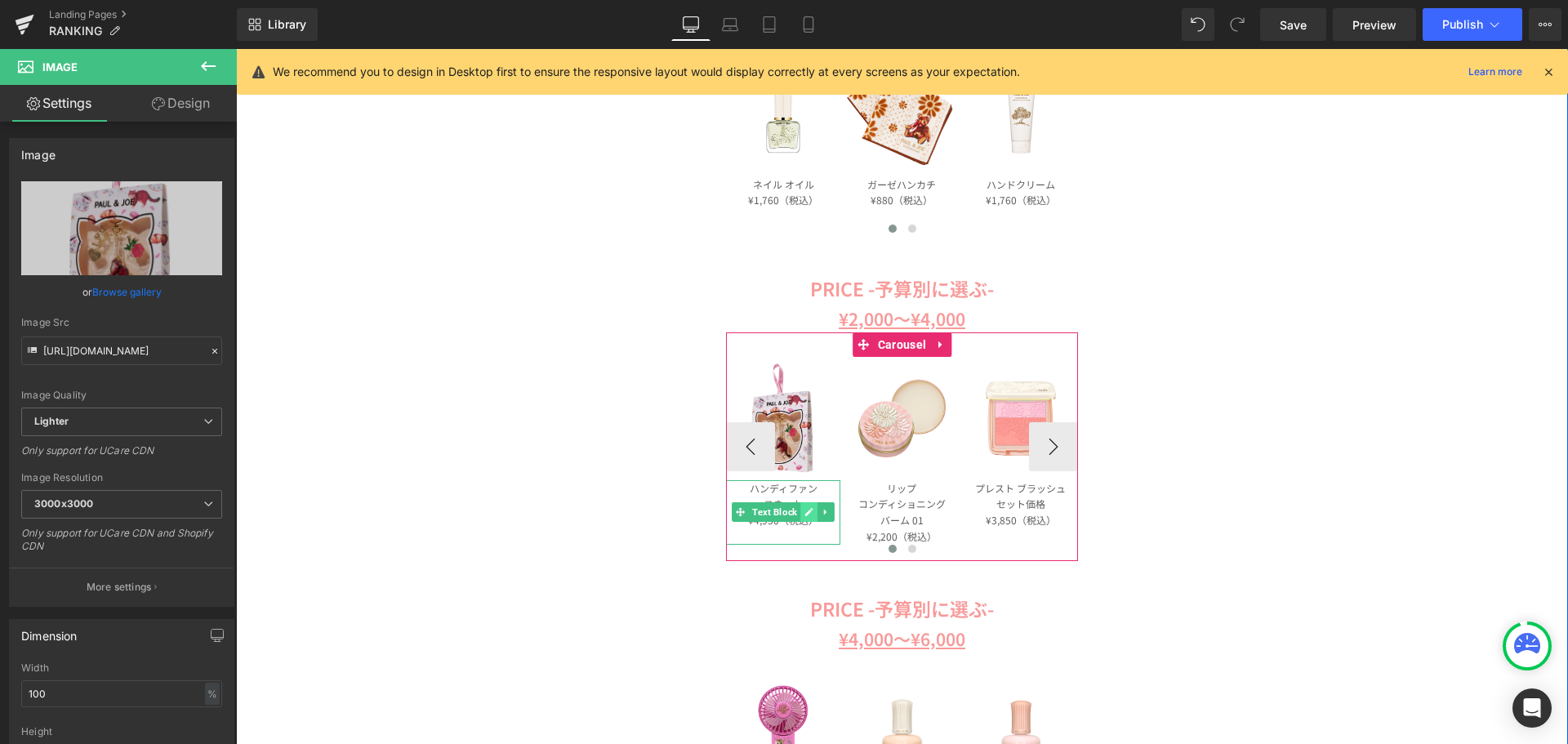
click at [805, 512] on icon at bounding box center [810, 512] width 8 height 8
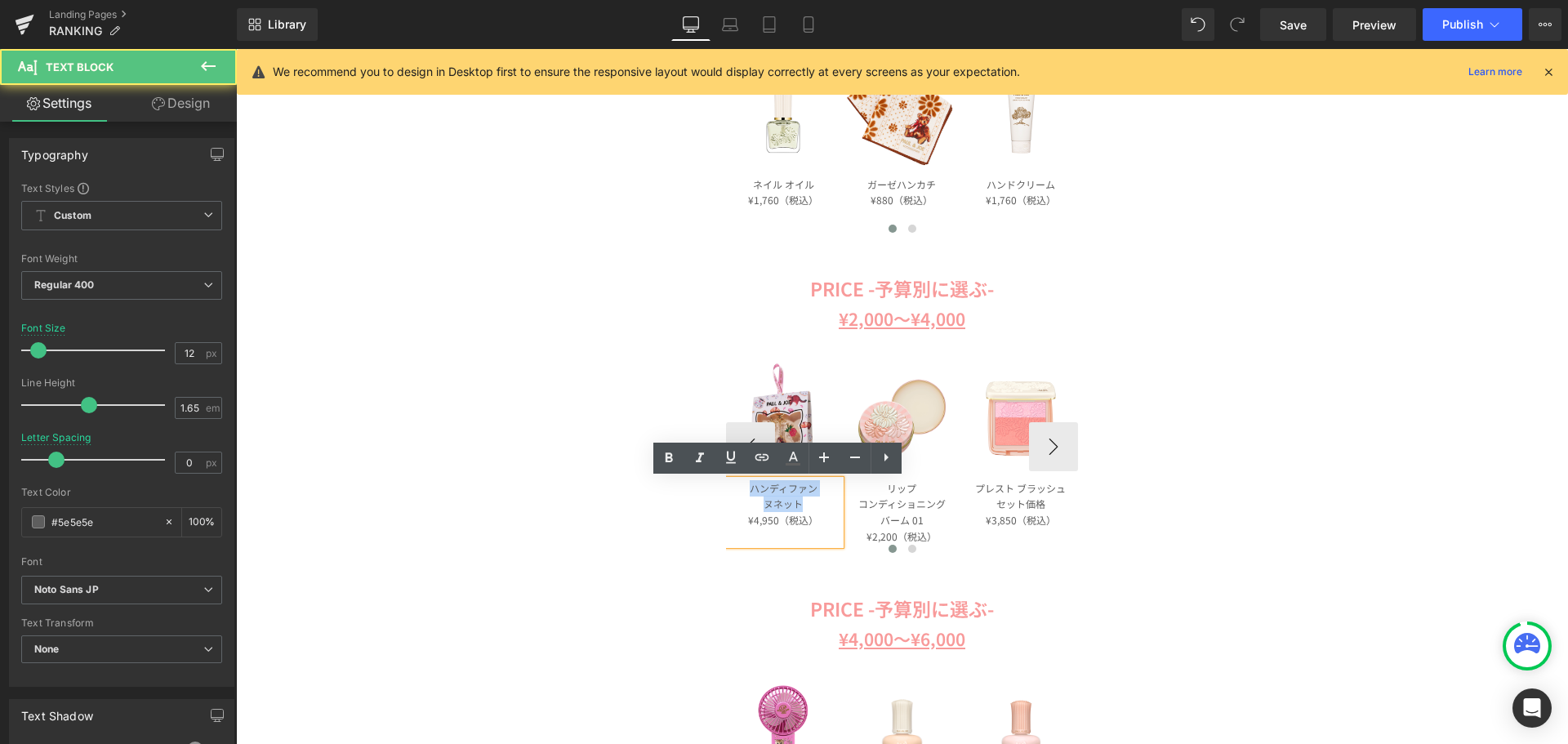
drag, startPoint x: 800, startPoint y: 508, endPoint x: 725, endPoint y: 488, distance: 77.6
click at [726, 488] on div "ハンディファン ヌネット ¥4,950（税込）" at bounding box center [783, 512] width 114 height 65
paste div
drag, startPoint x: 779, startPoint y: 488, endPoint x: 729, endPoint y: 481, distance: 50.5
click at [729, 481] on p "ヌネットのキーリング" at bounding box center [783, 488] width 114 height 16
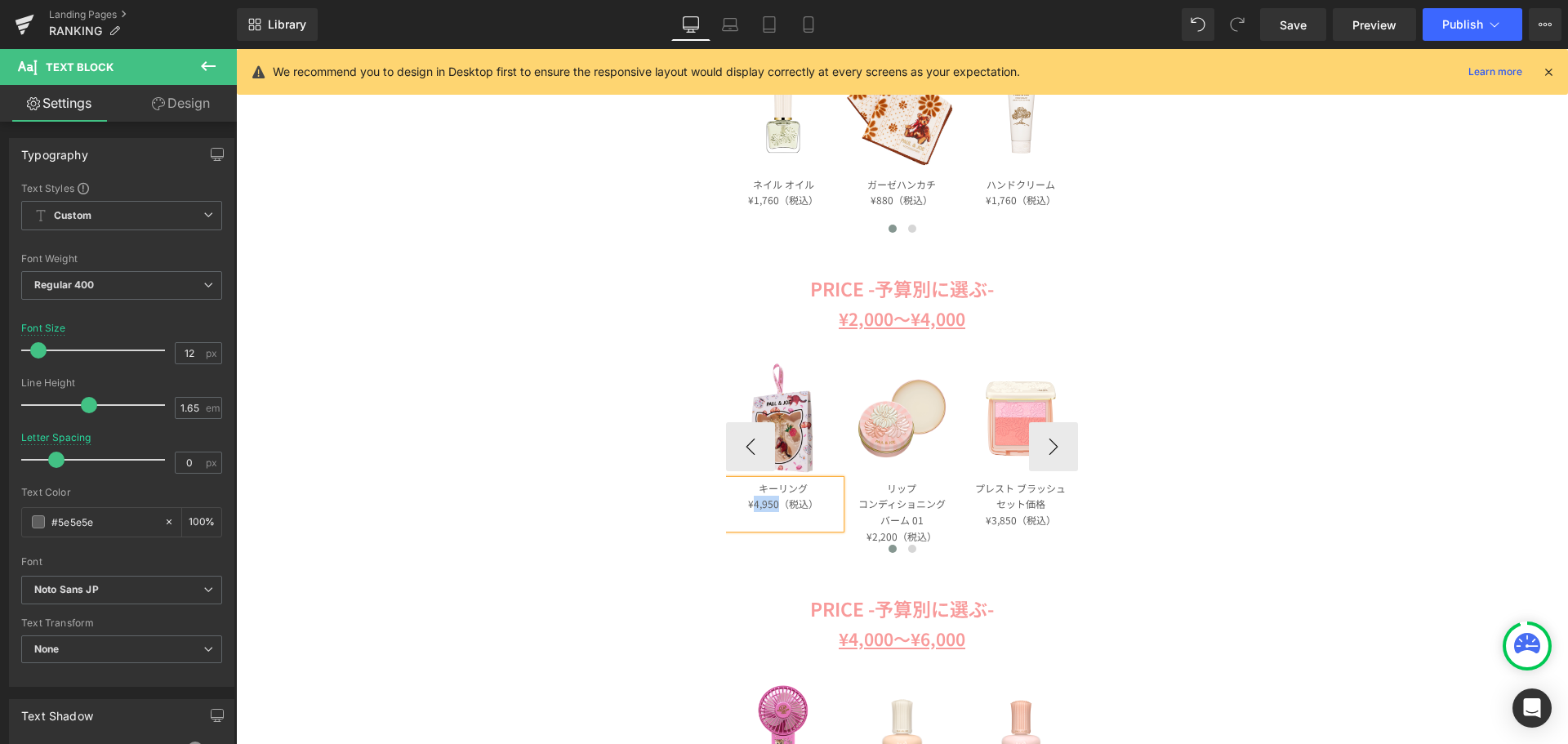
drag, startPoint x: 776, startPoint y: 505, endPoint x: 750, endPoint y: 505, distance: 26.0
click at [750, 505] on p "¥4,950（税込）" at bounding box center [783, 504] width 114 height 16
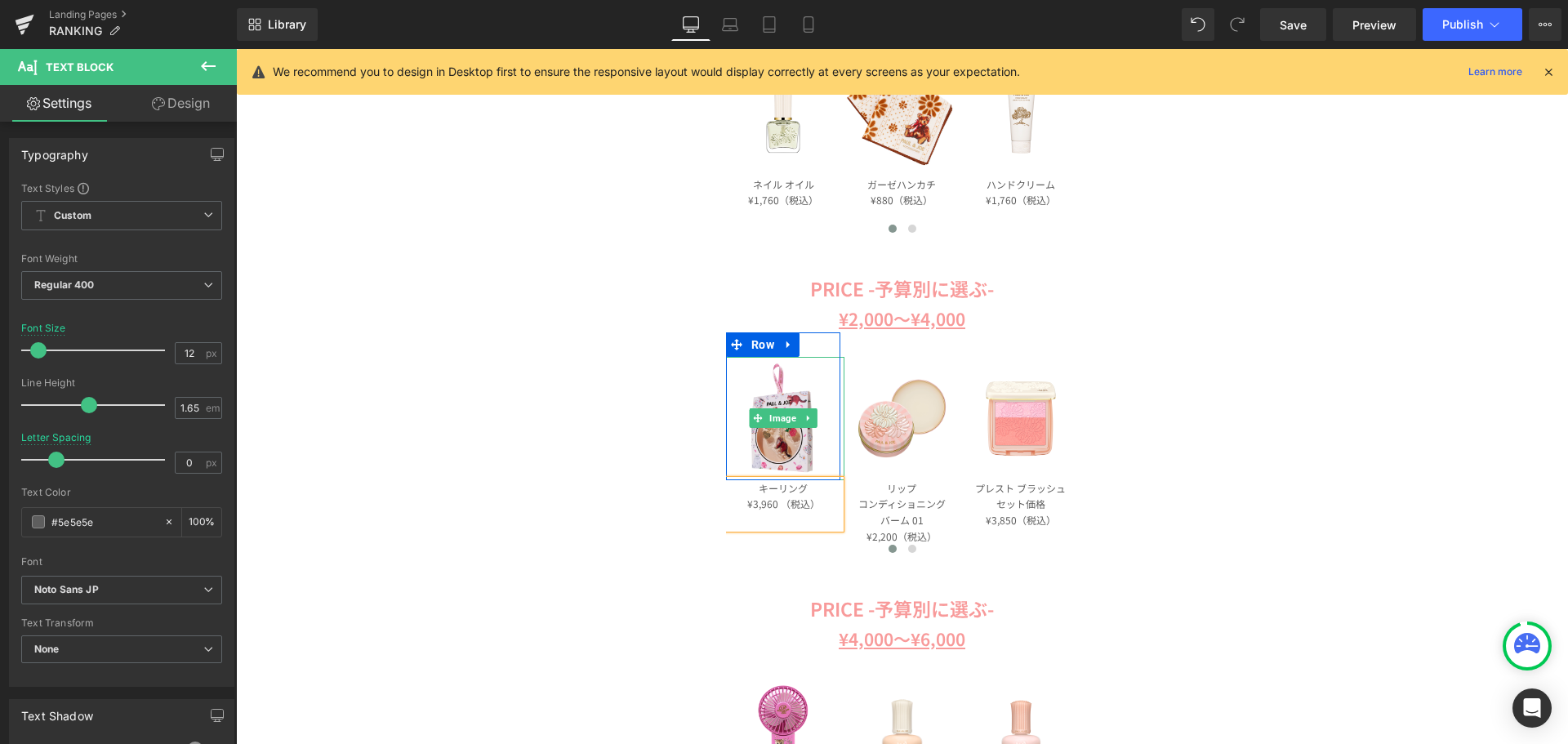
drag, startPoint x: 779, startPoint y: 421, endPoint x: 504, endPoint y: 362, distance: 281.3
click at [779, 421] on span "Image" at bounding box center [784, 417] width 34 height 19
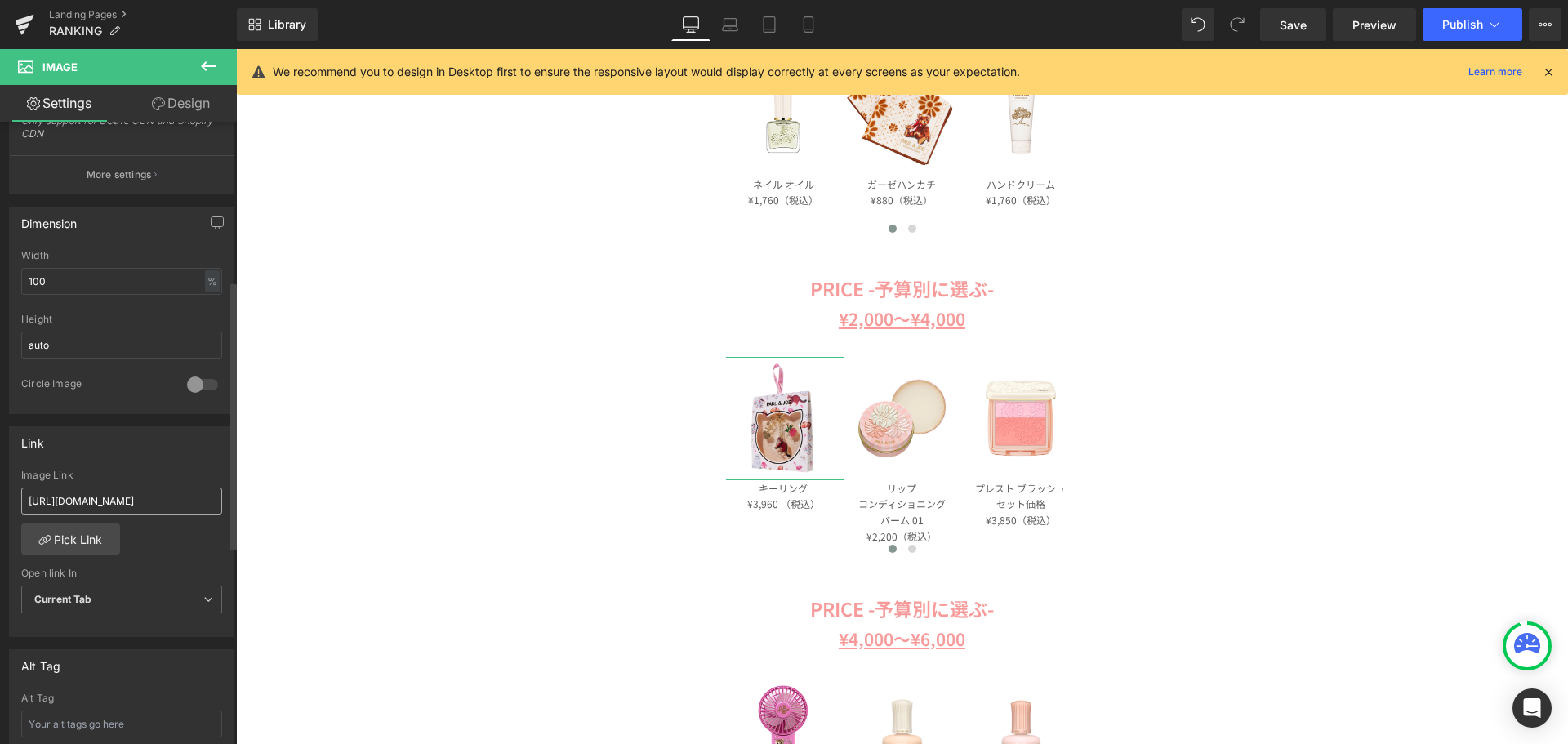
scroll to position [490, 0]
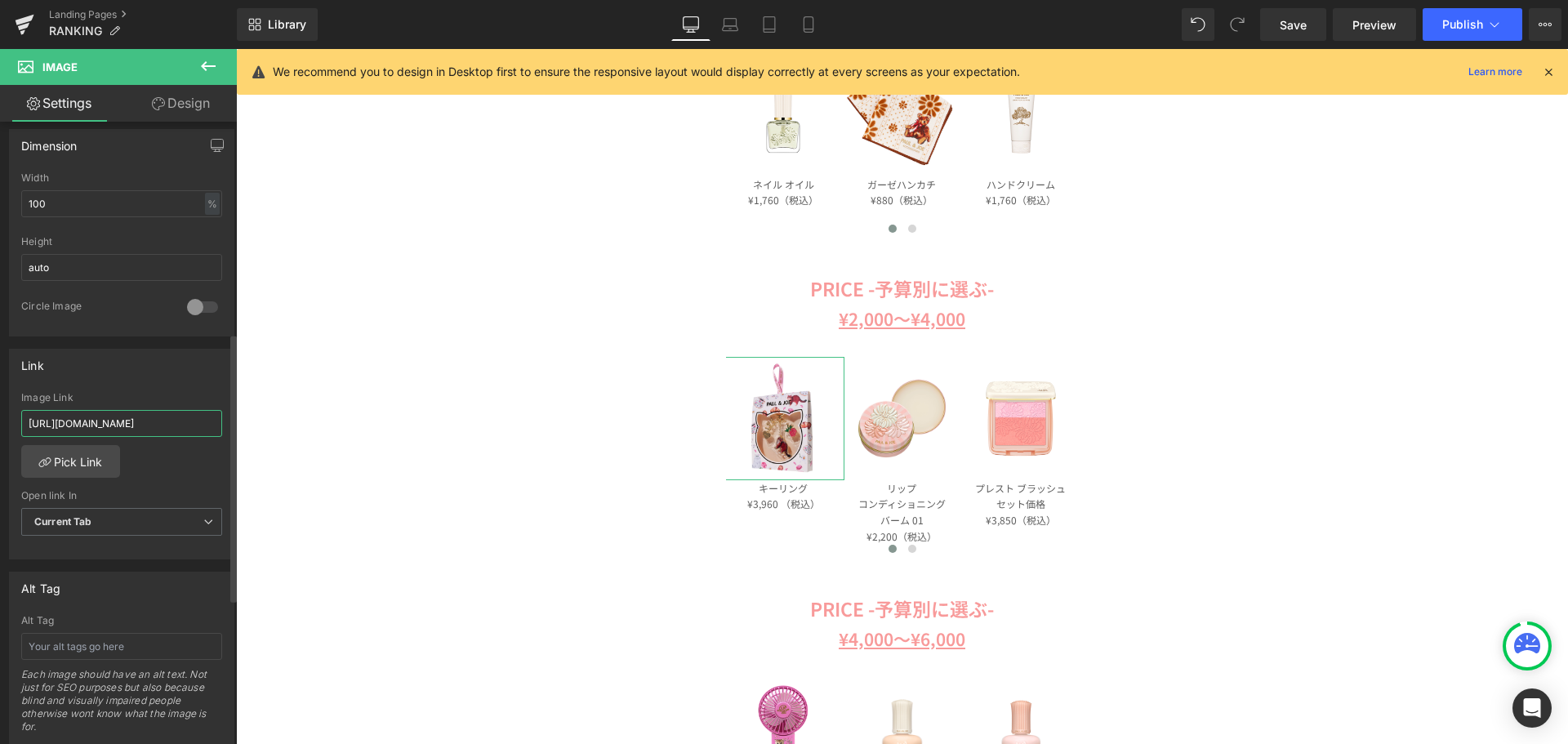
click at [145, 427] on input "https://www.paul-joe-beaute.com/products/001144-0001-01" at bounding box center [122, 423] width 201 height 27
drag, startPoint x: 261, startPoint y: 472, endPoint x: 313, endPoint y: 425, distance: 70.1
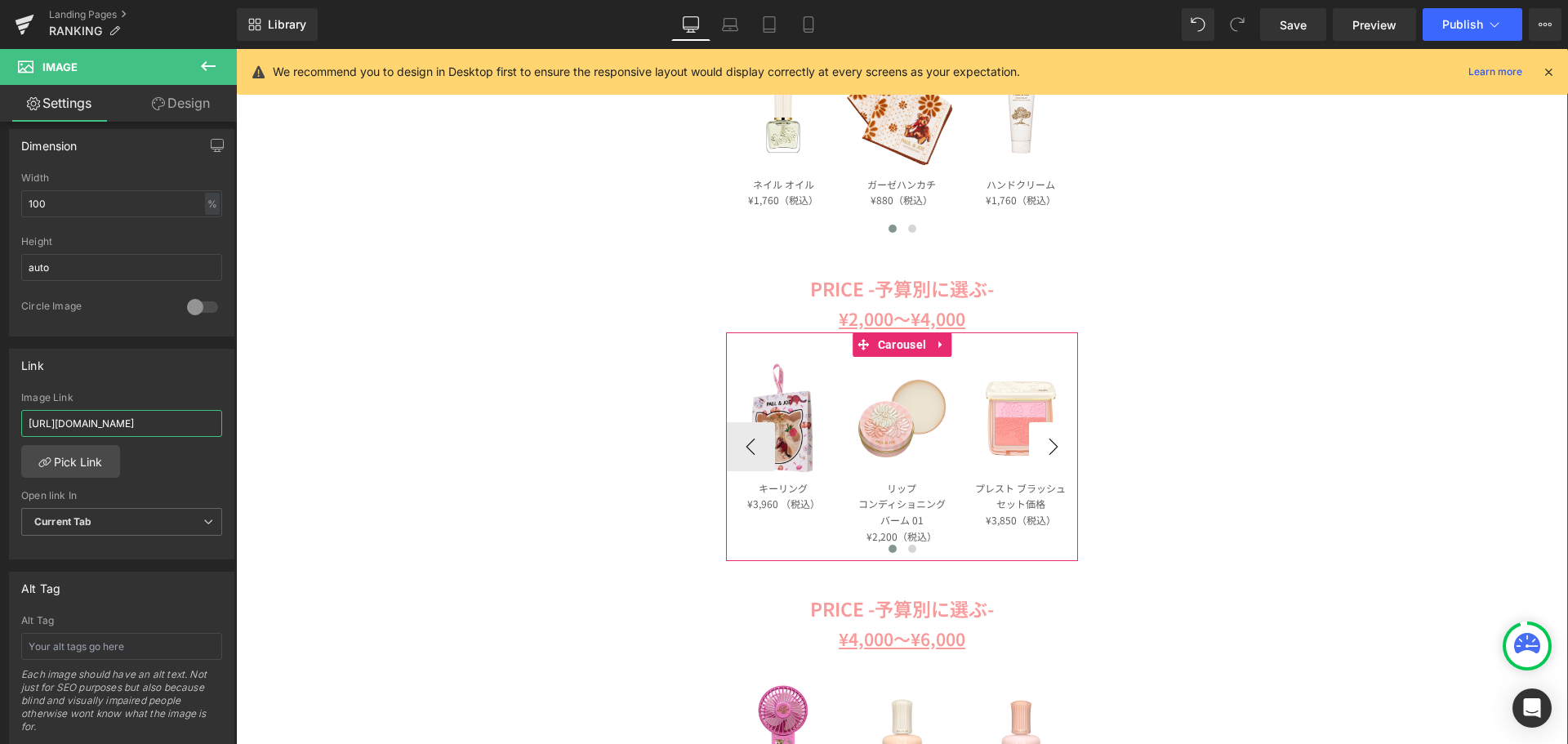
type input "https://www.paul-joe-beaute.com/products/paj-kh07-be"
click at [1041, 443] on button "›" at bounding box center [1053, 447] width 49 height 49
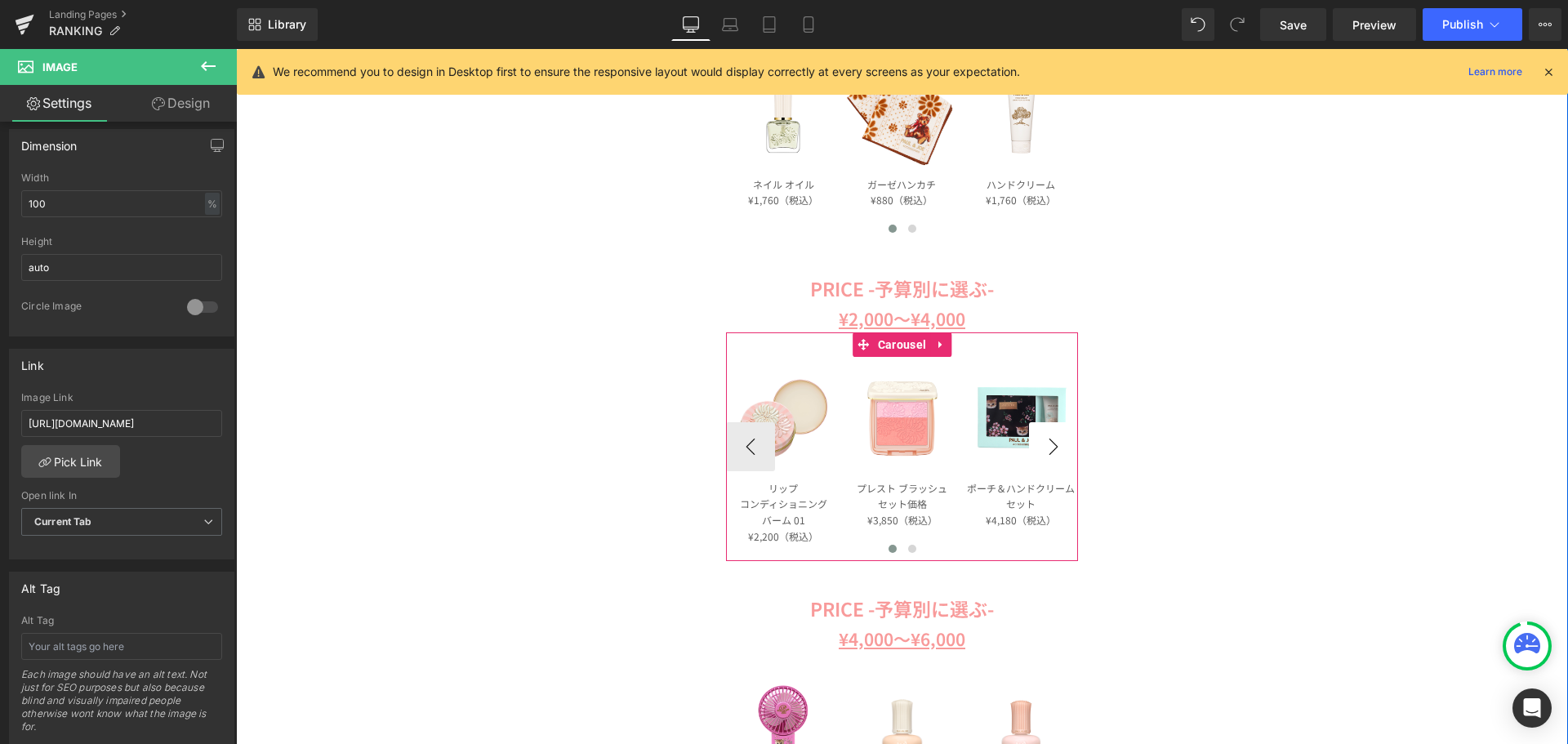
click at [1042, 443] on button "›" at bounding box center [1053, 447] width 49 height 49
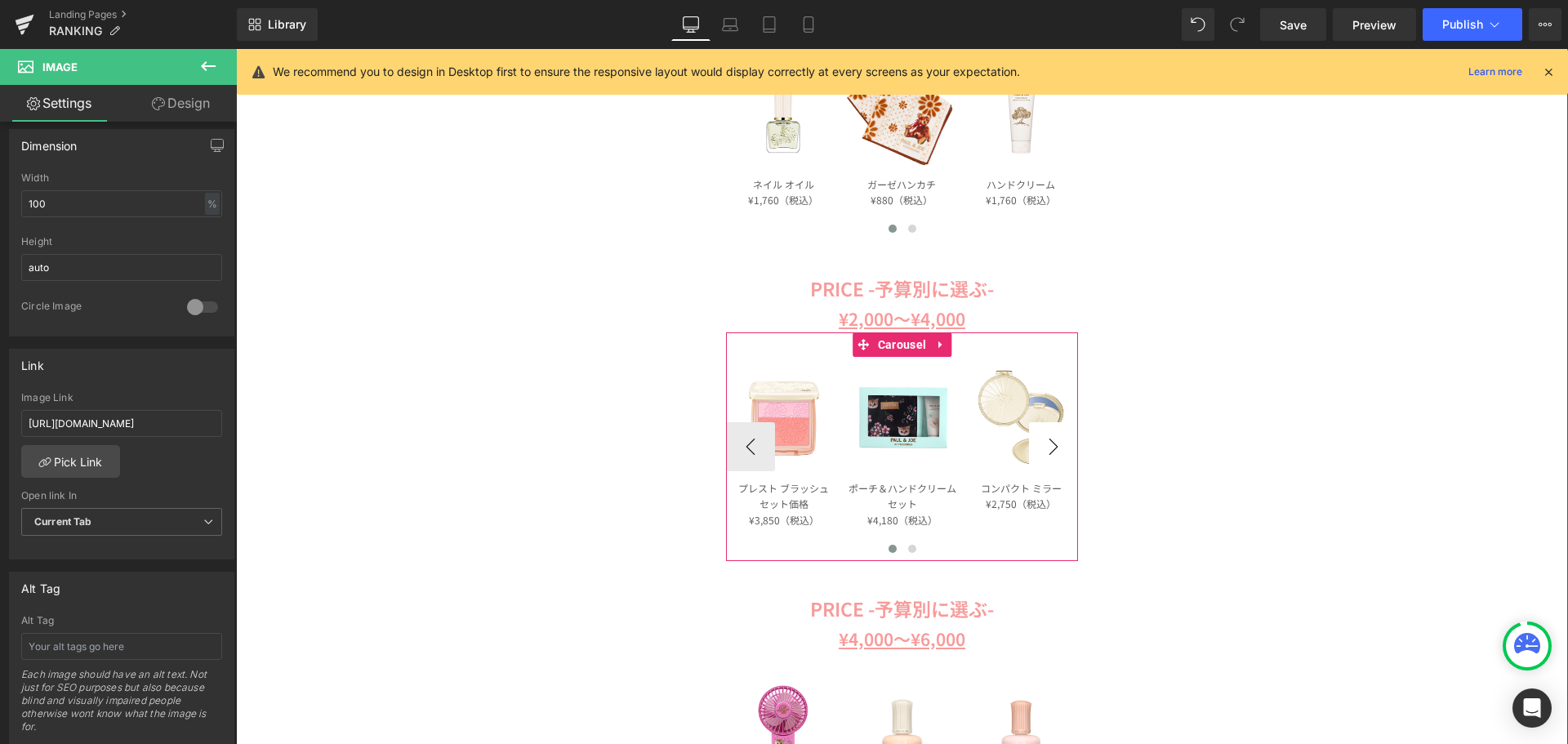
click at [1042, 443] on button "›" at bounding box center [1053, 447] width 49 height 49
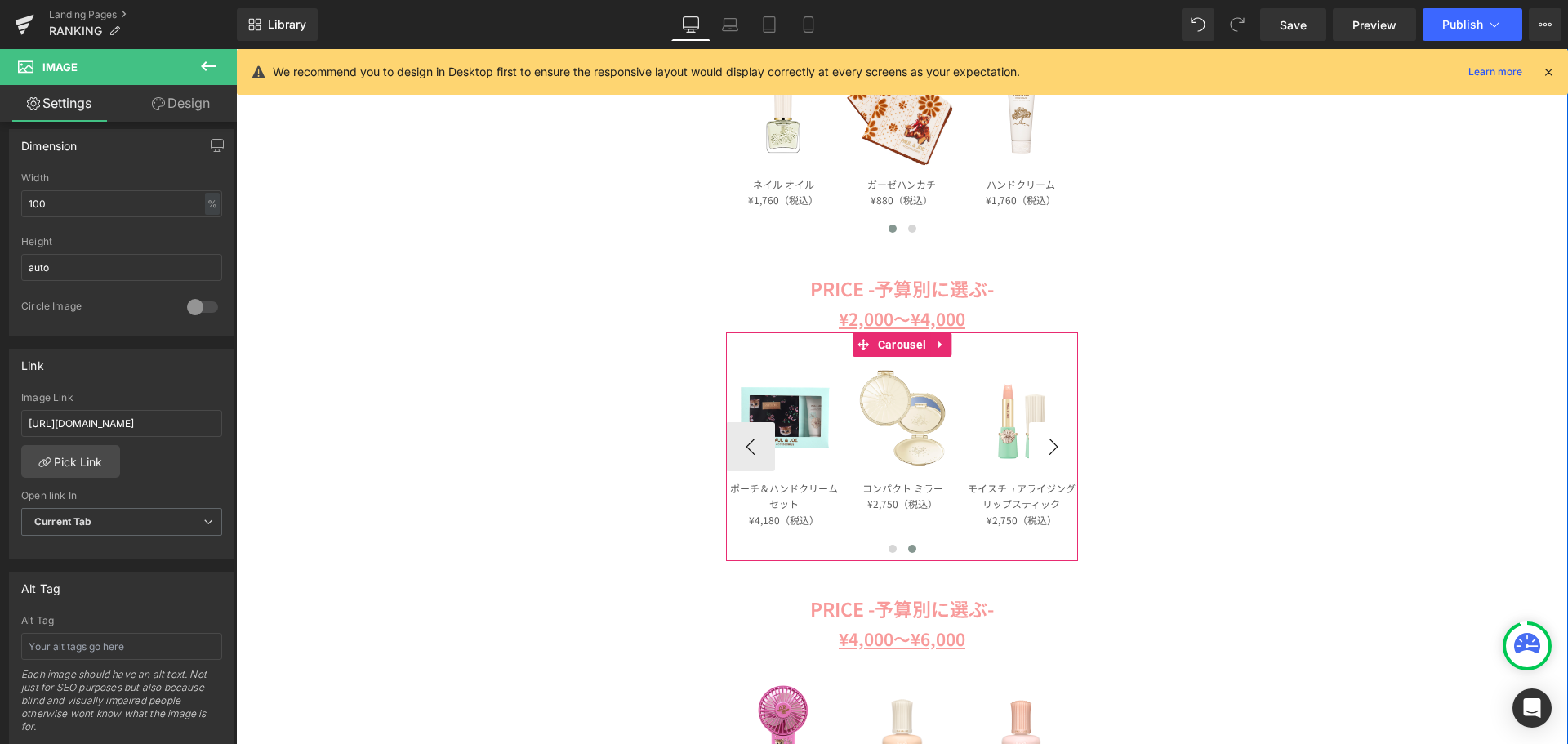
click at [1042, 443] on button "›" at bounding box center [1053, 447] width 49 height 49
click at [734, 447] on button "‹" at bounding box center [750, 447] width 49 height 49
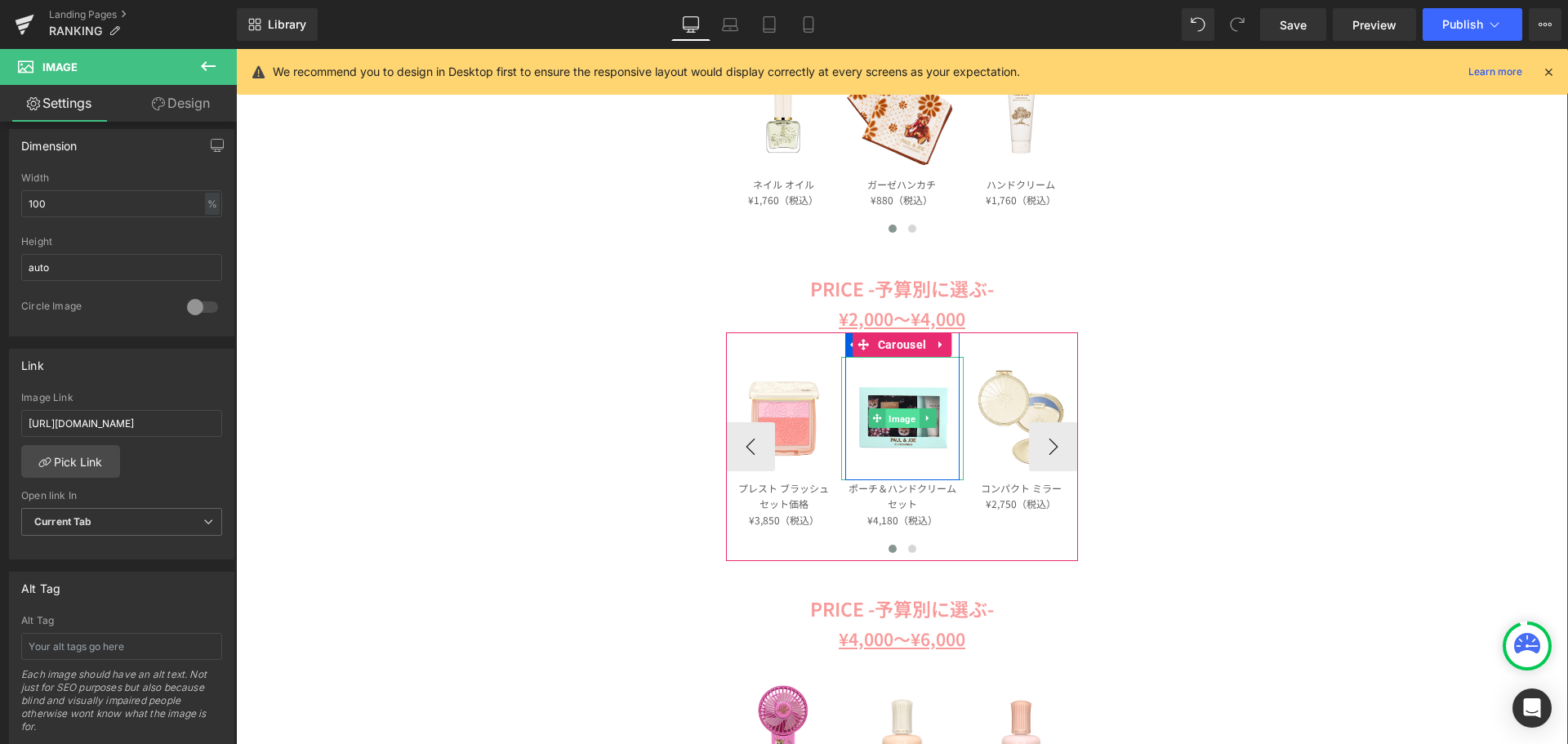
click at [890, 416] on span "Image" at bounding box center [903, 418] width 34 height 19
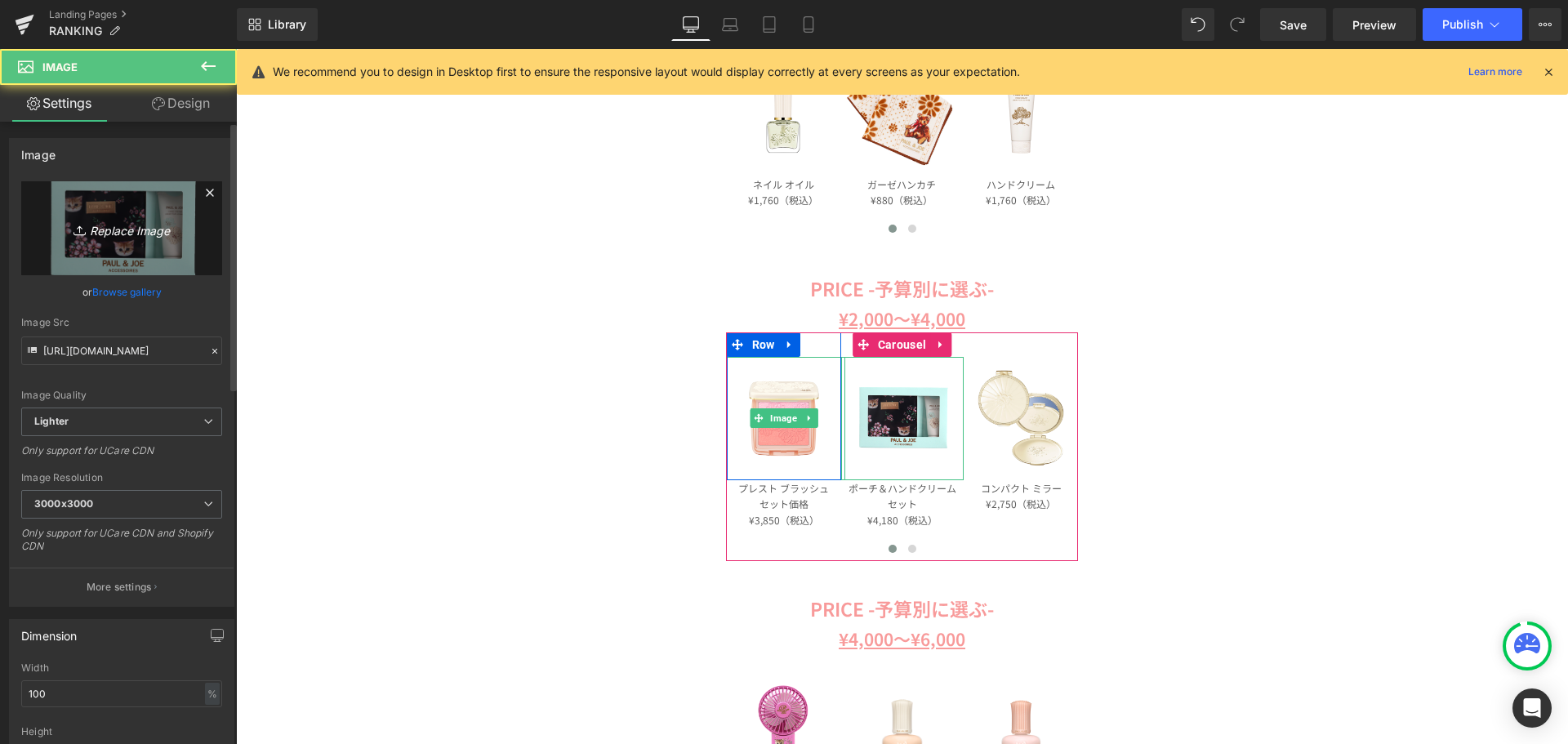
click at [131, 256] on link "Replace Image" at bounding box center [122, 228] width 201 height 94
type input "C:\fakepath\21-113-10763-02_74-55_1-1_Main_9ccdad61-6463-4a5e-8e08-3d38021372c0…"
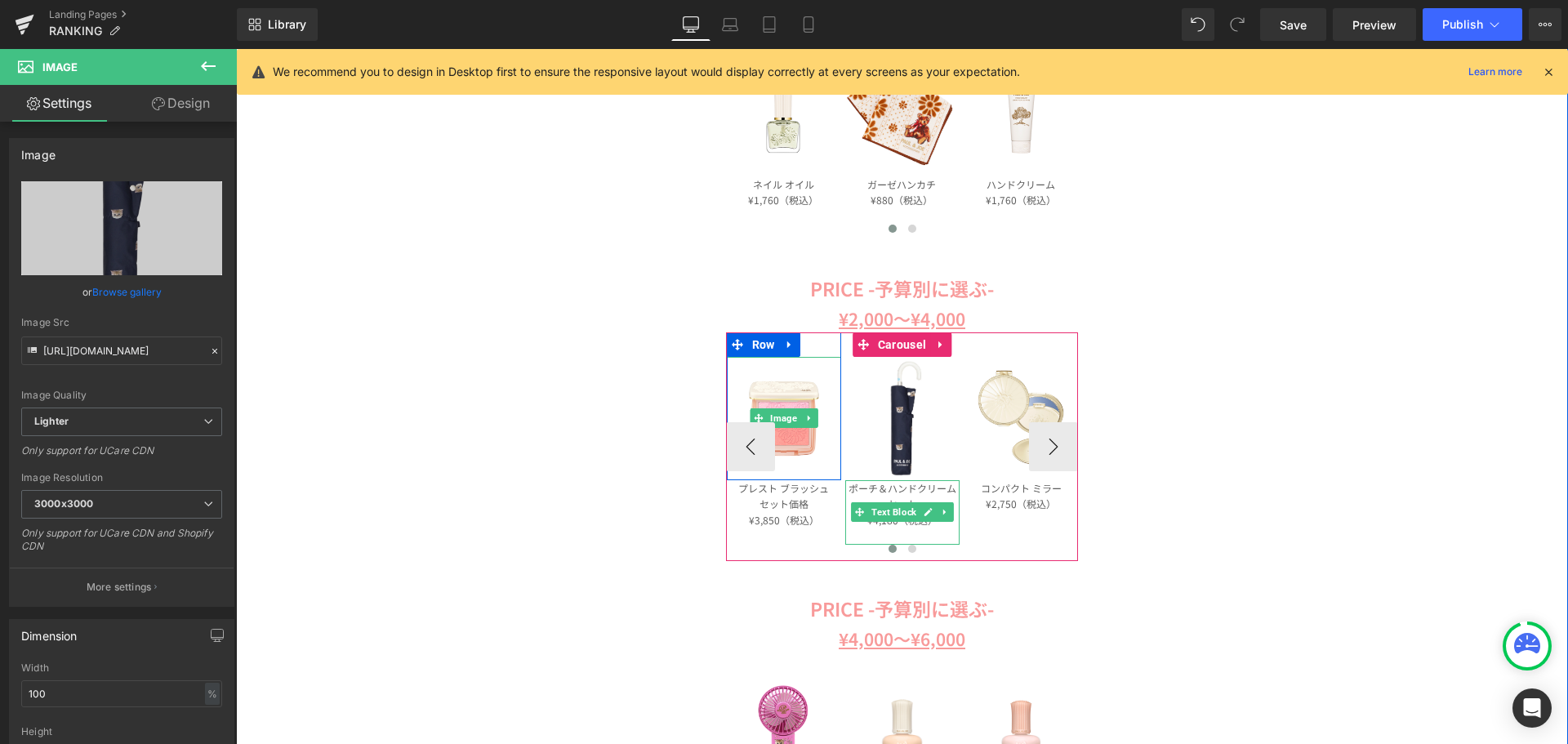
click at [929, 509] on link at bounding box center [928, 511] width 17 height 19
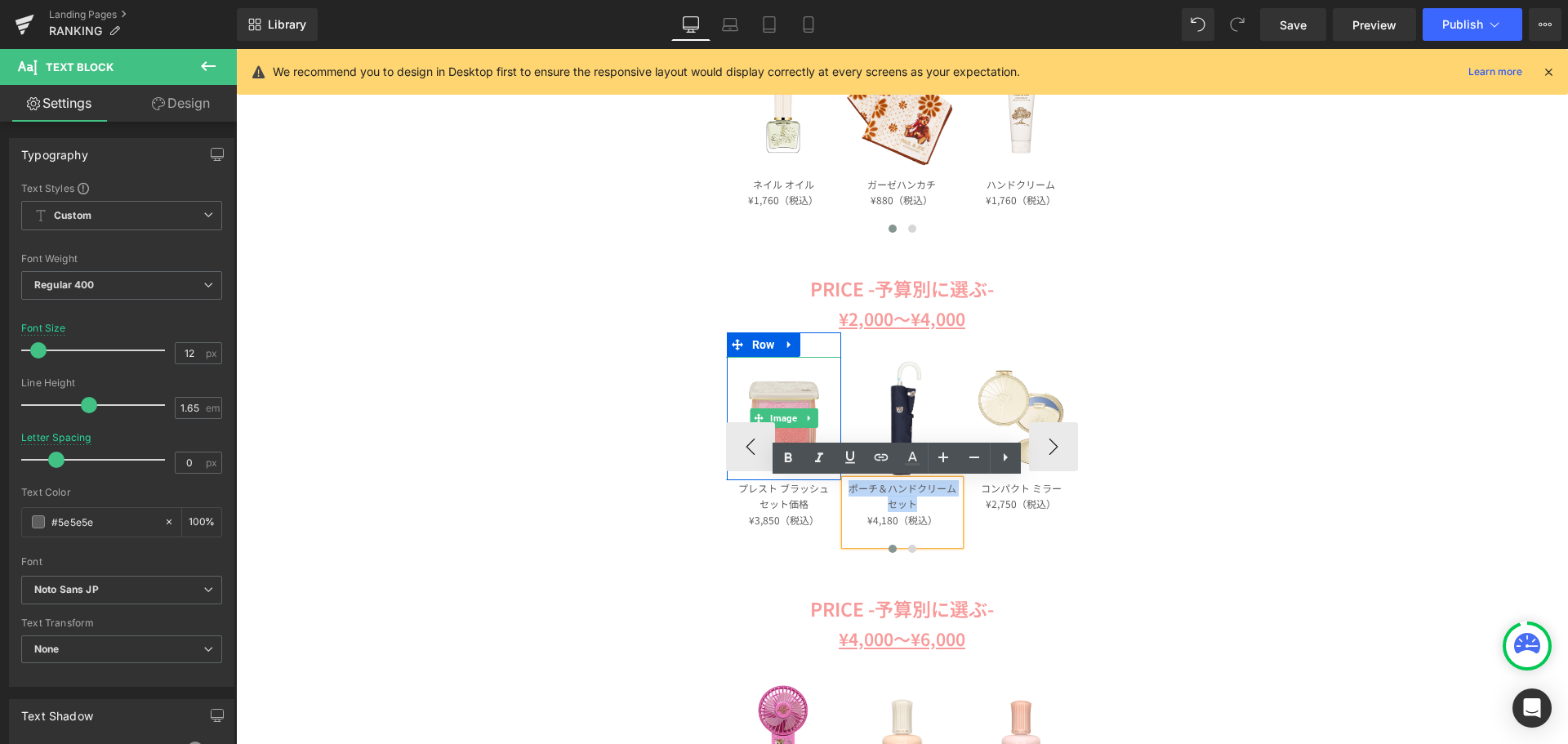
drag, startPoint x: 919, startPoint y: 507, endPoint x: 1063, endPoint y: 521, distance: 144.7
click at [827, 472] on div "Image Row キーリング ¥3,960 （税込） Text Block Image Row リップ コンディショニング バーム 01 ¥2,200（税込…" at bounding box center [846, 447] width 712 height 228
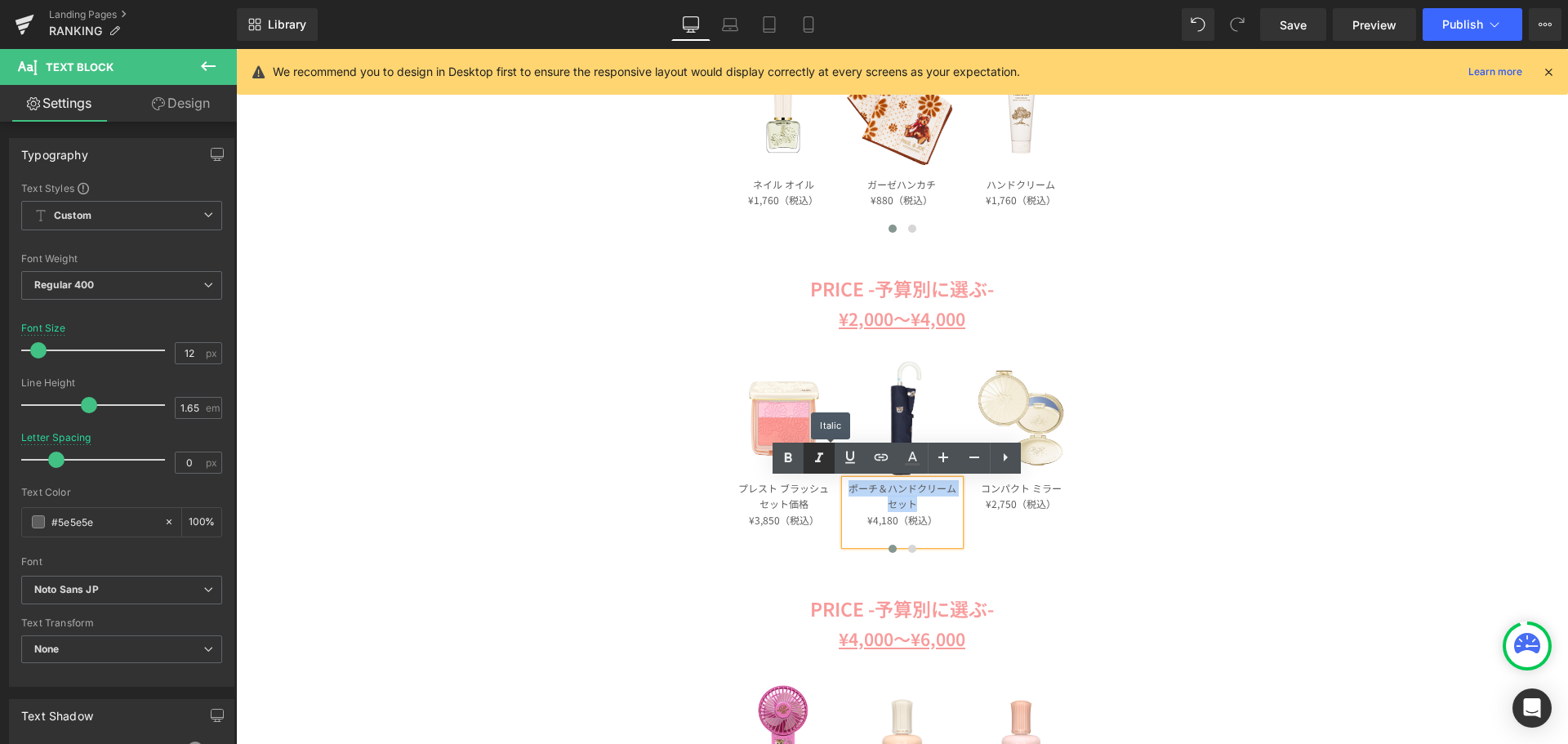
paste div
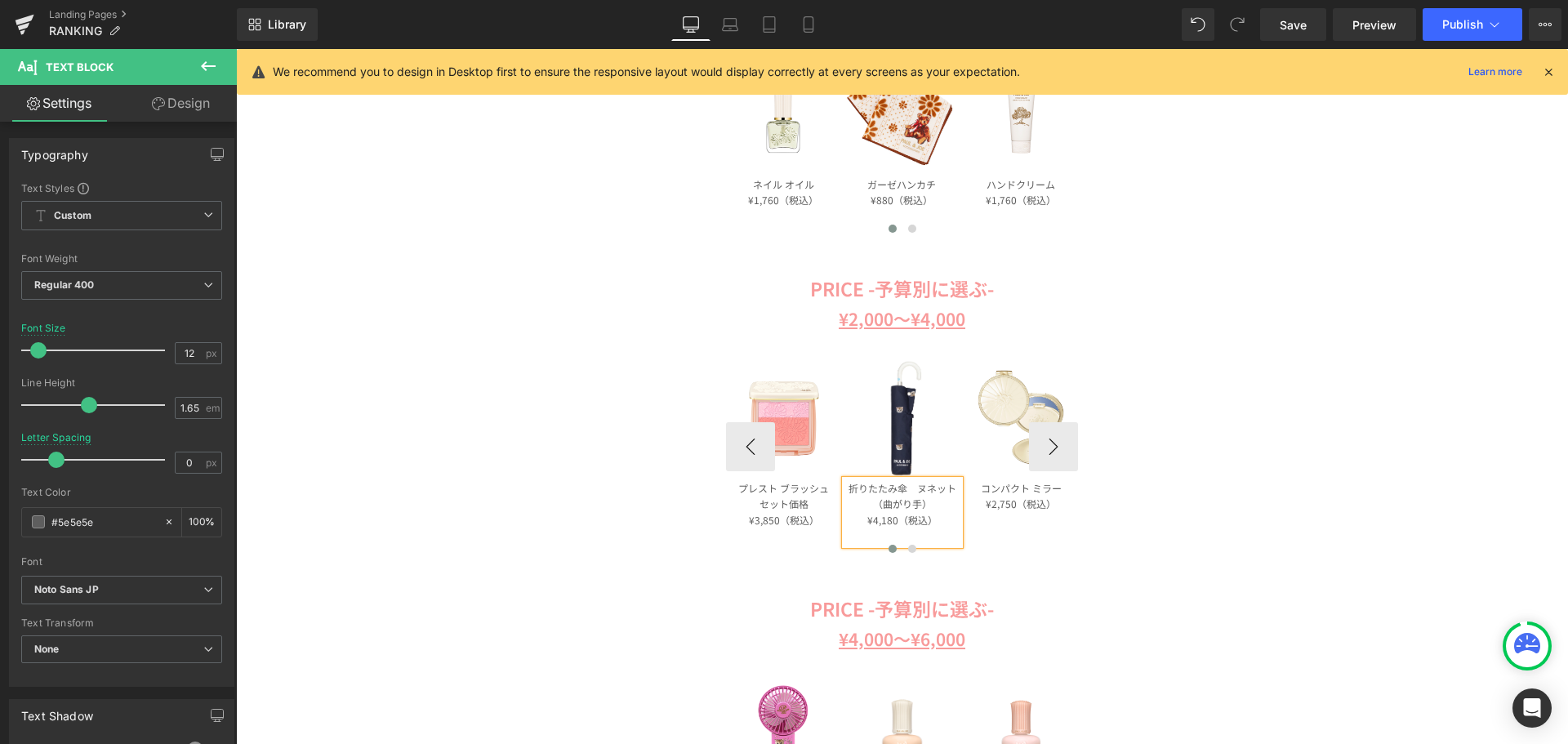
click at [869, 502] on p "折りたたみ傘　ヌネット（曲がり手）" at bounding box center [903, 496] width 114 height 33
click at [901, 416] on span "Image" at bounding box center [903, 418] width 34 height 19
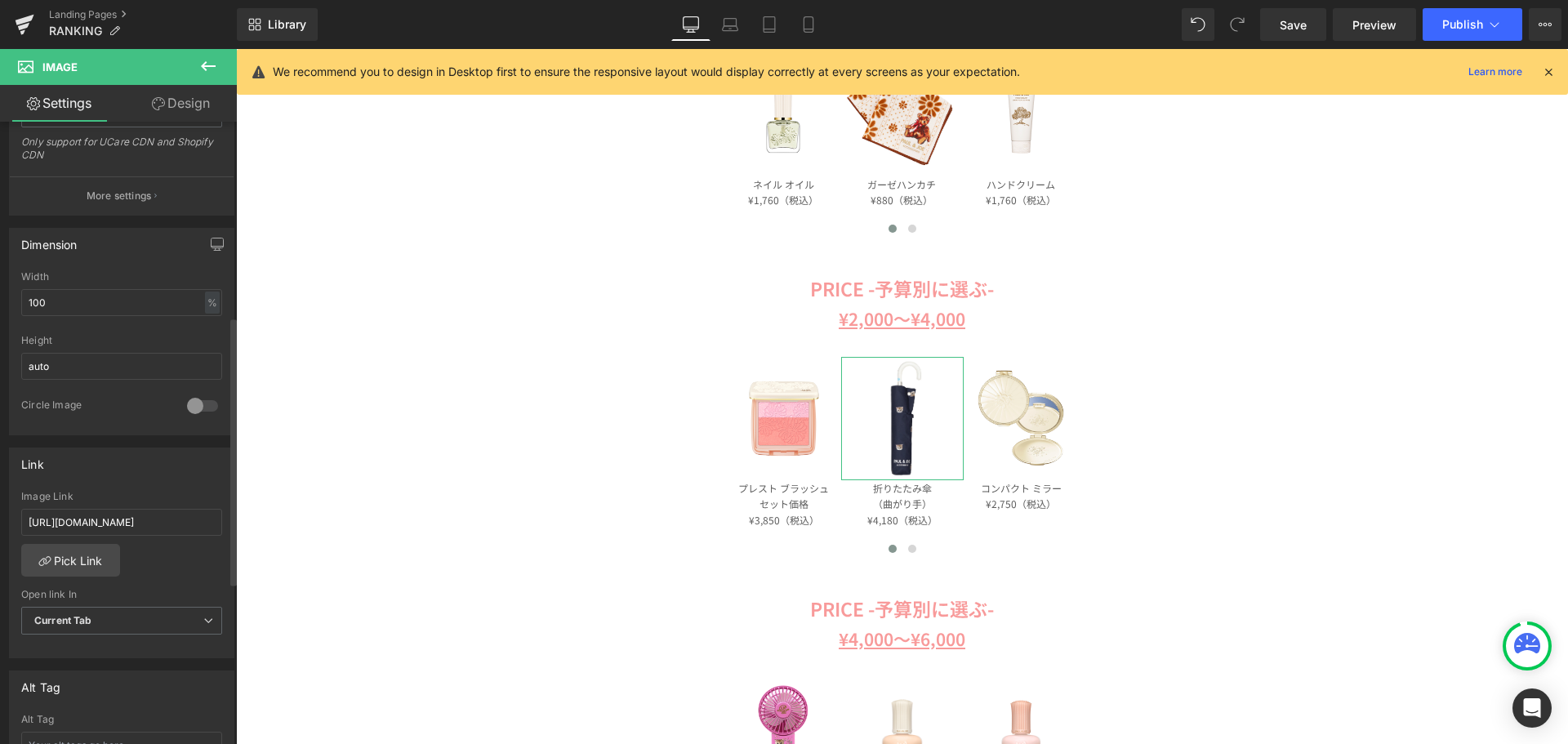
scroll to position [490, 0]
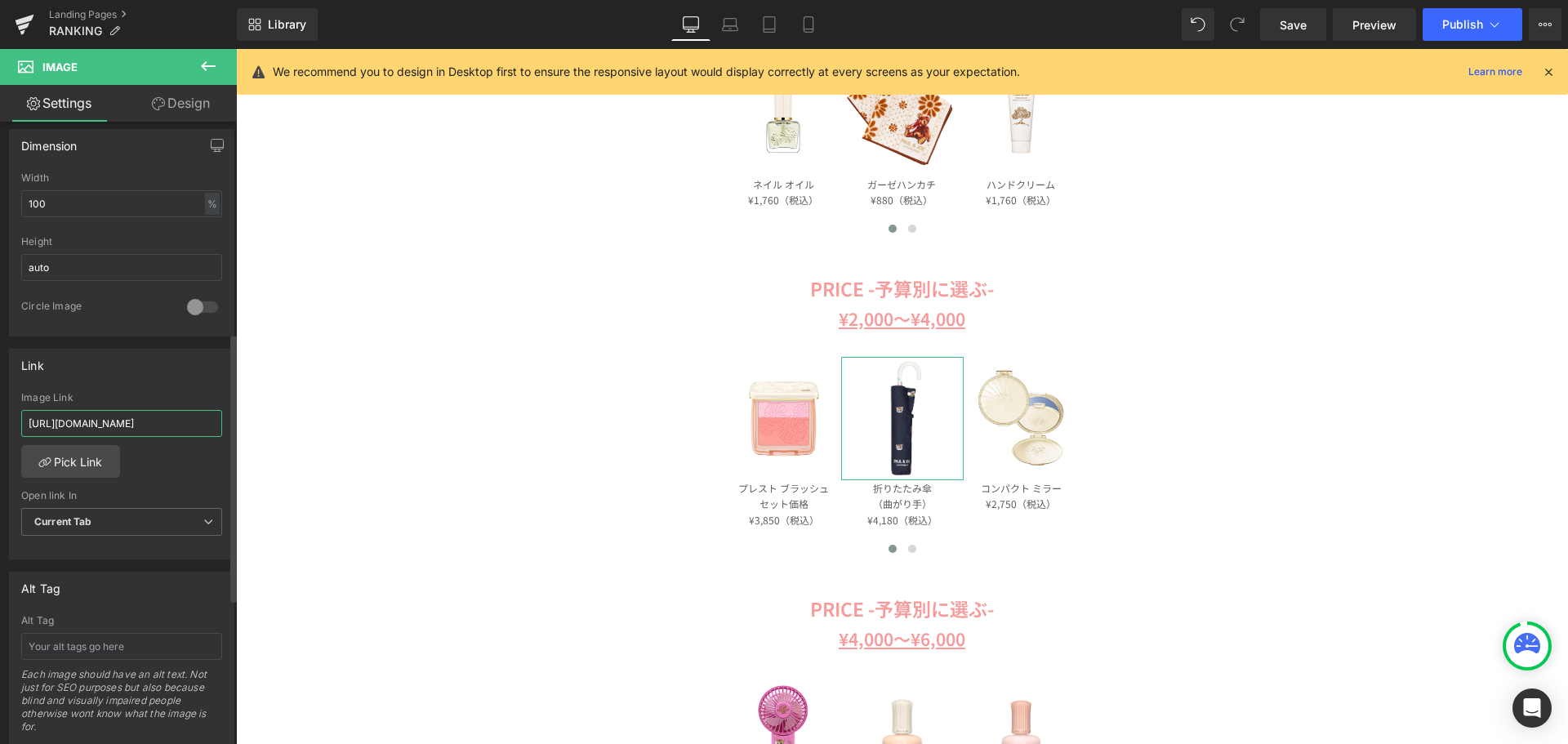
click at [140, 418] on input "https://www.paul-joe-beaute.com/products/001214-0003-01" at bounding box center [122, 423] width 201 height 27
paste input "https://www.paul-joe-beaute.com/products/21-113-11142-02-74-55"
type input "https://www.paul-joe-beaute.com/products/21-113-11142-02-74-55"
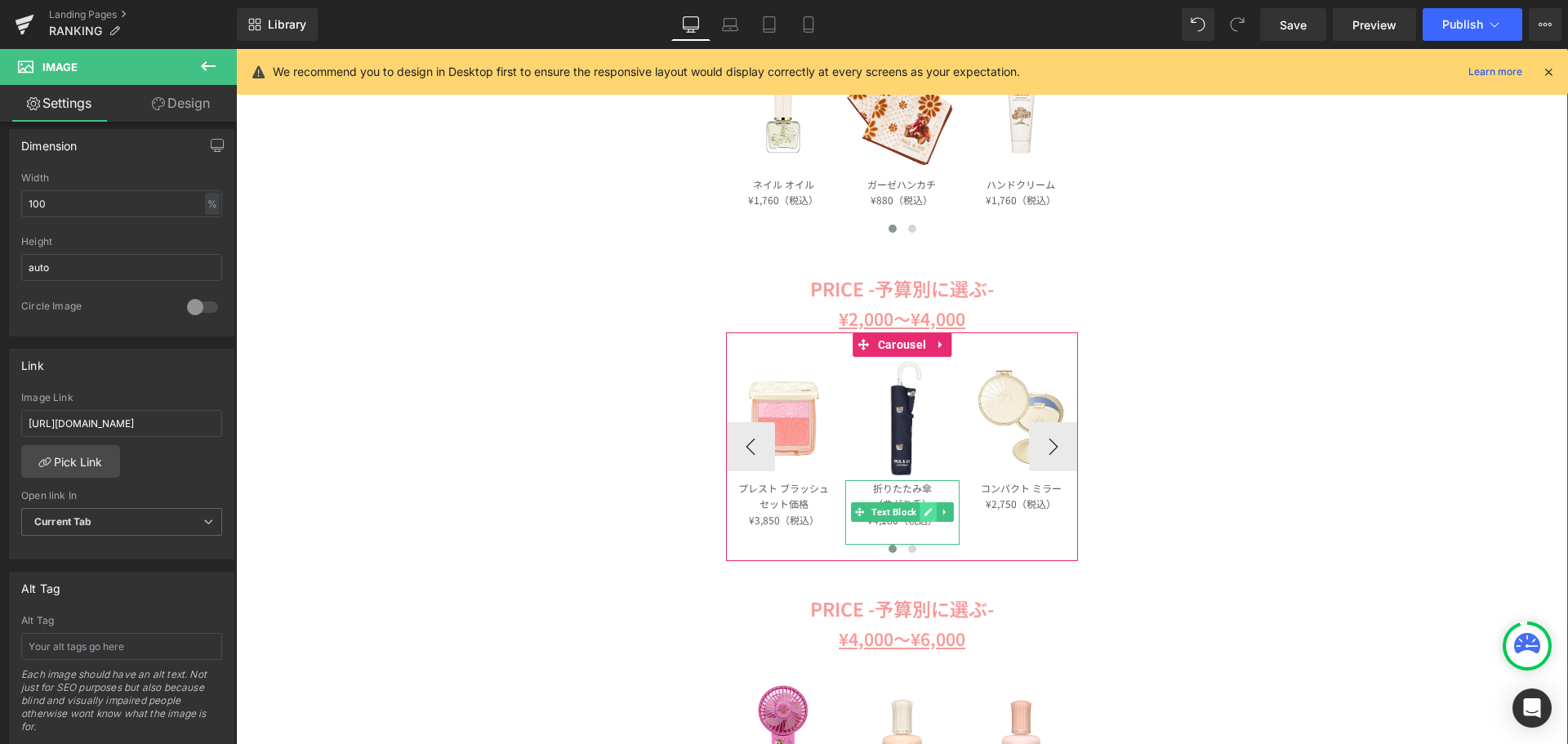
click at [924, 513] on icon at bounding box center [929, 512] width 8 height 8
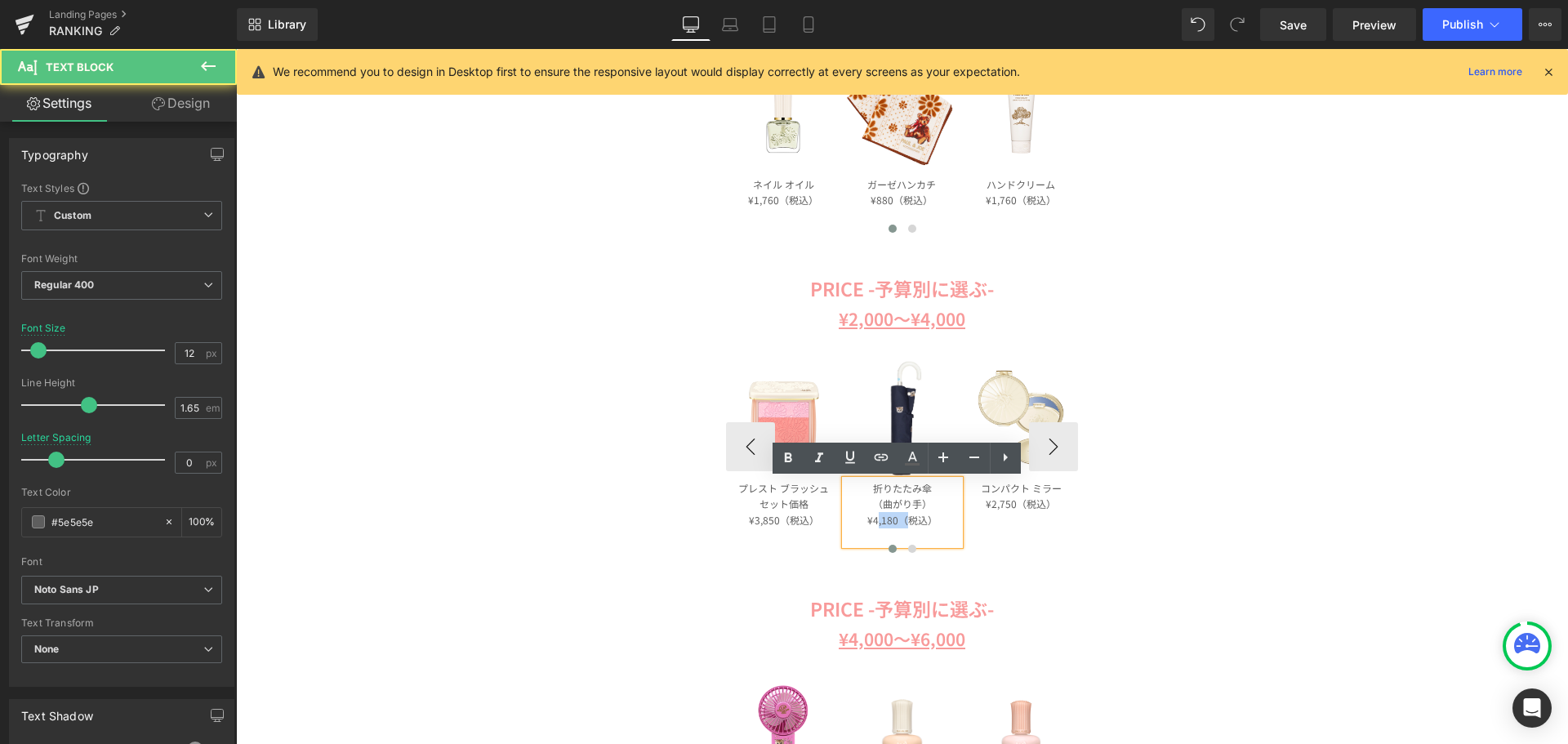
drag, startPoint x: 898, startPoint y: 524, endPoint x: 874, endPoint y: 524, distance: 24.0
click at [874, 524] on p "¥4,180（税込）" at bounding box center [903, 519] width 114 height 16
click at [898, 527] on p "¥4,180（税込）" at bounding box center [903, 519] width 114 height 16
click at [887, 525] on p "¥4,180（税込）" at bounding box center [903, 519] width 114 height 16
drag, startPoint x: 895, startPoint y: 525, endPoint x: 870, endPoint y: 524, distance: 25.0
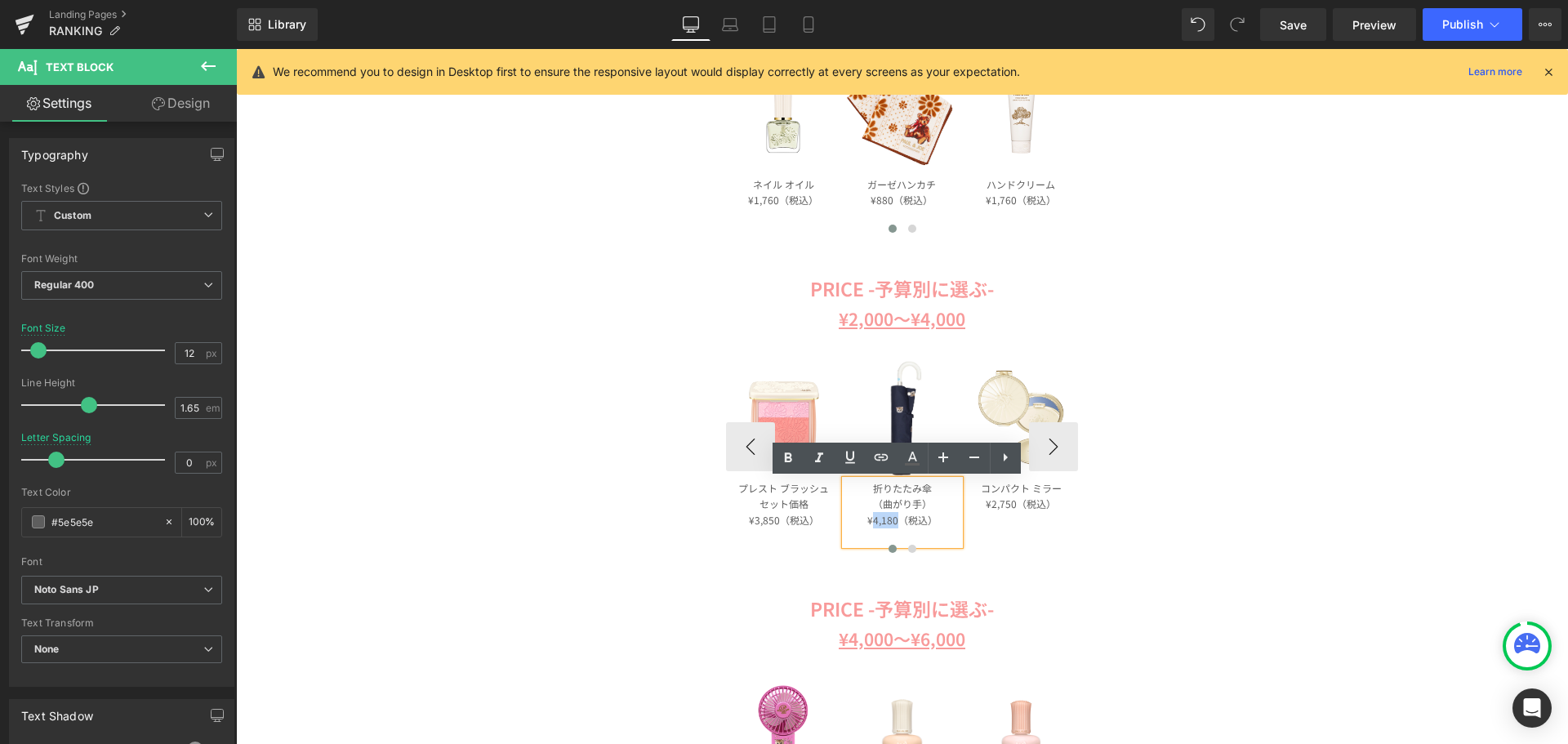
click at [870, 524] on p "¥4,180（税込）" at bounding box center [903, 519] width 114 height 16
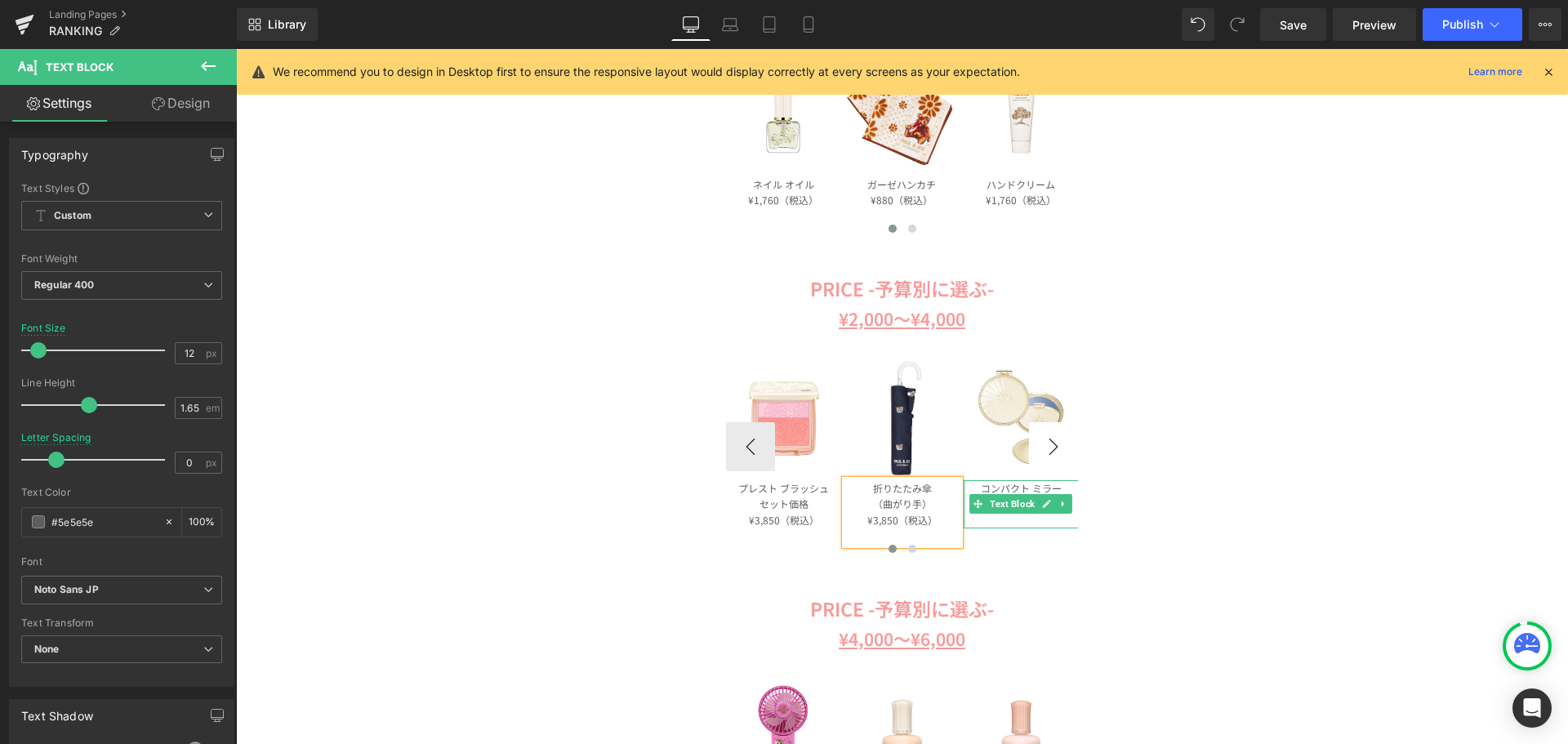
click at [1068, 448] on button "›" at bounding box center [1053, 447] width 49 height 49
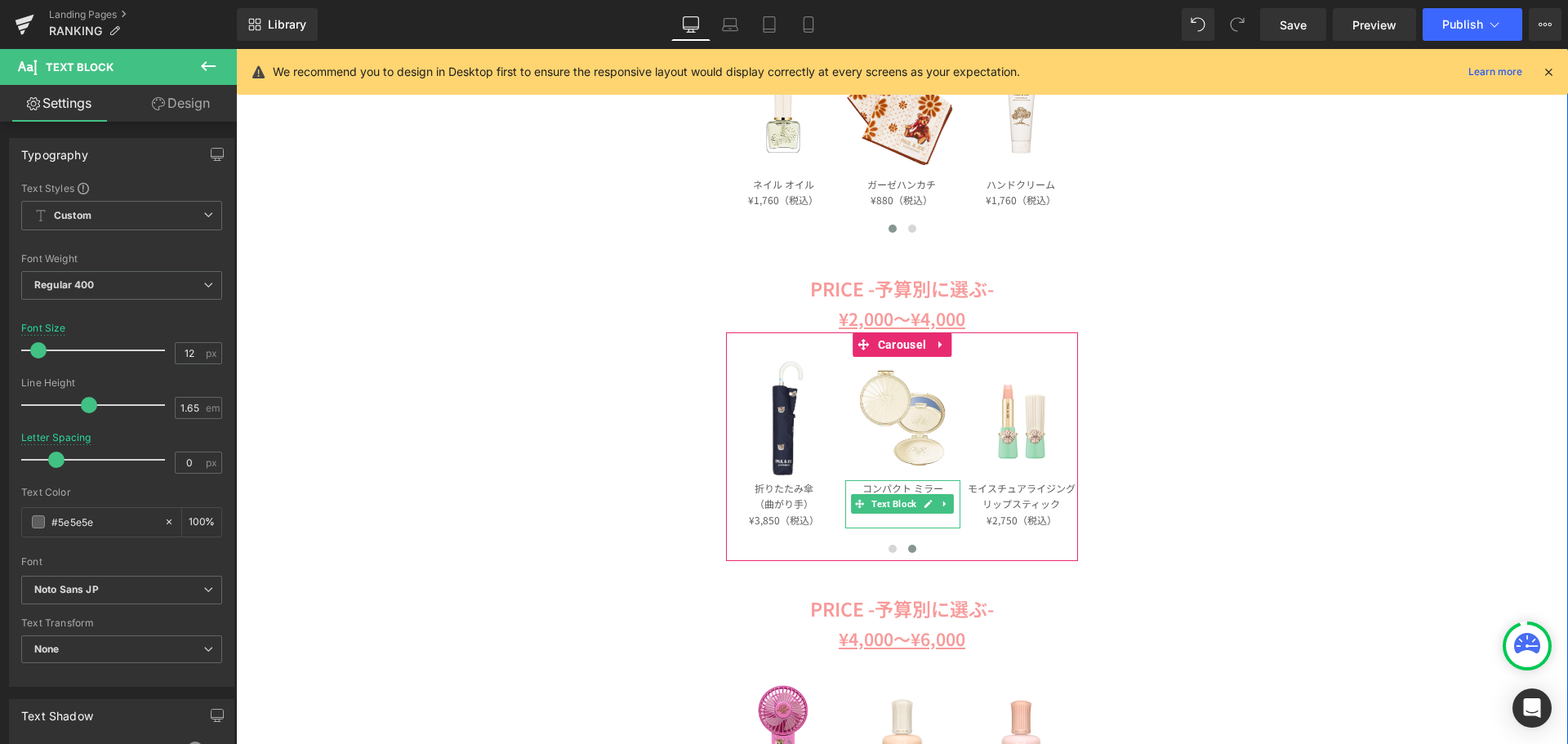
click at [1528, 372] on div "Image Image Image Image Row COSME RANKING -コスメランキング- Text Block Image Image Row…" at bounding box center [903, 338] width 1333 height 2382
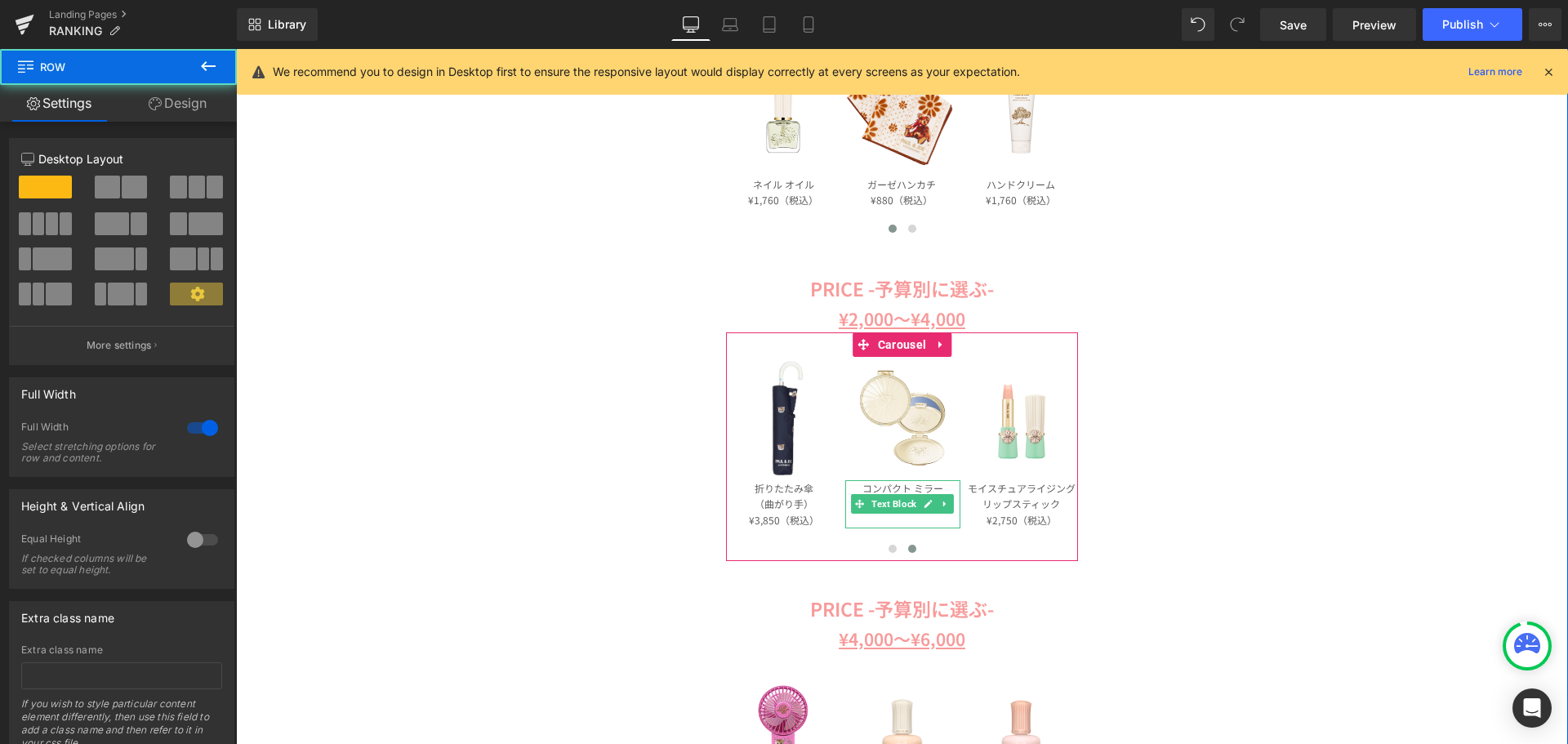
click at [1164, 419] on div "Image Image Image Image Row COSME RANKING -コスメランキング- Text Block Image Image Row…" at bounding box center [903, 338] width 1333 height 2382
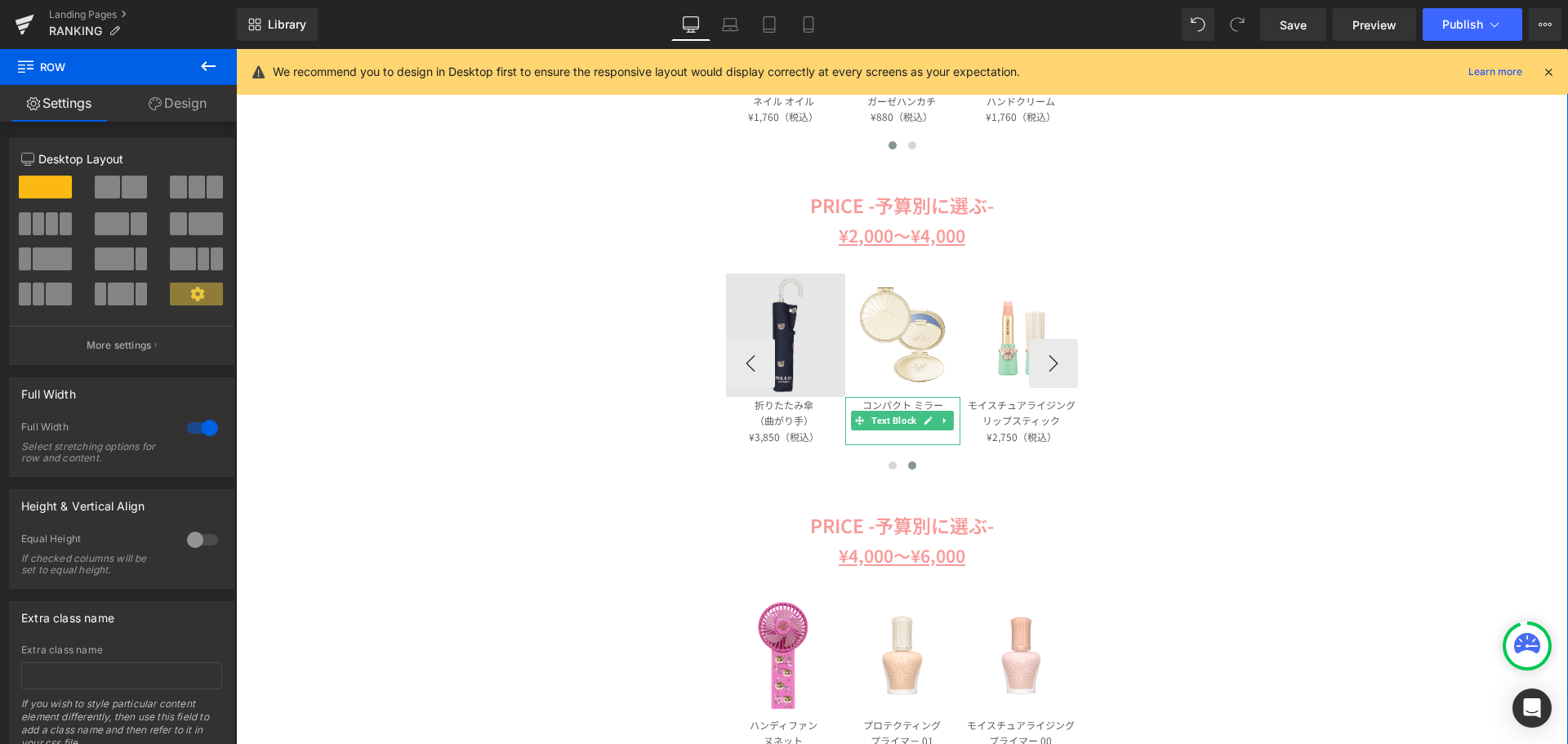
scroll to position [1143, 0]
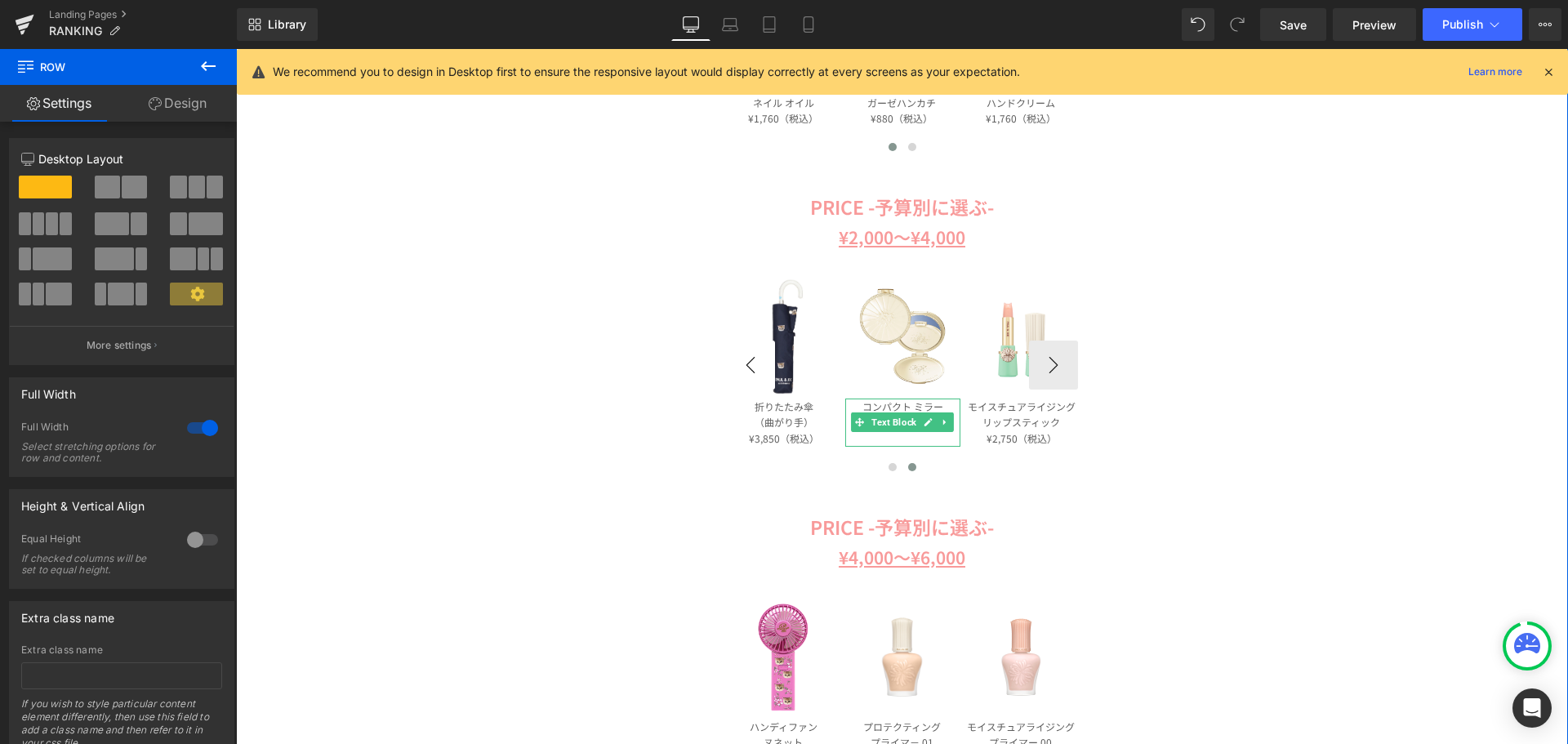
click at [743, 354] on button "‹" at bounding box center [750, 364] width 49 height 49
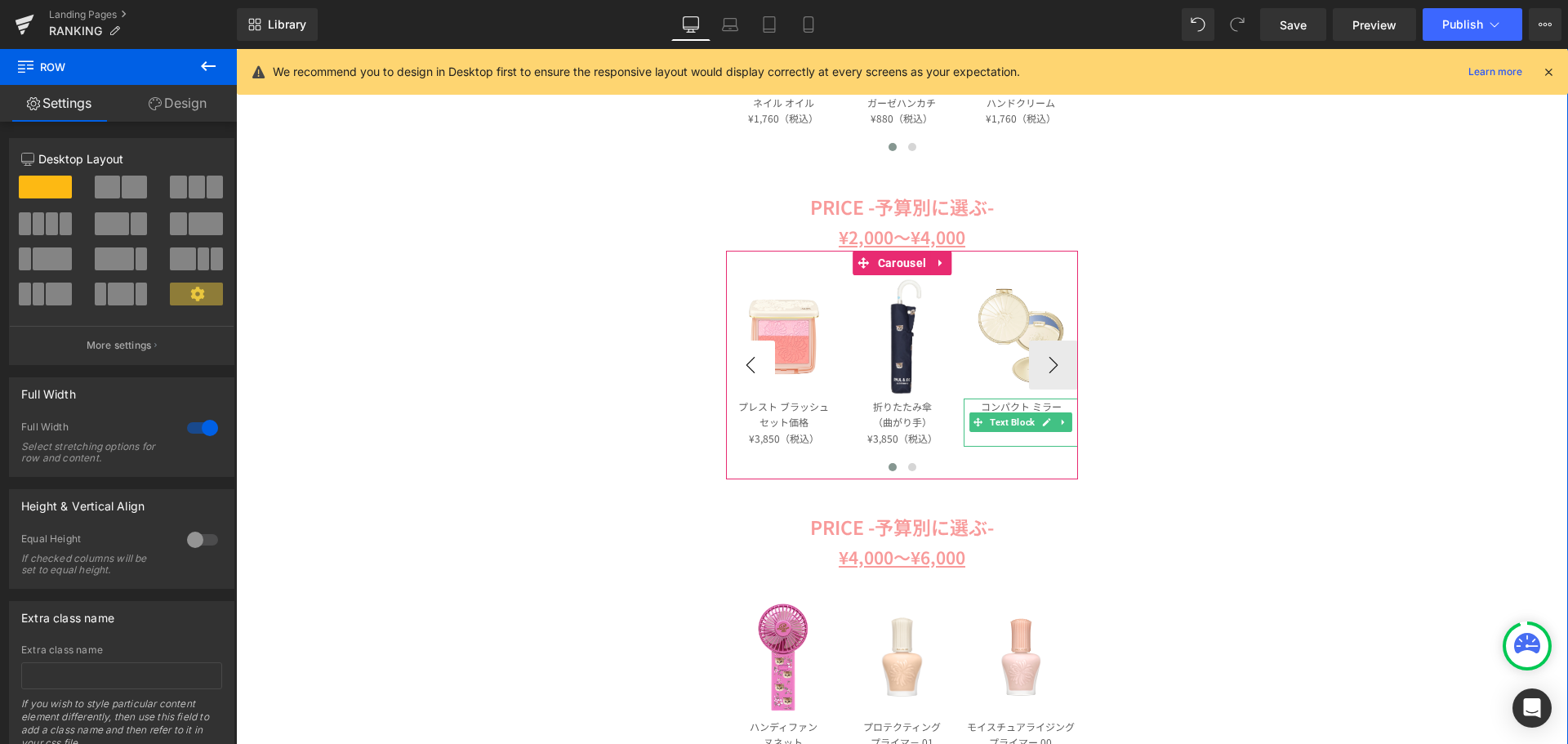
click at [743, 354] on button "‹" at bounding box center [750, 364] width 49 height 49
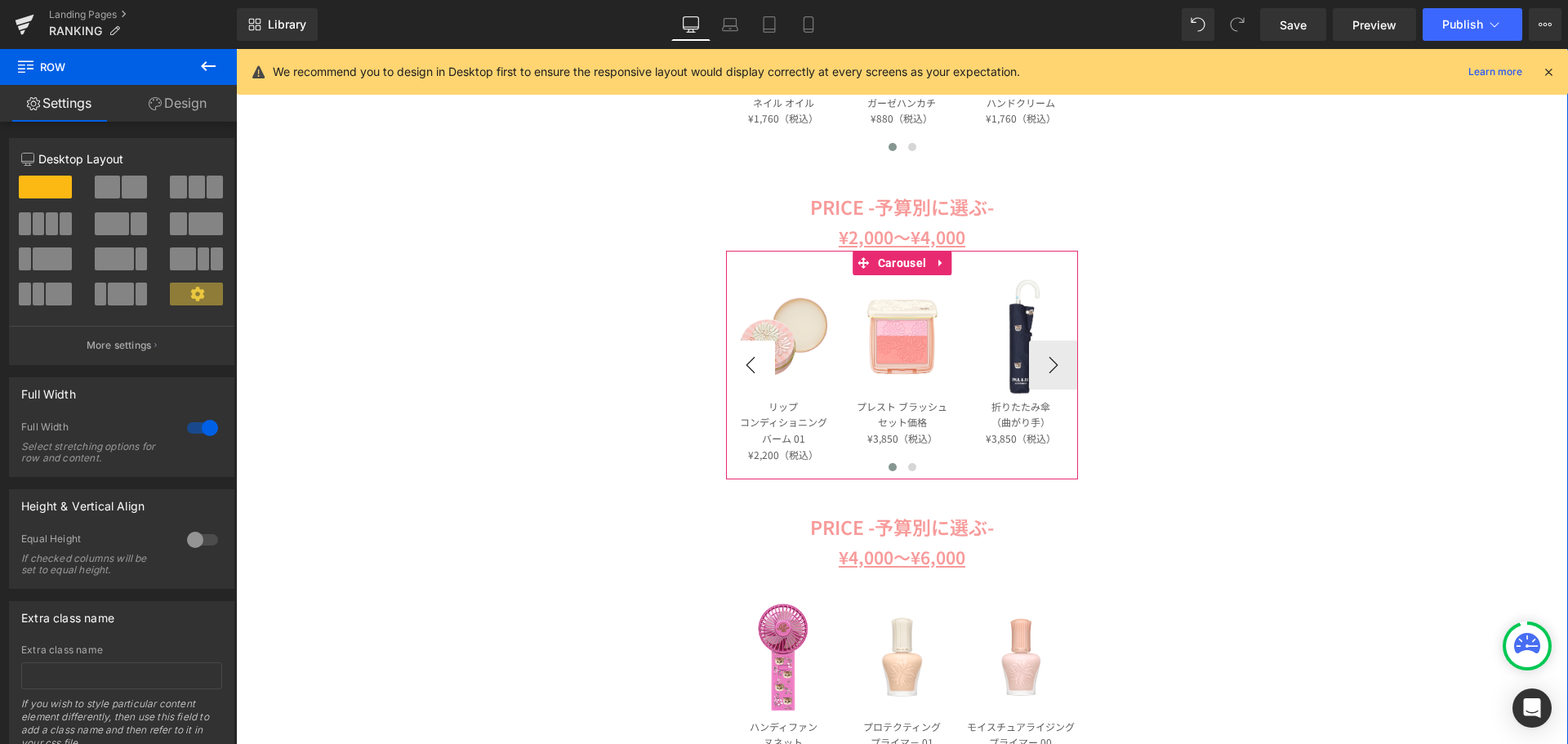
click at [743, 354] on button "‹" at bounding box center [750, 364] width 49 height 49
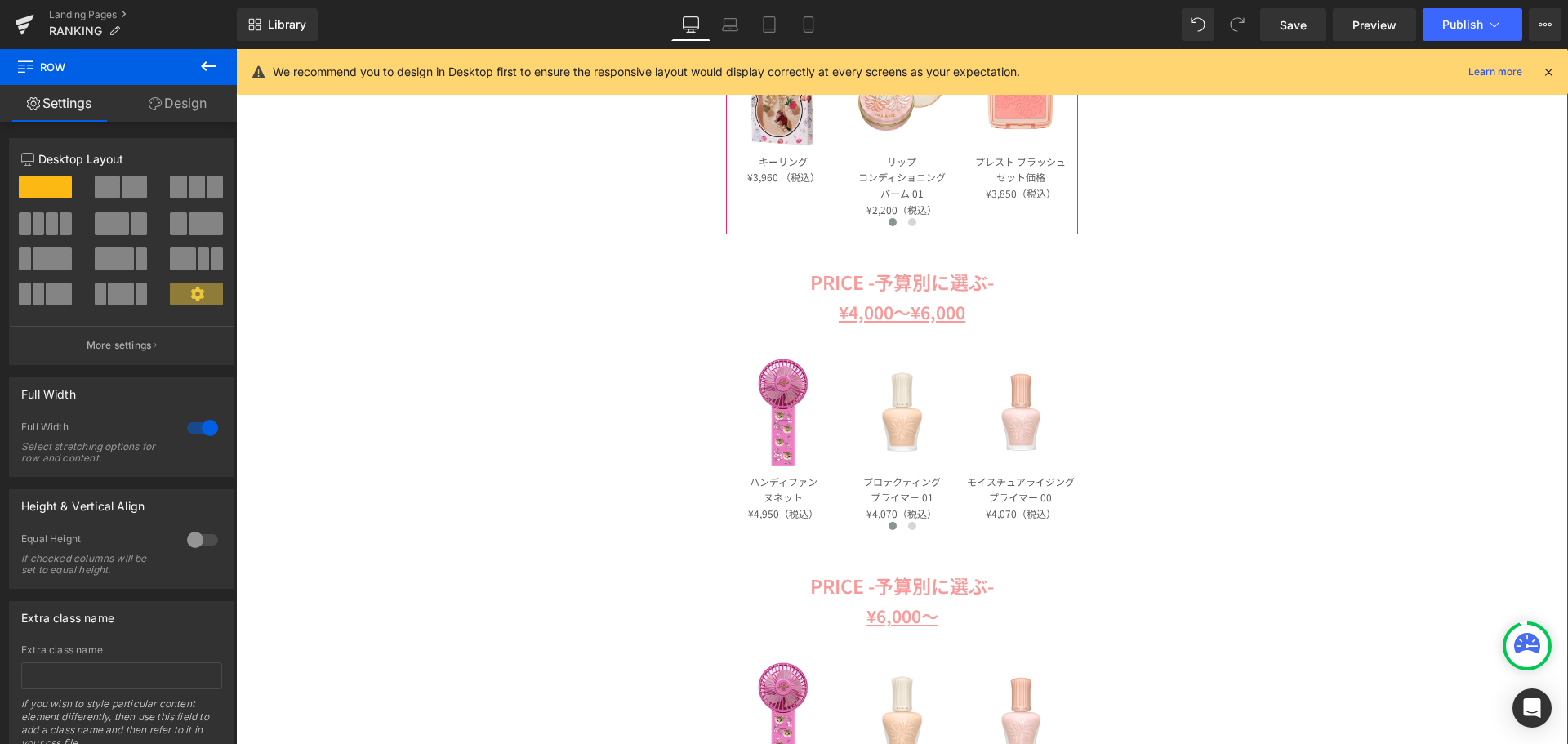
scroll to position [1470, 0]
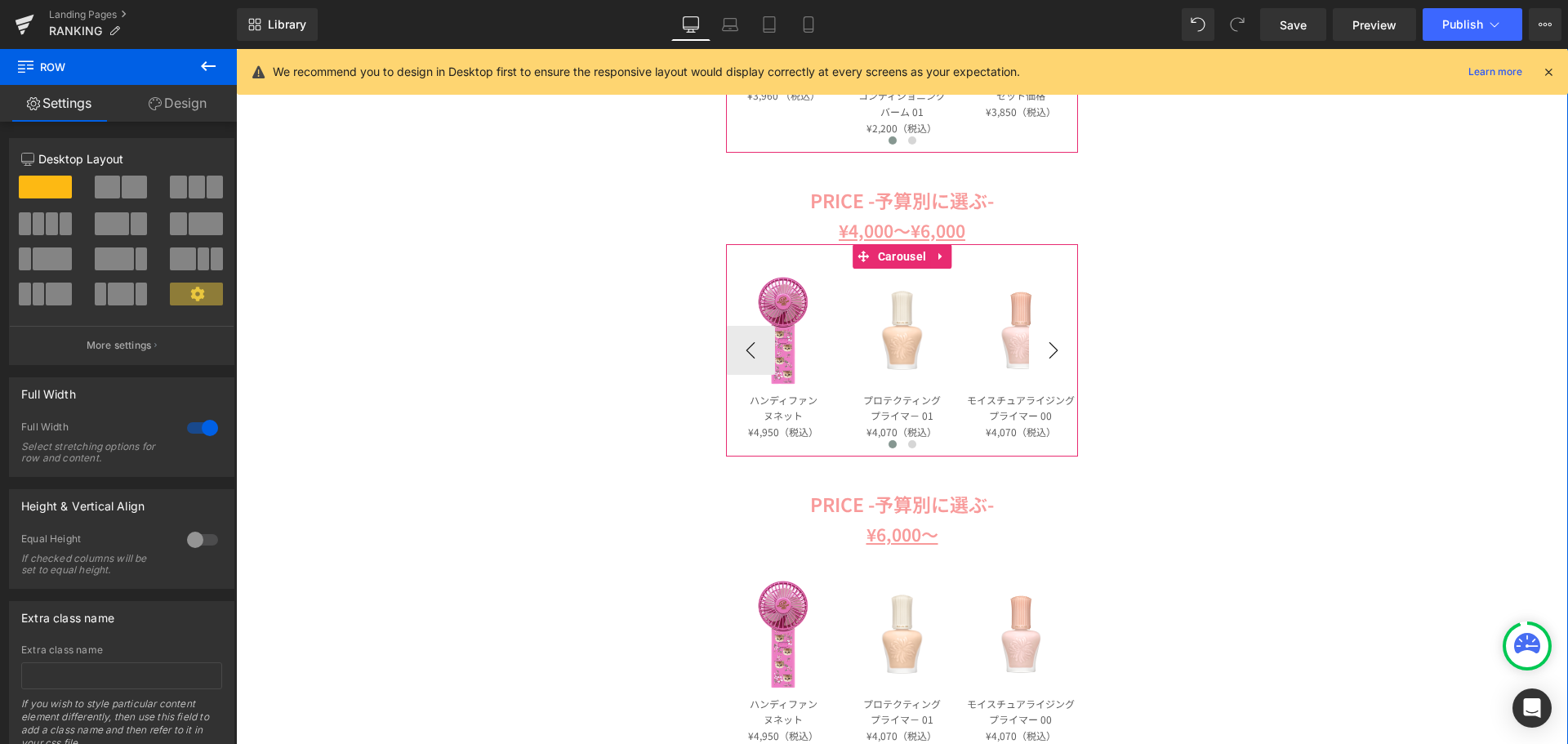
click at [1050, 340] on button "›" at bounding box center [1053, 350] width 49 height 49
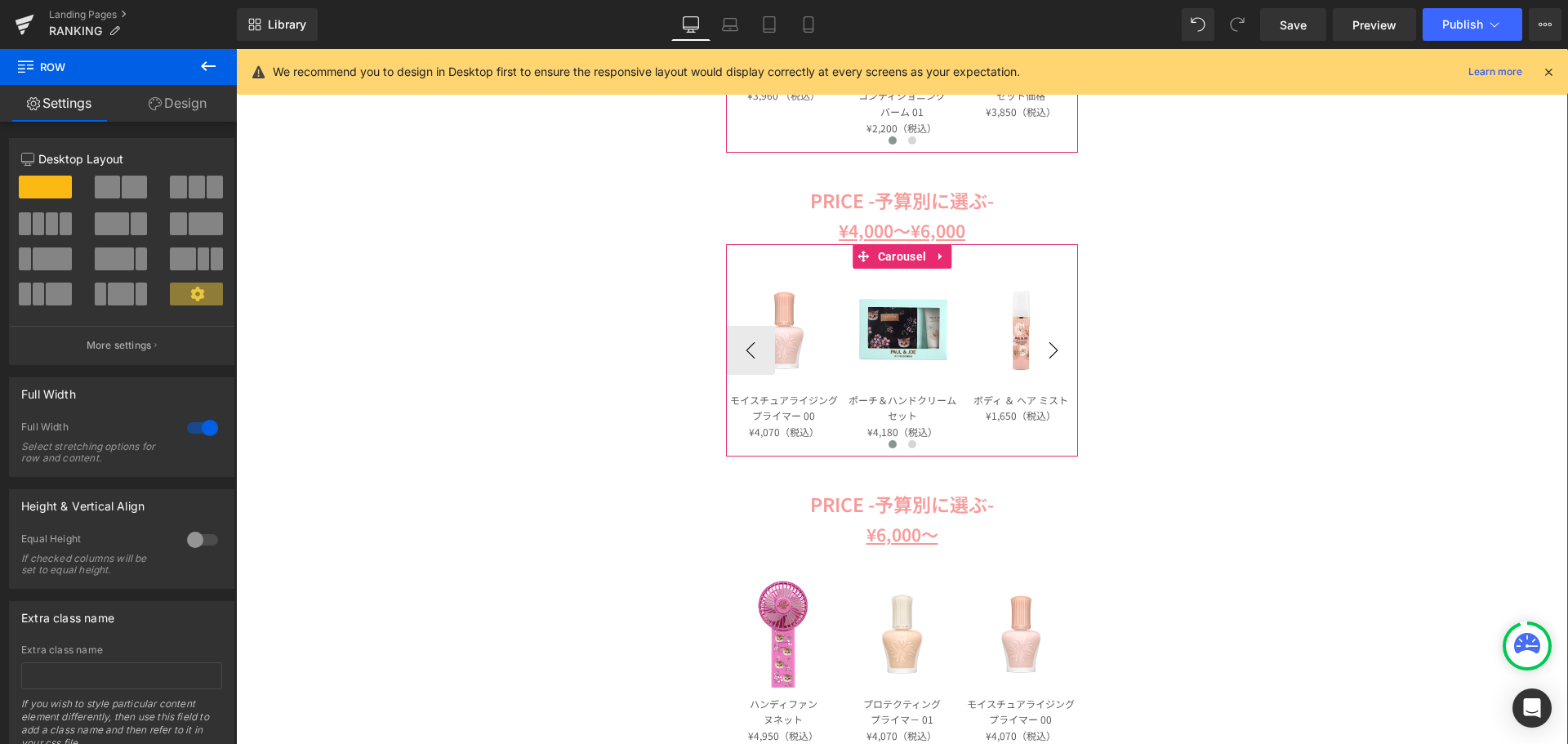
click at [1050, 340] on button "›" at bounding box center [1053, 350] width 49 height 49
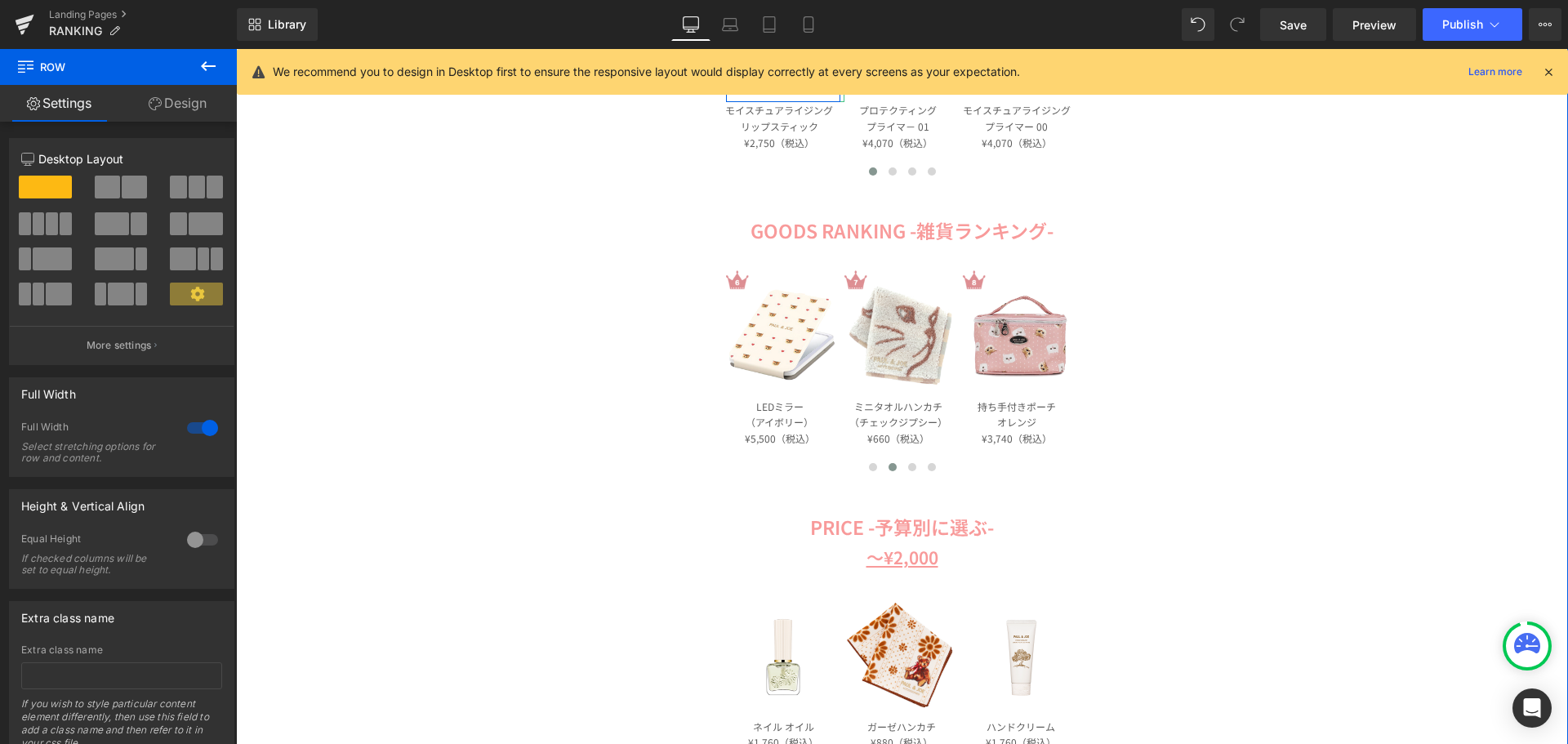
scroll to position [654, 0]
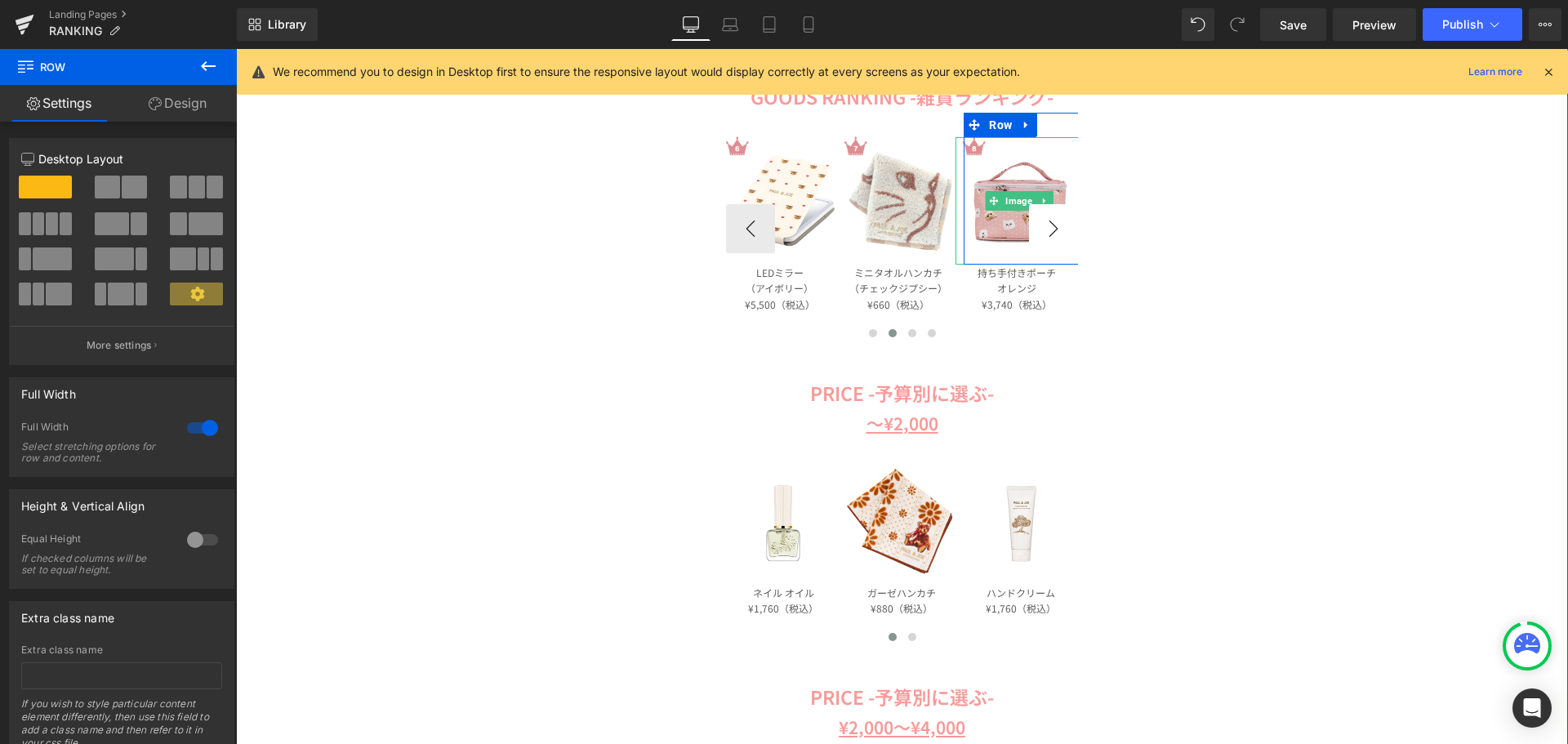
click at [1064, 227] on button "›" at bounding box center [1053, 229] width 49 height 49
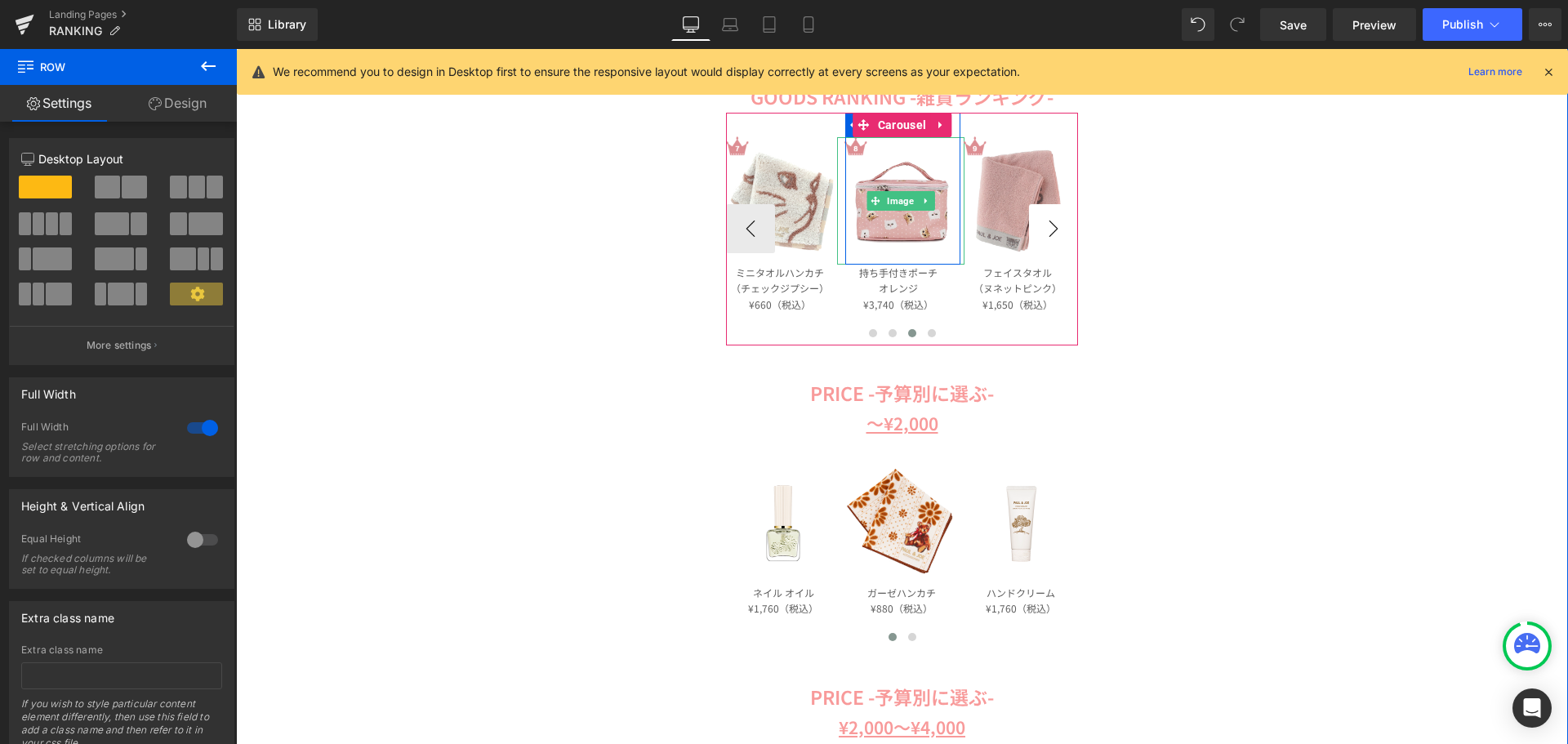
click at [1064, 227] on button "›" at bounding box center [1053, 229] width 49 height 49
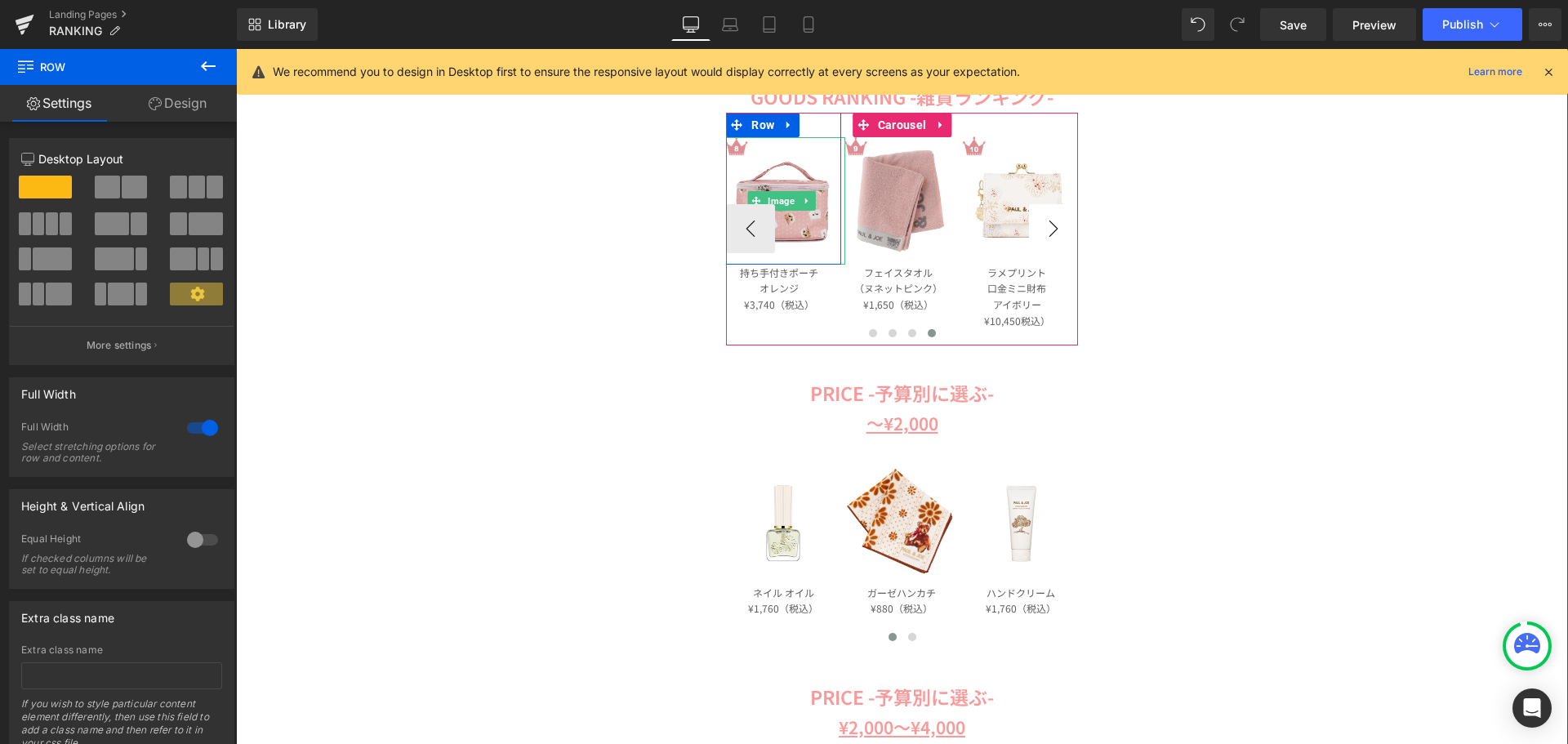
click at [1064, 227] on button "›" at bounding box center [1053, 229] width 49 height 49
click at [745, 223] on button "‹" at bounding box center [750, 229] width 49 height 49
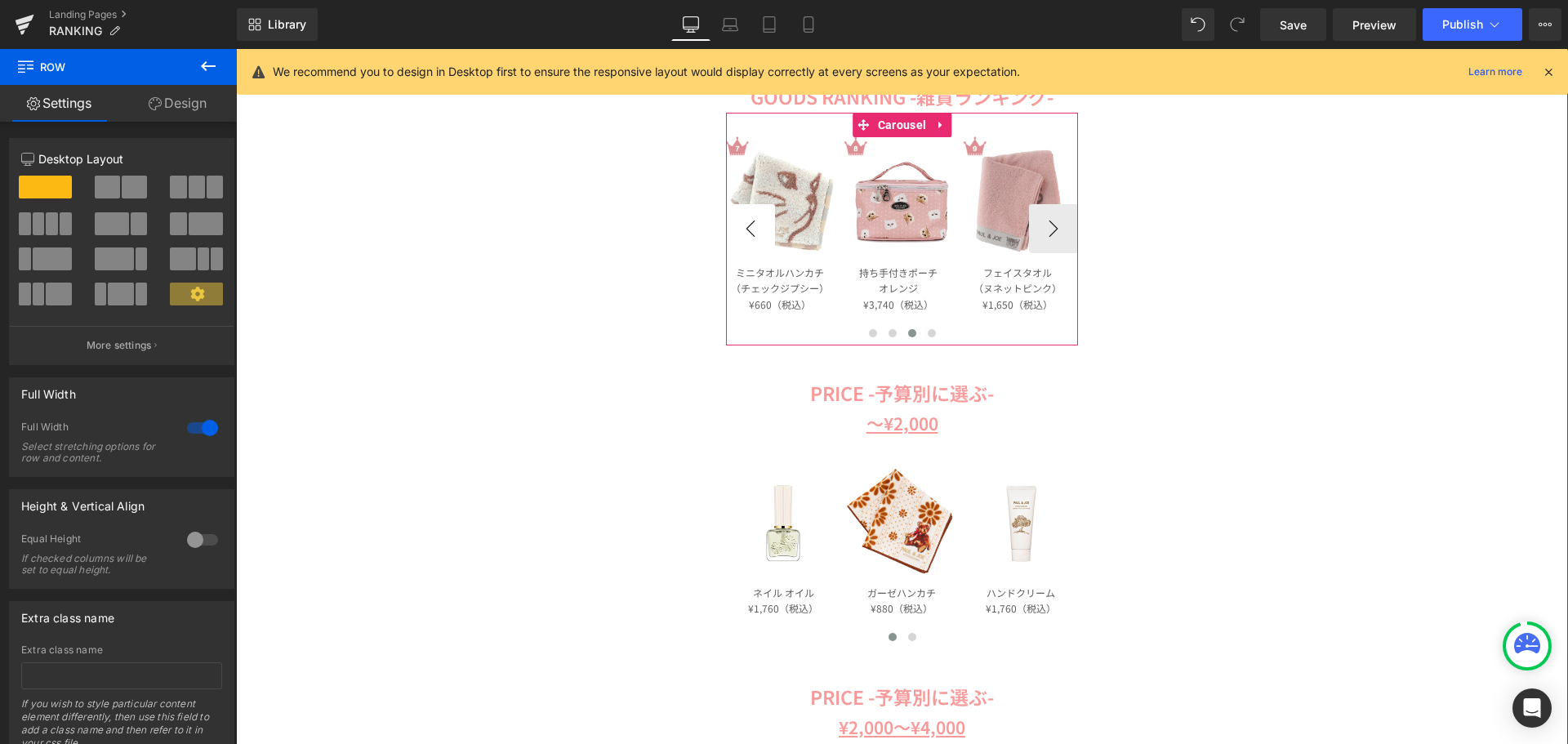
click at [745, 223] on button "‹" at bounding box center [750, 229] width 49 height 49
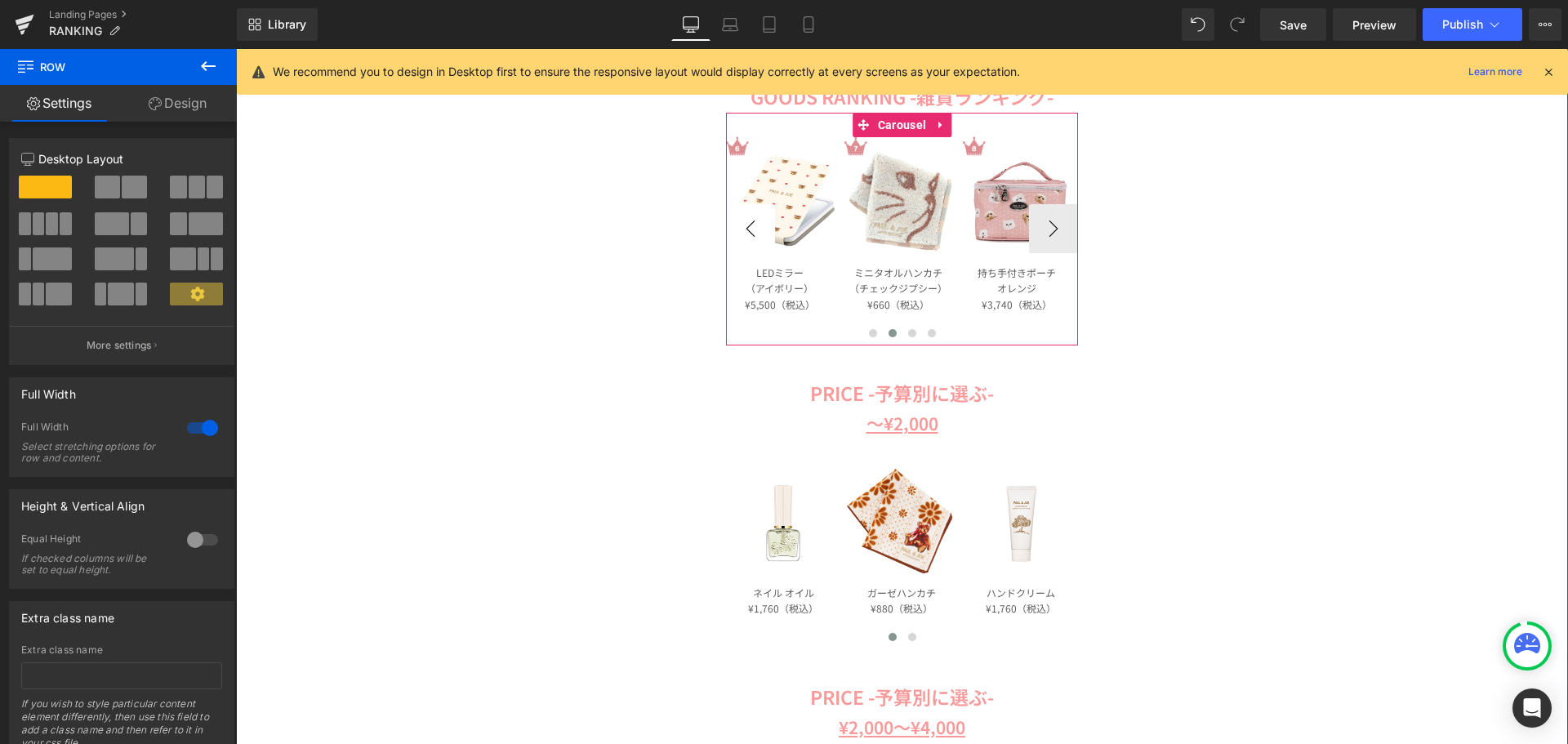
click at [745, 223] on button "‹" at bounding box center [750, 229] width 49 height 49
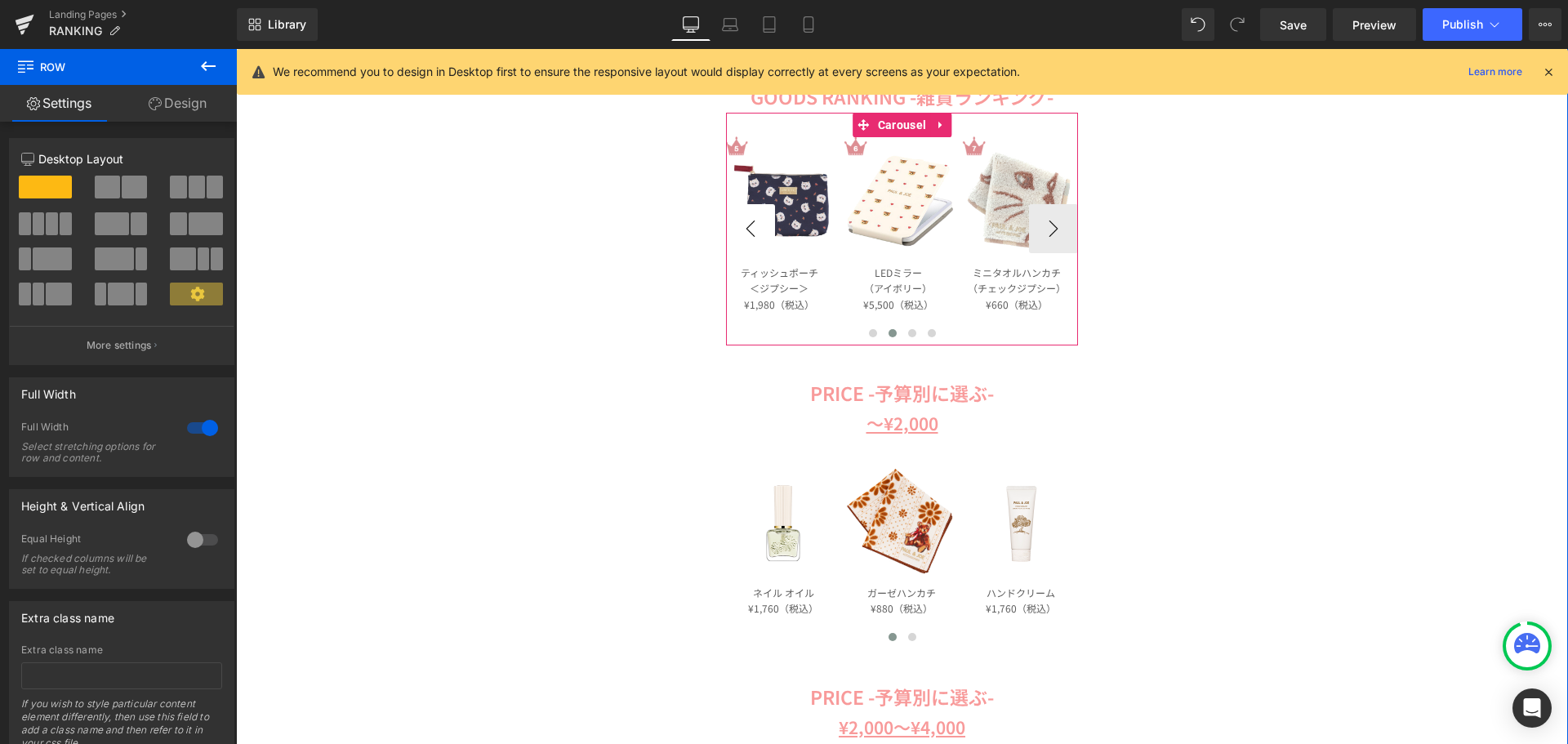
click at [745, 223] on button "‹" at bounding box center [750, 229] width 49 height 49
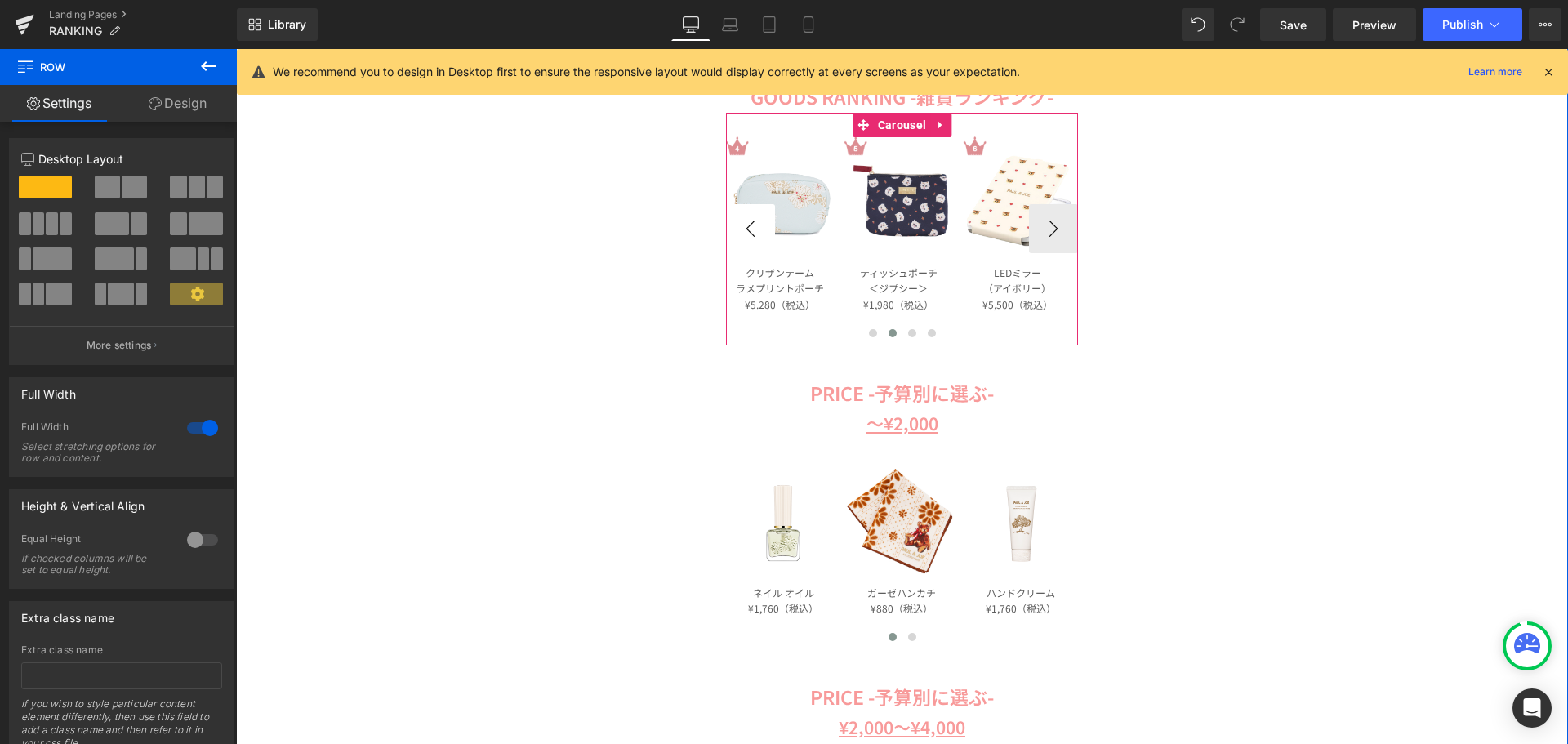
click at [745, 223] on button "‹" at bounding box center [750, 229] width 49 height 49
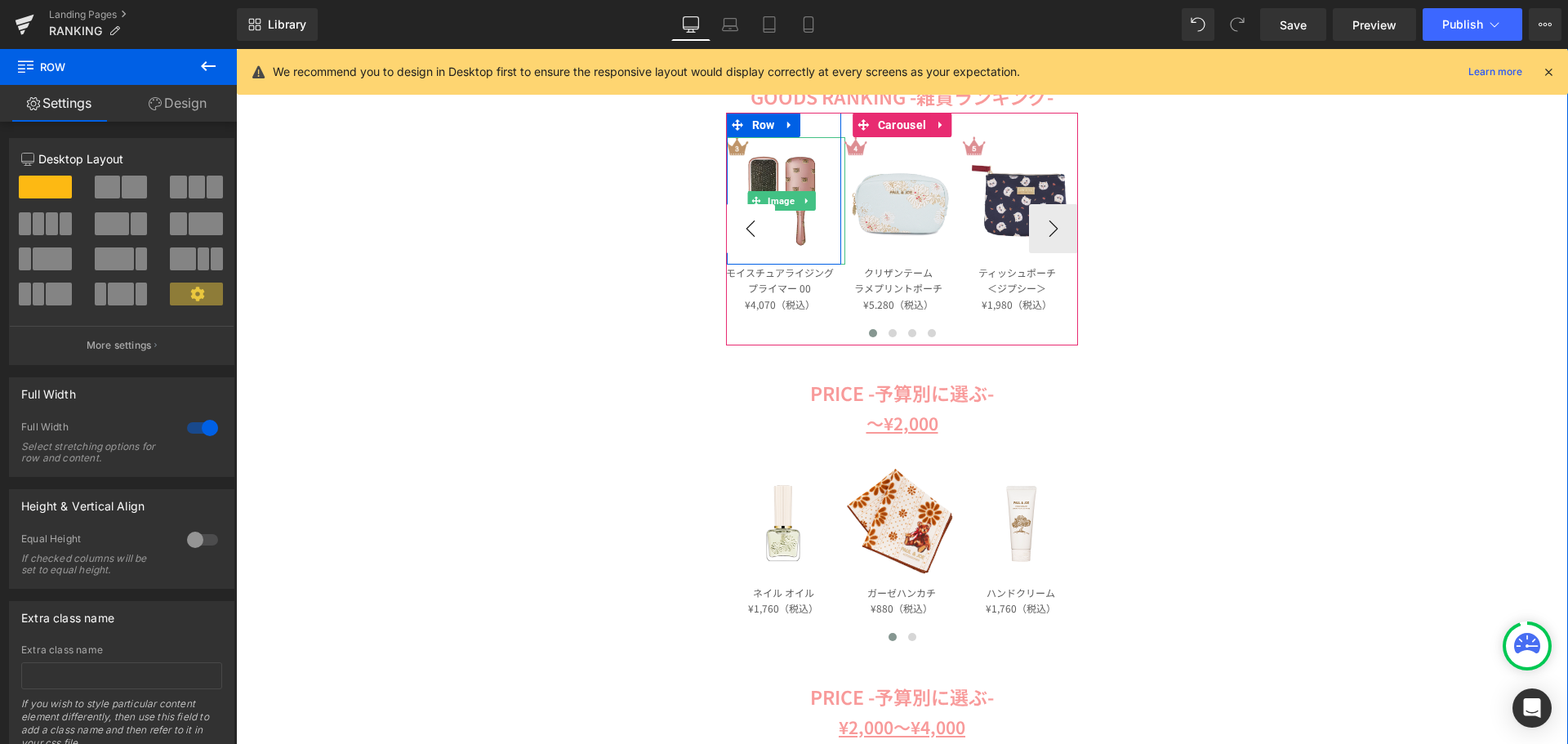
click at [745, 223] on button "‹" at bounding box center [750, 229] width 49 height 49
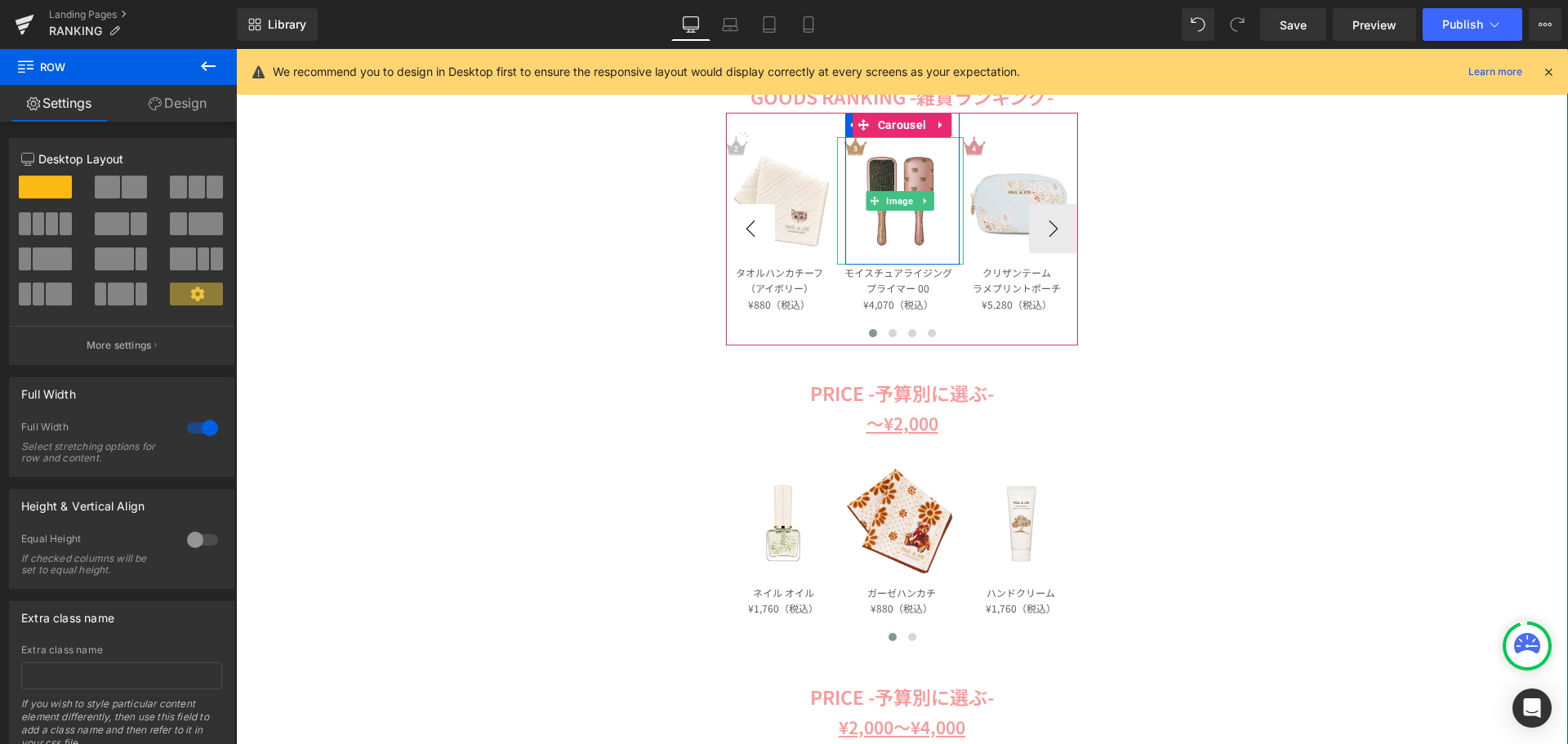
click at [745, 223] on button "‹" at bounding box center [750, 229] width 49 height 49
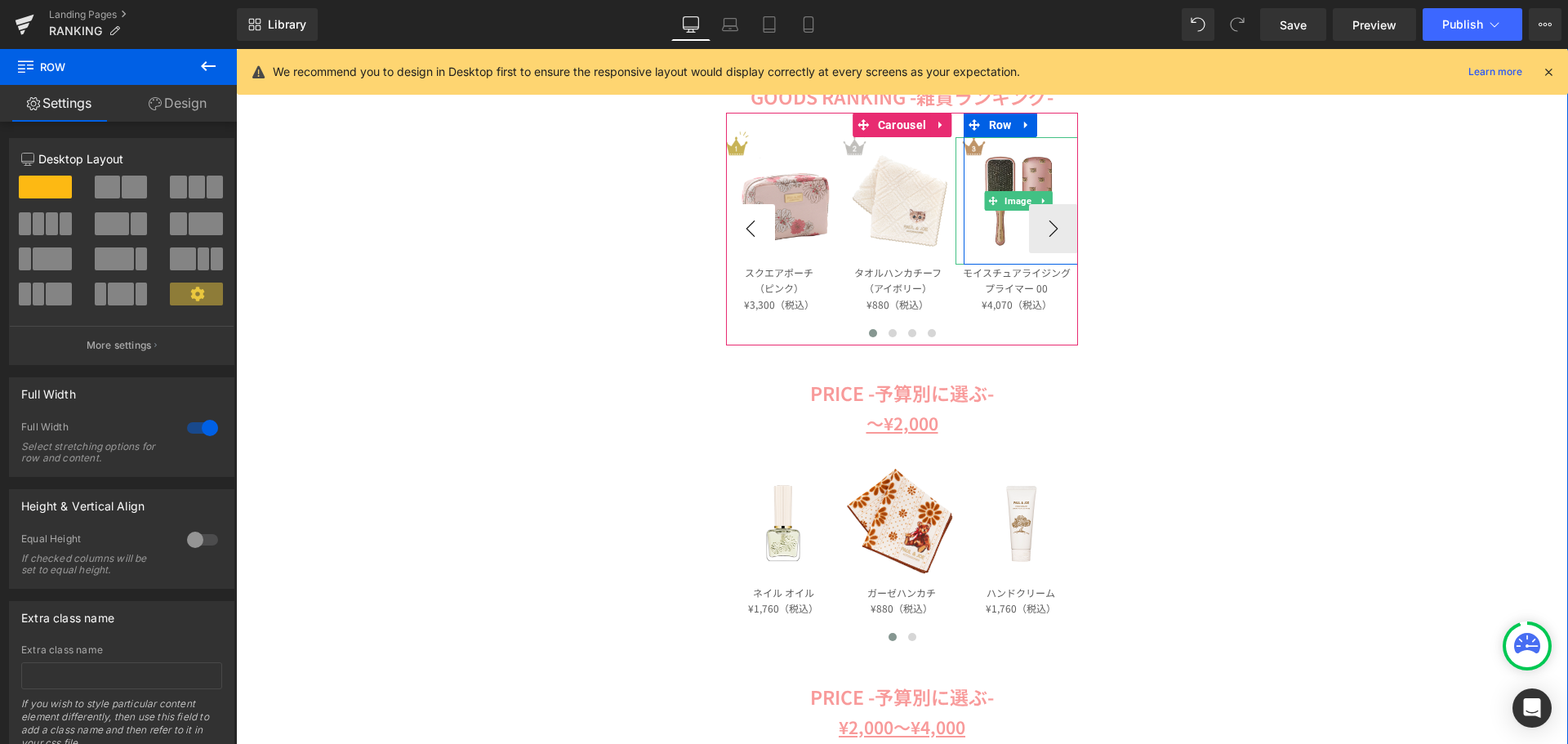
click at [745, 223] on button "‹" at bounding box center [750, 229] width 49 height 49
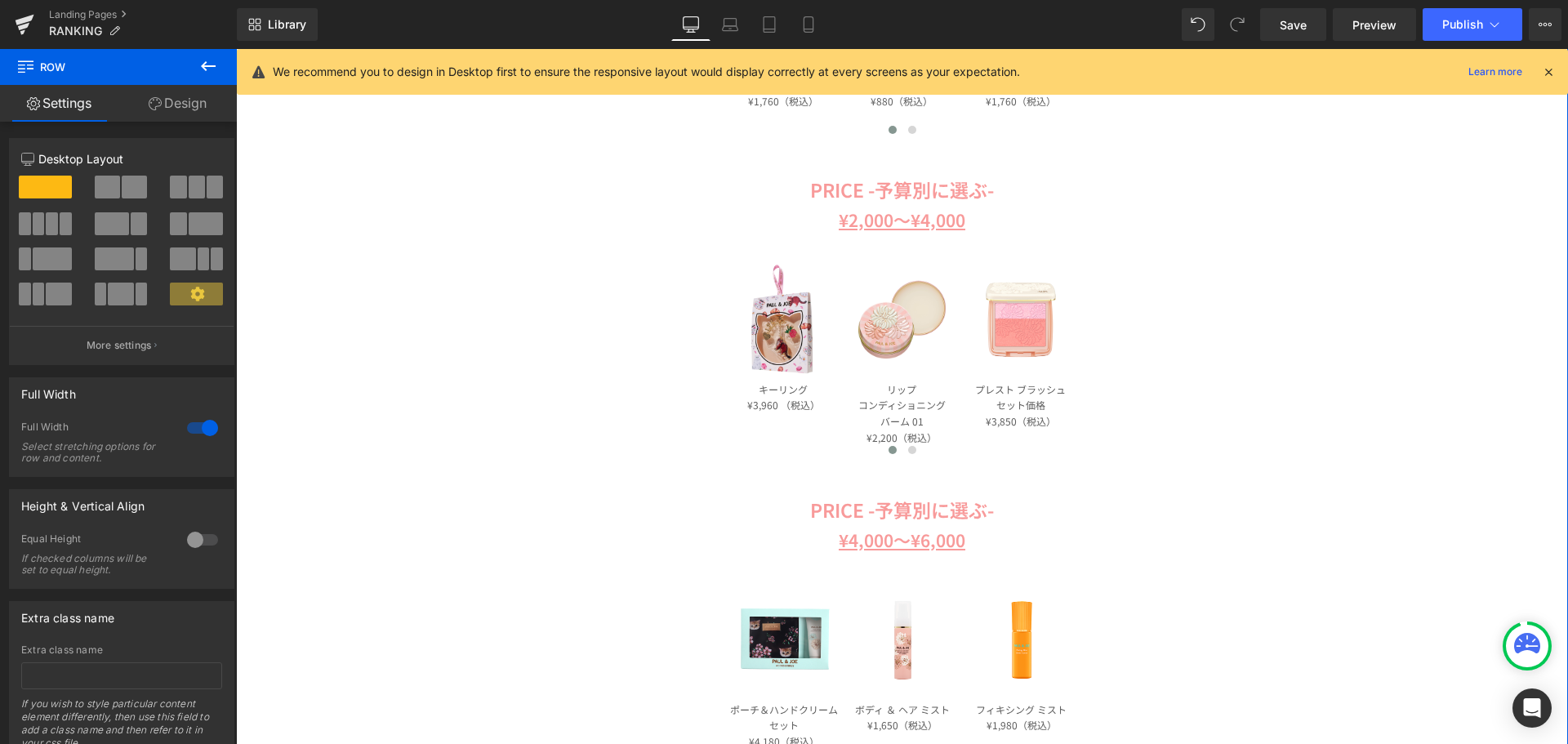
scroll to position [1143, 0]
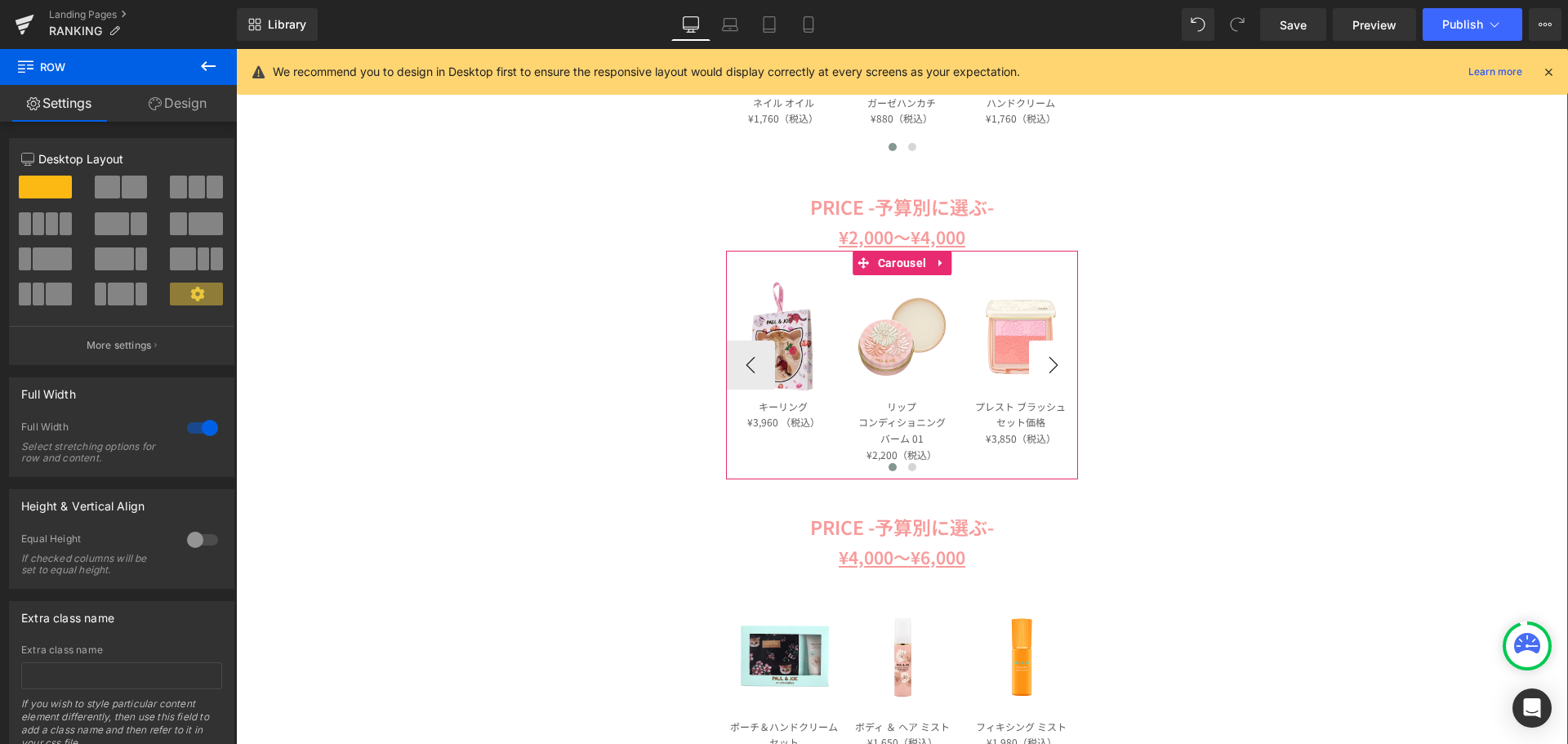
click at [1050, 361] on button "›" at bounding box center [1053, 364] width 49 height 49
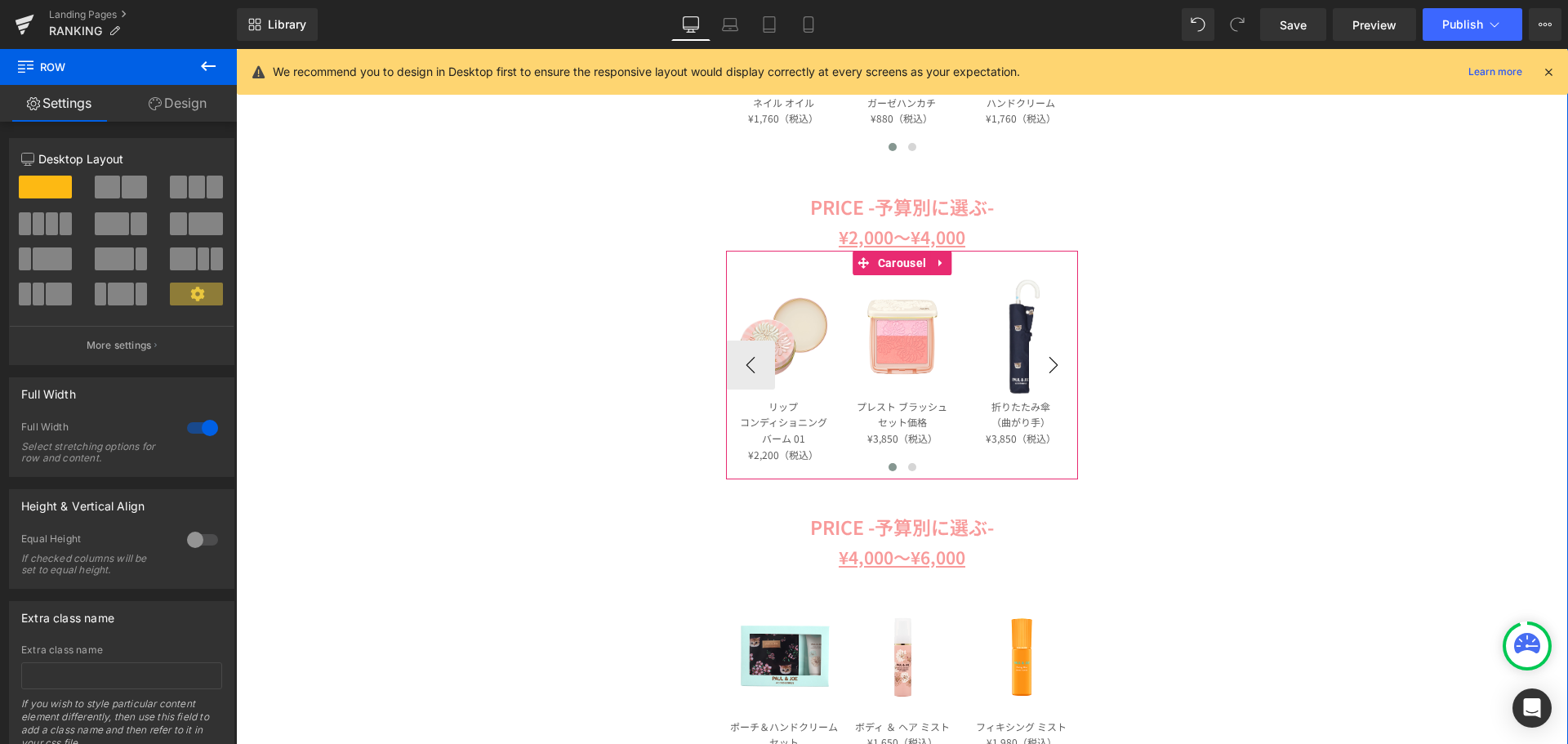
click at [1050, 361] on button "›" at bounding box center [1053, 364] width 49 height 49
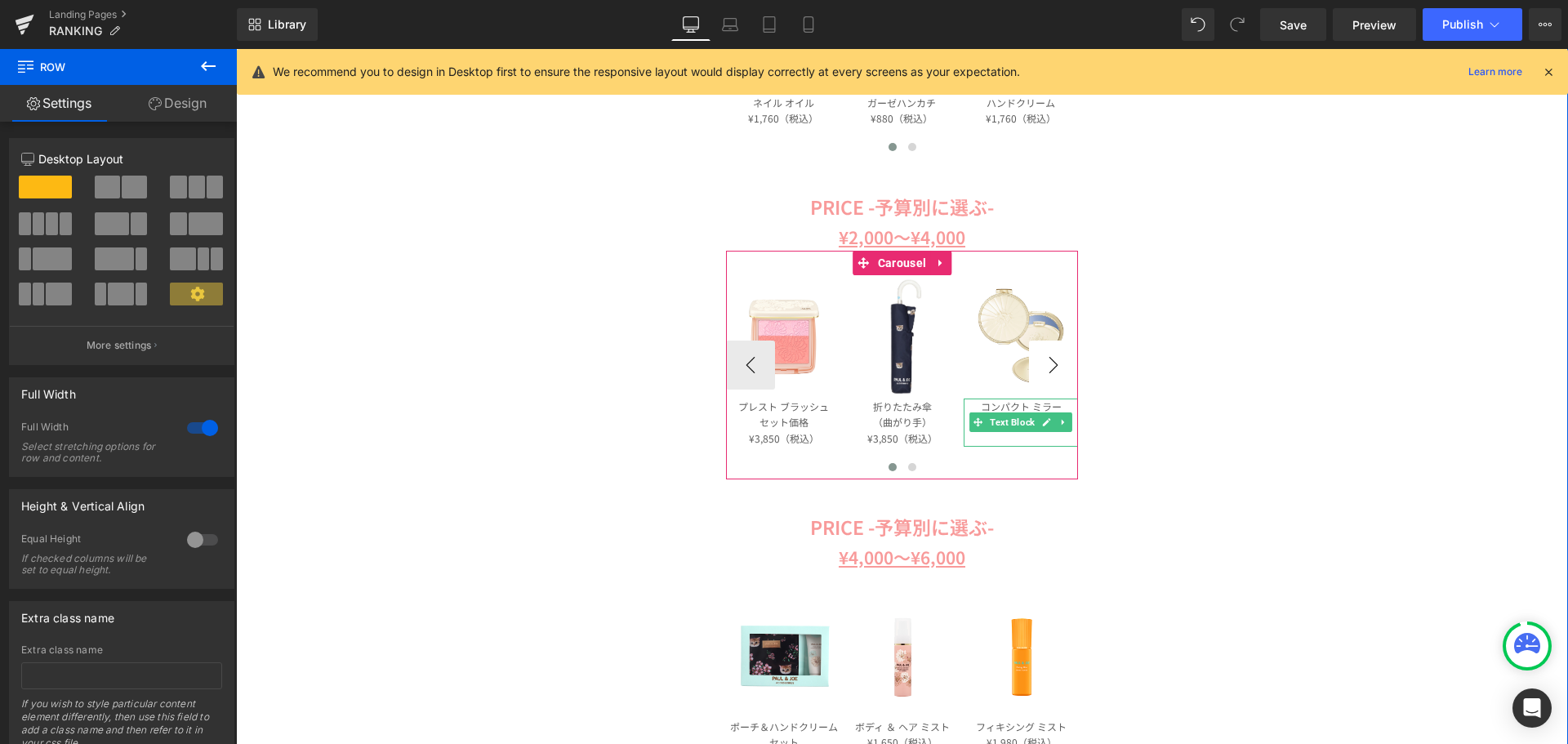
click at [1050, 361] on button "›" at bounding box center [1053, 364] width 49 height 49
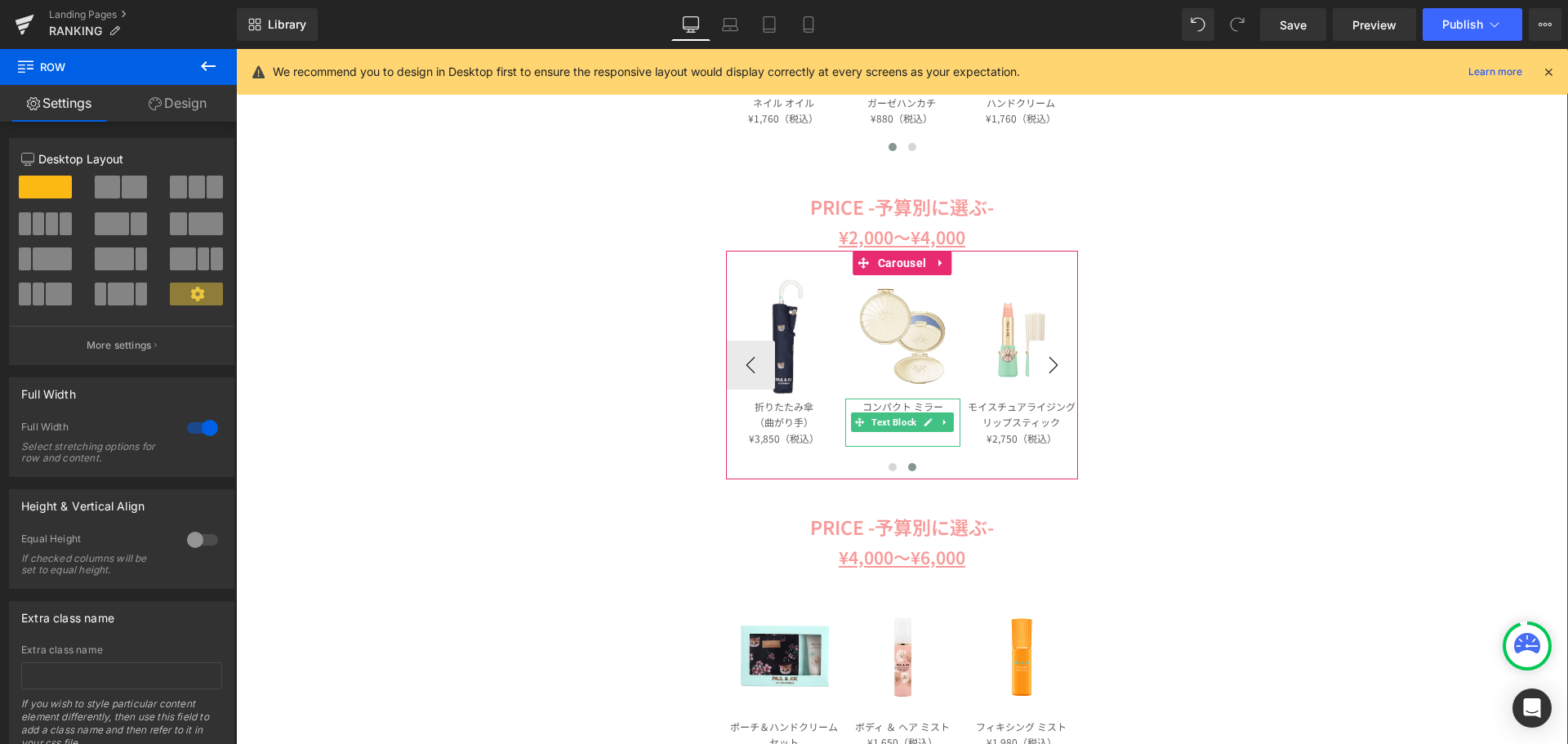
click at [1050, 361] on button "›" at bounding box center [1053, 364] width 49 height 49
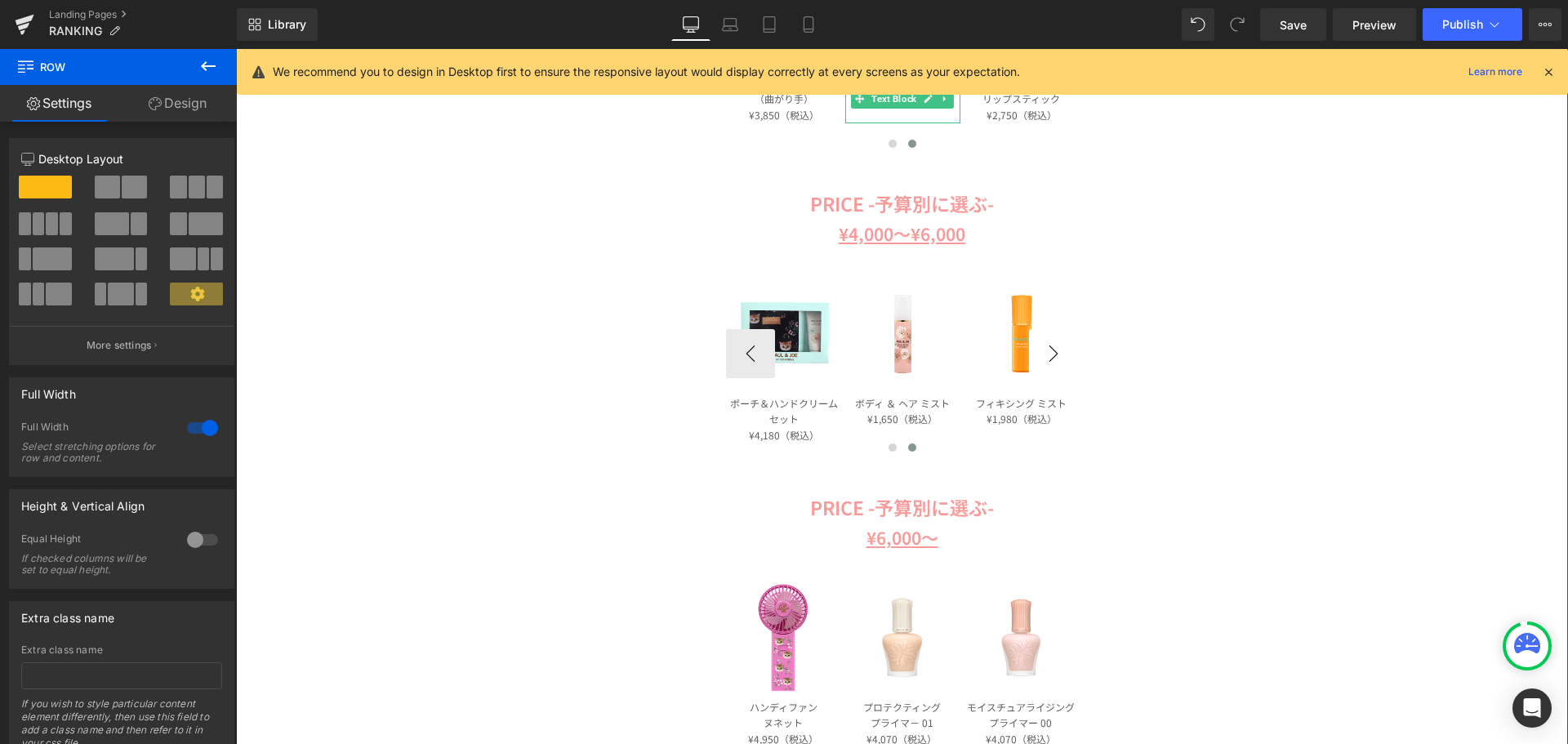
scroll to position [1470, 0]
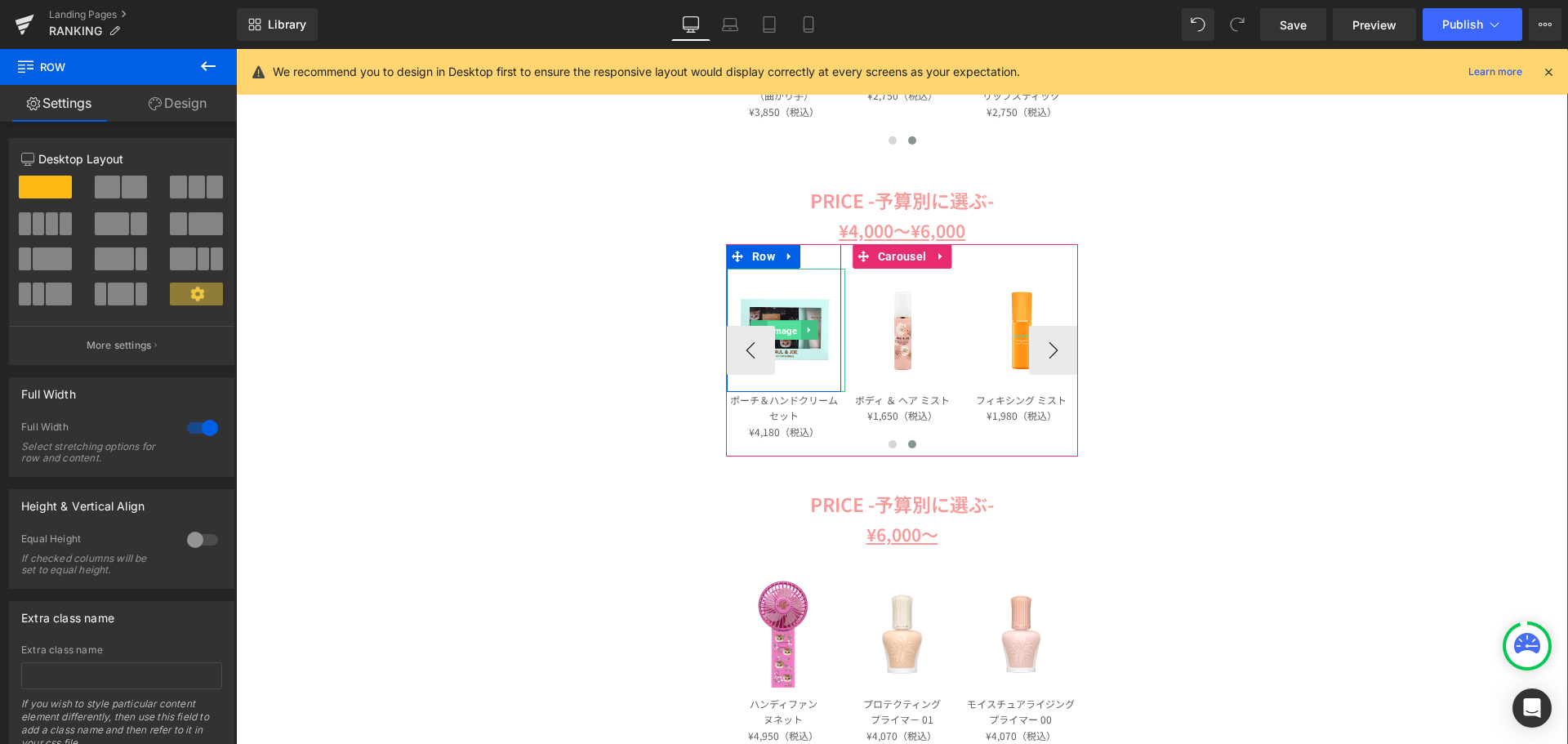
click at [780, 327] on span "Image" at bounding box center [784, 330] width 34 height 19
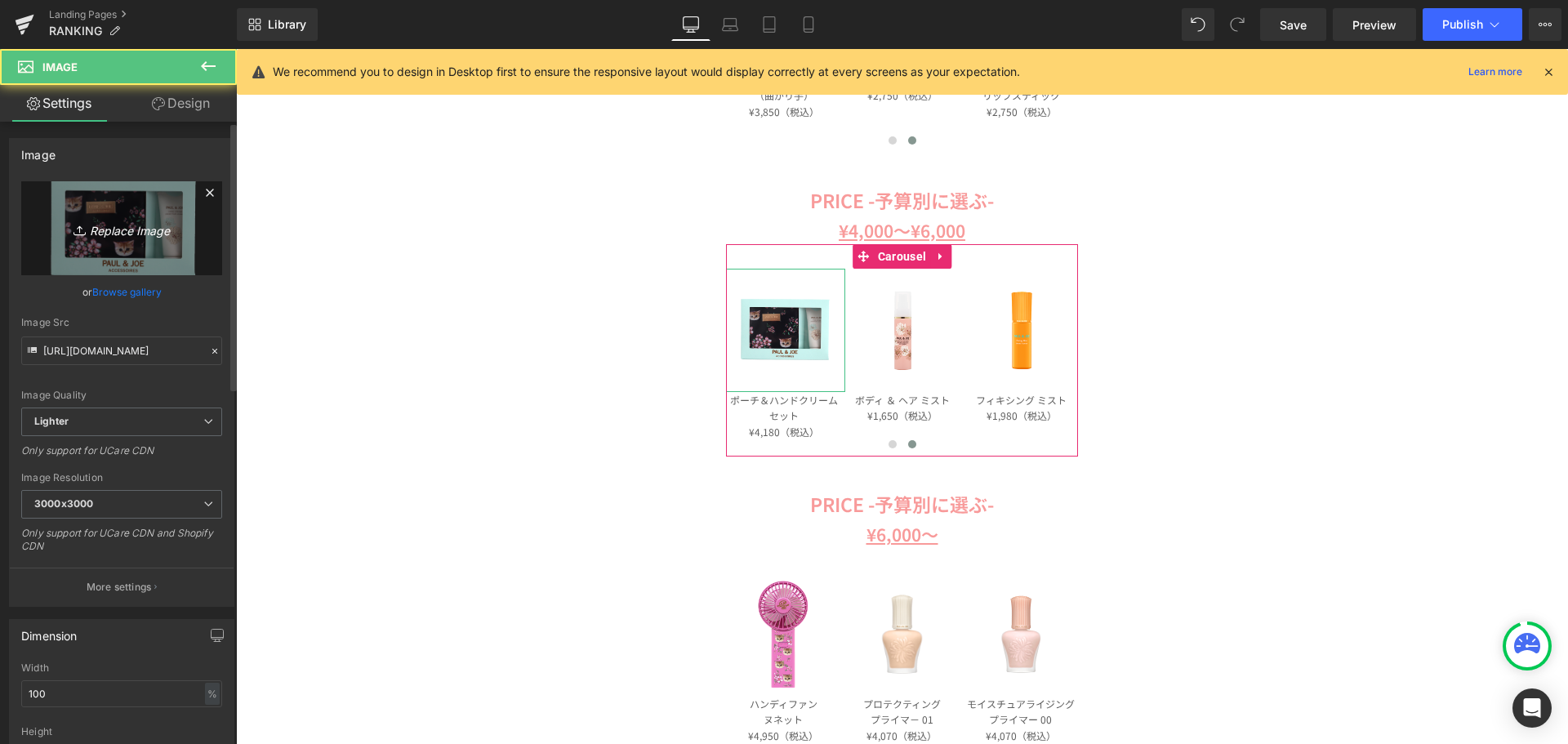
click at [127, 231] on icon "Replace Image" at bounding box center [122, 228] width 131 height 20
type input "C:\fakepath\PAJB-TB01-PK2.jpg"
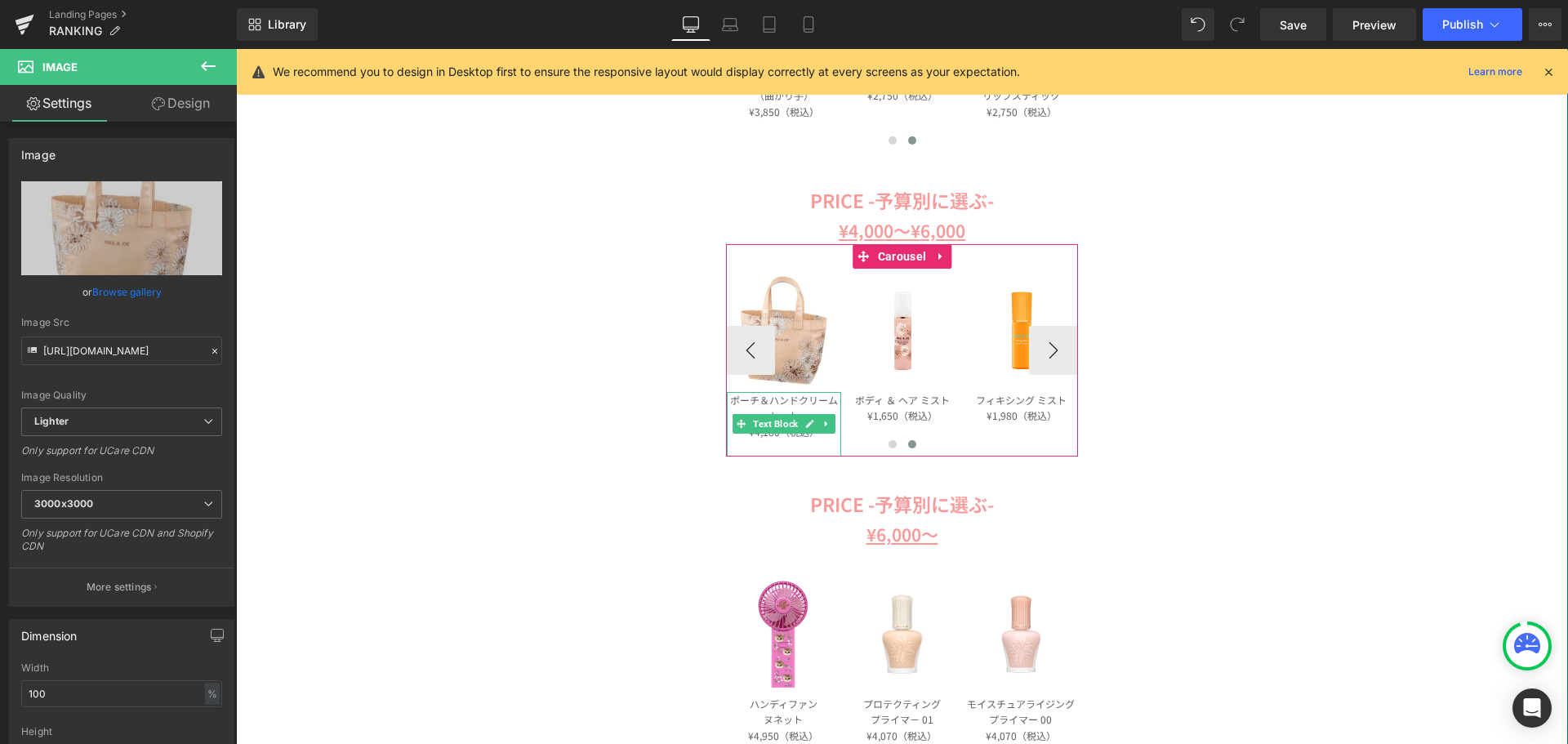
click at [807, 422] on icon at bounding box center [810, 424] width 8 height 8
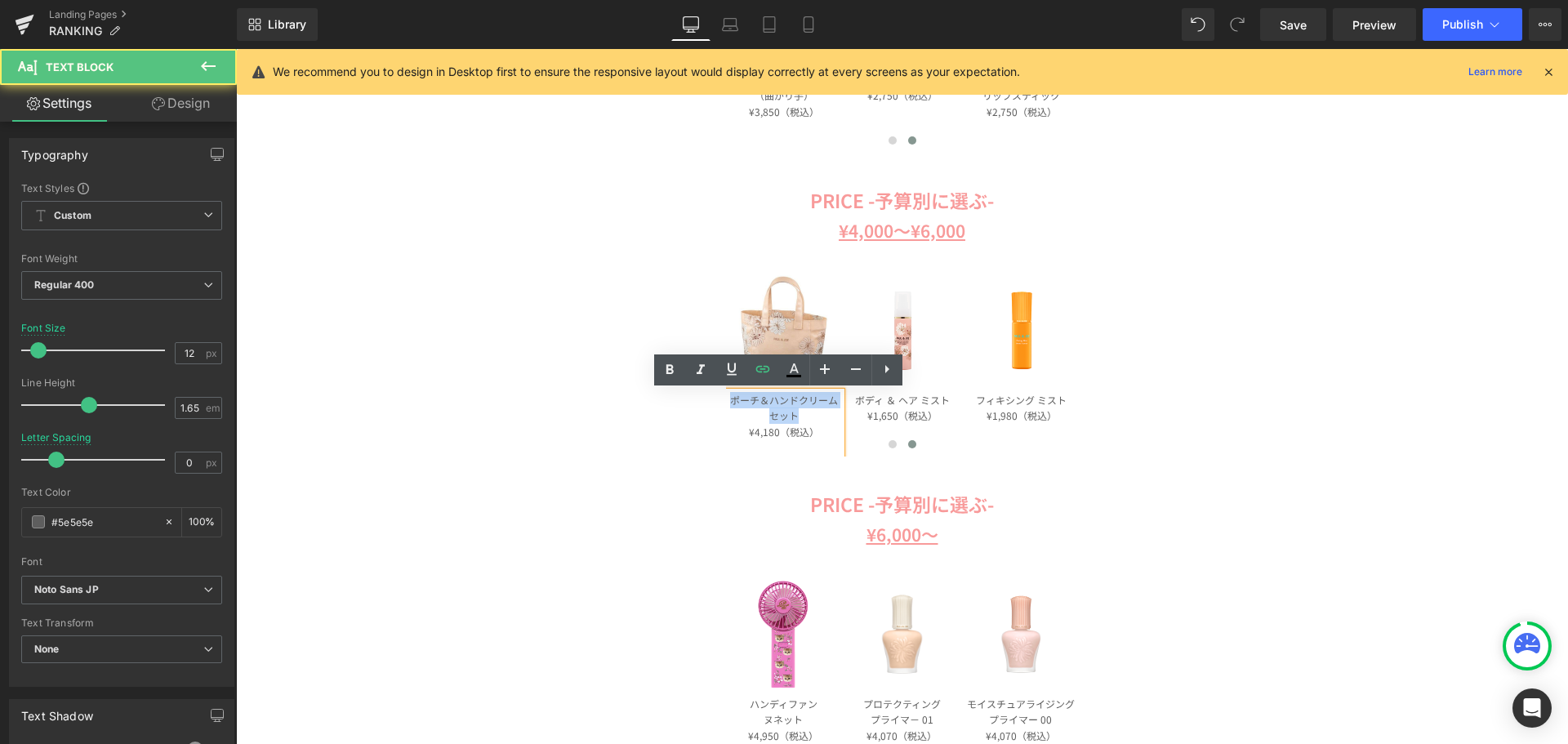
drag, startPoint x: 794, startPoint y: 416, endPoint x: 718, endPoint y: 402, distance: 77.3
paste div
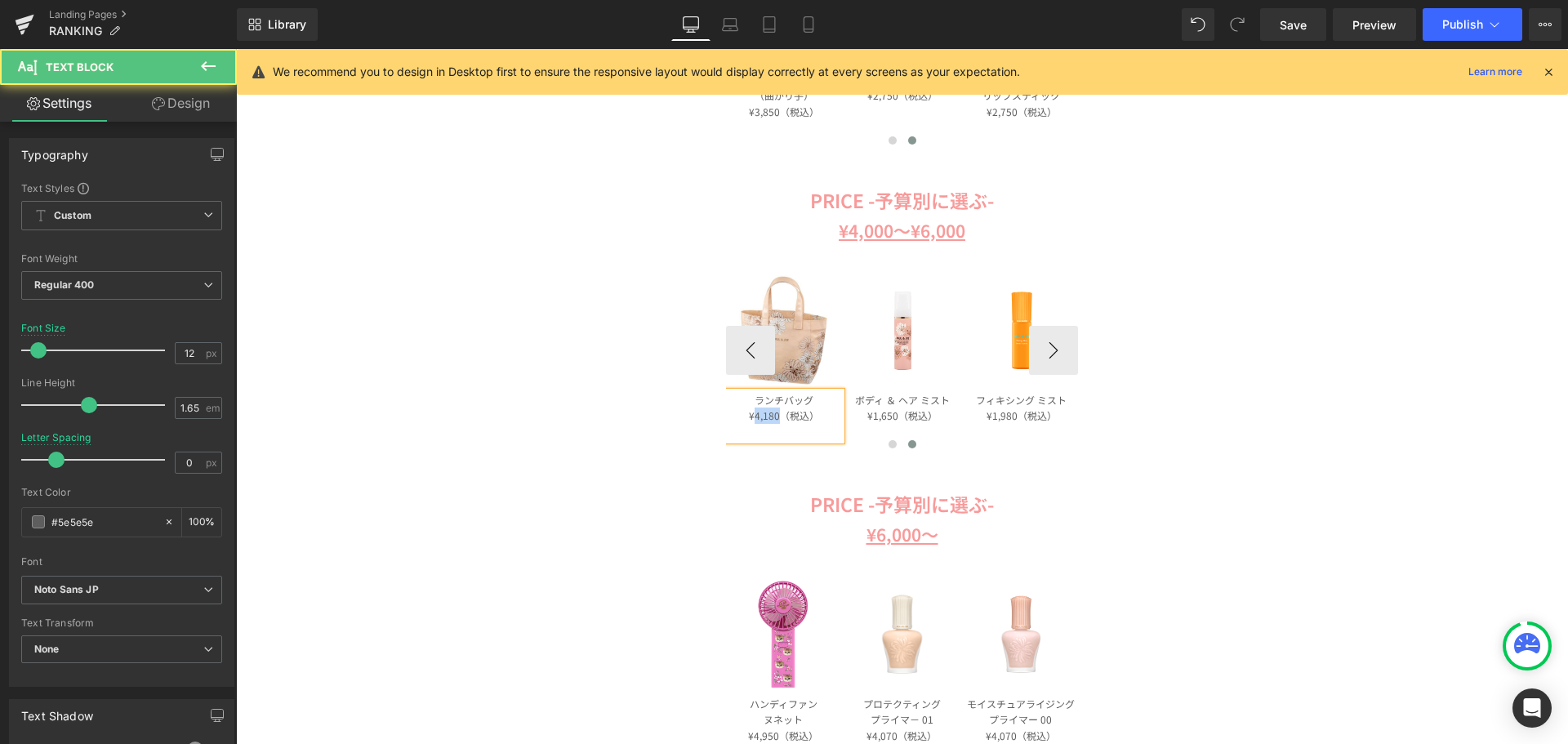
drag, startPoint x: 774, startPoint y: 416, endPoint x: 752, endPoint y: 418, distance: 22.1
click at [752, 418] on p "¥4,180（税込）" at bounding box center [784, 415] width 114 height 16
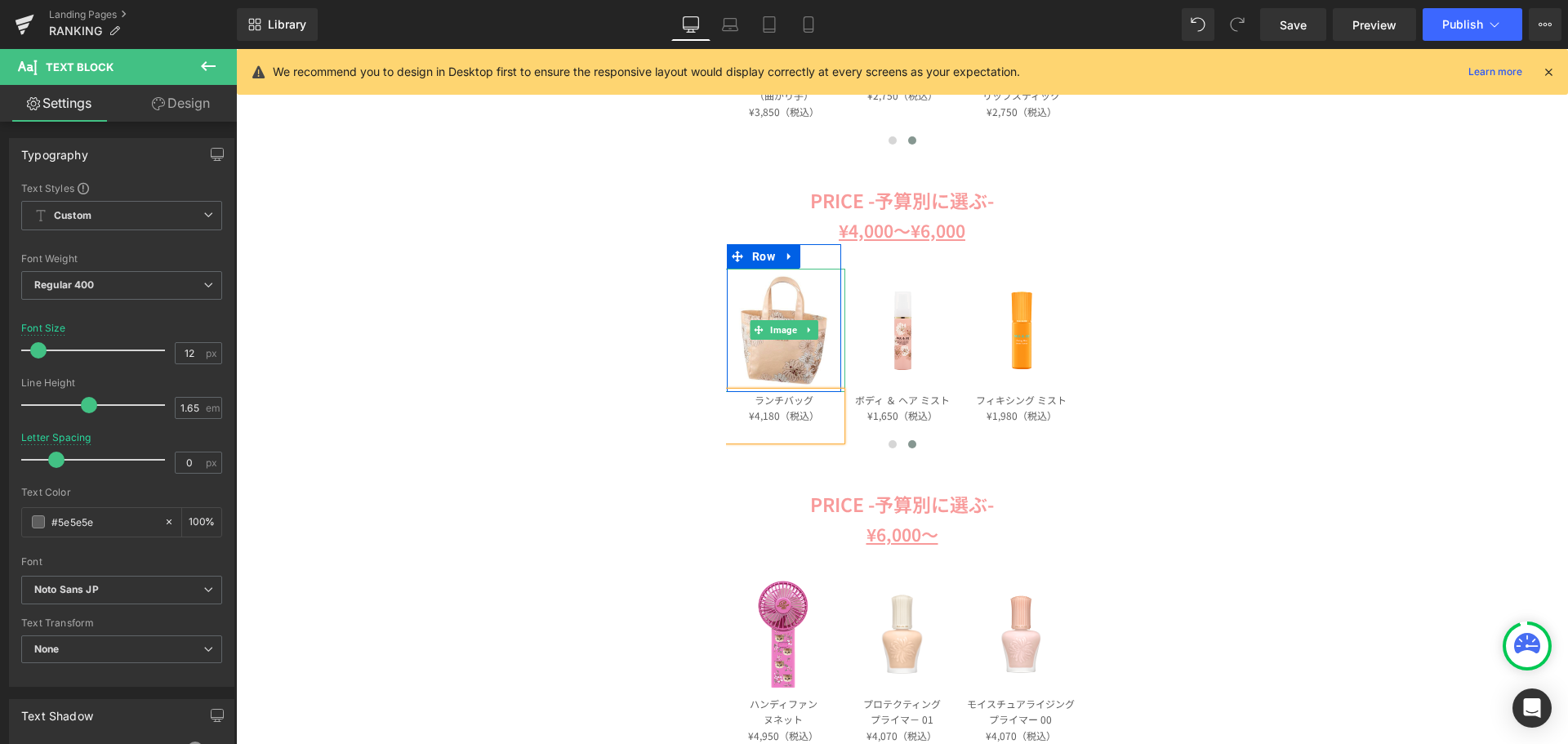
drag, startPoint x: 779, startPoint y: 330, endPoint x: 552, endPoint y: 327, distance: 227.0
click at [779, 330] on span "Image" at bounding box center [784, 329] width 34 height 19
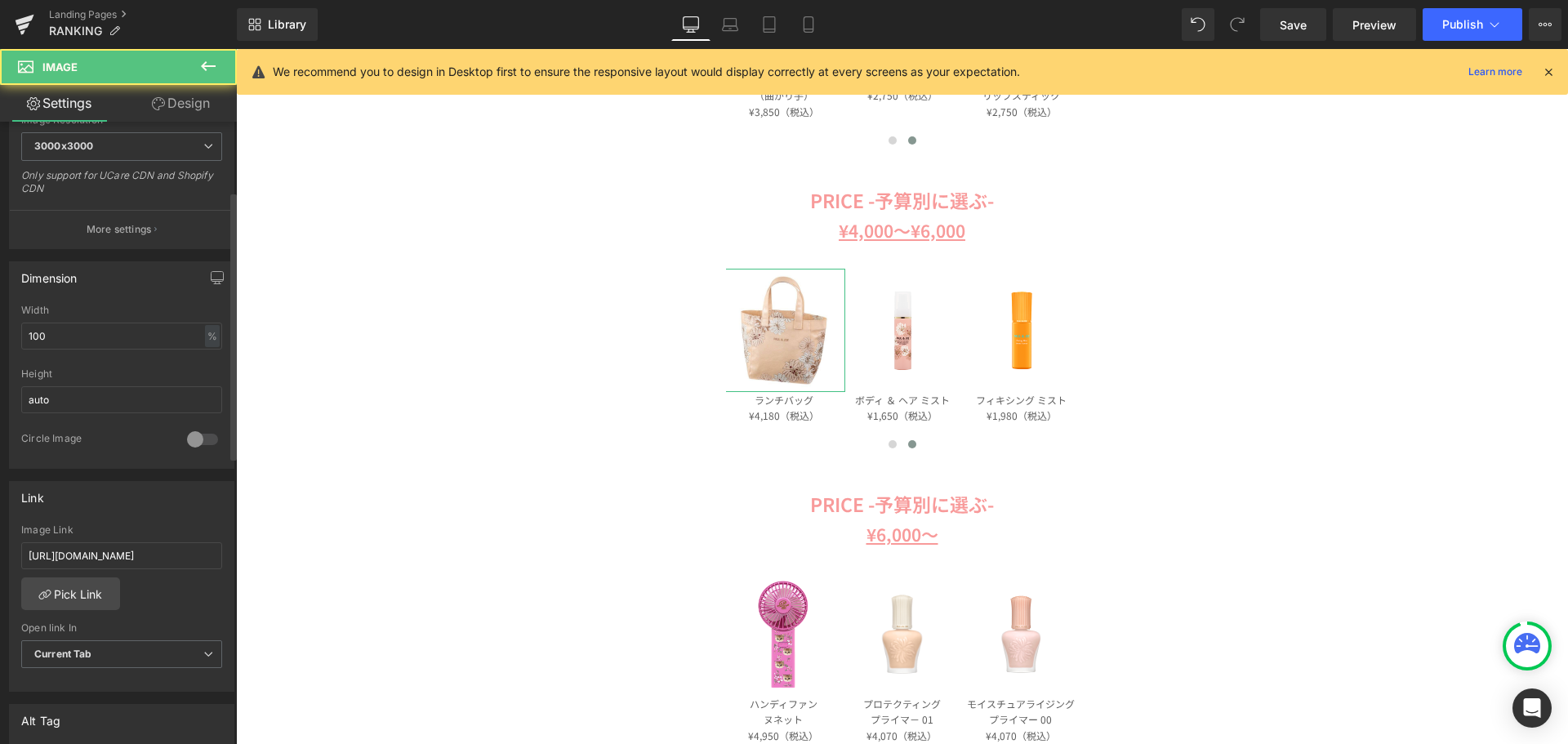
scroll to position [408, 0]
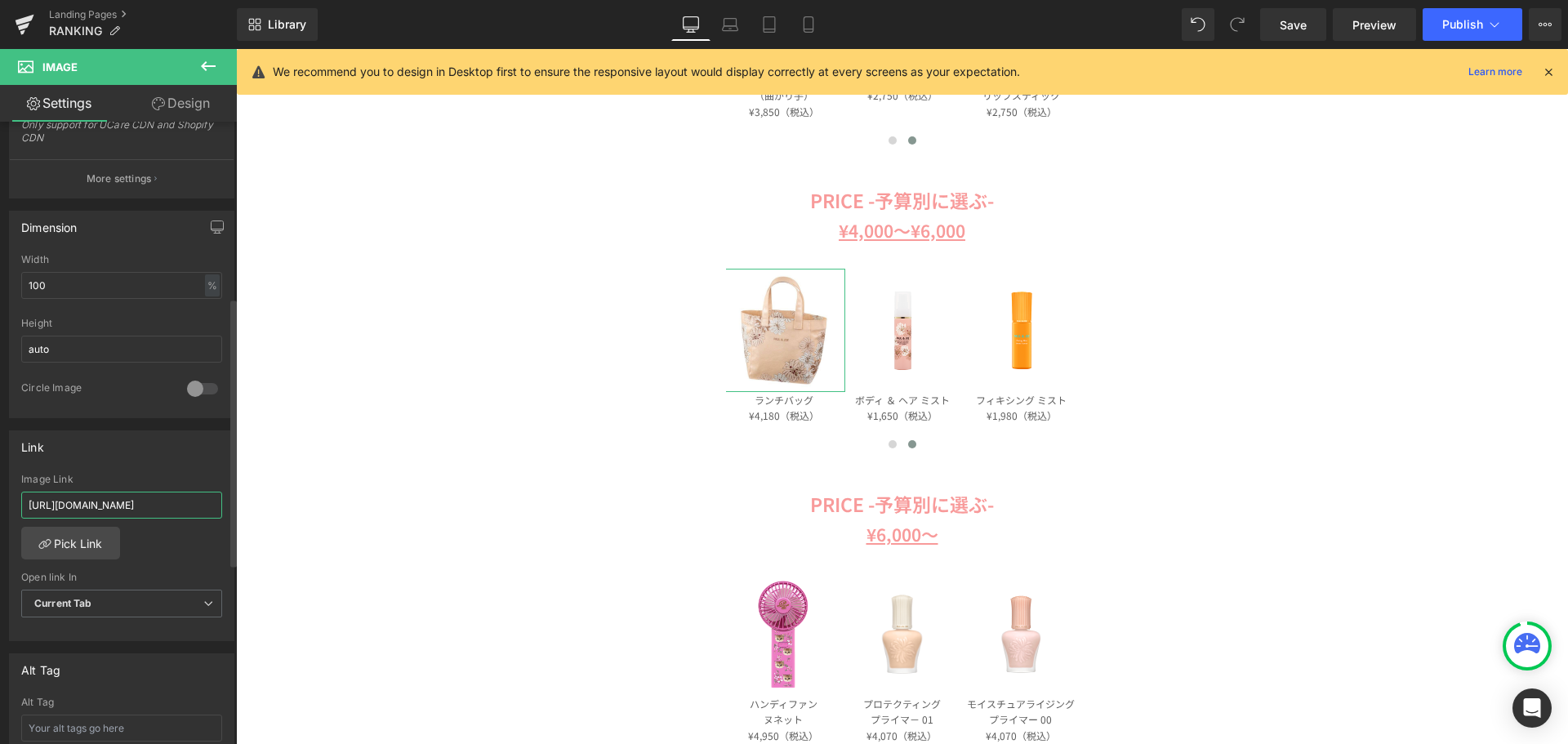
click at [124, 498] on input "https://www.paul-joe-beaute.com/products/001214-0003-01" at bounding box center [122, 505] width 201 height 27
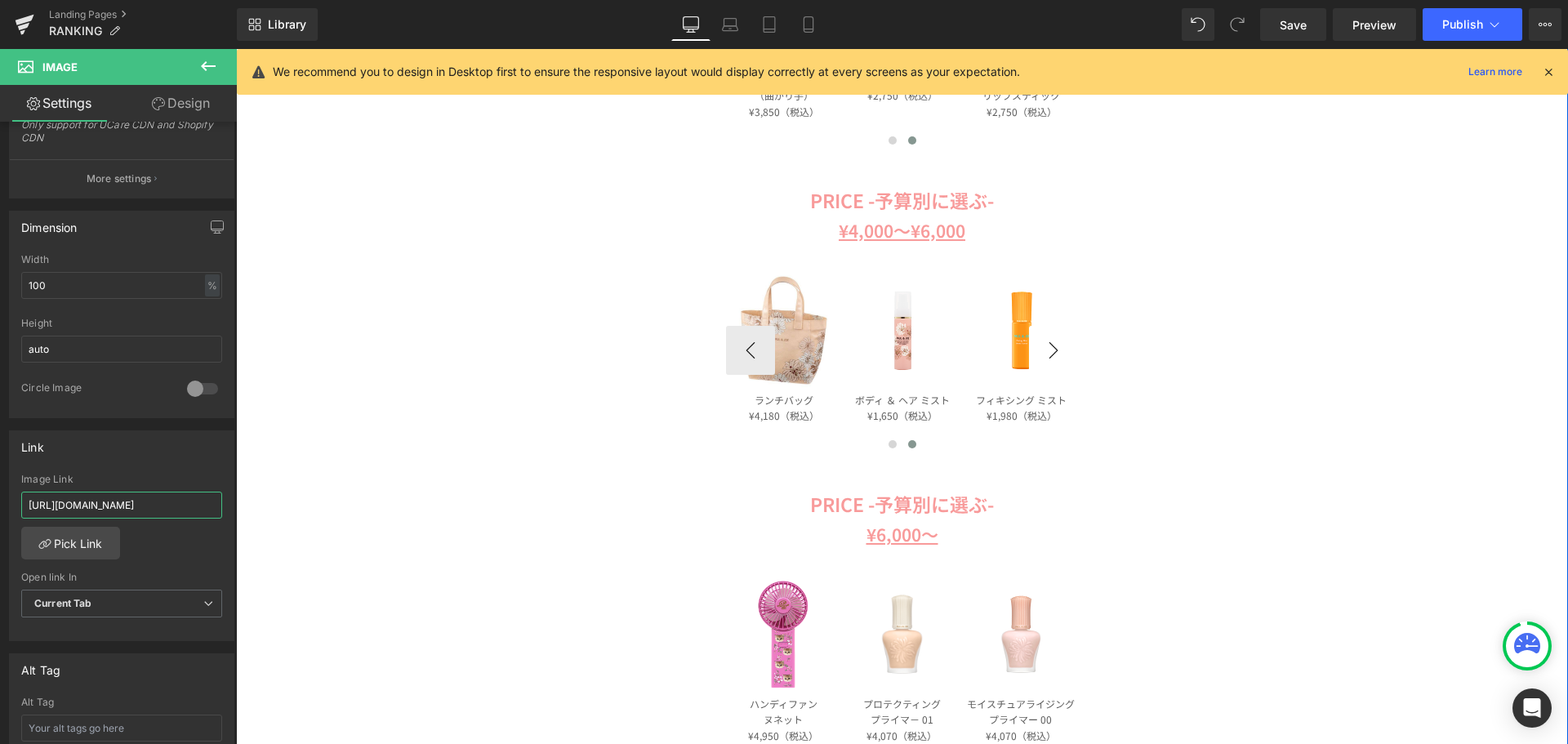
type input "https://www.paul-joe-beaute.com/products/pajb-tb01-pk"
click at [1067, 353] on button "›" at bounding box center [1053, 350] width 49 height 49
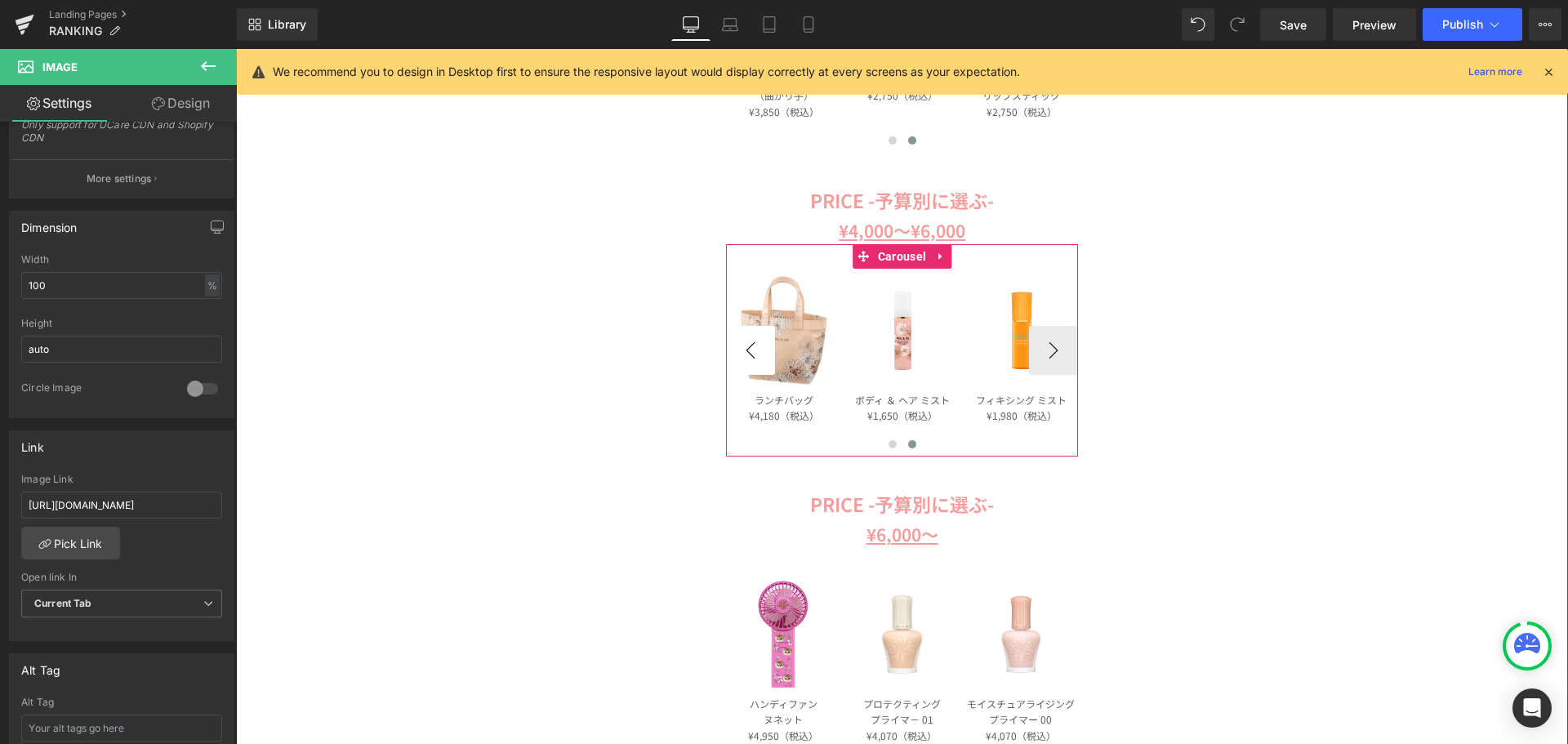
click at [760, 350] on button "‹" at bounding box center [750, 350] width 49 height 49
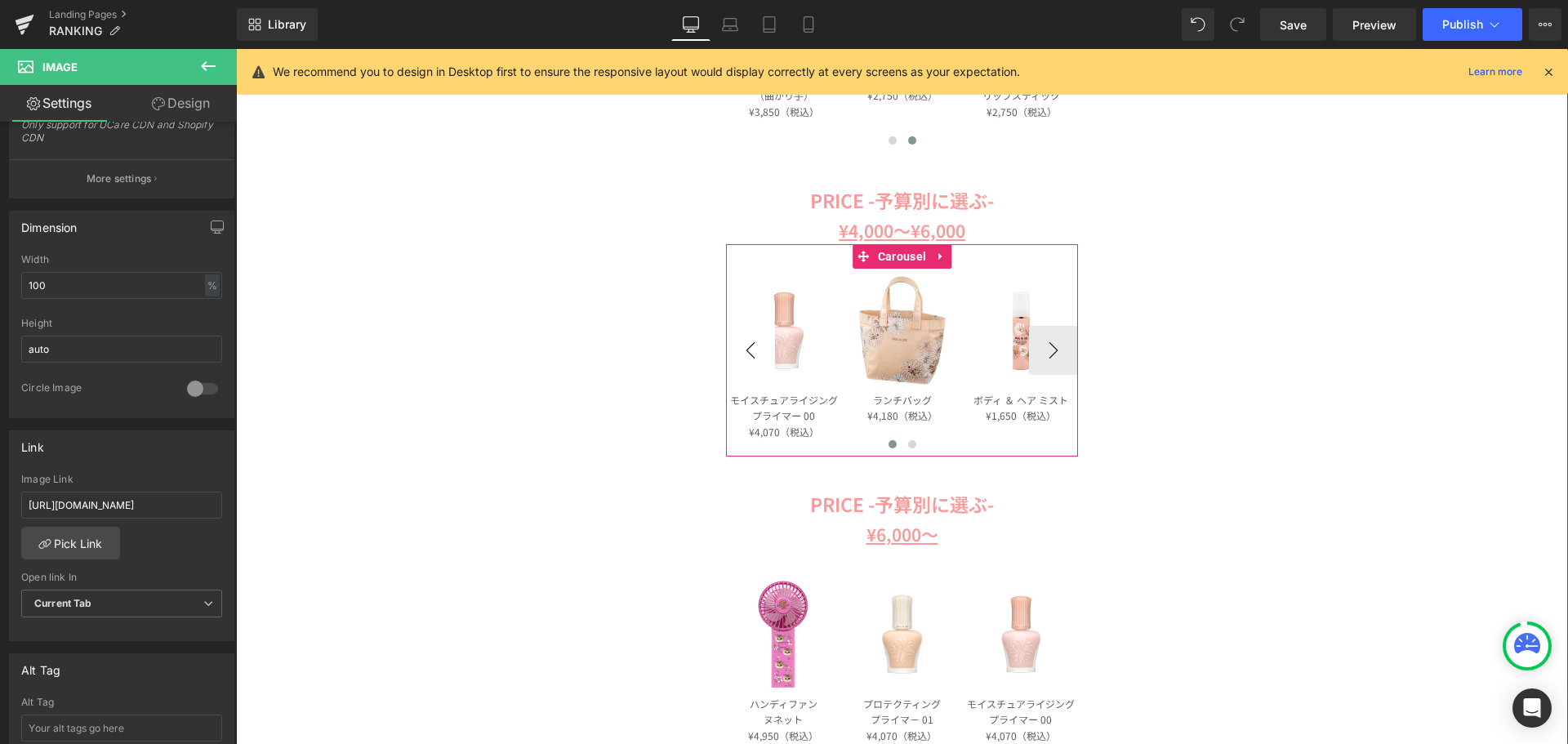
click at [760, 350] on button "‹" at bounding box center [750, 350] width 49 height 49
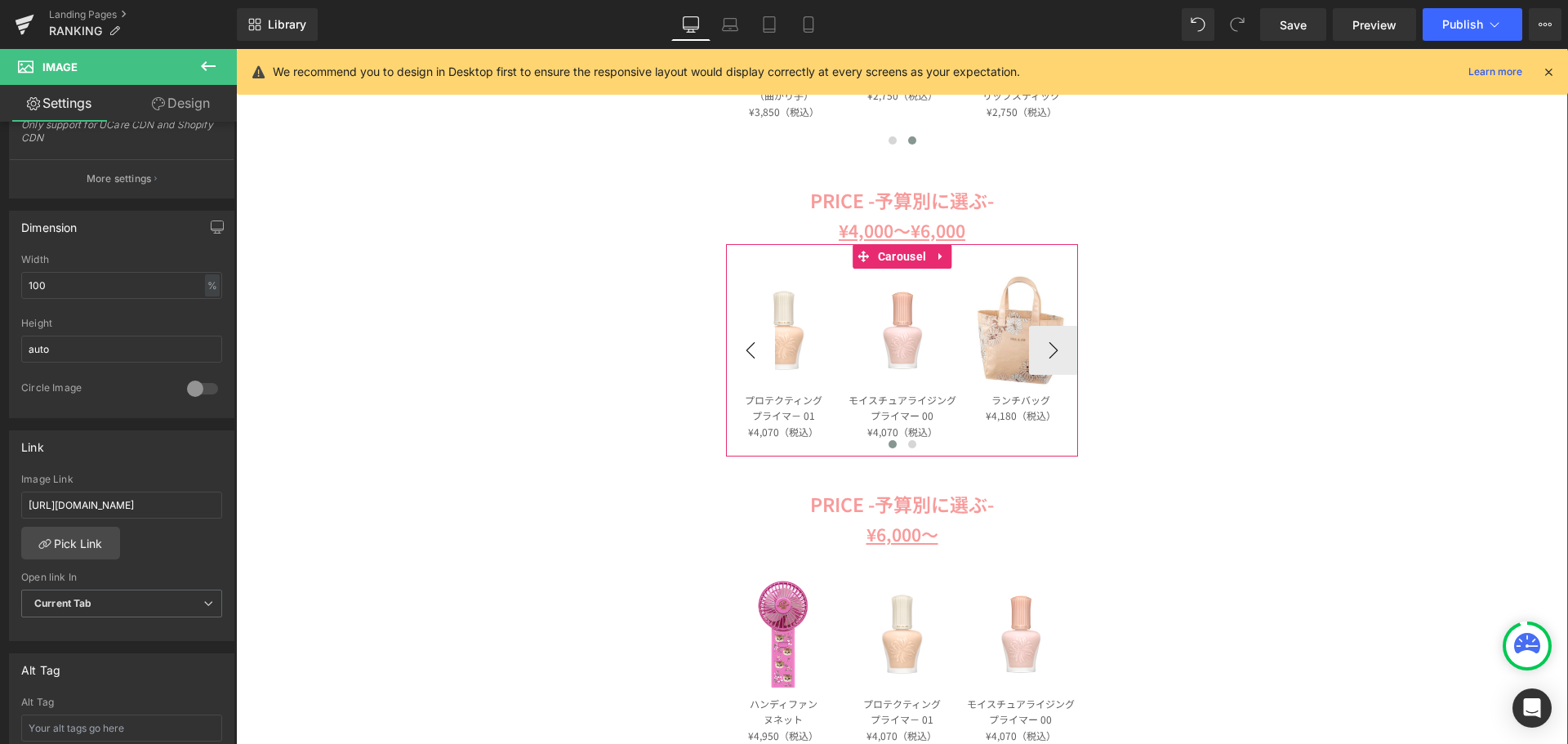
click at [760, 350] on button "‹" at bounding box center [750, 350] width 49 height 49
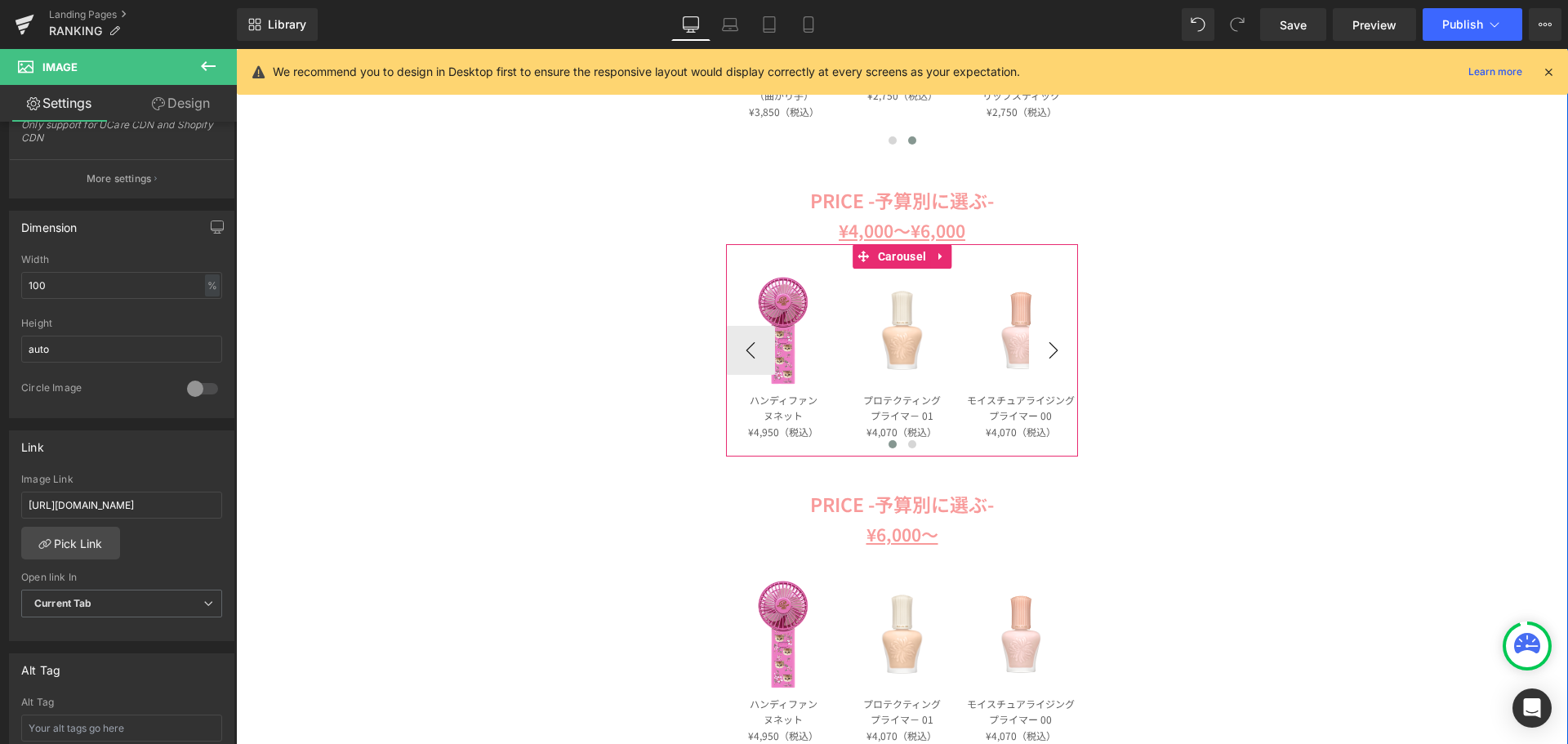
click at [1059, 354] on button "›" at bounding box center [1053, 350] width 49 height 49
click at [1058, 354] on button "›" at bounding box center [1053, 350] width 49 height 49
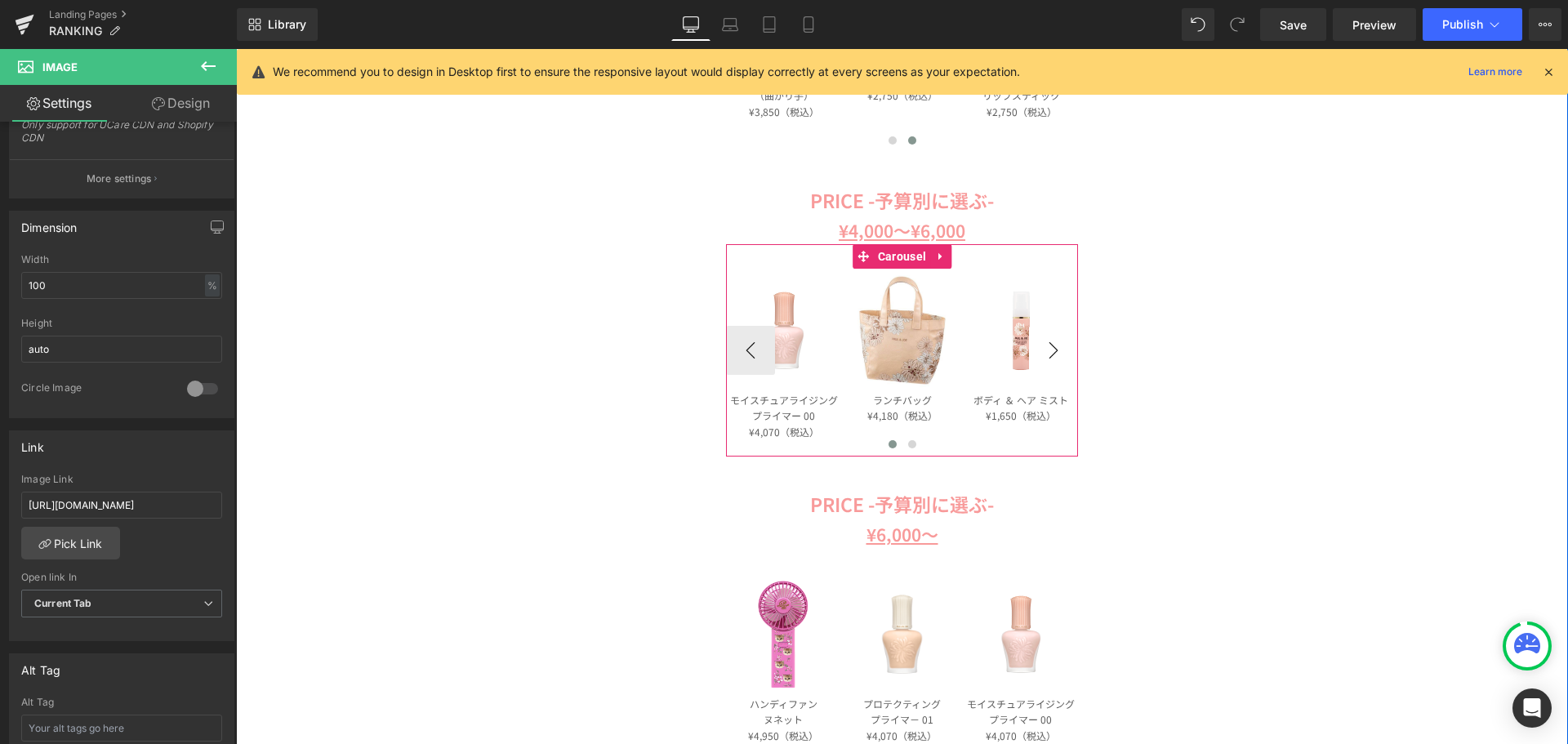
click at [1058, 354] on button "›" at bounding box center [1053, 350] width 49 height 49
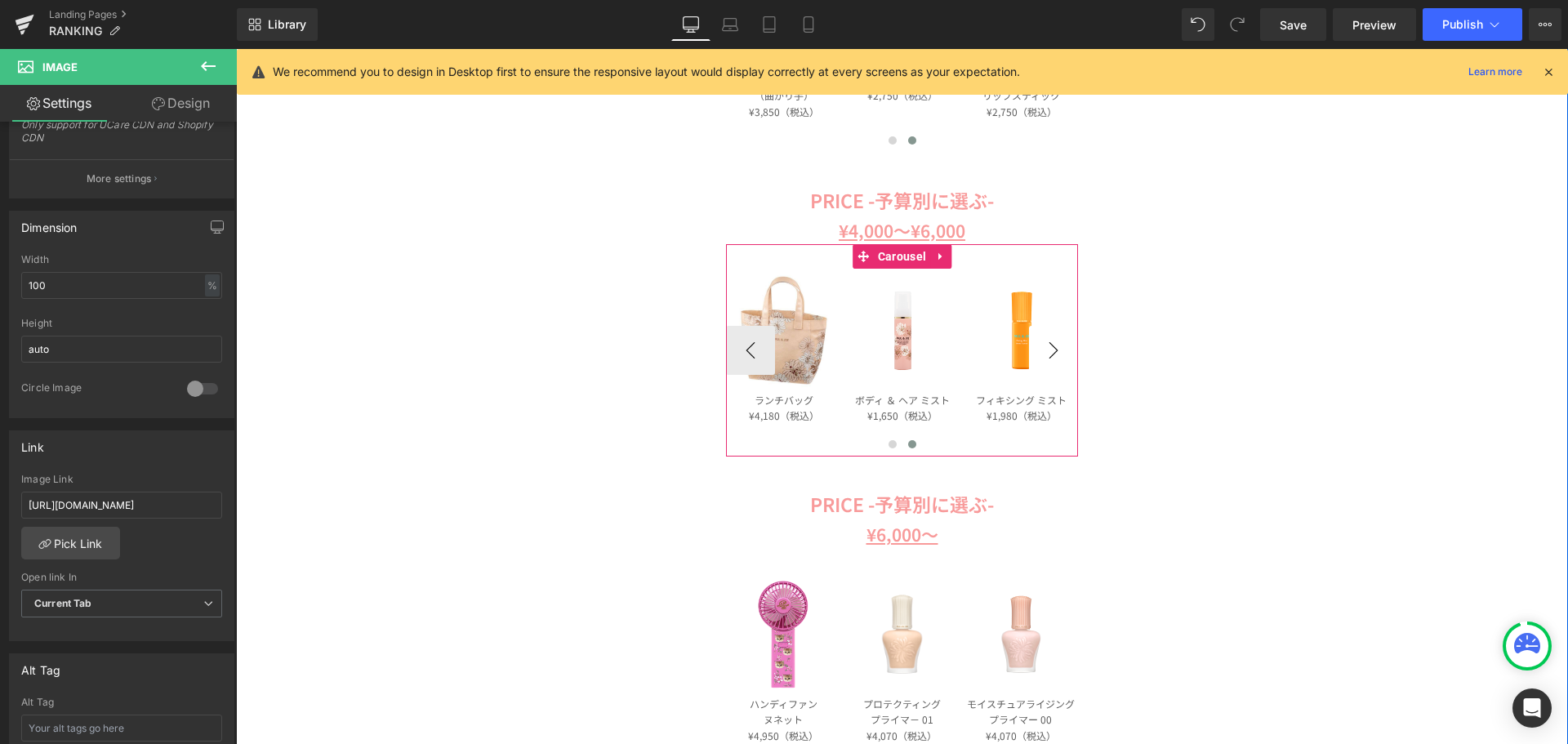
click at [1058, 354] on button "›" at bounding box center [1053, 350] width 49 height 49
click at [895, 331] on span "Image" at bounding box center [903, 329] width 34 height 19
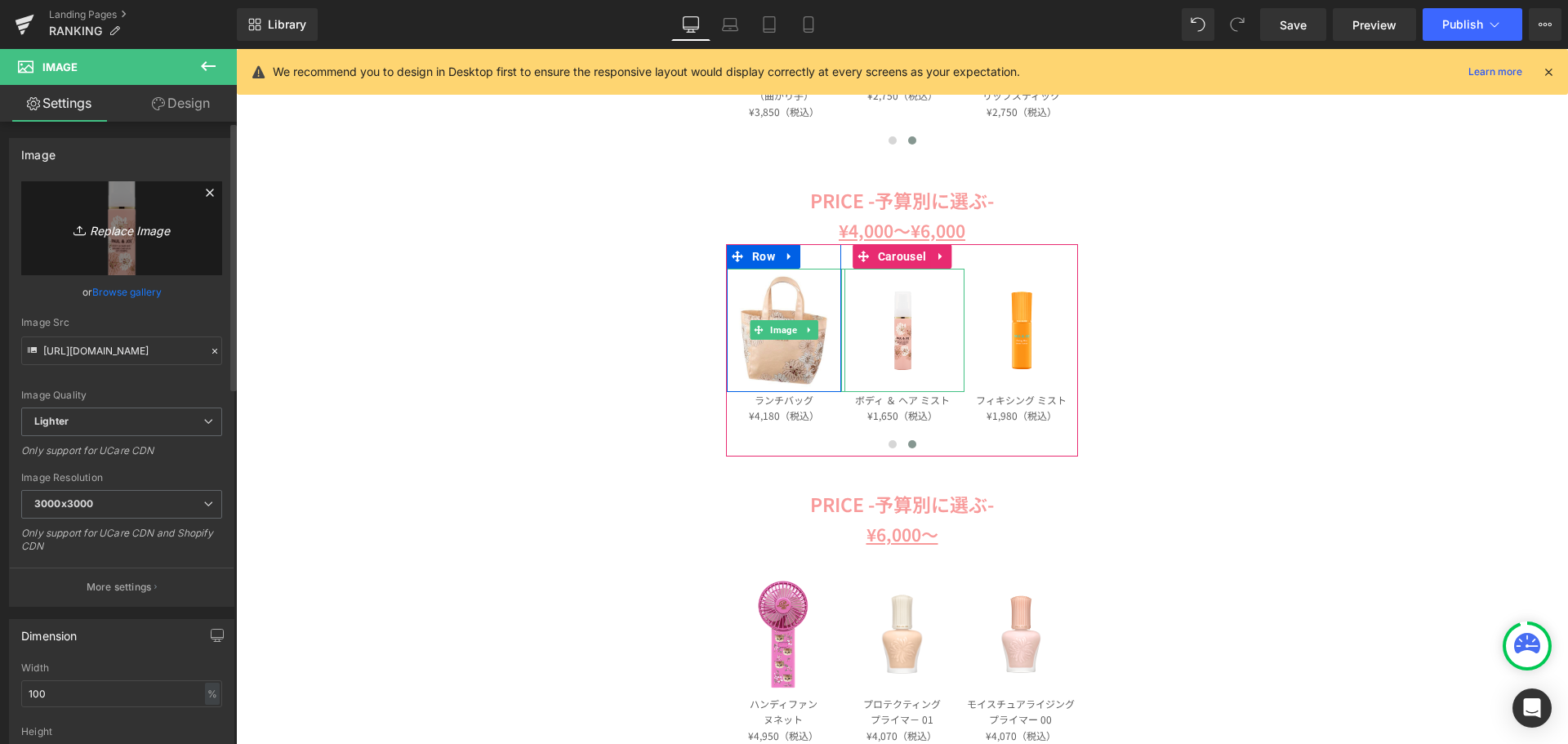
click at [142, 202] on link "Replace Image" at bounding box center [122, 228] width 201 height 94
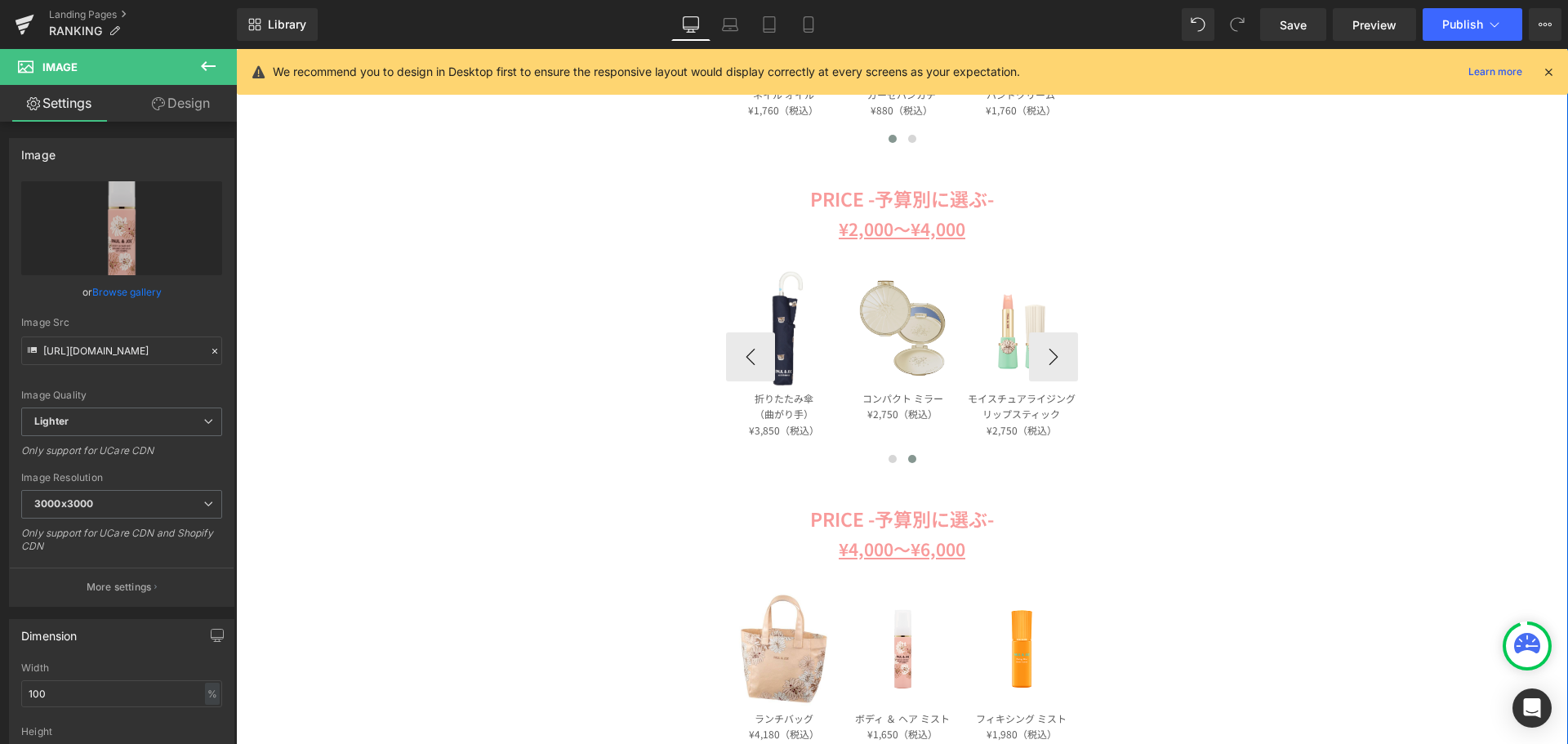
scroll to position [1143, 0]
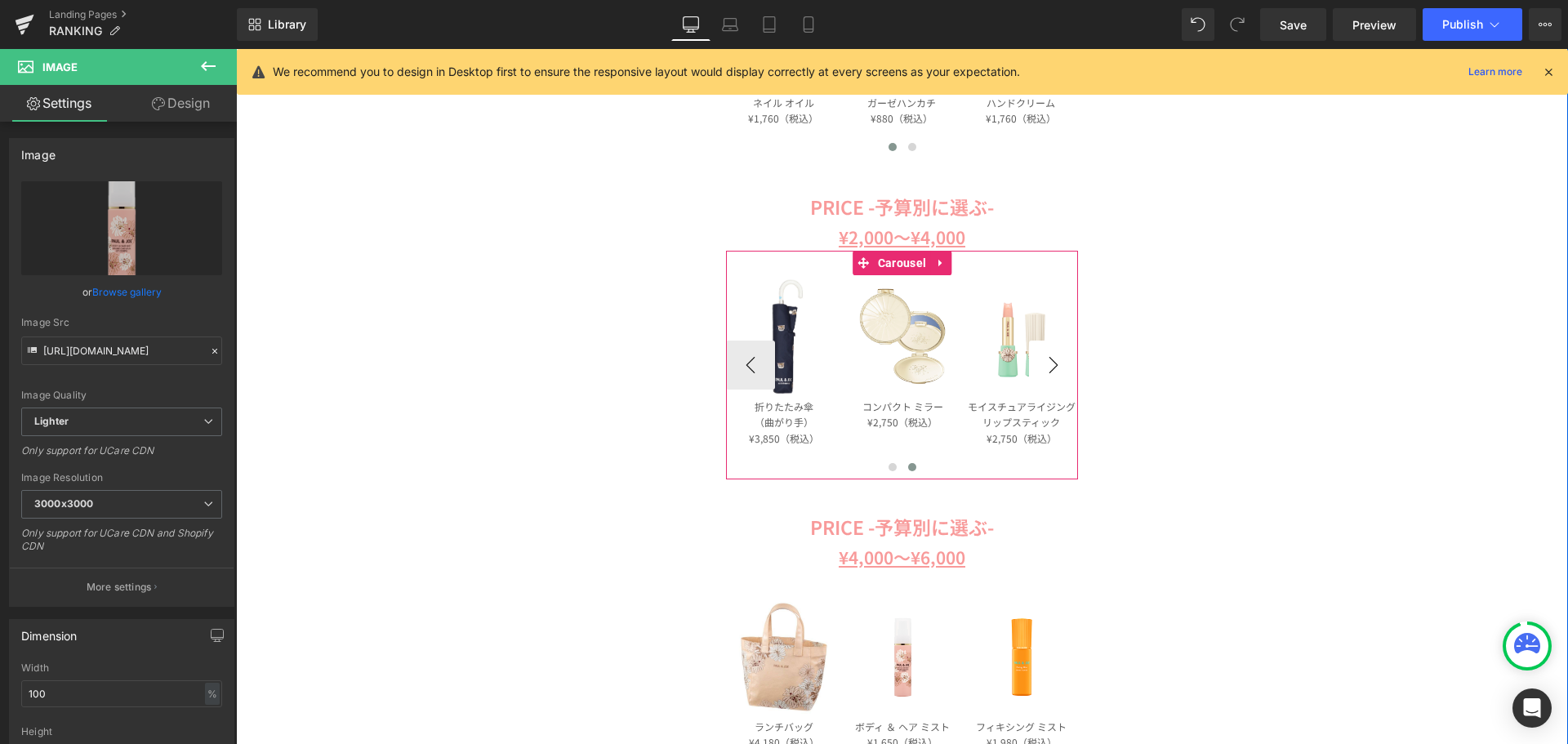
click at [1043, 359] on button "›" at bounding box center [1053, 364] width 49 height 49
click at [743, 366] on button "‹" at bounding box center [750, 364] width 49 height 49
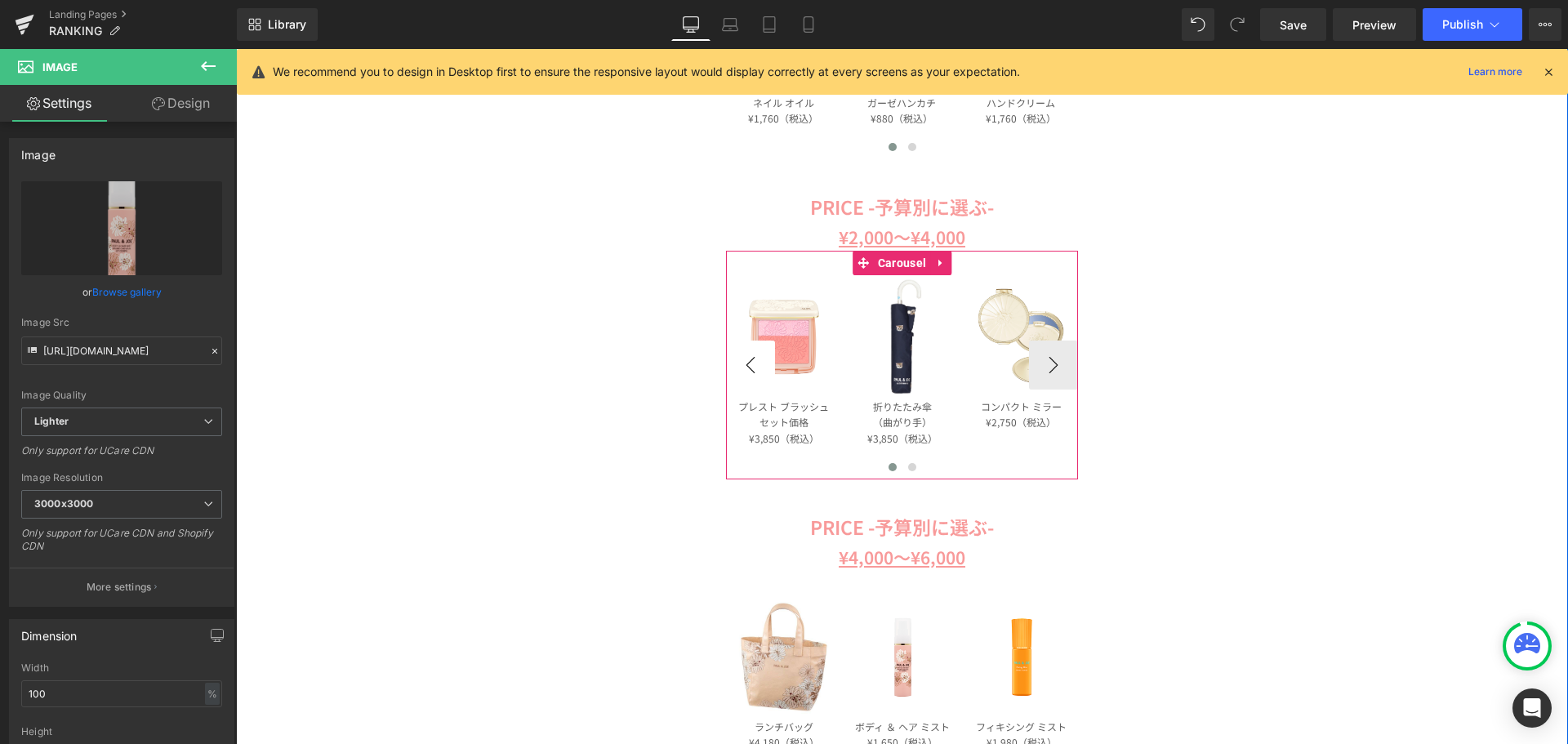
click at [743, 366] on button "‹" at bounding box center [750, 364] width 49 height 49
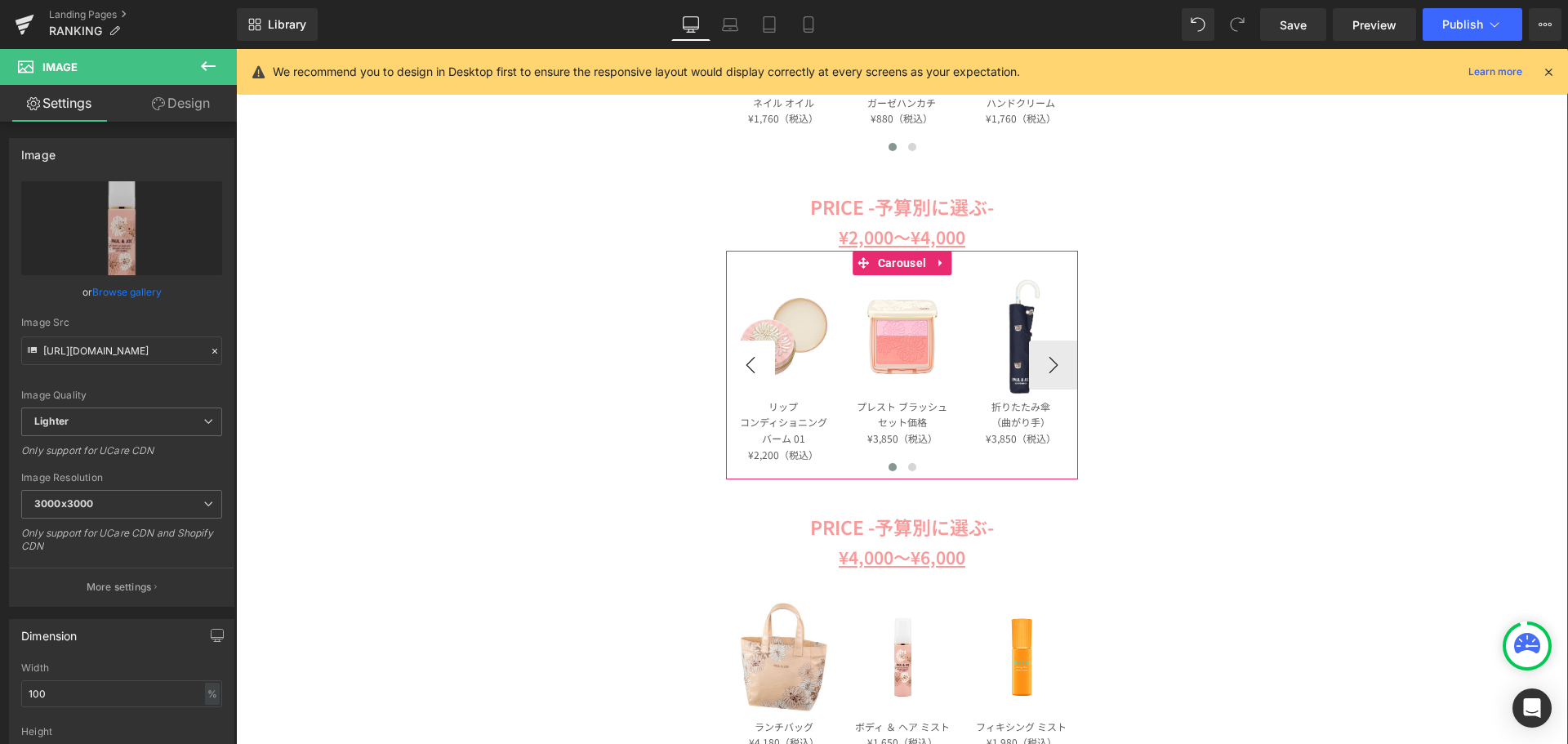
click at [743, 366] on button "‹" at bounding box center [750, 364] width 49 height 49
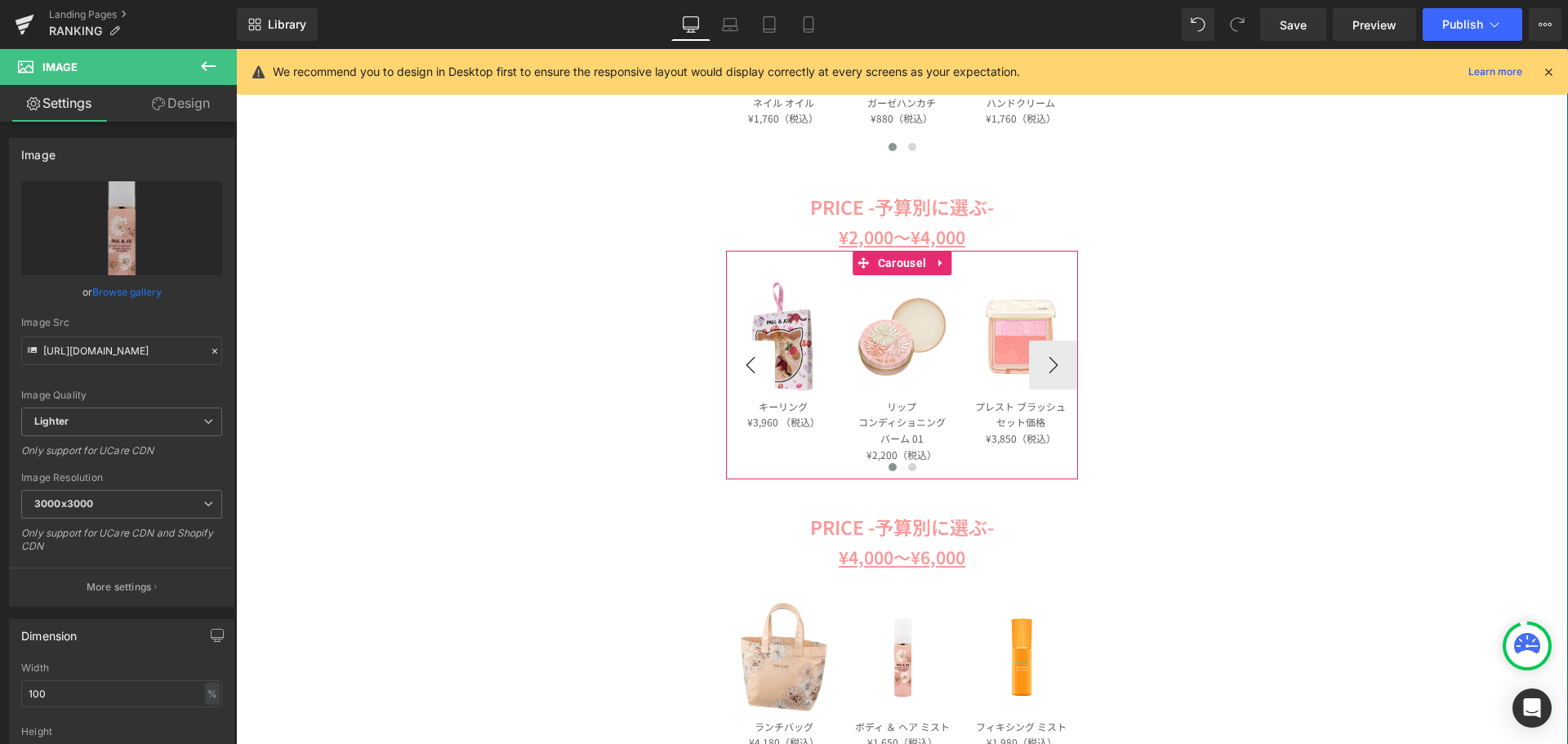
click at [743, 366] on button "‹" at bounding box center [750, 364] width 49 height 49
click at [1043, 364] on button "›" at bounding box center [1053, 364] width 49 height 49
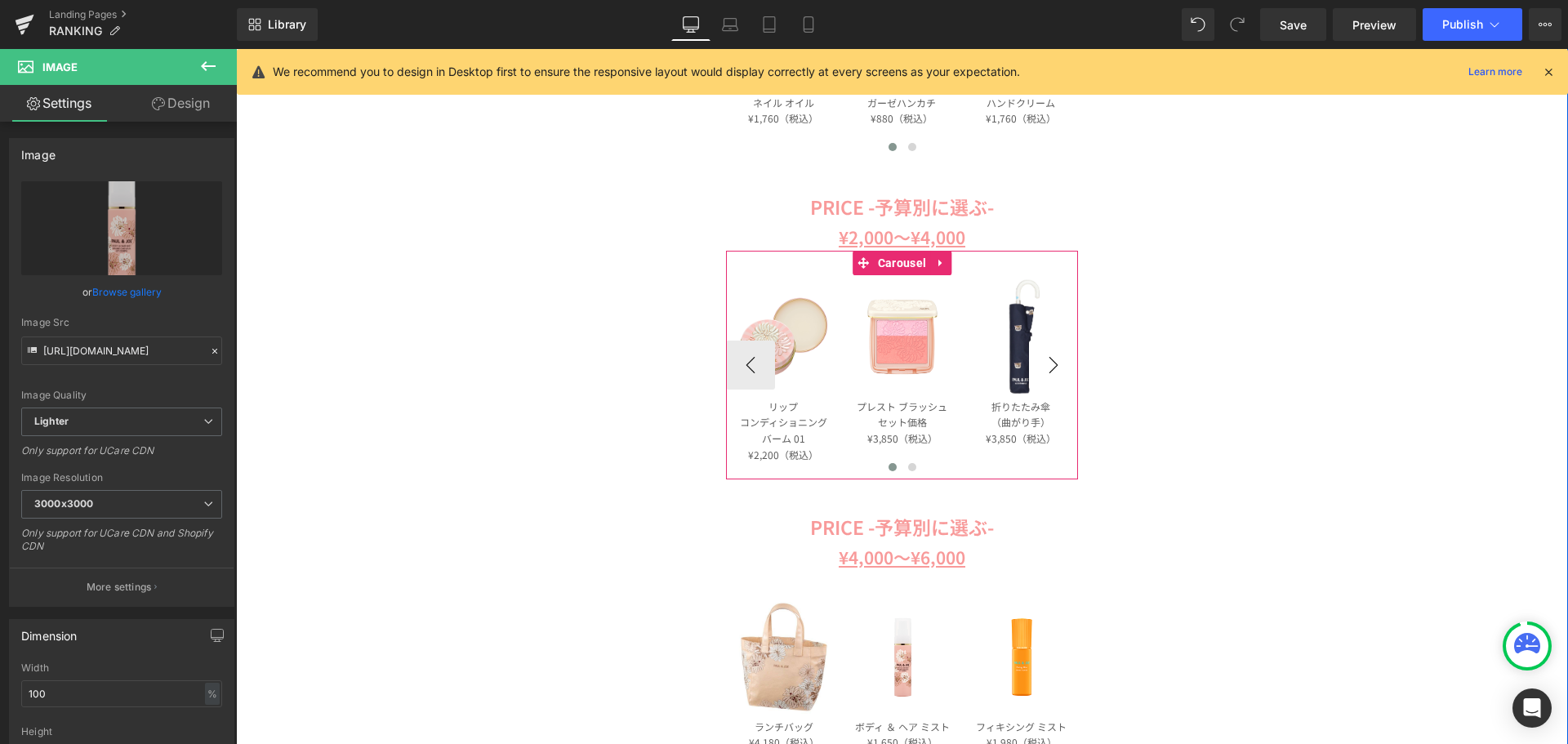
click at [1043, 364] on button "›" at bounding box center [1053, 364] width 49 height 49
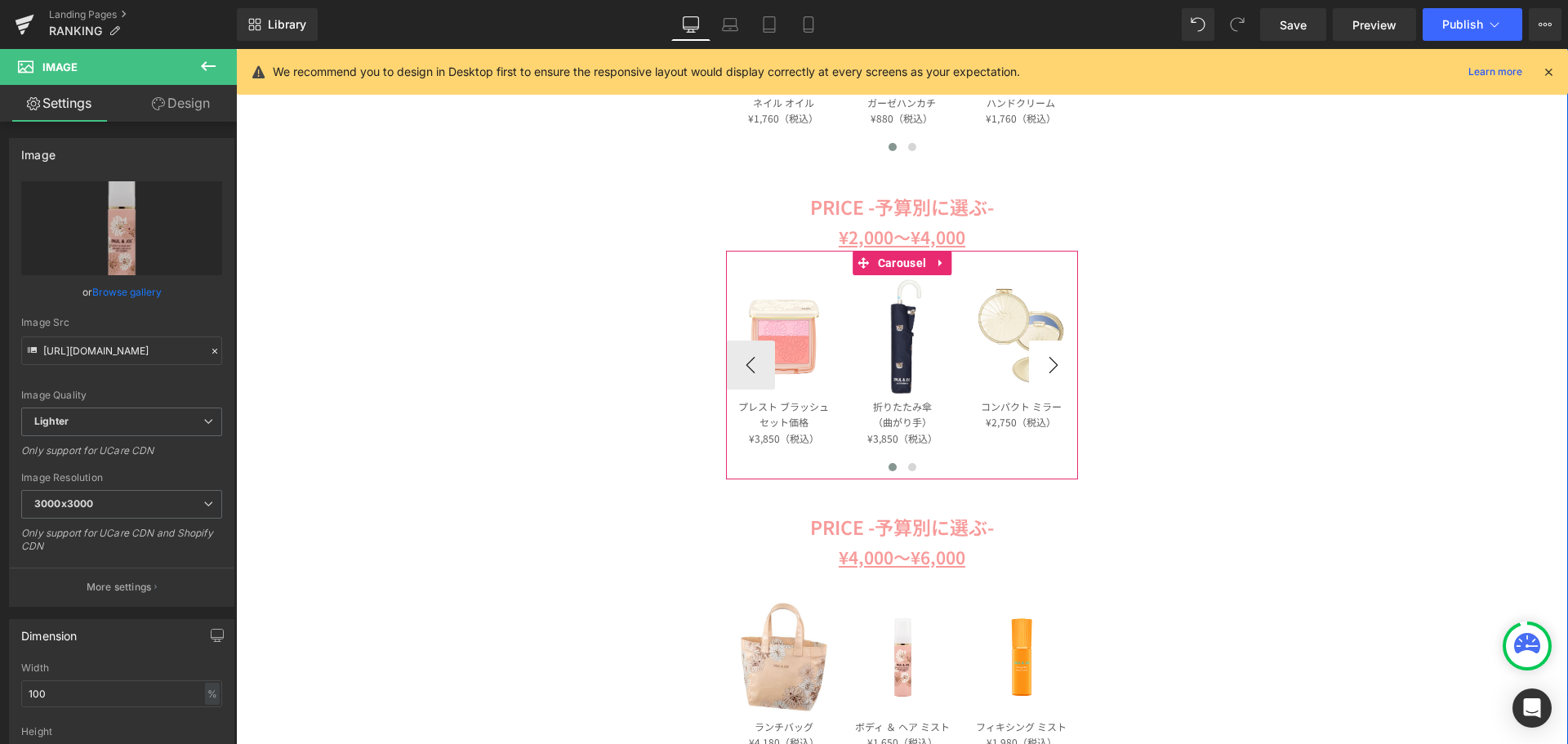
click at [1043, 364] on button "›" at bounding box center [1053, 364] width 49 height 49
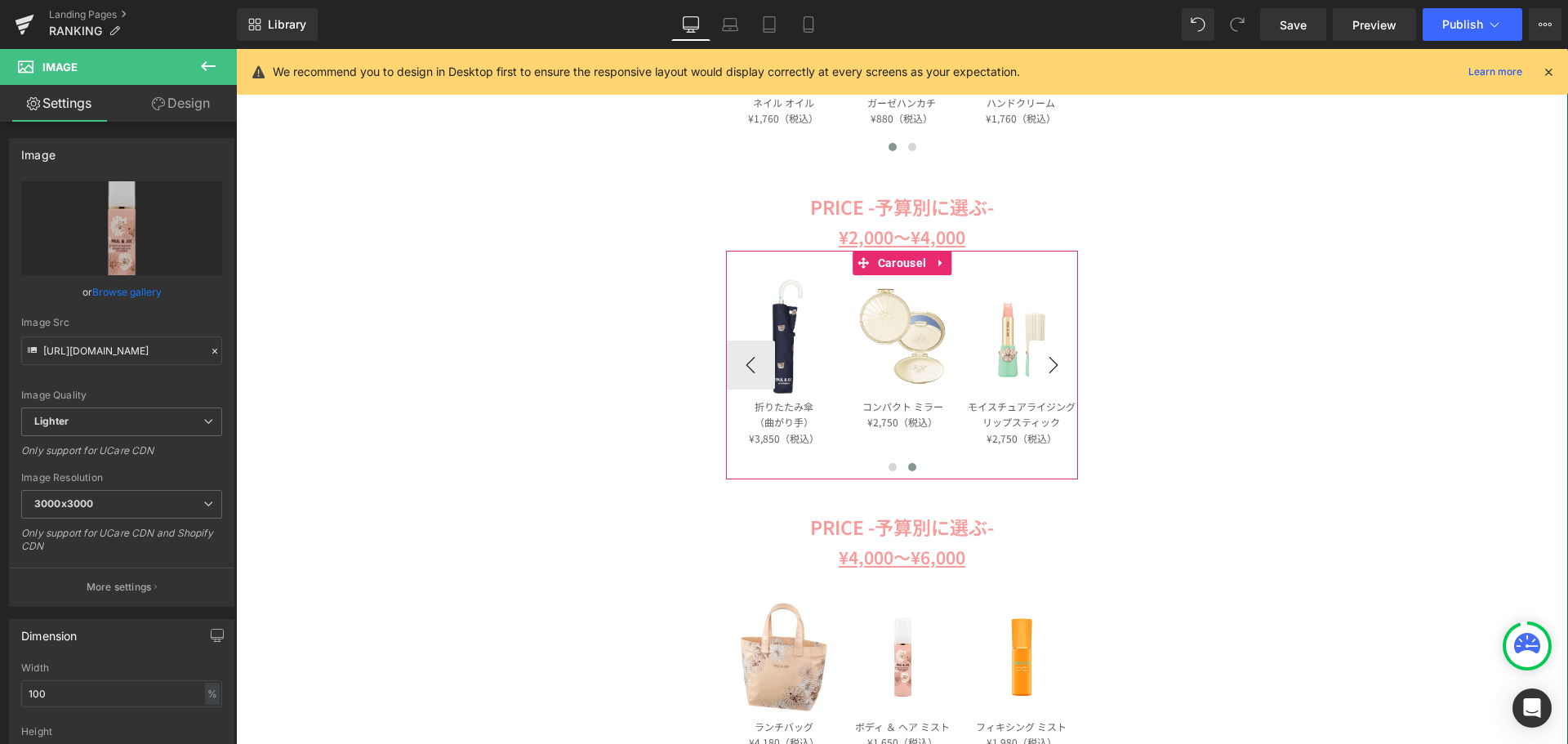
click at [1043, 364] on button "›" at bounding box center [1053, 364] width 49 height 49
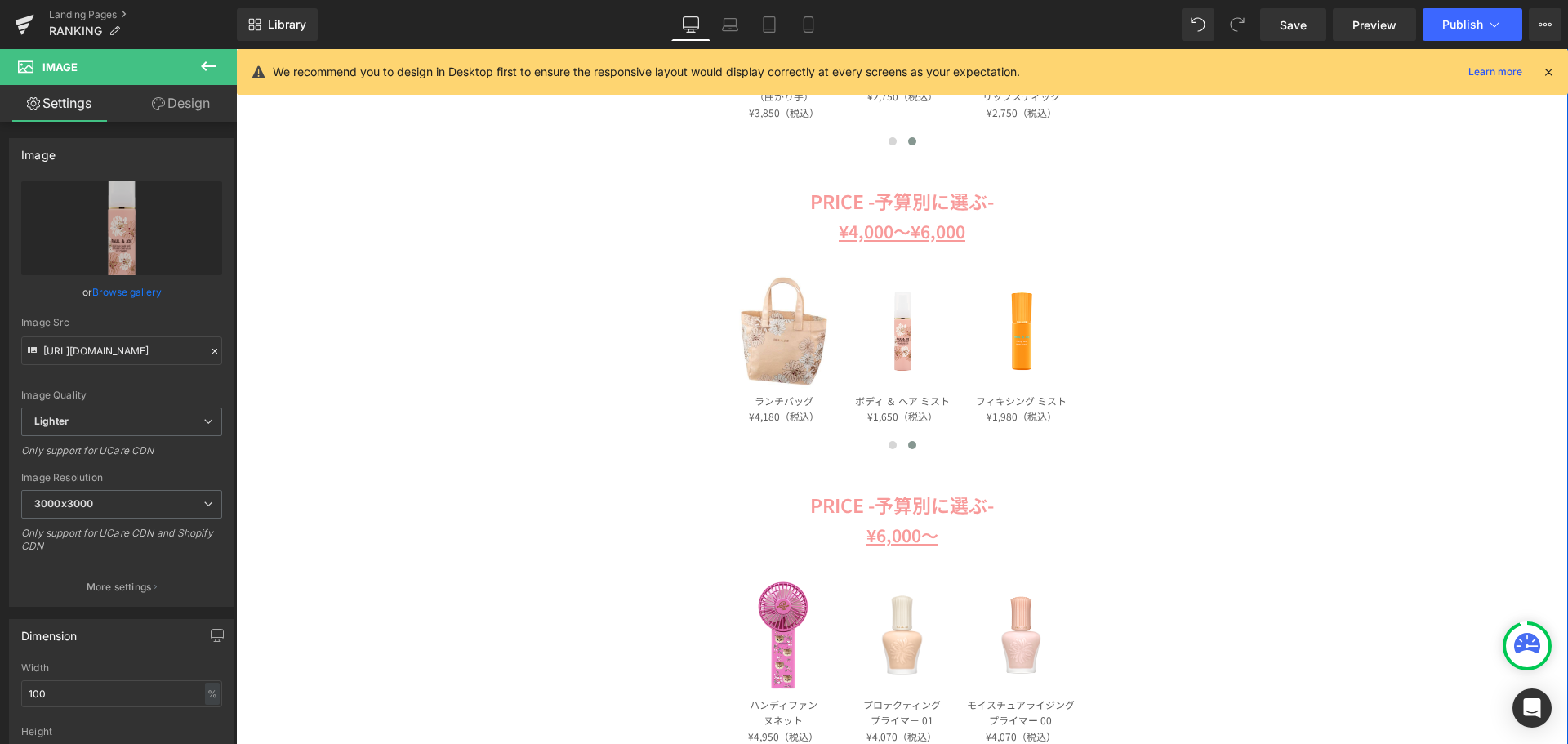
scroll to position [1470, 0]
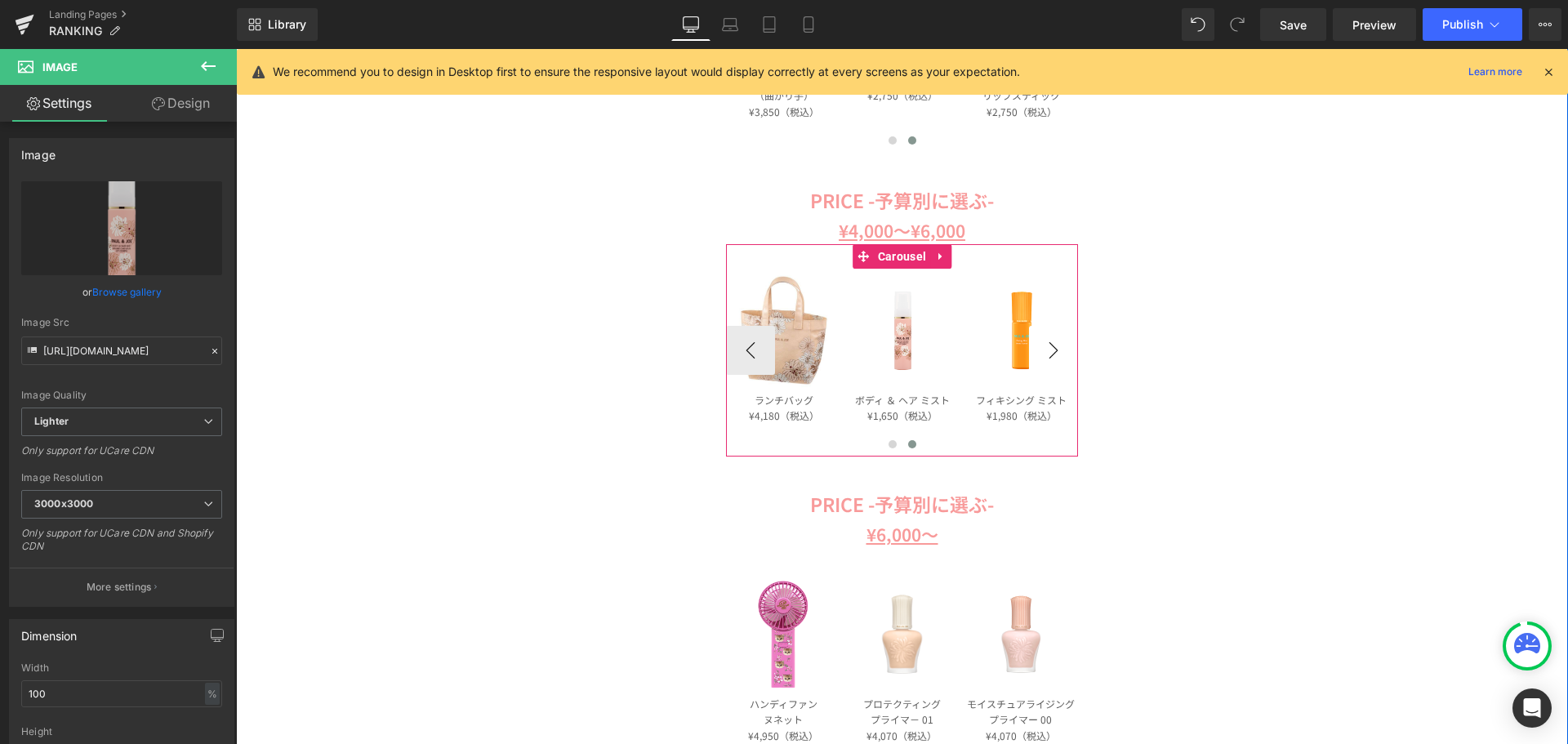
click at [1036, 350] on button "›" at bounding box center [1053, 350] width 49 height 49
click at [757, 345] on button "‹" at bounding box center [750, 350] width 49 height 49
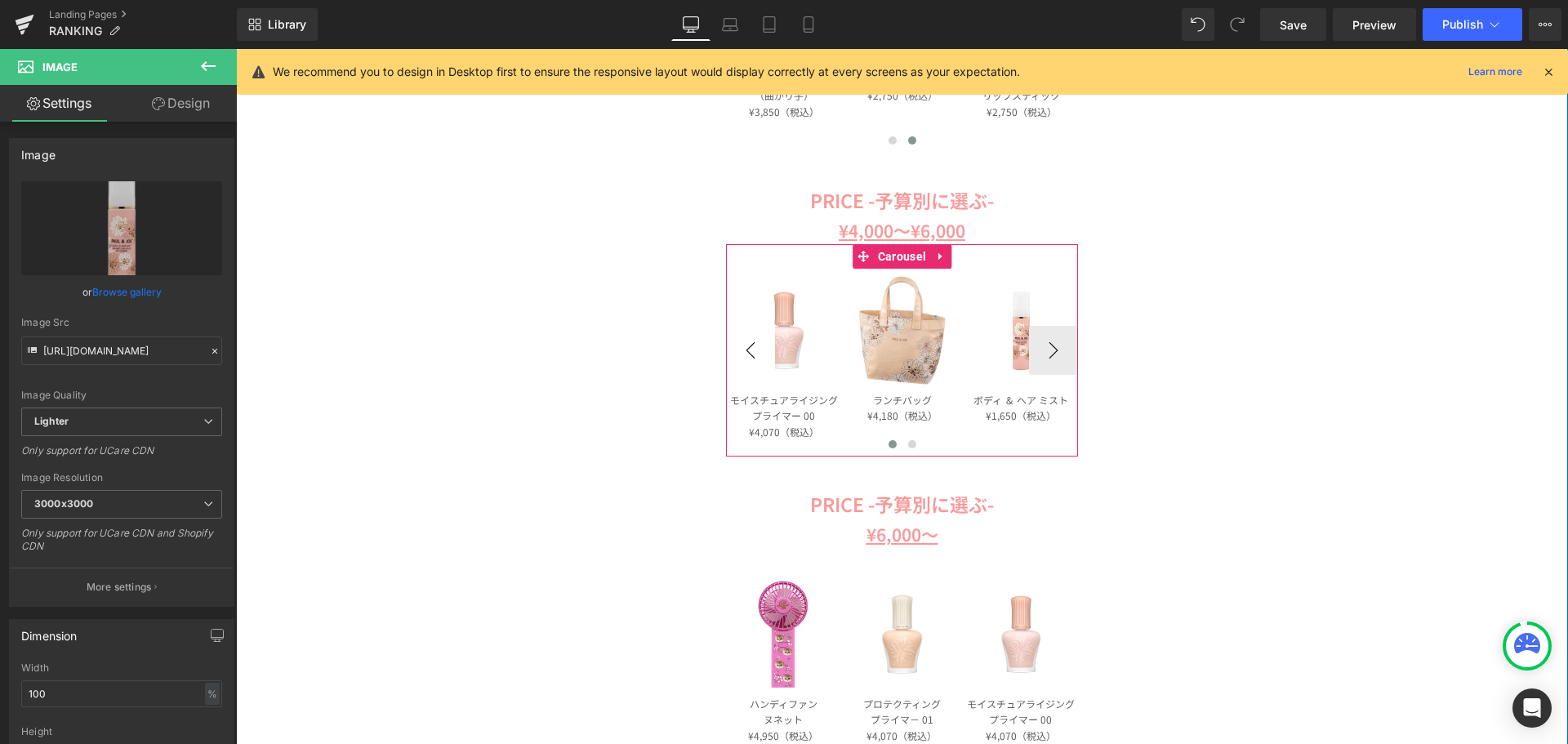
click at [757, 345] on button "‹" at bounding box center [750, 350] width 49 height 49
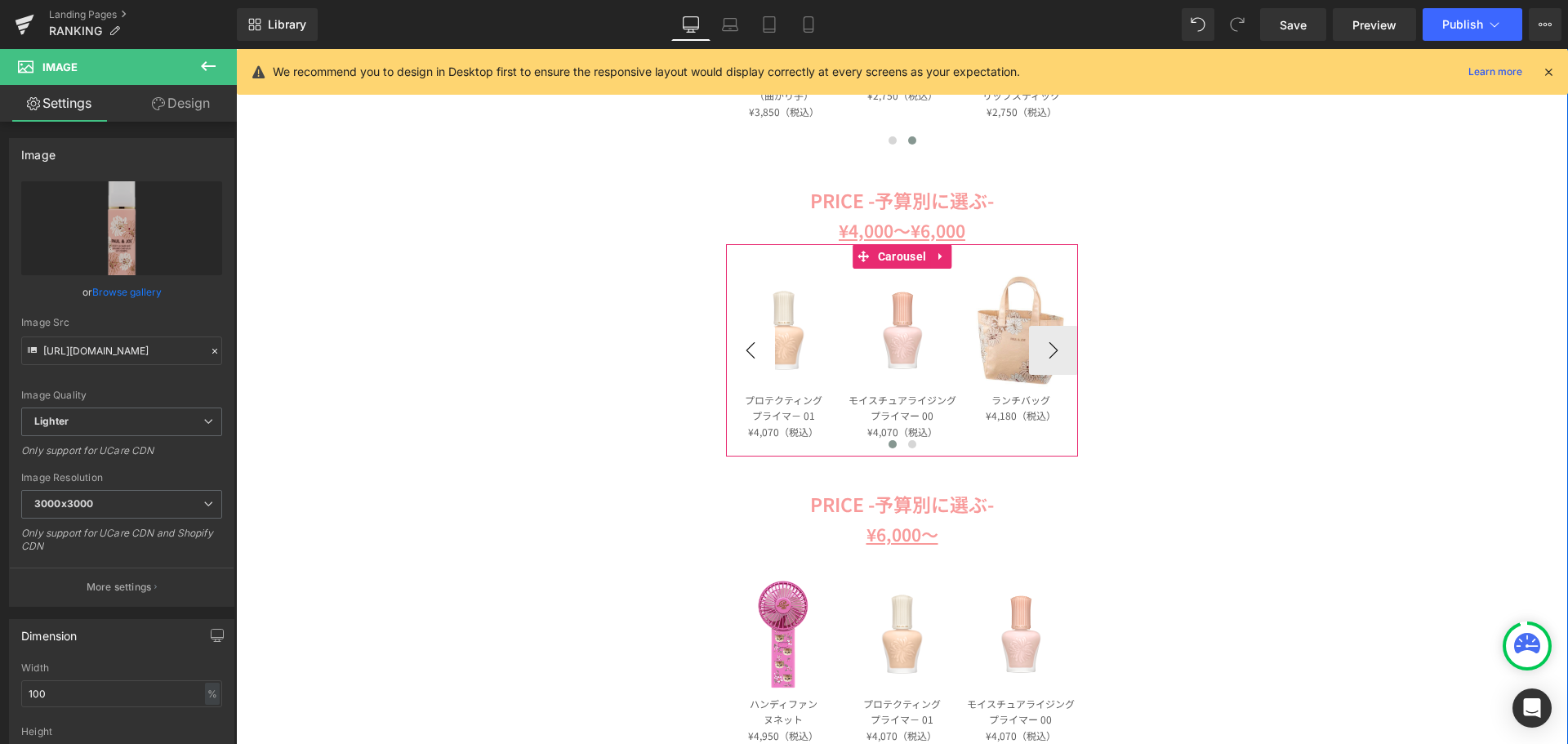
click at [757, 345] on button "‹" at bounding box center [750, 350] width 49 height 49
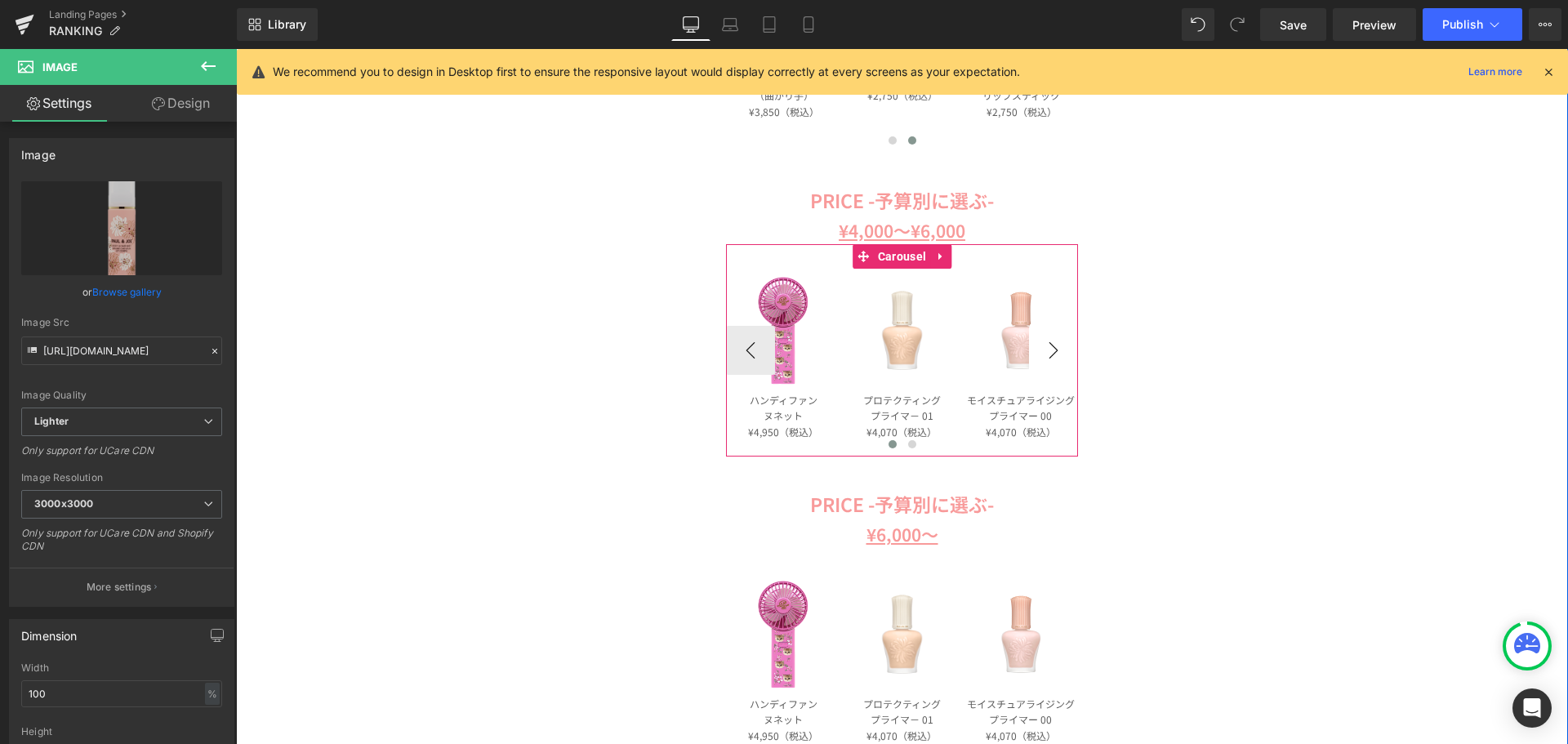
click at [1043, 353] on button "›" at bounding box center [1053, 350] width 49 height 49
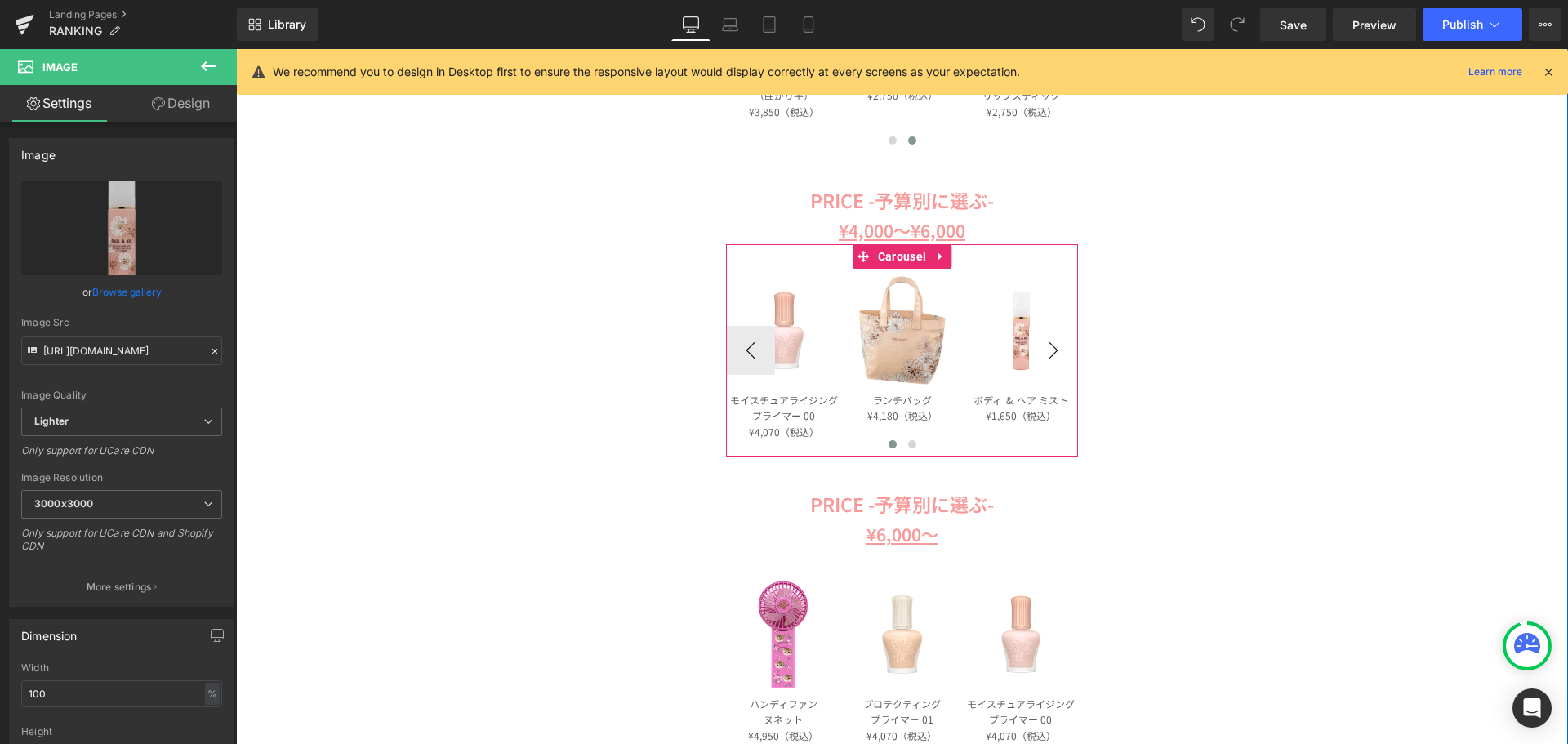
click at [1043, 353] on button "›" at bounding box center [1053, 350] width 49 height 49
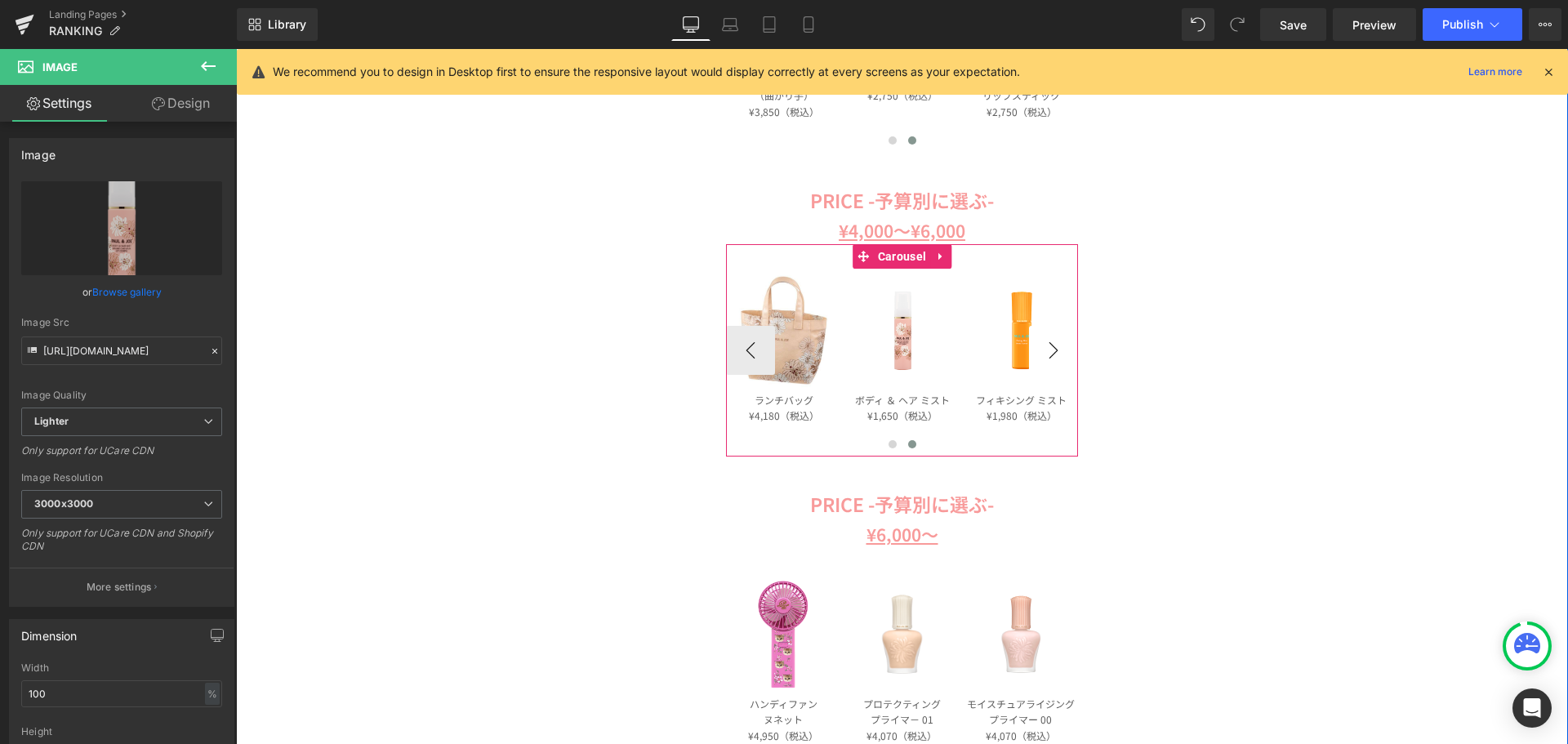
click at [1043, 353] on button "›" at bounding box center [1053, 350] width 49 height 49
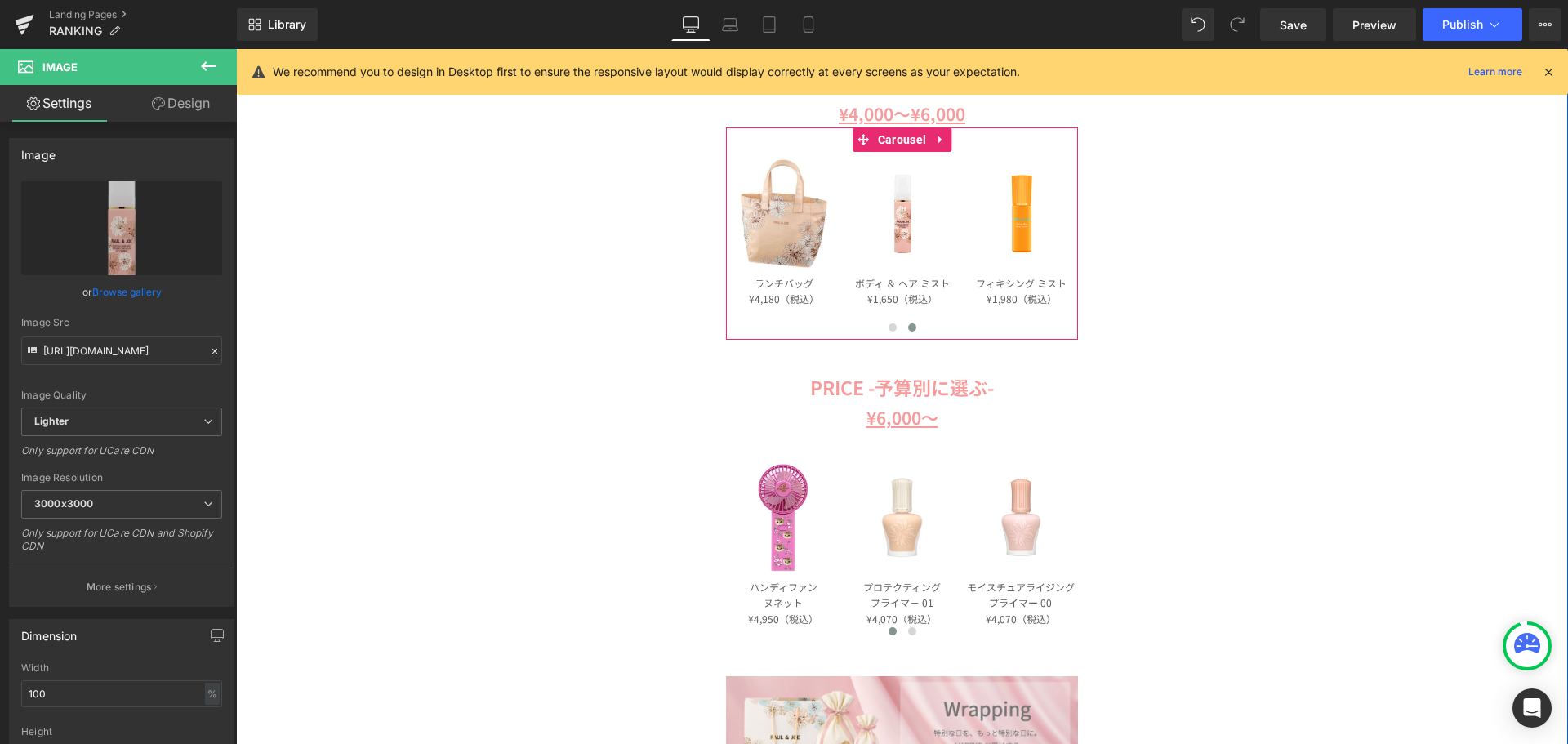
scroll to position [1552, 0]
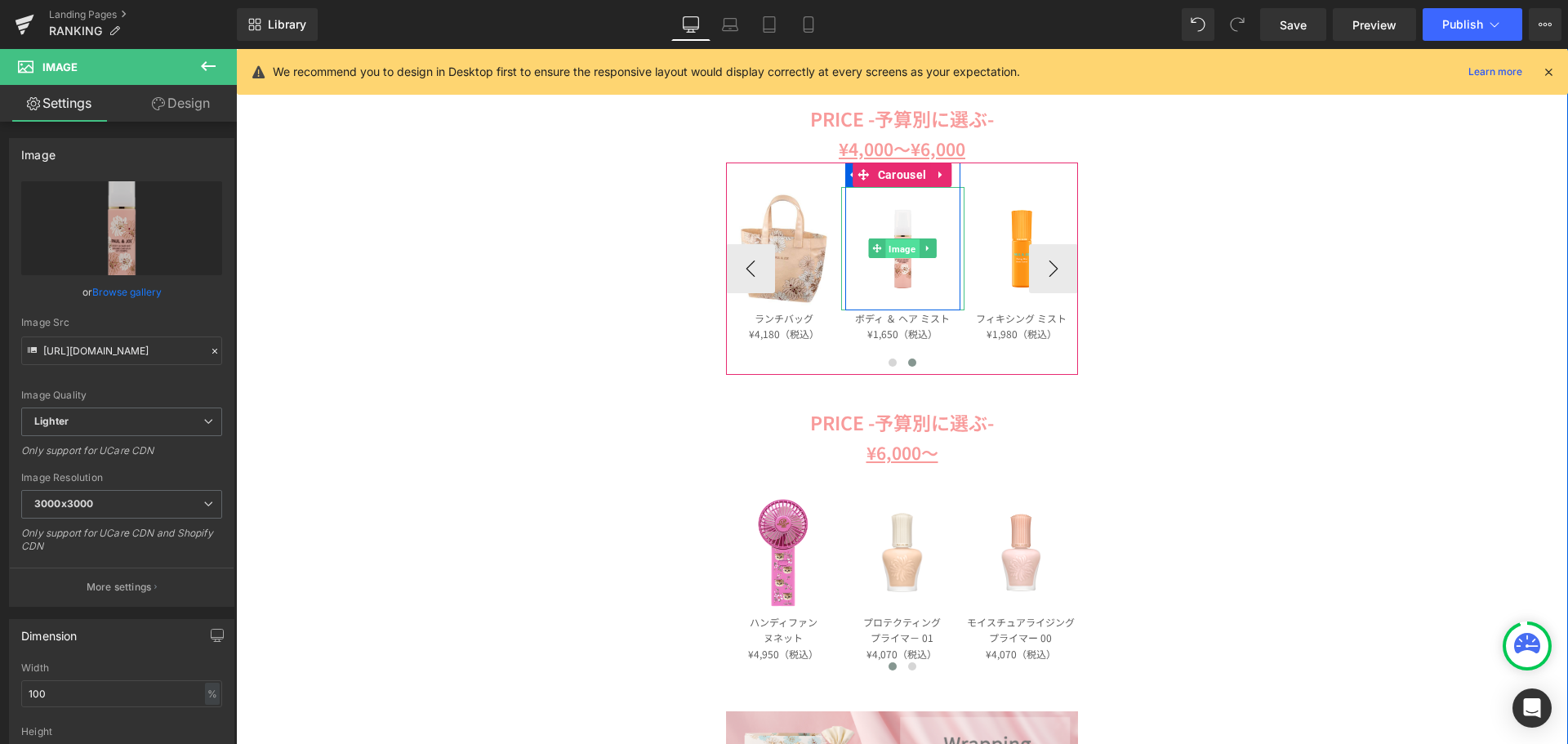
click at [898, 249] on span "Image" at bounding box center [903, 249] width 34 height 19
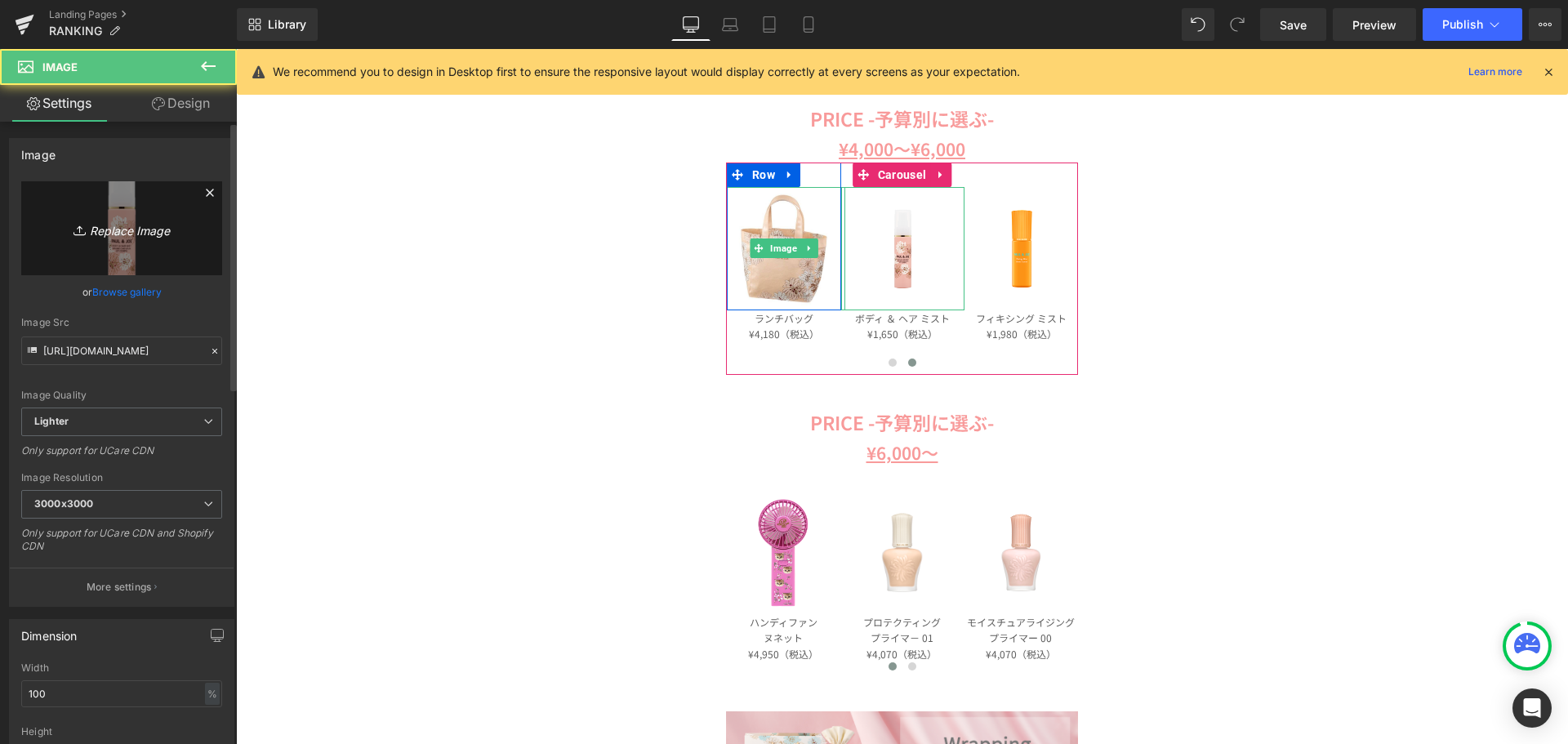
click at [94, 221] on icon "Replace Image" at bounding box center [122, 228] width 131 height 20
type input "C:\fakepath\lfp.png"
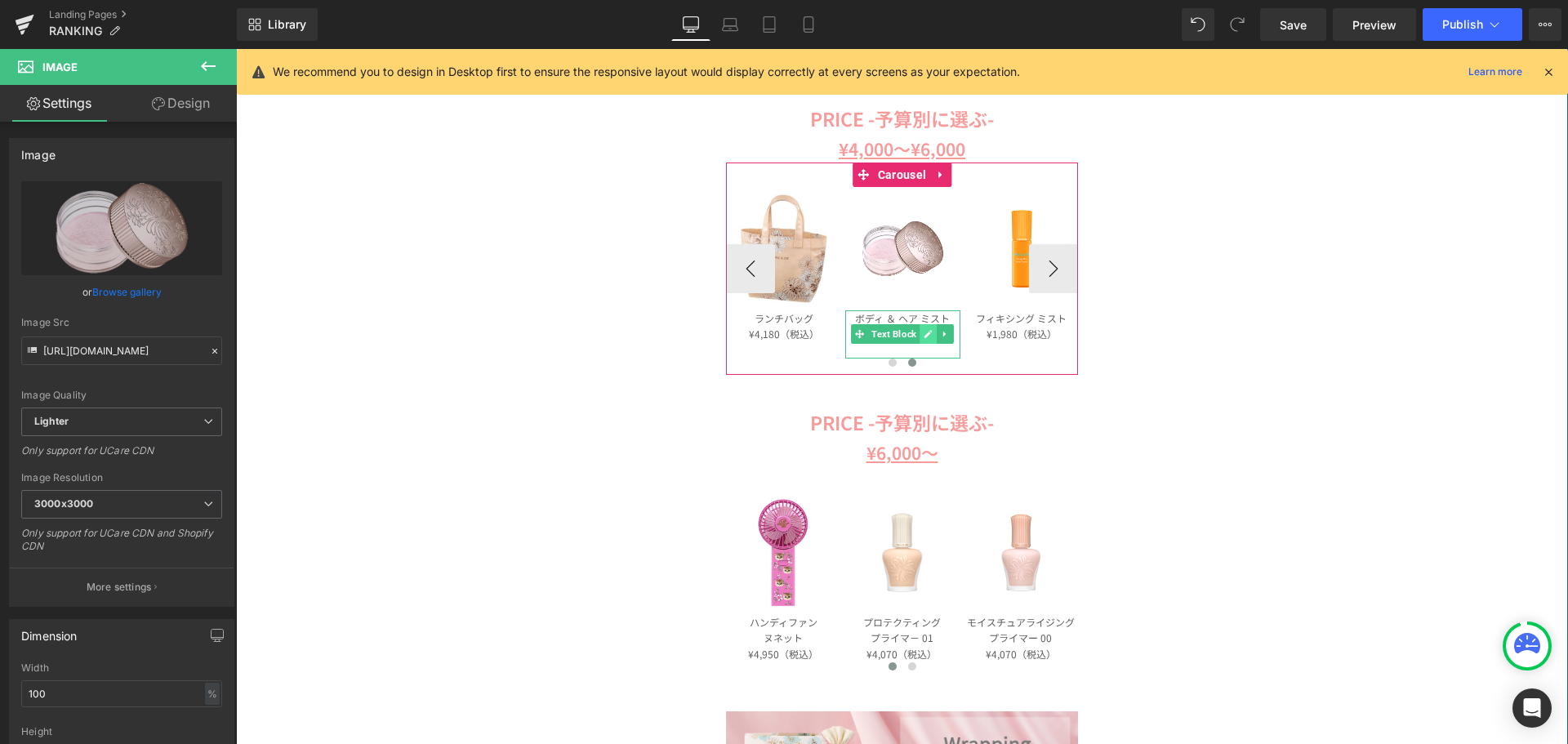
click at [920, 335] on link at bounding box center [929, 333] width 17 height 19
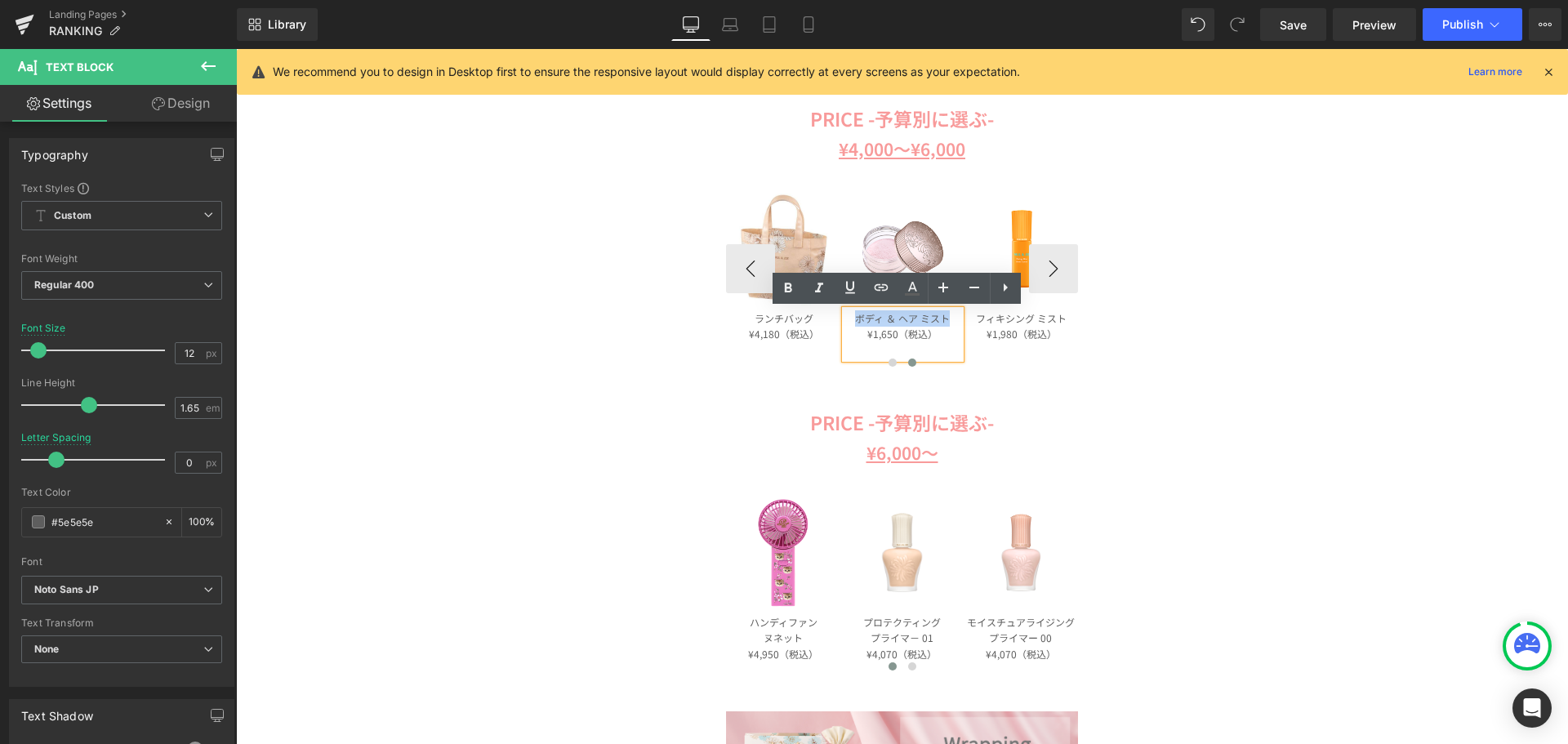
drag, startPoint x: 951, startPoint y: 318, endPoint x: 843, endPoint y: 320, distance: 108.0
click at [846, 320] on p "ボディ ＆ ヘア ミスト" at bounding box center [903, 318] width 114 height 16
paste div
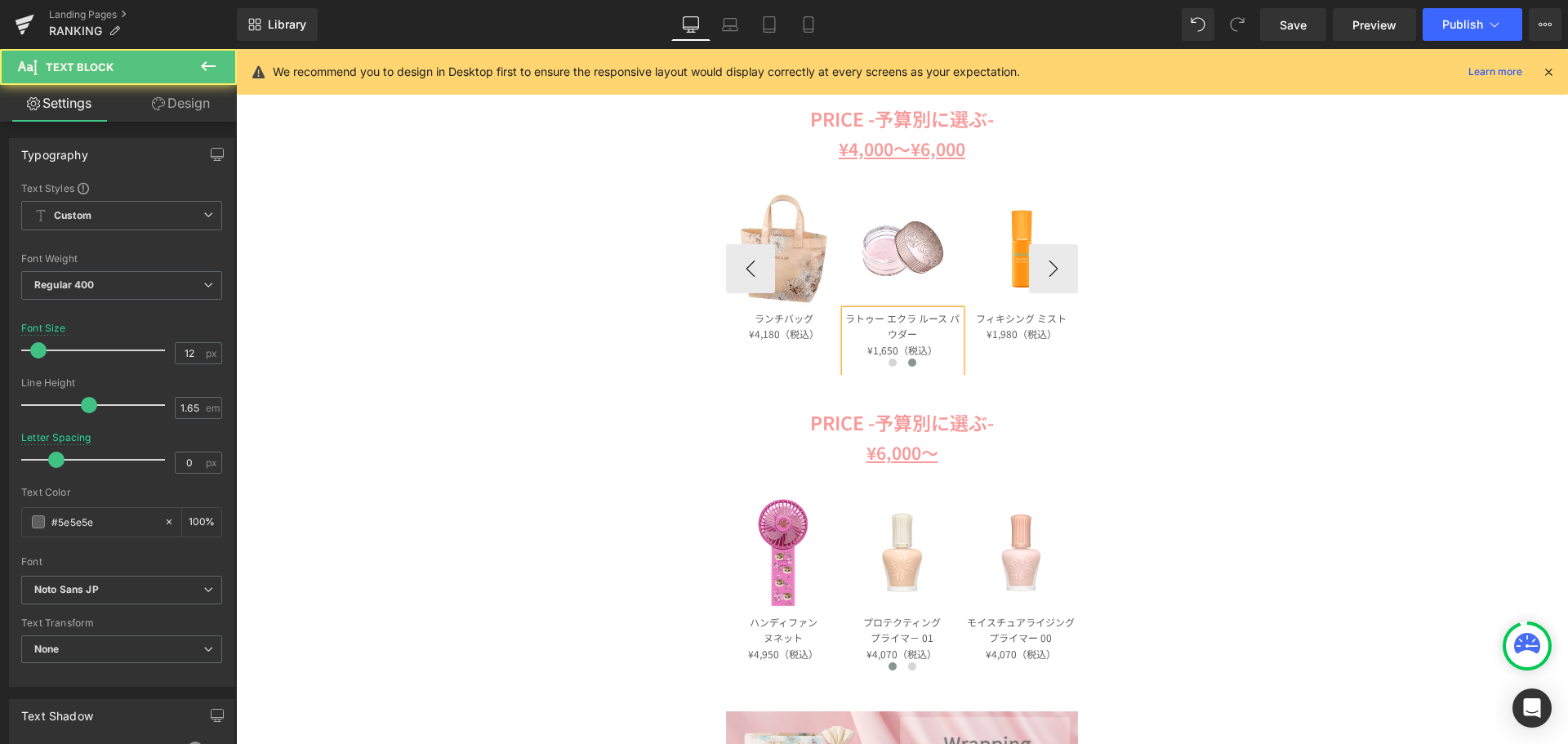
click at [915, 317] on p "ラトゥー エクラ ルース パウダー" at bounding box center [903, 326] width 114 height 33
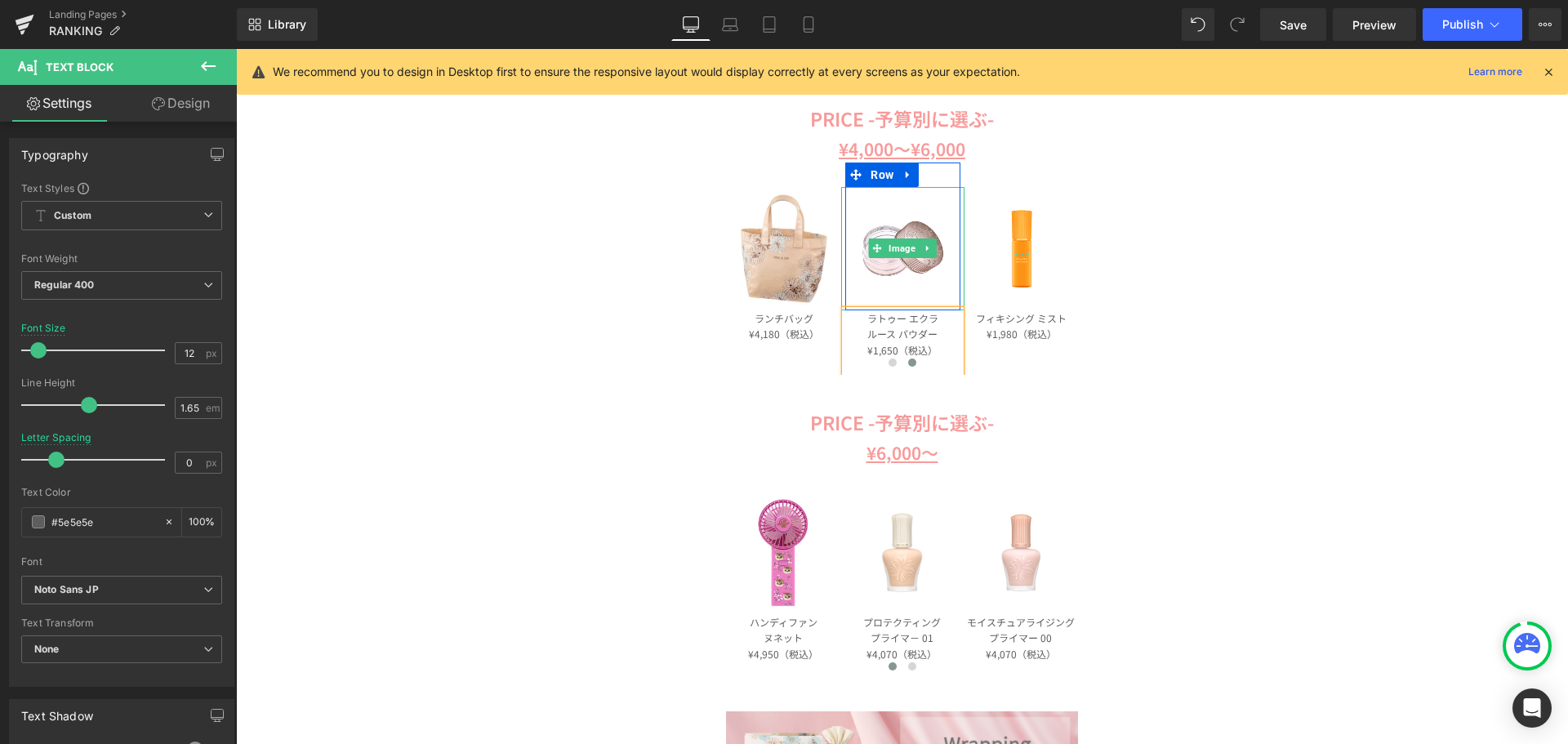
drag, startPoint x: 902, startPoint y: 248, endPoint x: 596, endPoint y: 358, distance: 325.2
click at [902, 248] on span "Image" at bounding box center [903, 248] width 34 height 19
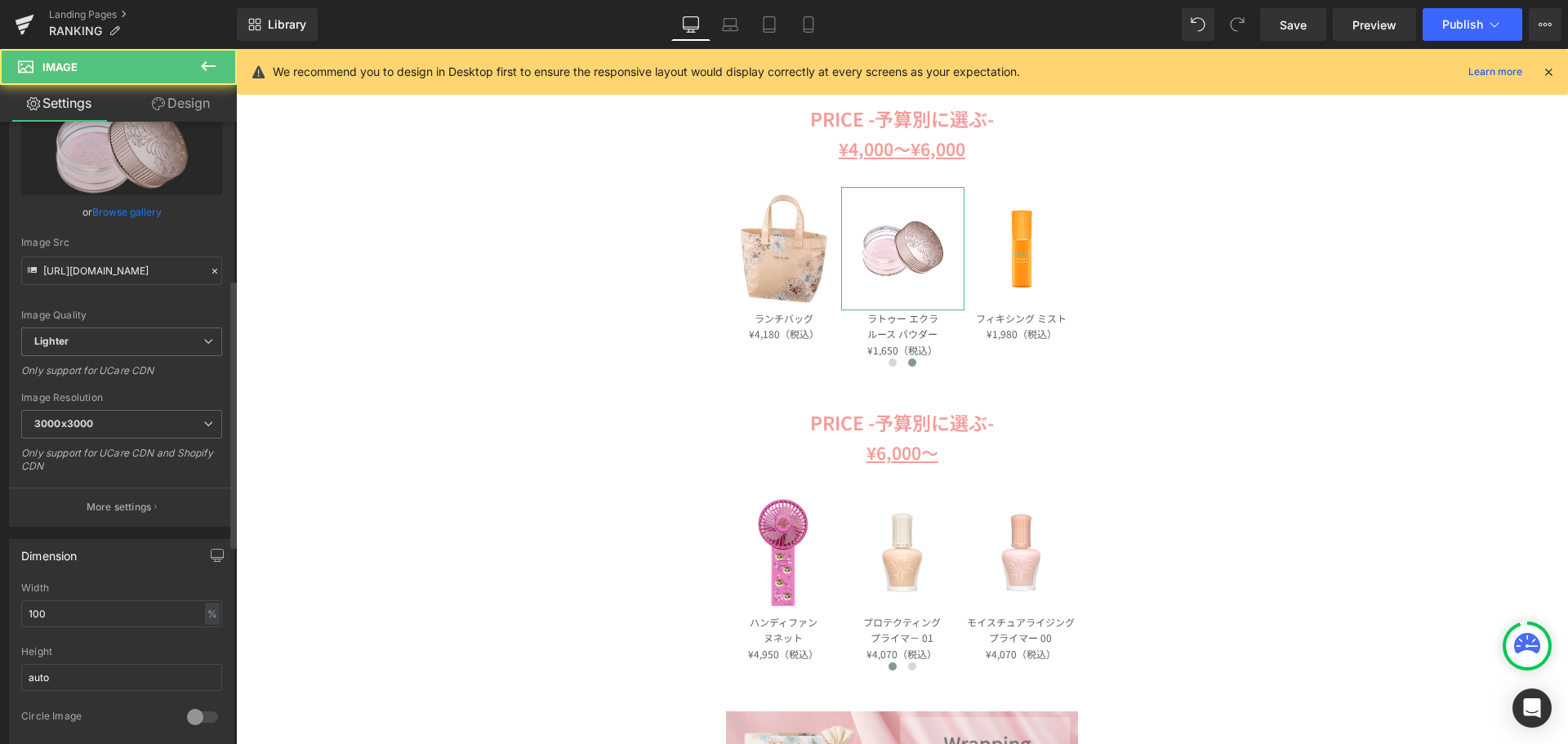
scroll to position [408, 0]
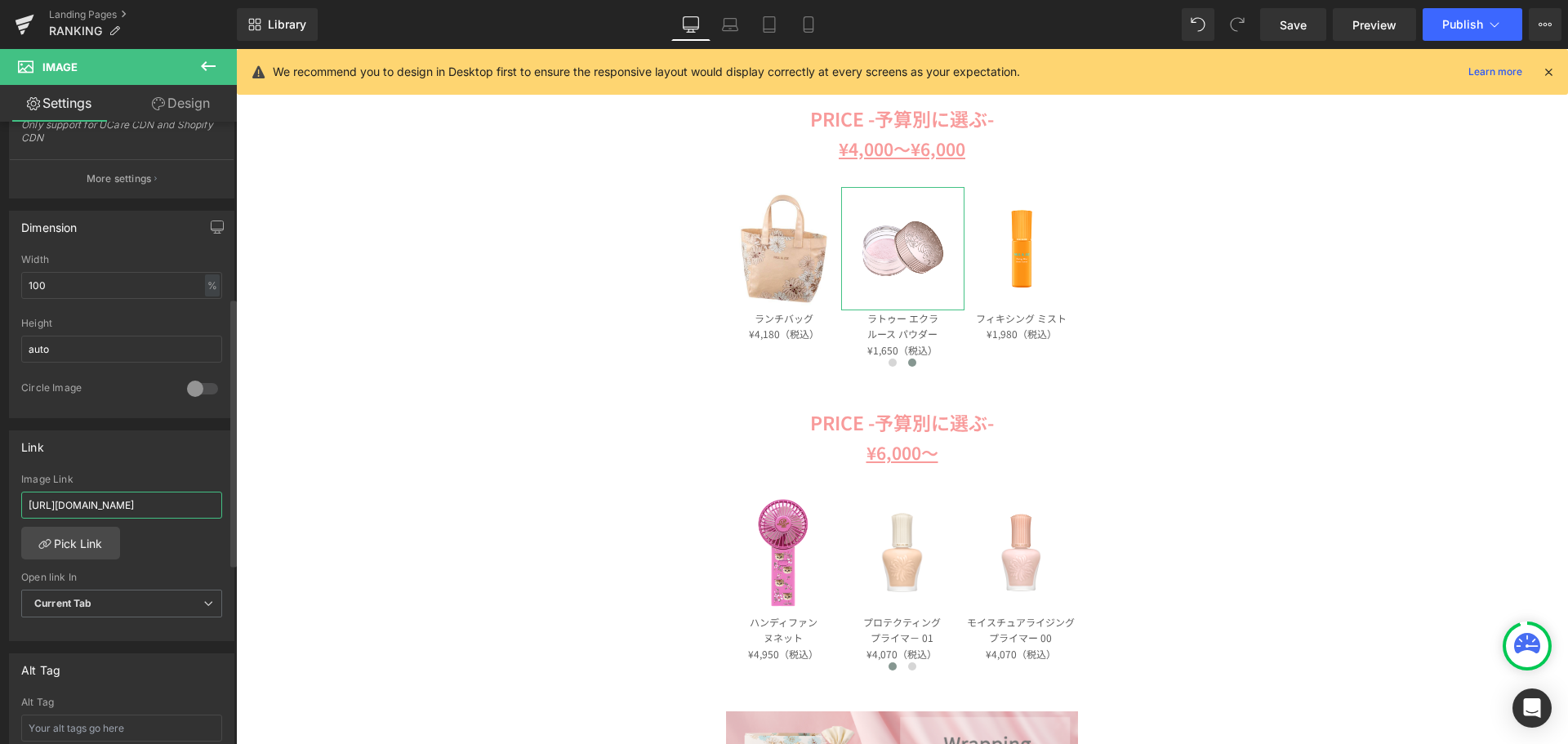
click at [110, 506] on input "https://www.paul-joe-beaute.com/products/apadbi01" at bounding box center [122, 505] width 201 height 27
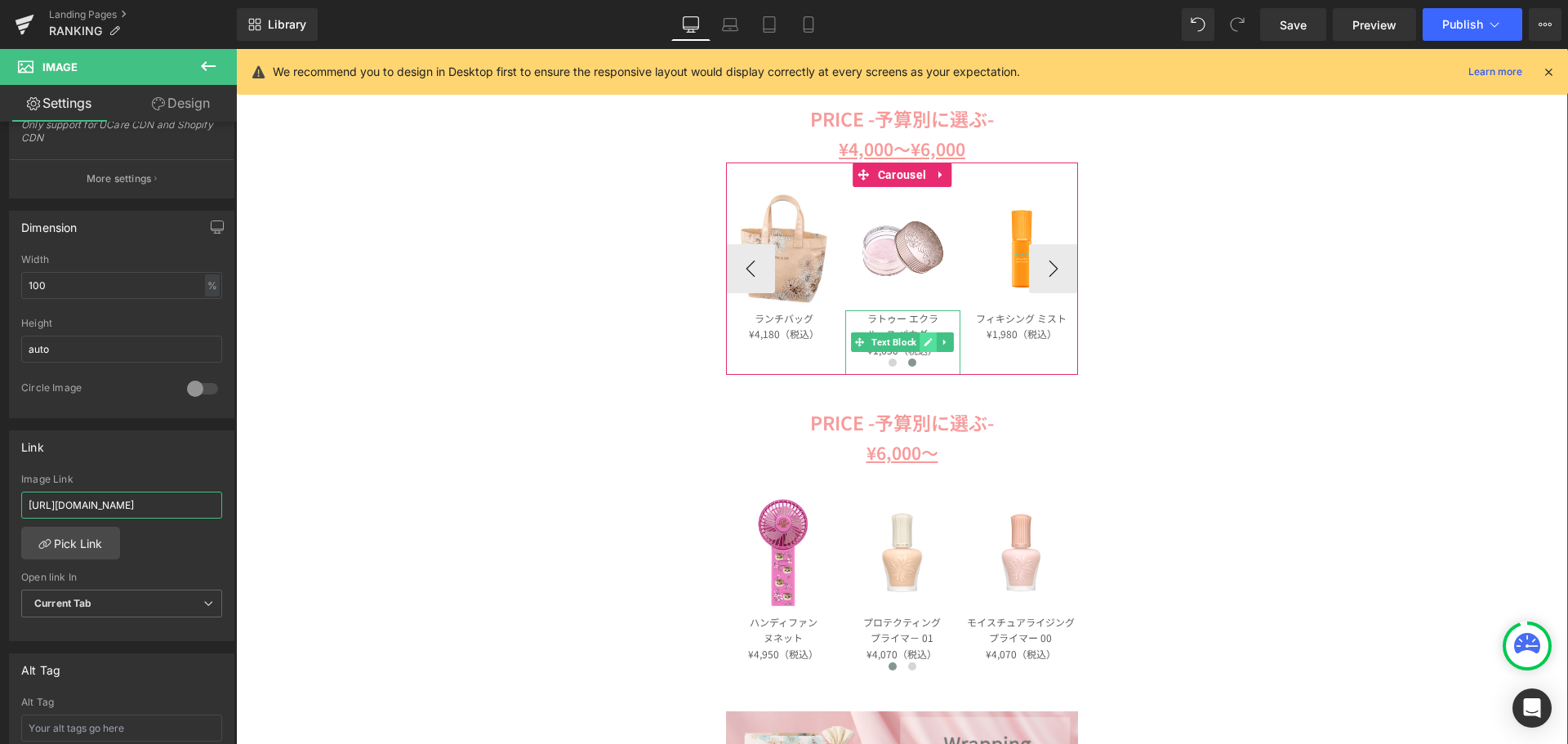
type input "https://www.paul-joe-beaute.com/products/apaapj01"
click at [929, 339] on link at bounding box center [929, 342] width 17 height 19
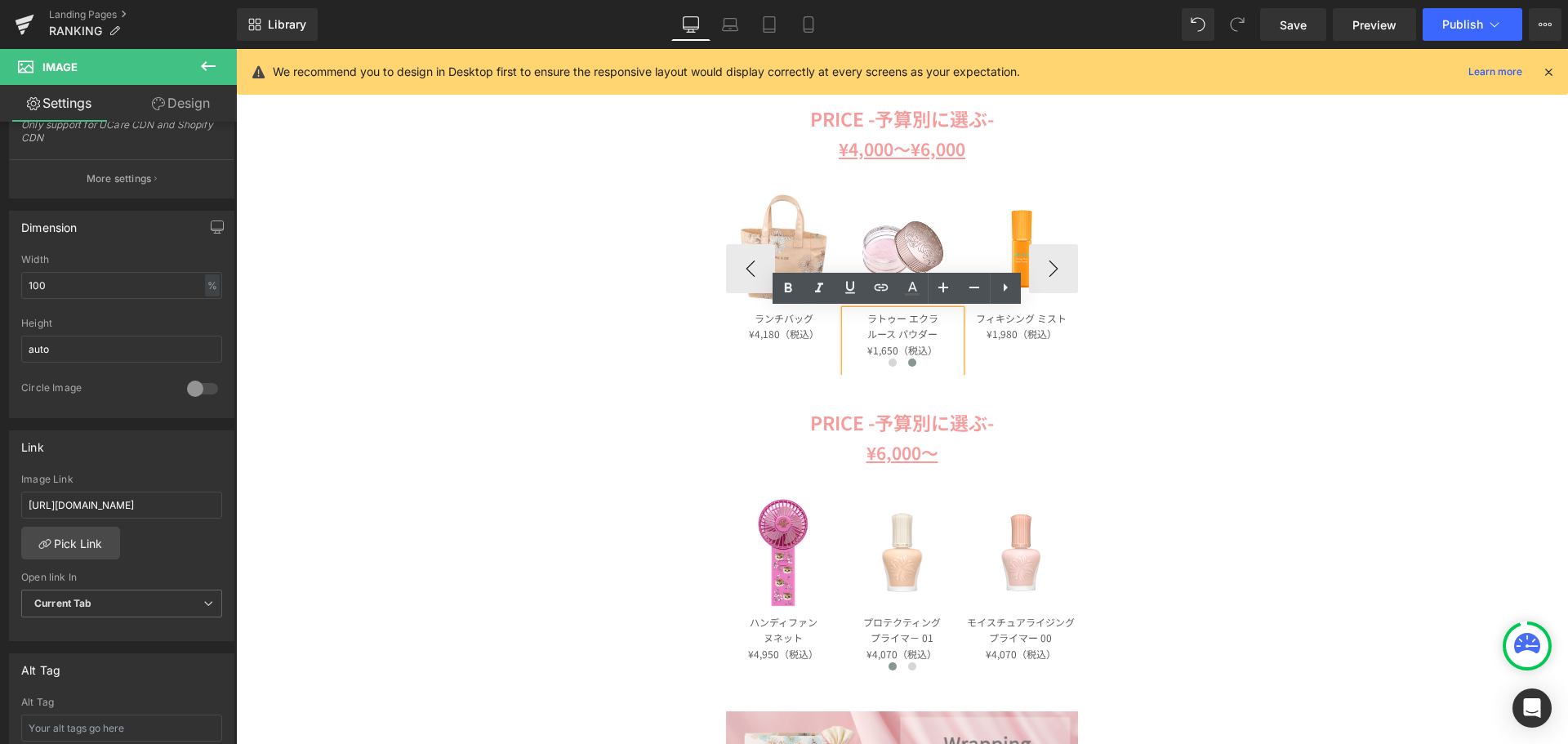
click at [892, 351] on p "¥1,650（税込）" at bounding box center [903, 349] width 114 height 16
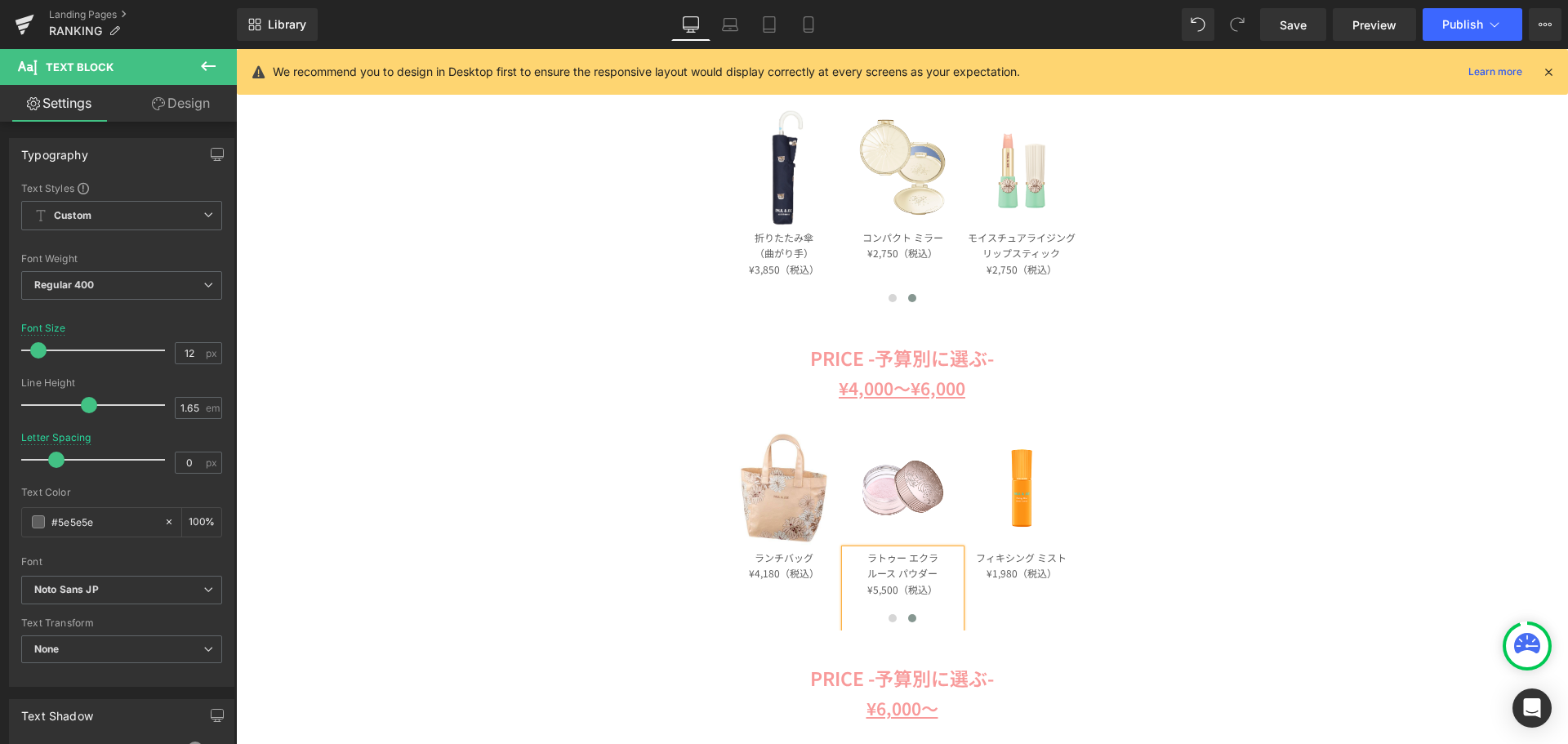
scroll to position [1306, 0]
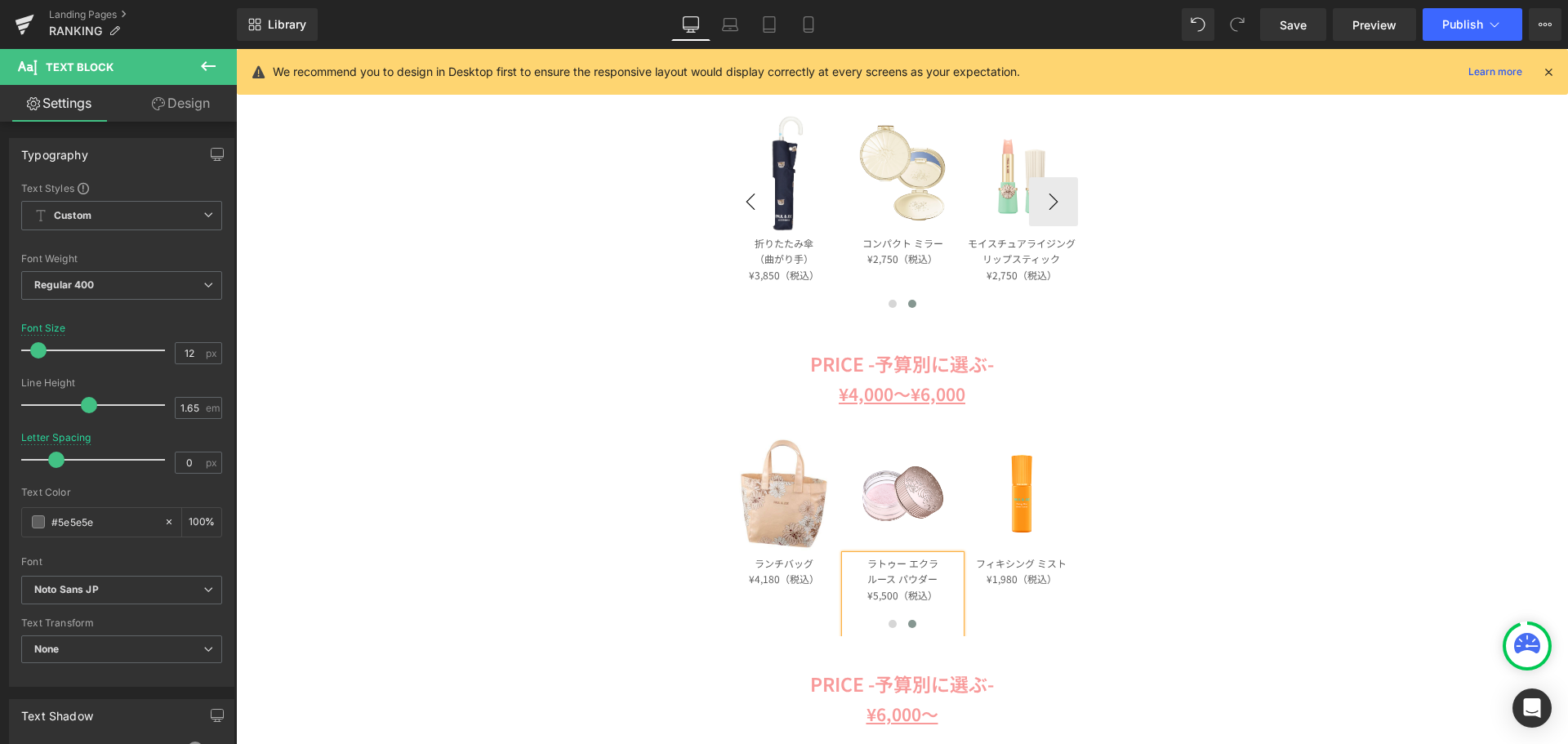
click at [726, 199] on button "‹" at bounding box center [750, 201] width 49 height 49
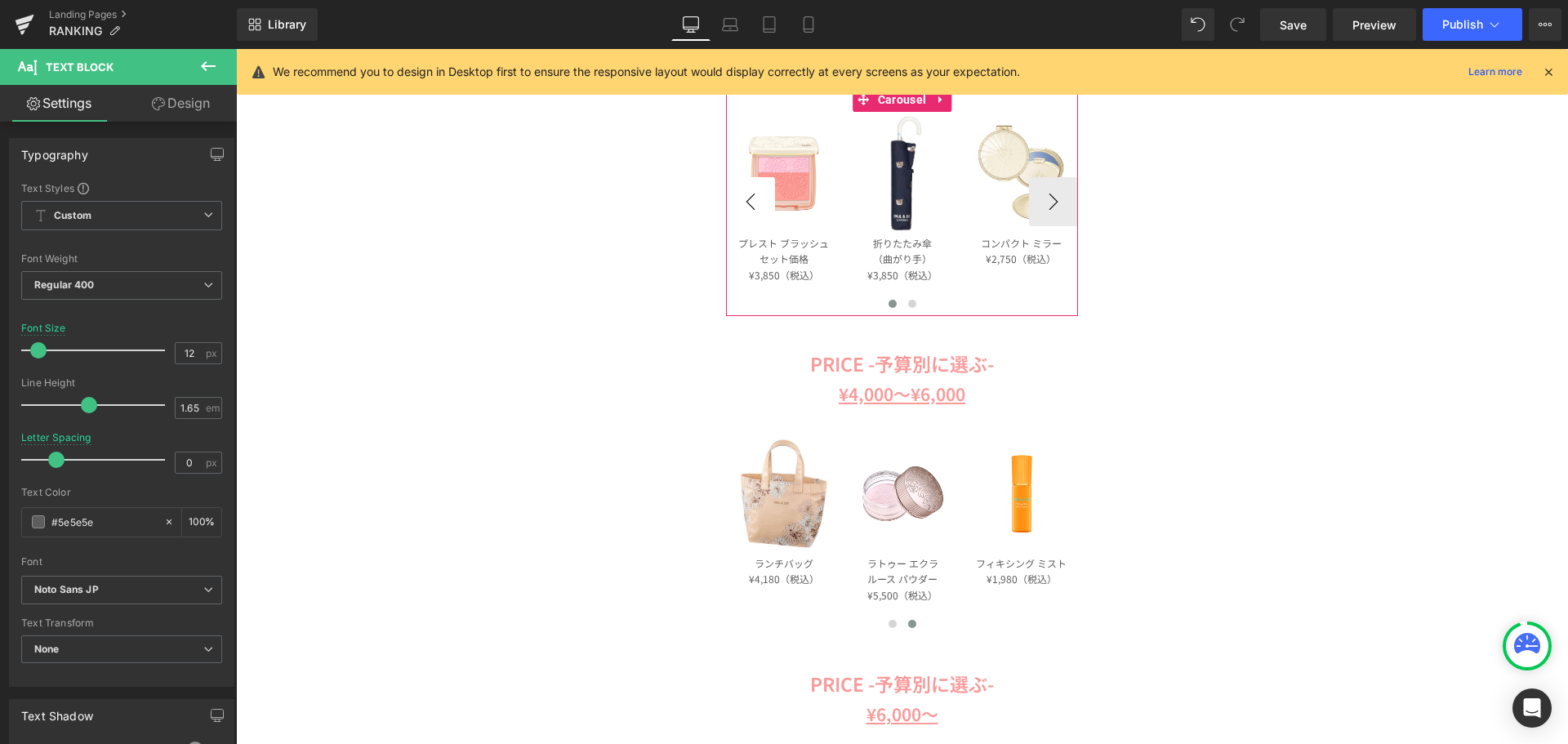
click at [726, 199] on button "‹" at bounding box center [750, 201] width 49 height 49
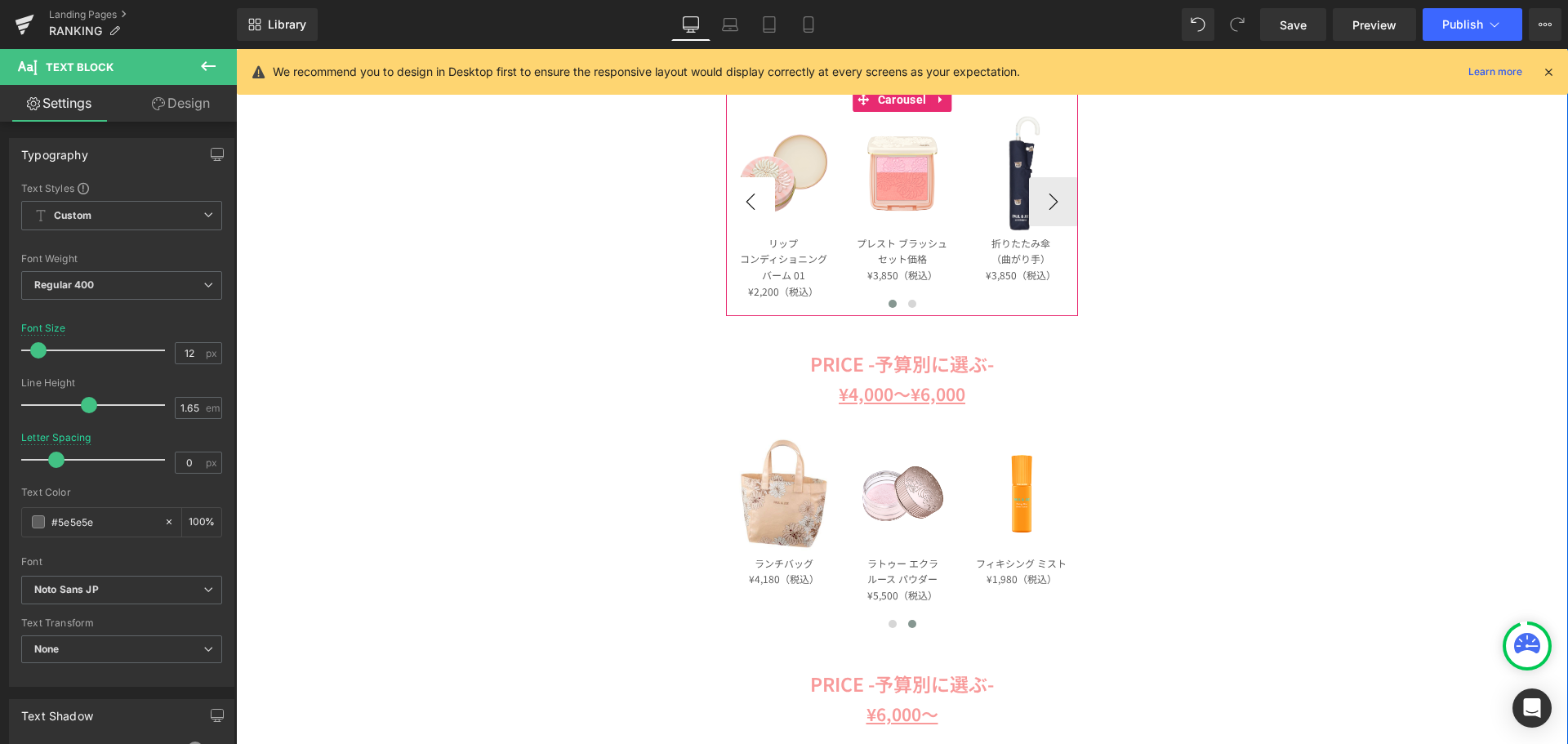
click at [726, 199] on button "‹" at bounding box center [750, 201] width 49 height 49
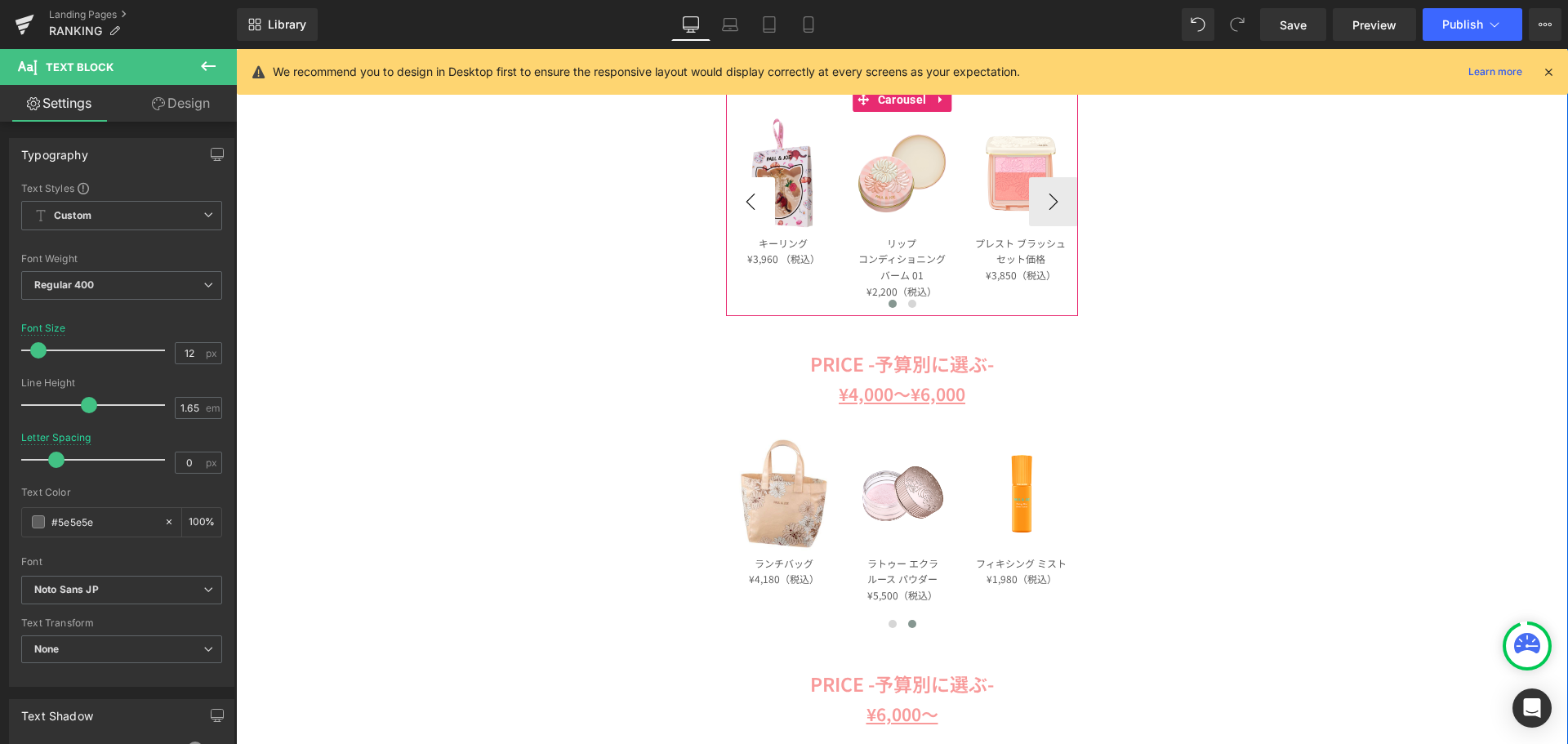
click at [726, 199] on button "‹" at bounding box center [750, 201] width 49 height 49
click at [923, 274] on icon at bounding box center [927, 276] width 9 height 10
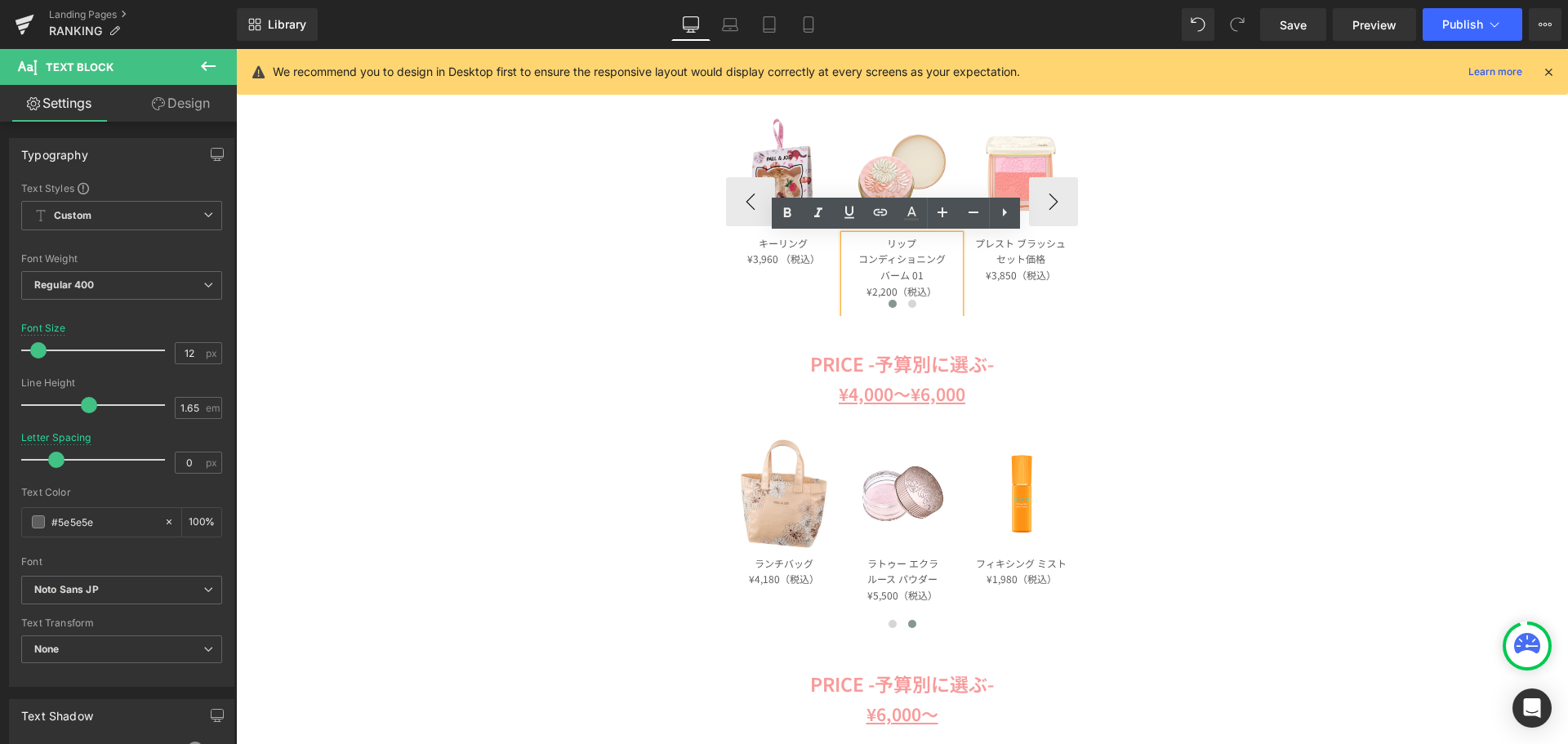
click at [935, 292] on p "¥2,200（税込）" at bounding box center [902, 291] width 114 height 16
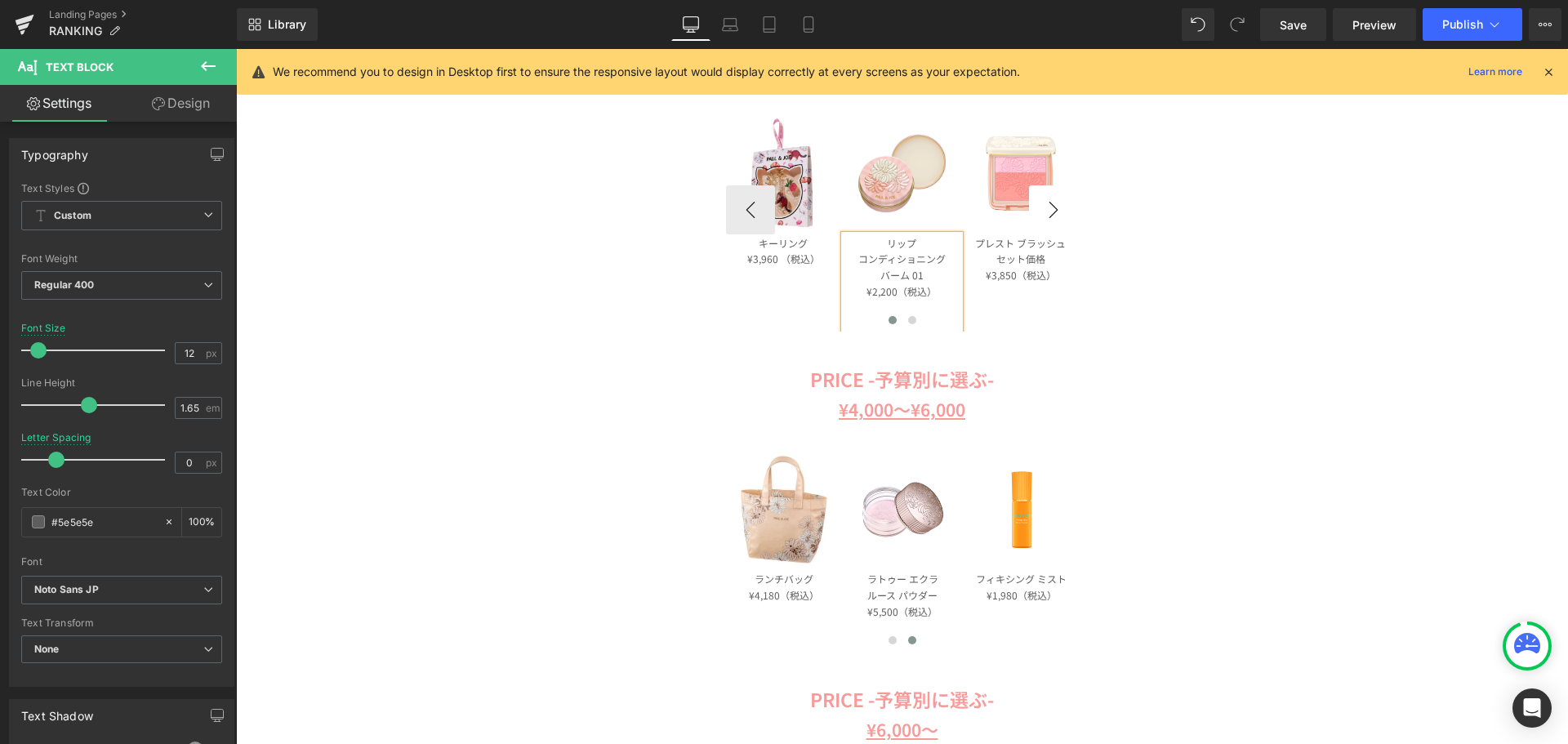
click at [1044, 200] on button "›" at bounding box center [1053, 209] width 49 height 49
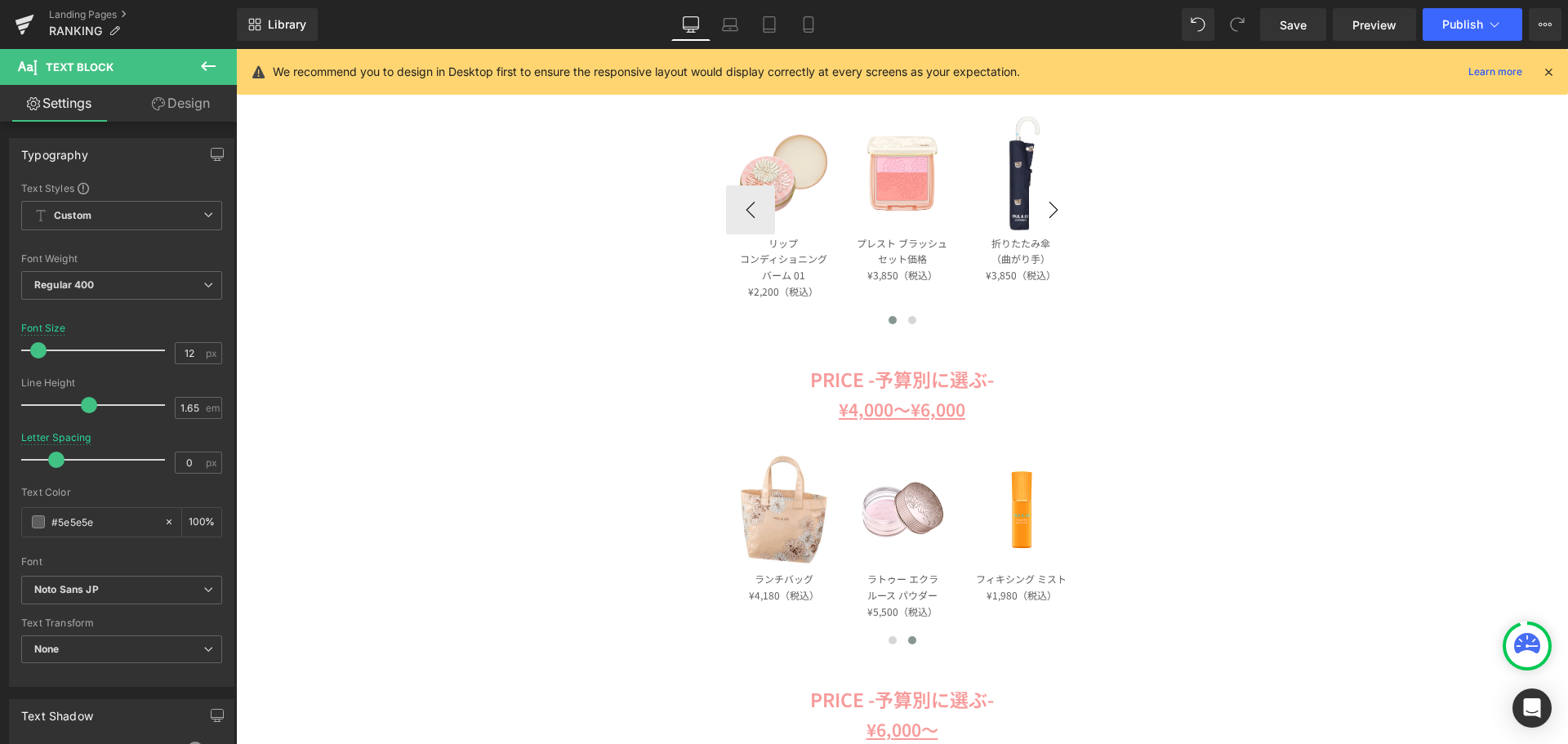
click at [1044, 200] on button "›" at bounding box center [1053, 209] width 49 height 49
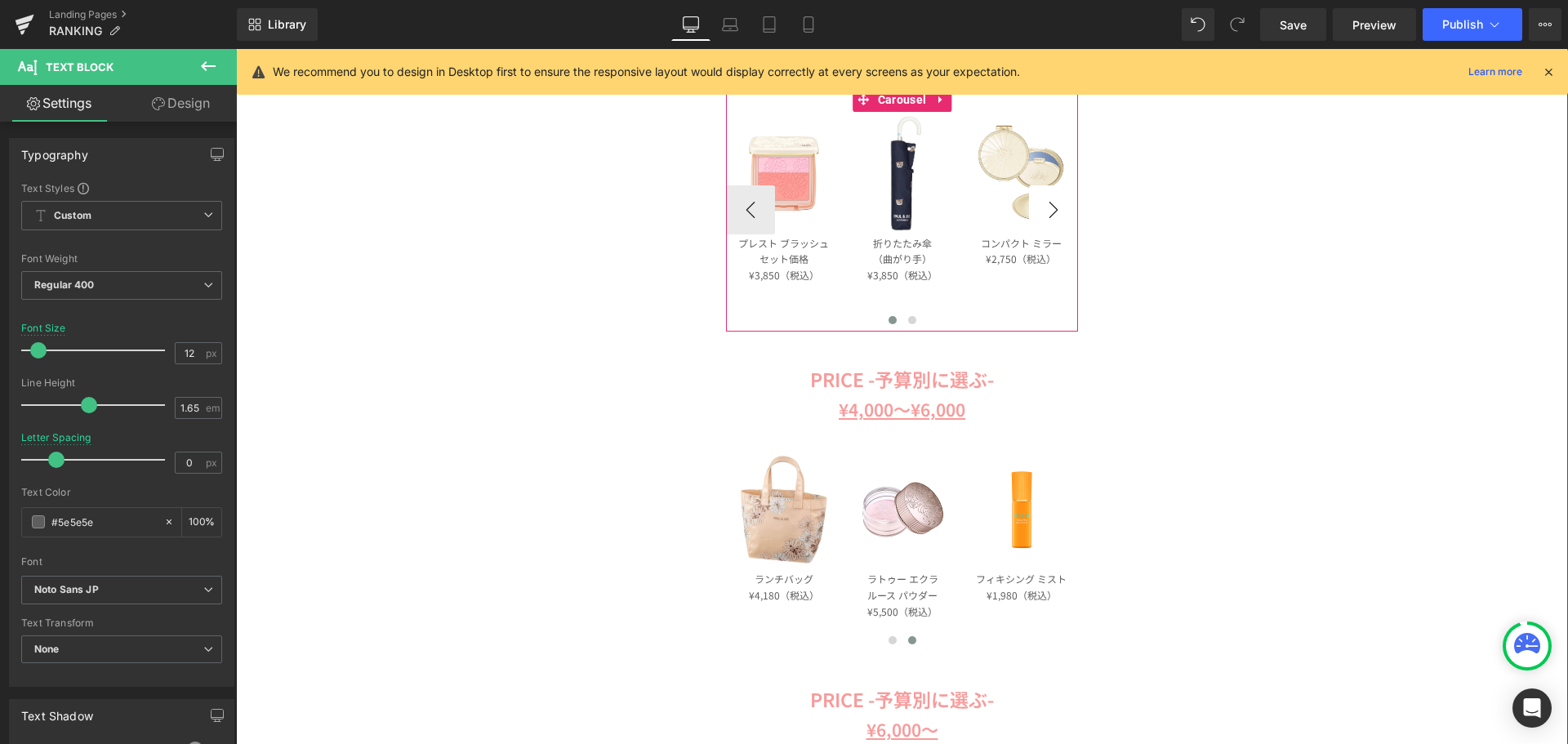
click at [1044, 200] on button "›" at bounding box center [1053, 209] width 49 height 49
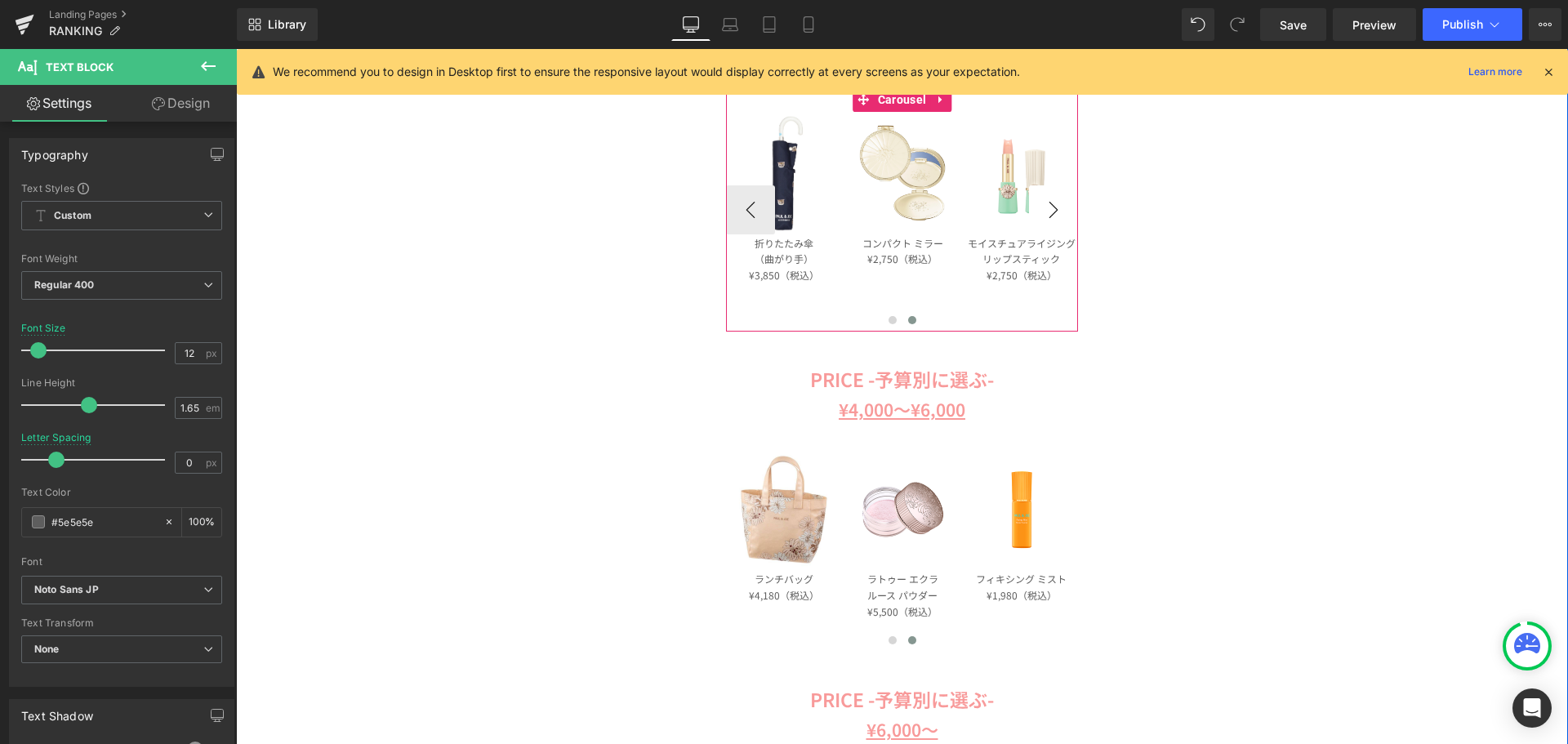
click at [1044, 200] on button "›" at bounding box center [1053, 209] width 49 height 49
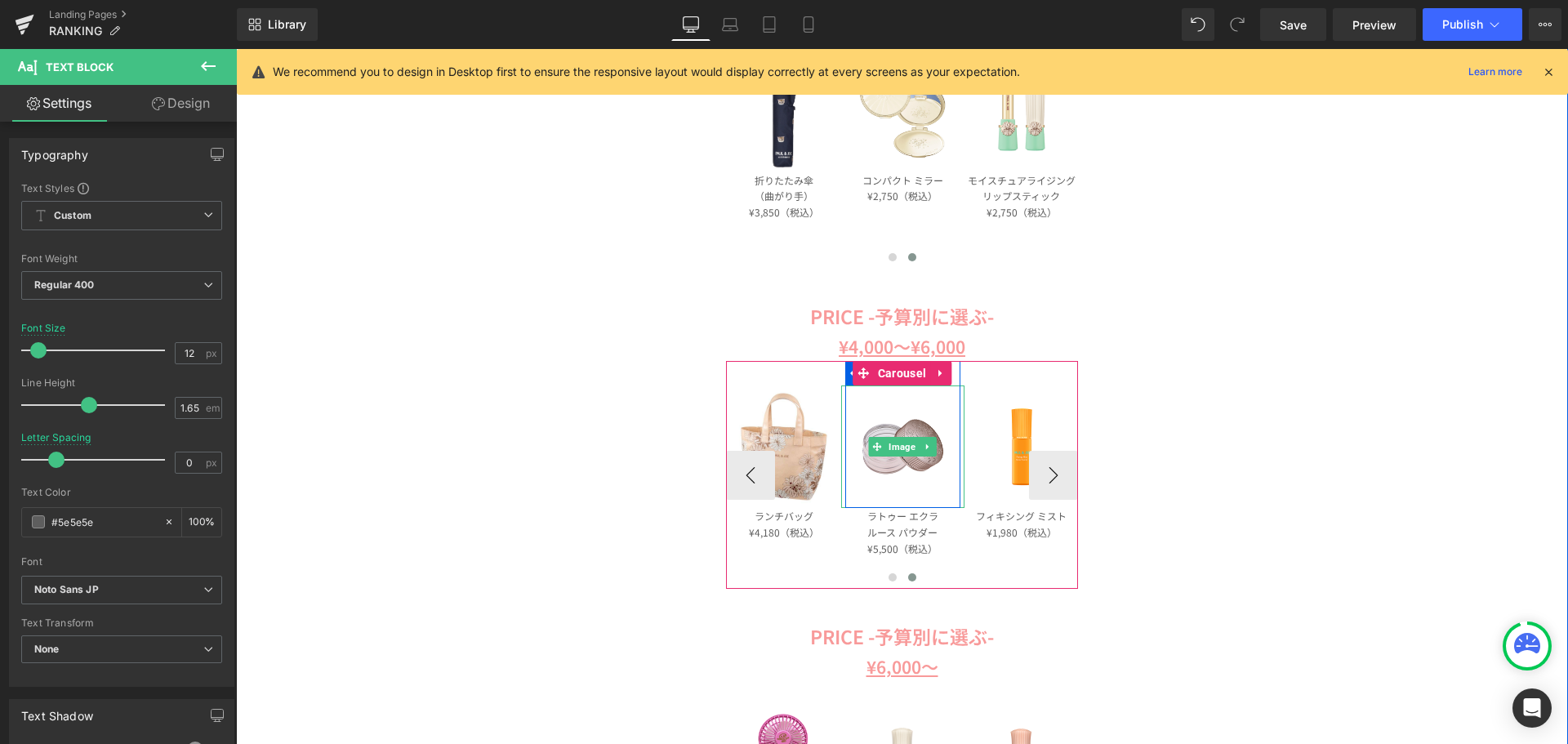
scroll to position [1388, 0]
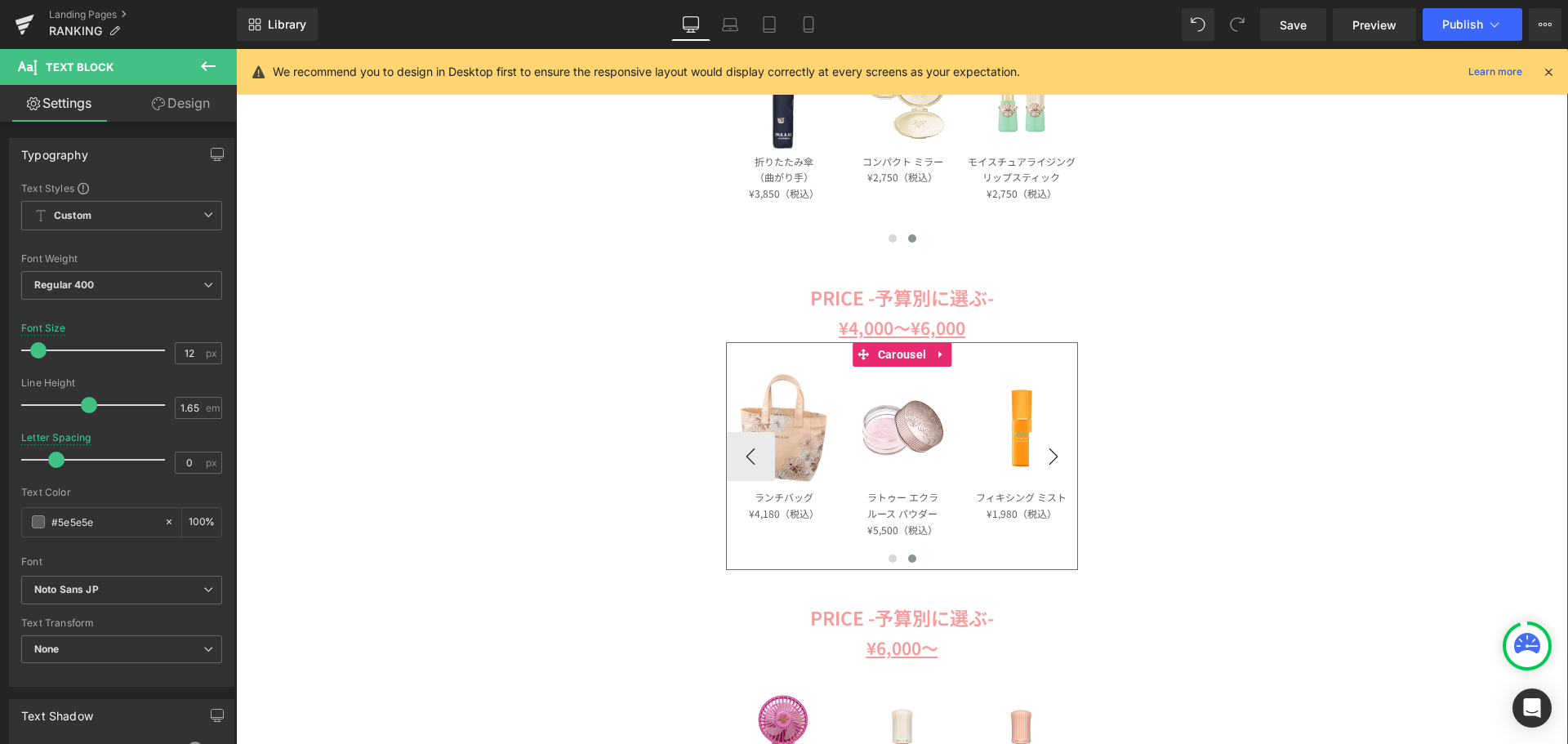
click at [1057, 454] on button "›" at bounding box center [1053, 457] width 49 height 49
click at [1049, 452] on button "›" at bounding box center [1053, 457] width 49 height 49
click at [747, 457] on button "‹" at bounding box center [750, 457] width 49 height 49
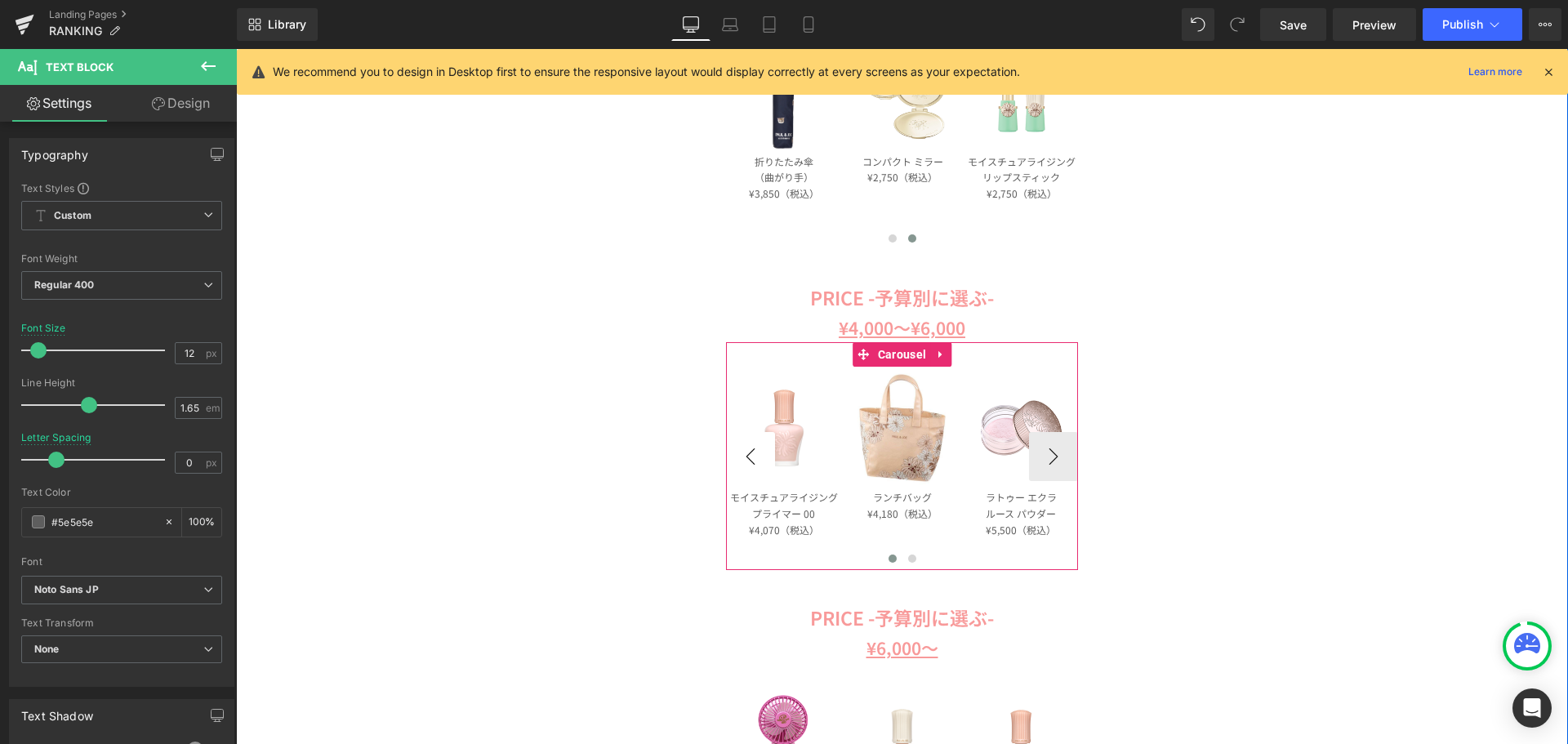
click at [747, 457] on button "‹" at bounding box center [750, 457] width 49 height 49
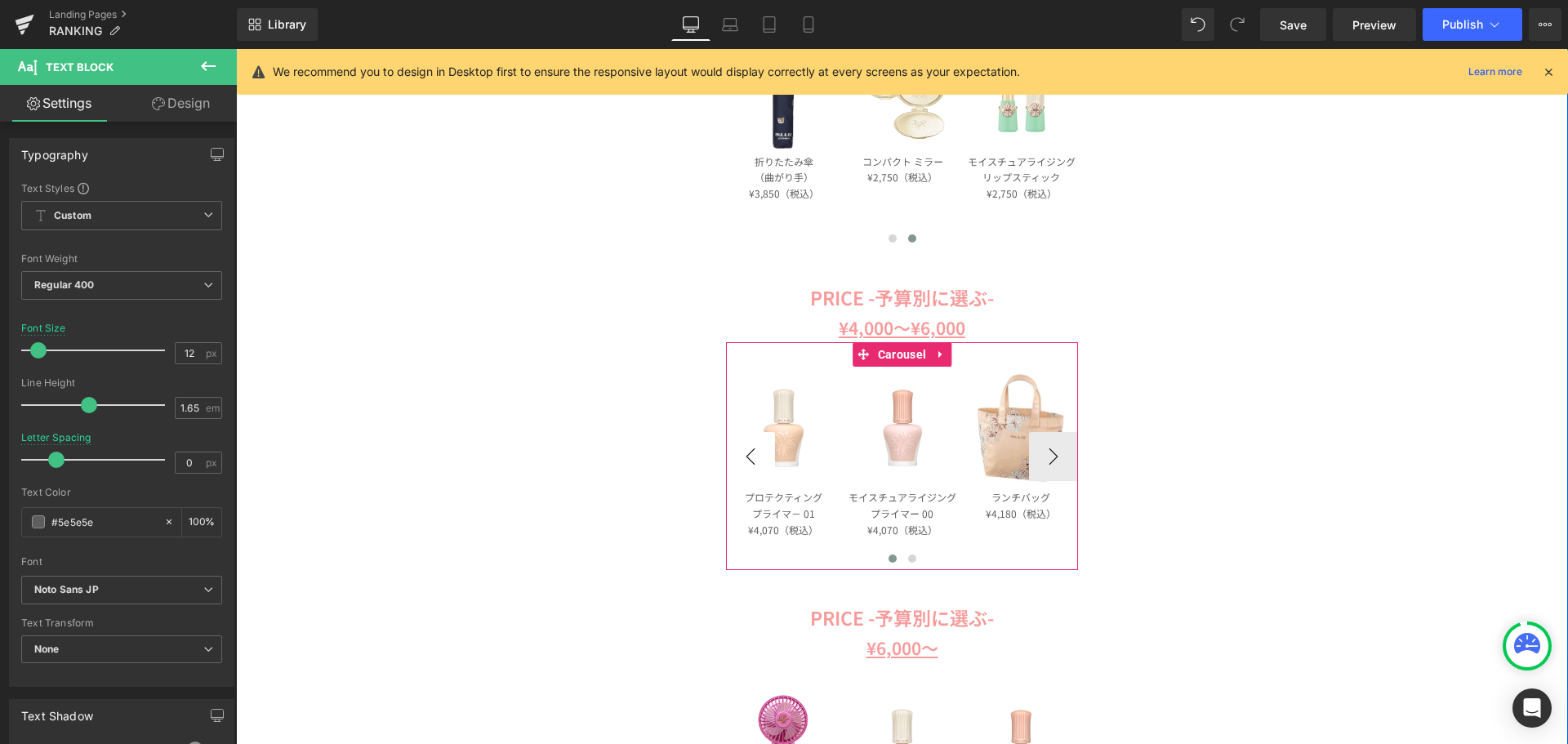
click at [747, 457] on button "‹" at bounding box center [750, 457] width 49 height 49
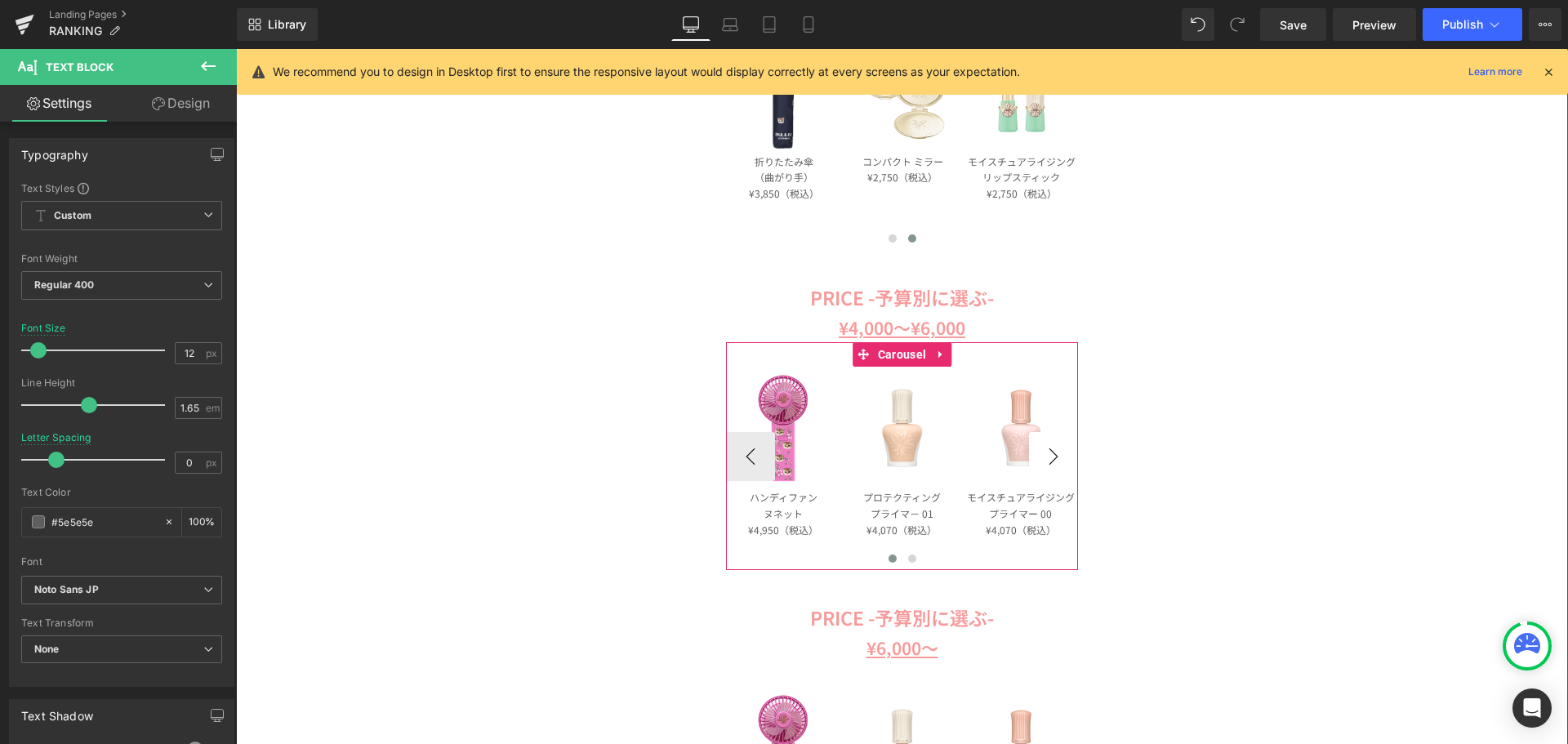
click at [1041, 448] on button "›" at bounding box center [1053, 457] width 49 height 49
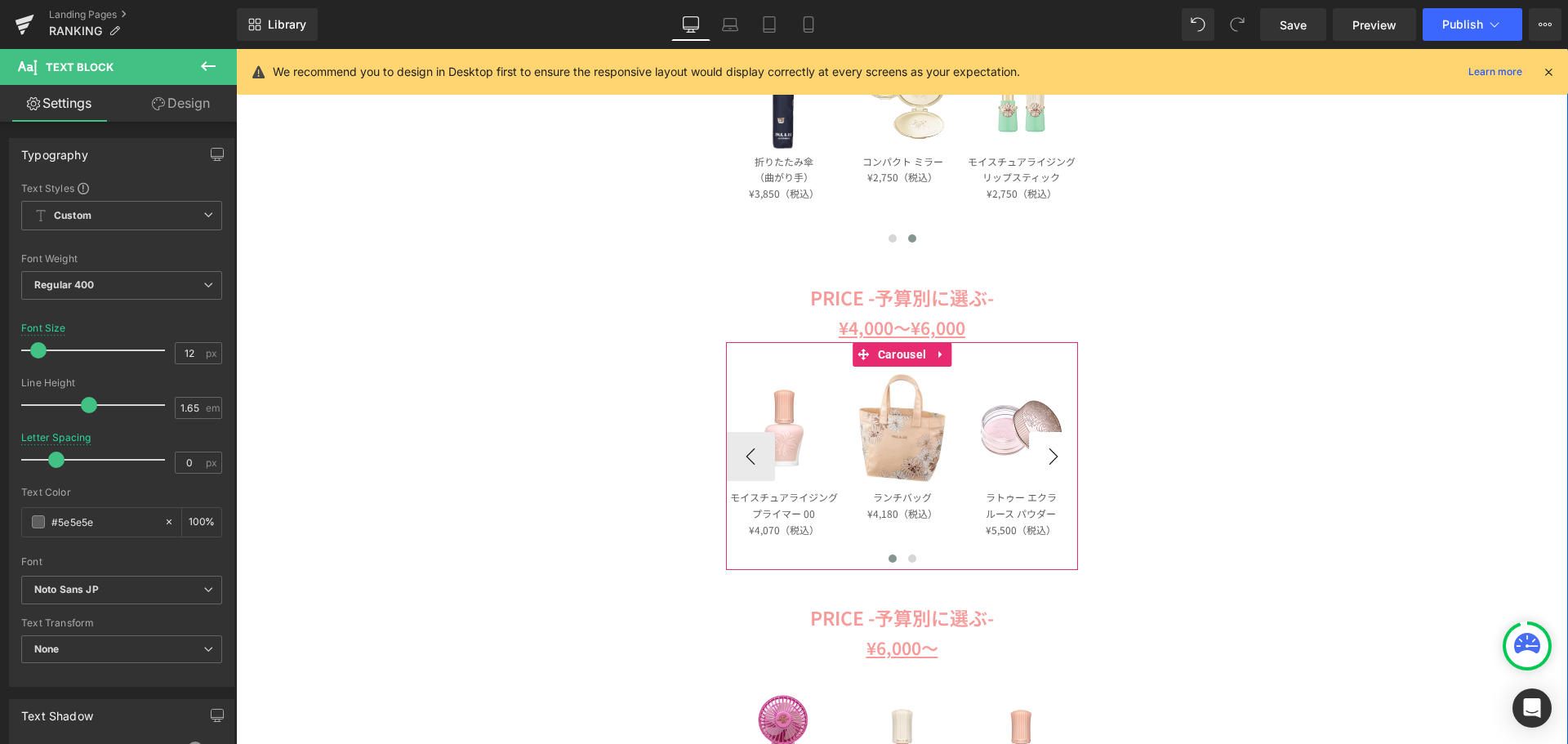
click at [1041, 448] on button "›" at bounding box center [1053, 457] width 49 height 49
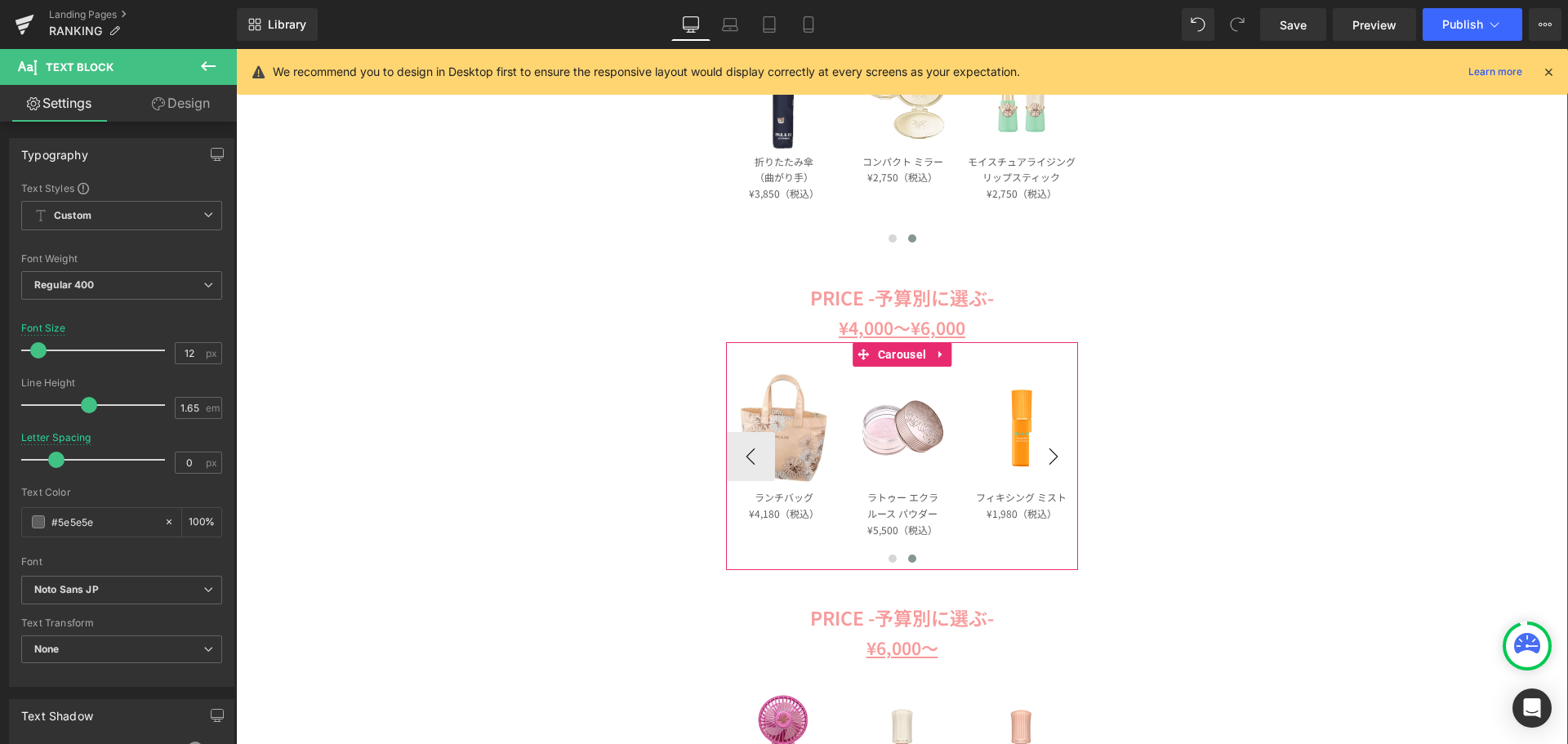
click at [1041, 448] on button "›" at bounding box center [1053, 457] width 49 height 49
click at [1014, 432] on span "Image" at bounding box center [1022, 428] width 34 height 19
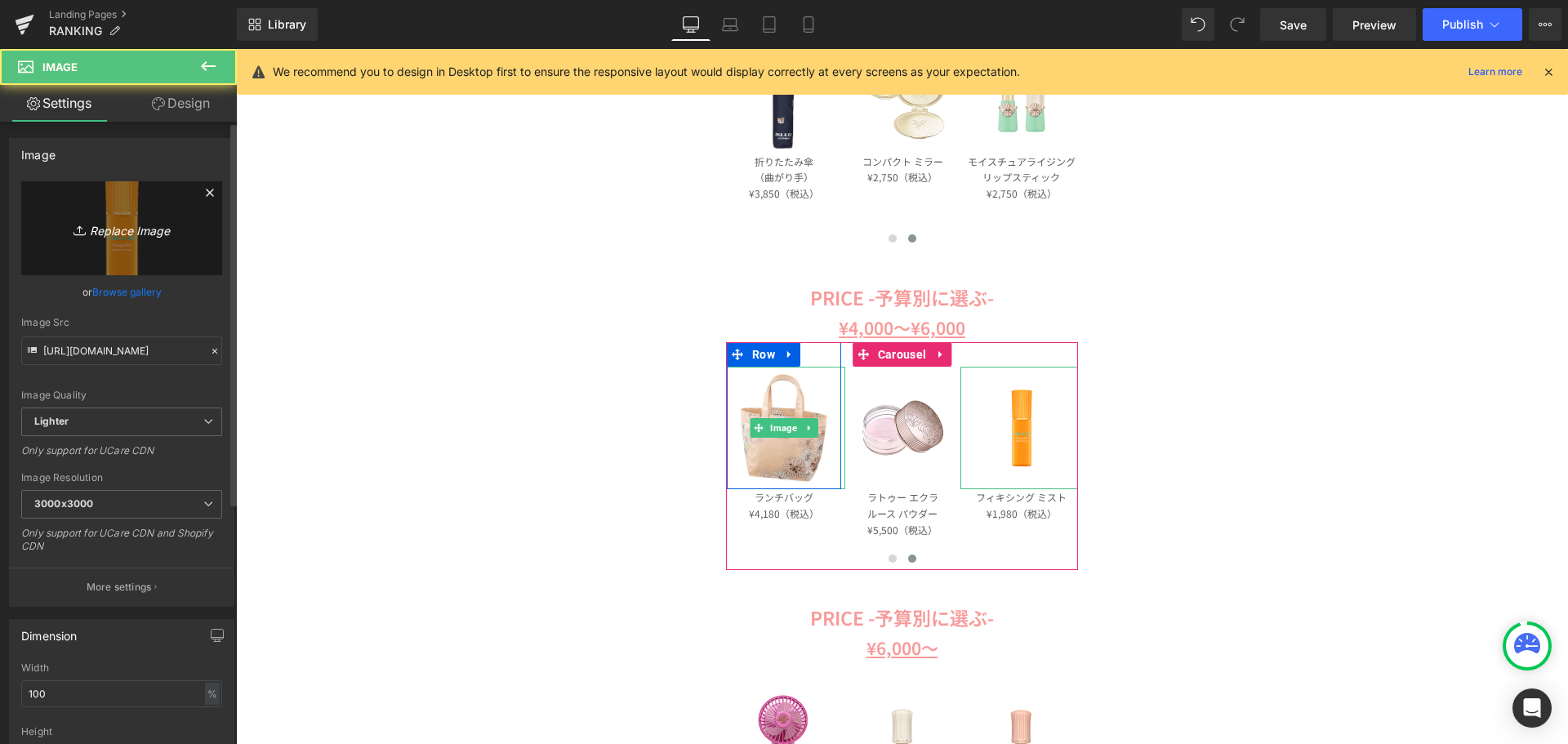
click at [54, 252] on link "Replace Image" at bounding box center [122, 228] width 201 height 94
type input "C:\fakepath\DGA-CAS22-PK_SUB02.jpg"
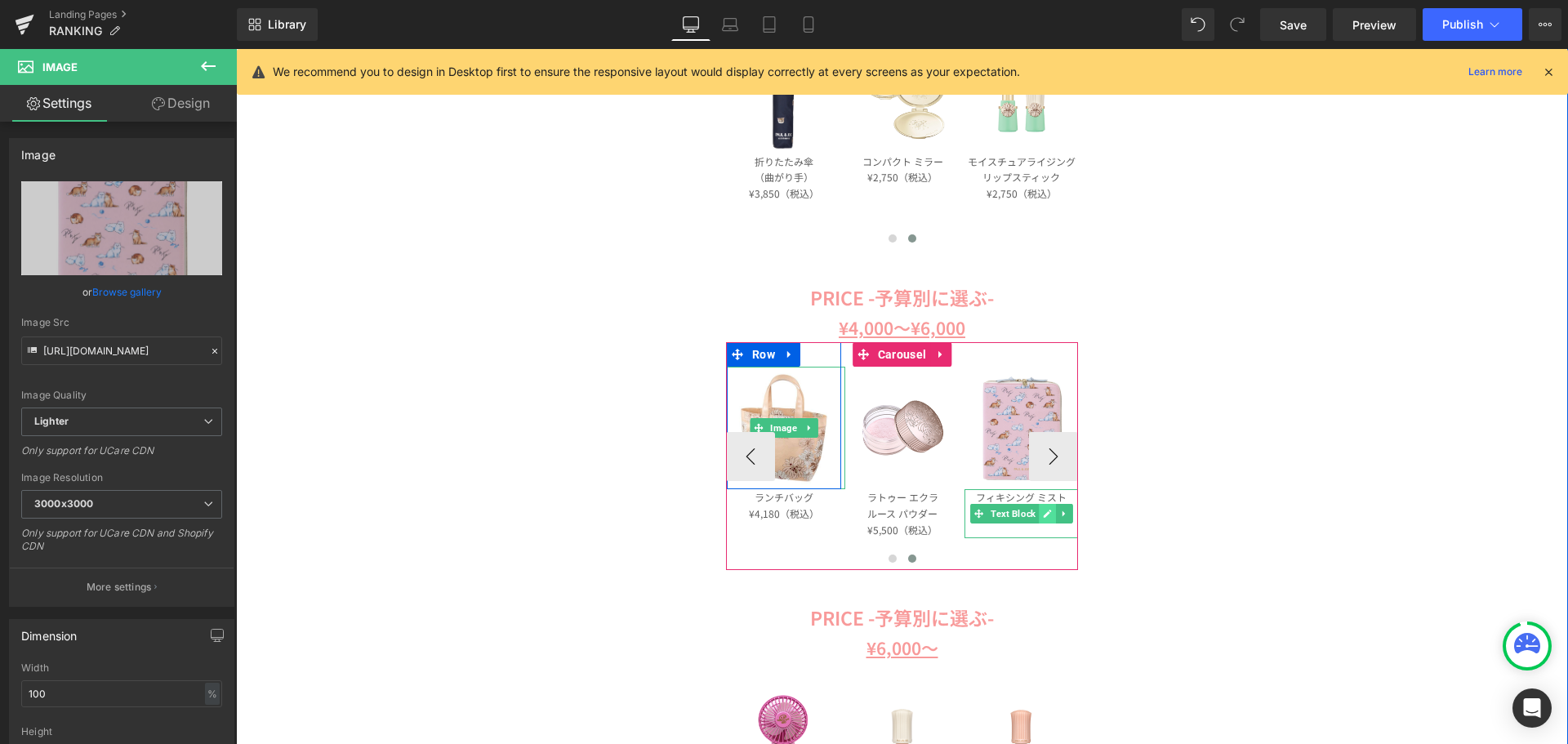
click at [1043, 509] on icon at bounding box center [1048, 514] width 9 height 10
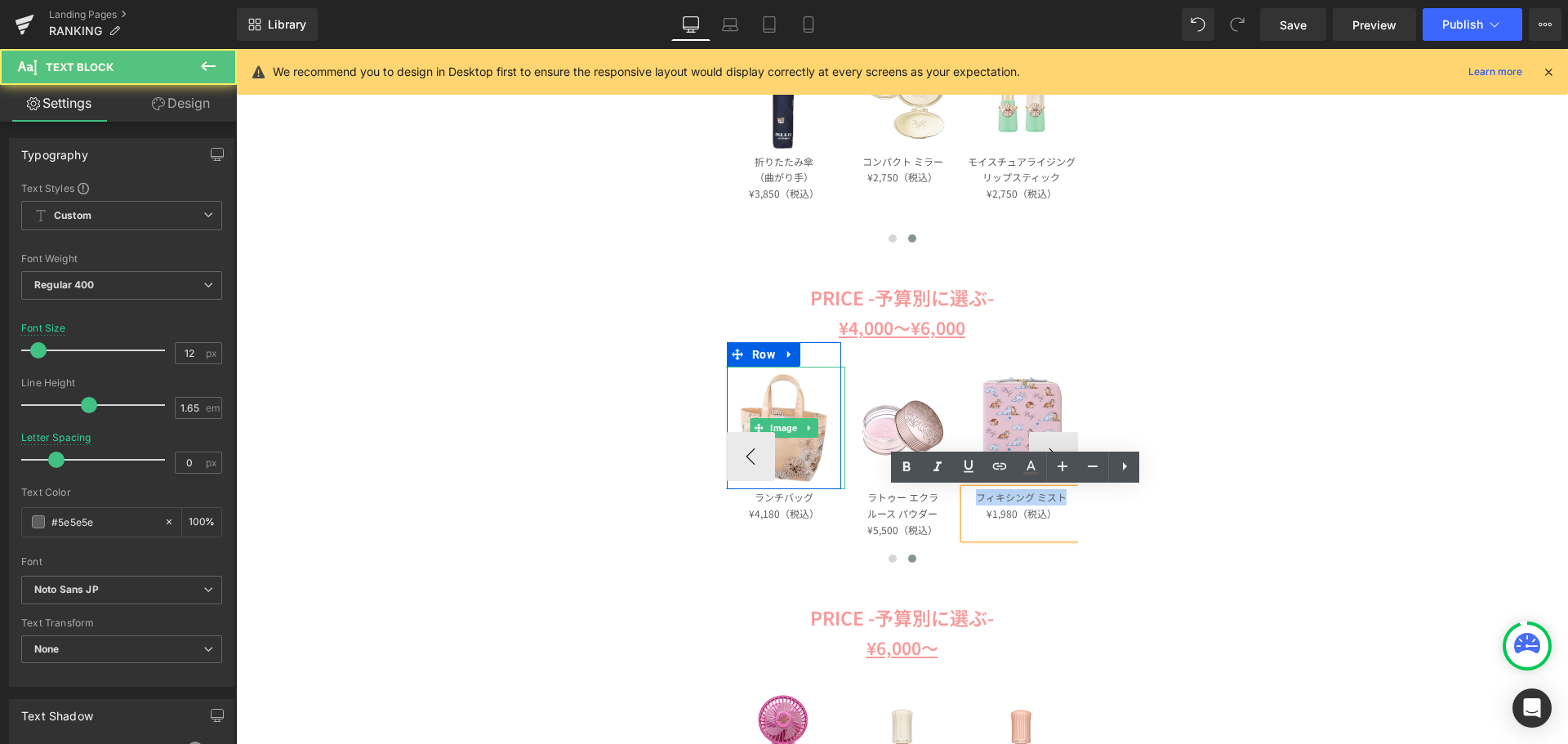
drag, startPoint x: 965, startPoint y: 497, endPoint x: 1065, endPoint y: 495, distance: 100.0
click at [1064, 495] on p "フィキシング ミスト" at bounding box center [1022, 497] width 114 height 16
paste div
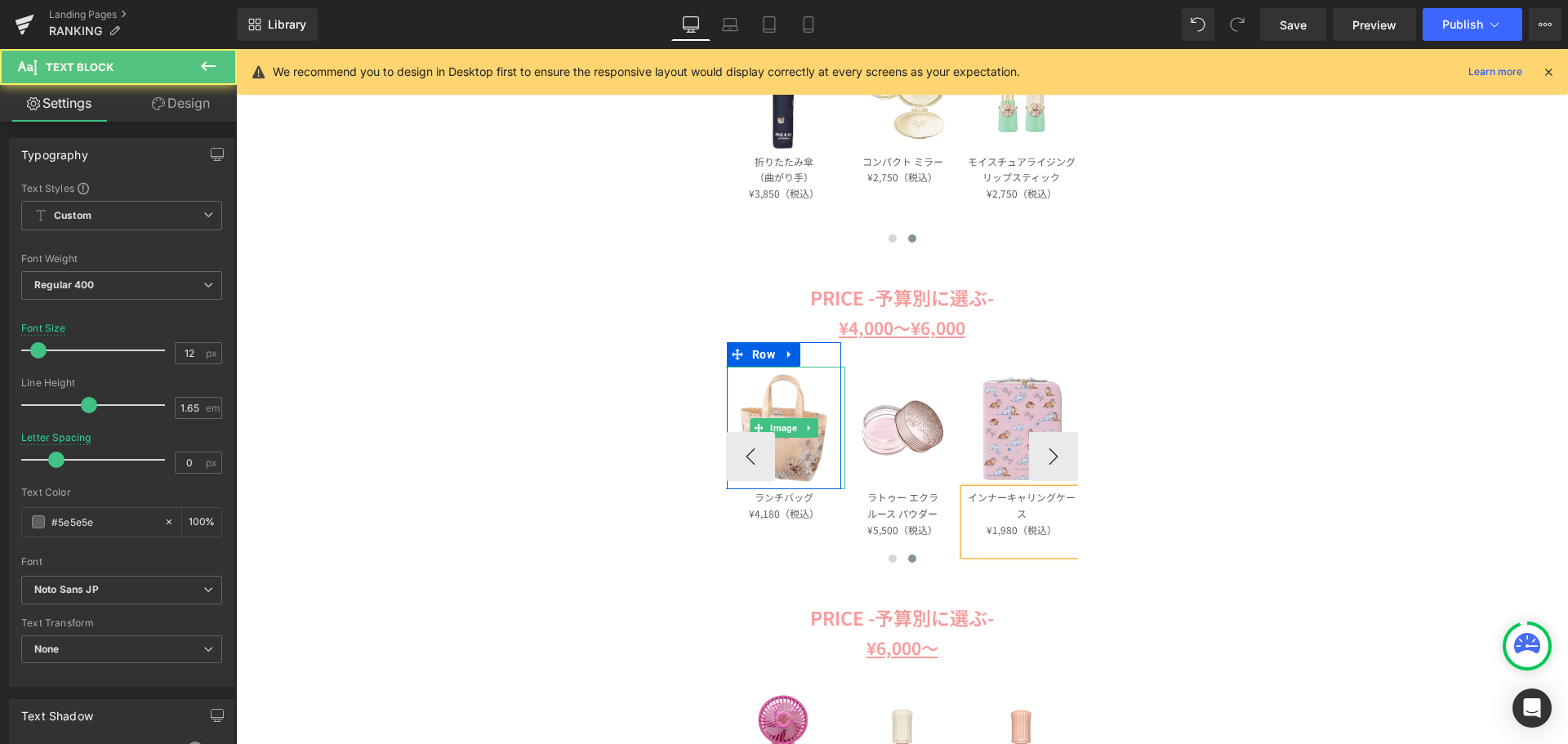
click at [1001, 499] on p "インナーキャリングケース" at bounding box center [1022, 505] width 114 height 33
drag, startPoint x: 1012, startPoint y: 529, endPoint x: 985, endPoint y: 529, distance: 27.0
click at [985, 529] on p "¥1,980（税込）" at bounding box center [1022, 530] width 114 height 16
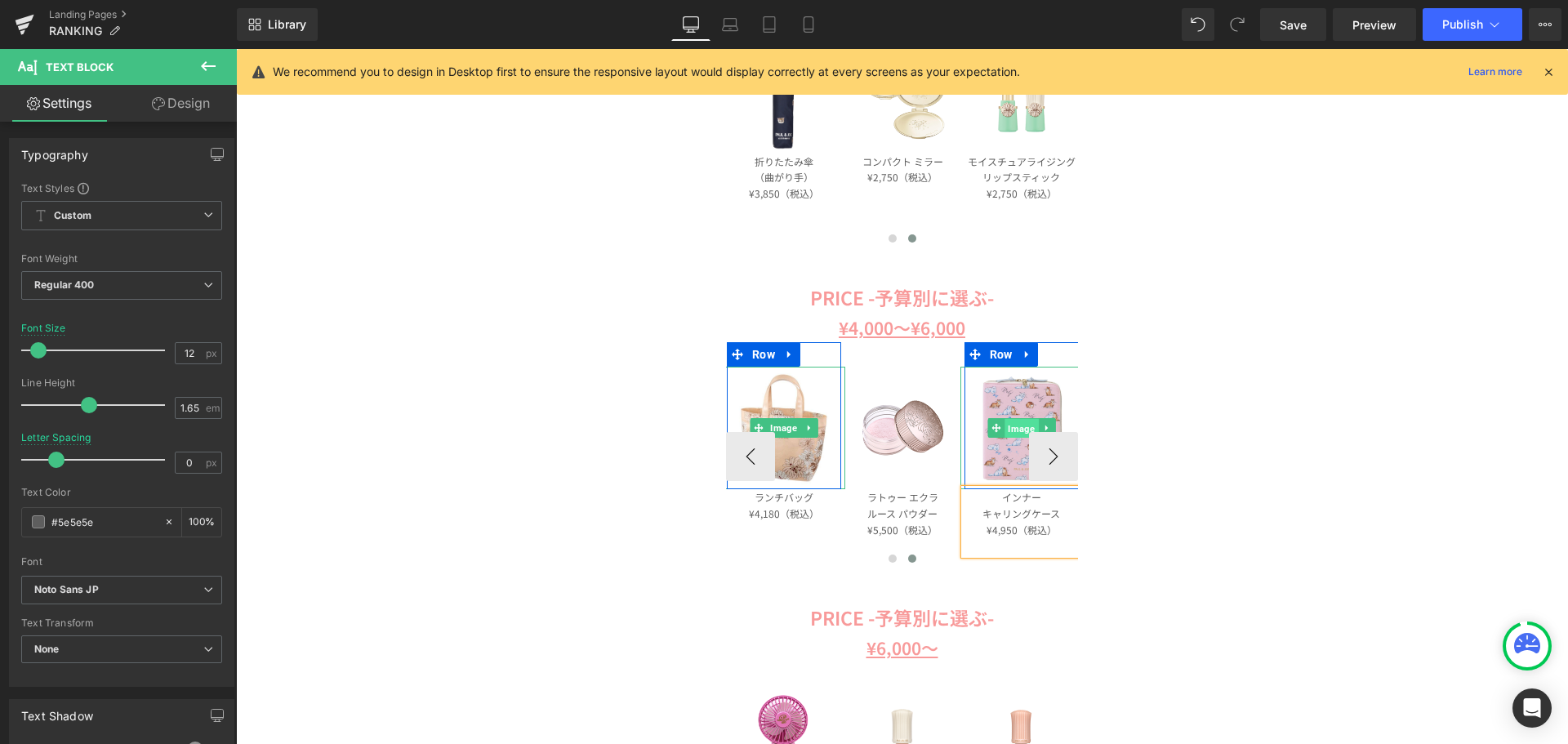
click at [1012, 425] on span "Image" at bounding box center [1022, 428] width 34 height 19
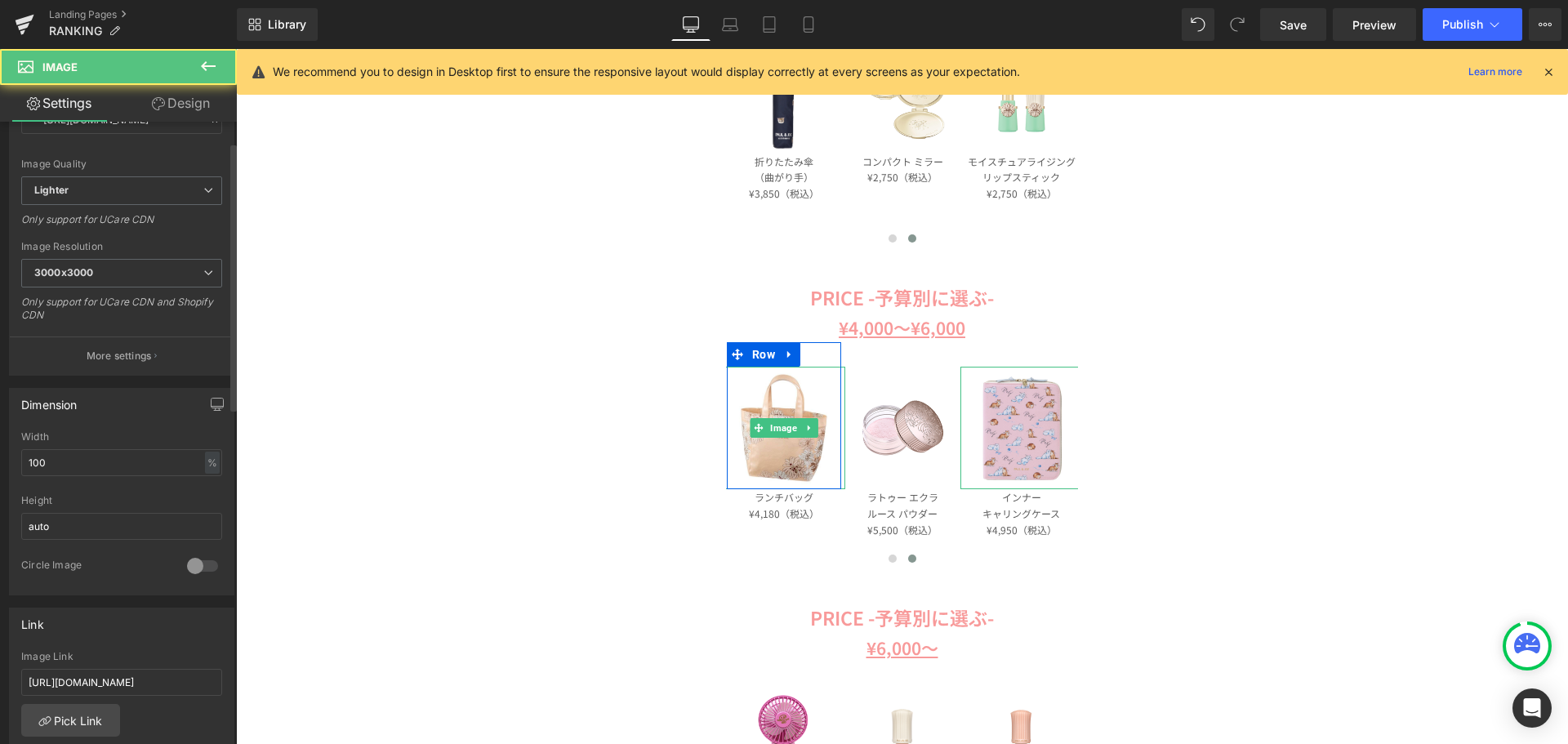
scroll to position [327, 0]
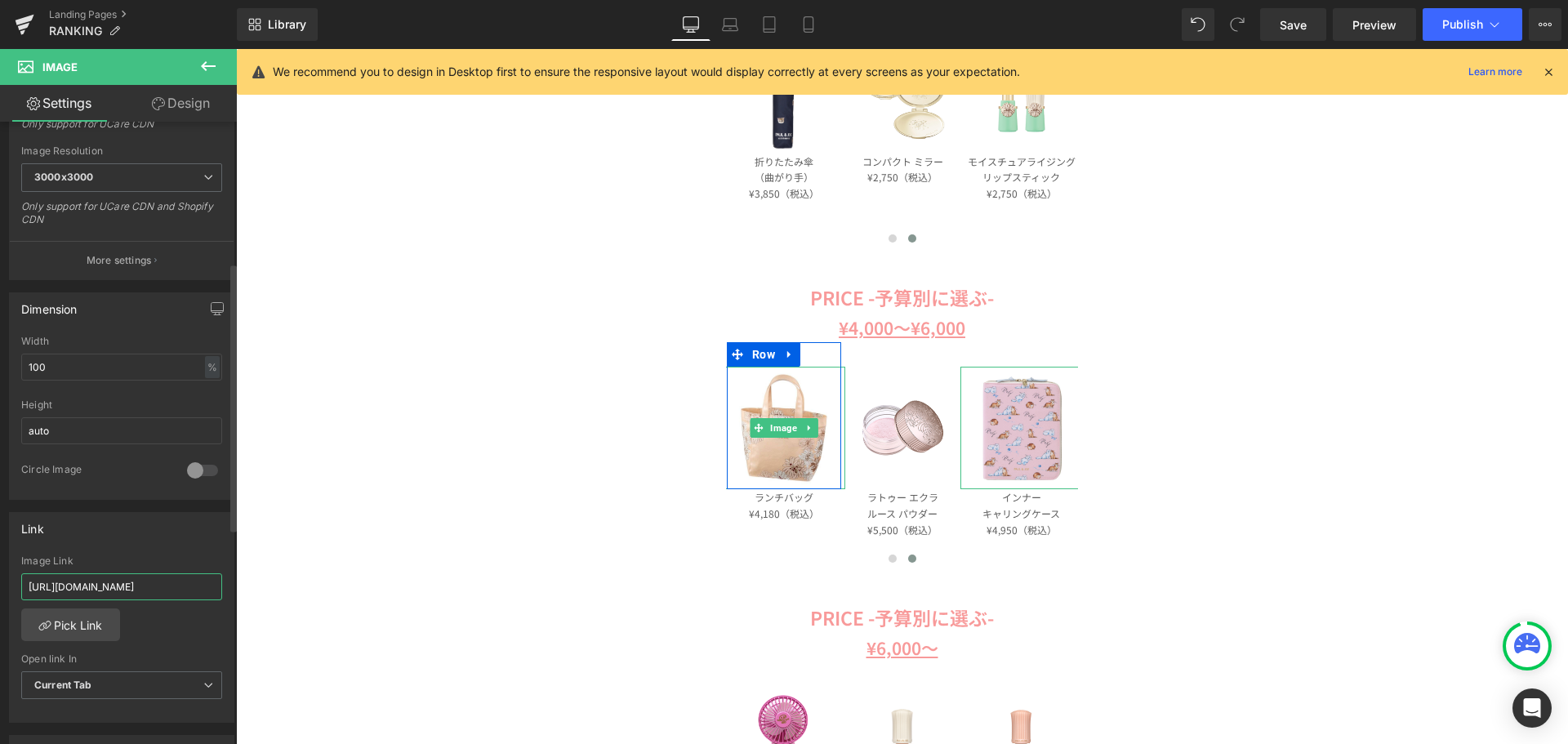
click at [123, 586] on input "https://www.paul-joe-beaute.com/products/apaaam" at bounding box center [122, 586] width 201 height 27
paste input "https://www.paul-joe-beaute.com/products/dga-cas22-pk"
type input "https://www.paul-joe-beaute.com/products/dga-cas22-pk"
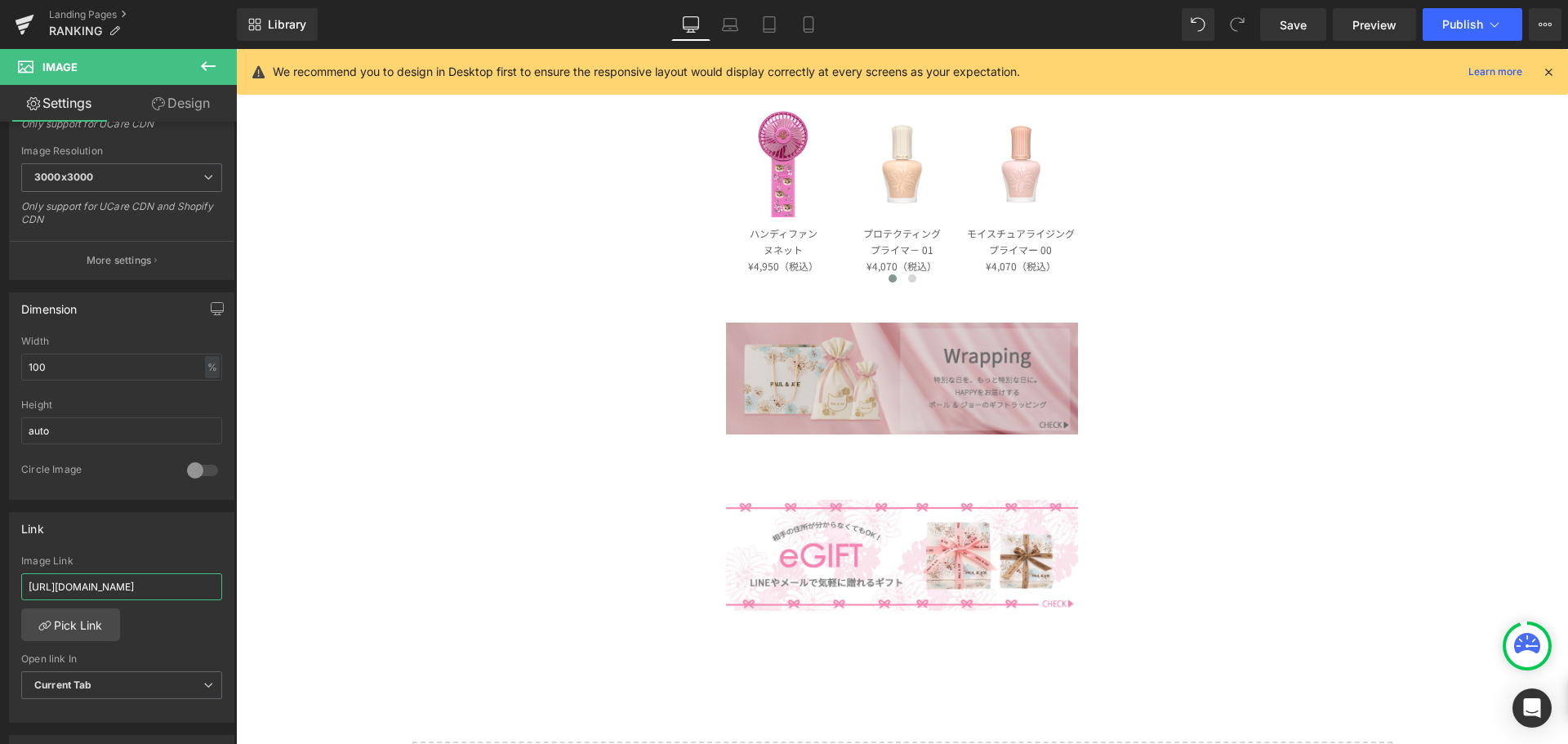
scroll to position [1878, 0]
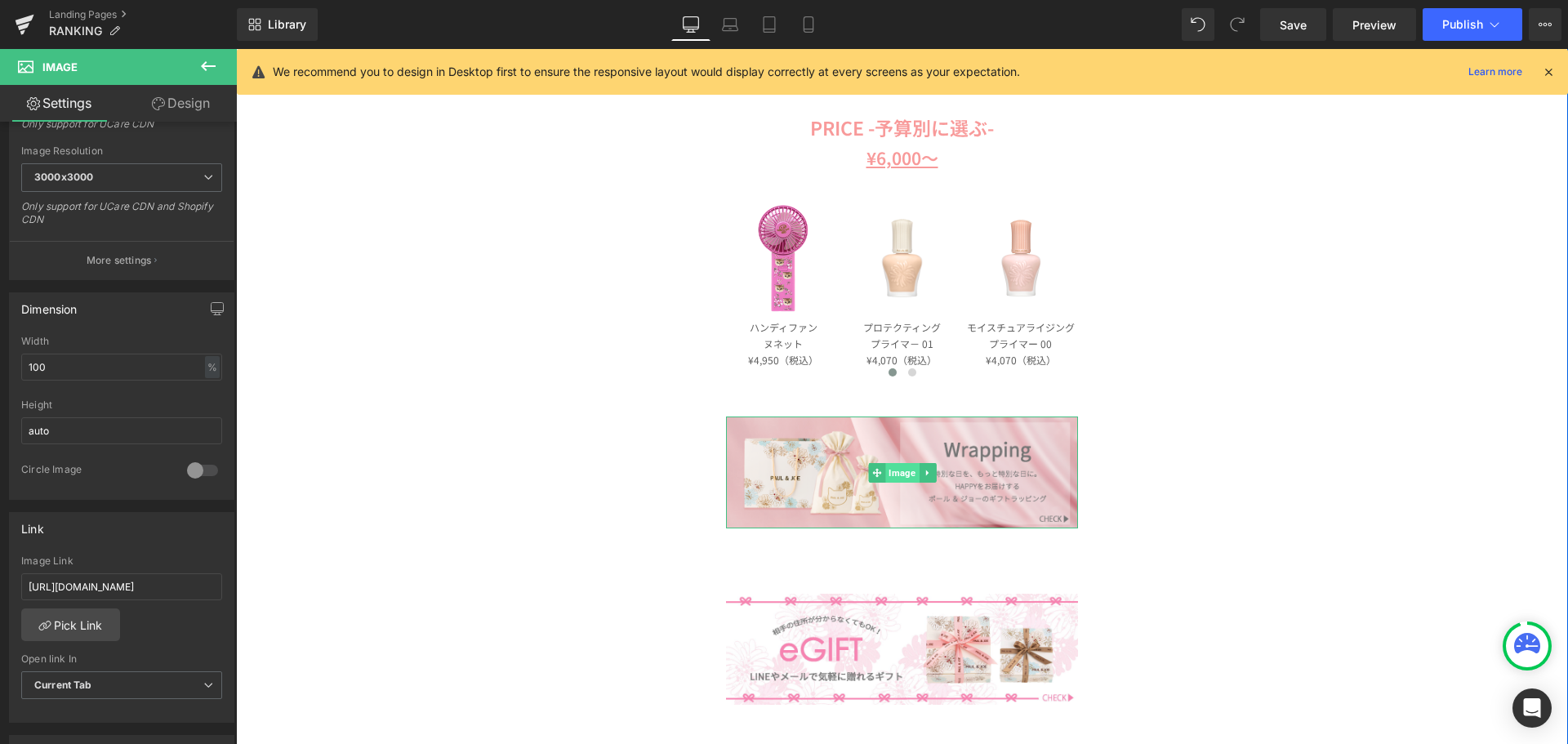
click at [885, 473] on span "Image" at bounding box center [902, 473] width 34 height 19
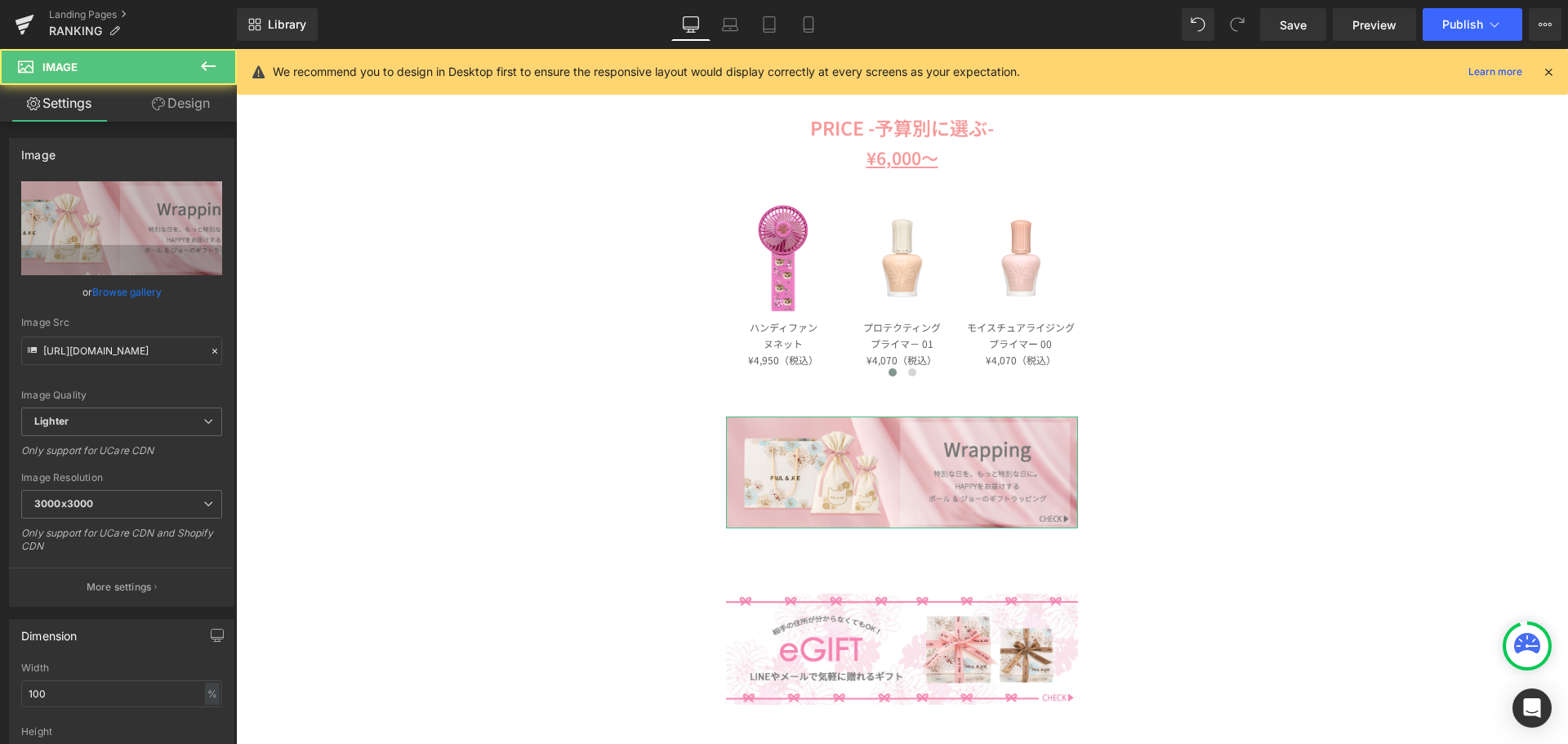
click at [175, 102] on link "Design" at bounding box center [180, 103] width 118 height 37
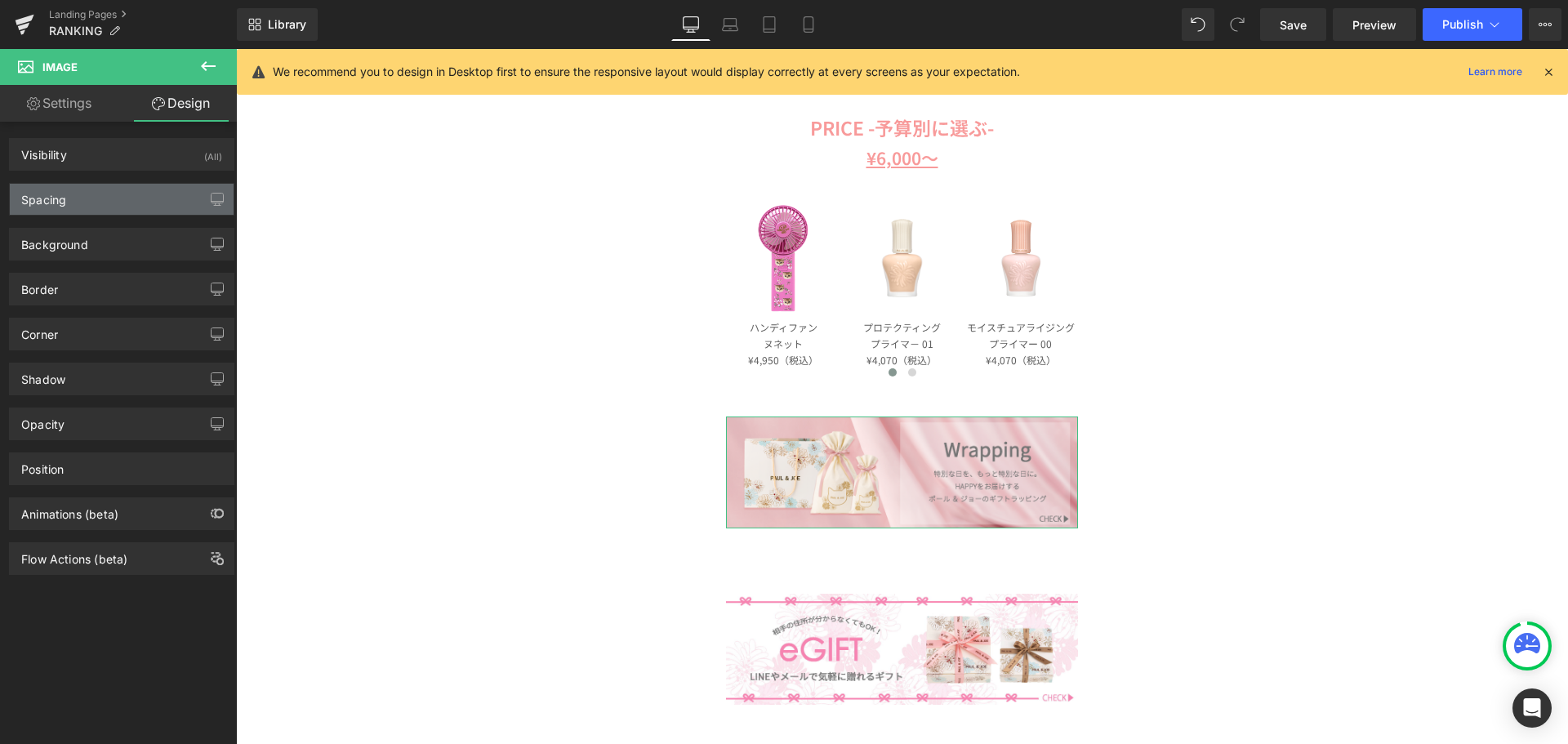
click at [143, 211] on div "Spacing" at bounding box center [122, 199] width 224 height 31
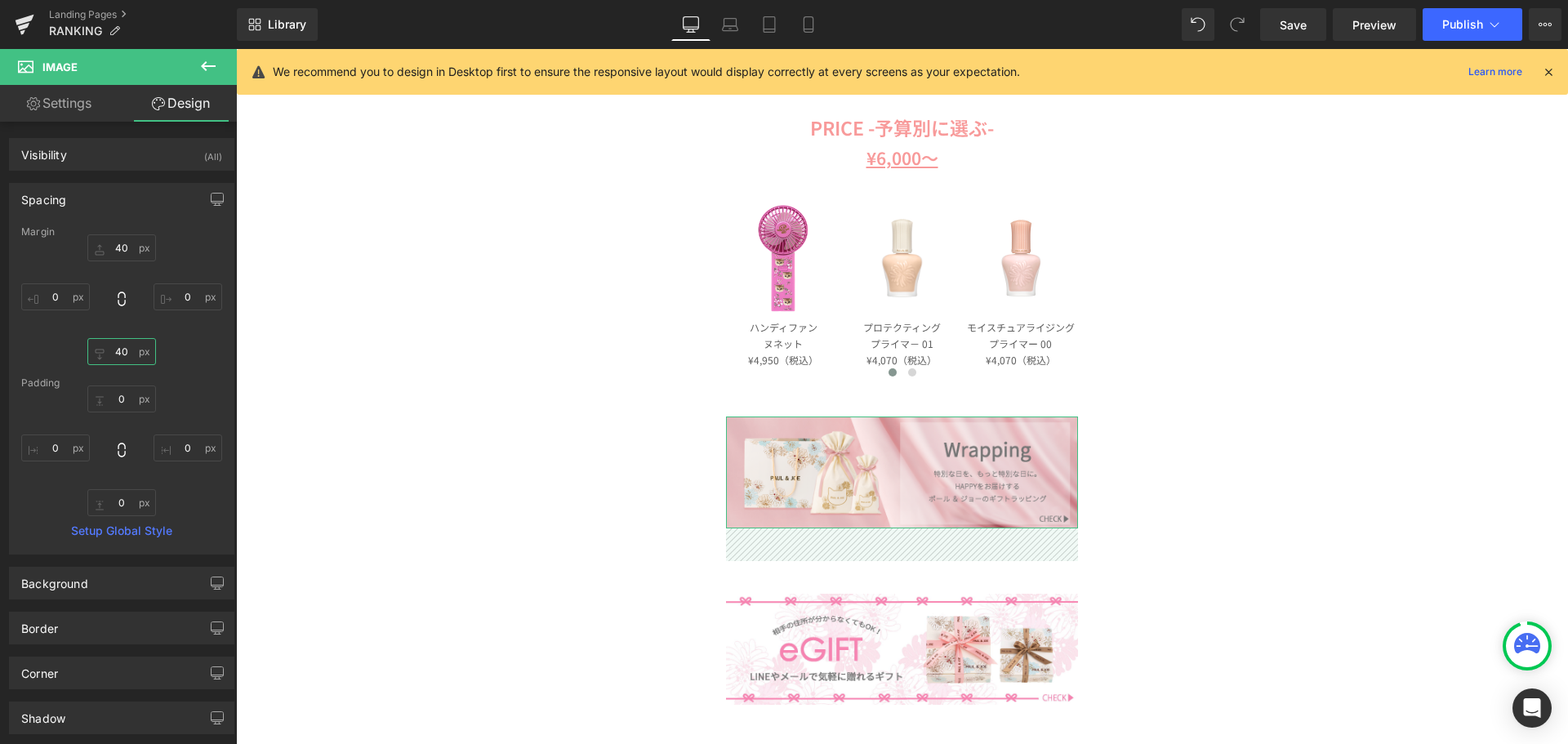
click at [128, 346] on input "text" at bounding box center [122, 351] width 69 height 27
type input "40"
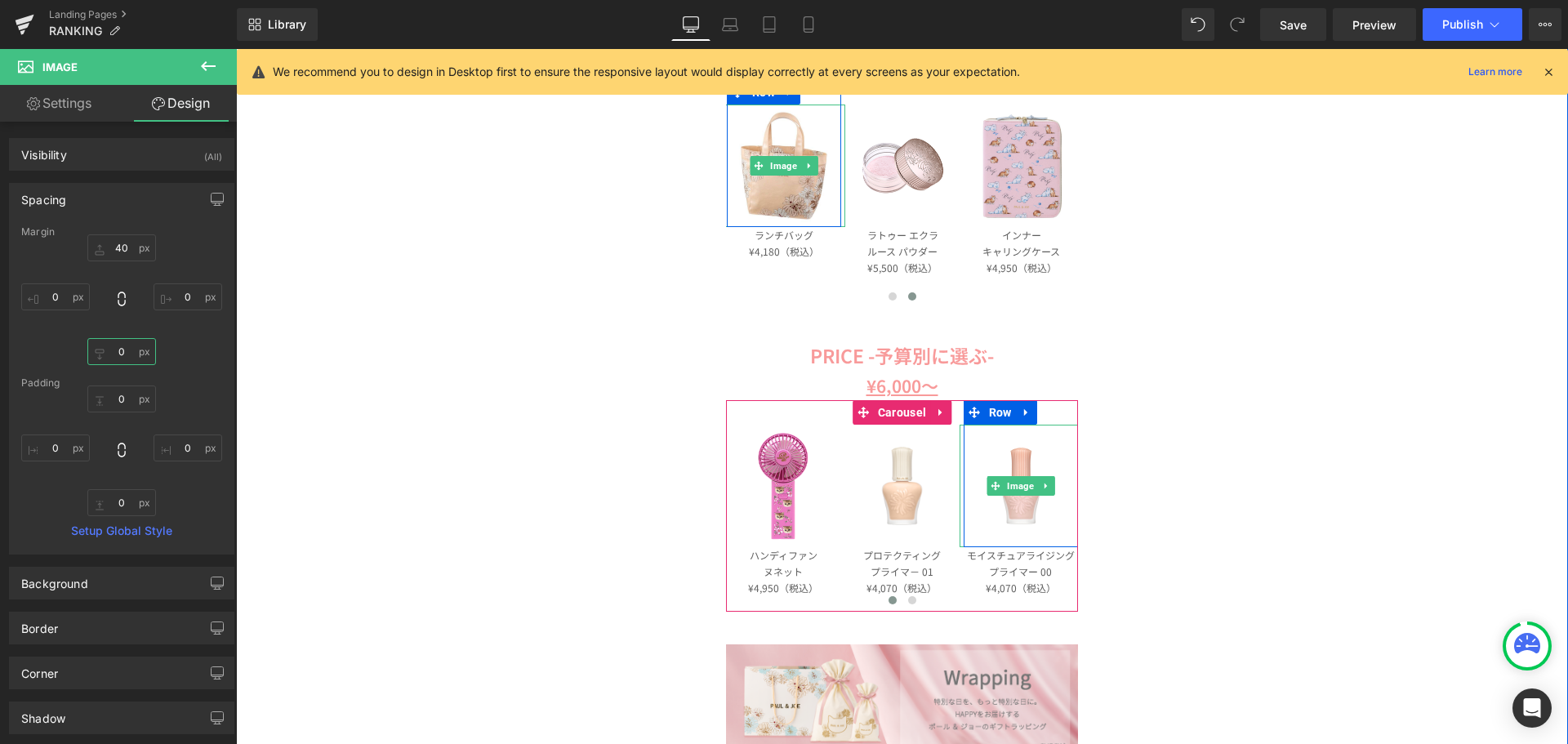
scroll to position [1633, 0]
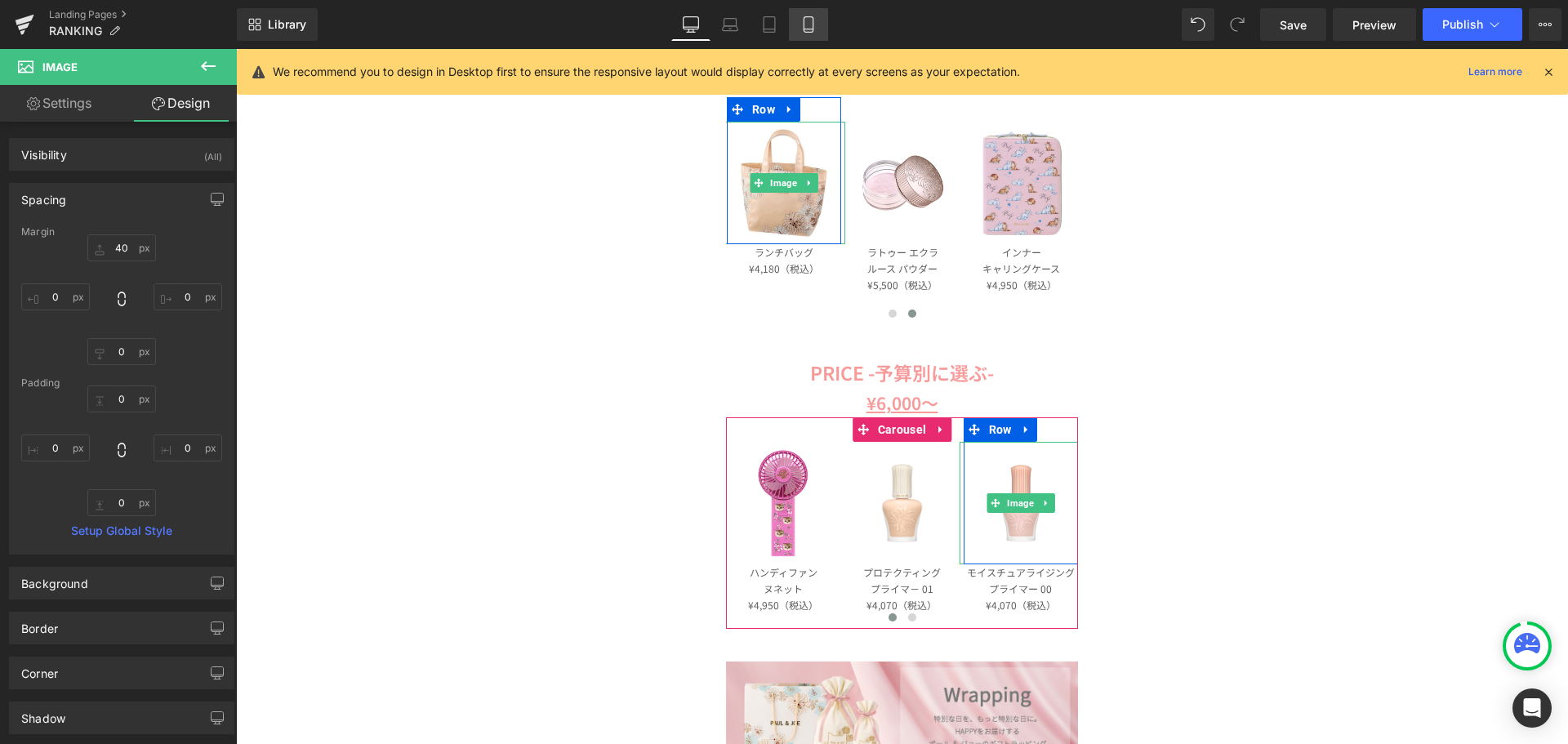
click at [816, 23] on icon at bounding box center [808, 23] width 16 height 16
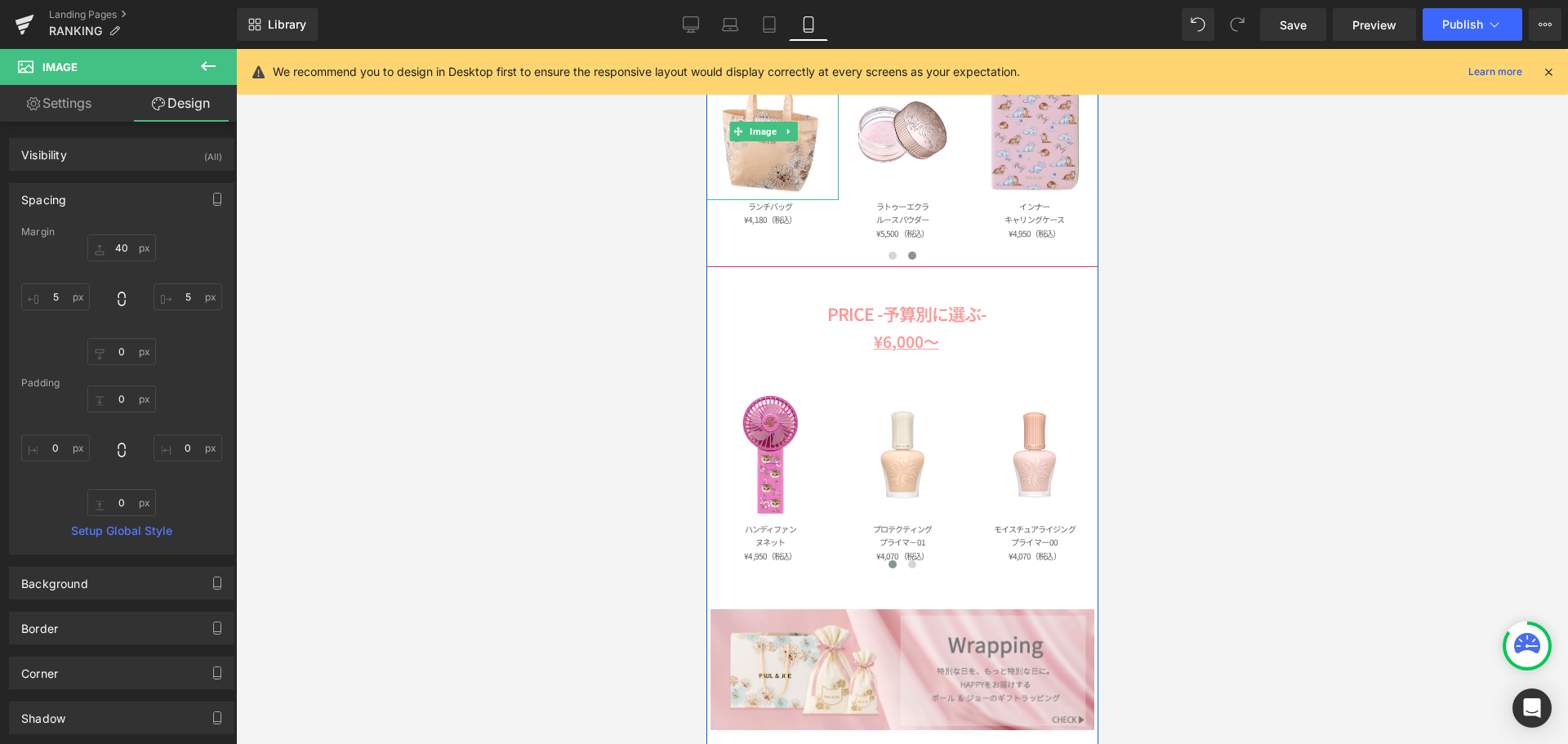
scroll to position [1693, 0]
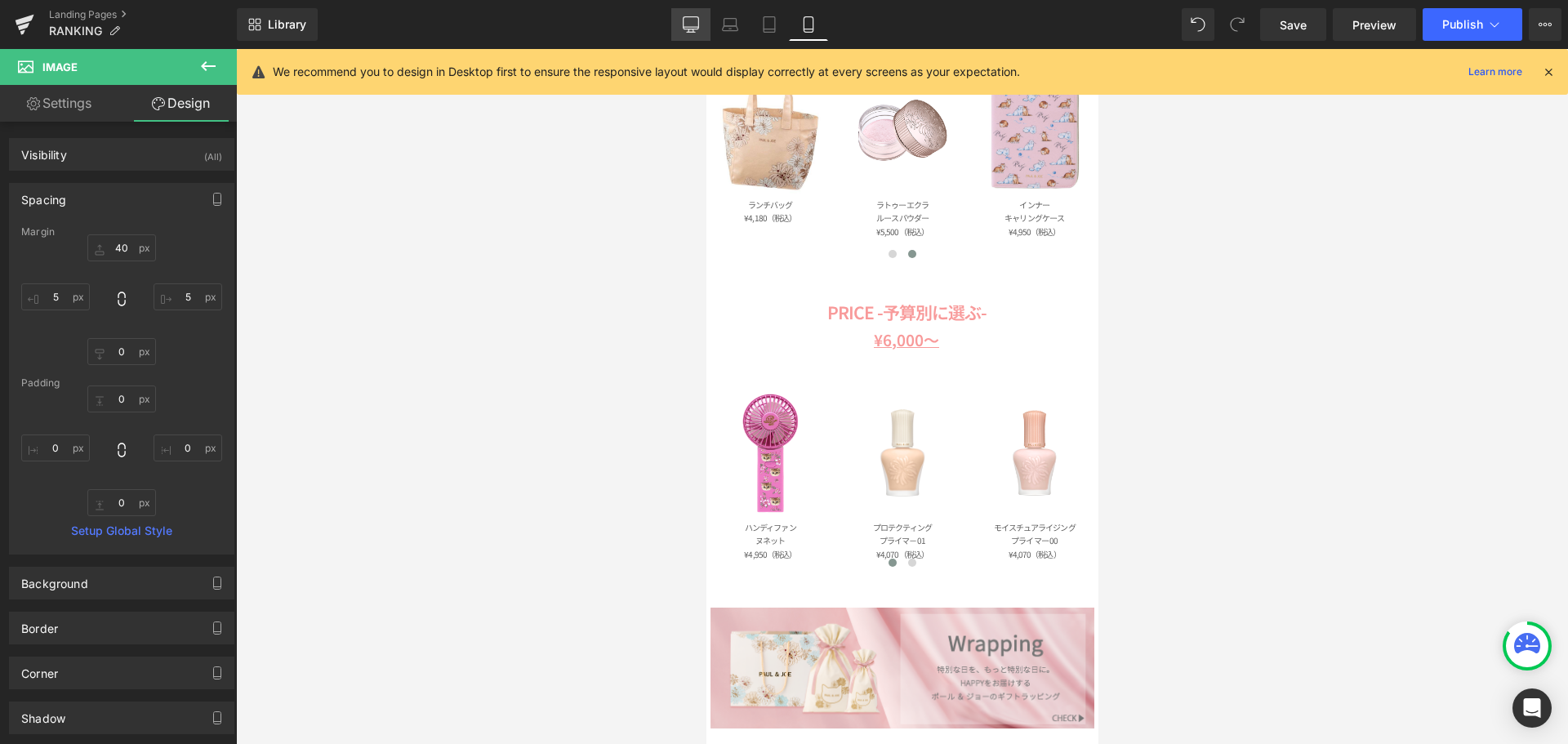
drag, startPoint x: 690, startPoint y: 34, endPoint x: 574, endPoint y: 164, distance: 174.2
click at [690, 34] on link "Desktop" at bounding box center [691, 24] width 39 height 33
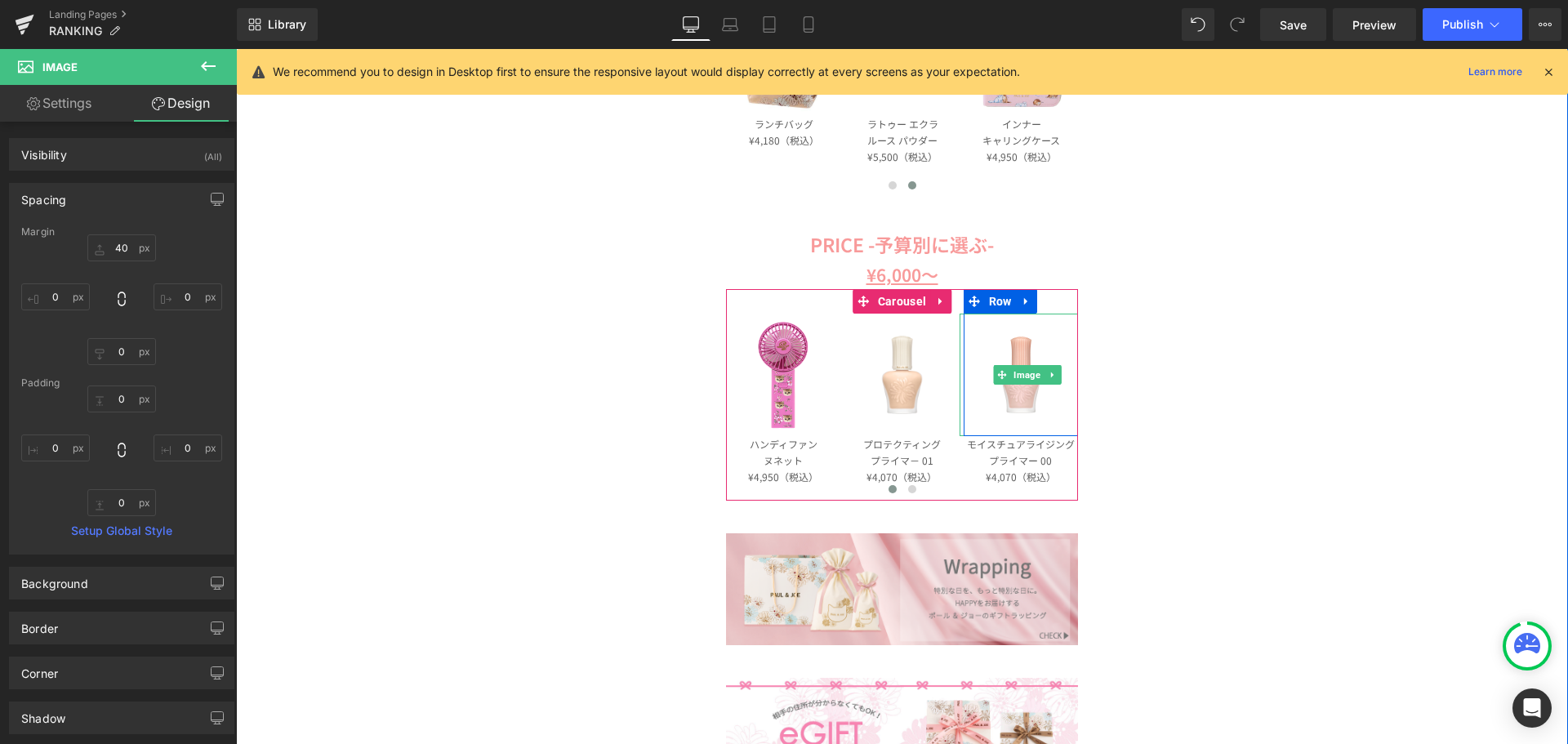
scroll to position [1715, 0]
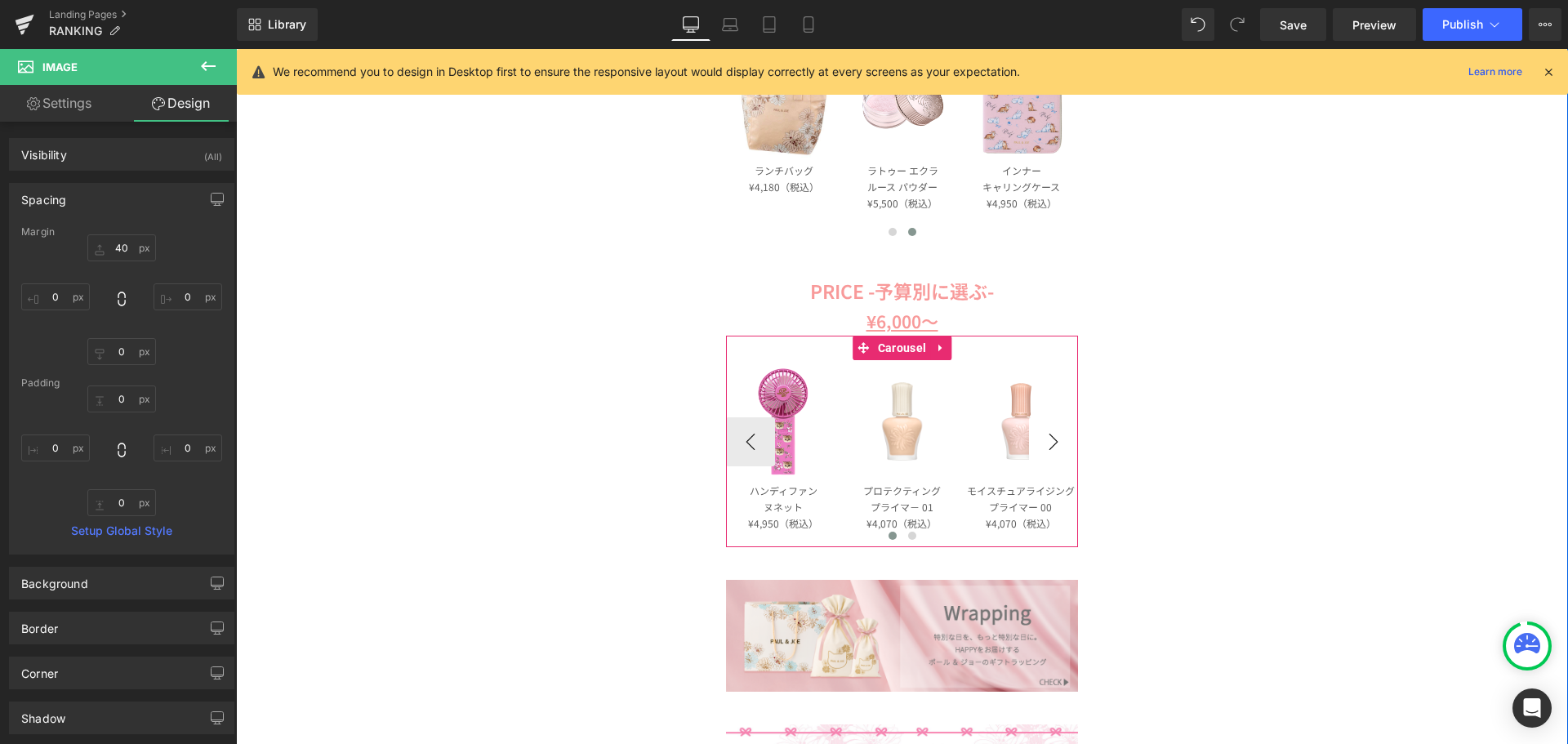
click at [1058, 448] on button "›" at bounding box center [1053, 442] width 49 height 49
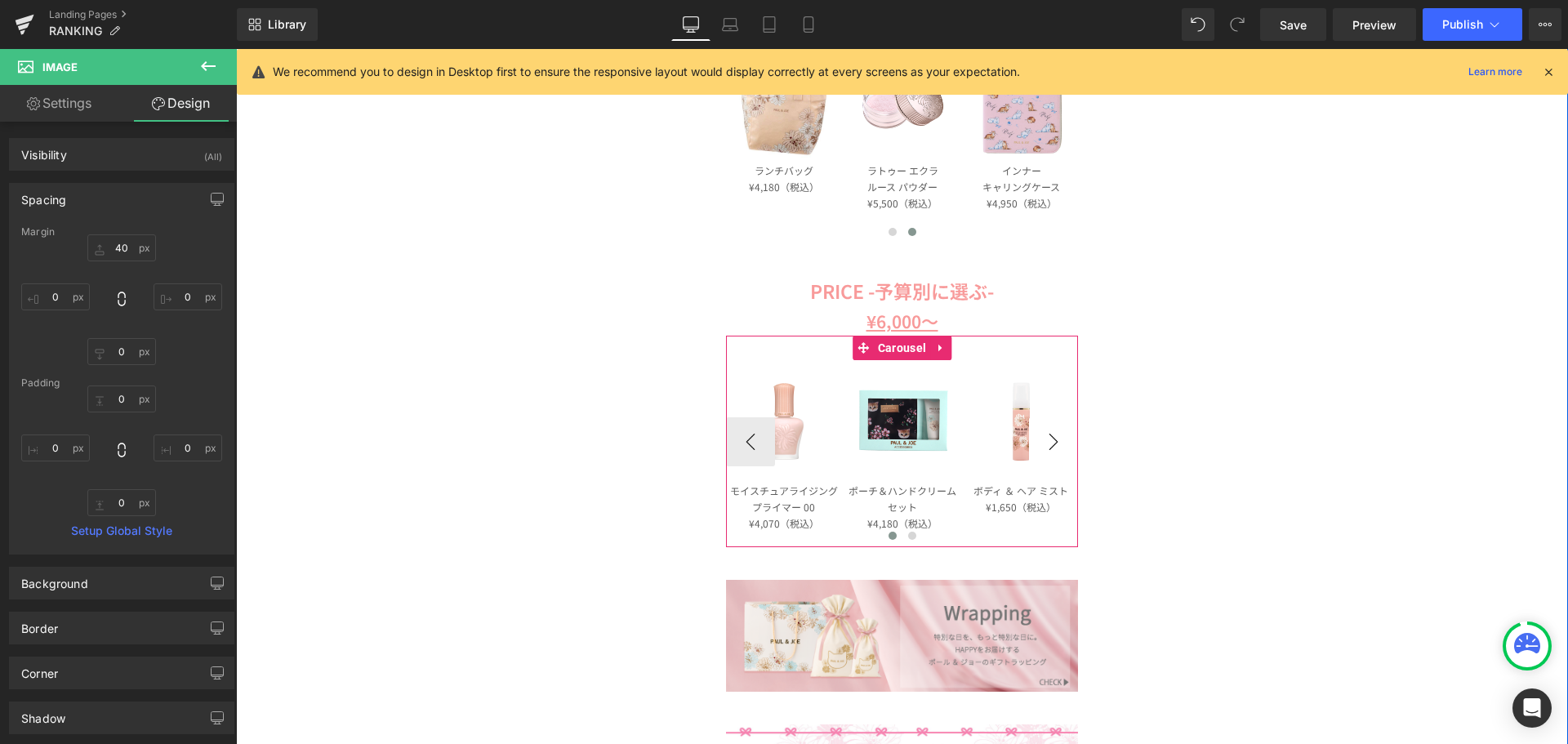
click at [1058, 448] on button "›" at bounding box center [1053, 442] width 49 height 49
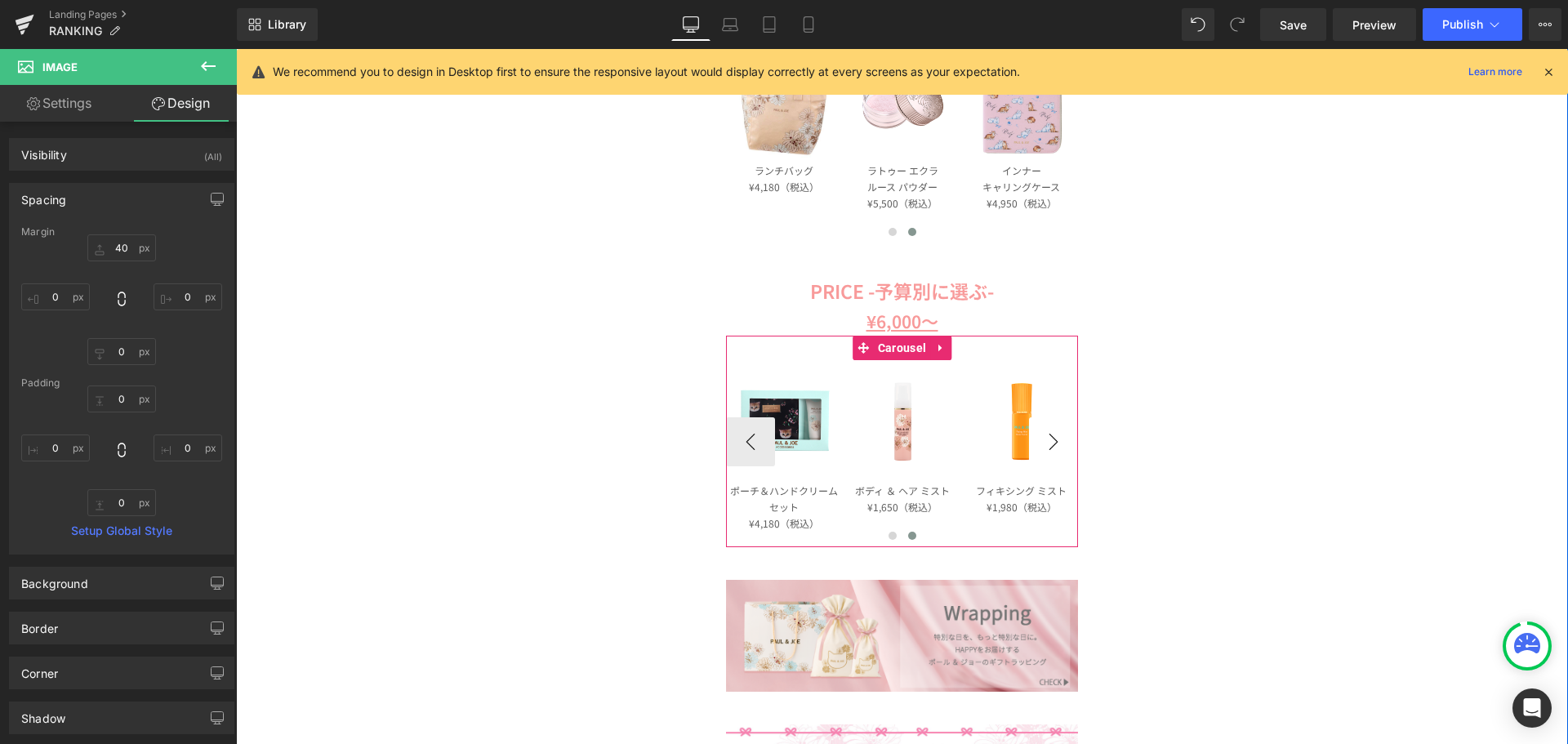
click at [1058, 448] on button "›" at bounding box center [1053, 442] width 49 height 49
click at [755, 439] on button "‹" at bounding box center [750, 442] width 49 height 49
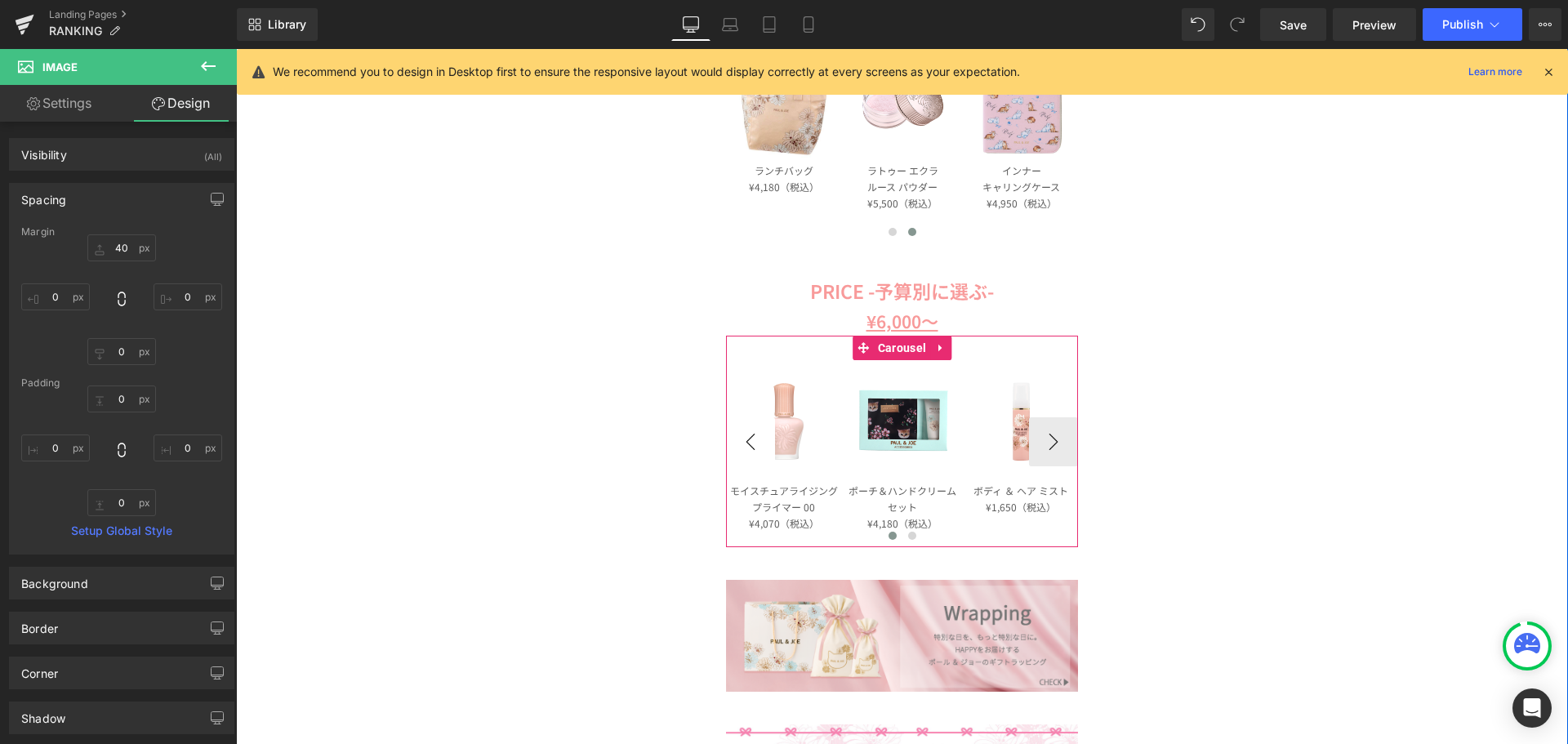
click at [755, 439] on button "‹" at bounding box center [750, 442] width 49 height 49
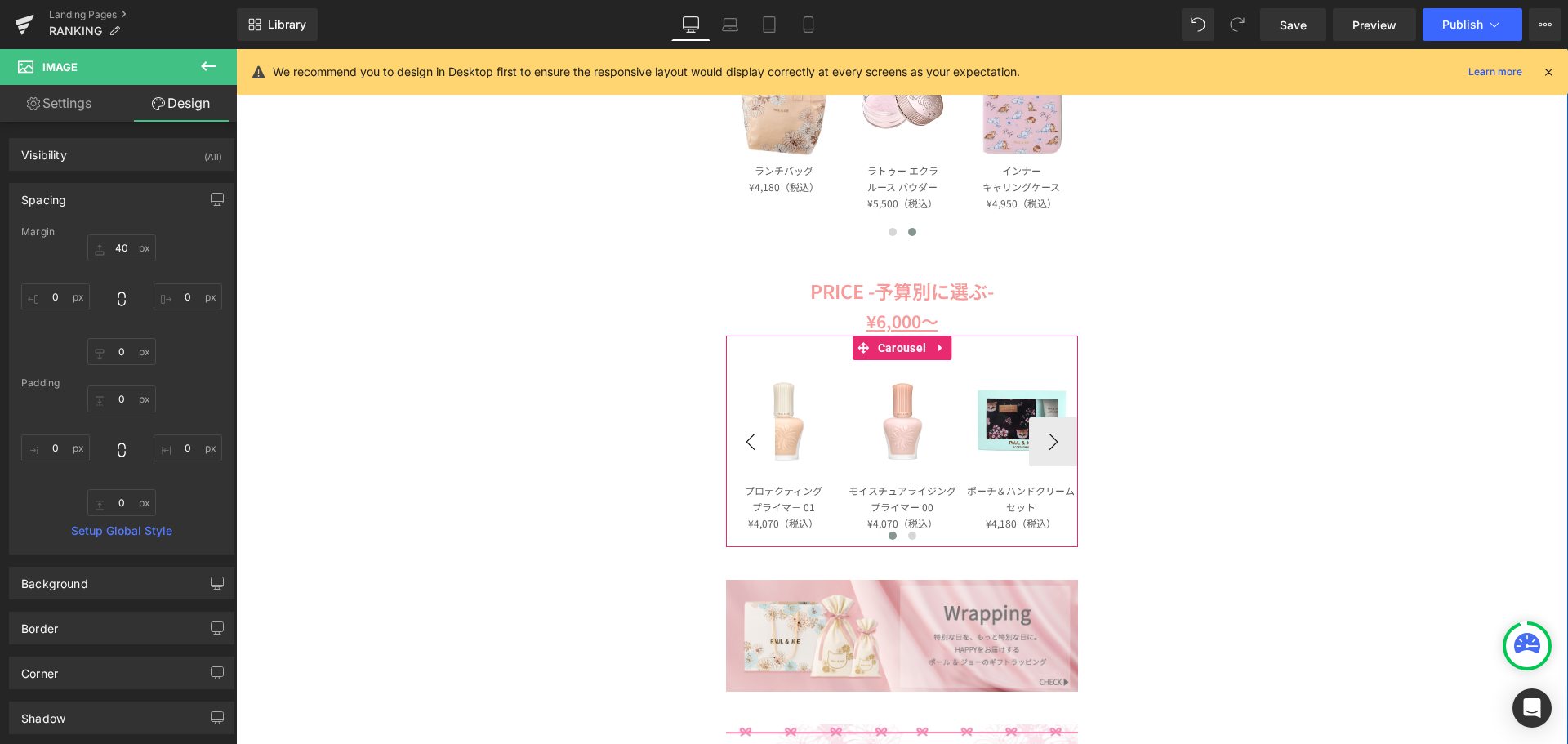
click at [755, 439] on button "‹" at bounding box center [750, 442] width 49 height 49
click at [756, 439] on button "‹" at bounding box center [750, 442] width 49 height 49
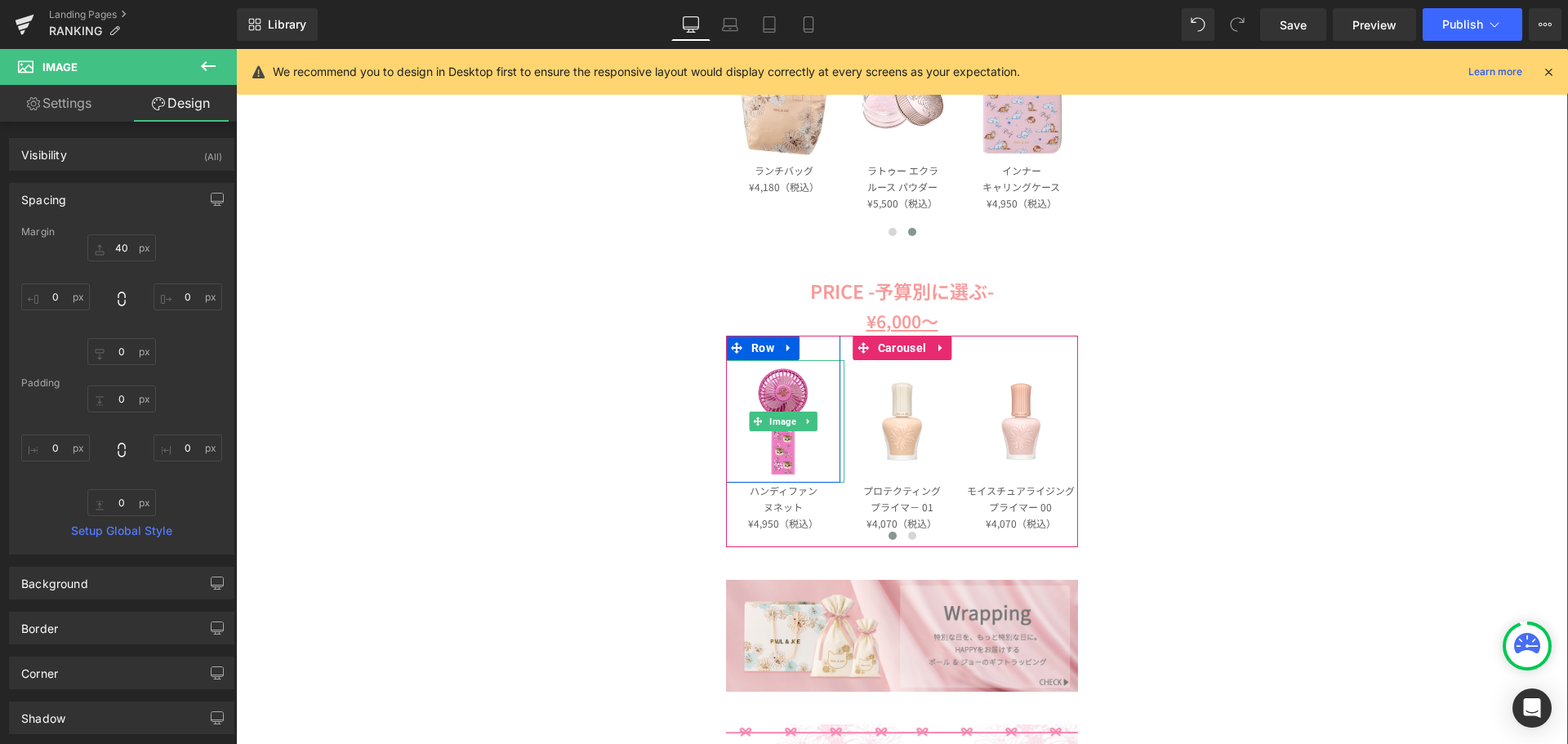
drag, startPoint x: 782, startPoint y: 419, endPoint x: 597, endPoint y: 364, distance: 193.0
click at [782, 419] on span "Image" at bounding box center [784, 421] width 34 height 19
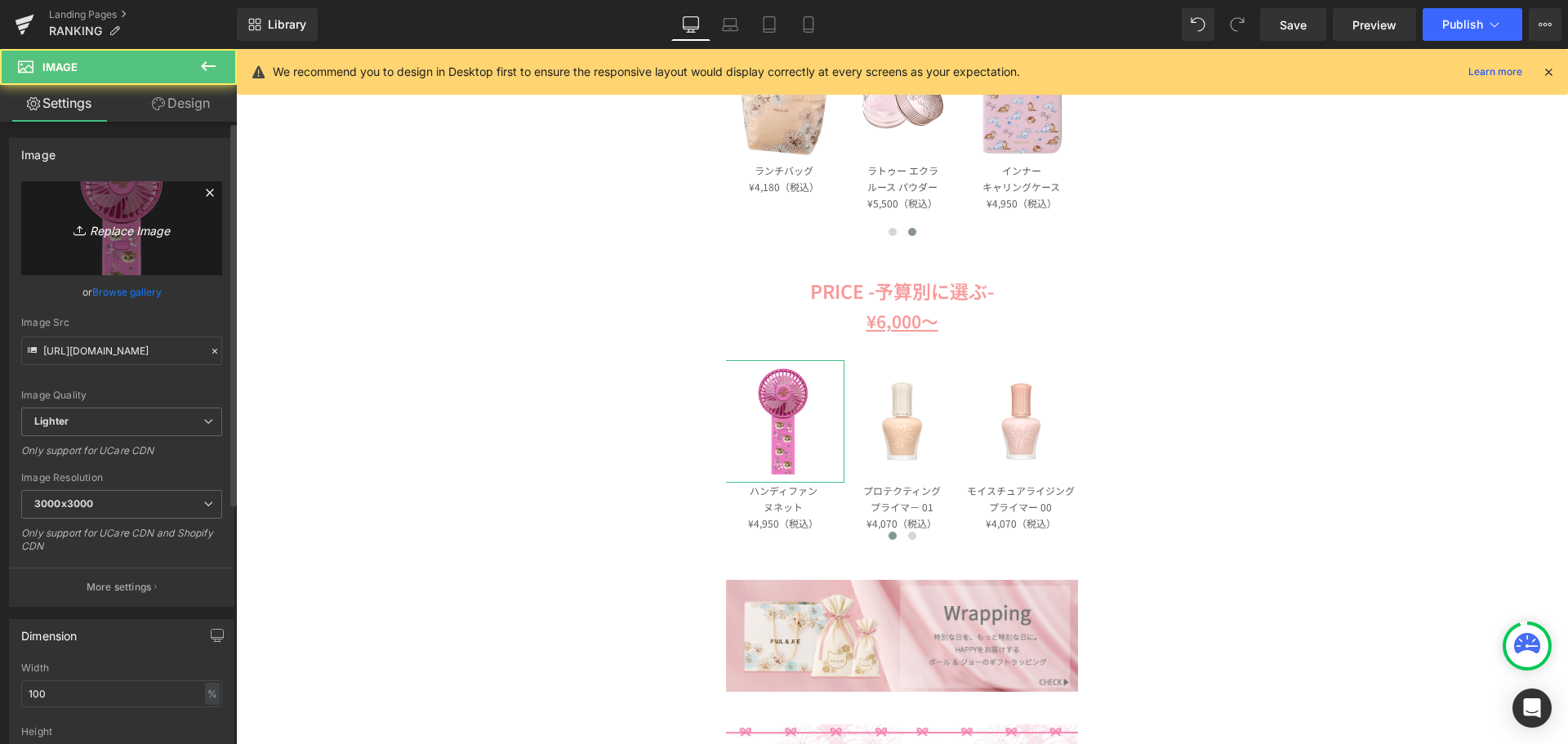
click at [134, 235] on icon "Replace Image" at bounding box center [122, 228] width 131 height 20
type input "C:\fakepath\PJ.png"
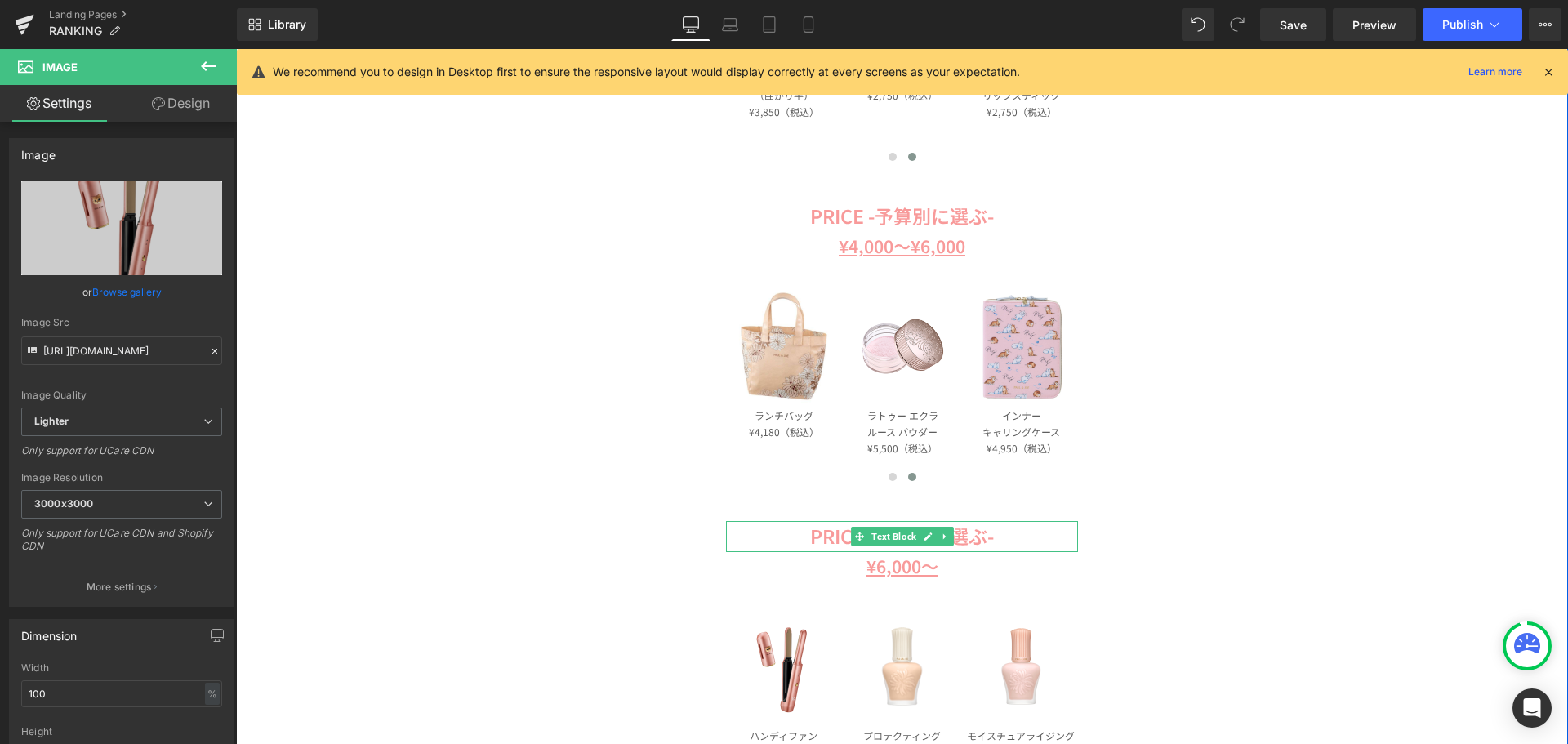
scroll to position [1552, 0]
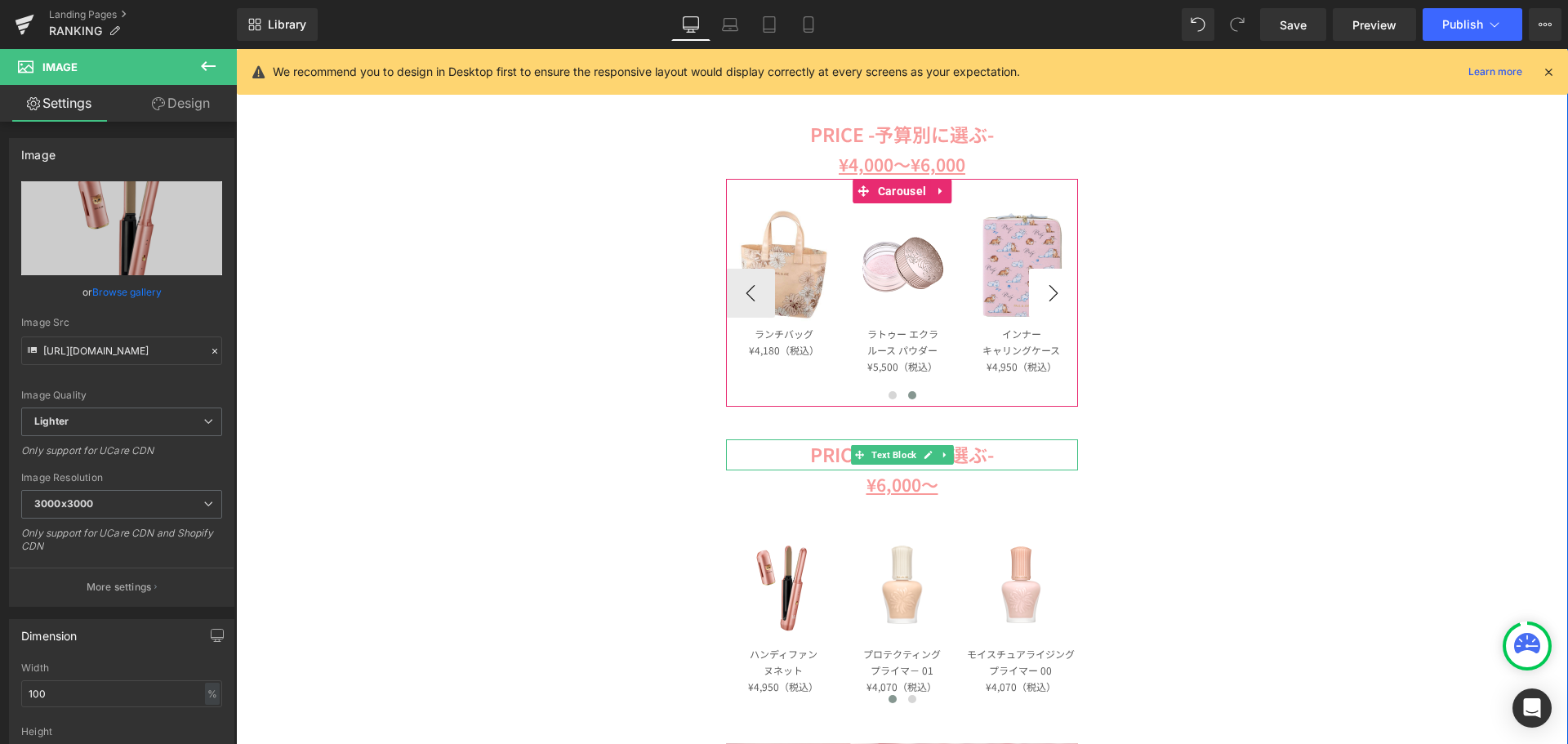
click at [1048, 287] on button "›" at bounding box center [1053, 293] width 49 height 49
click at [743, 292] on button "‹" at bounding box center [750, 293] width 49 height 49
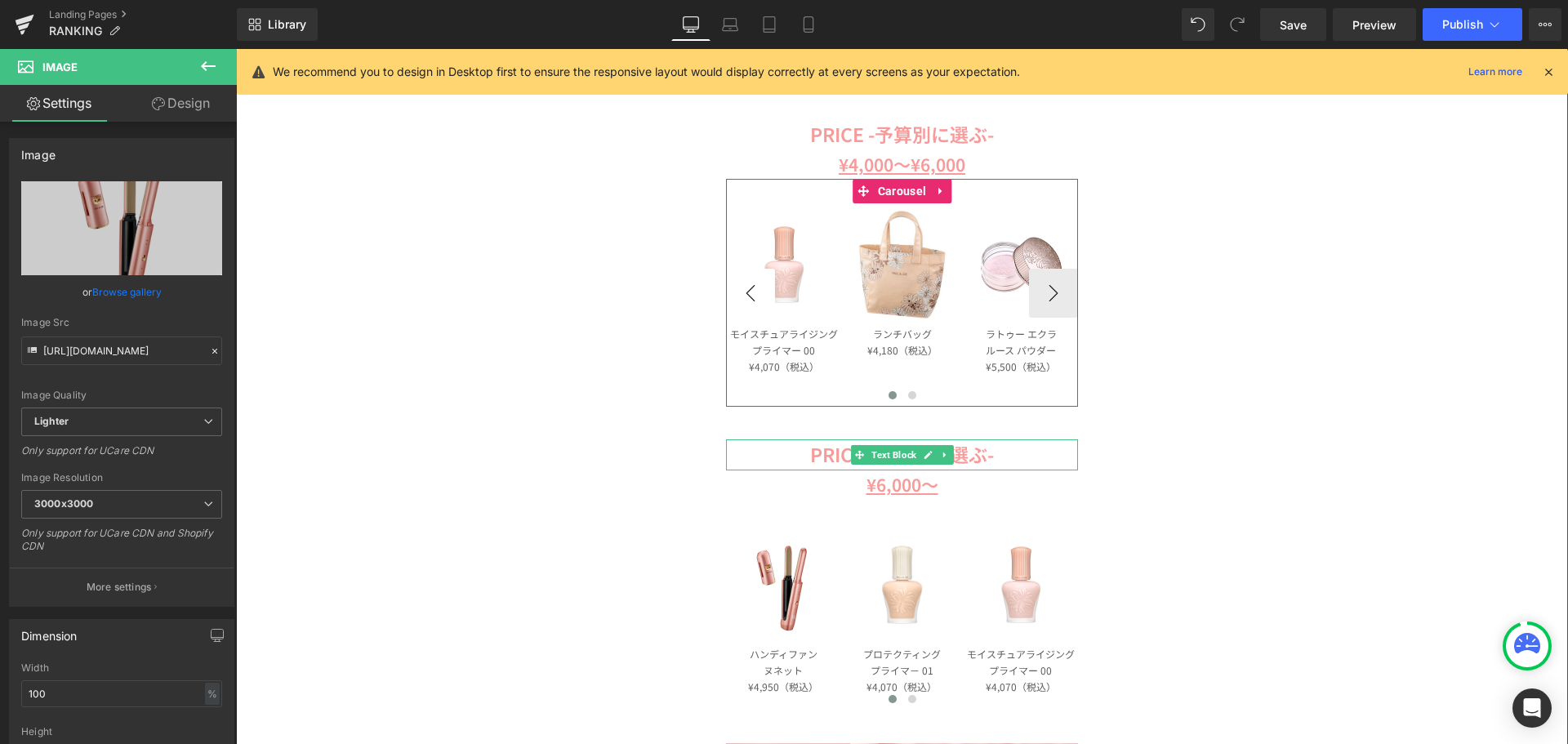
click at [743, 292] on button "‹" at bounding box center [750, 293] width 49 height 49
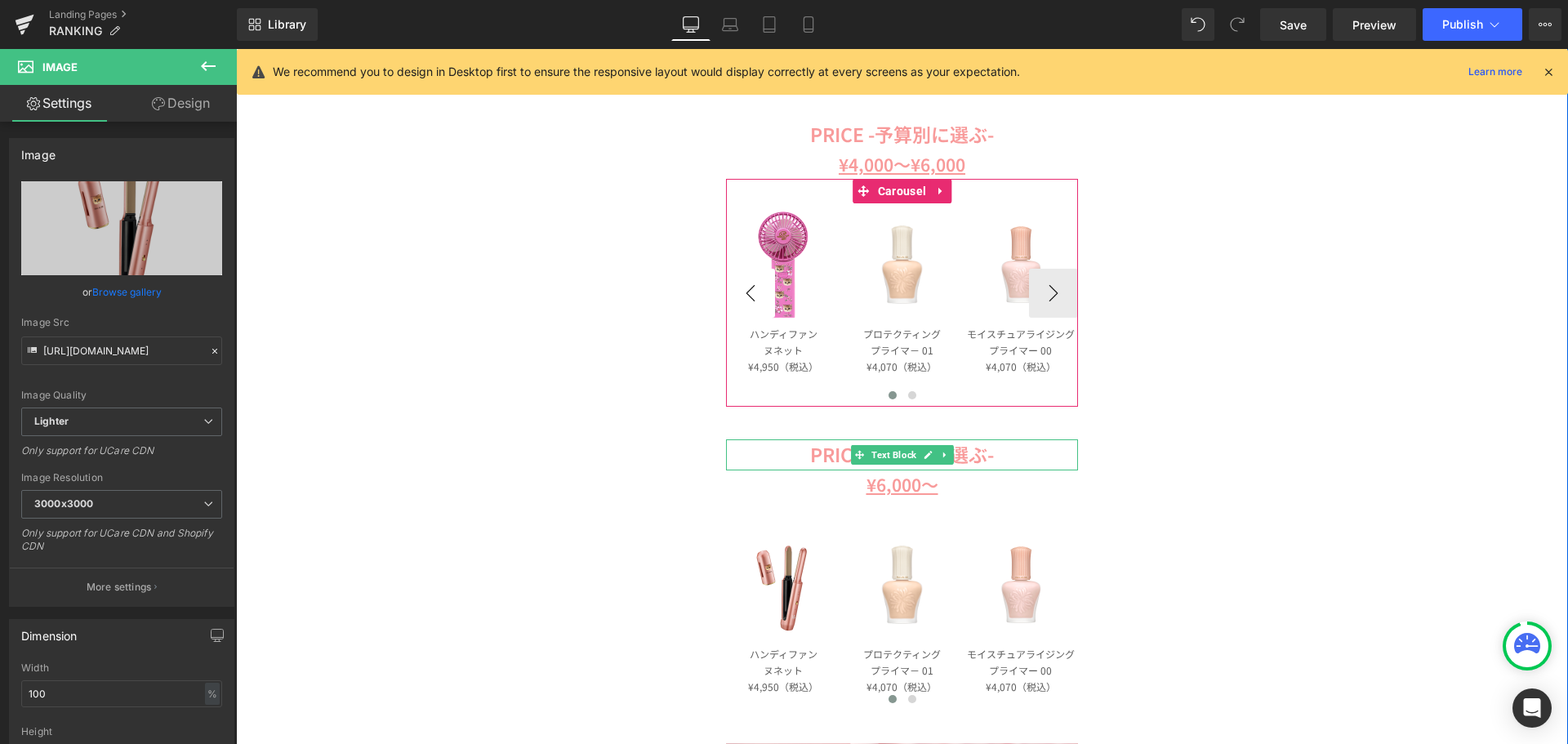
click at [743, 292] on button "‹" at bounding box center [750, 293] width 49 height 49
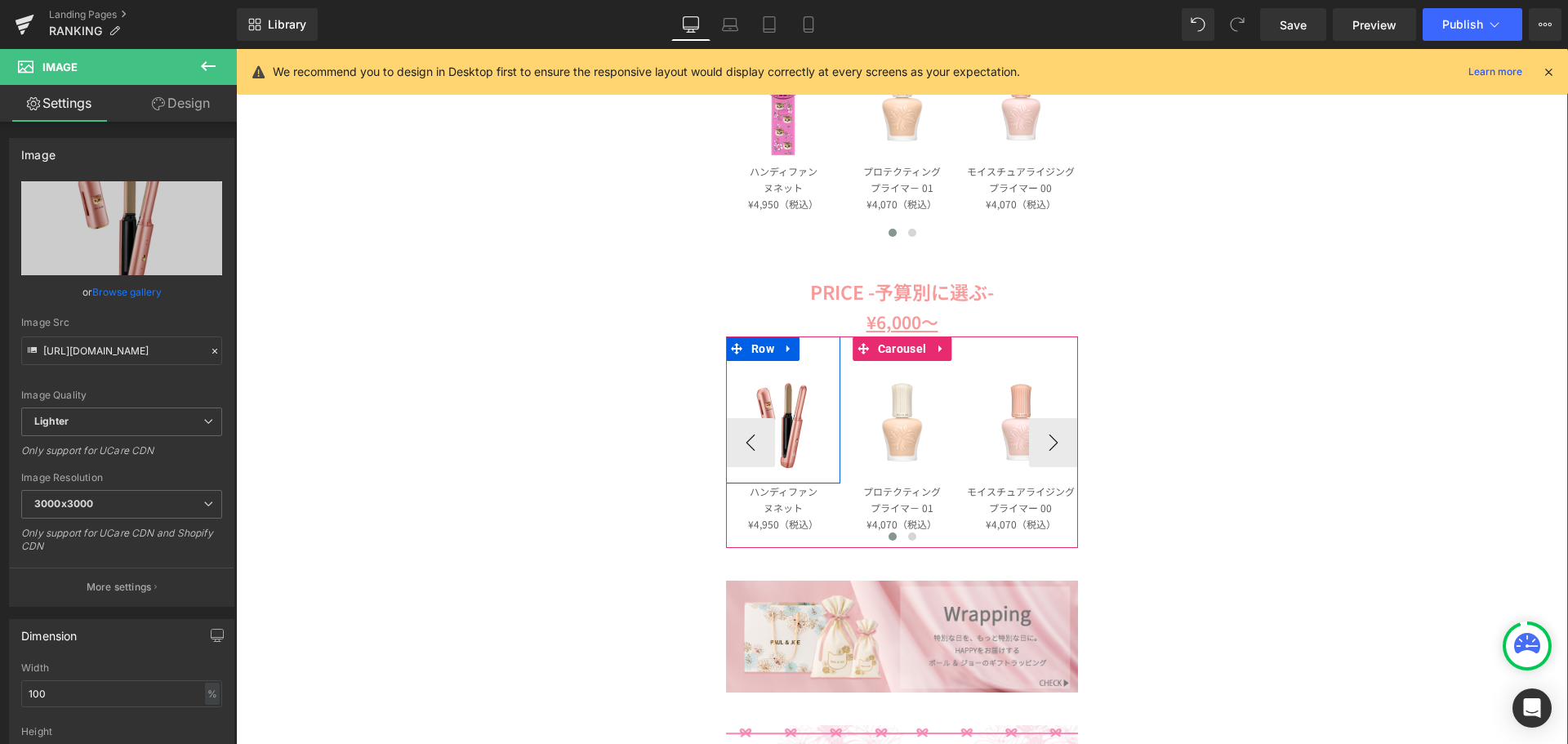
scroll to position [1715, 0]
click at [805, 509] on link at bounding box center [809, 514] width 17 height 19
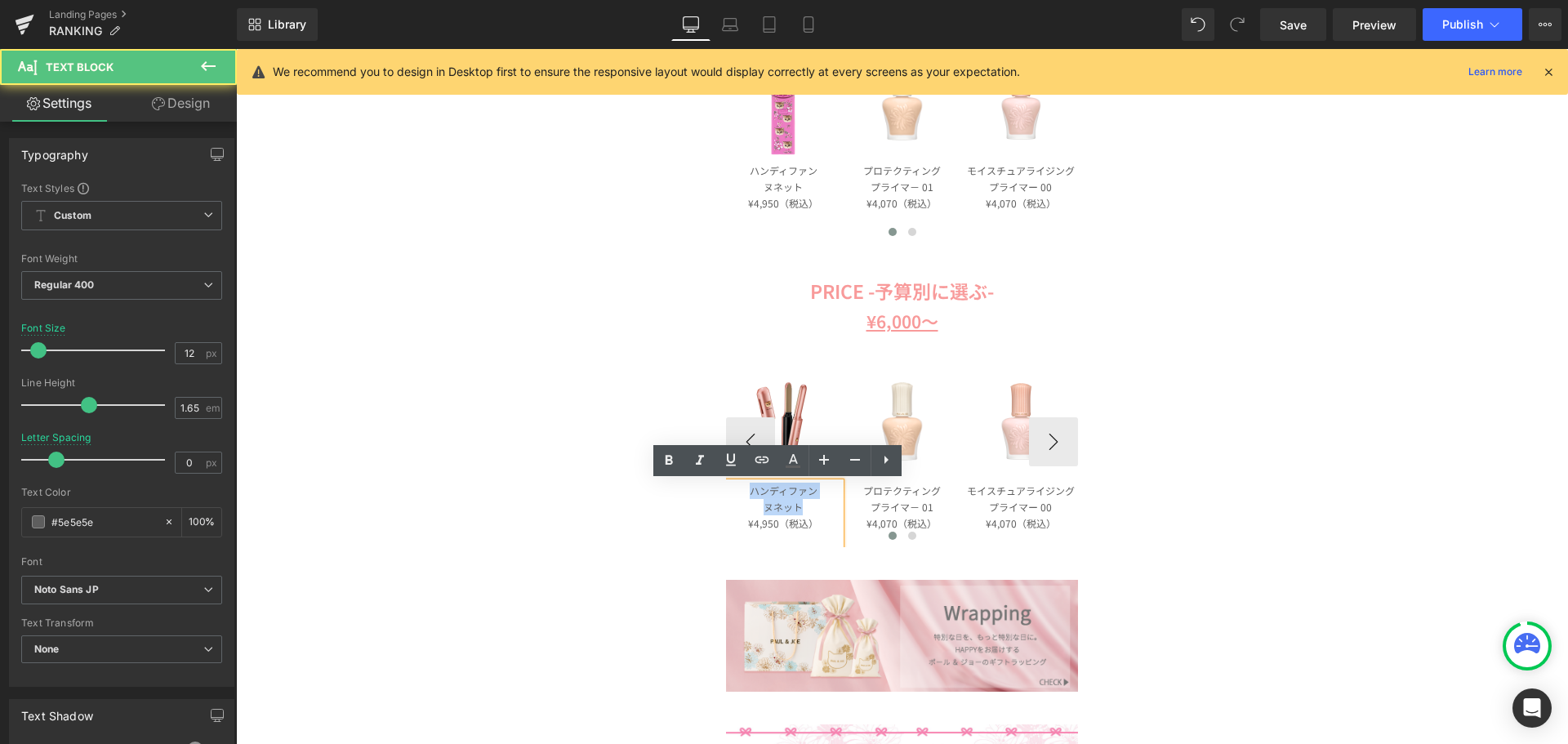
drag, startPoint x: 797, startPoint y: 502, endPoint x: 743, endPoint y: 494, distance: 54.6
click at [743, 494] on div "ハンディファン ヌネット ¥4,950（税込）" at bounding box center [783, 514] width 114 height 65
paste div
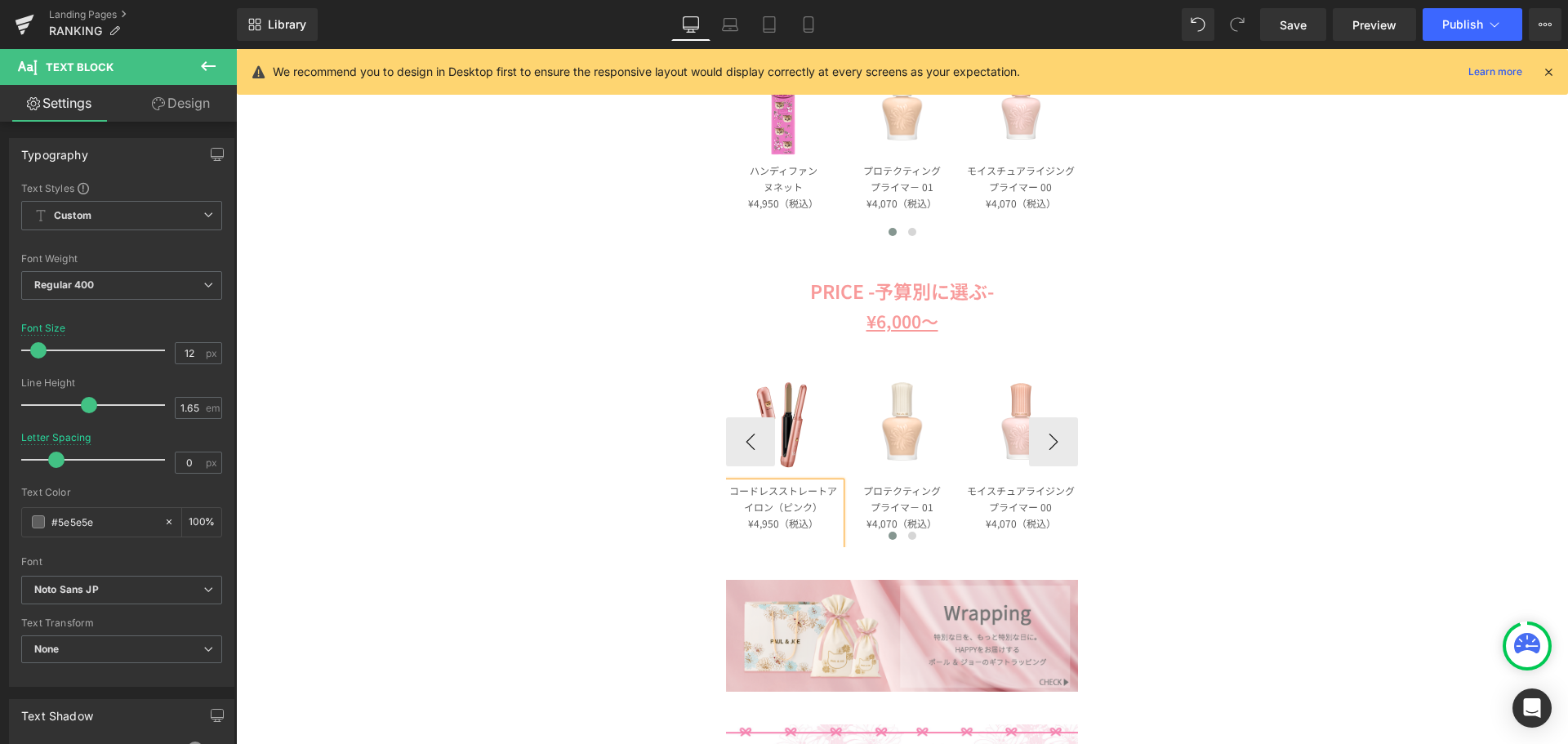
click at [817, 505] on p "コードレスストレートアイロン（ピンク）" at bounding box center [783, 499] width 114 height 33
click at [772, 493] on p "コードレスストレートアイロン" at bounding box center [783, 499] width 114 height 33
drag, startPoint x: 773, startPoint y: 524, endPoint x: 748, endPoint y: 525, distance: 25.0
click at [748, 525] on p "¥4,950（税込）" at bounding box center [783, 523] width 114 height 16
drag, startPoint x: 782, startPoint y: 420, endPoint x: 405, endPoint y: 420, distance: 377.0
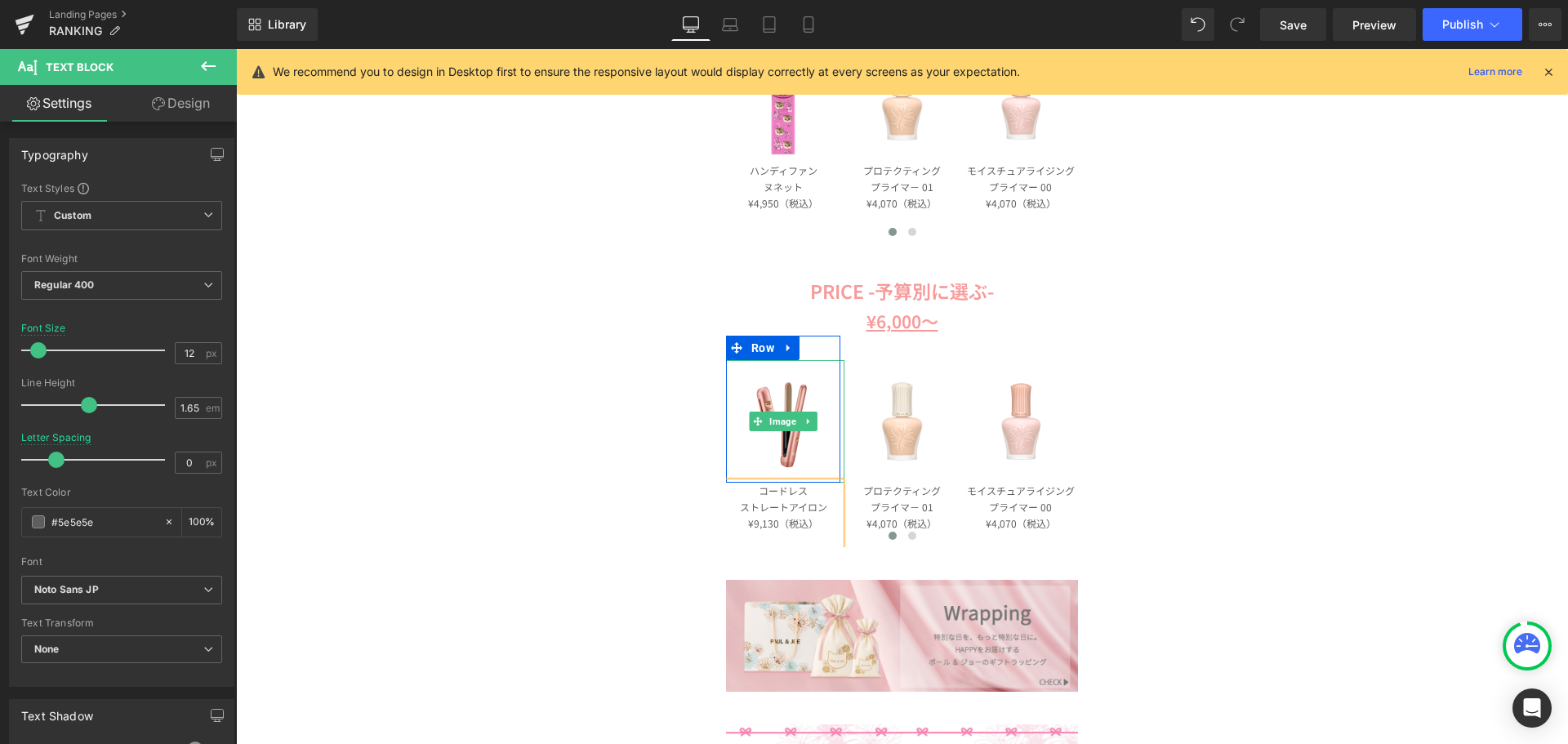
click at [782, 420] on span "Image" at bounding box center [784, 421] width 34 height 19
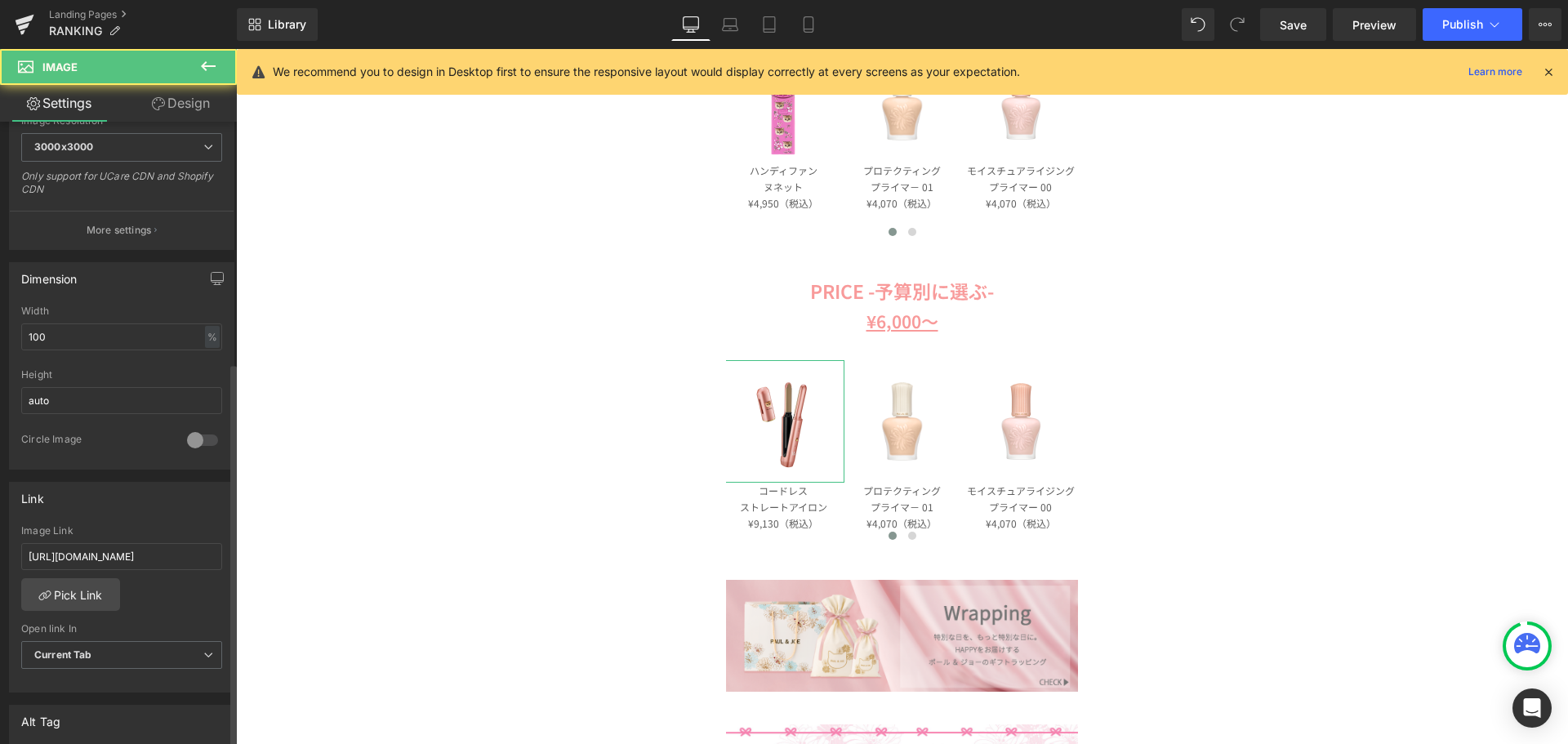
scroll to position [408, 0]
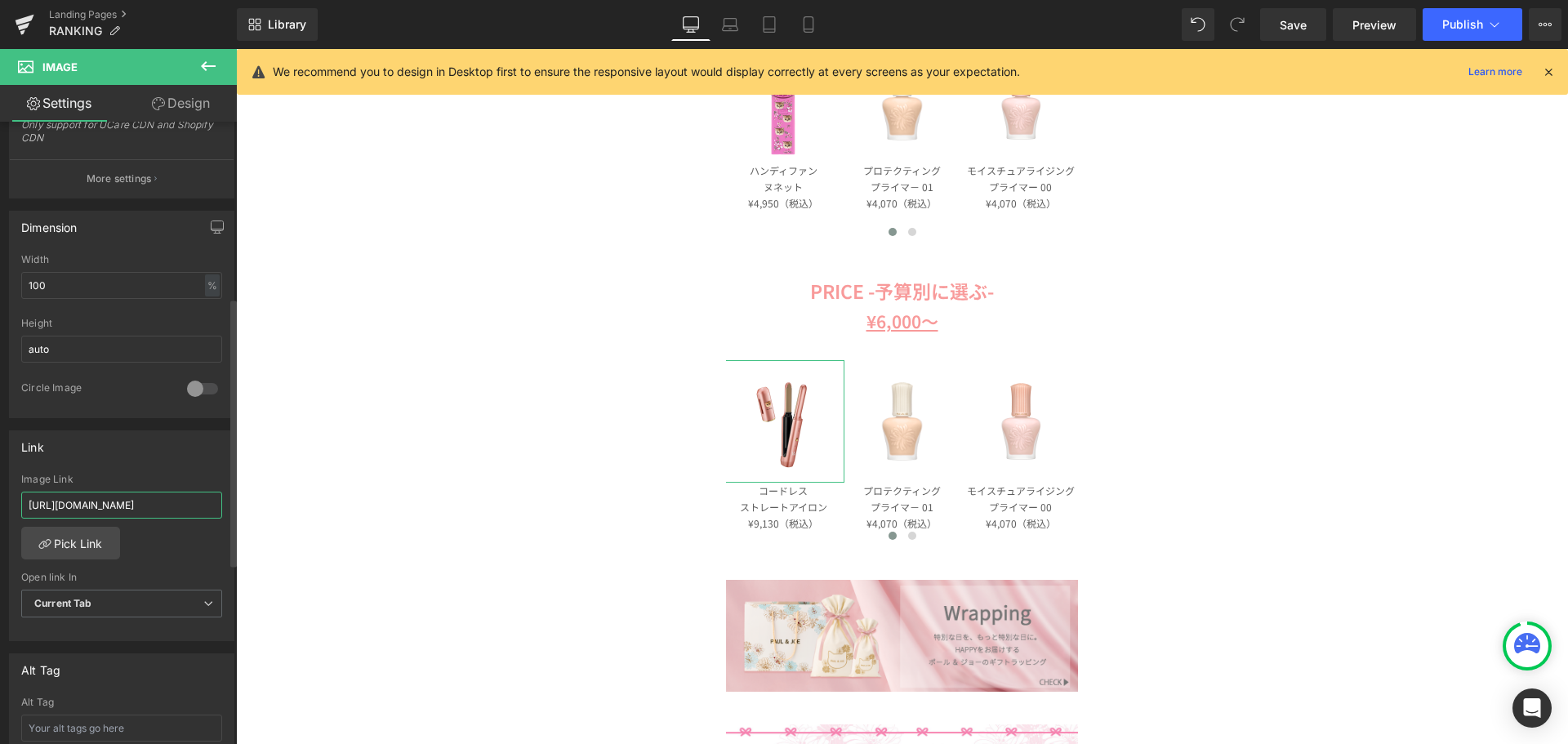
click at [143, 507] on input "https://www.paul-joe-beaute.com/products/001144-0001-01" at bounding box center [122, 505] width 201 height 27
type input "https://www.paul-joe-beaute.com/products/vsi1031pj"
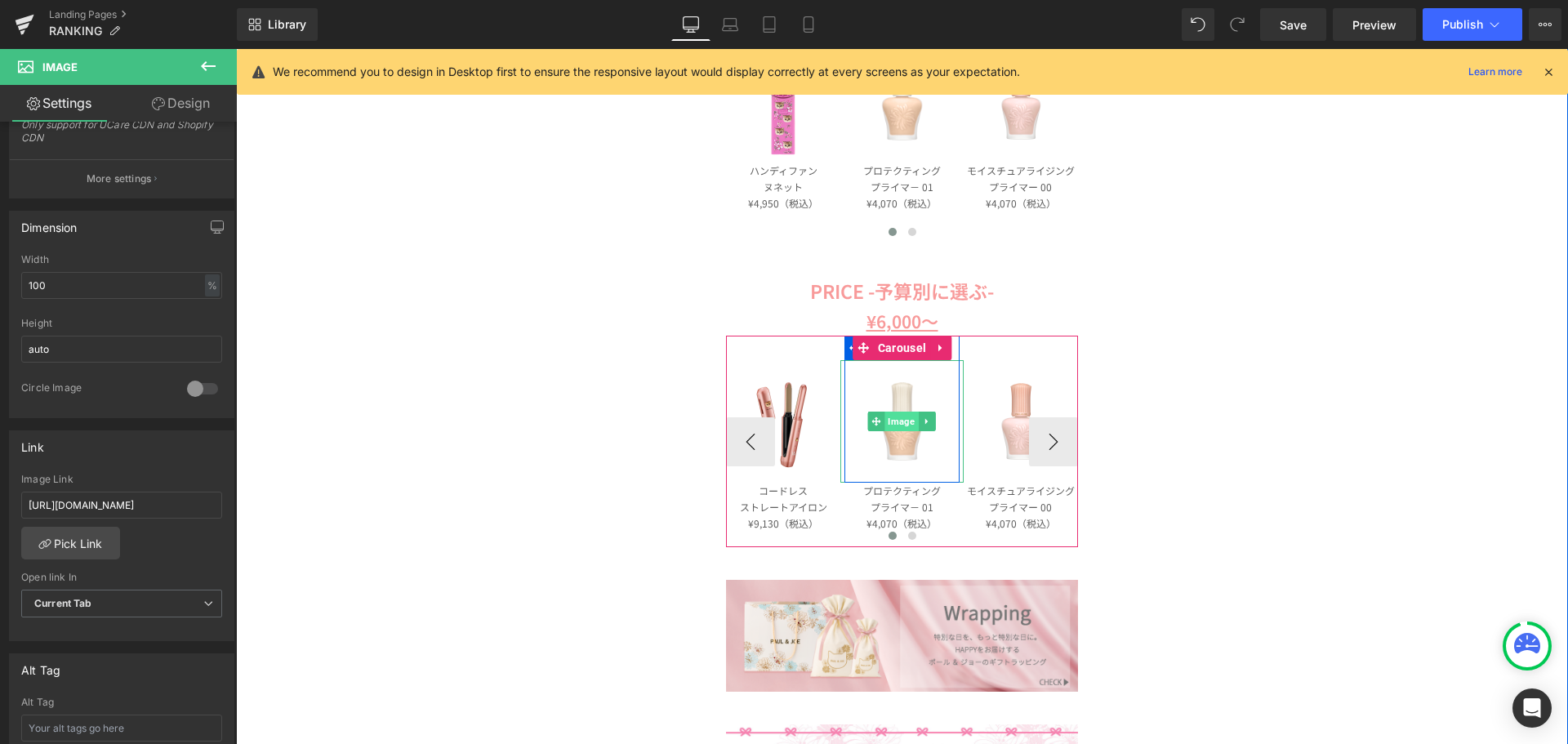
click at [899, 417] on span "Image" at bounding box center [902, 421] width 34 height 19
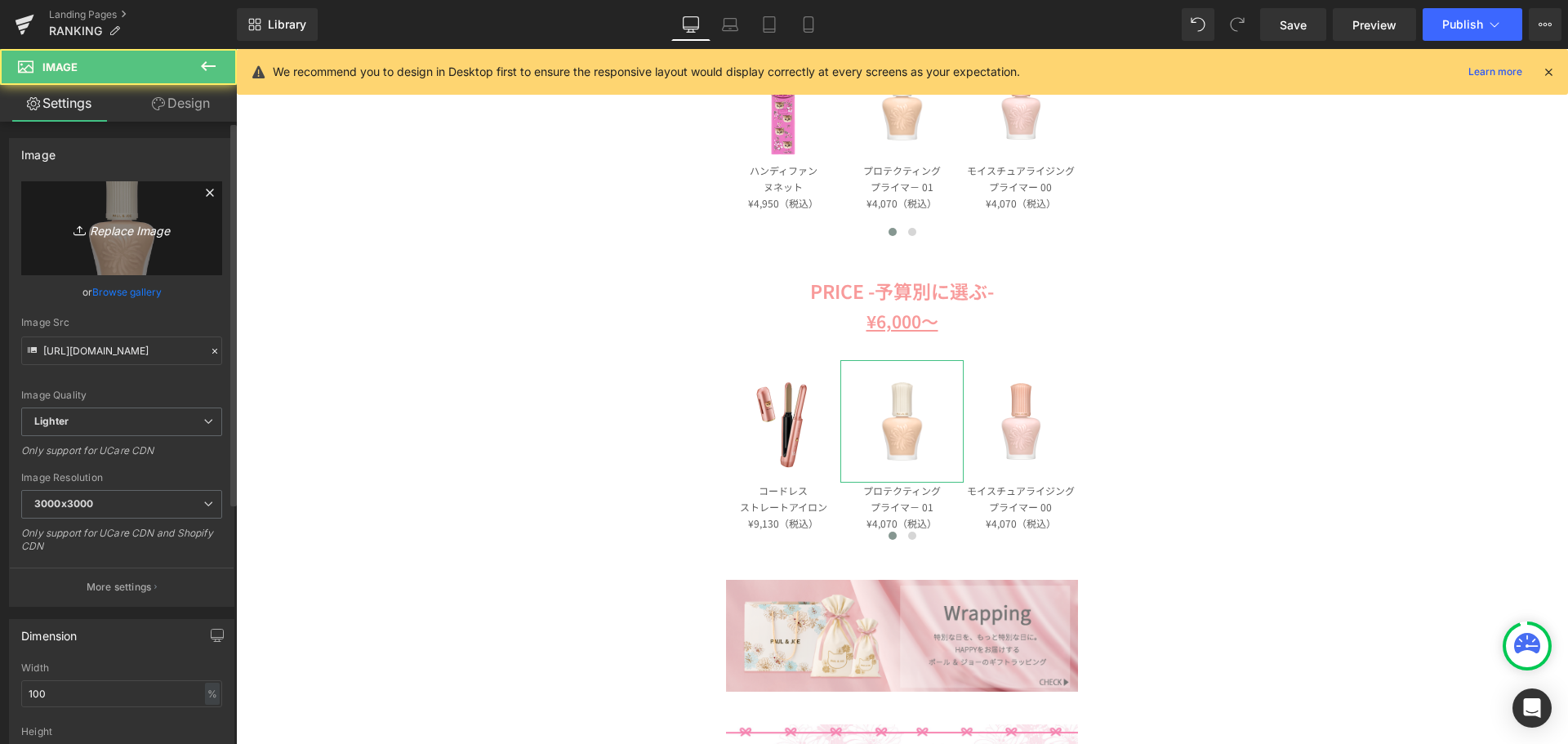
click at [117, 224] on icon "Replace Image" at bounding box center [122, 228] width 131 height 20
type input "C:\fakepath\lp.png"
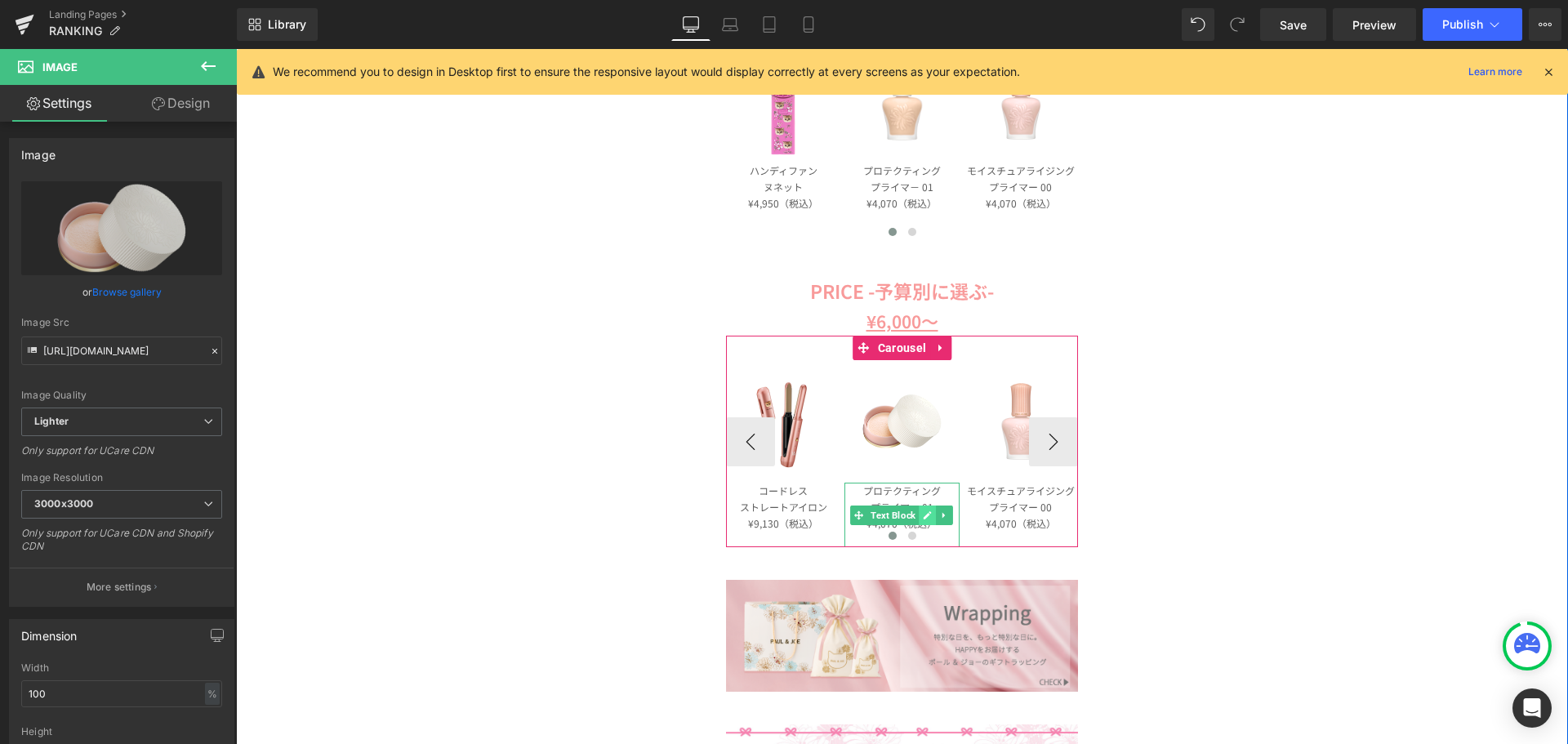
click at [923, 515] on icon at bounding box center [927, 515] width 9 height 10
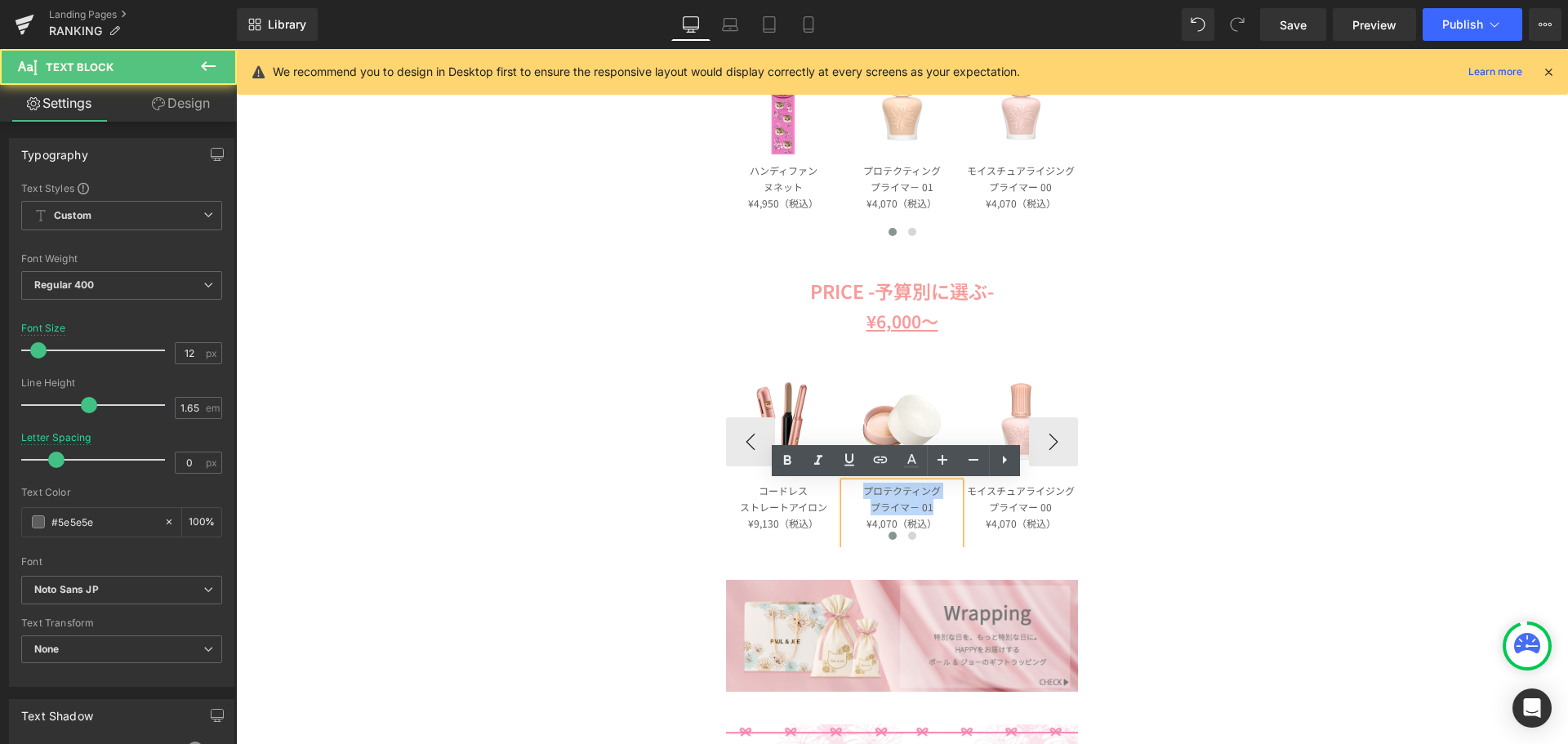
drag, startPoint x: 930, startPoint y: 509, endPoint x: 853, endPoint y: 496, distance: 78.1
click at [853, 496] on div "プロテクティング プライマ－ 01 ¥4,070（税込）" at bounding box center [902, 514] width 114 height 65
paste div
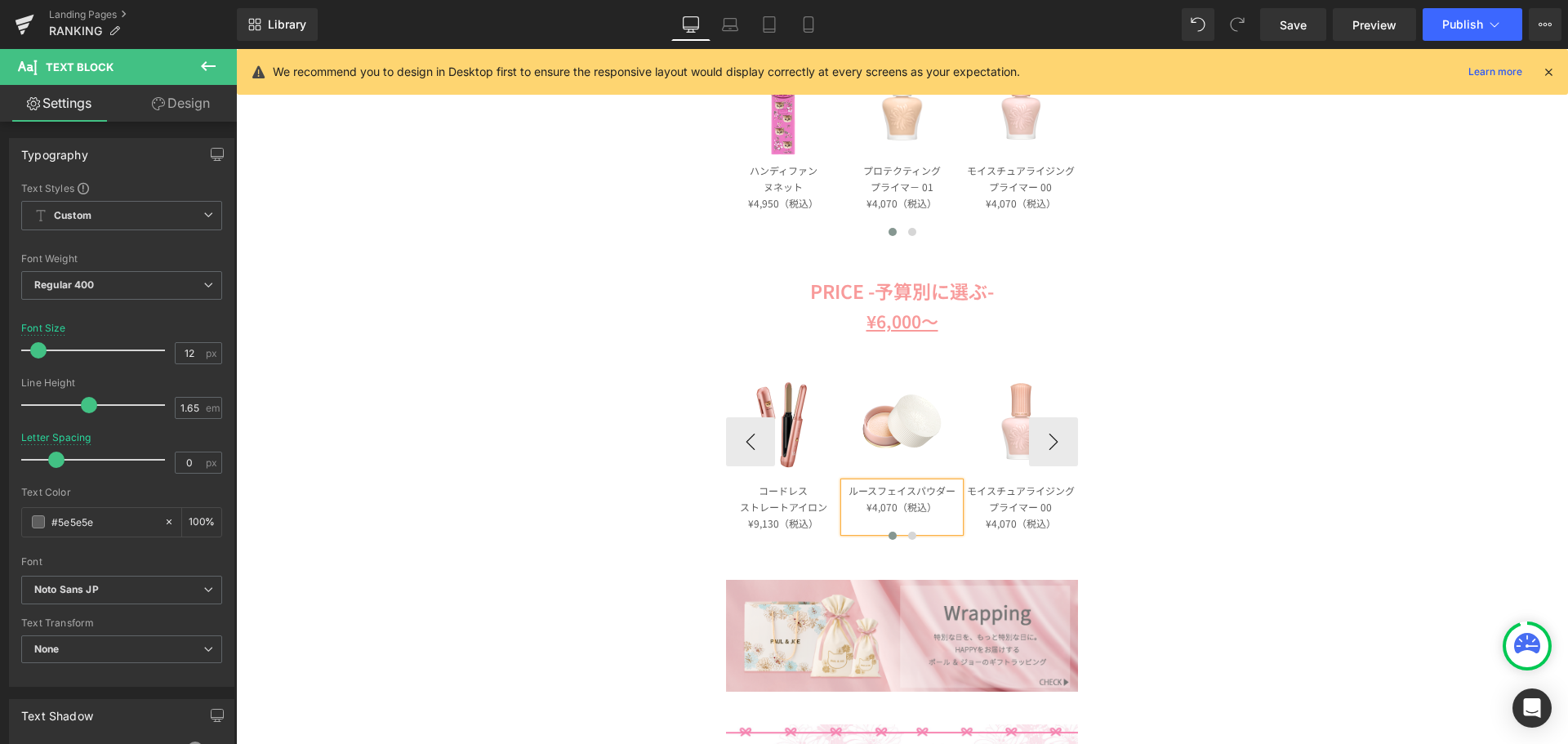
click at [910, 496] on p "ルースフェイスパウダー" at bounding box center [902, 490] width 114 height 16
click at [898, 416] on span "Image" at bounding box center [902, 421] width 34 height 19
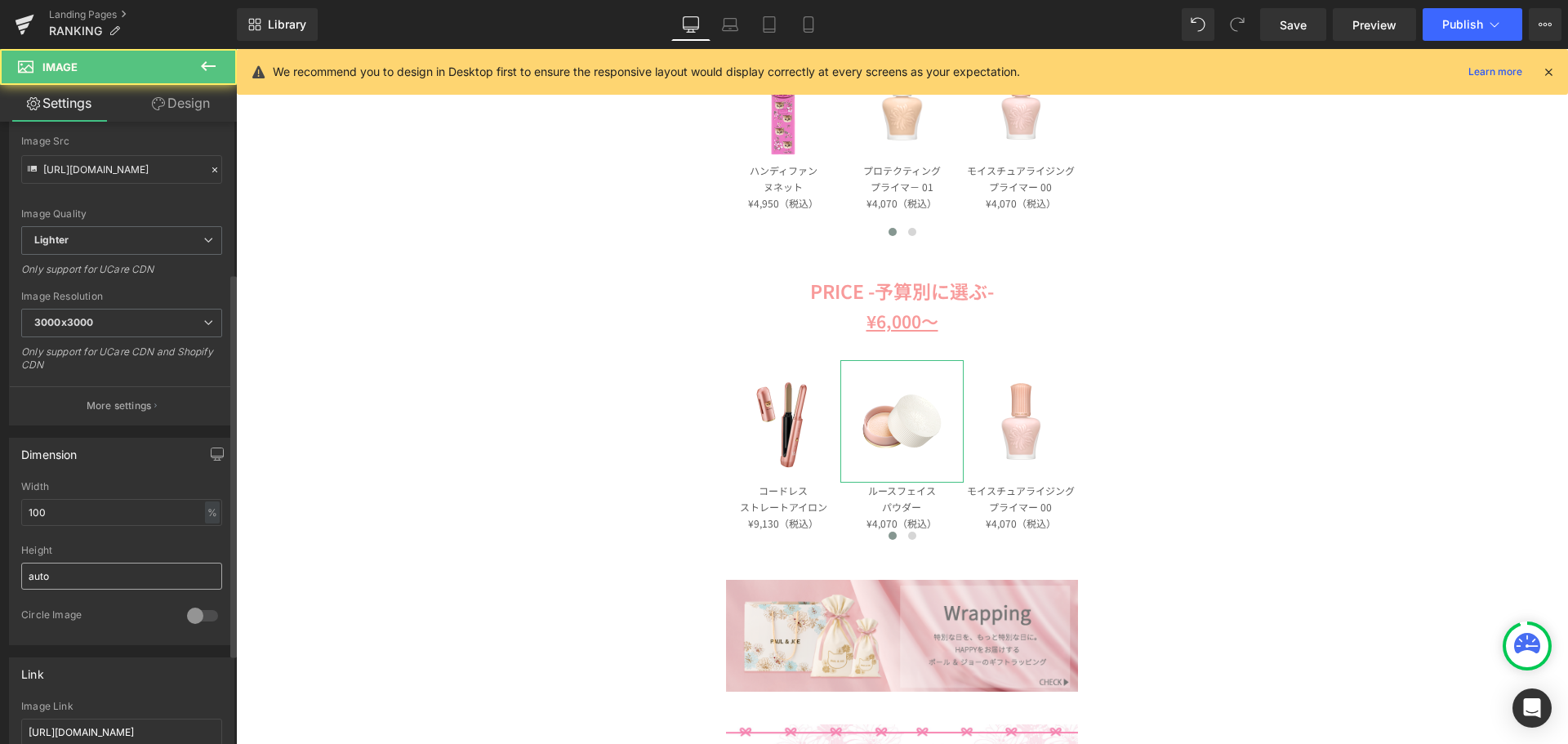
scroll to position [245, 0]
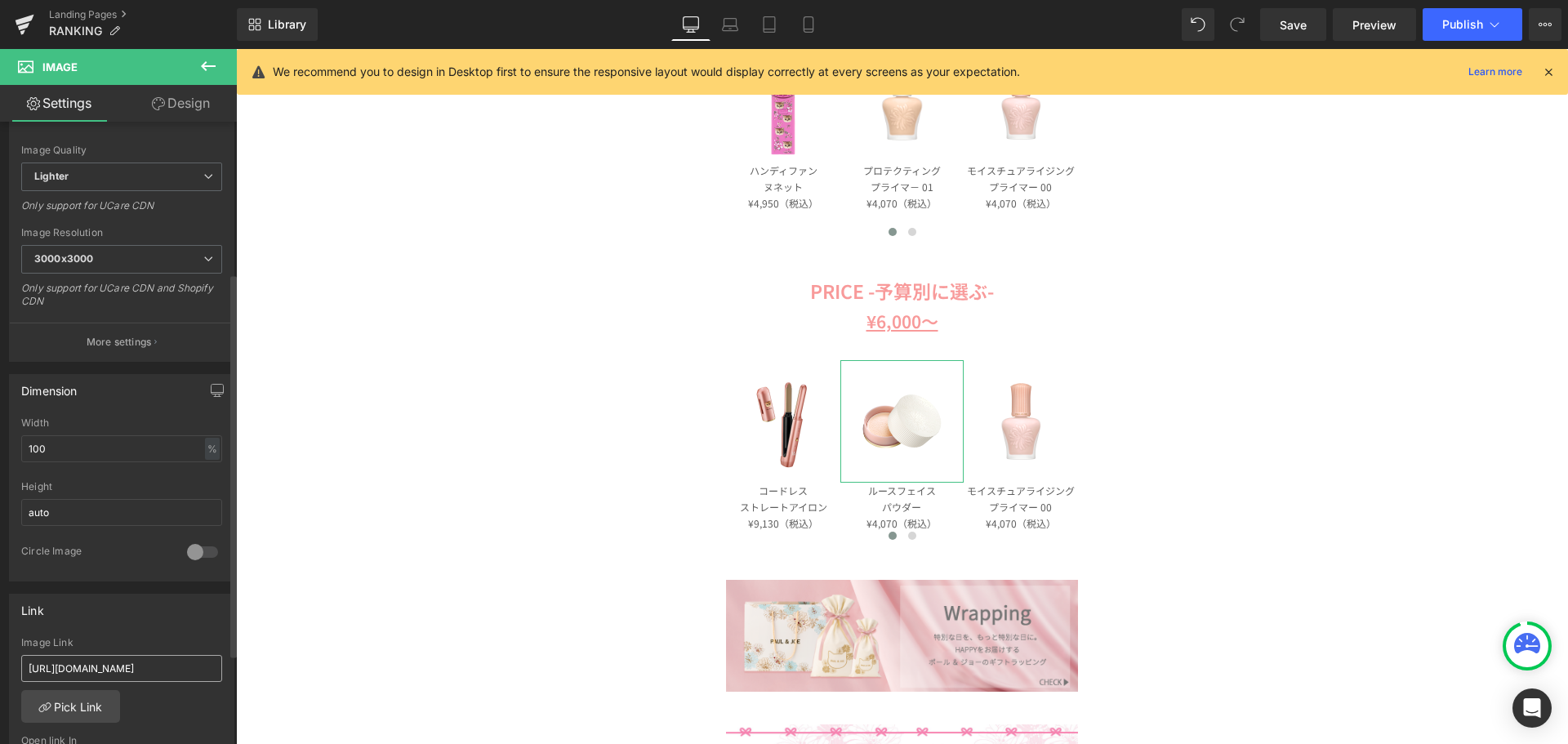
click at [124, 665] on input "https://www.paul-joe-beaute.com/products/apabvk01" at bounding box center [122, 669] width 201 height 27
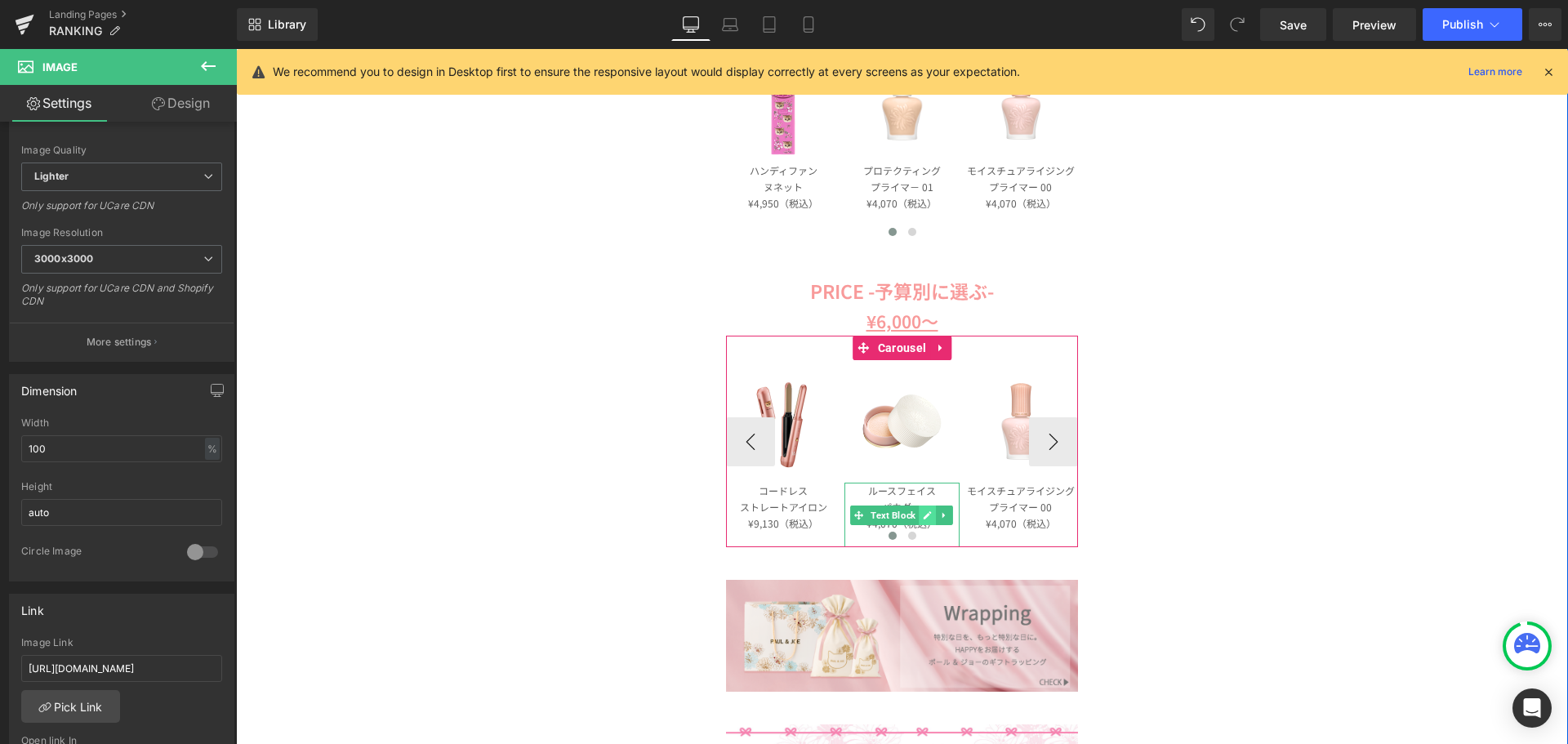
type input "https://www.paul-joe-beaute.com/products/apaapa-set"
click at [926, 519] on icon at bounding box center [927, 515] width 9 height 10
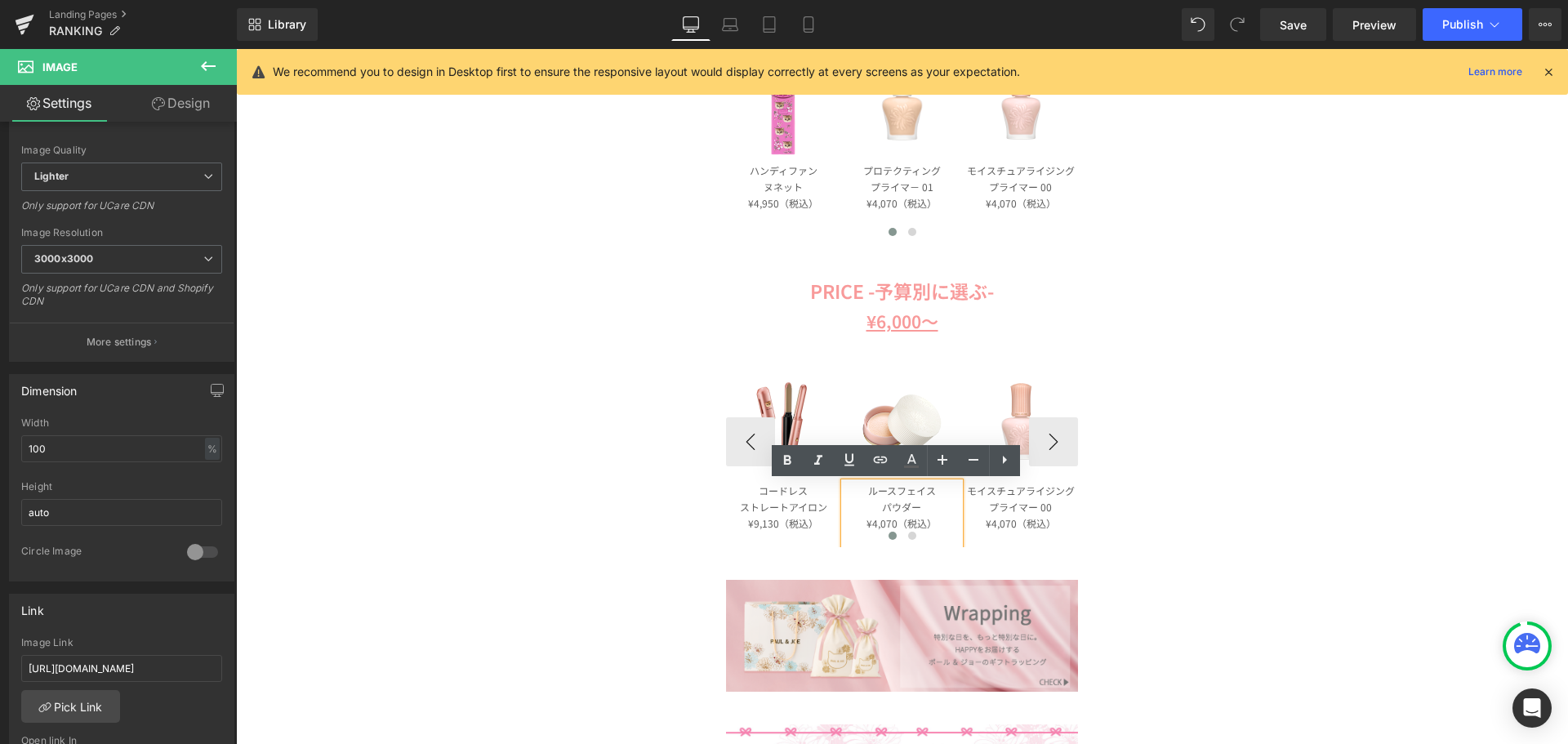
scroll to position [0, 0]
click at [892, 521] on p "¥4,070（税込）" at bounding box center [902, 523] width 114 height 16
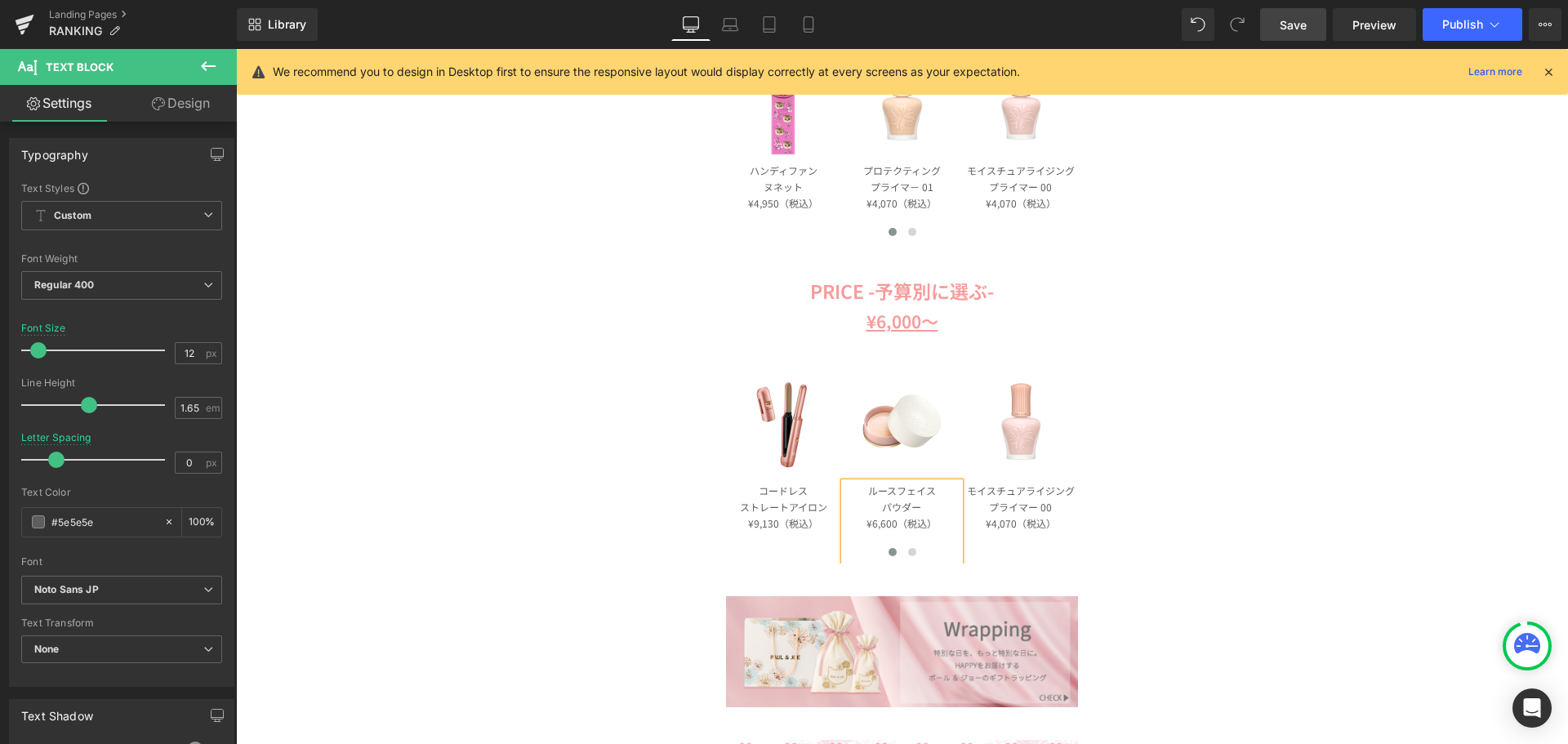
click at [1303, 23] on span "Save" at bounding box center [1293, 24] width 27 height 17
